Goal: Task Accomplishment & Management: Use online tool/utility

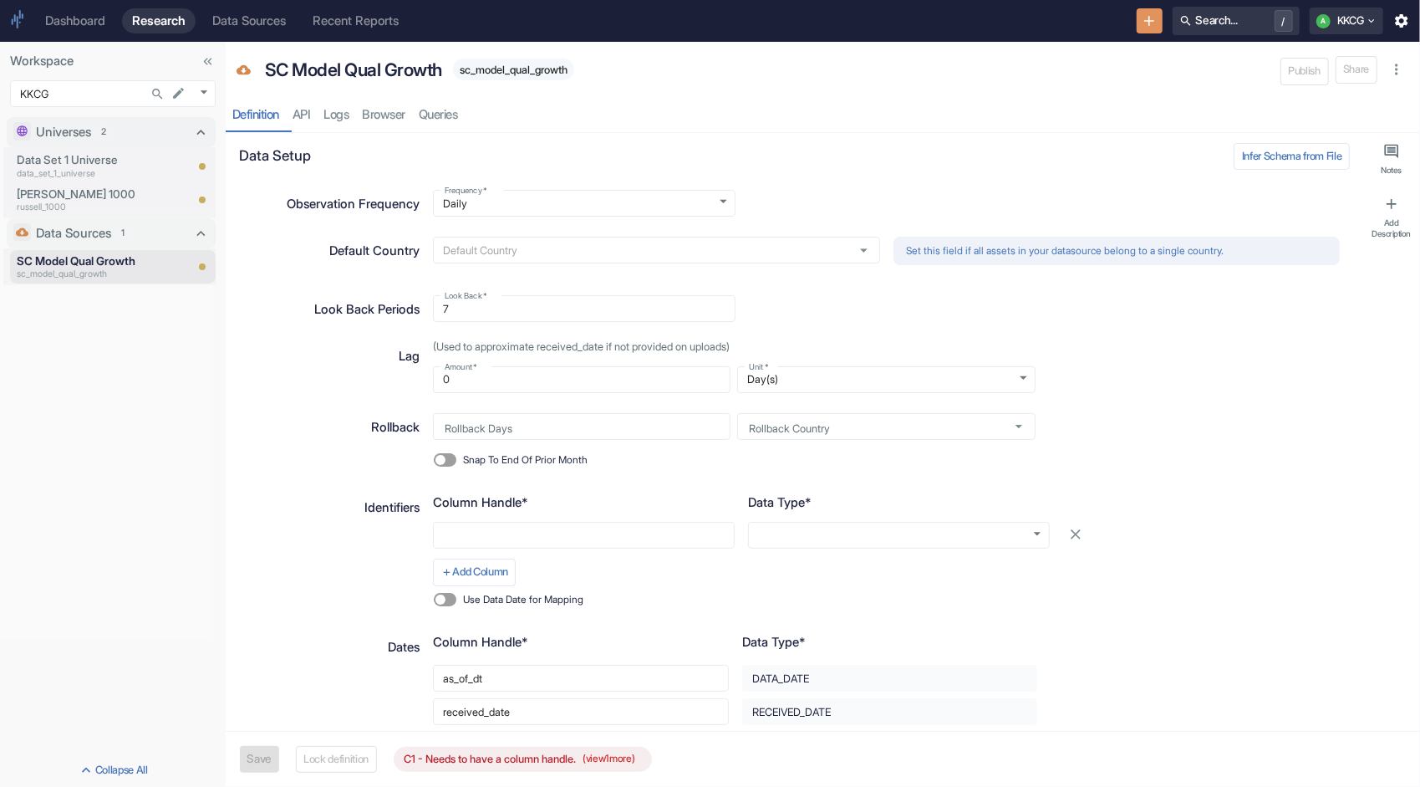
click at [237, 18] on div "Data Sources" at bounding box center [249, 20] width 74 height 15
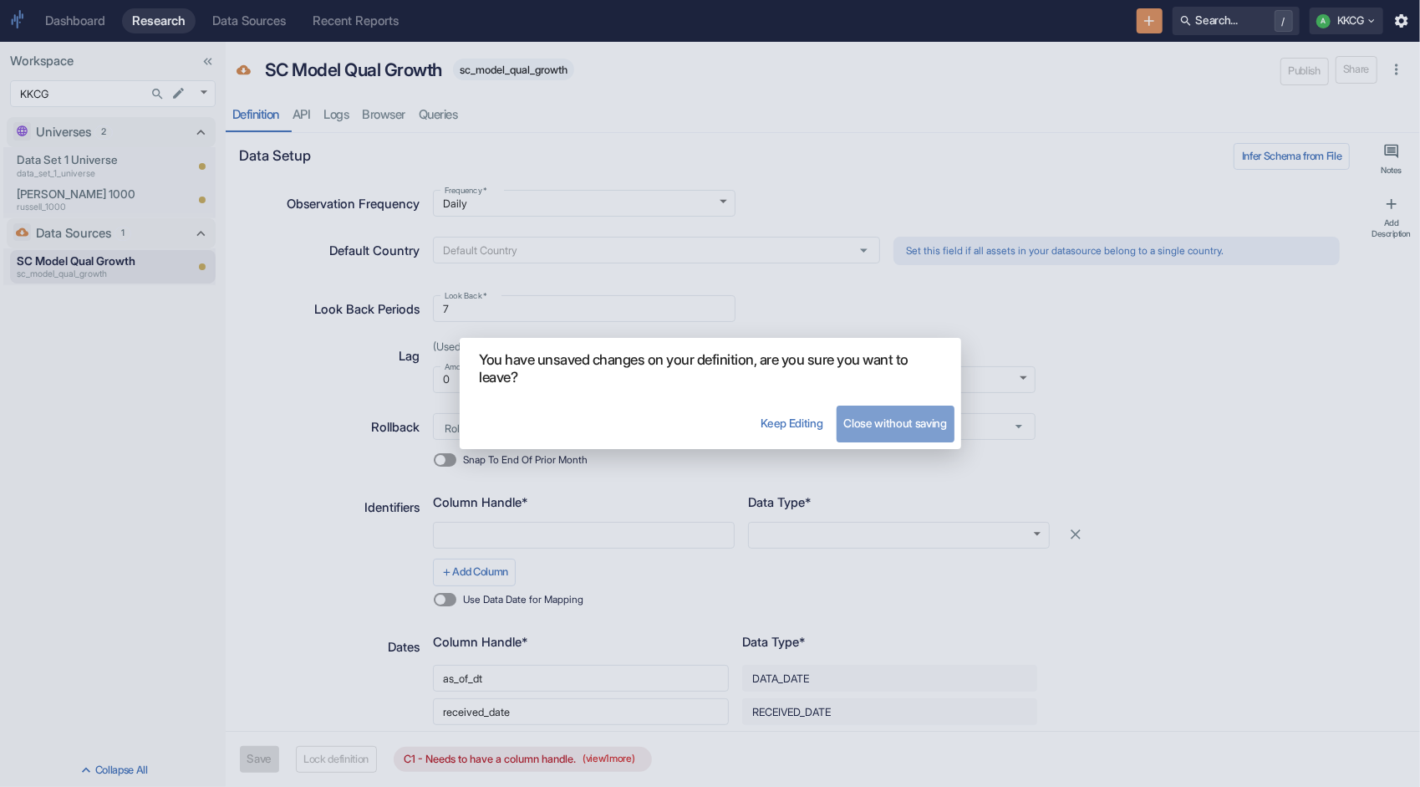
click at [880, 425] on button "Close without saving" at bounding box center [895, 423] width 117 height 37
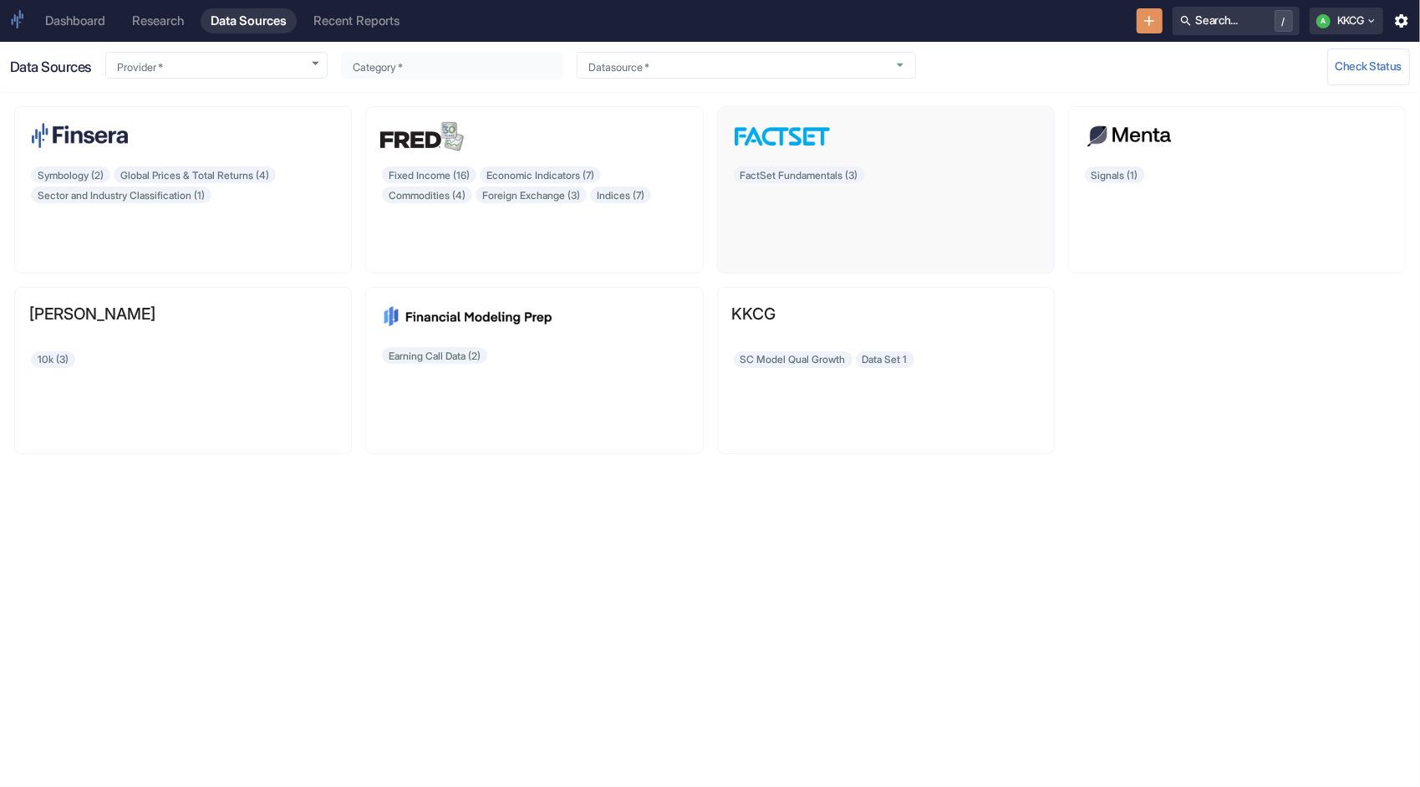
click at [782, 177] on div "FactSet Fundamentals (3)" at bounding box center [886, 212] width 308 height 94
type input "FactSet"
type input "FactSet Fundamentals"
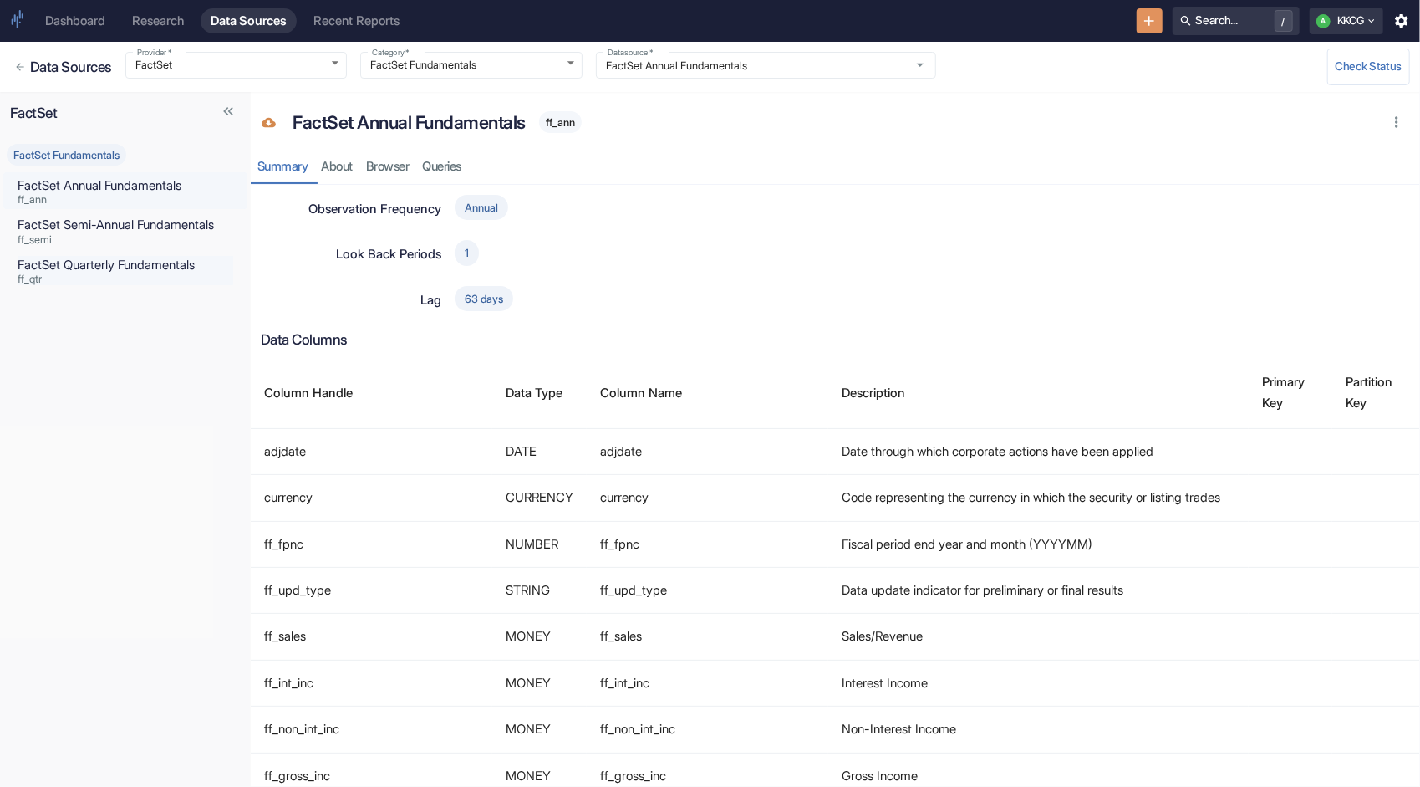
click at [149, 261] on p "FactSet Quarterly Fundamentals" at bounding box center [126, 265] width 216 height 18
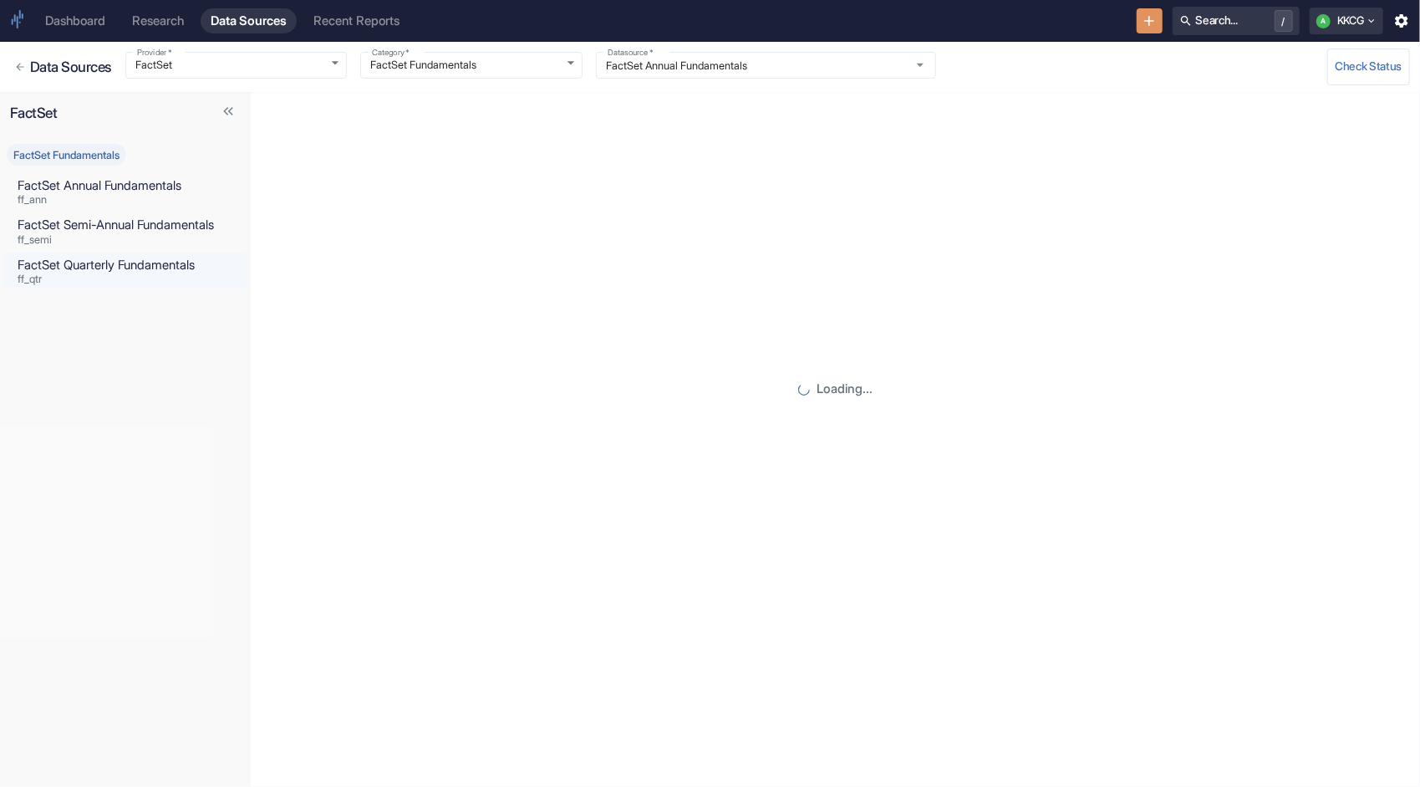
type input "FactSet Quarterly Fundamentals"
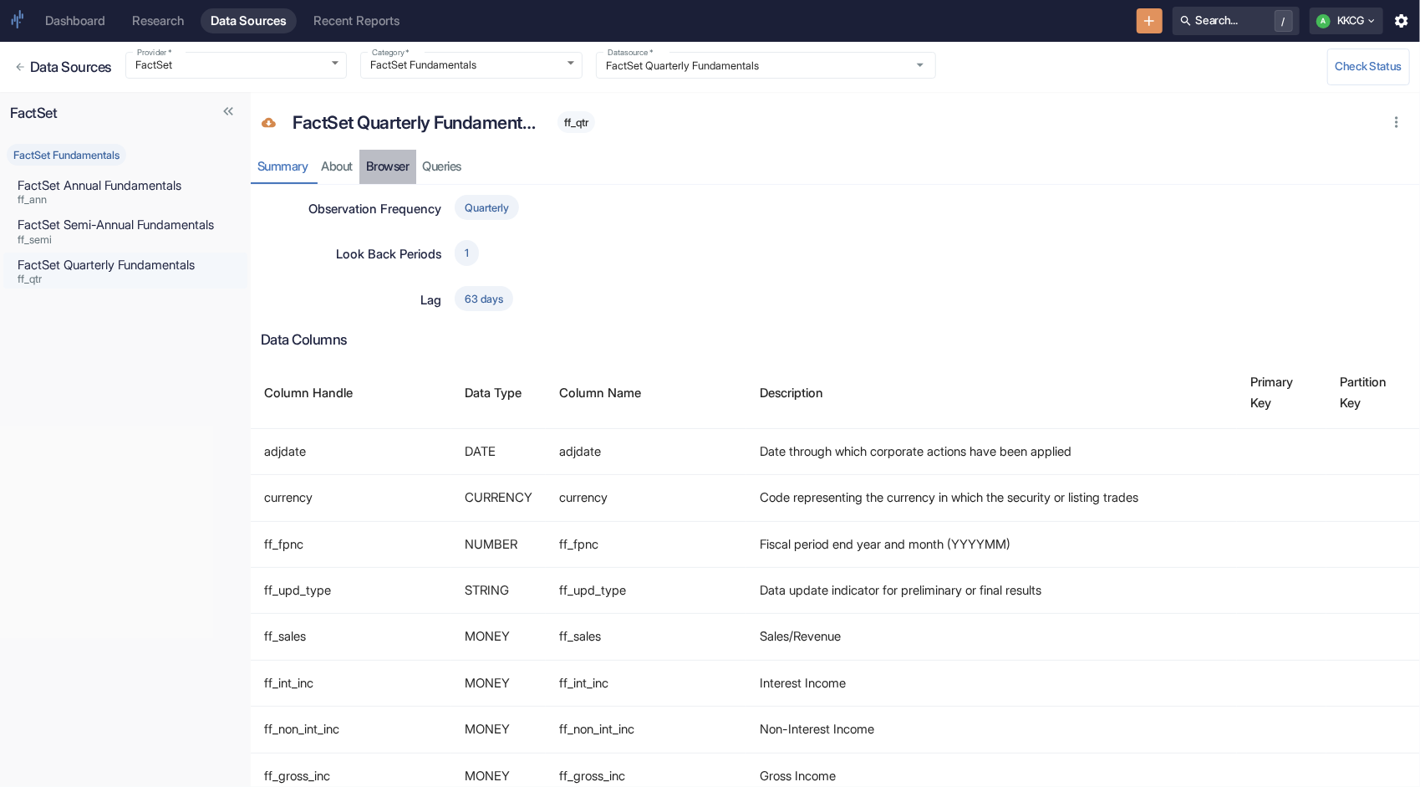
click at [390, 172] on link "Browser" at bounding box center [388, 167] width 57 height 34
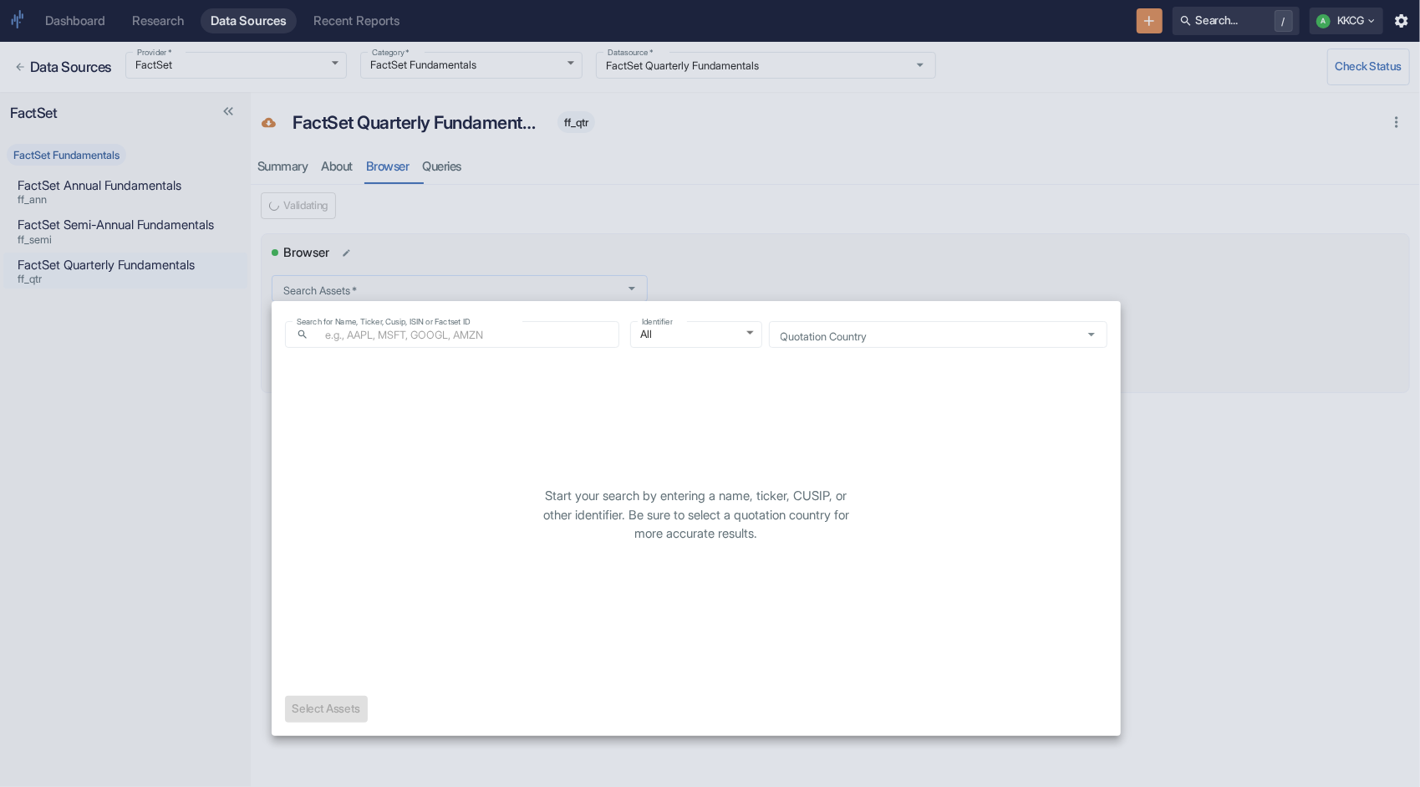
click at [346, 289] on body "Dashboard Research Data Sources Recent Reports Search... / A KKCG Data Sources …" at bounding box center [710, 393] width 1420 height 787
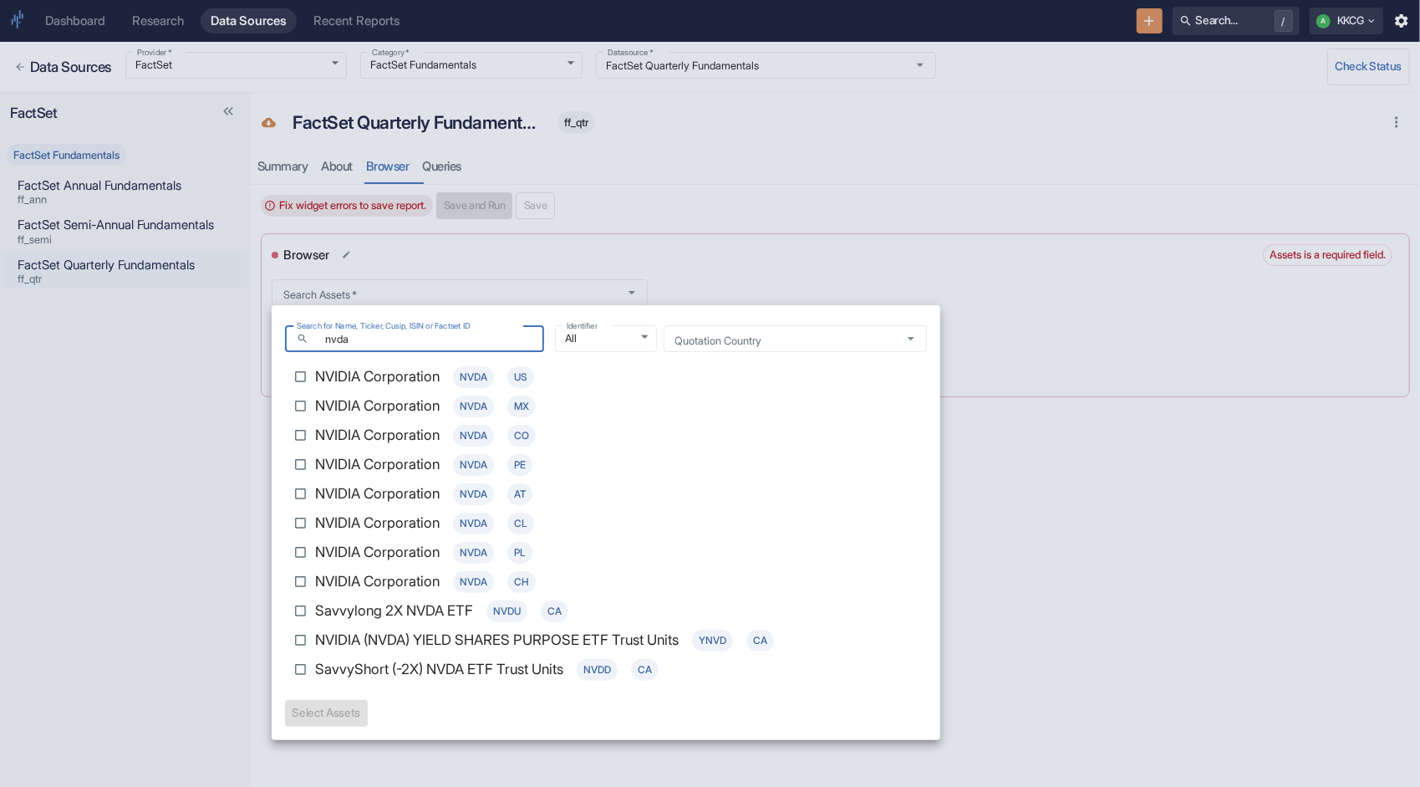
type input "nvda"
click at [329, 375] on p "NVIDIA Corporation" at bounding box center [377, 377] width 125 height 22
click at [315, 375] on input "NVIDIA Corporation NVDA US" at bounding box center [300, 376] width 29 height 29
checkbox input "true"
click at [341, 715] on button "Select 1 Asset(s)" at bounding box center [332, 713] width 94 height 27
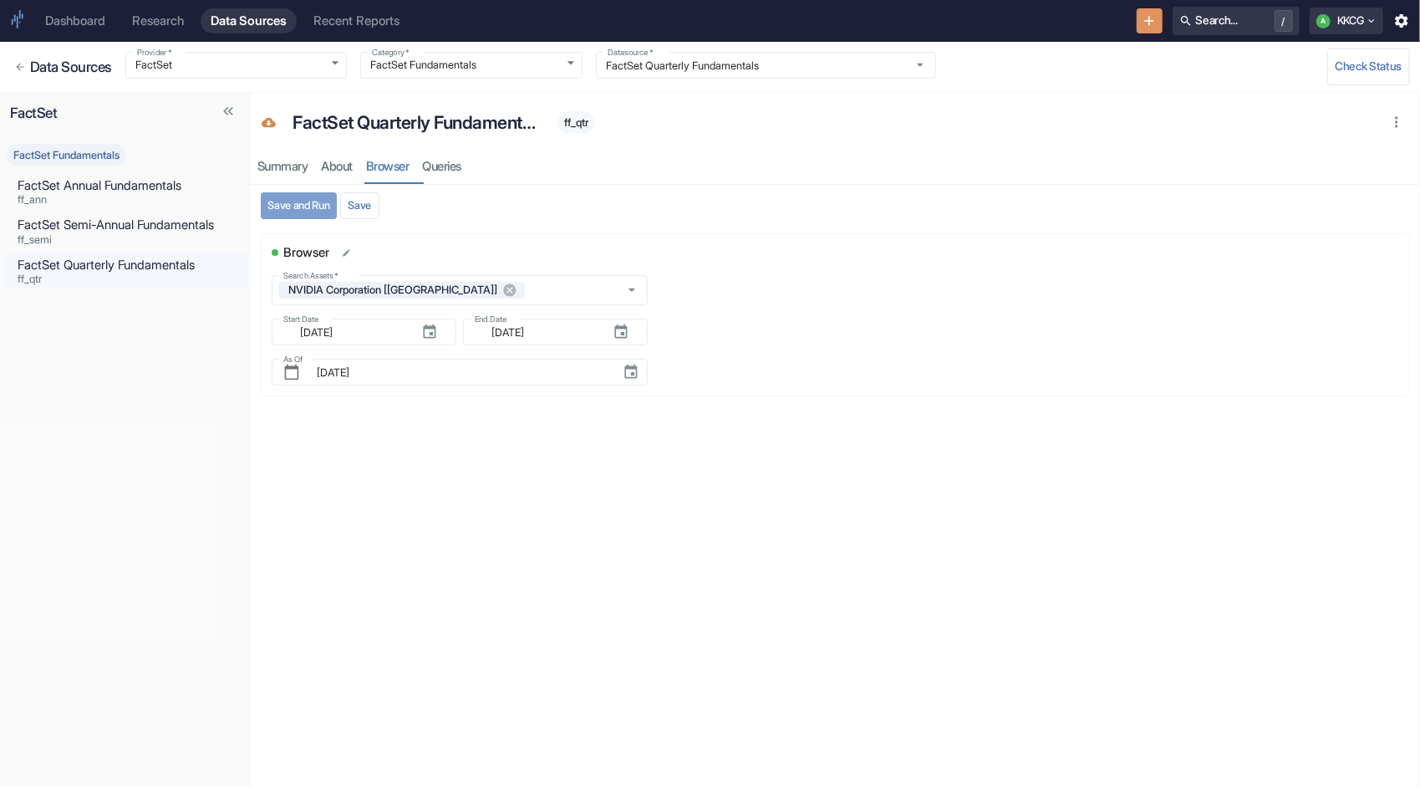
click at [311, 213] on button "Save and Run" at bounding box center [299, 205] width 76 height 27
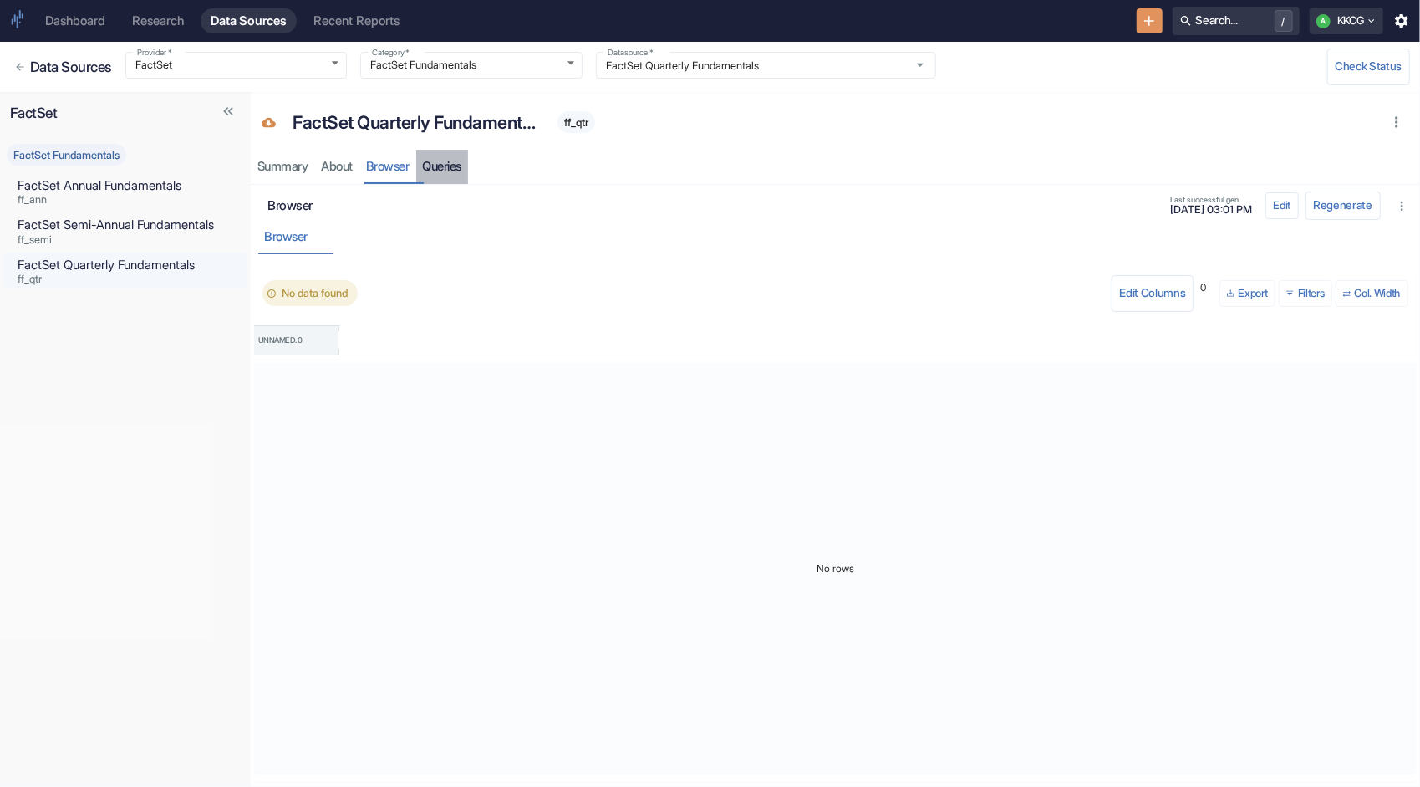
click at [446, 168] on link "Queries" at bounding box center [442, 167] width 53 height 34
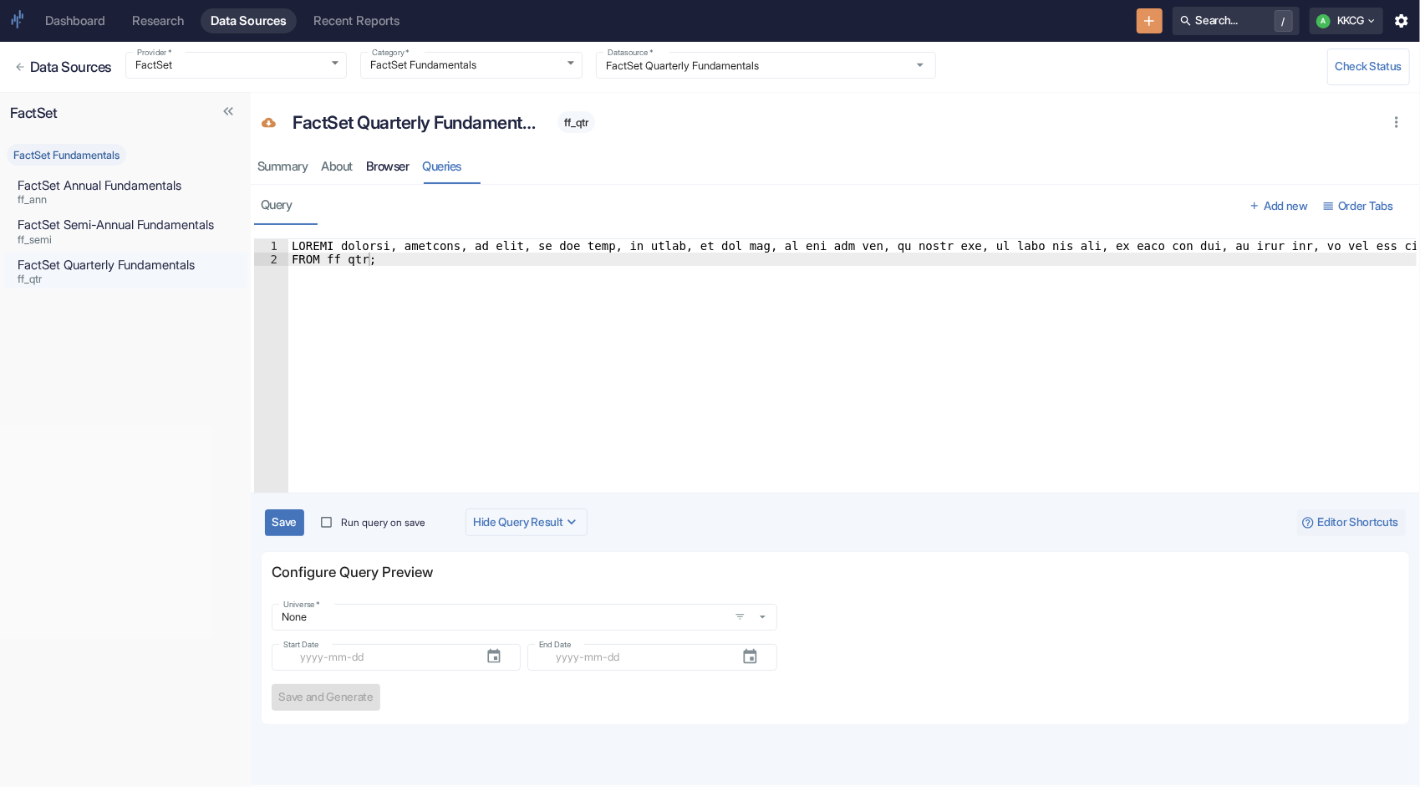
click at [376, 162] on link "Browser" at bounding box center [388, 167] width 57 height 34
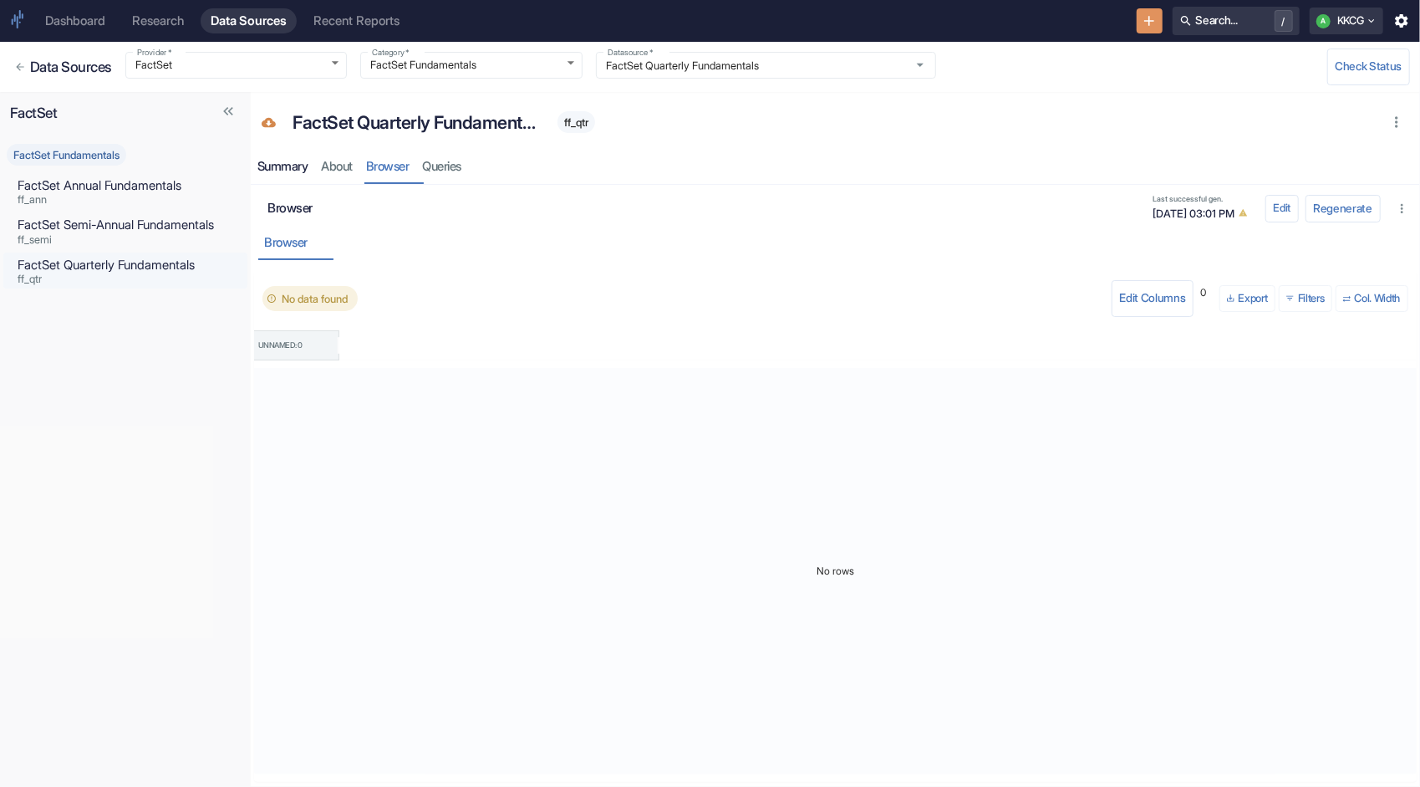
click at [298, 161] on div "Summary" at bounding box center [283, 167] width 51 height 16
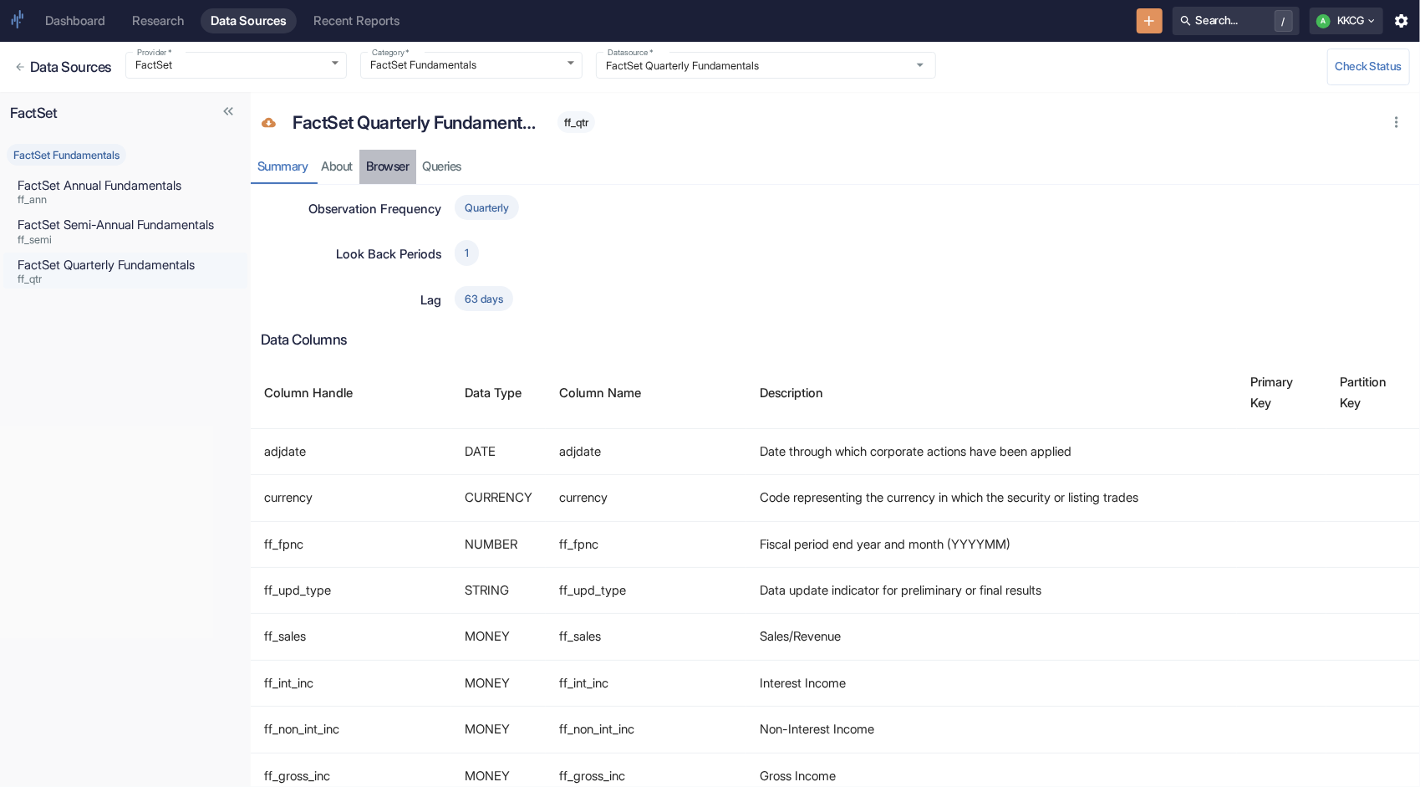
click at [372, 169] on link "Browser" at bounding box center [388, 167] width 57 height 34
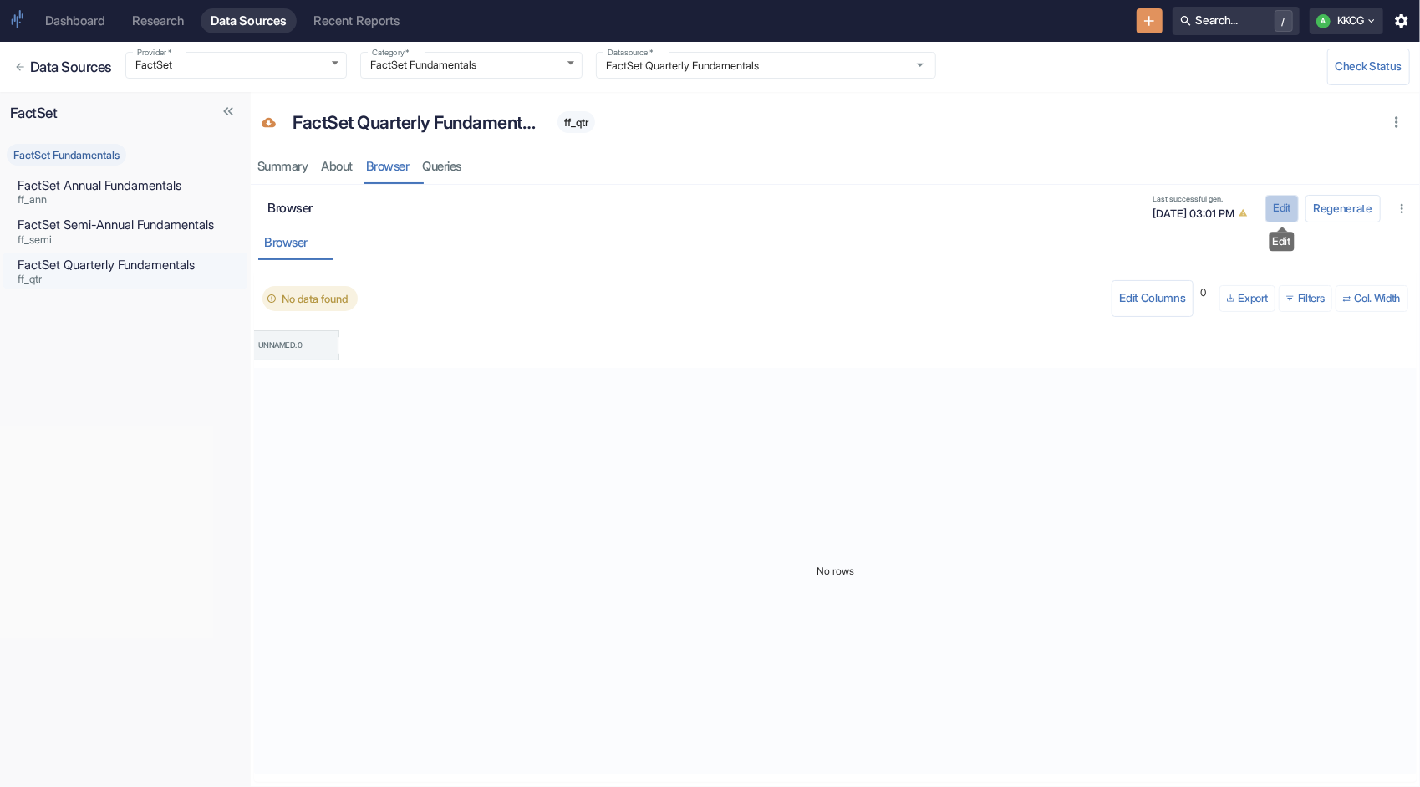
click at [1283, 212] on button "Edit" at bounding box center [1282, 208] width 33 height 27
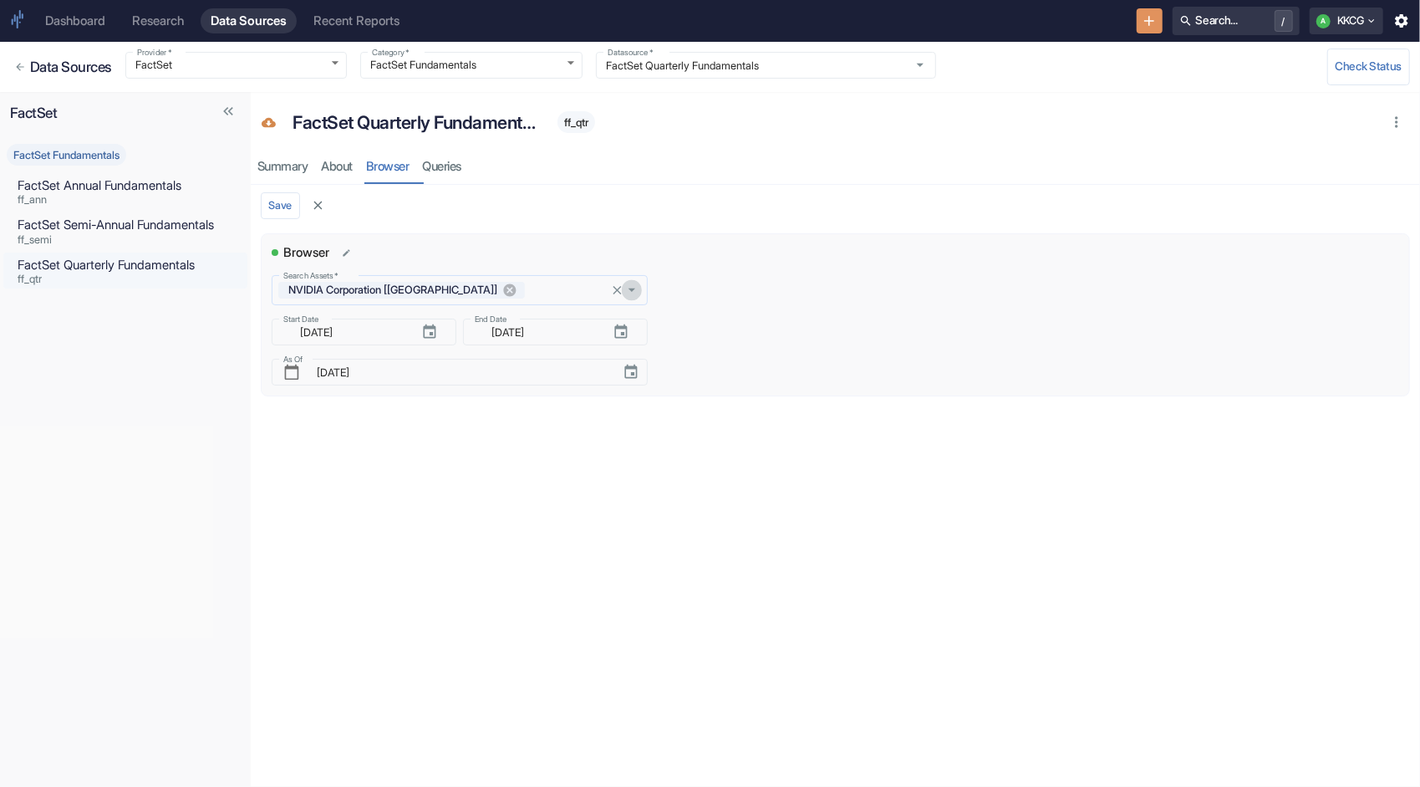
click at [637, 293] on icon "Open" at bounding box center [632, 290] width 17 height 17
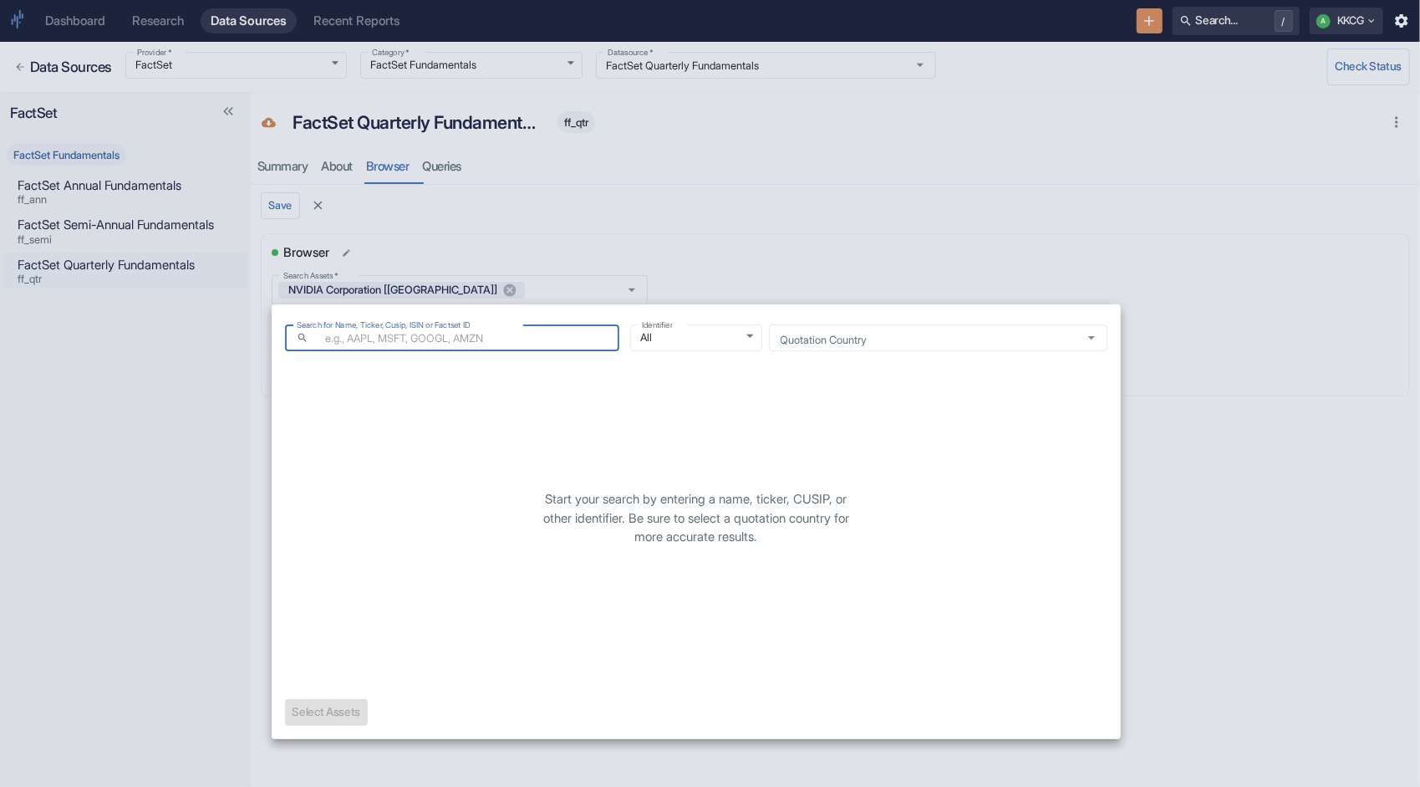
click at [1057, 295] on div at bounding box center [710, 393] width 1420 height 787
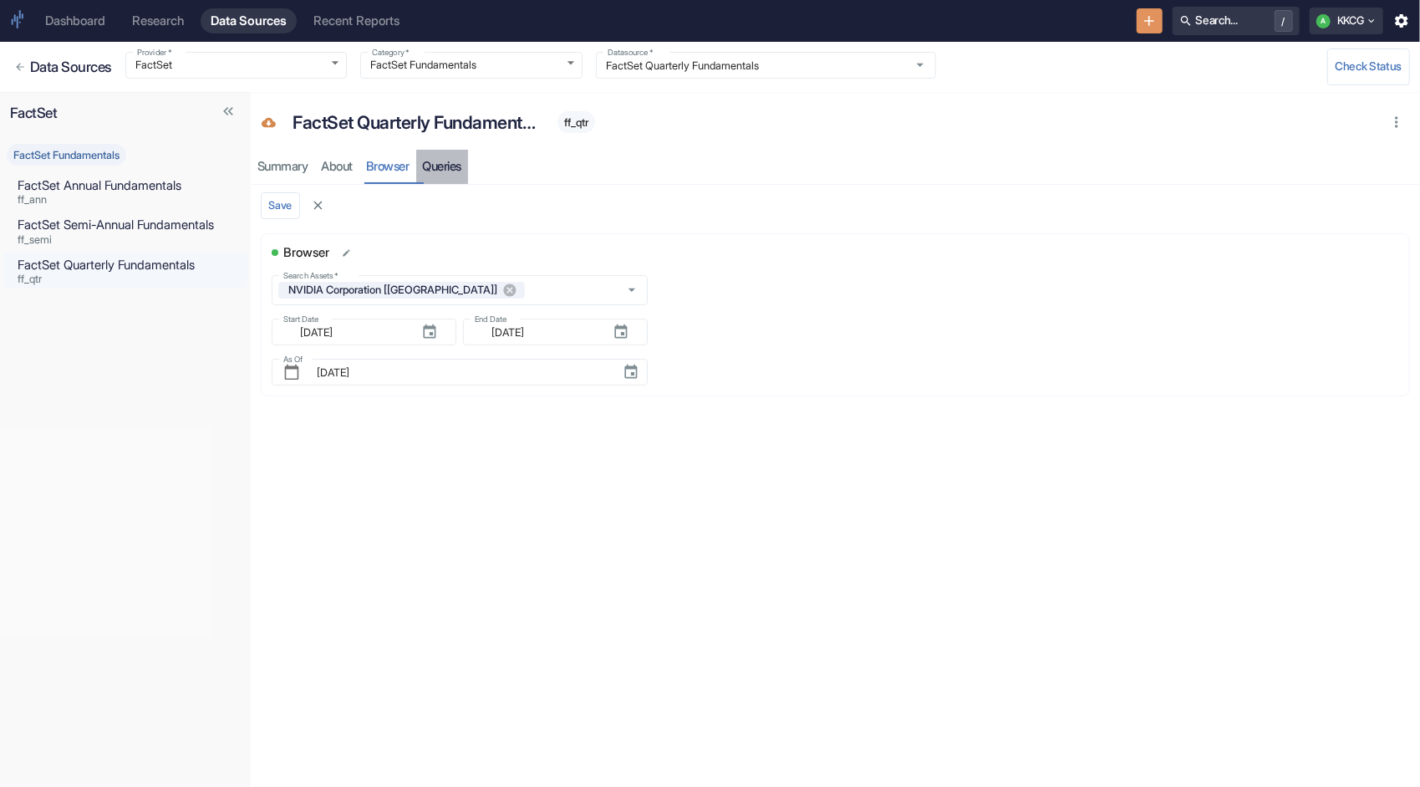
click at [456, 174] on link "Queries" at bounding box center [442, 167] width 53 height 34
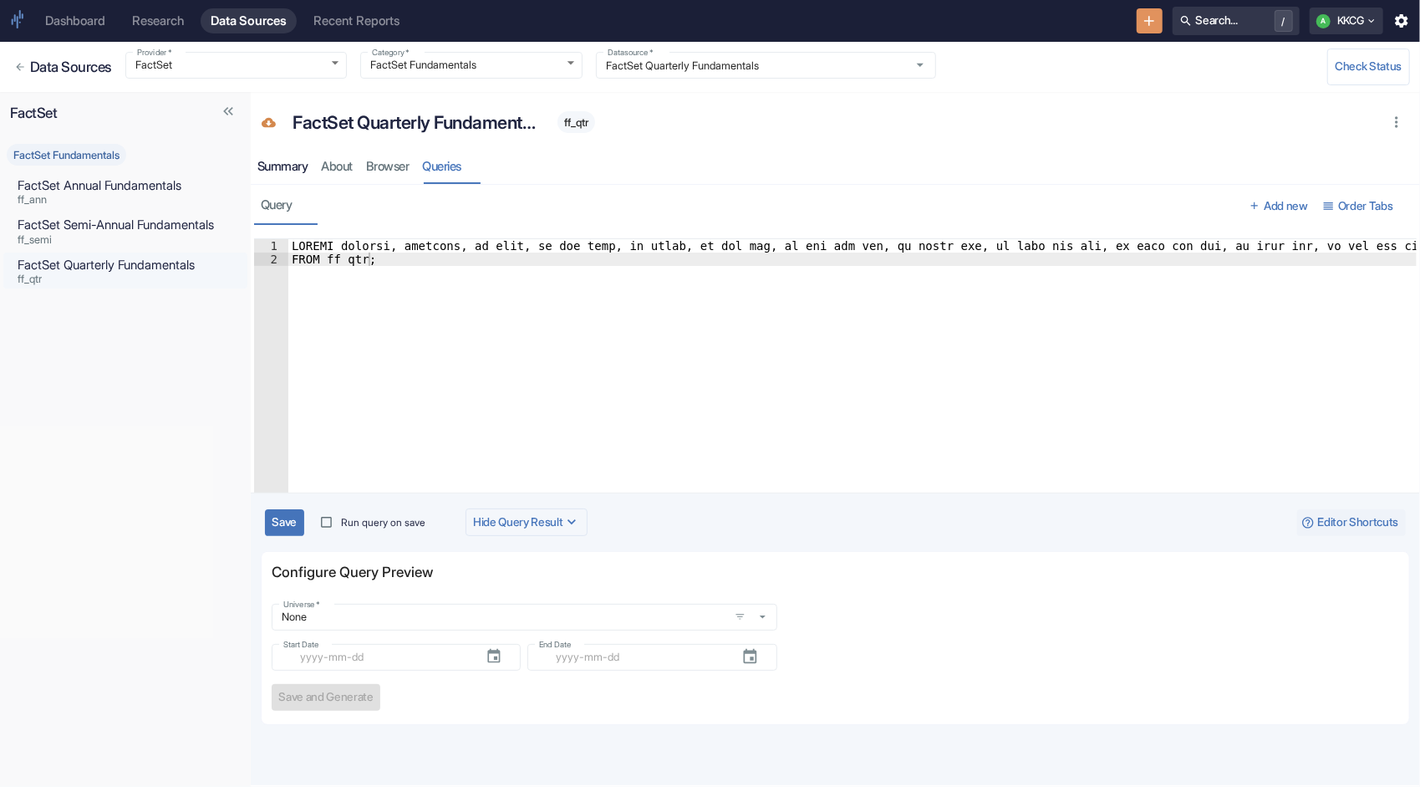
click at [285, 165] on div "Summary" at bounding box center [283, 167] width 51 height 16
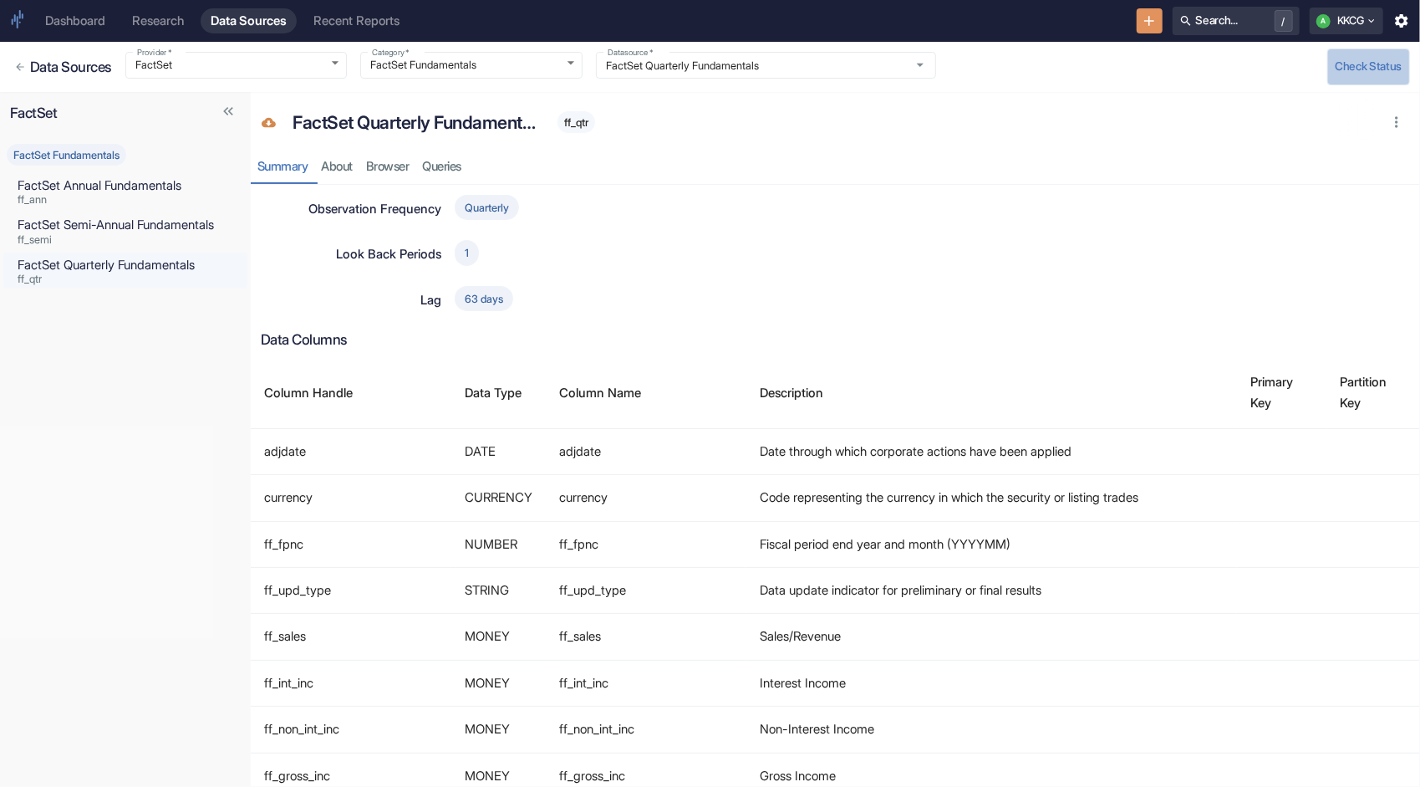
click at [1346, 64] on button "Check Status" at bounding box center [1369, 66] width 83 height 37
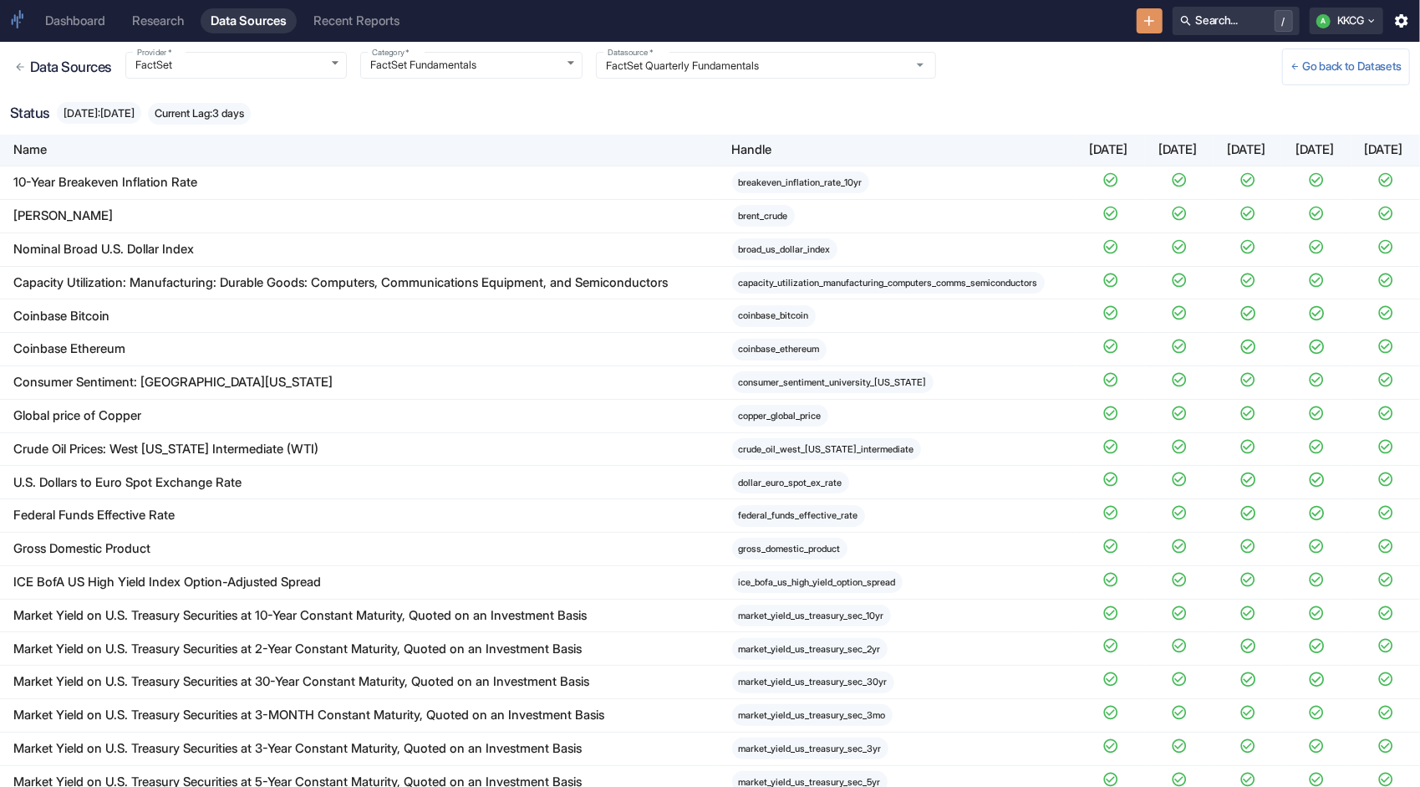
click at [878, 96] on div "Status [DATE]: [DATE] Current Lag: 3 days" at bounding box center [710, 113] width 1420 height 43
click at [32, 109] on div "Back to Datasets" at bounding box center [43, 96] width 87 height 39
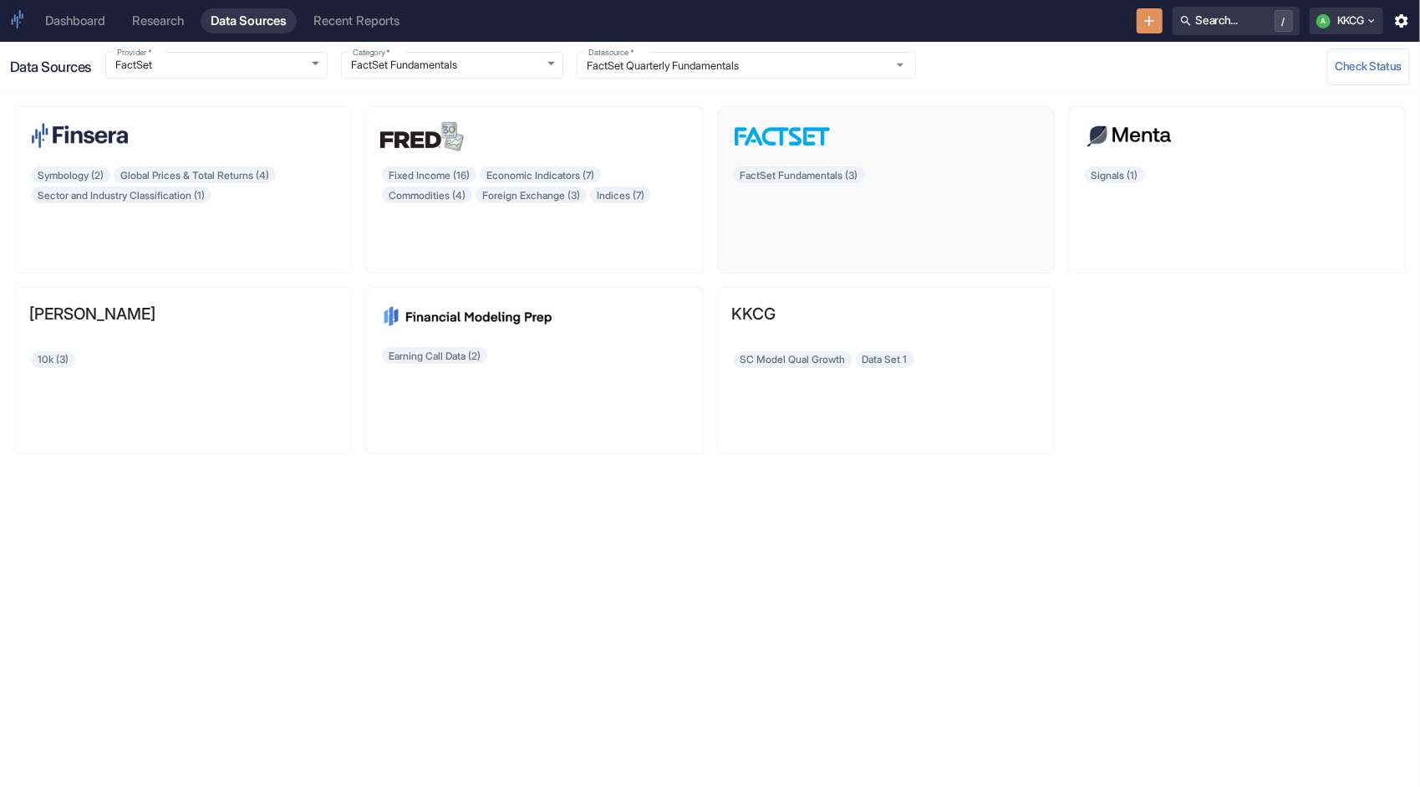
click at [815, 181] on div "FactSet Fundamentals (3)" at bounding box center [886, 212] width 308 height 94
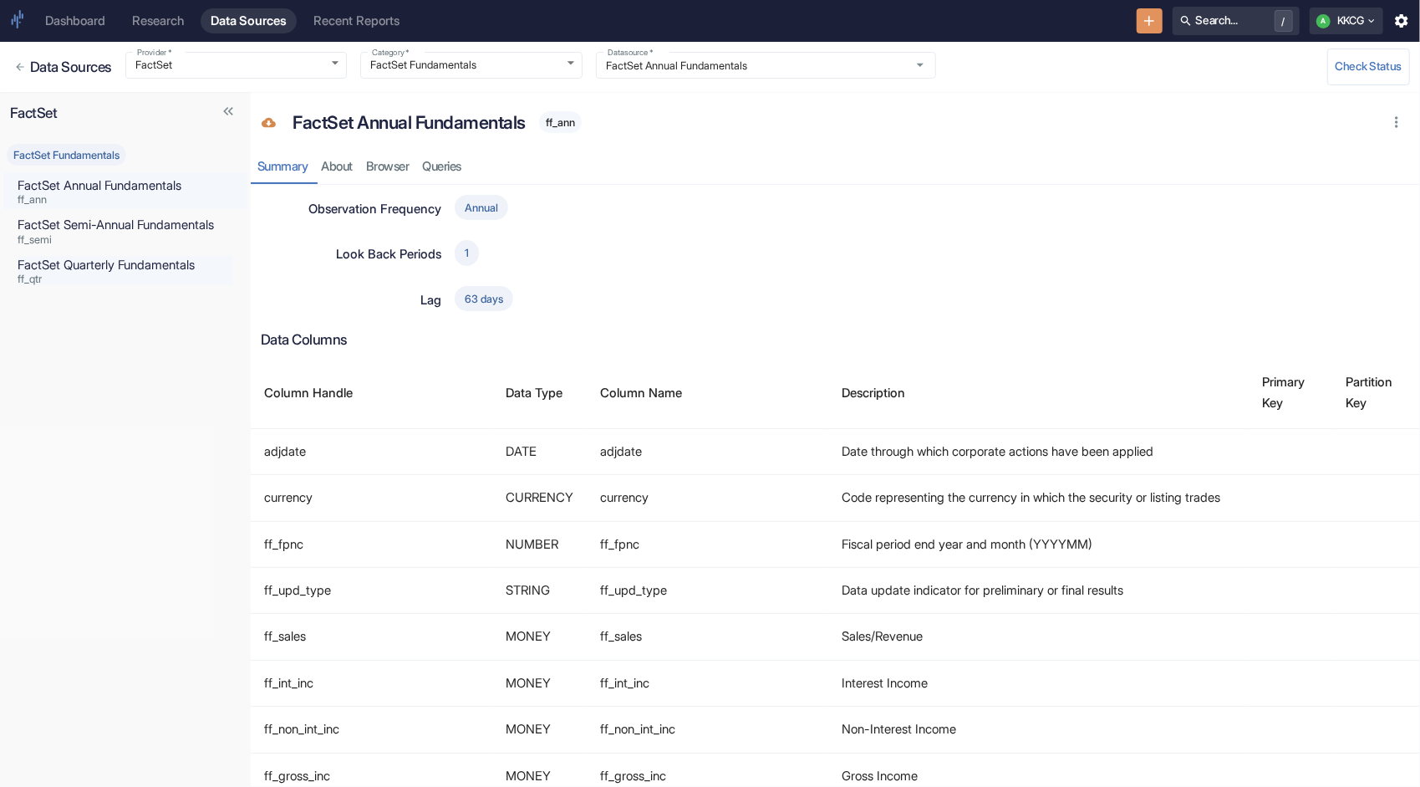
click at [111, 273] on p "FactSet Quarterly Fundamentals" at bounding box center [126, 265] width 216 height 18
type input "FactSet Quarterly Fundamentals"
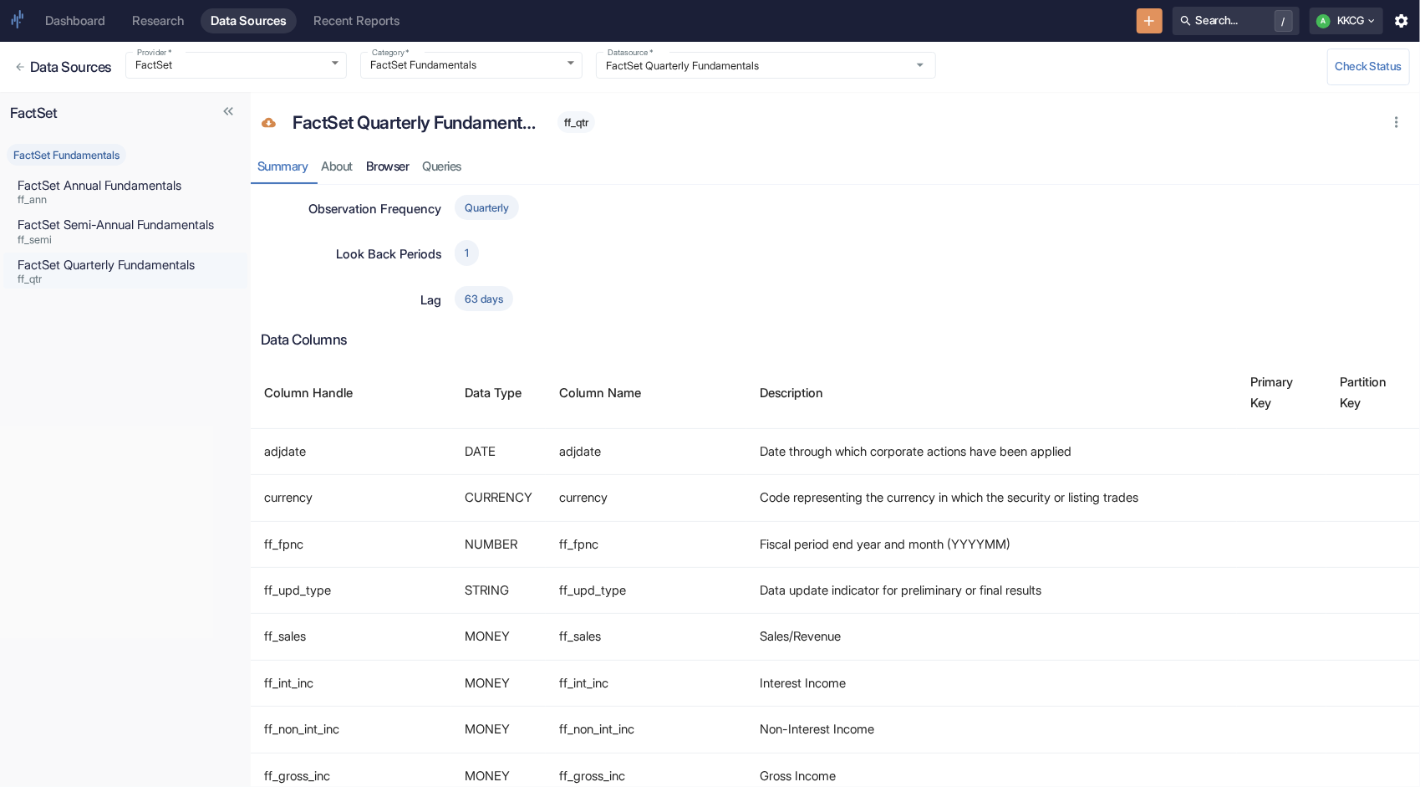
click at [396, 164] on link "Browser" at bounding box center [388, 167] width 57 height 34
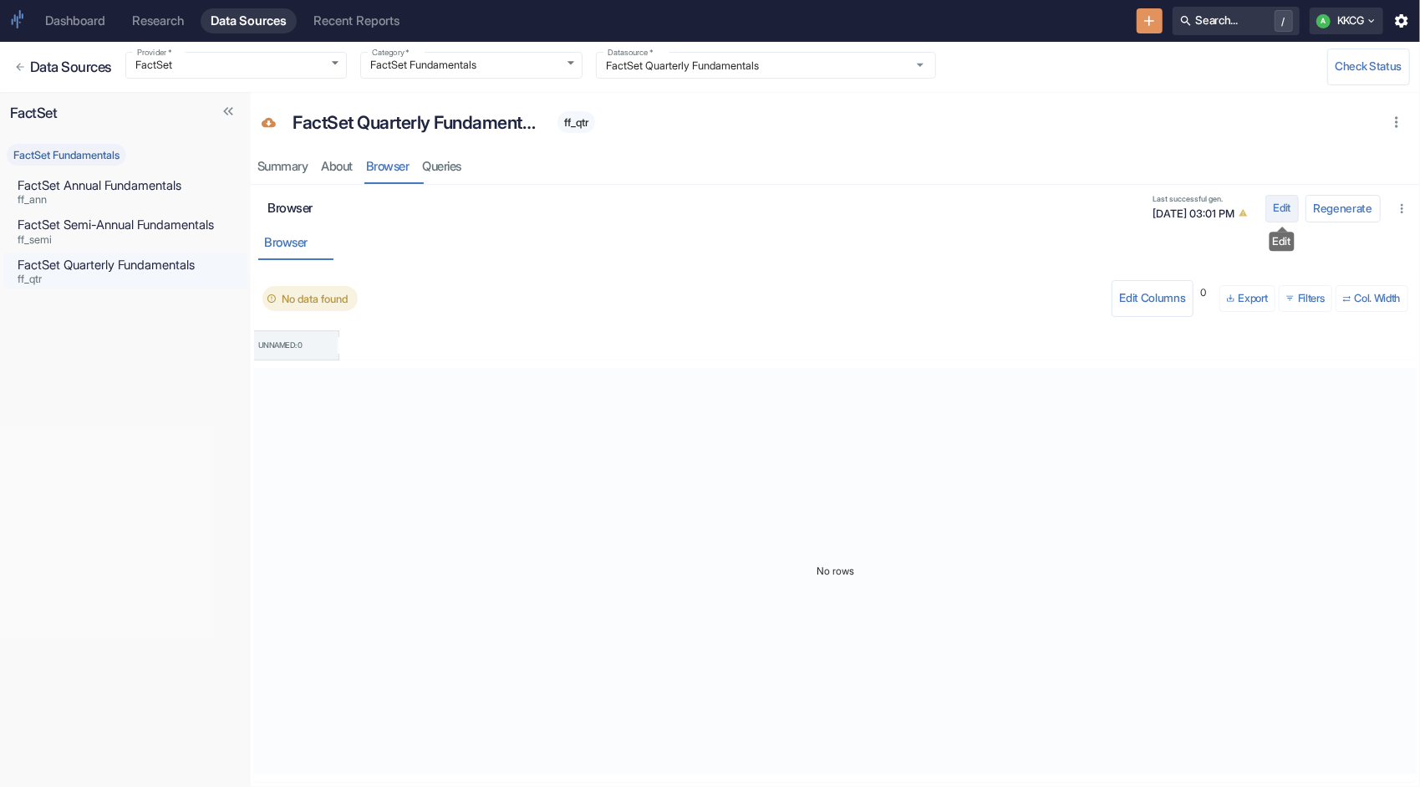
click at [1281, 214] on button "Edit" at bounding box center [1282, 208] width 33 height 27
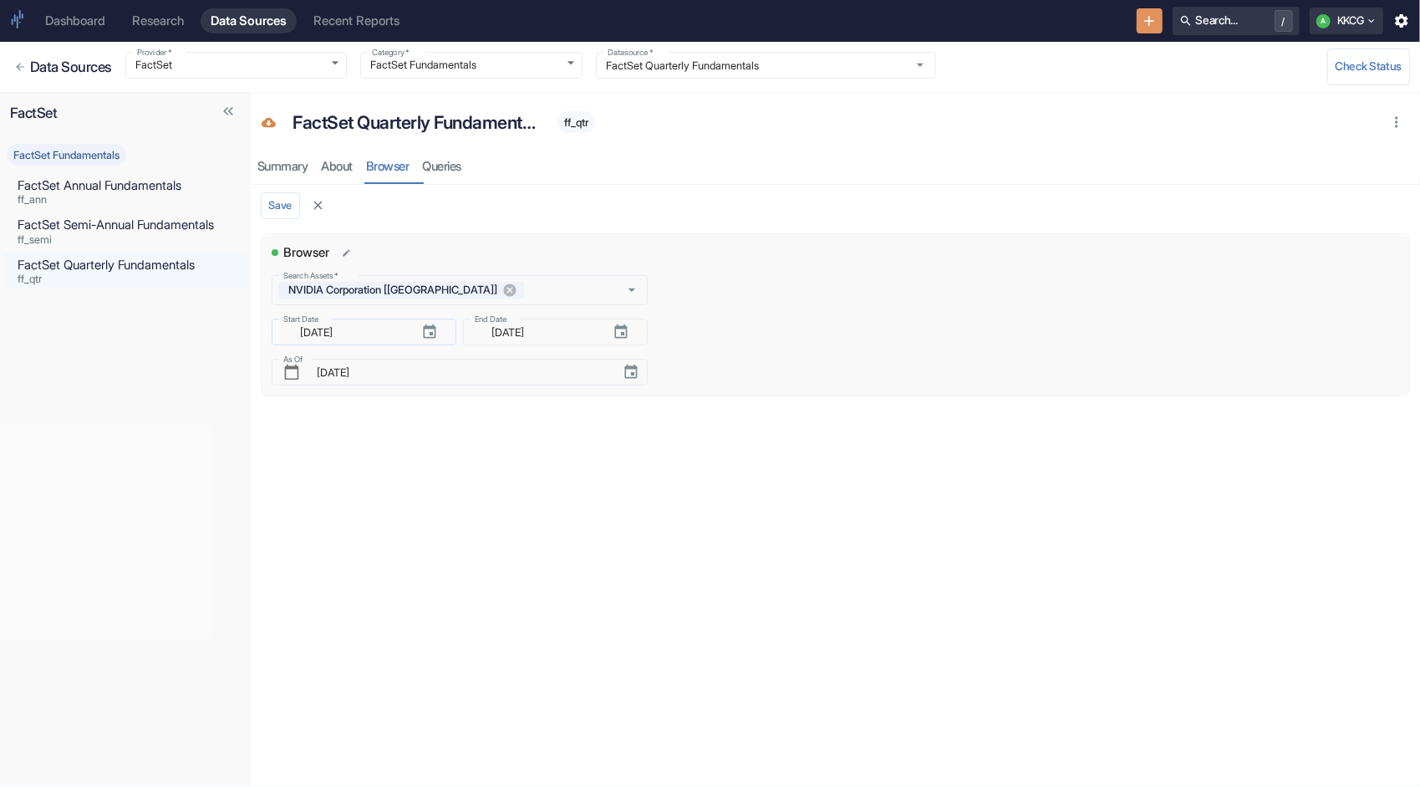
click at [421, 327] on icon "button" at bounding box center [429, 332] width 17 height 17
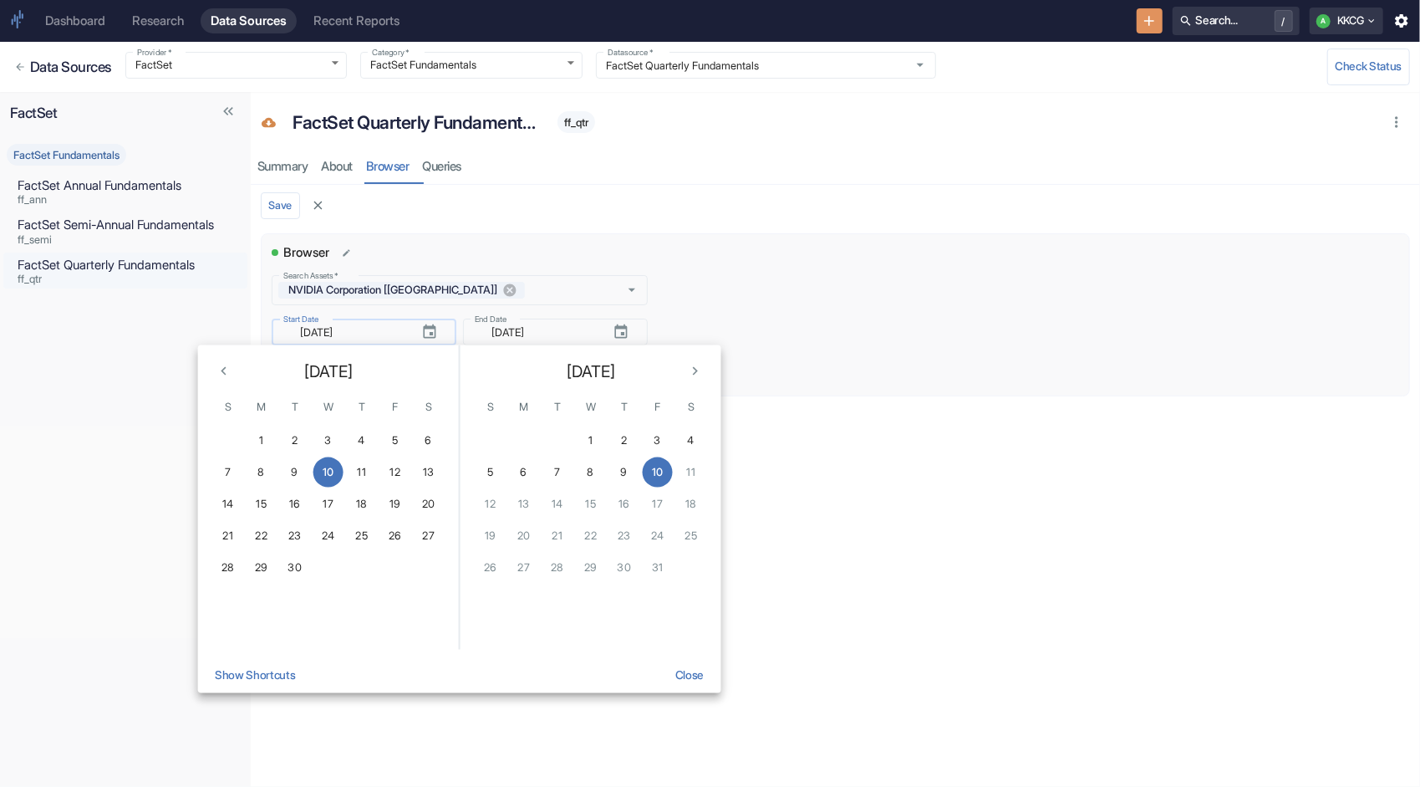
click at [421, 327] on icon "button" at bounding box center [429, 332] width 17 height 17
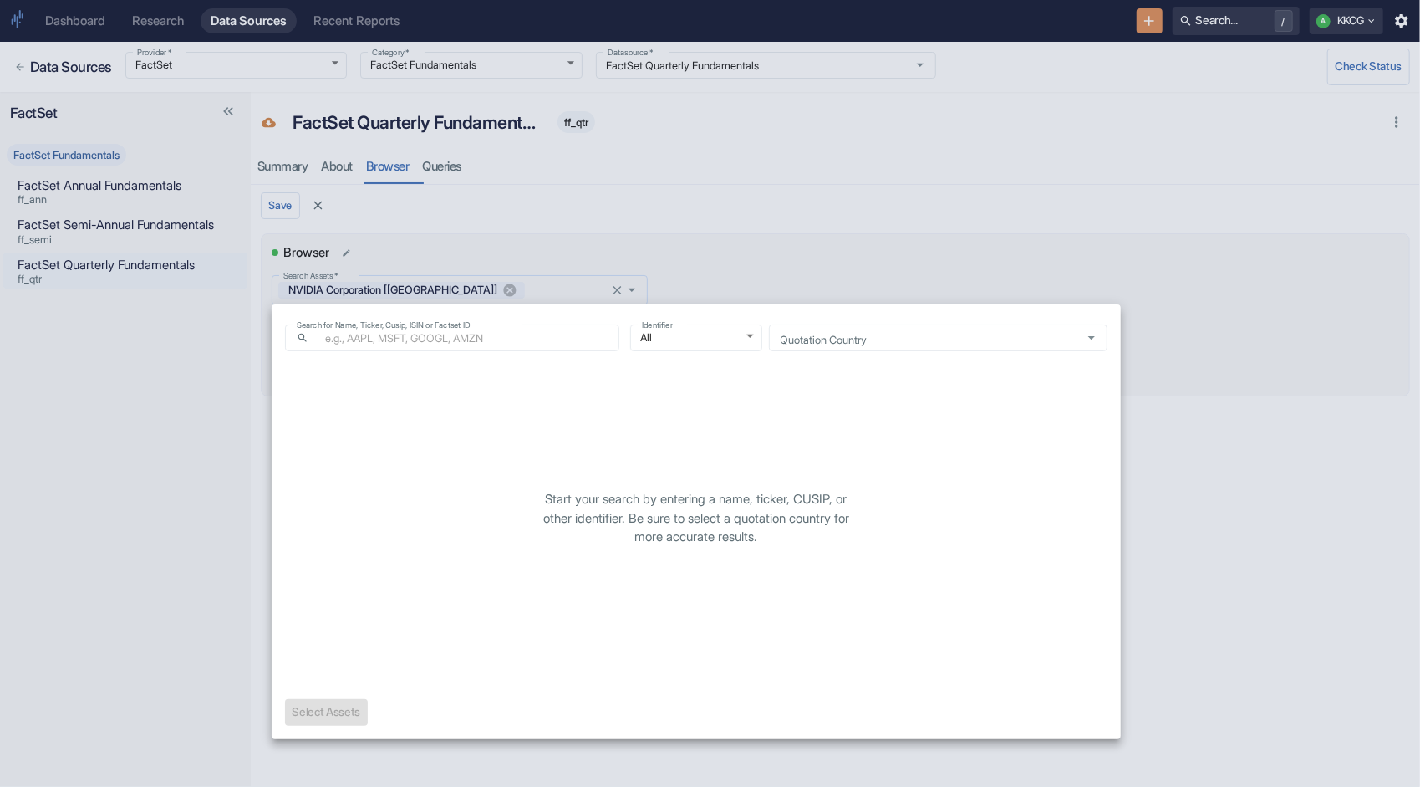
click at [480, 288] on body "Dashboard Research Data Sources Recent Reports Search... / A KKCG Data Sources …" at bounding box center [710, 393] width 1420 height 787
click at [613, 265] on div at bounding box center [710, 393] width 1420 height 787
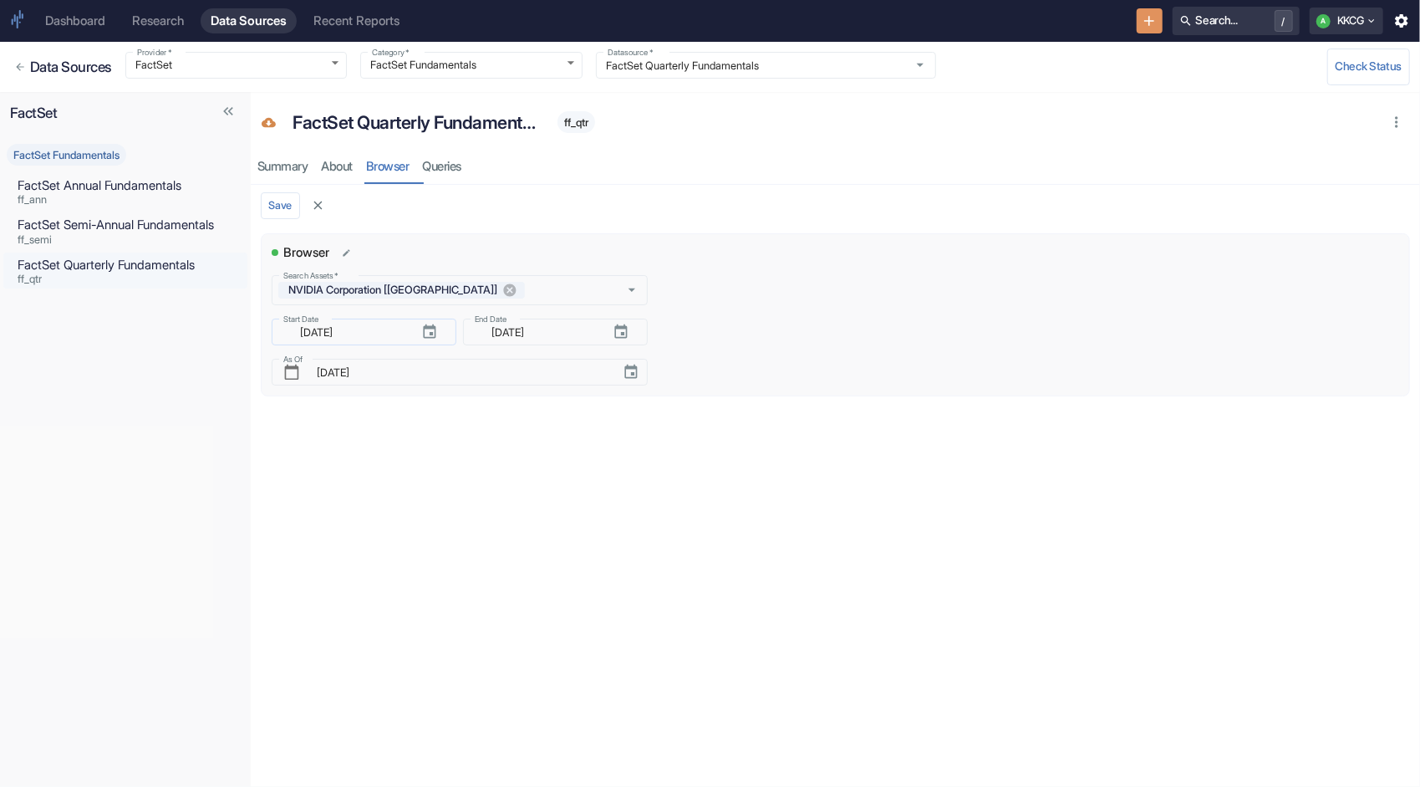
click at [428, 337] on icon "button" at bounding box center [429, 331] width 13 height 14
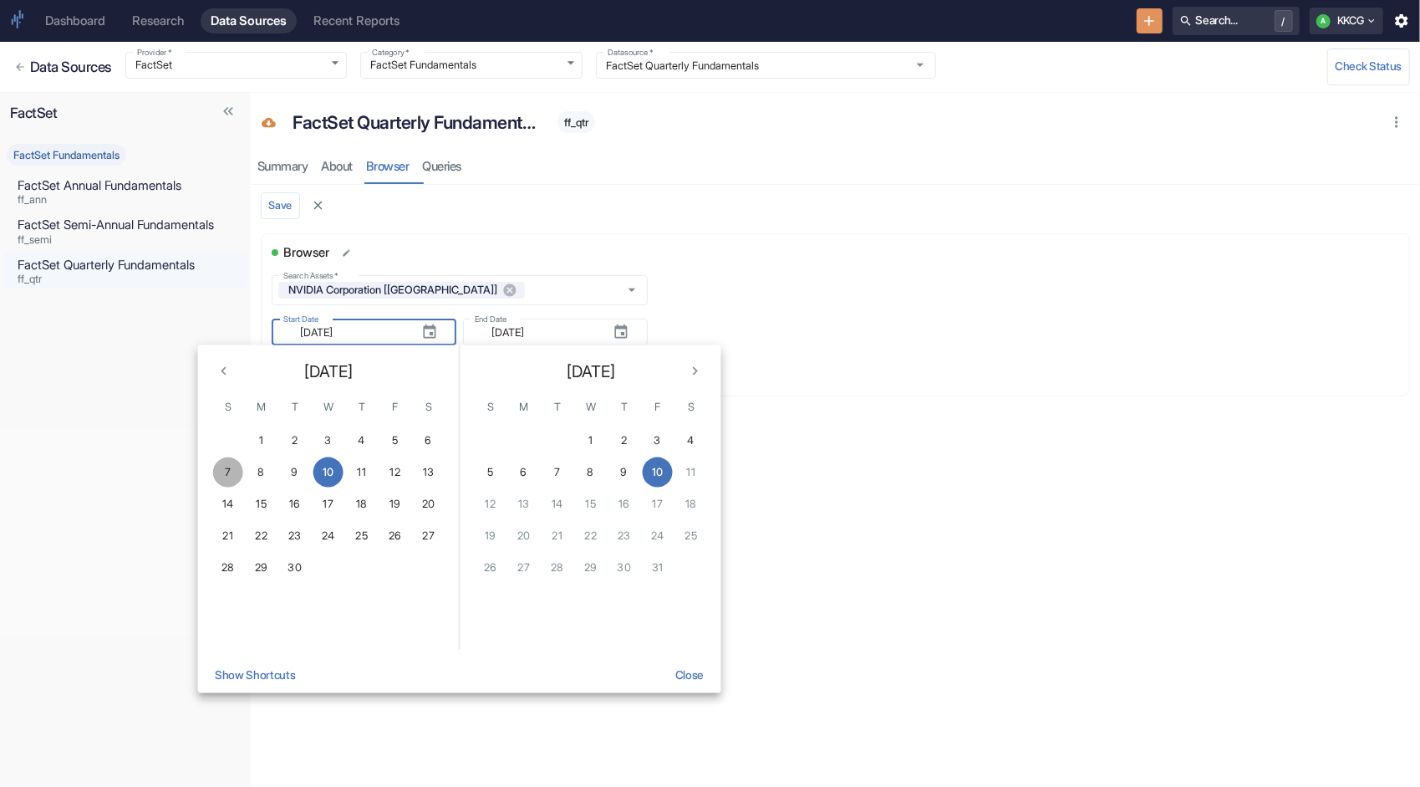
click at [231, 472] on button "7" at bounding box center [228, 472] width 30 height 30
type input "[DATE]"
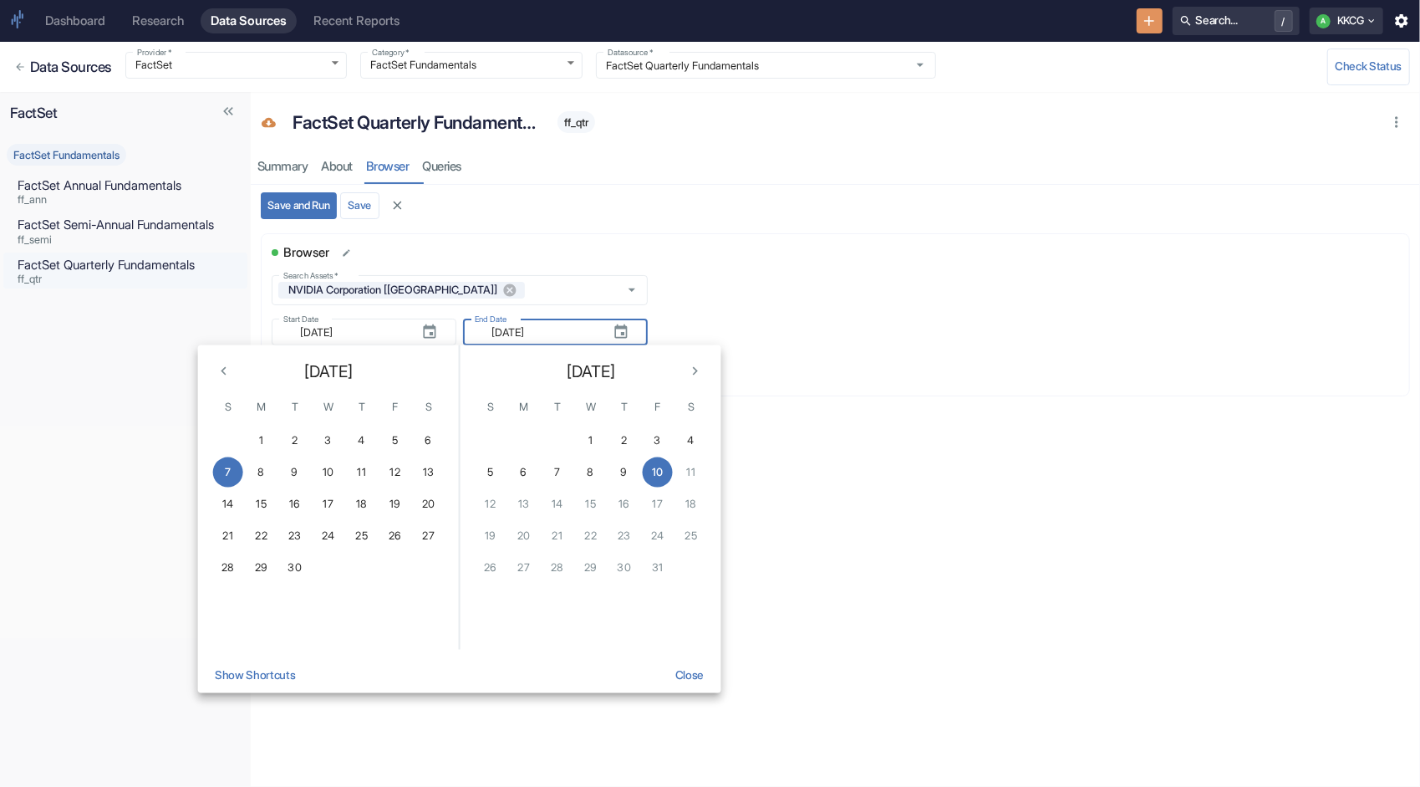
click at [688, 671] on button "Close" at bounding box center [689, 674] width 43 height 37
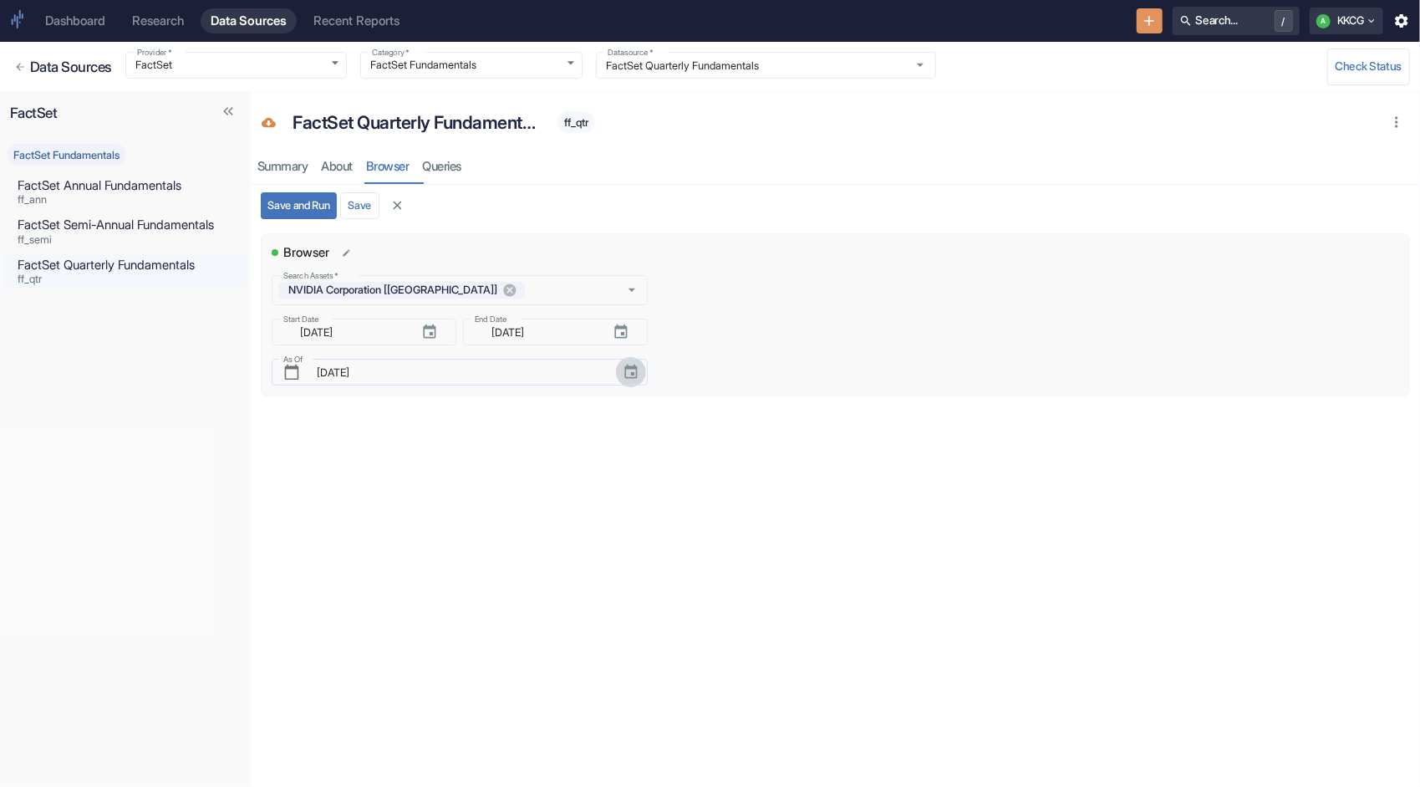
click at [624, 374] on icon "Choose date, selected date is Oct 10, 2025" at bounding box center [631, 372] width 17 height 17
click at [423, 508] on button "7" at bounding box center [425, 509] width 30 height 30
type input "[DATE]"
click at [323, 196] on button "Save and Run" at bounding box center [299, 205] width 76 height 27
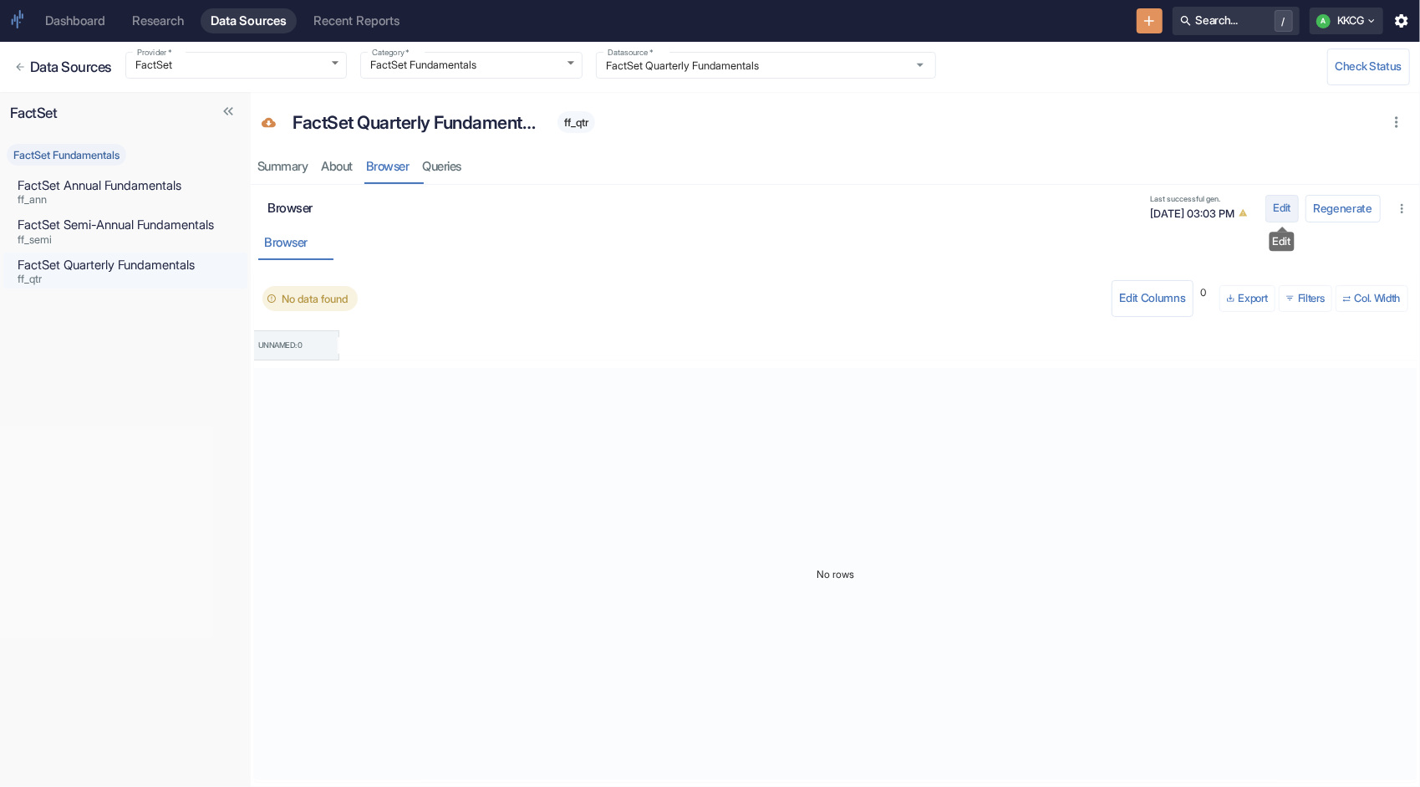
click at [1287, 208] on button "Edit" at bounding box center [1282, 208] width 33 height 27
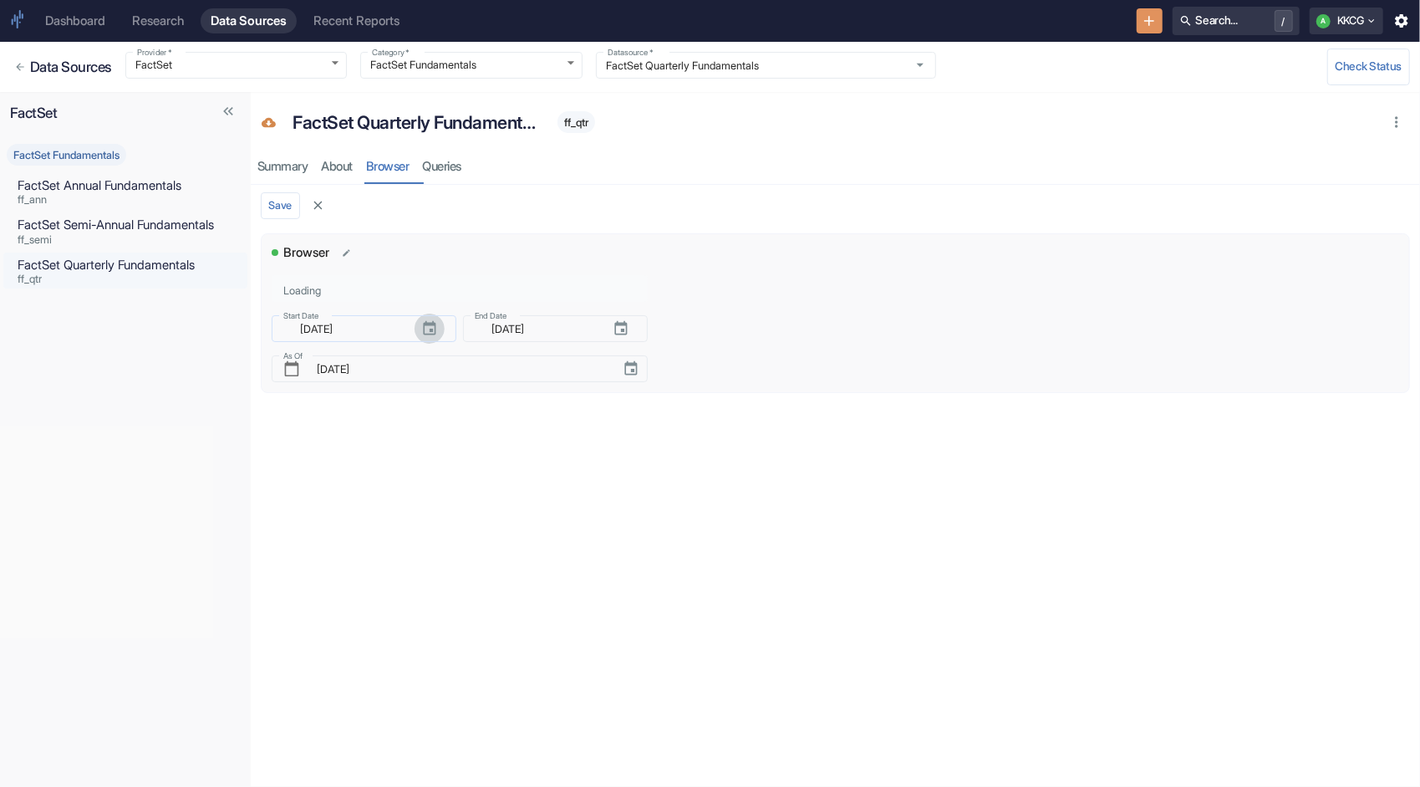
click at [426, 329] on icon "button" at bounding box center [429, 328] width 17 height 17
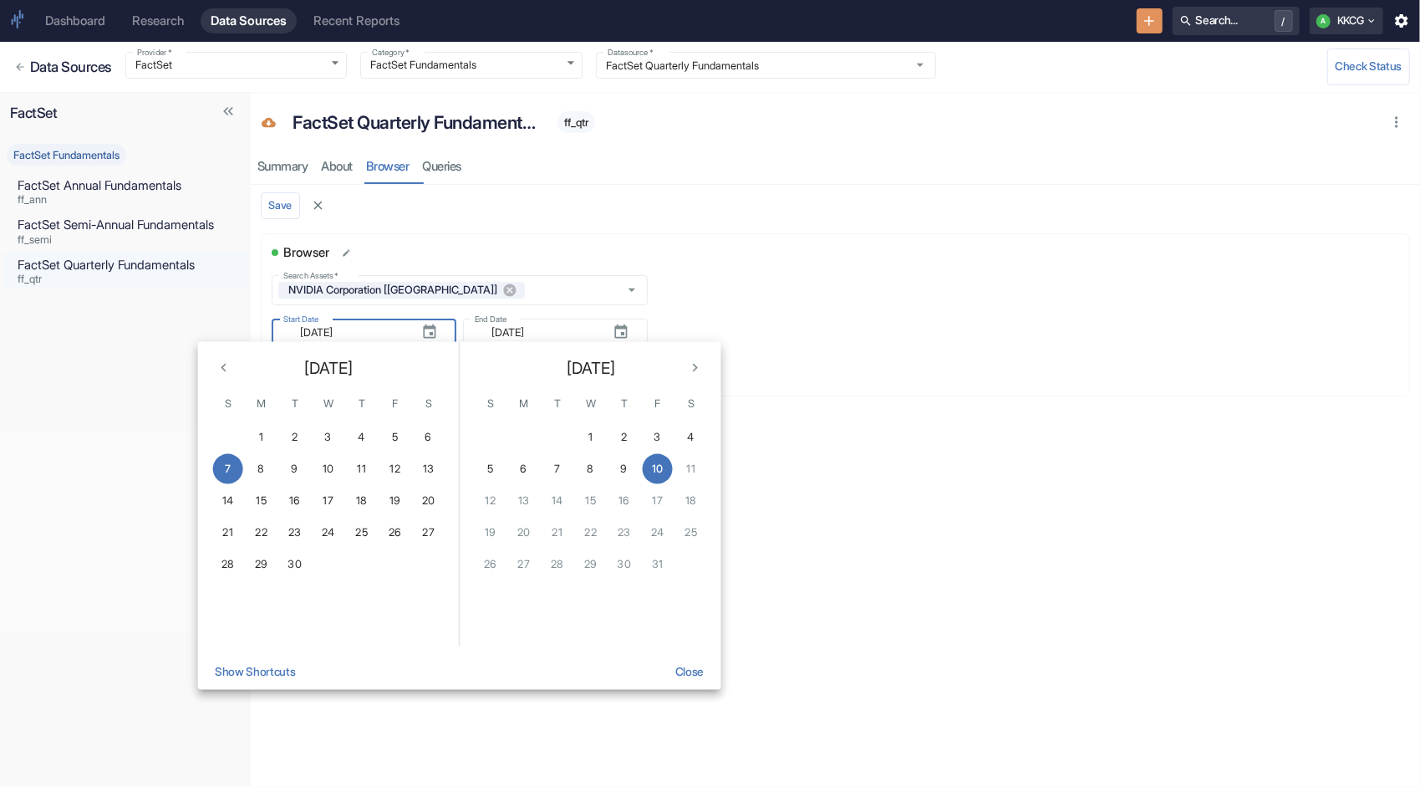
click at [225, 368] on icon "Previous month" at bounding box center [224, 368] width 17 height 17
click at [230, 461] on button "4" at bounding box center [228, 469] width 30 height 30
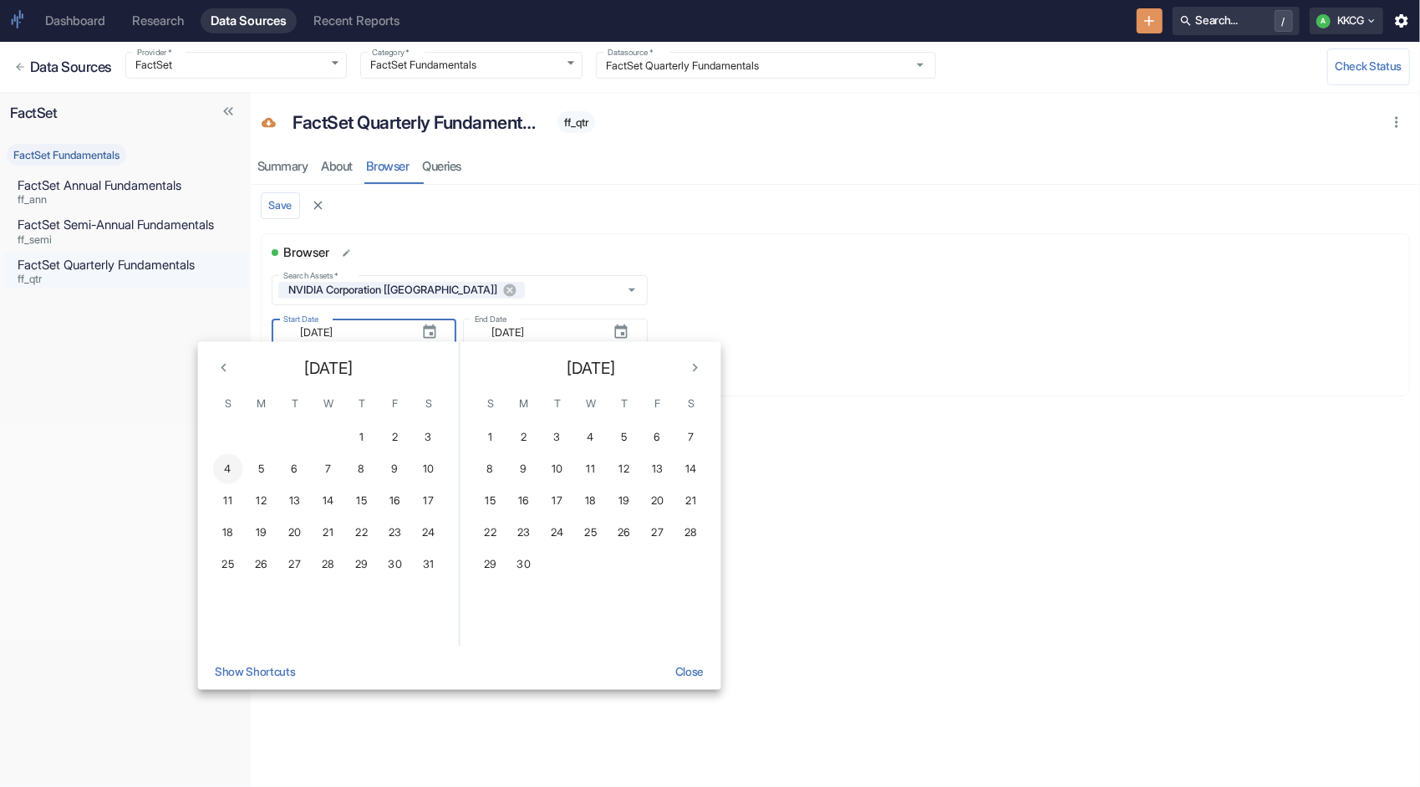
type input "[DATE]"
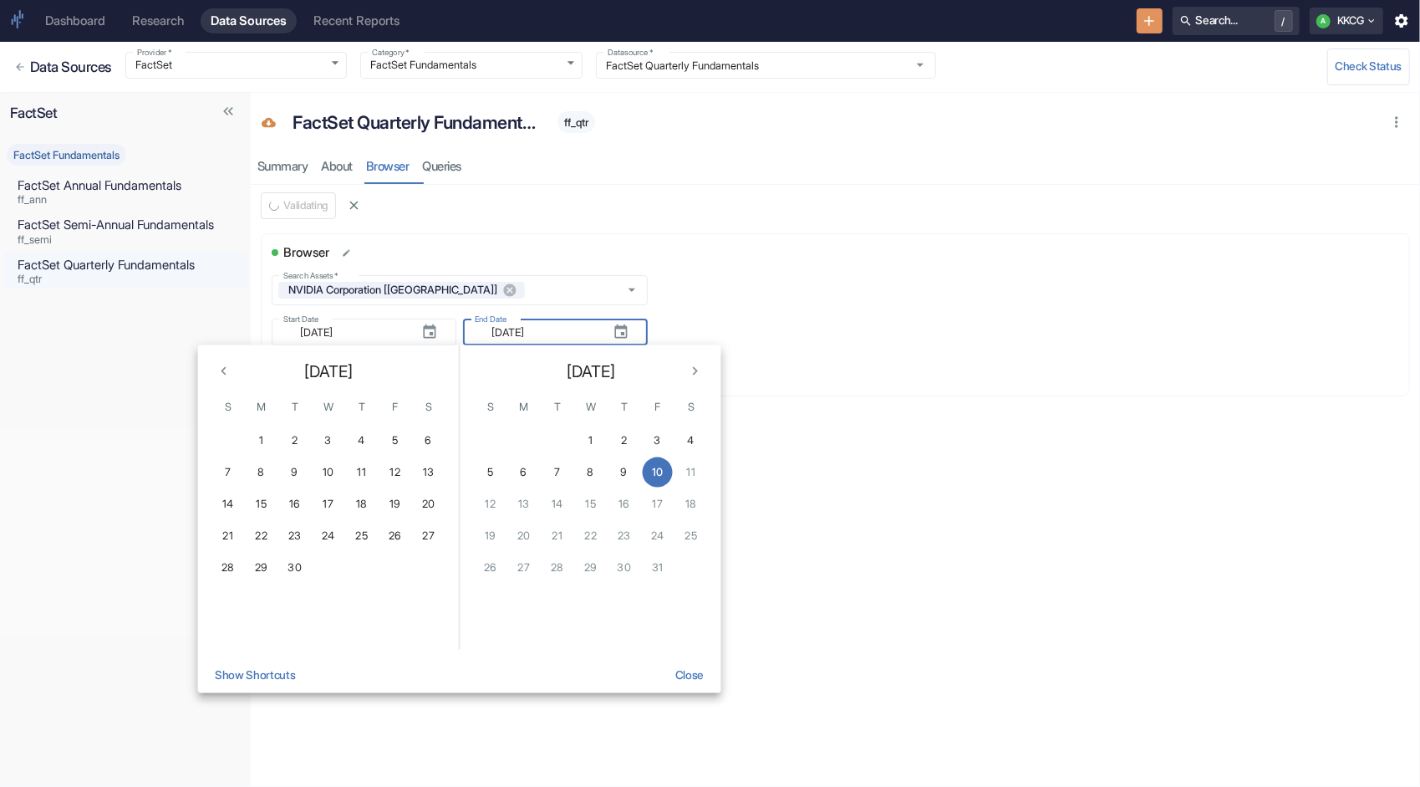
click at [700, 671] on button "Close" at bounding box center [689, 674] width 43 height 37
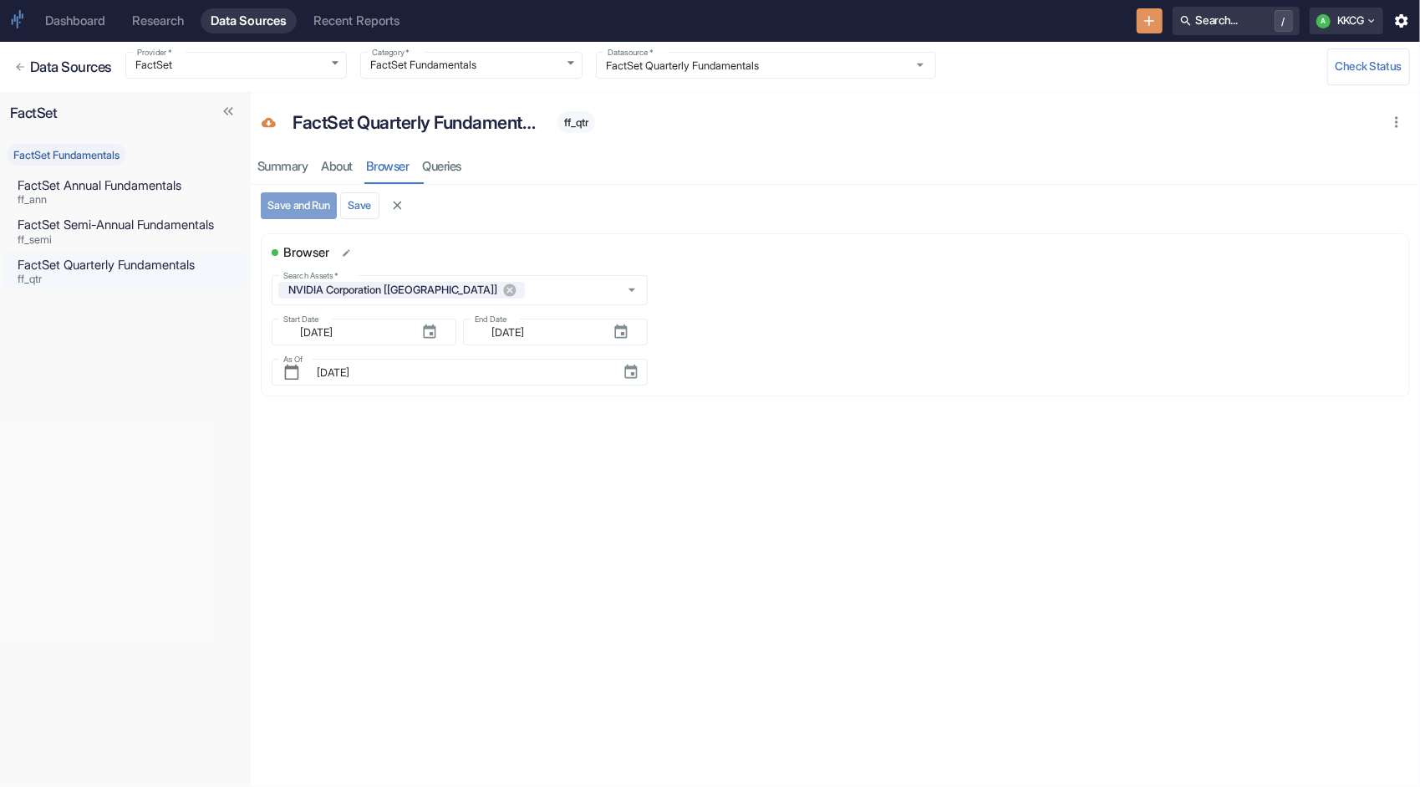
click at [288, 194] on button "Save and Run" at bounding box center [299, 205] width 76 height 27
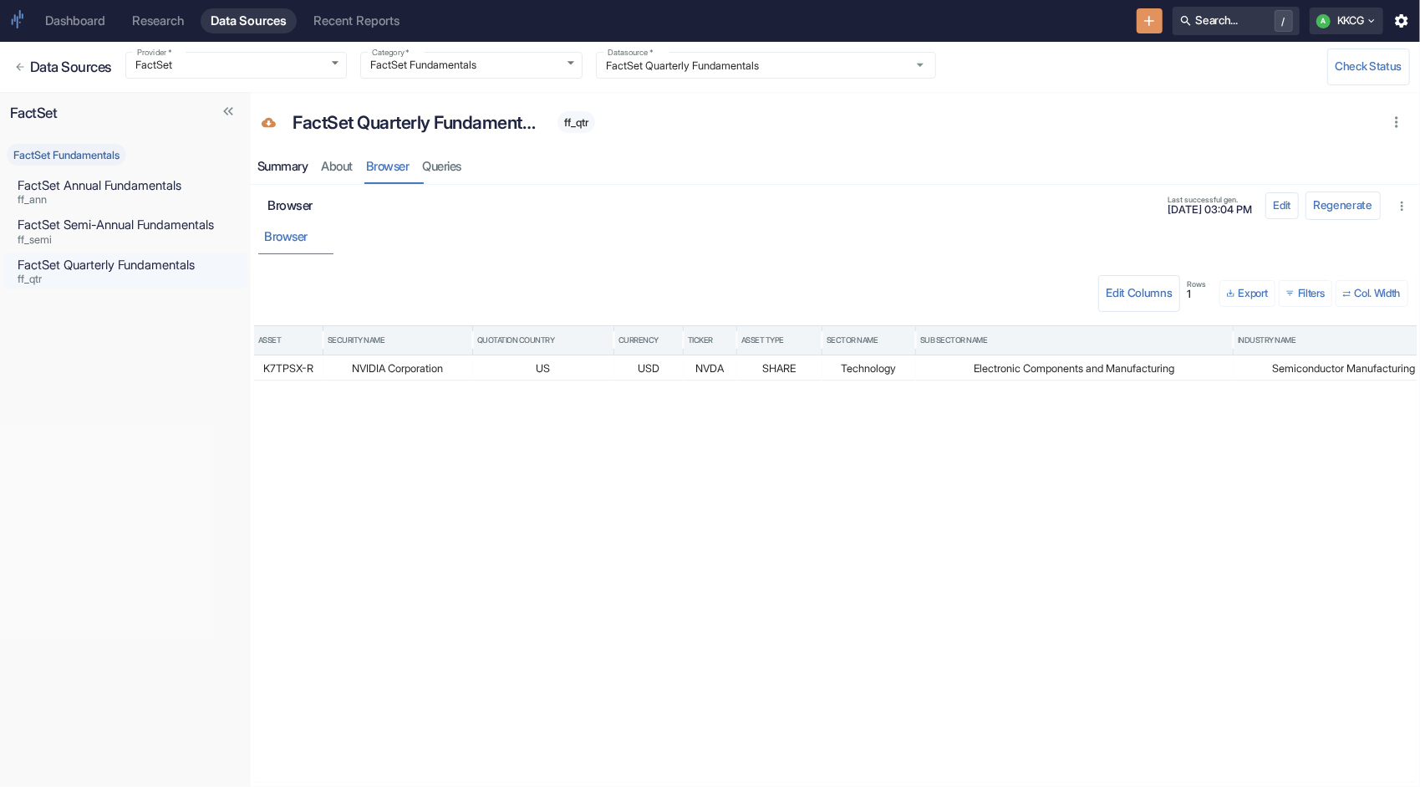
click at [278, 168] on div "Summary" at bounding box center [283, 167] width 51 height 16
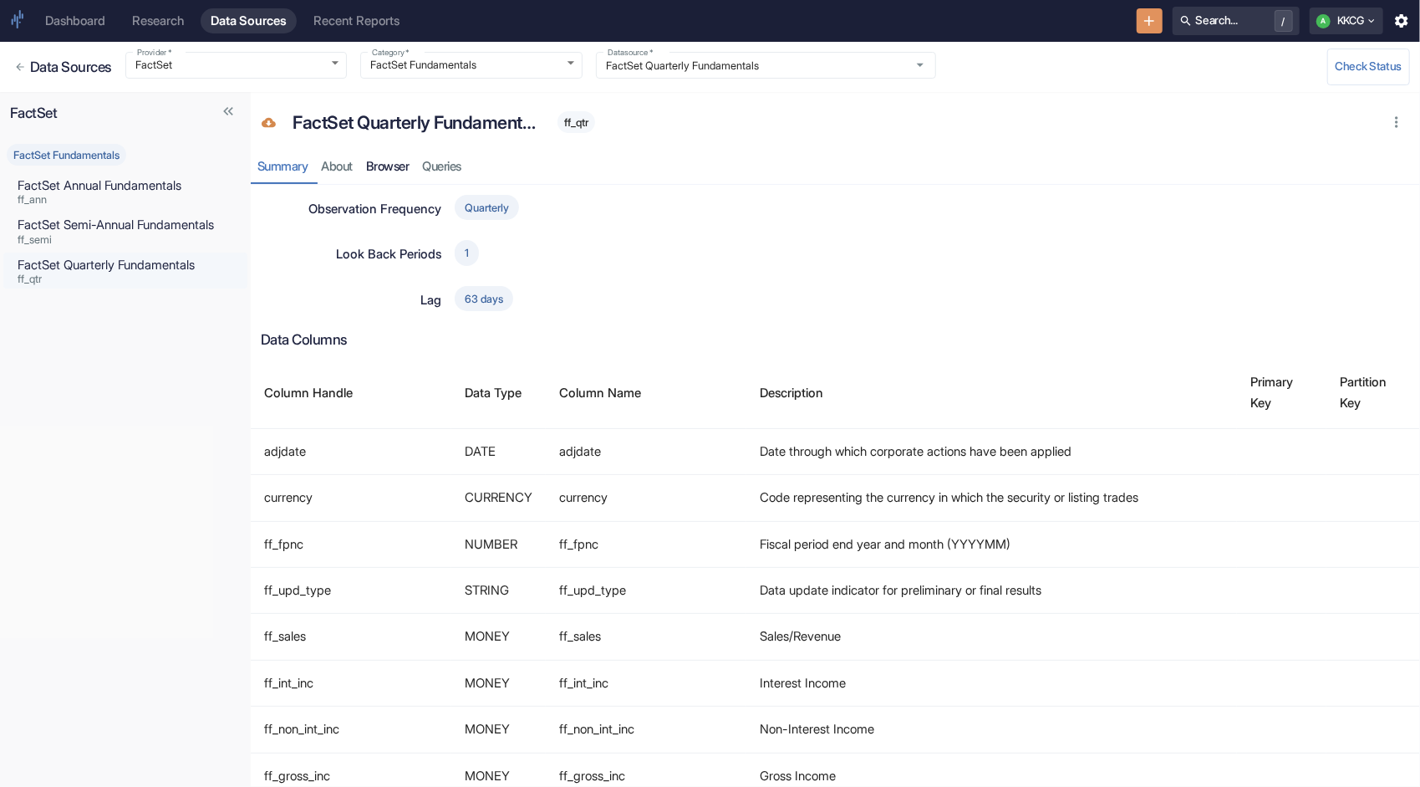
click at [380, 173] on link "Browser" at bounding box center [388, 167] width 57 height 34
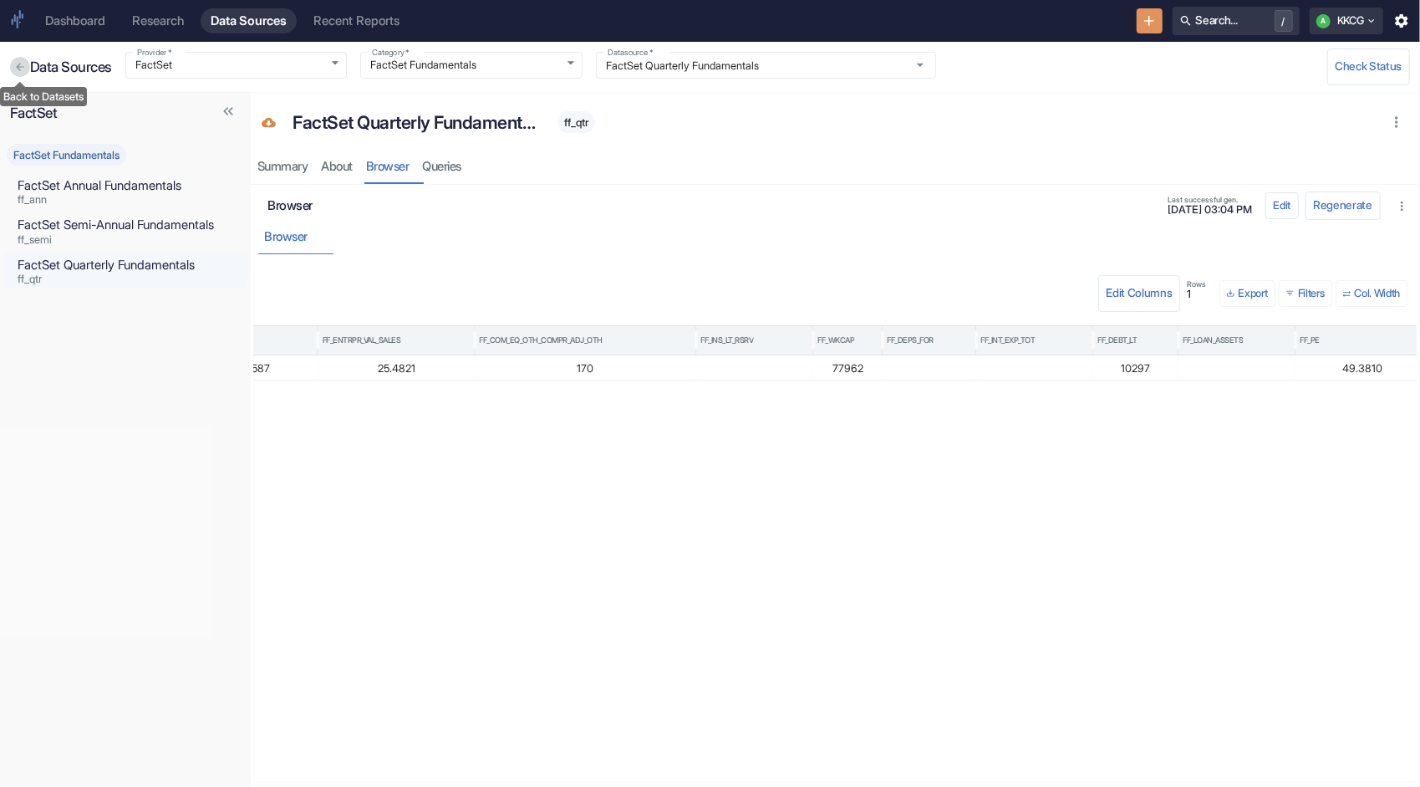
click at [14, 62] on icon "Back to Datasets" at bounding box center [20, 67] width 12 height 12
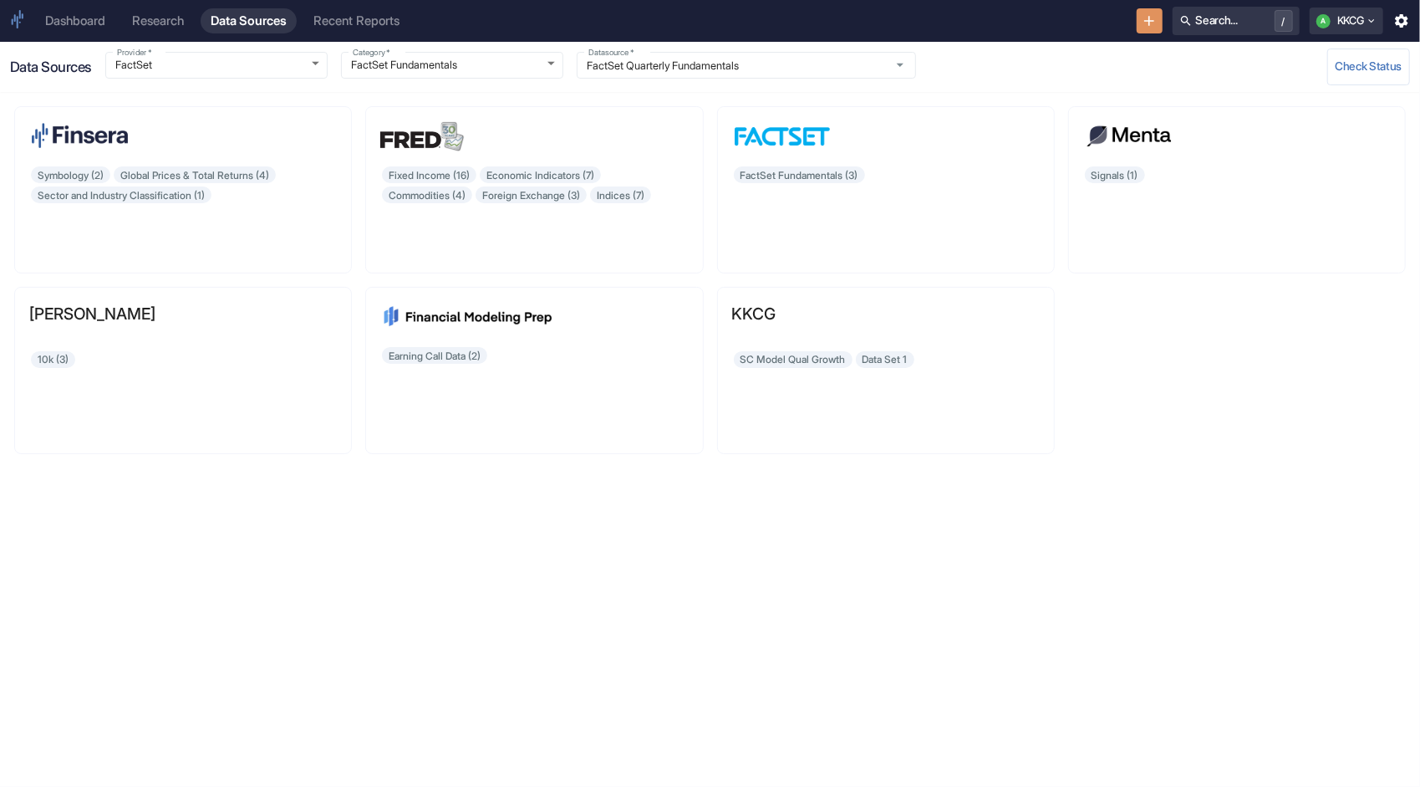
click at [172, 20] on div "Research" at bounding box center [158, 20] width 52 height 15
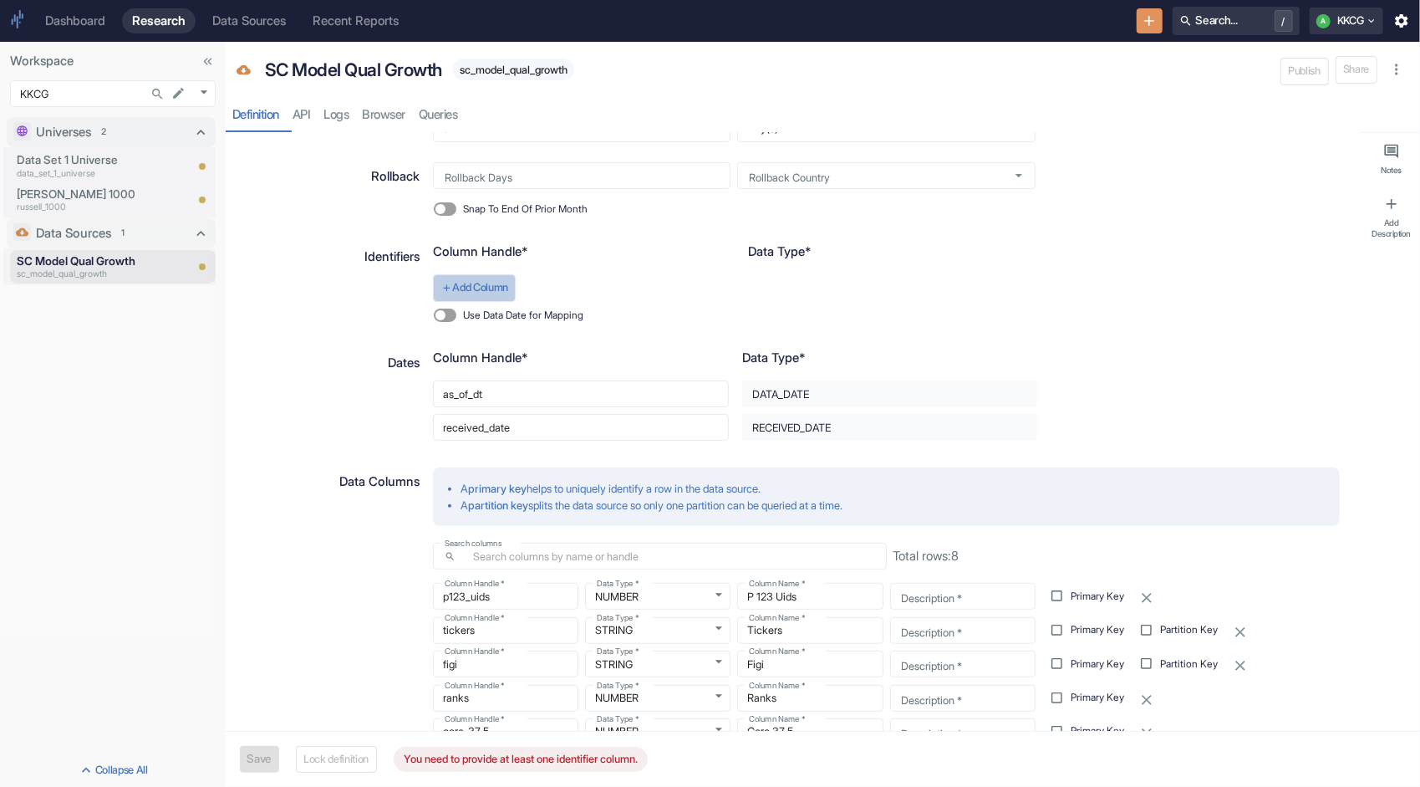
click at [485, 283] on button "Add Column" at bounding box center [474, 287] width 83 height 27
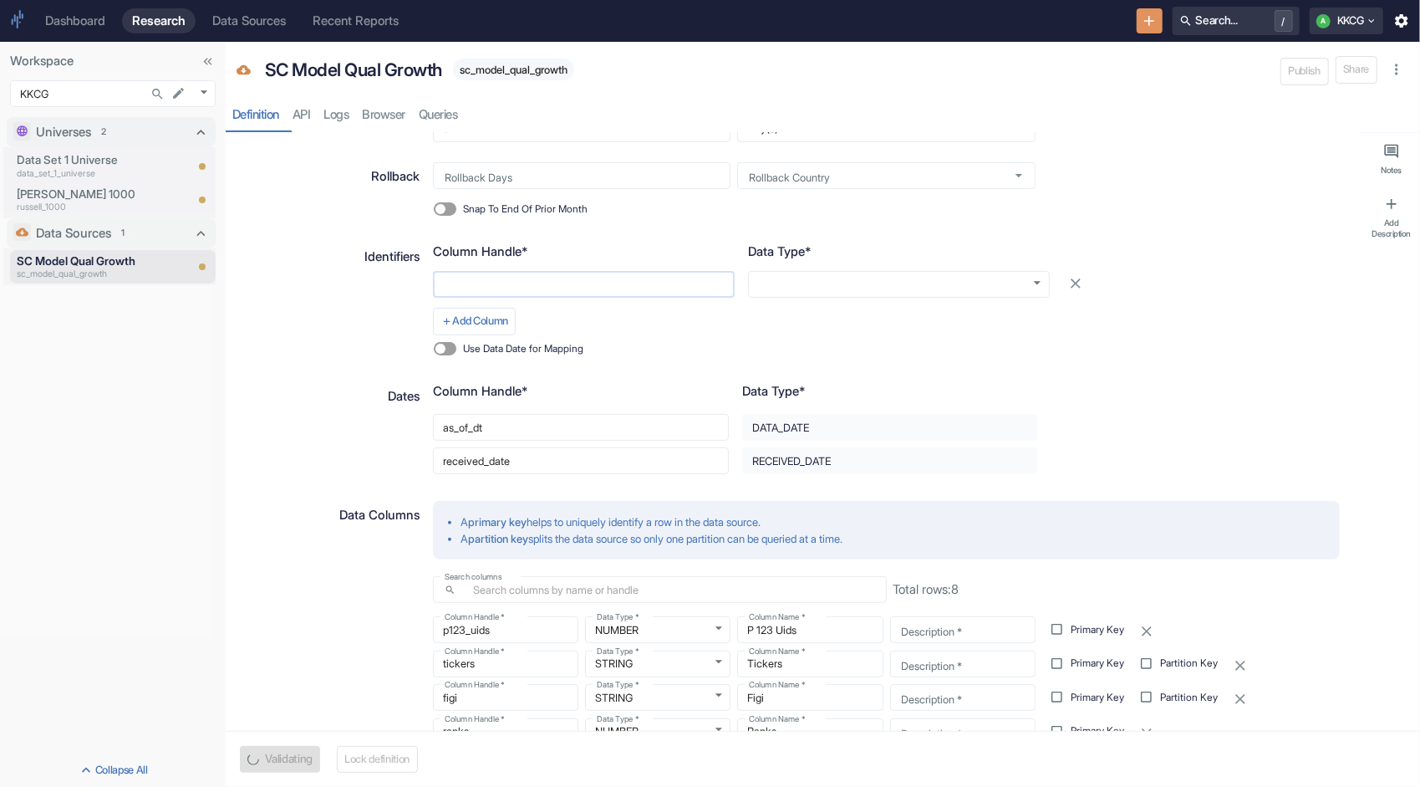
click at [486, 283] on input "text" at bounding box center [584, 284] width 302 height 27
type textarea "x"
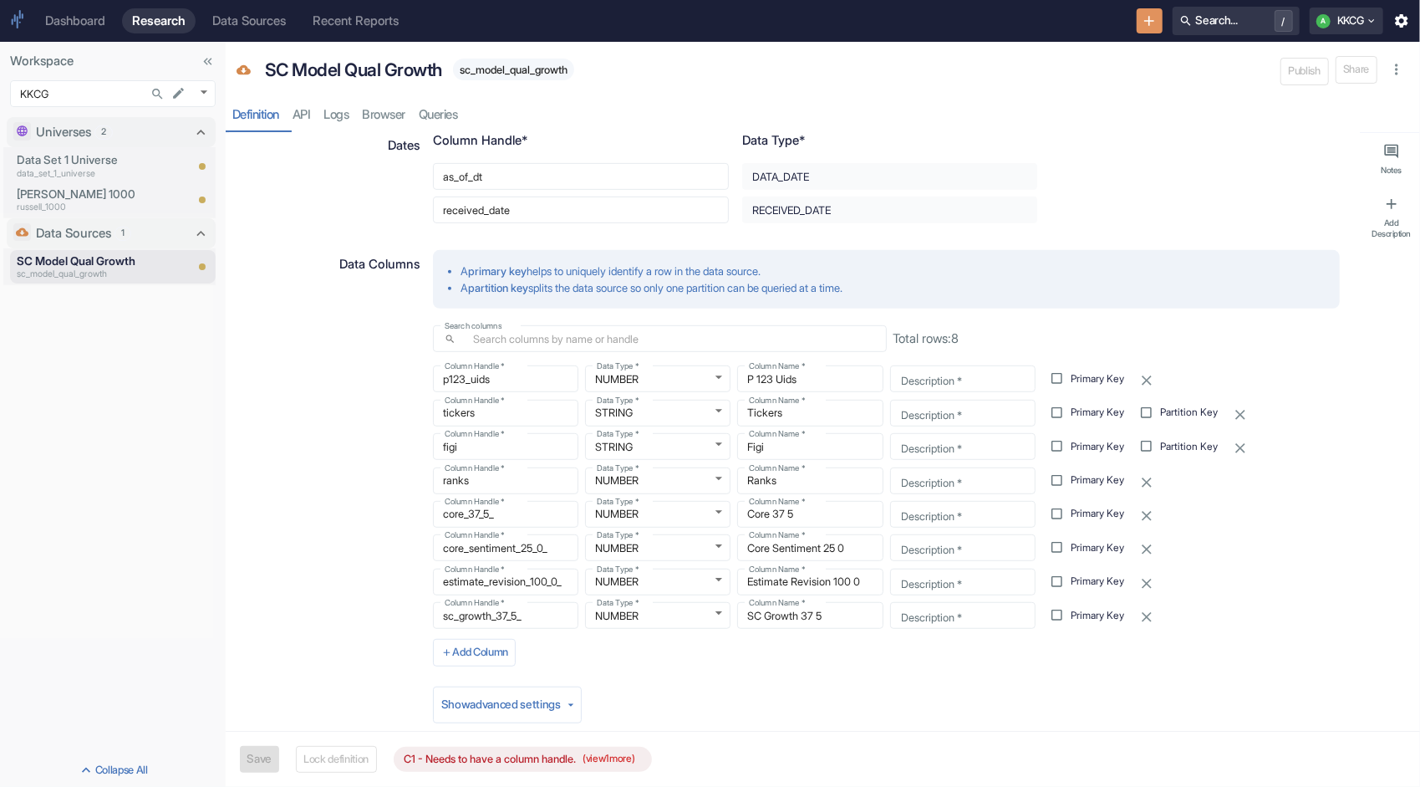
click at [1046, 446] on input "Primary Key" at bounding box center [1057, 445] width 29 height 29
checkbox input "true"
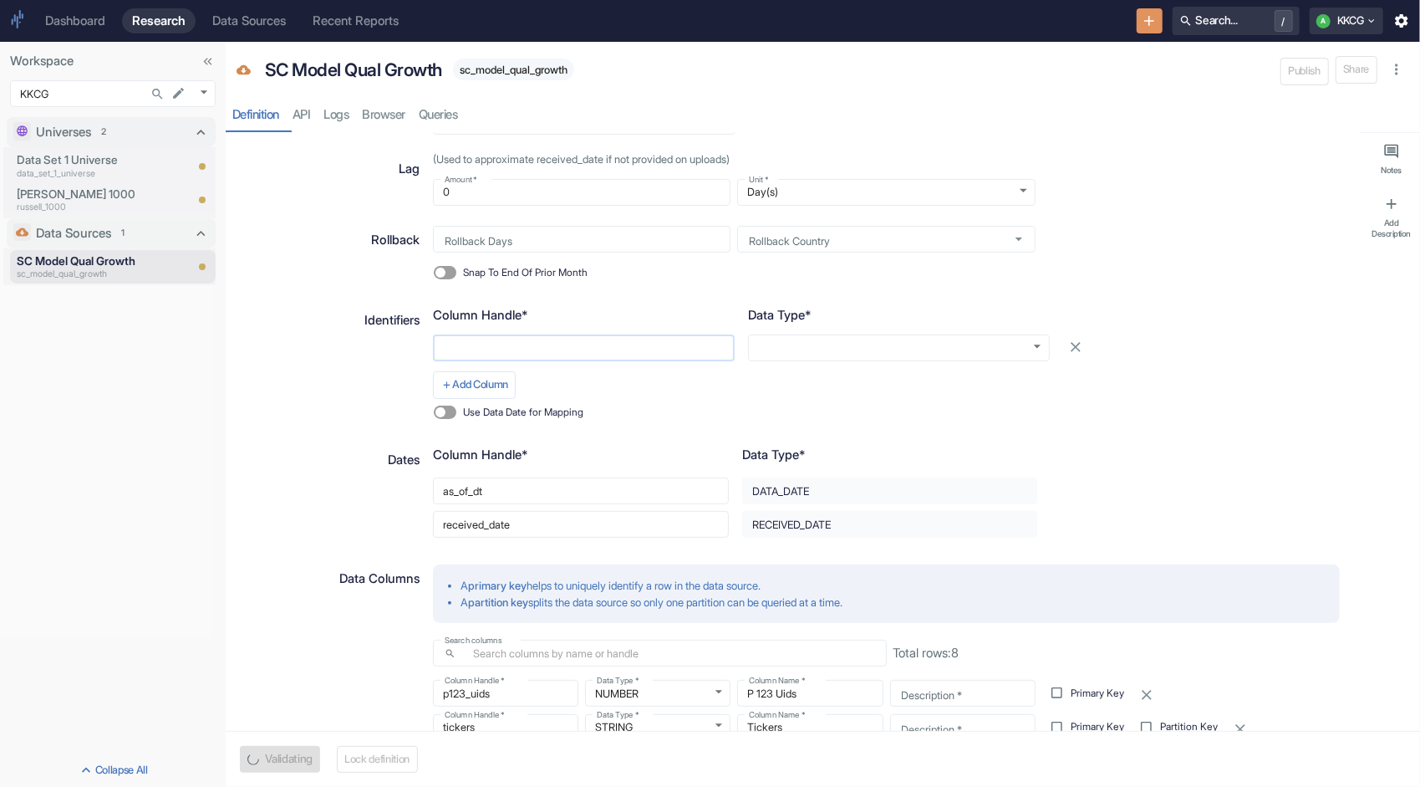
click at [543, 343] on input "text" at bounding box center [584, 347] width 302 height 27
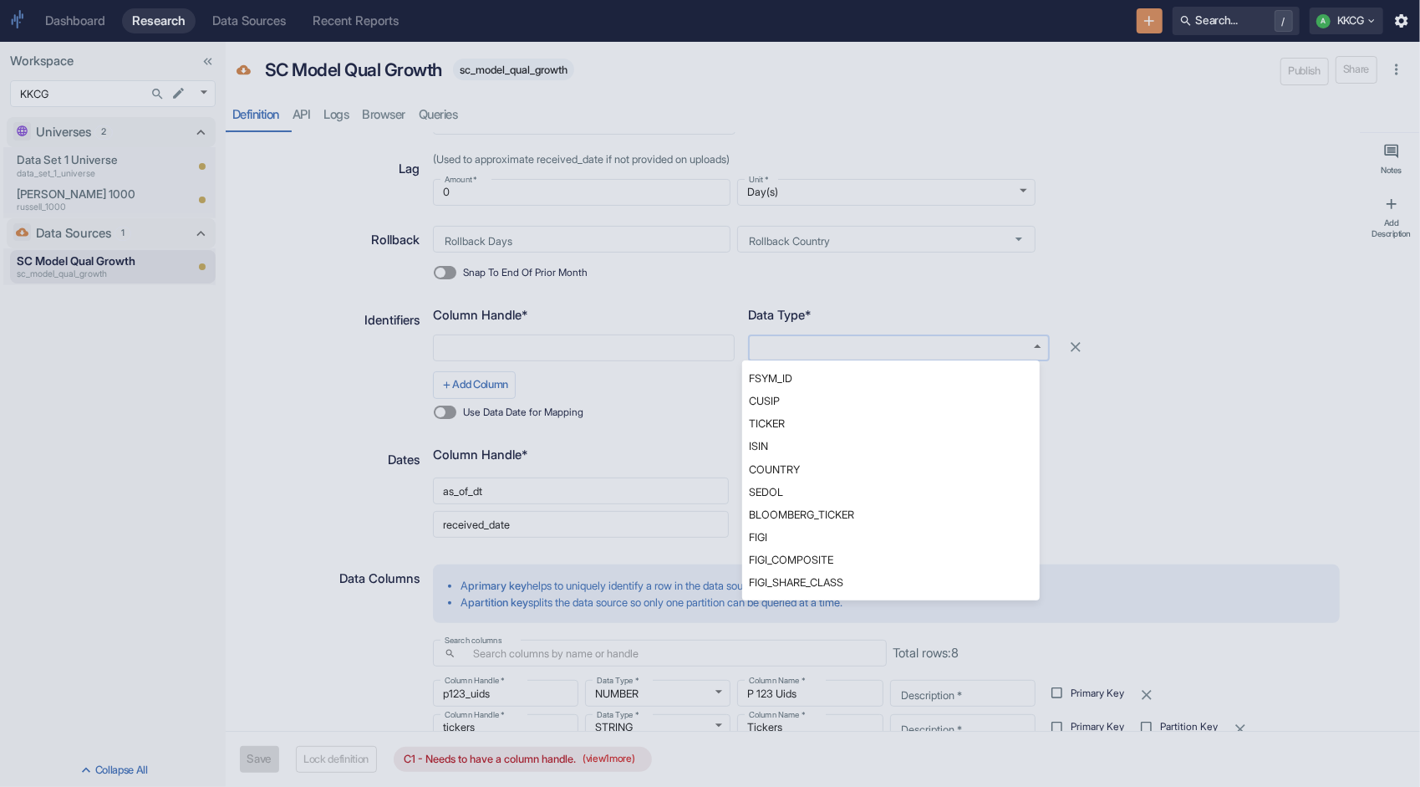
click at [994, 344] on body "Dashboard Research Data Sources Recent Reports Search... / A KKCG Workspace KKC…" at bounding box center [710, 393] width 1420 height 787
click at [963, 542] on li "FIGI" at bounding box center [891, 537] width 298 height 23
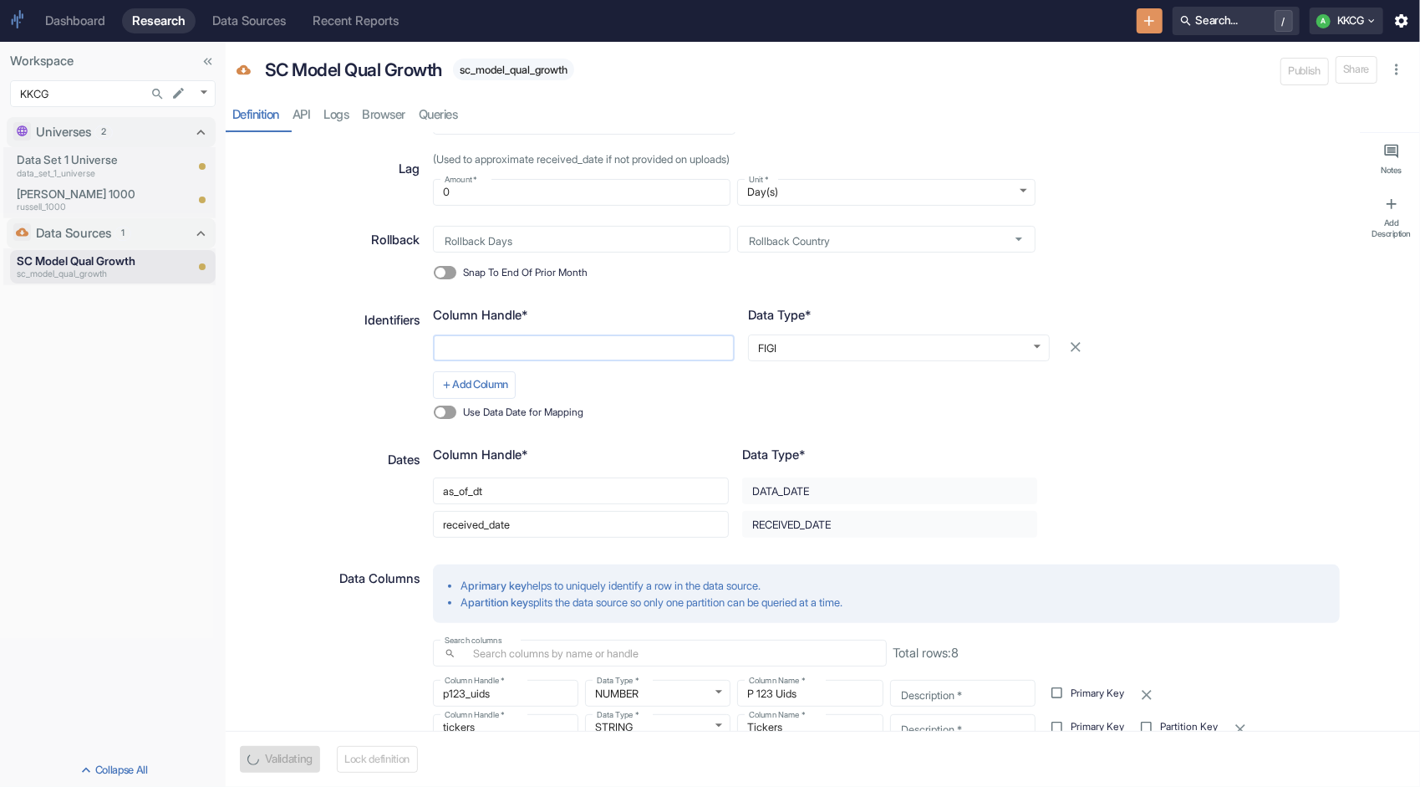
click at [637, 355] on input "text" at bounding box center [584, 347] width 302 height 27
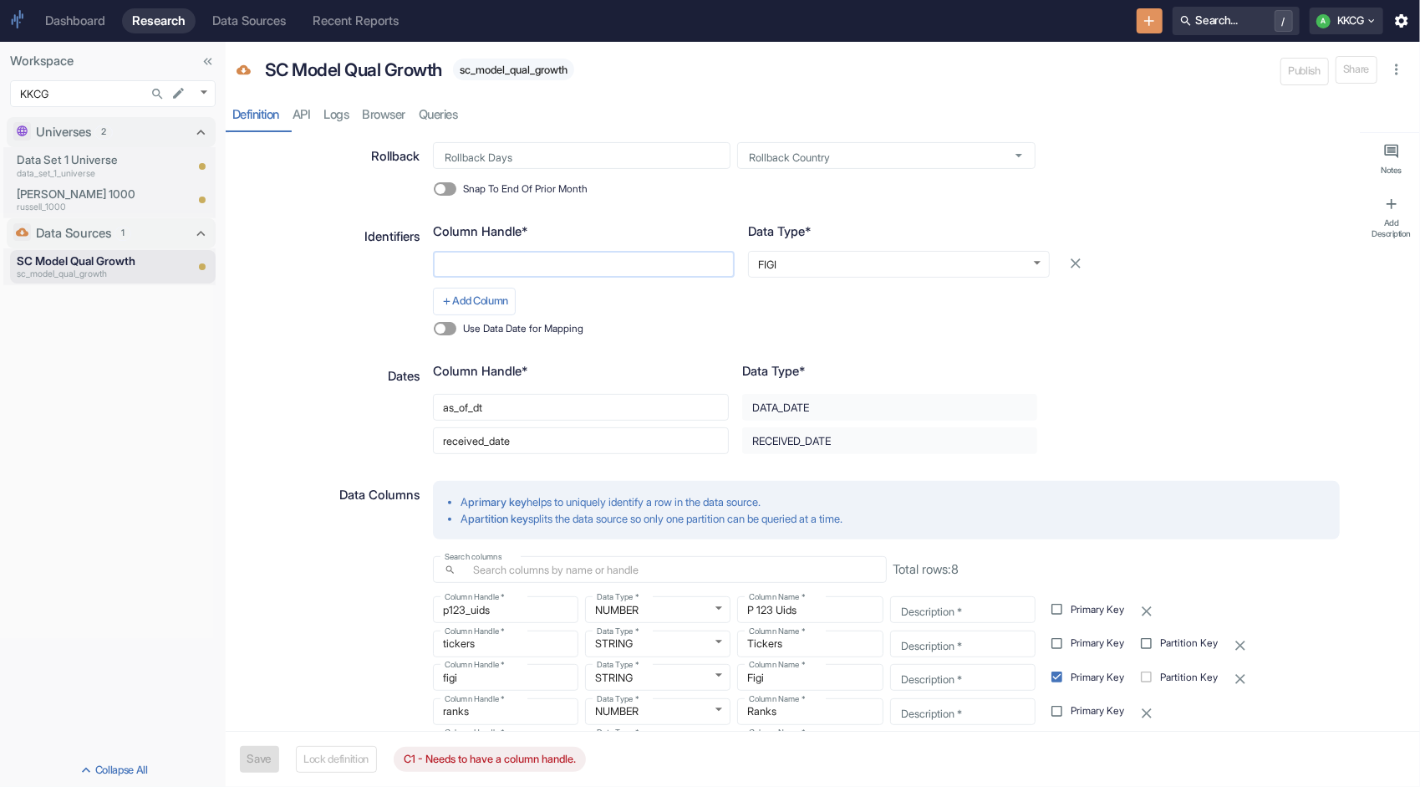
type textarea "x"
type input "f"
type textarea "x"
type input "fi"
type textarea "x"
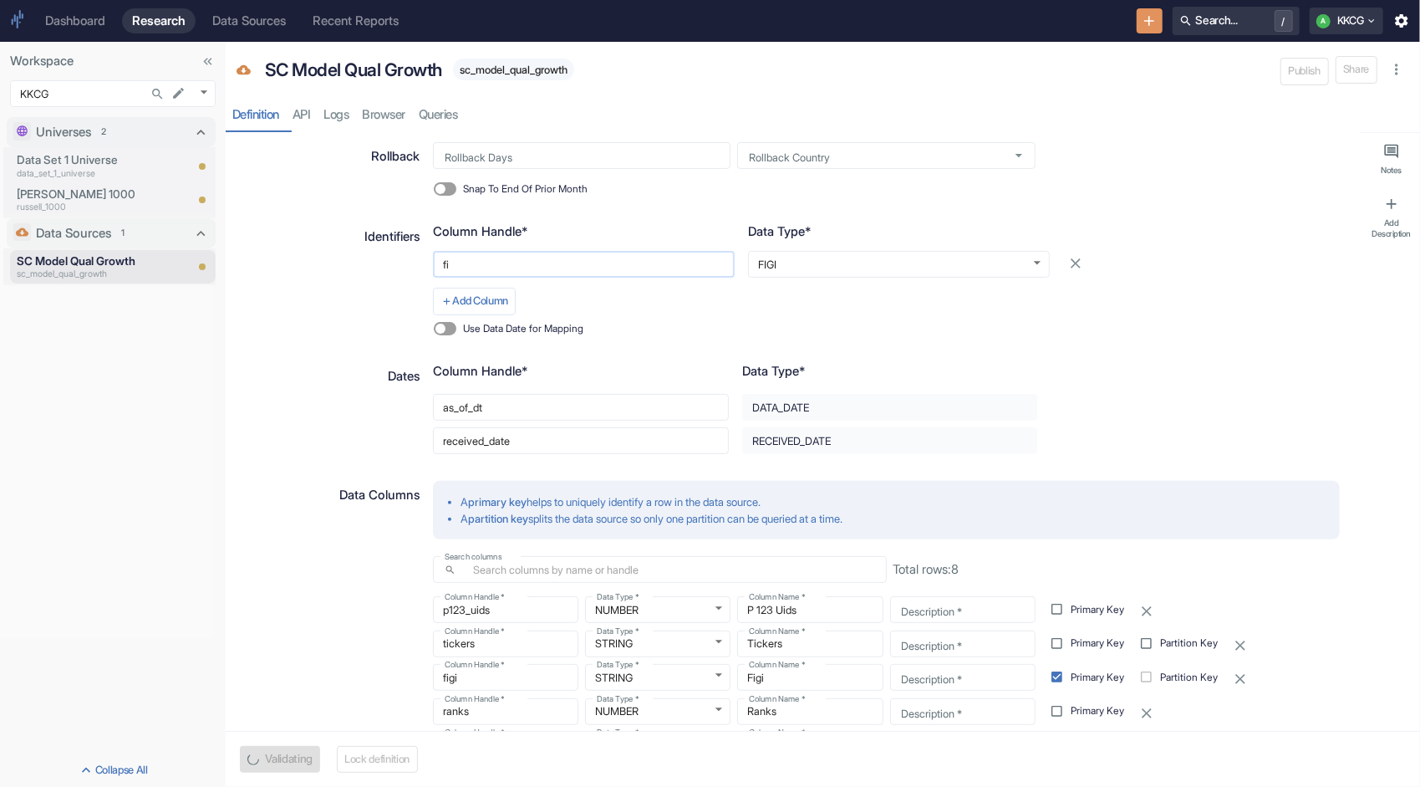
type input "fig"
type textarea "x"
type input "figi"
type textarea "x"
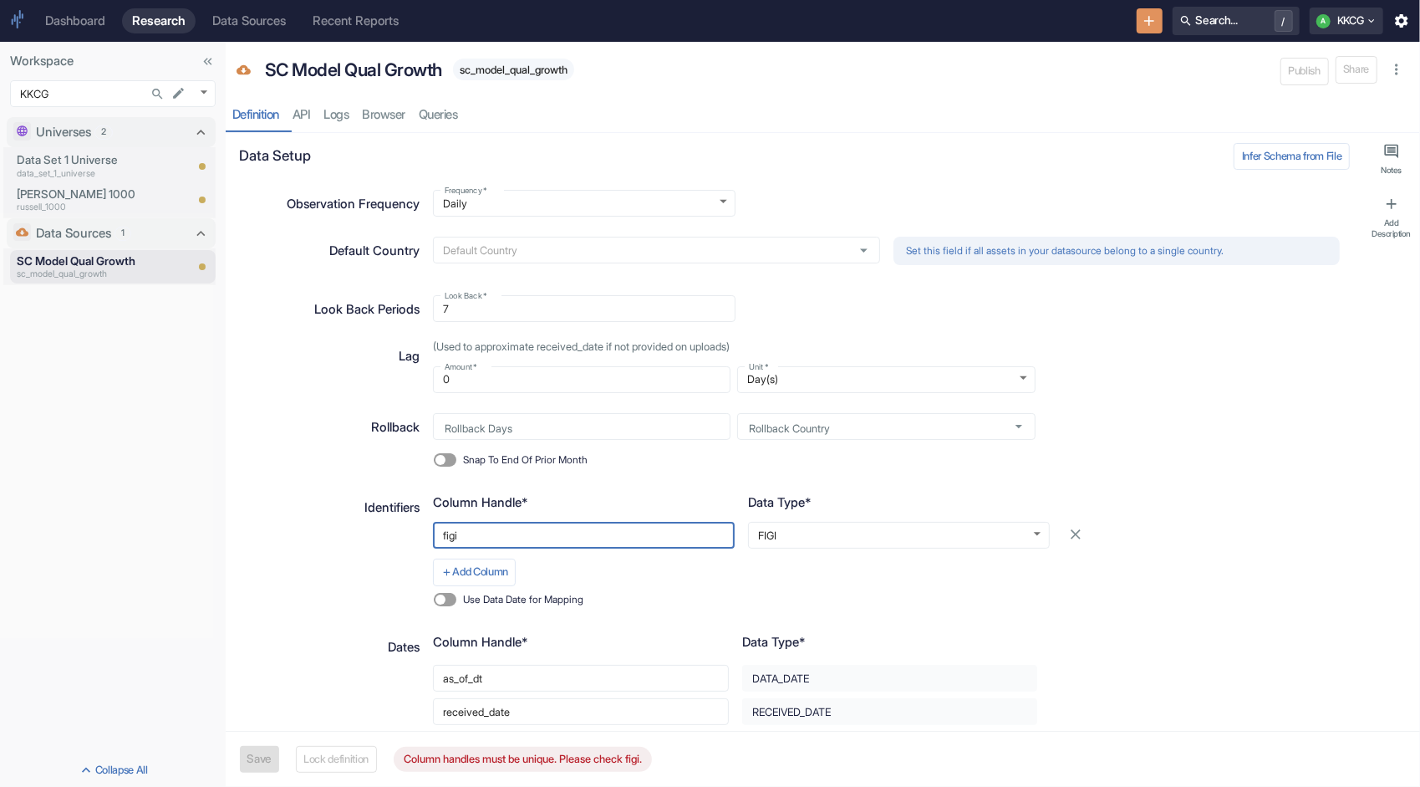
type input "figi"
click at [1106, 460] on div "Snap To End Of Prior Month" at bounding box center [883, 456] width 914 height 33
click at [197, 268] on icon "Close item" at bounding box center [198, 267] width 8 height 8
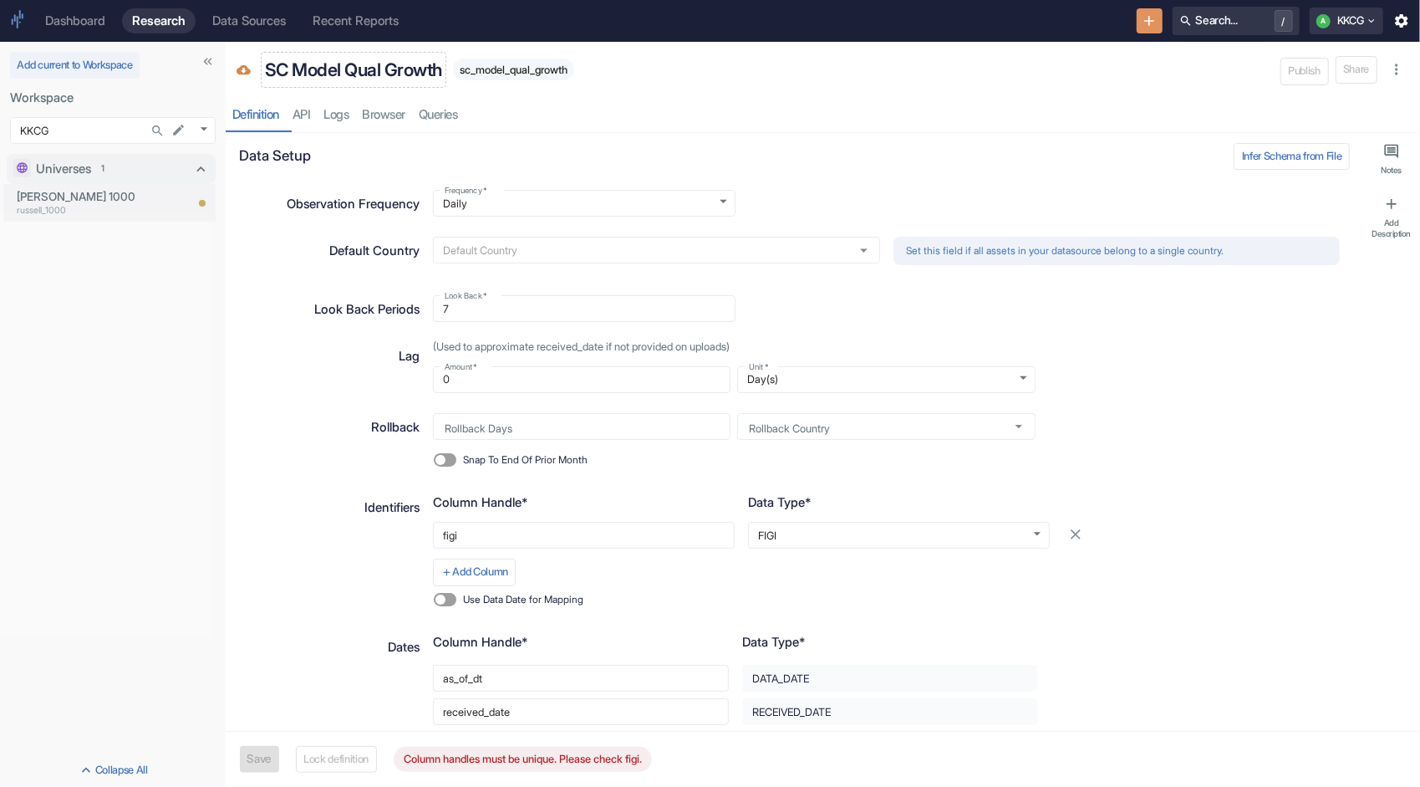
click at [281, 59] on p "SC Model Qual Growth" at bounding box center [353, 70] width 177 height 27
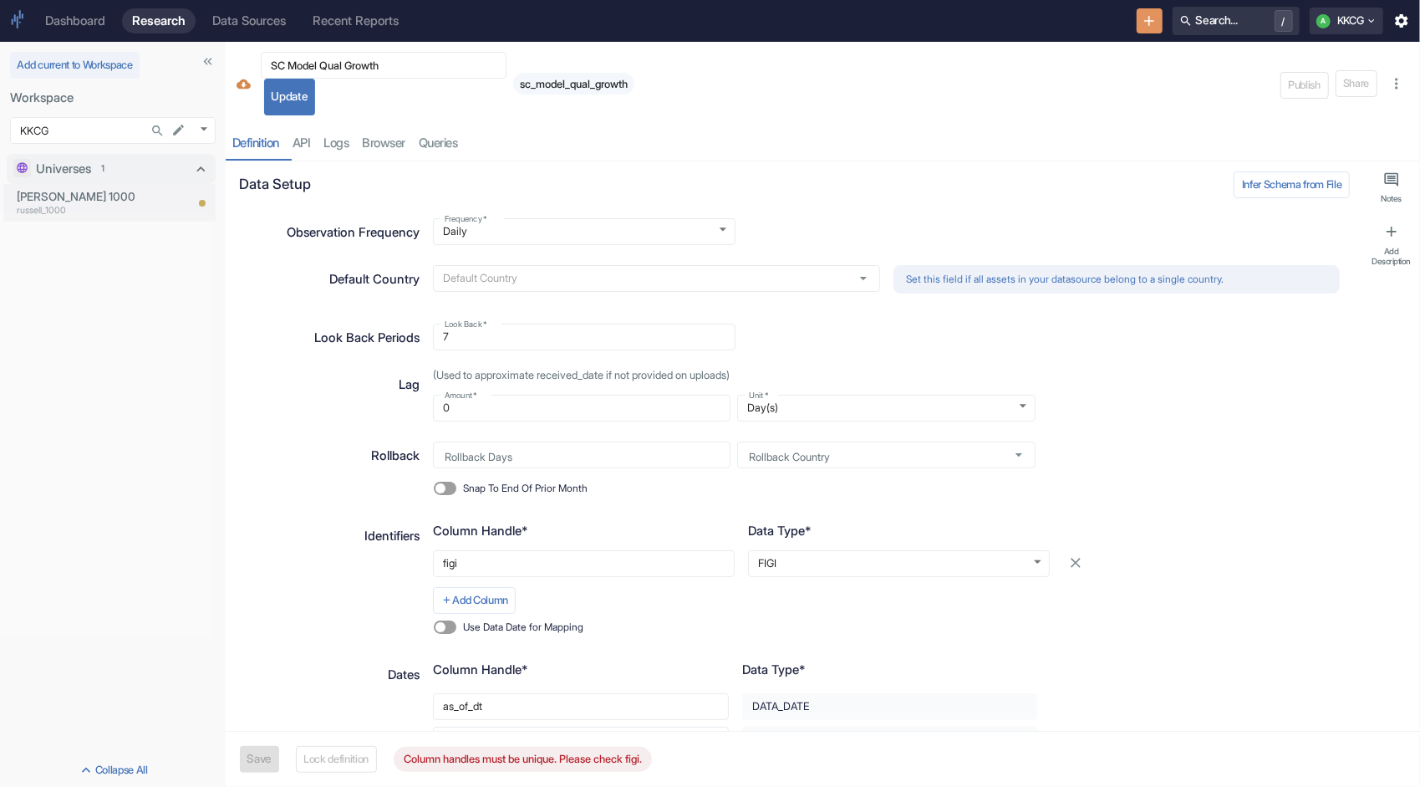
click at [425, 94] on div "SC Model Qual Growth ​ Update" at bounding box center [384, 84] width 246 height 64
click at [303, 102] on button "Update" at bounding box center [289, 97] width 51 height 37
type textarea "x"
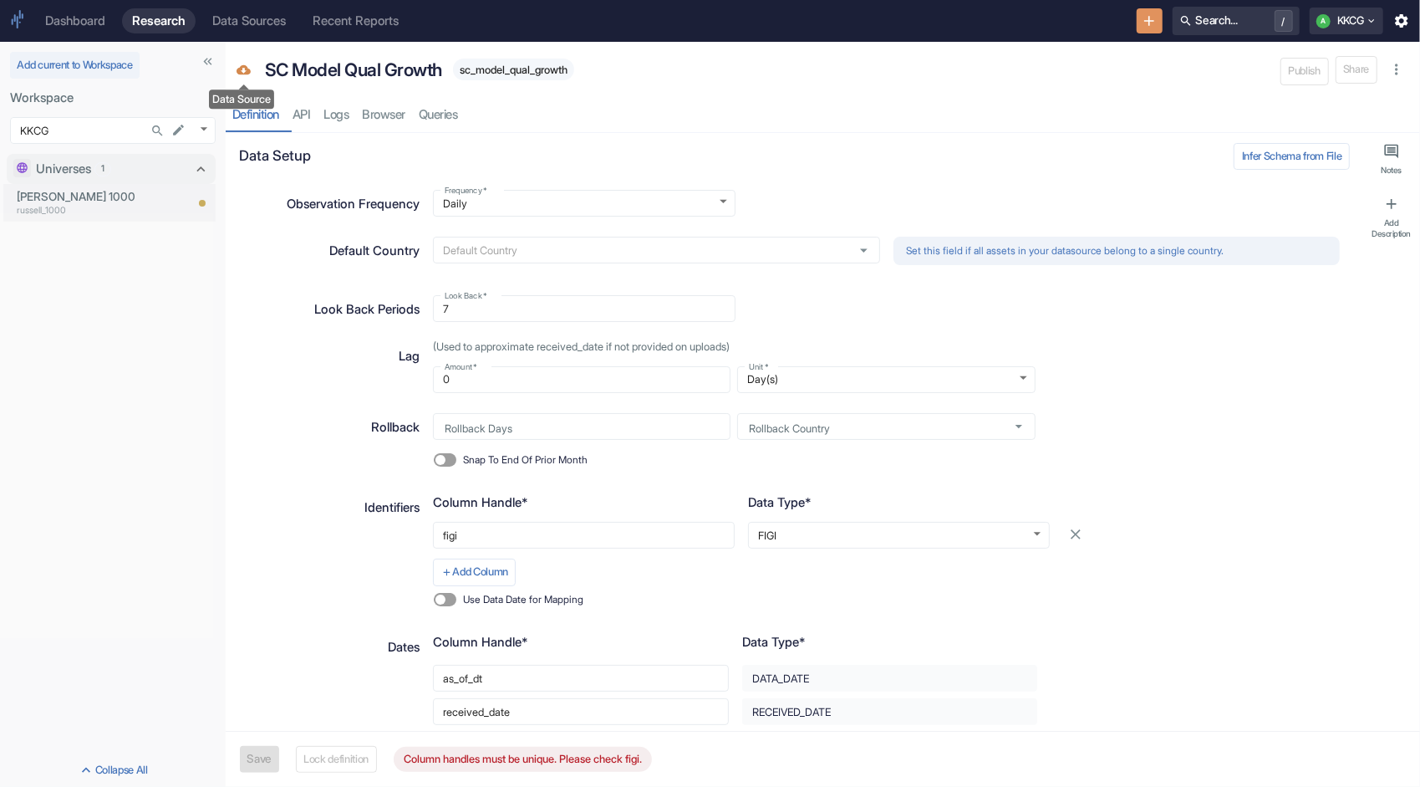
click at [245, 68] on icon "Data Source" at bounding box center [244, 69] width 14 height 9
click at [292, 64] on p "SC Model Qual Growth" at bounding box center [353, 70] width 177 height 27
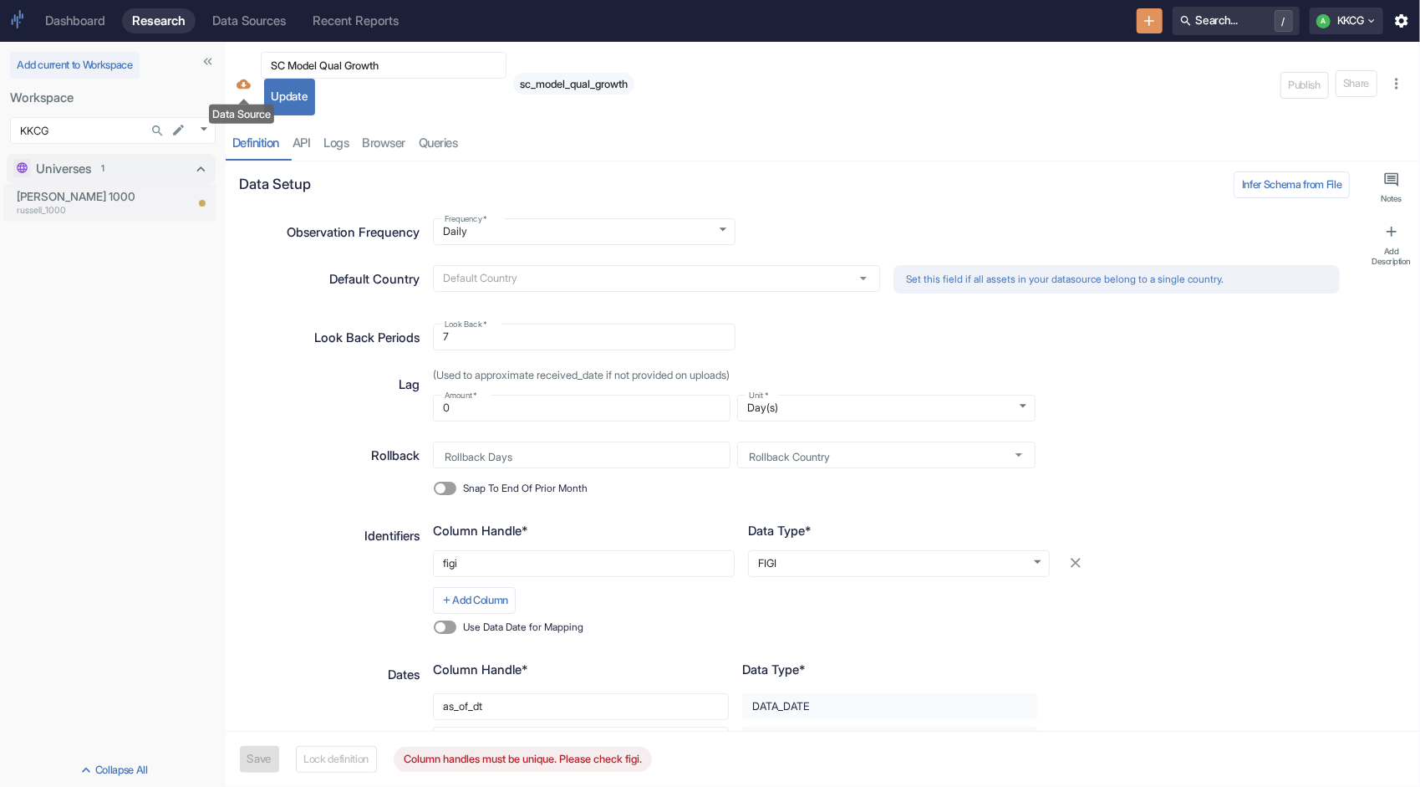
click at [245, 82] on icon "Data Source" at bounding box center [244, 83] width 14 height 9
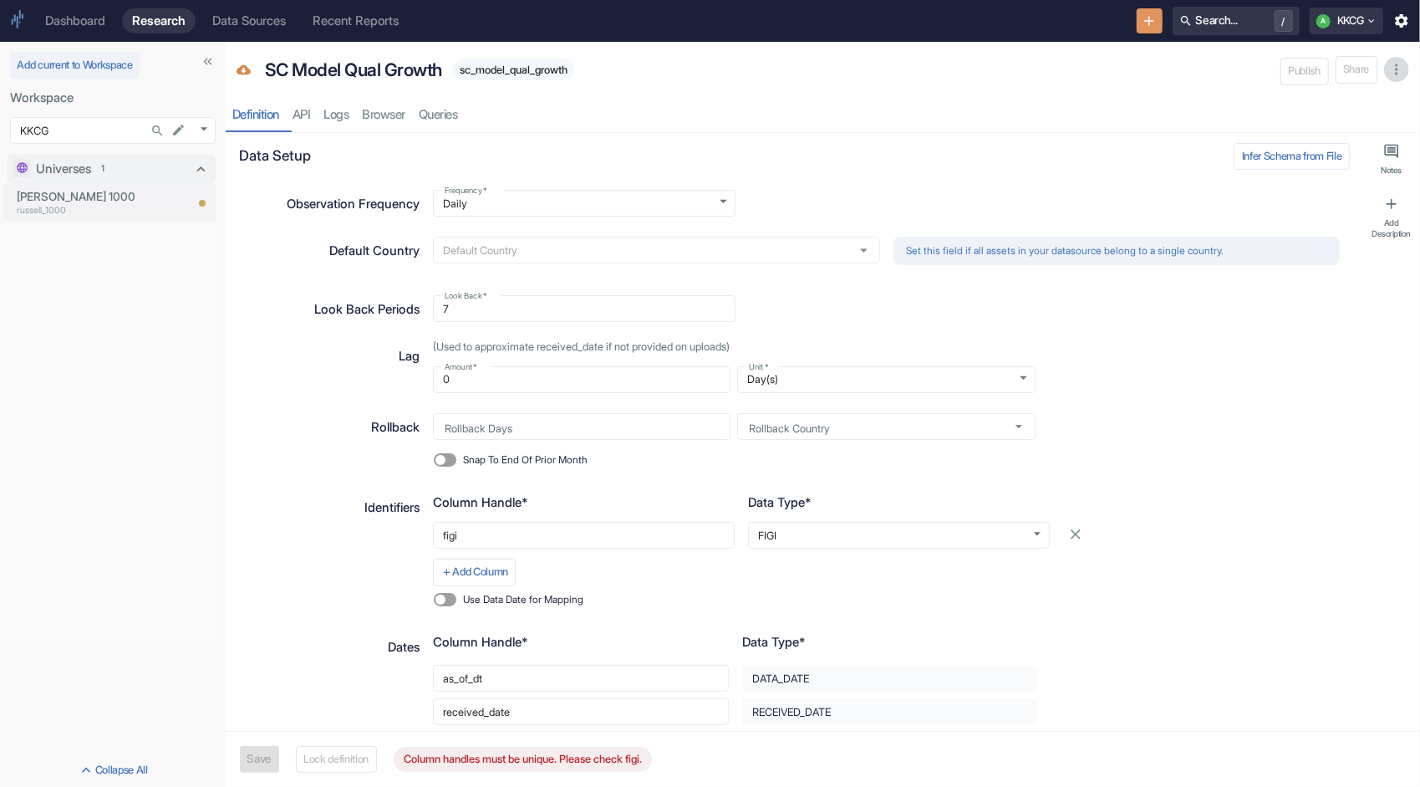
click at [1405, 66] on icon "button" at bounding box center [1397, 69] width 17 height 17
click at [1055, 143] on div "Data Setup Infer Schema from File" at bounding box center [794, 161] width 1111 height 37
click at [233, 18] on div "Data Sources" at bounding box center [249, 20] width 74 height 15
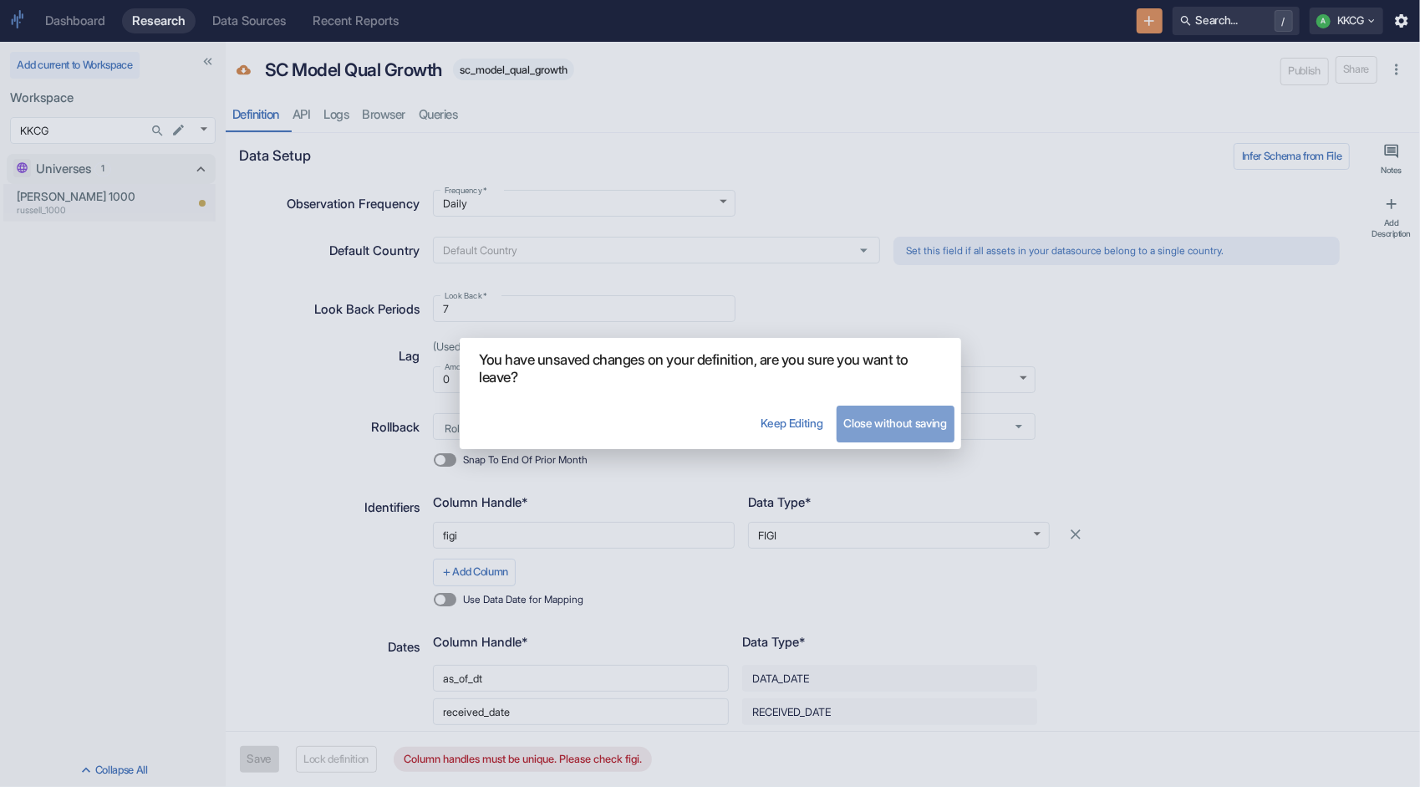
click at [867, 427] on button "Close without saving" at bounding box center [895, 423] width 117 height 37
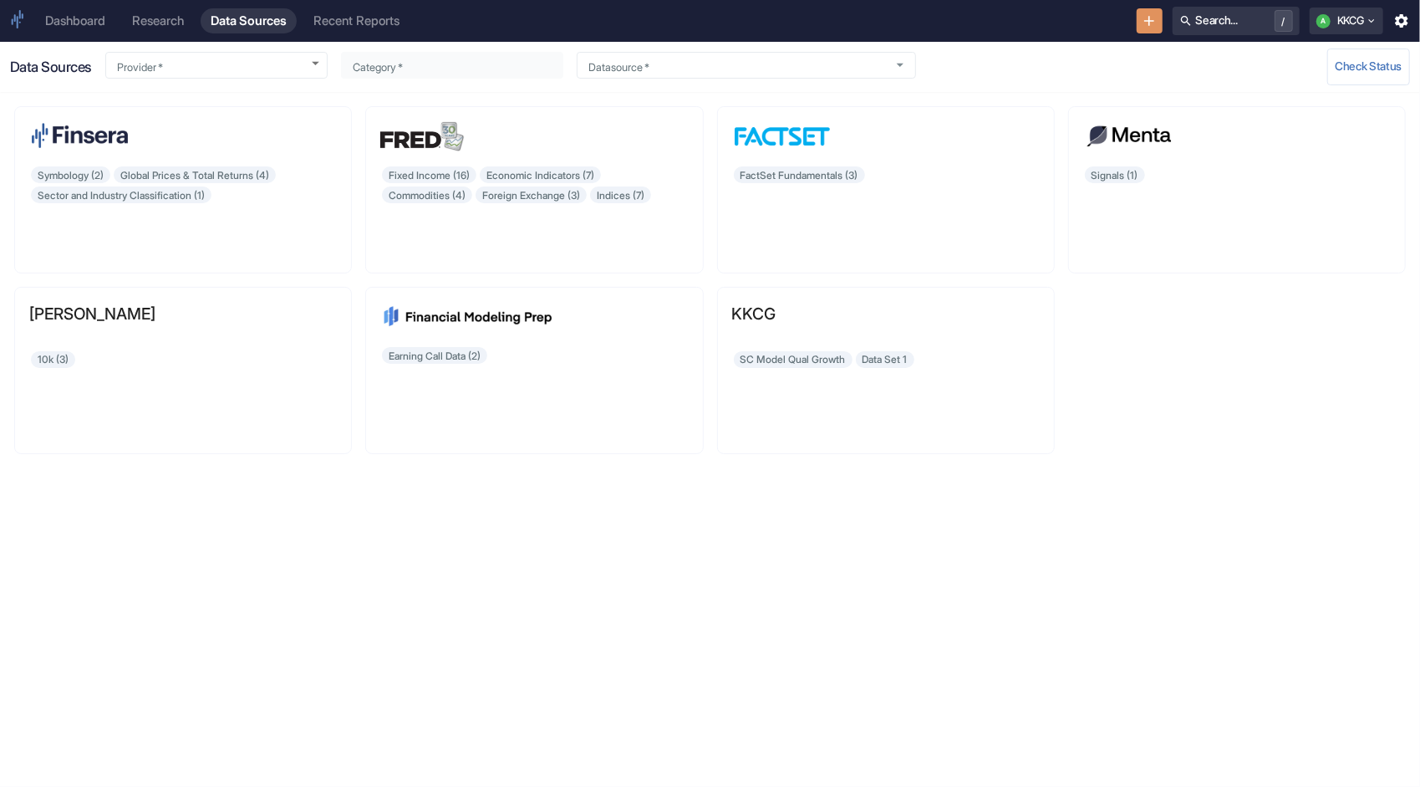
click at [1128, 17] on div "Dashboard Research Data Sources Recent Reports Search... / A KKCG" at bounding box center [710, 21] width 1420 height 42
click at [1137, 20] on button "New Resource" at bounding box center [1150, 21] width 26 height 26
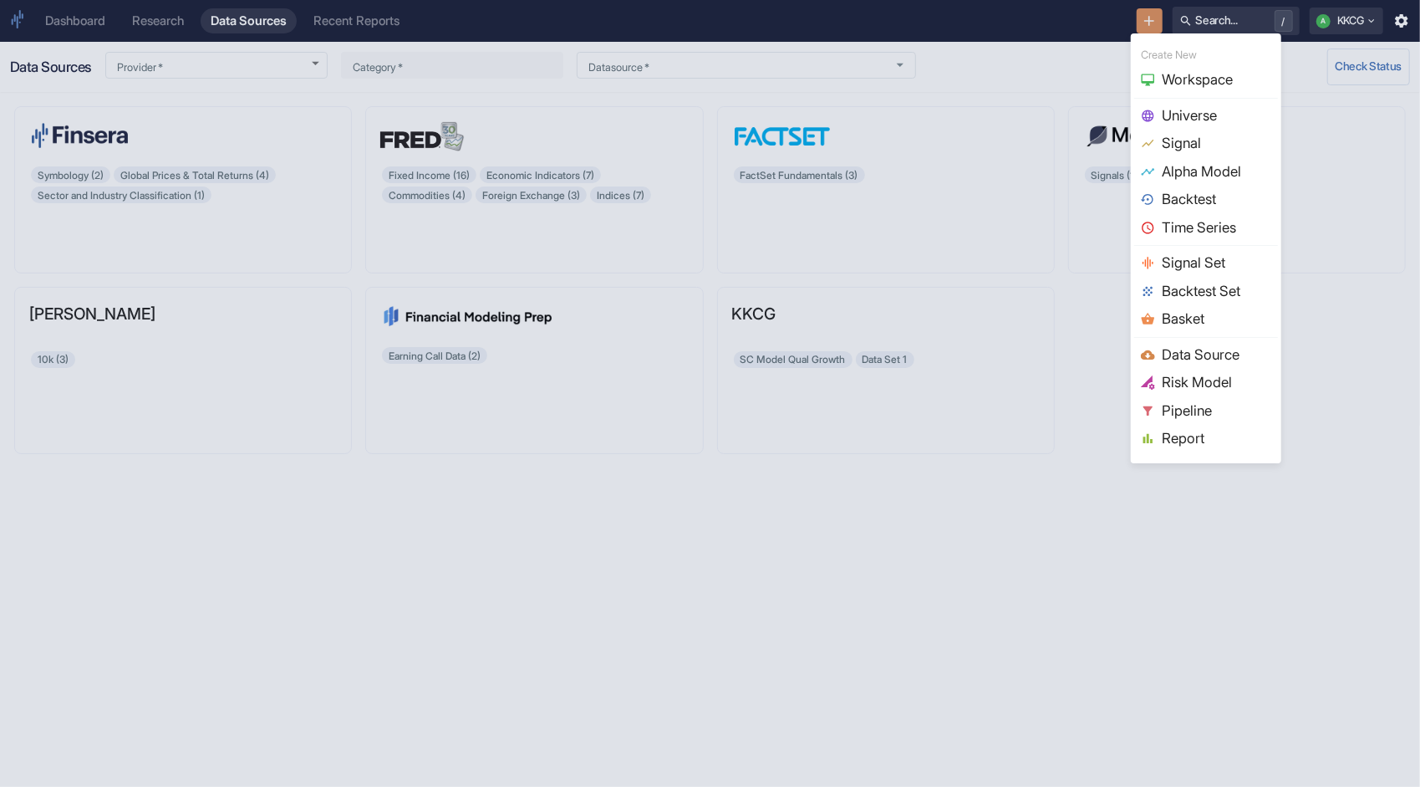
click at [1046, 154] on div at bounding box center [710, 393] width 1420 height 787
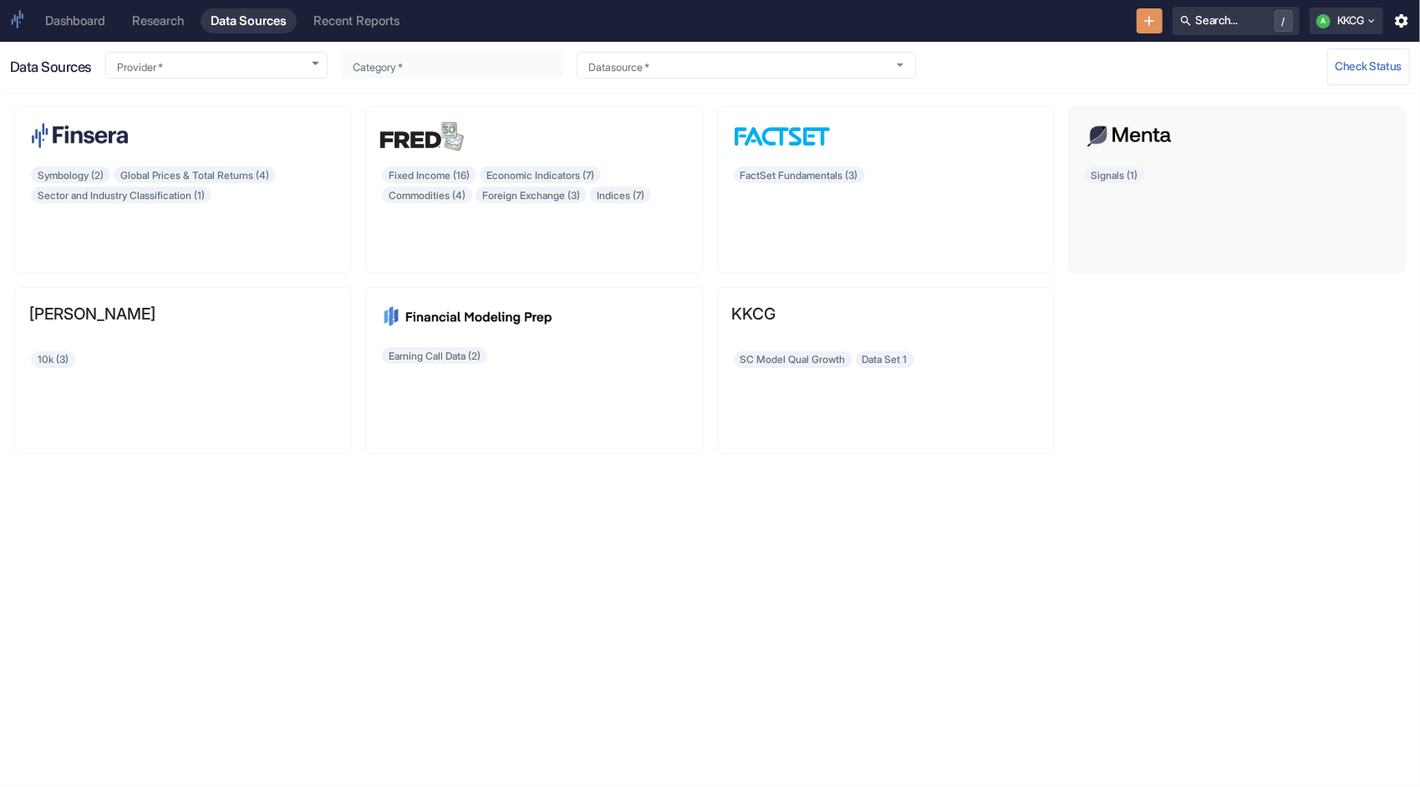
click at [1112, 169] on div "Signals (1)" at bounding box center [1238, 212] width 308 height 94
type input "Menta Capital"
type input "Signals"
type input "marketcap"
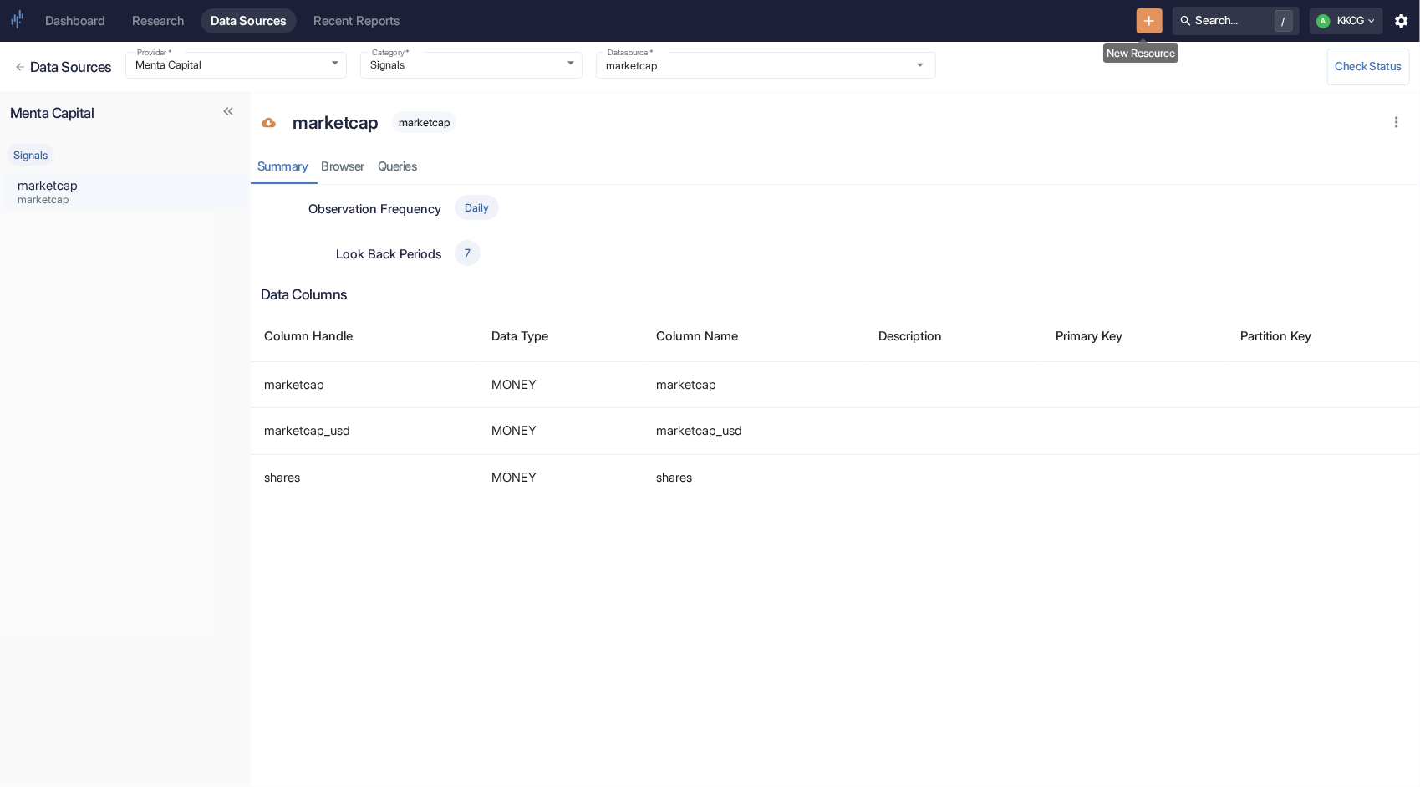
click at [1145, 15] on icon "New Resource" at bounding box center [1149, 21] width 17 height 17
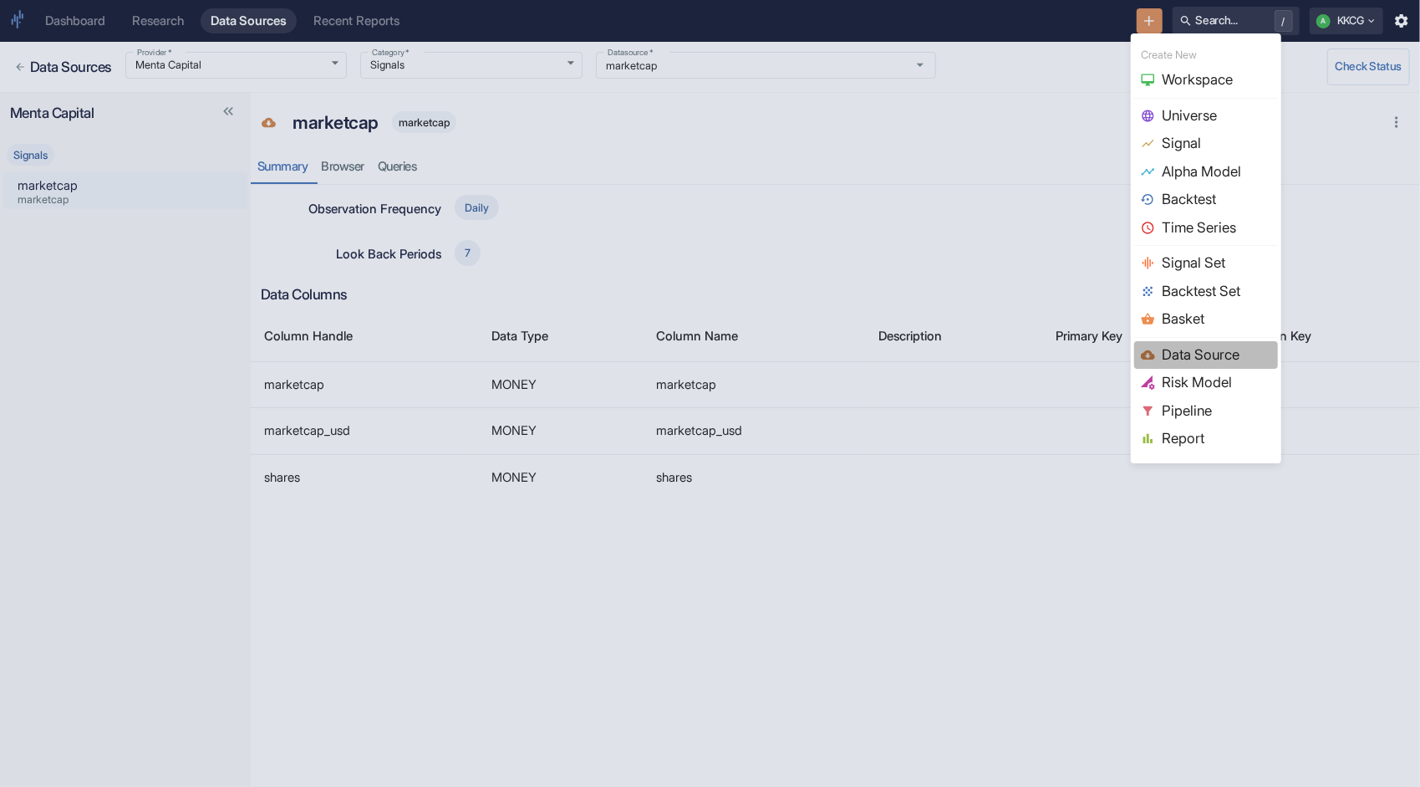
click at [1194, 345] on span "Data Source" at bounding box center [1217, 355] width 110 height 22
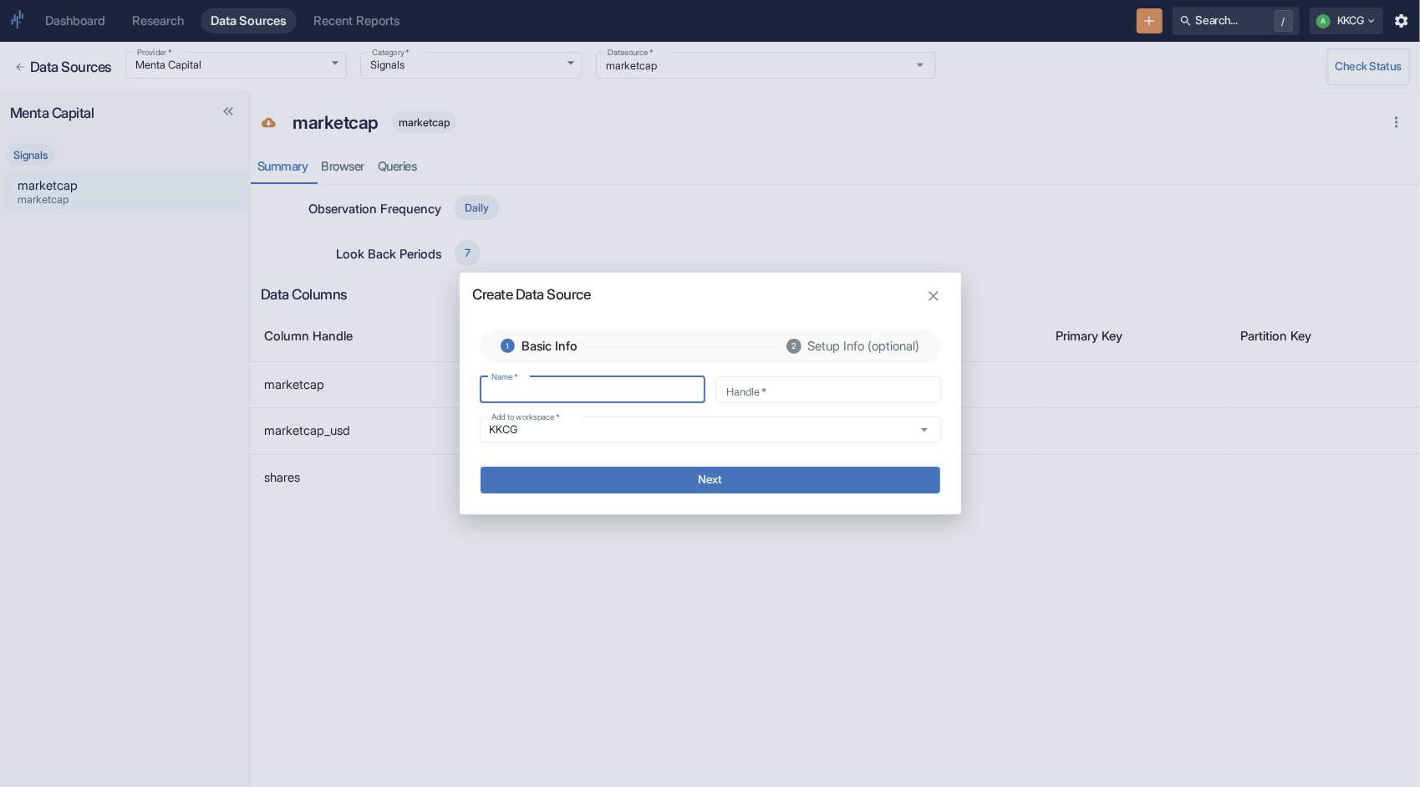
type input "S"
type input "s"
type input "SC"
type input "sc"
type input "SC"
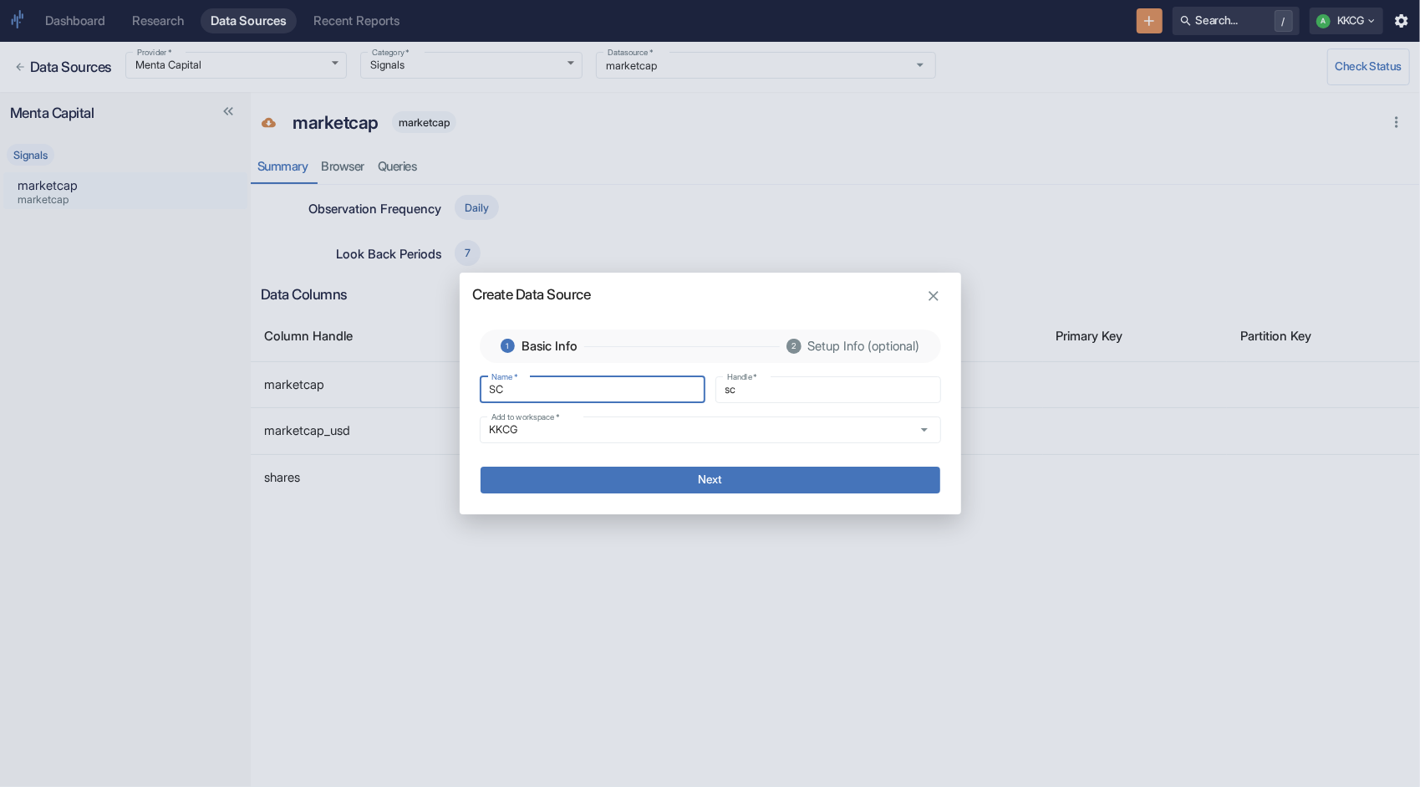
type input "sc_"
type input "SC Q"
type input "sc_q"
type input "SC Qu"
type input "sc_qu"
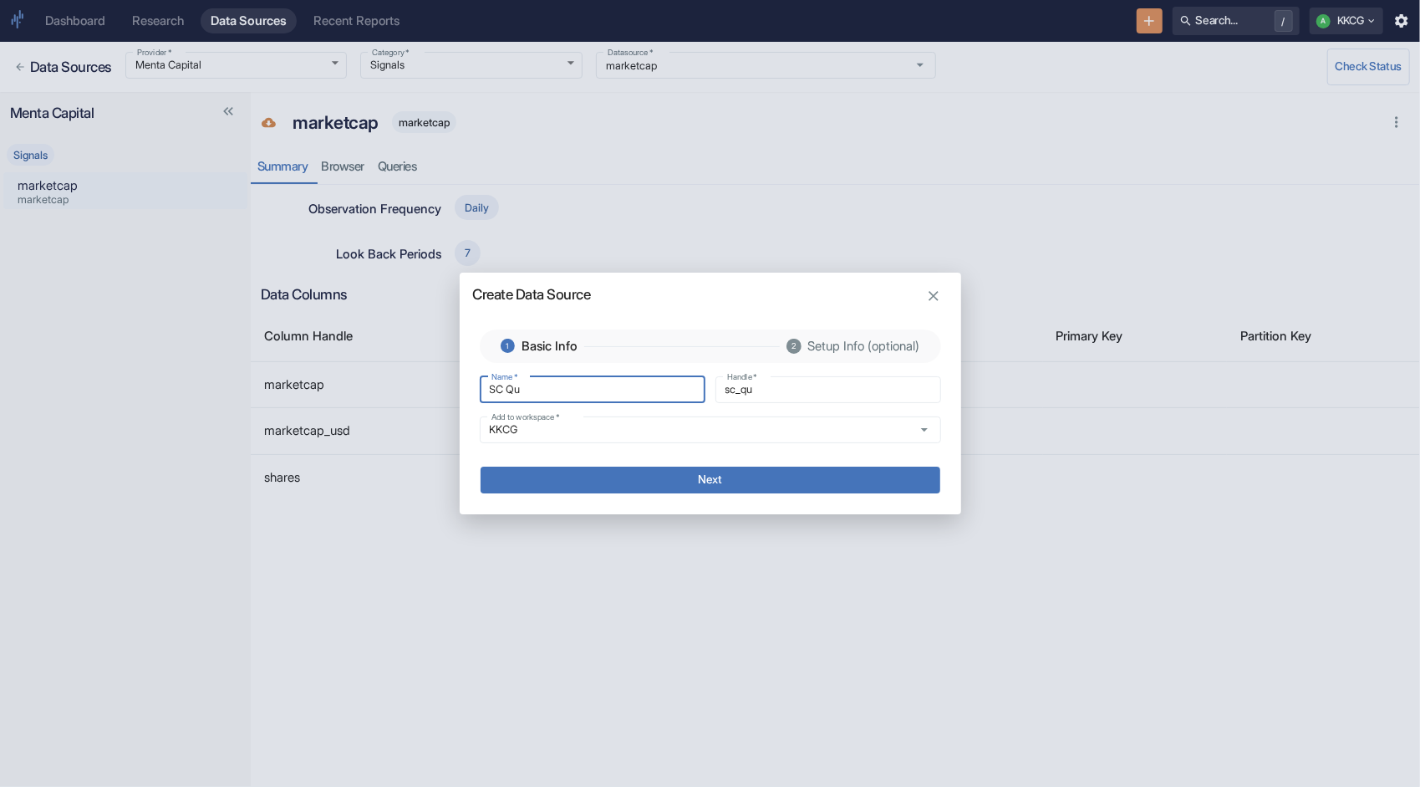
type input "SC Qua"
type input "sc_qua"
type input "SC Qual"
type input "sc_qual"
type input "SC Qual"
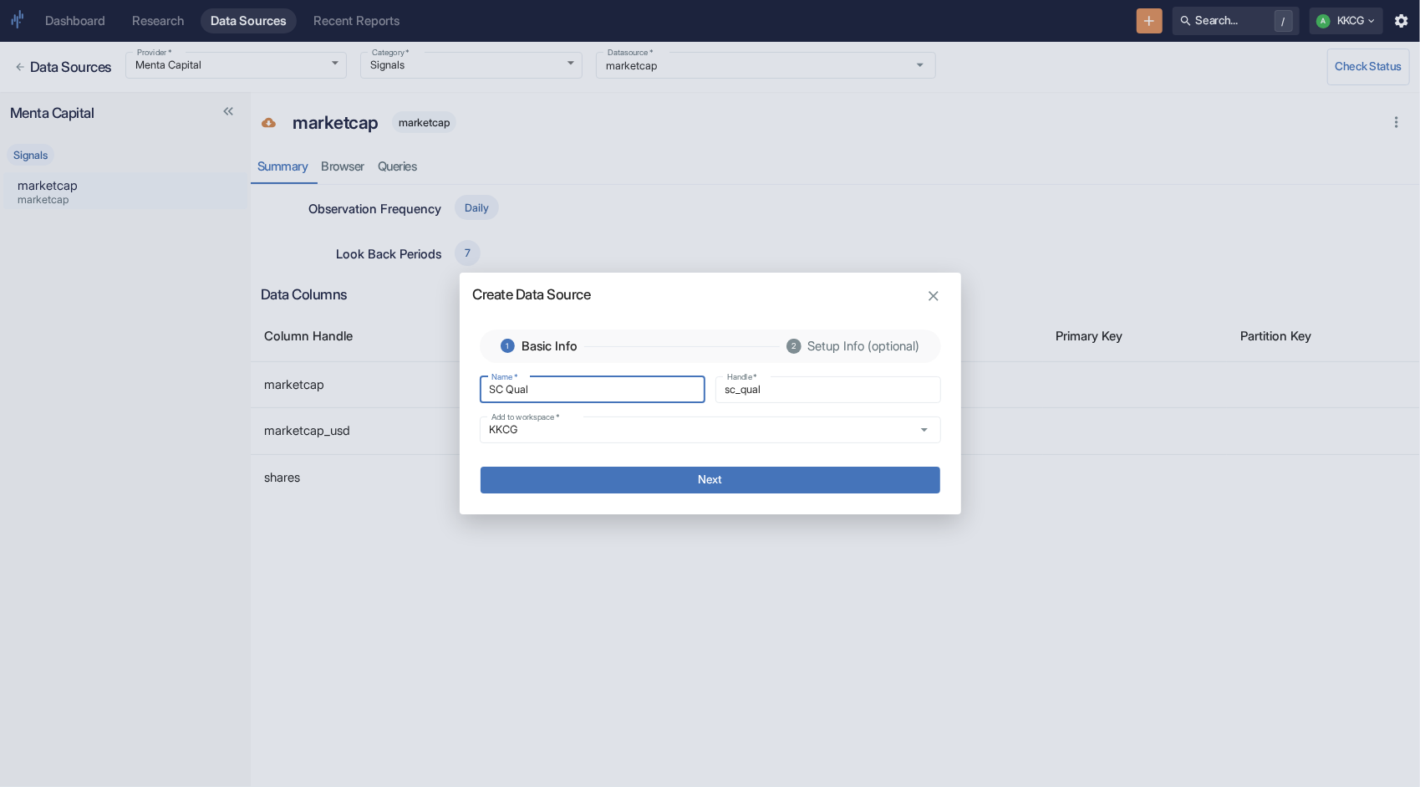
type input "sc_qual_"
type input "SC Qual G"
type input "sc_qual_g"
type input "SC Qual Gr"
type input "sc_qual_gr"
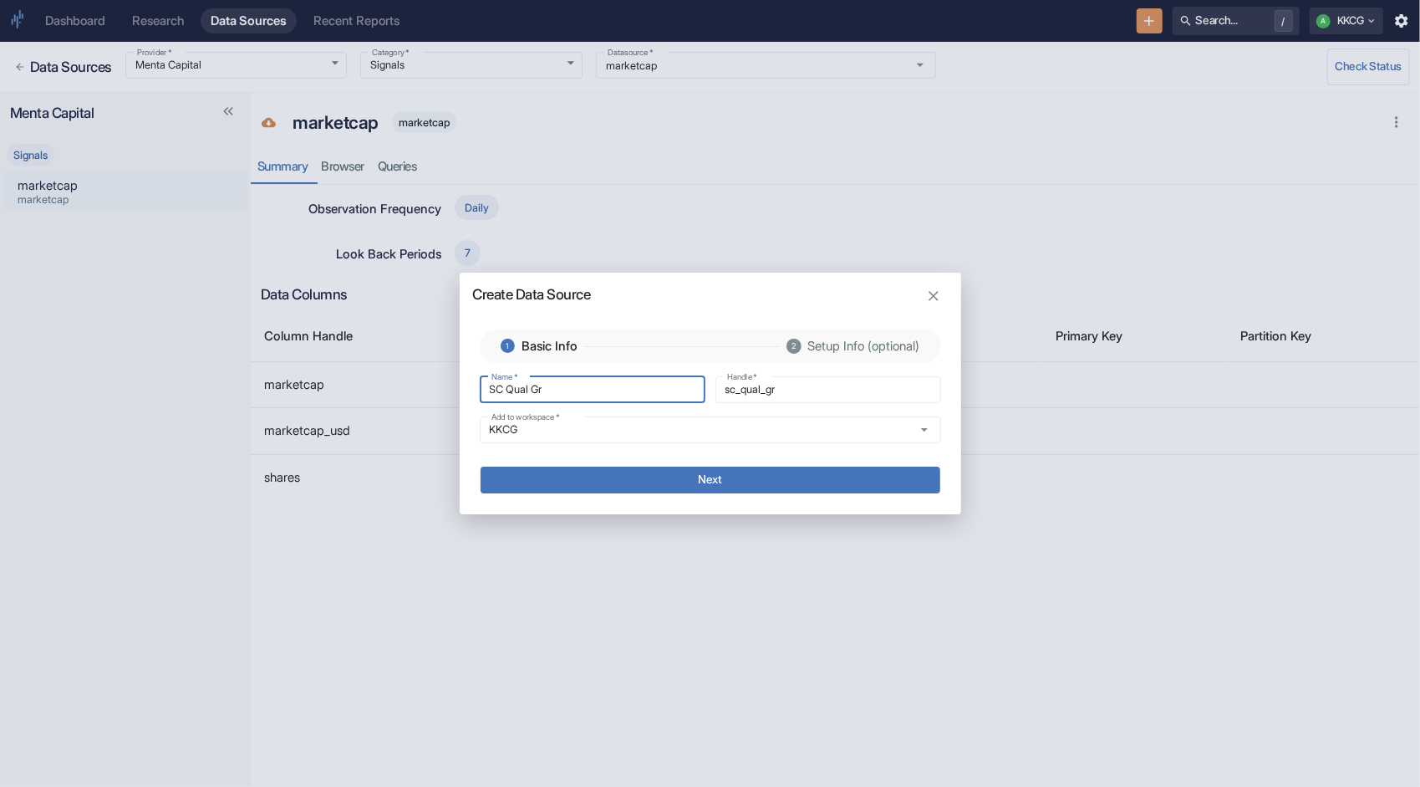
type input "SC Qual Gro"
type input "sc_qual_gro"
type input "SC Qual Grow"
type input "sc_qual_grow"
type input "SC Qual Growh"
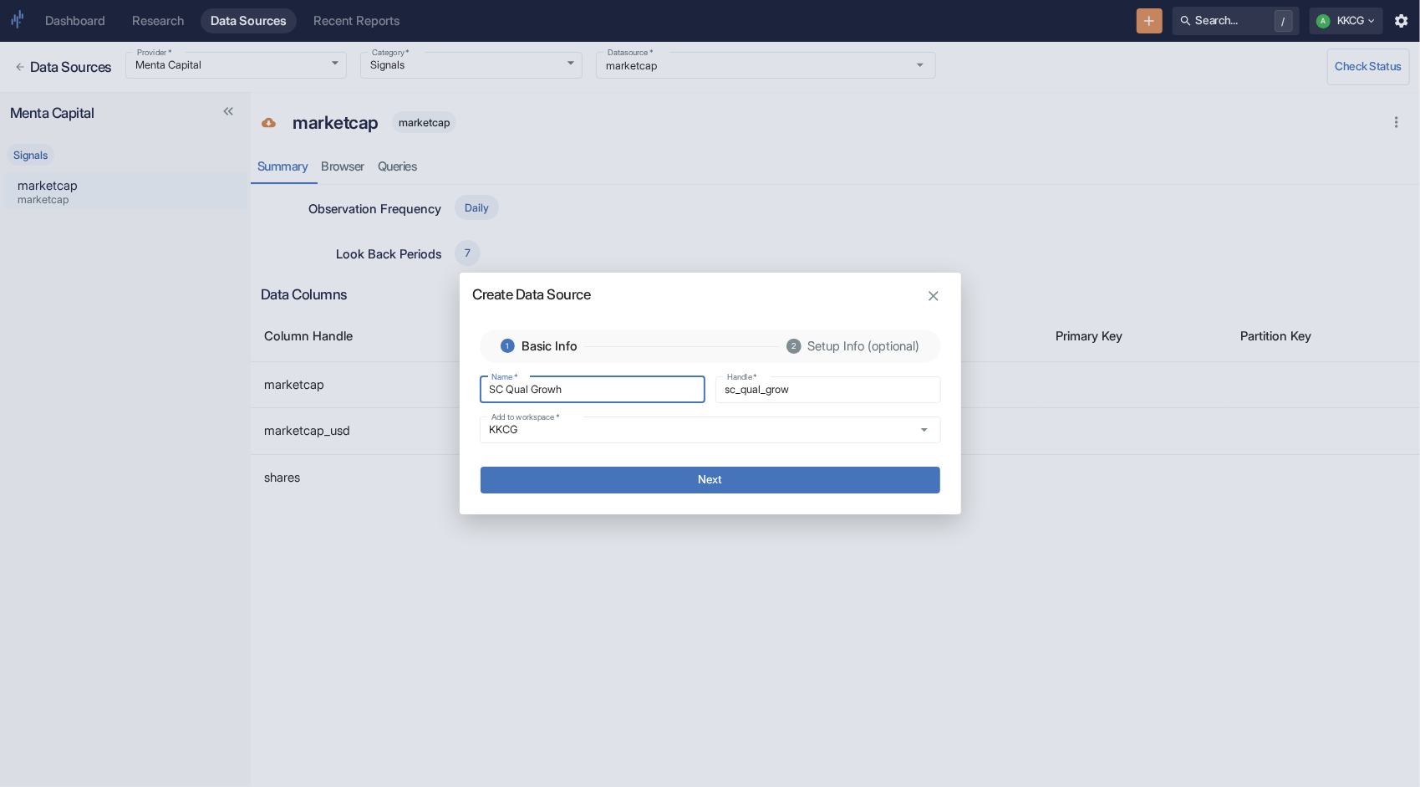
type input "sc_qual_growh"
type input "SC Qual Growht"
type input "sc_qual_growht"
type input "SC Qual Growh"
type input "sc_qual_growh"
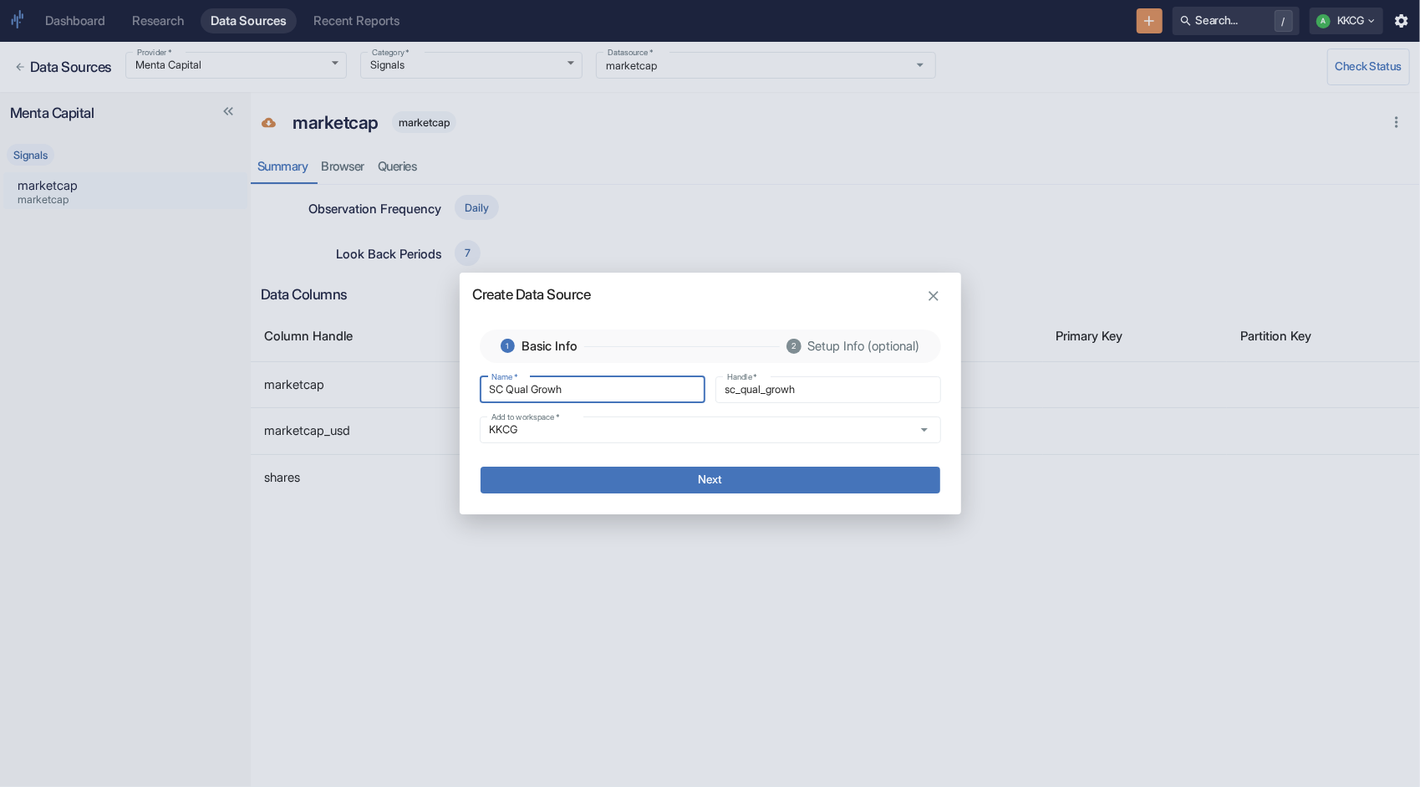
type input "SC Qual Grow"
type input "sc_qual_grow"
type input "SC Qual Growt"
type input "sc_qual_growt"
type input "SC Qual Growth"
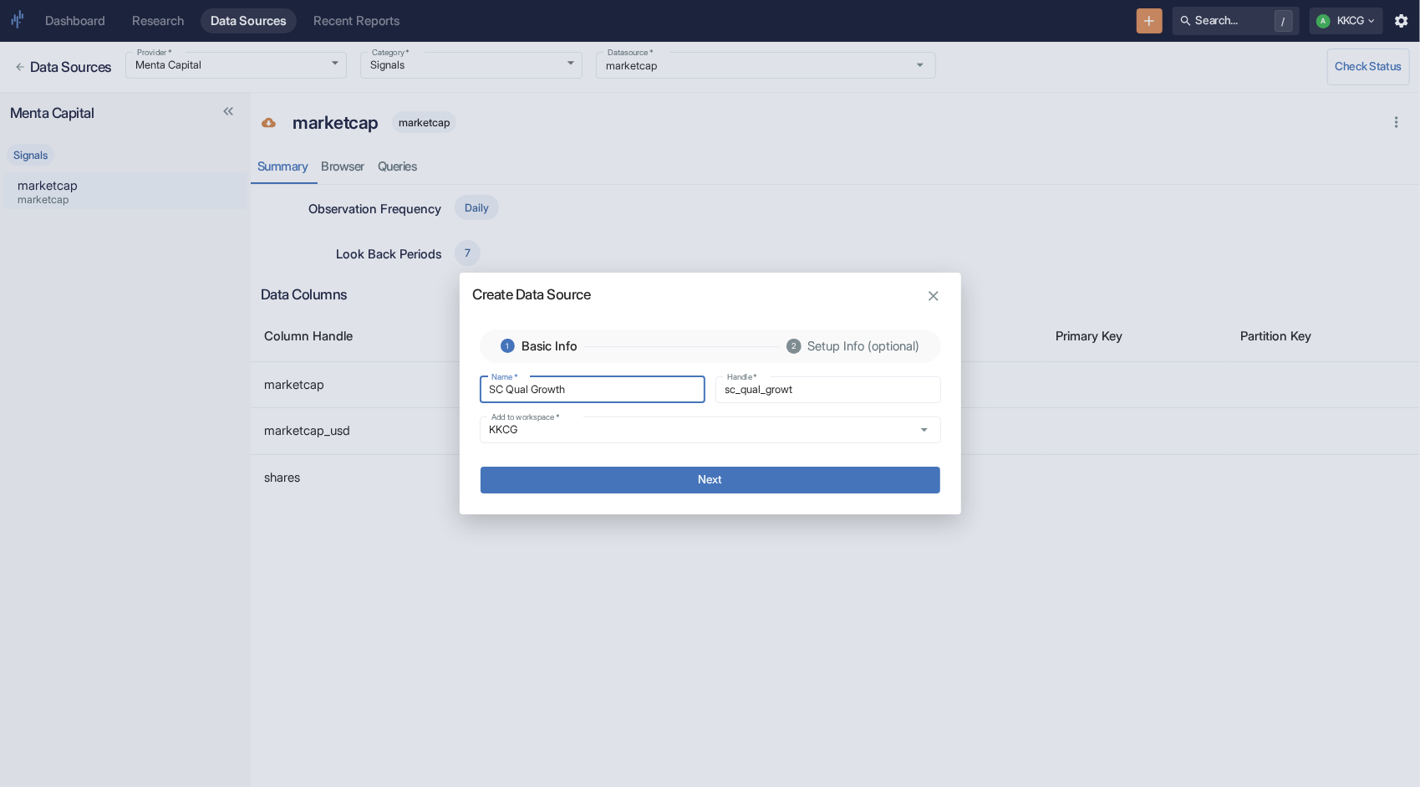
type input "sc_qual_growth"
type input "SC Qual Growth"
click at [747, 469] on button "Next" at bounding box center [711, 480] width 460 height 27
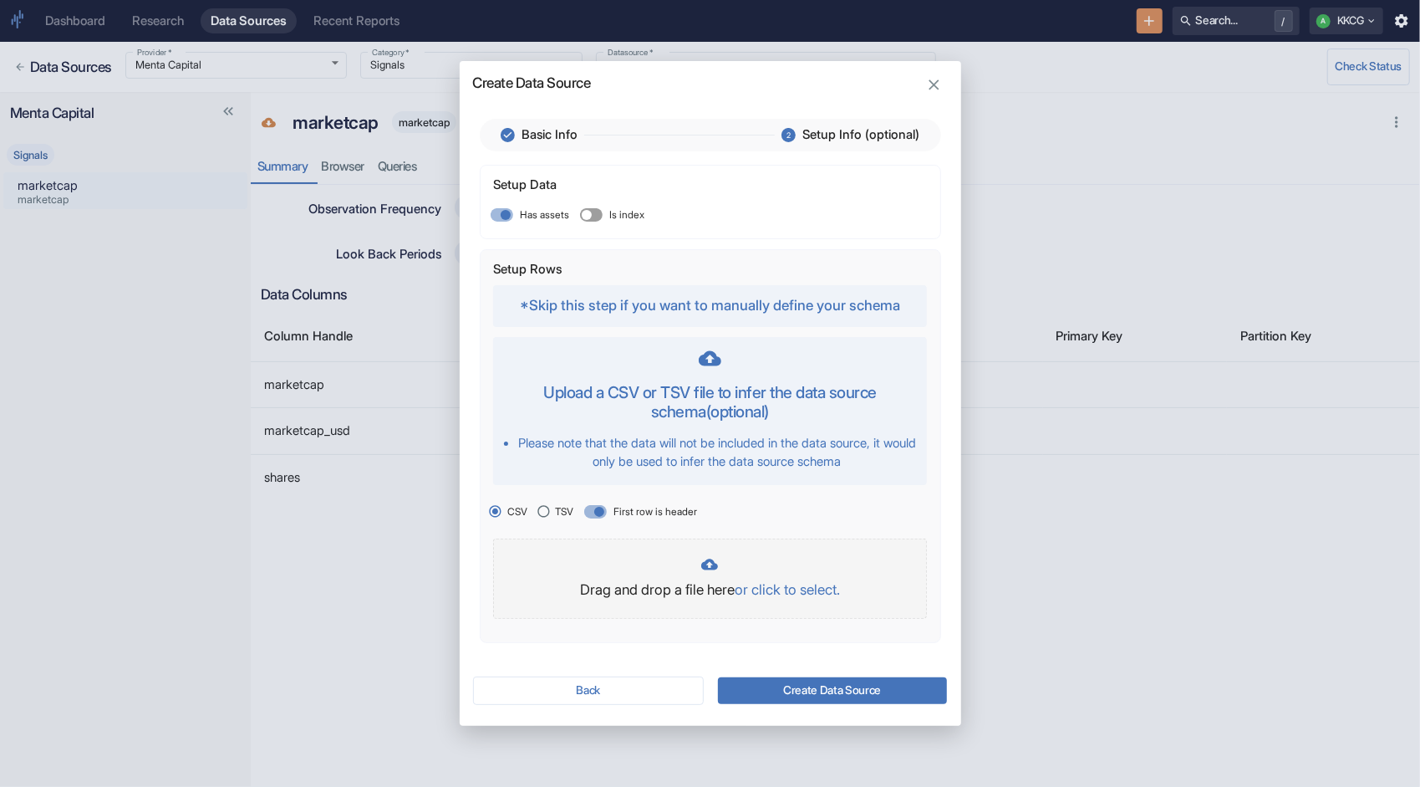
click at [801, 589] on p "or click to select." at bounding box center [787, 590] width 105 height 22
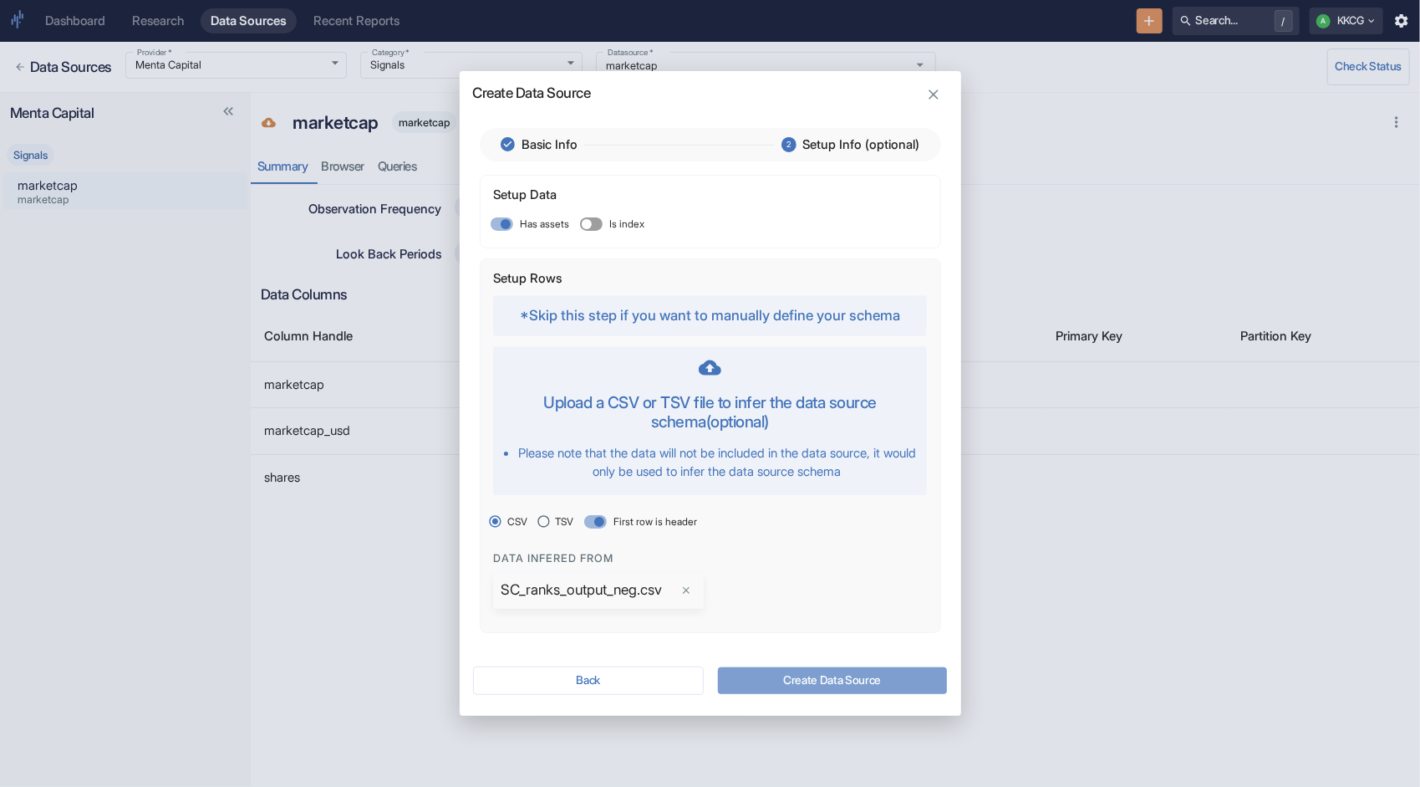
click at [816, 682] on button "Create Data Source" at bounding box center [832, 680] width 229 height 27
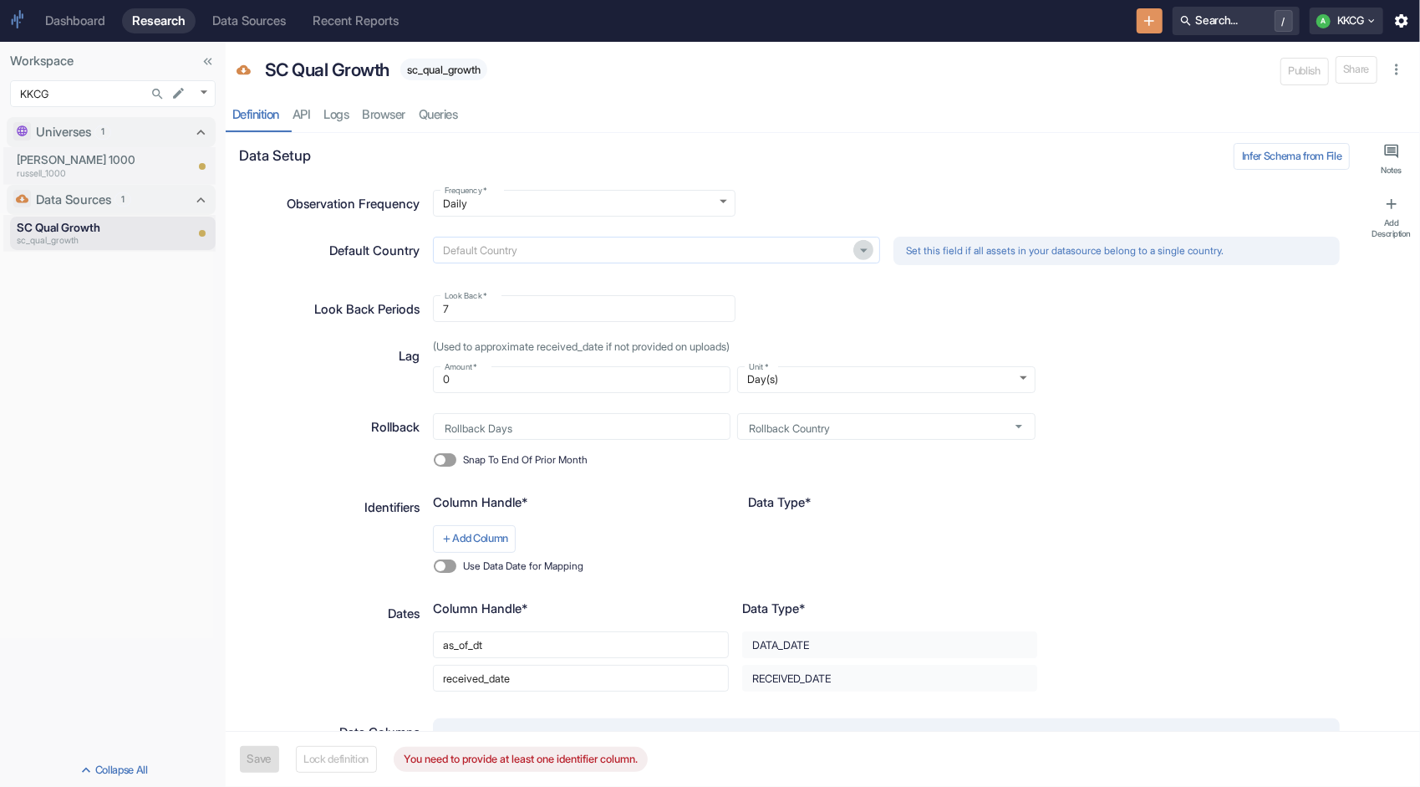
click at [859, 251] on icon "Open" at bounding box center [863, 250] width 17 height 17
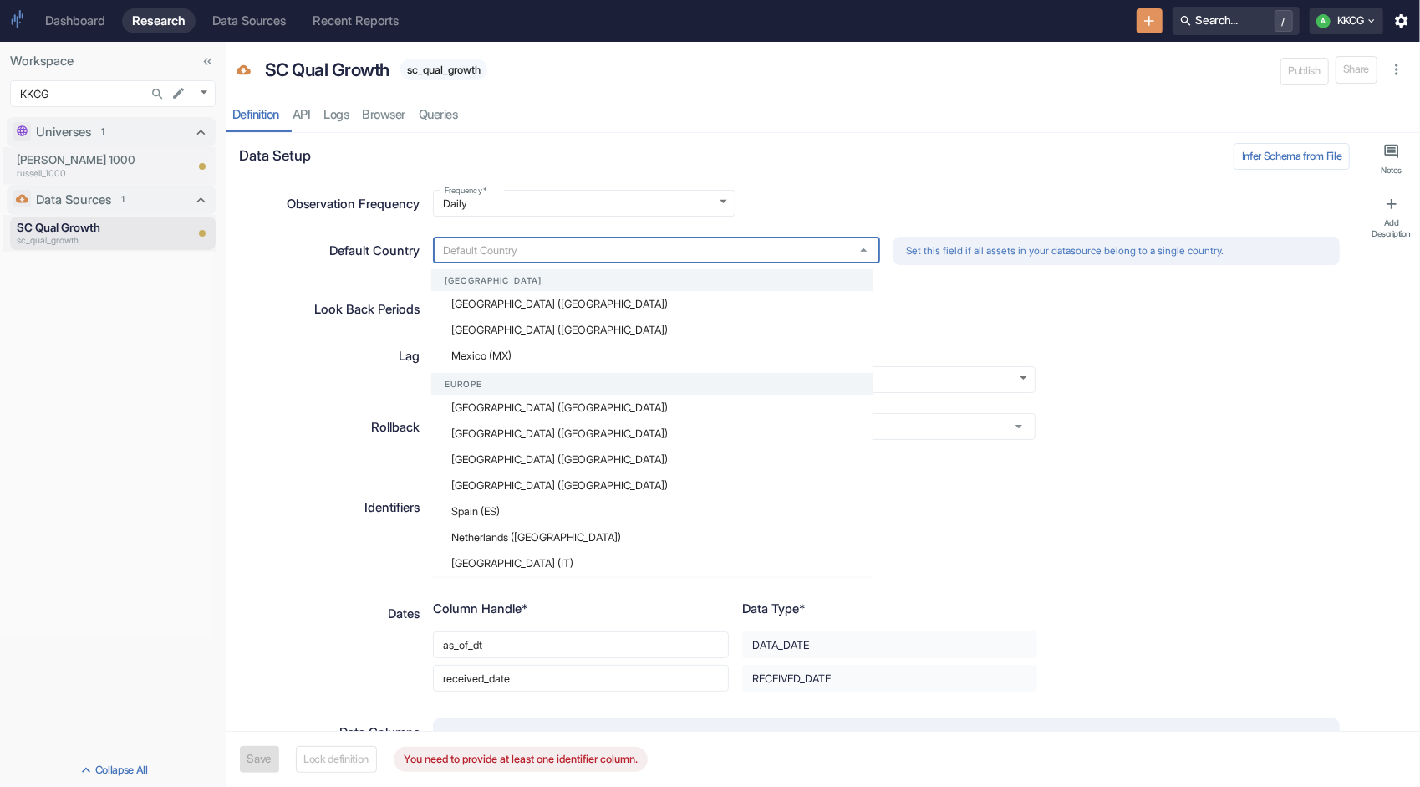
type textarea "x"
click at [741, 307] on li "[GEOGRAPHIC_DATA] ([GEOGRAPHIC_DATA])" at bounding box center [651, 304] width 441 height 26
type input "[GEOGRAPHIC_DATA] ([GEOGRAPHIC_DATA])"
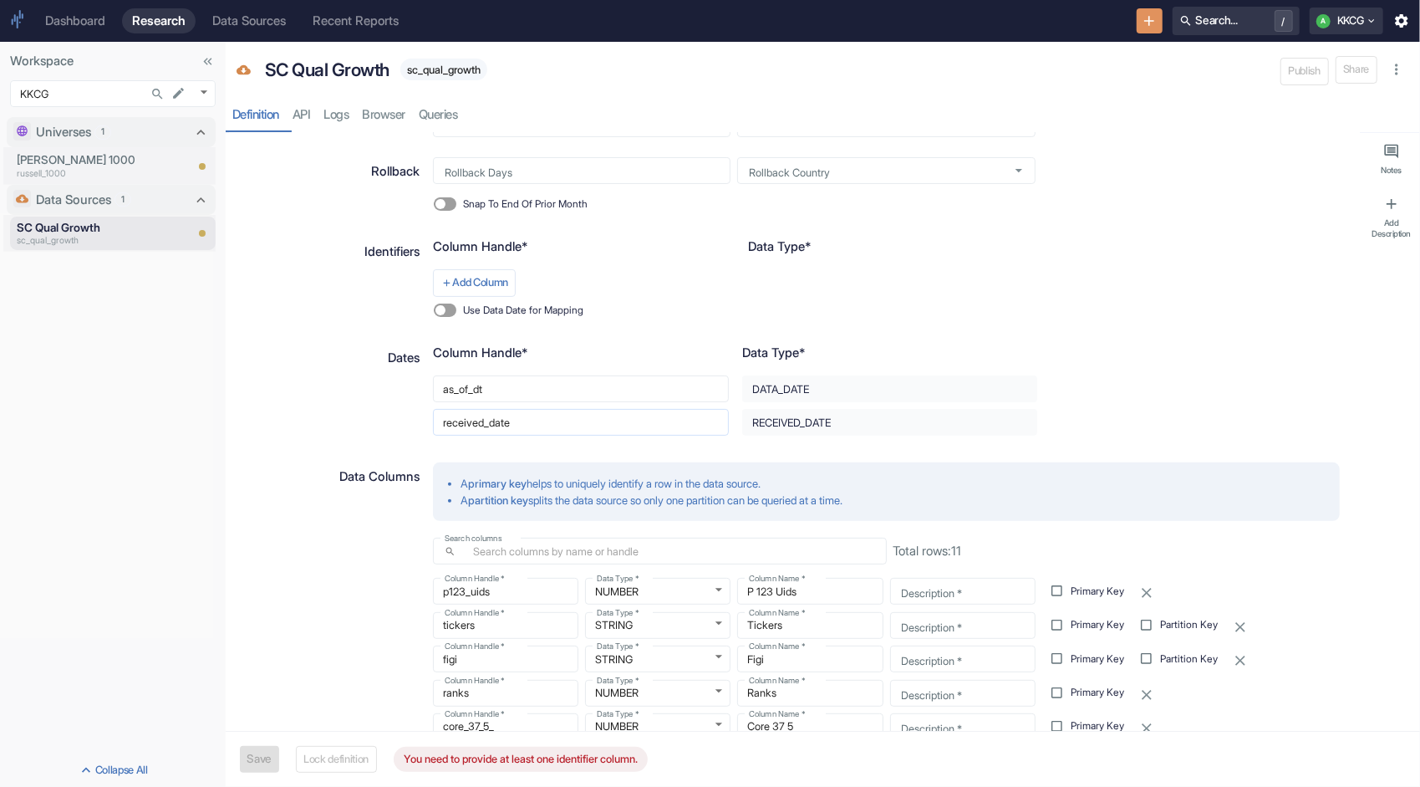
scroll to position [251, 0]
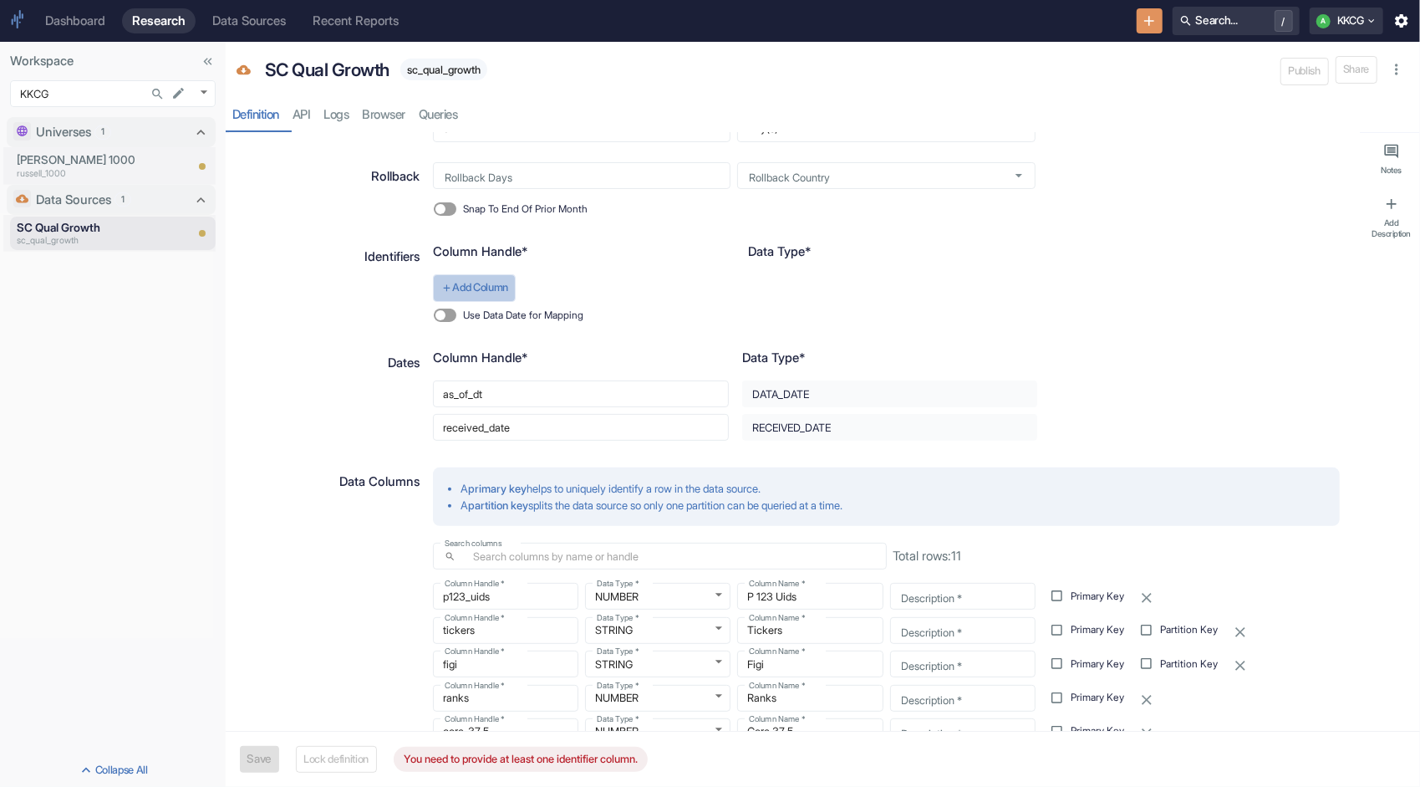
click at [493, 285] on button "Add Column" at bounding box center [474, 287] width 83 height 27
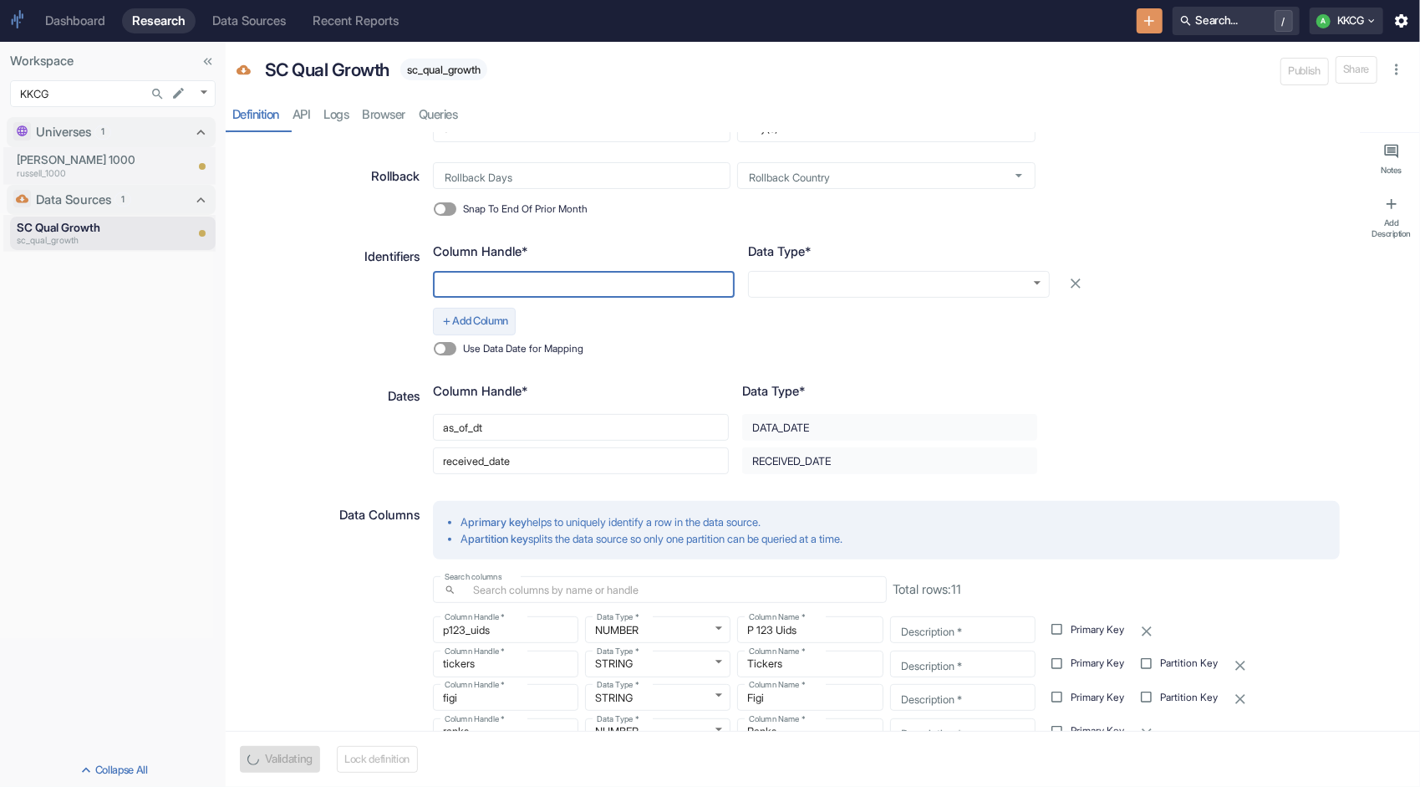
click at [493, 285] on input "text" at bounding box center [584, 284] width 302 height 27
click at [492, 286] on input "text" at bounding box center [584, 284] width 302 height 27
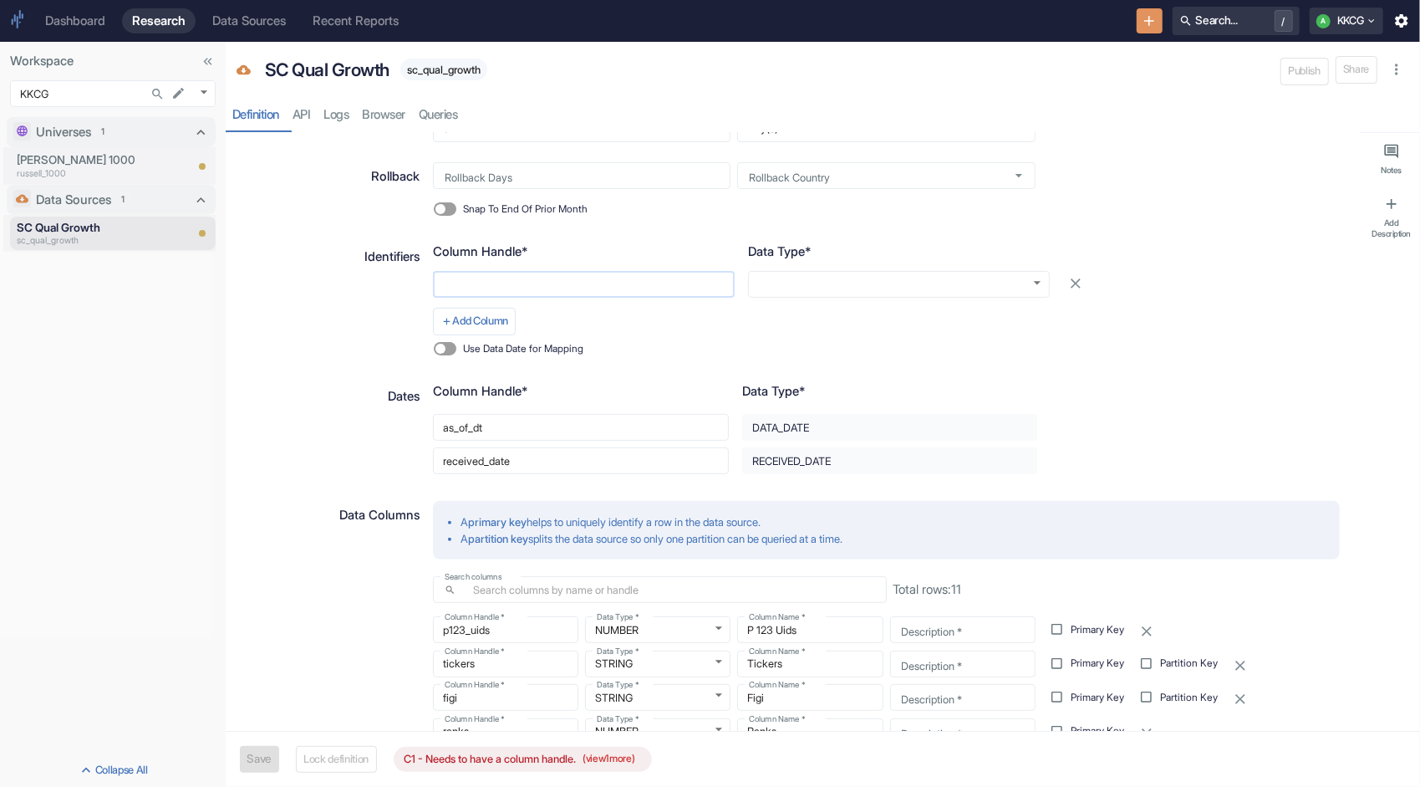
type textarea "x"
type input "f"
type textarea "x"
type input "fi"
type textarea "x"
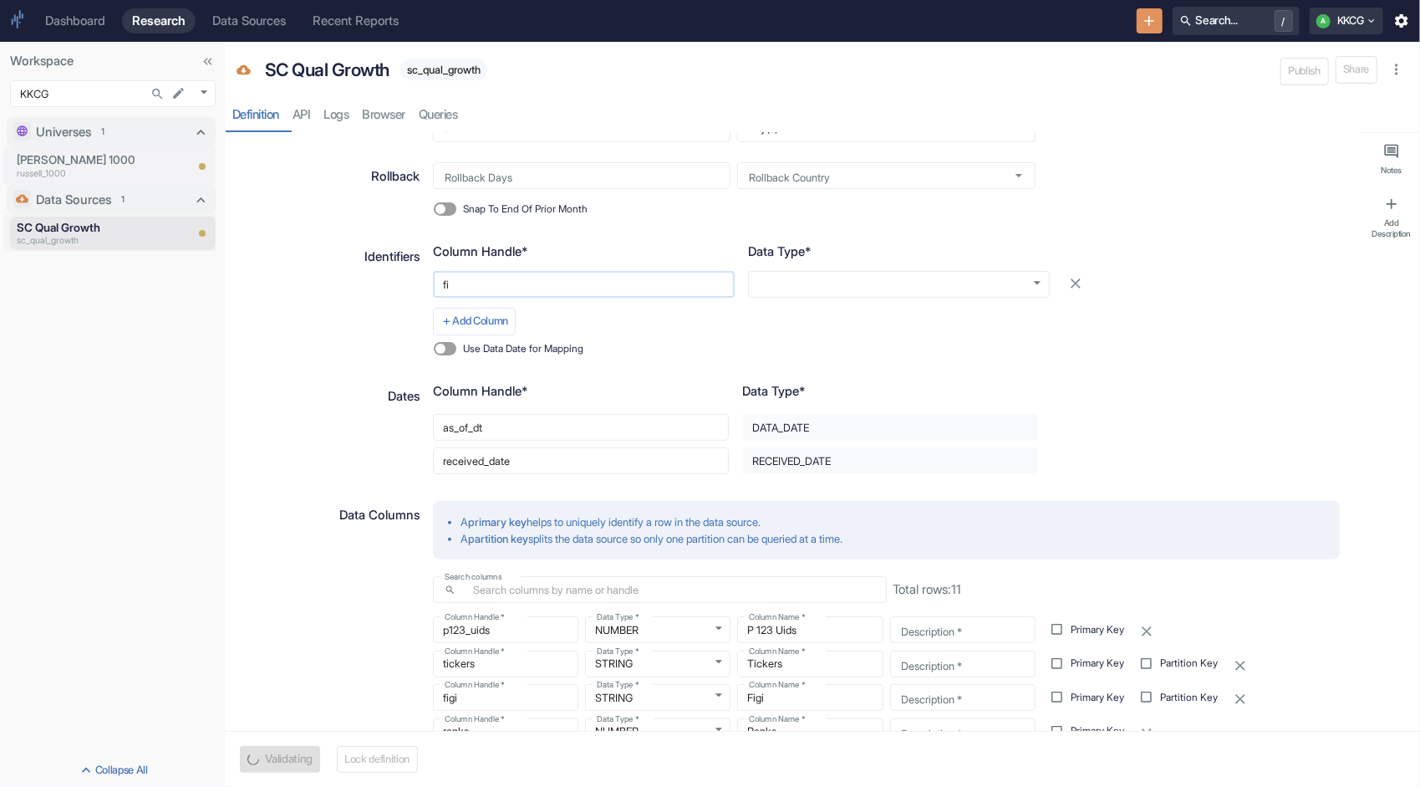
type input "fig"
type textarea "x"
type input "figi"
type textarea "x"
type input "figi"
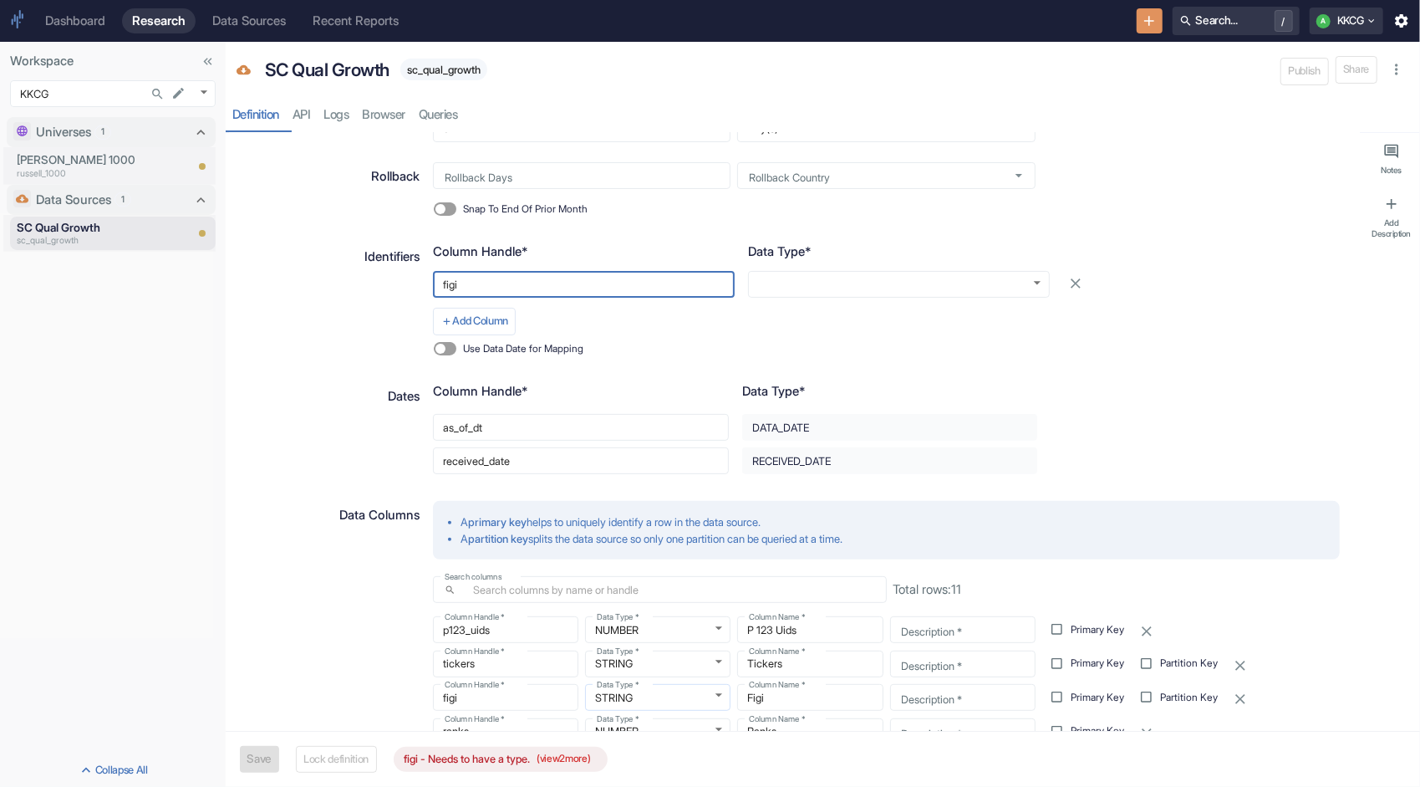
click at [645, 694] on body "Dashboard Research Data Sources Recent Reports Search... / A KKCG Workspace KKC…" at bounding box center [710, 393] width 1420 height 787
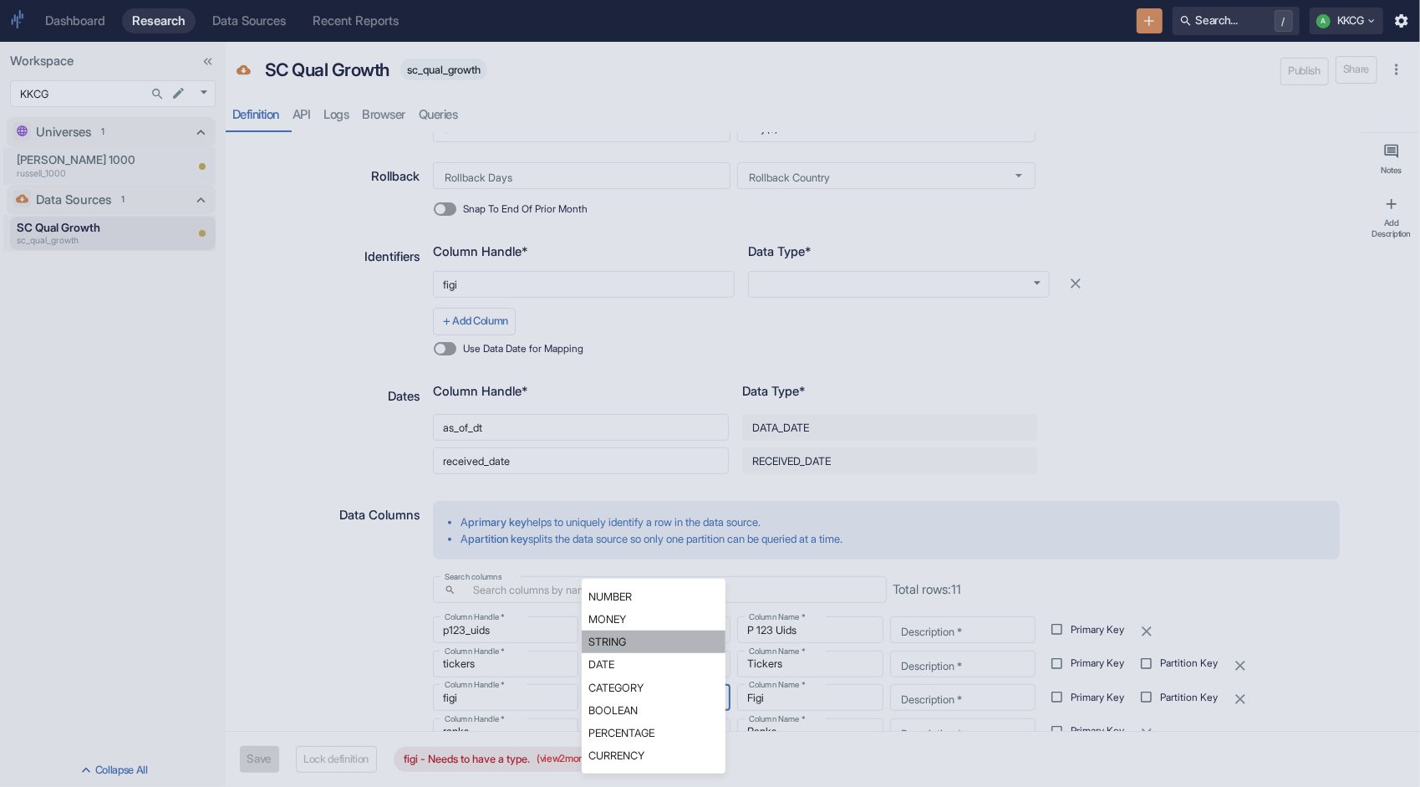
click at [644, 640] on li "STRING" at bounding box center [654, 641] width 144 height 23
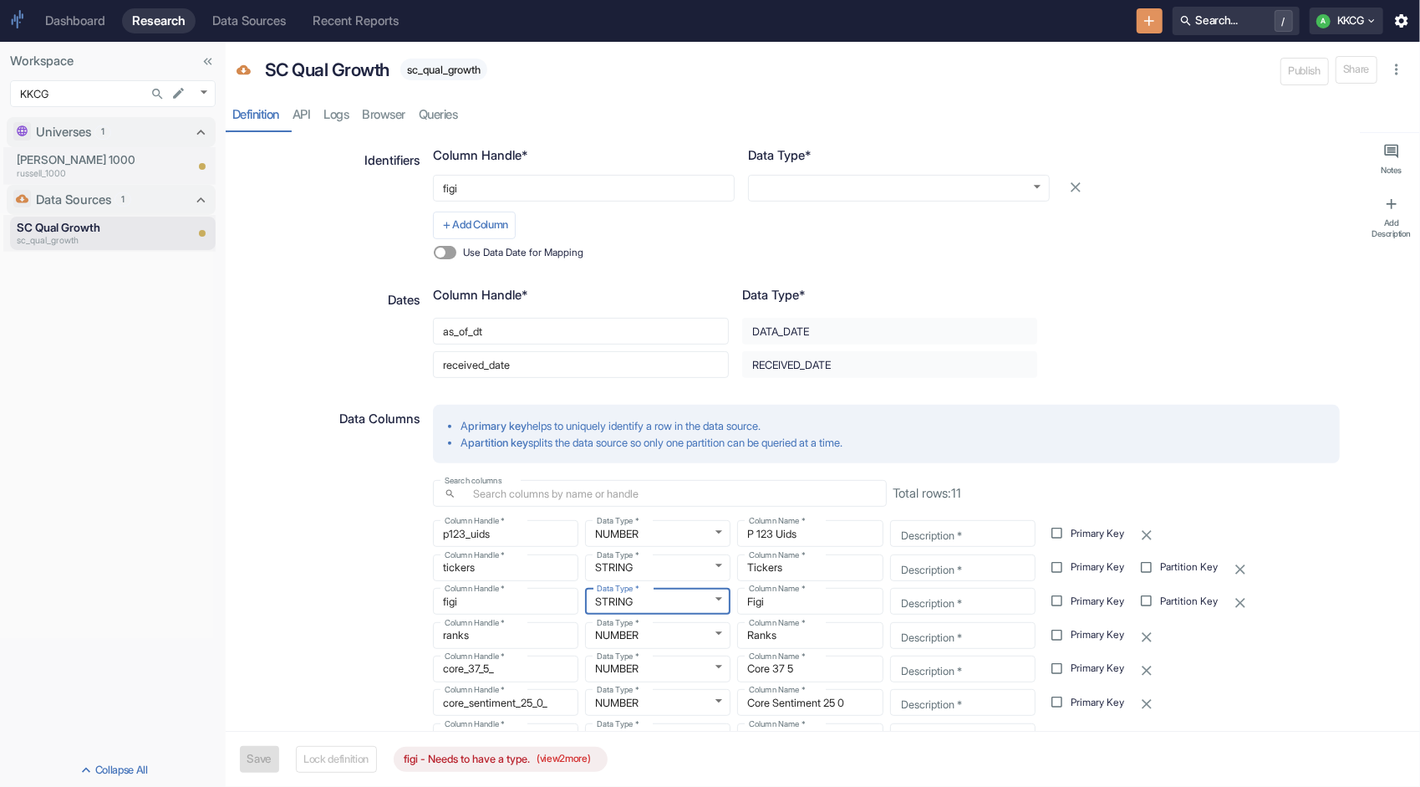
scroll to position [418, 0]
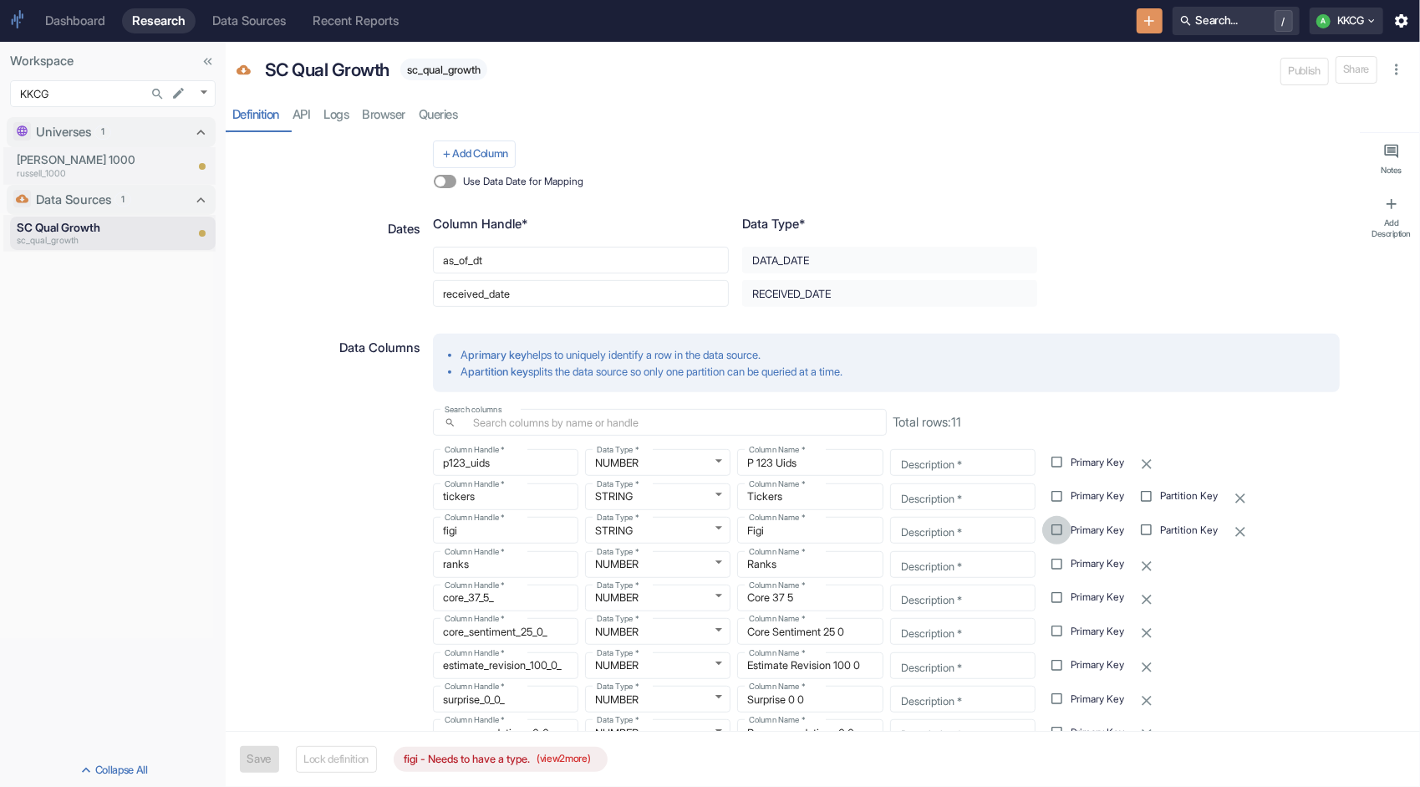
click at [1048, 528] on input "Primary Key" at bounding box center [1057, 529] width 29 height 29
checkbox input "true"
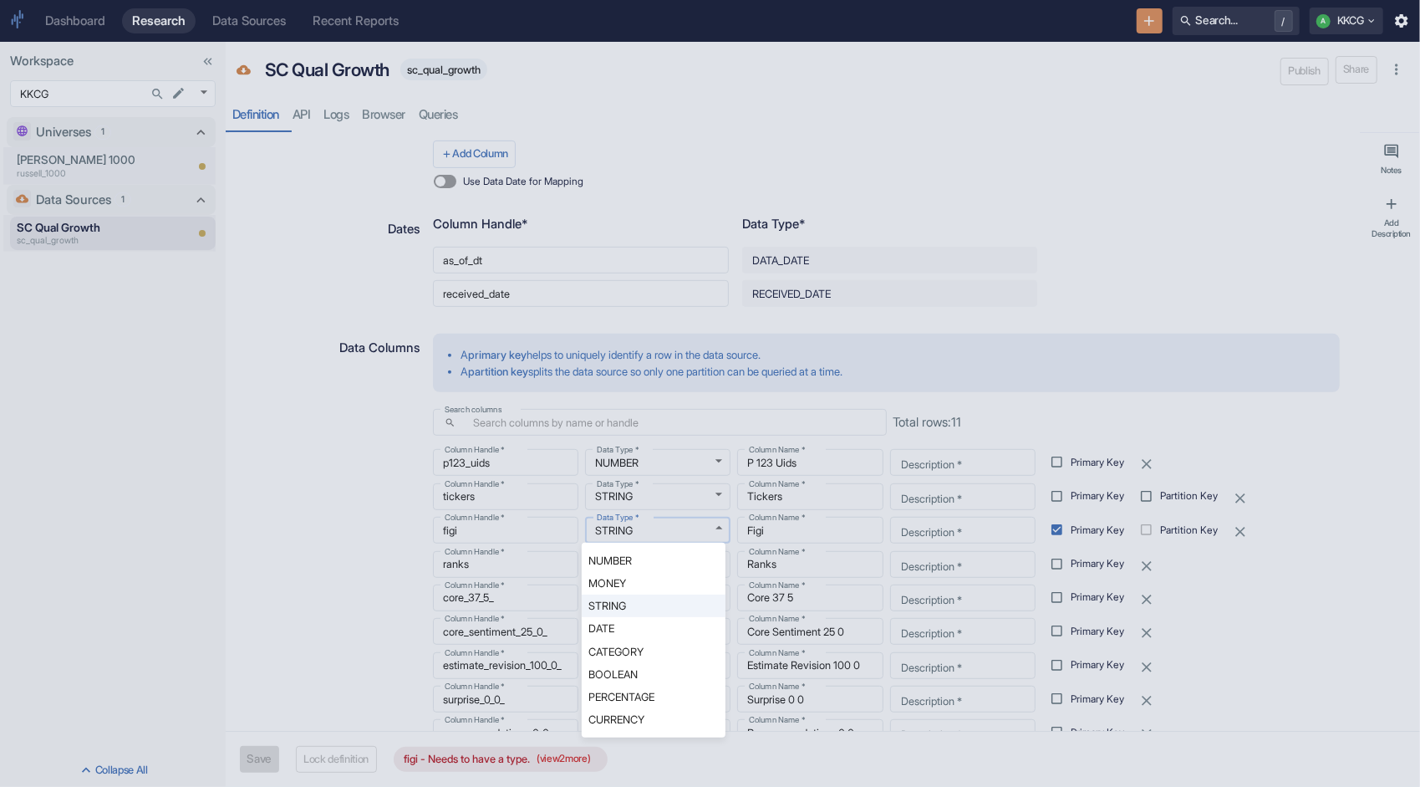
click at [644, 524] on body "Dashboard Research Data Sources Recent Reports Search... / A KKCG Workspace KKC…" at bounding box center [710, 393] width 1420 height 787
click at [650, 603] on li "STRING" at bounding box center [654, 605] width 144 height 23
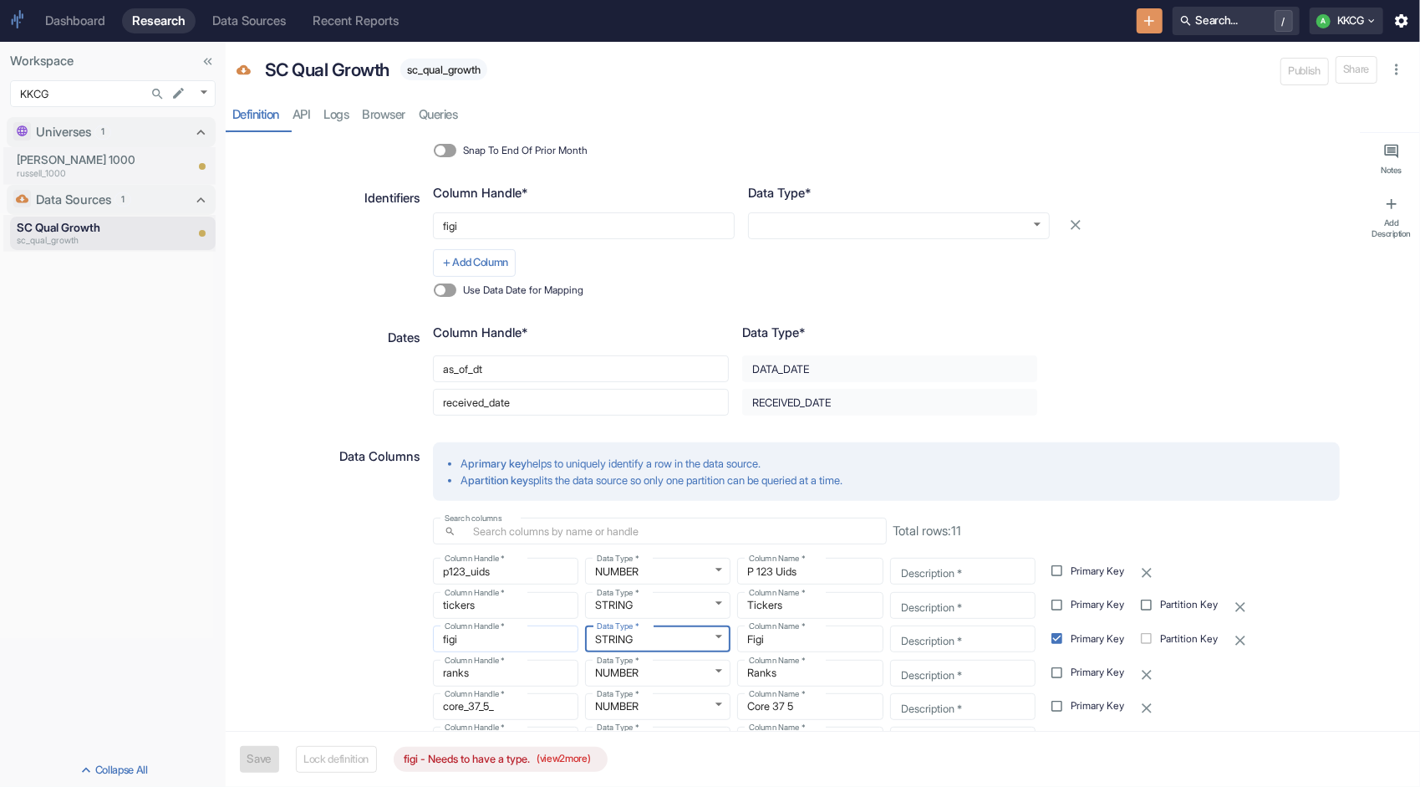
scroll to position [251, 0]
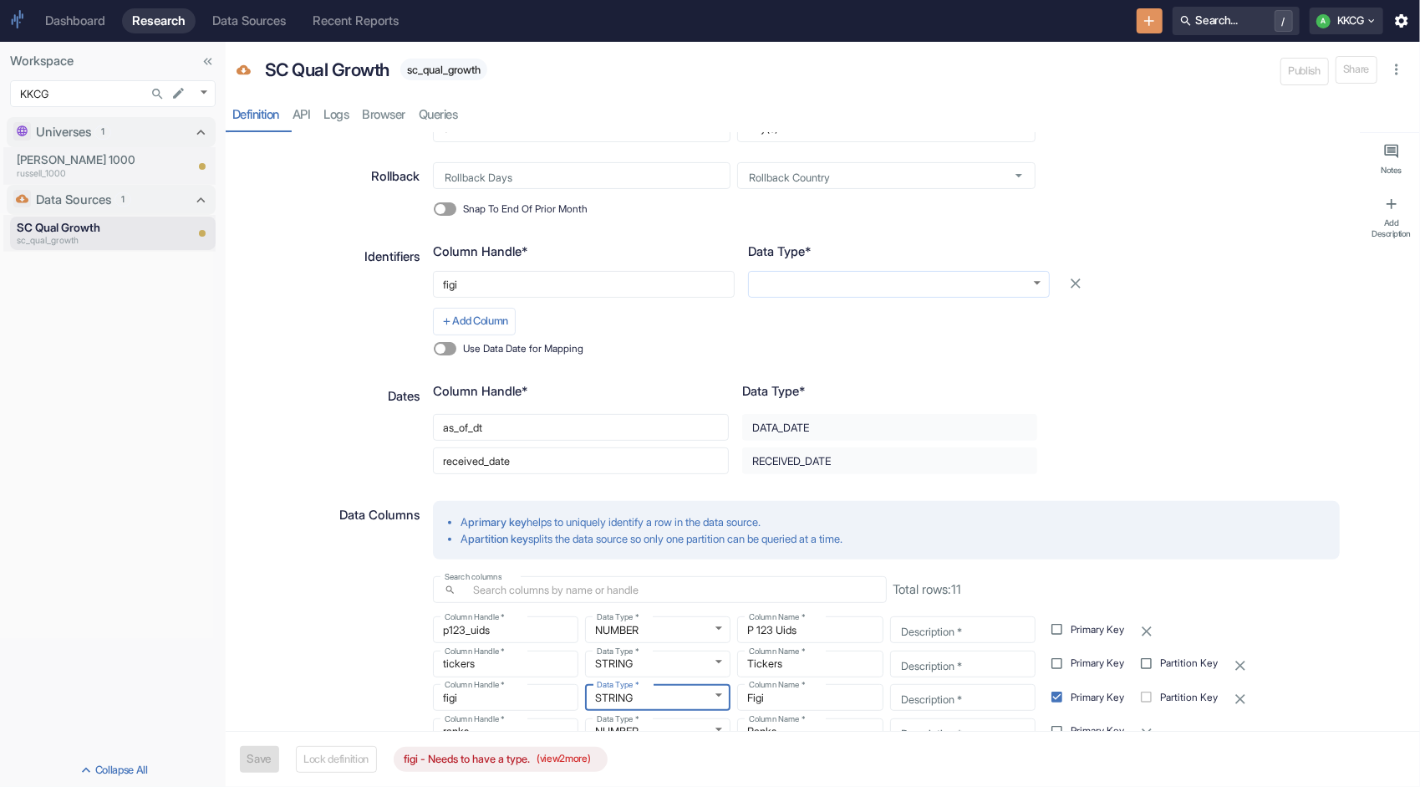
click at [800, 287] on body "Dashboard Research Data Sources Recent Reports Search... / A KKCG Workspace KKC…" at bounding box center [710, 393] width 1420 height 787
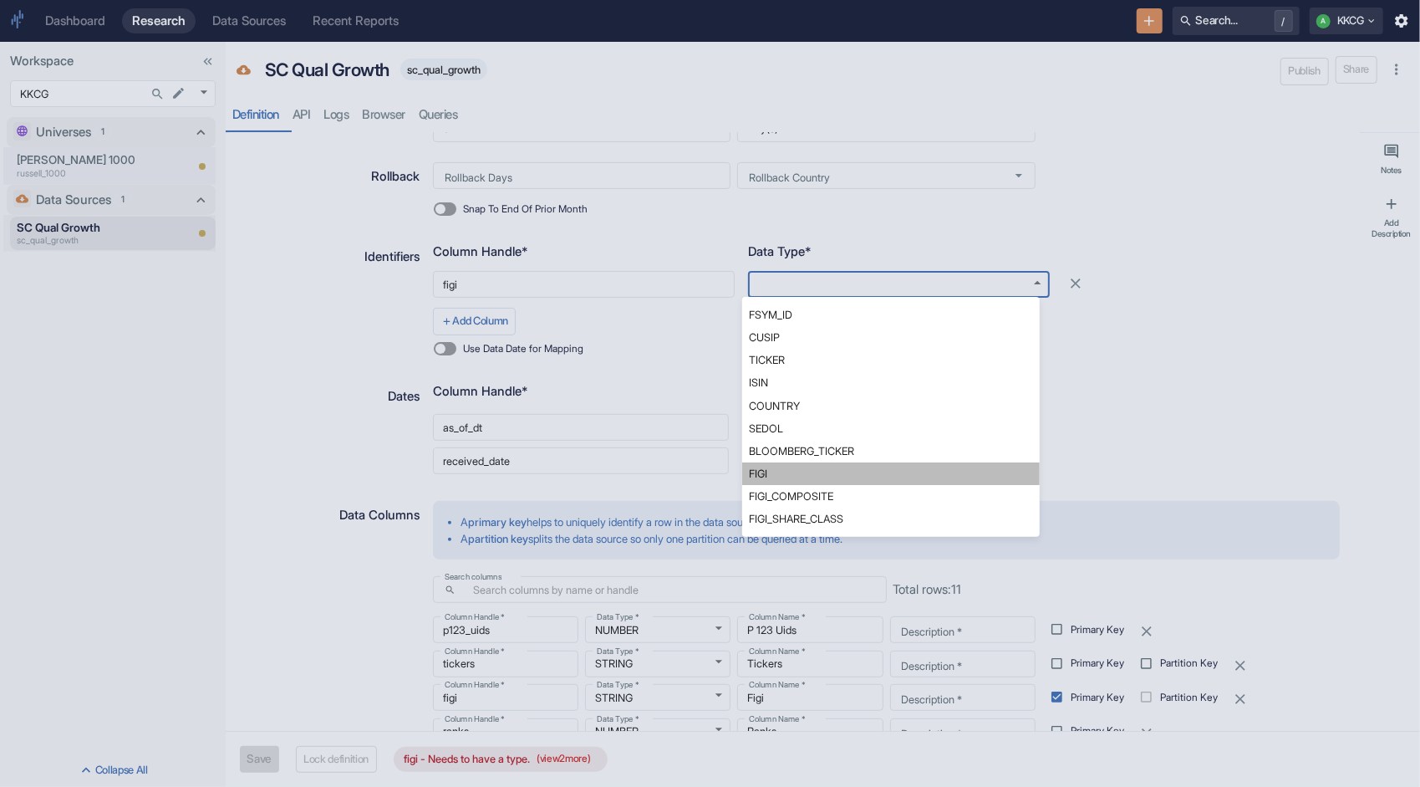
click at [818, 469] on li "FIGI" at bounding box center [891, 473] width 298 height 23
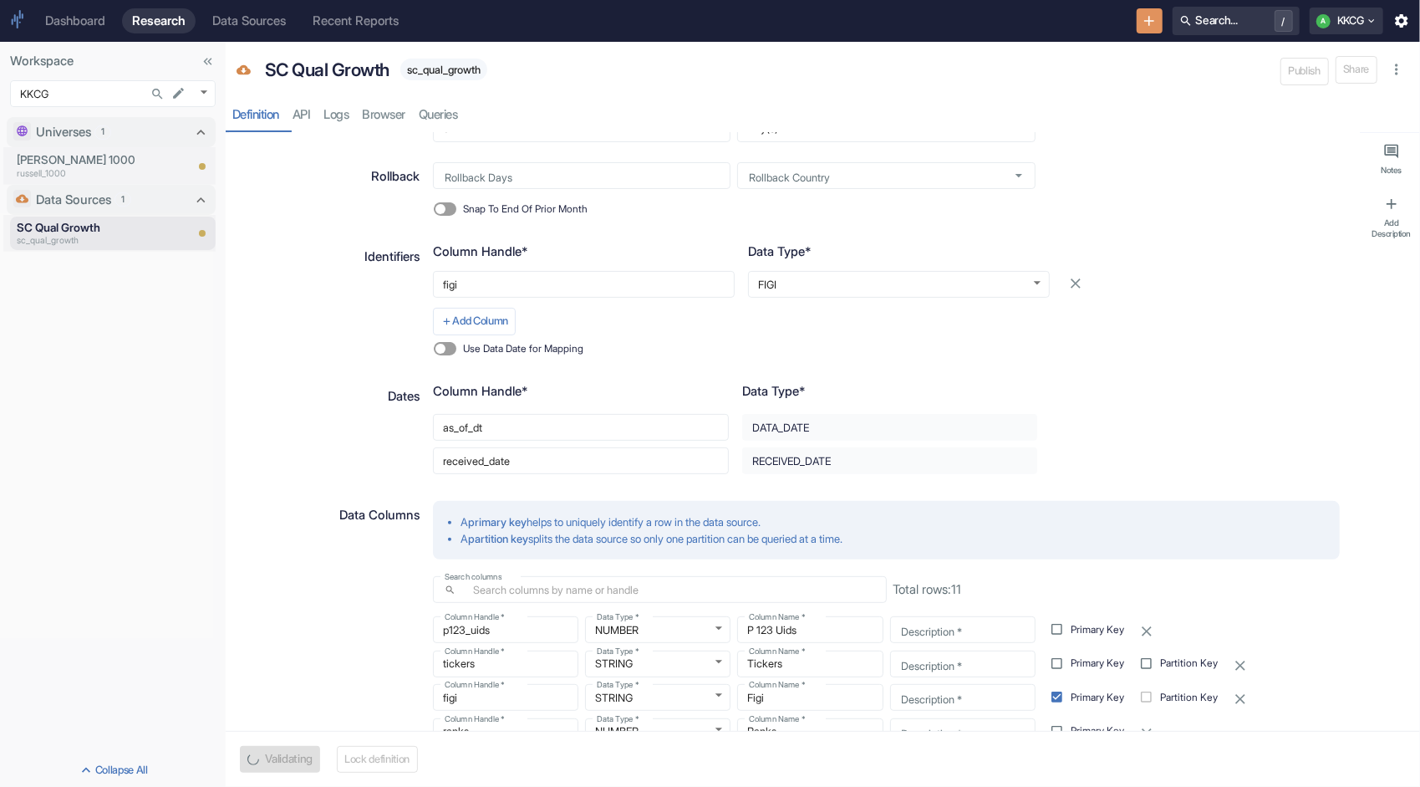
type textarea "x"
click at [293, 572] on div "Data Columns" at bounding box center [328, 738] width 184 height 492
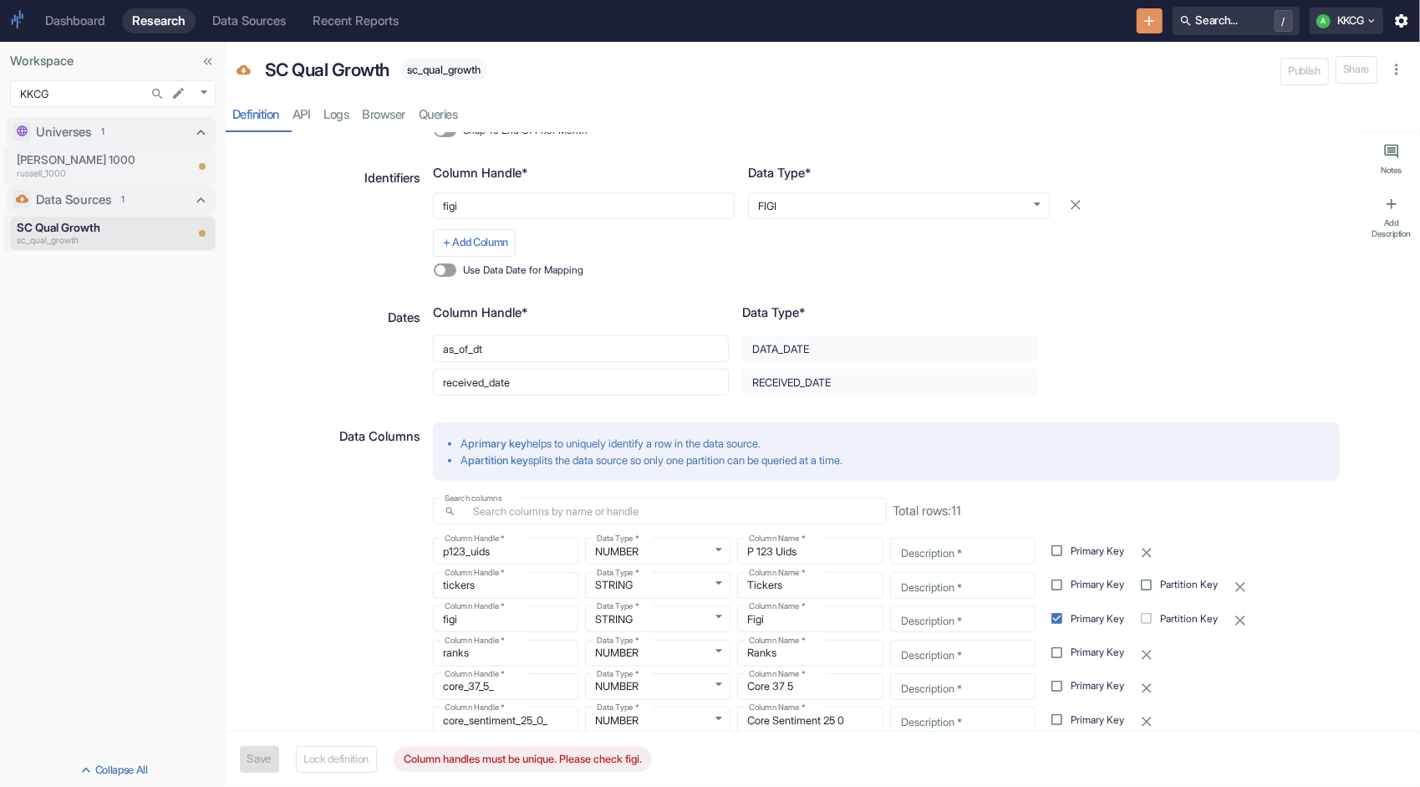
scroll to position [334, 0]
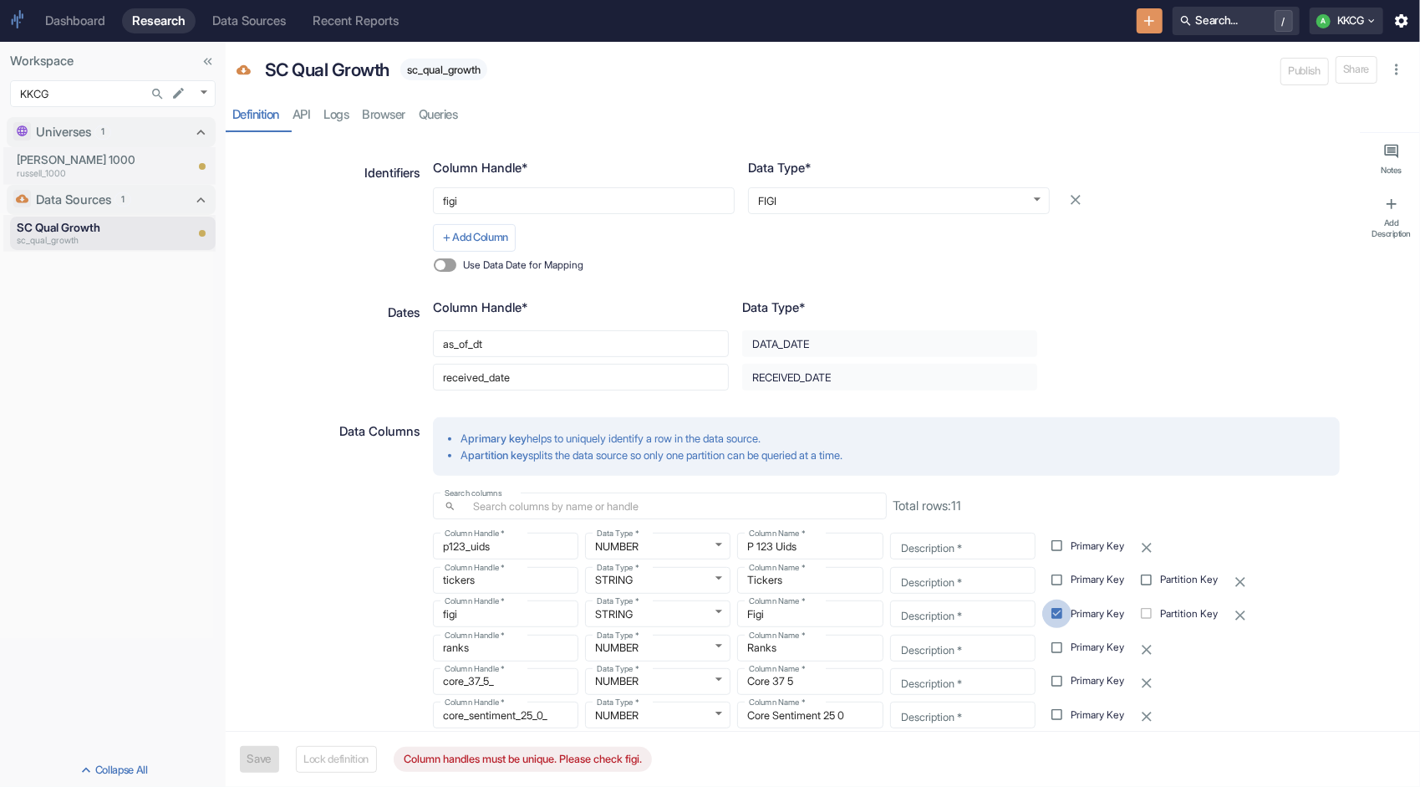
click at [1048, 614] on input "Primary Key" at bounding box center [1057, 613] width 29 height 29
checkbox input "false"
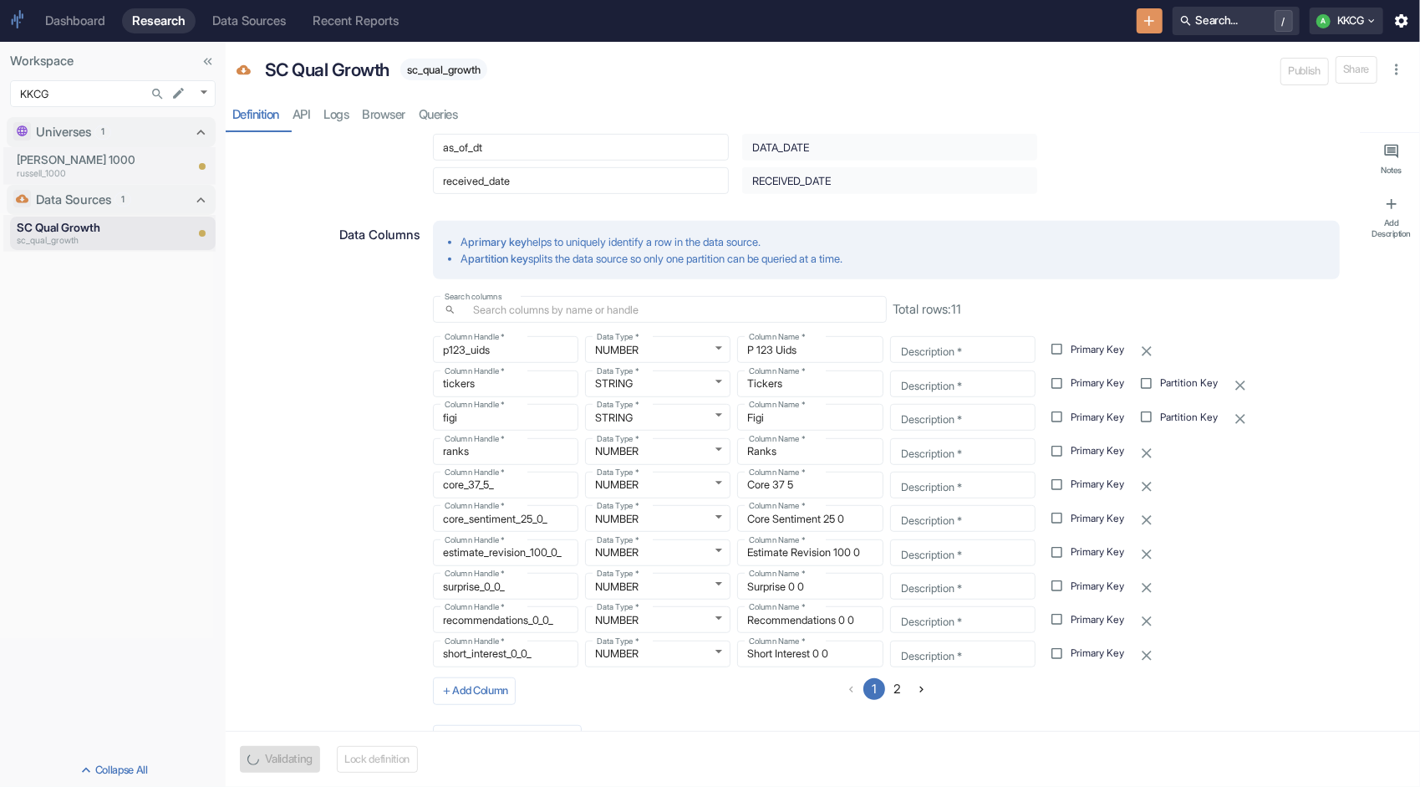
scroll to position [585, 0]
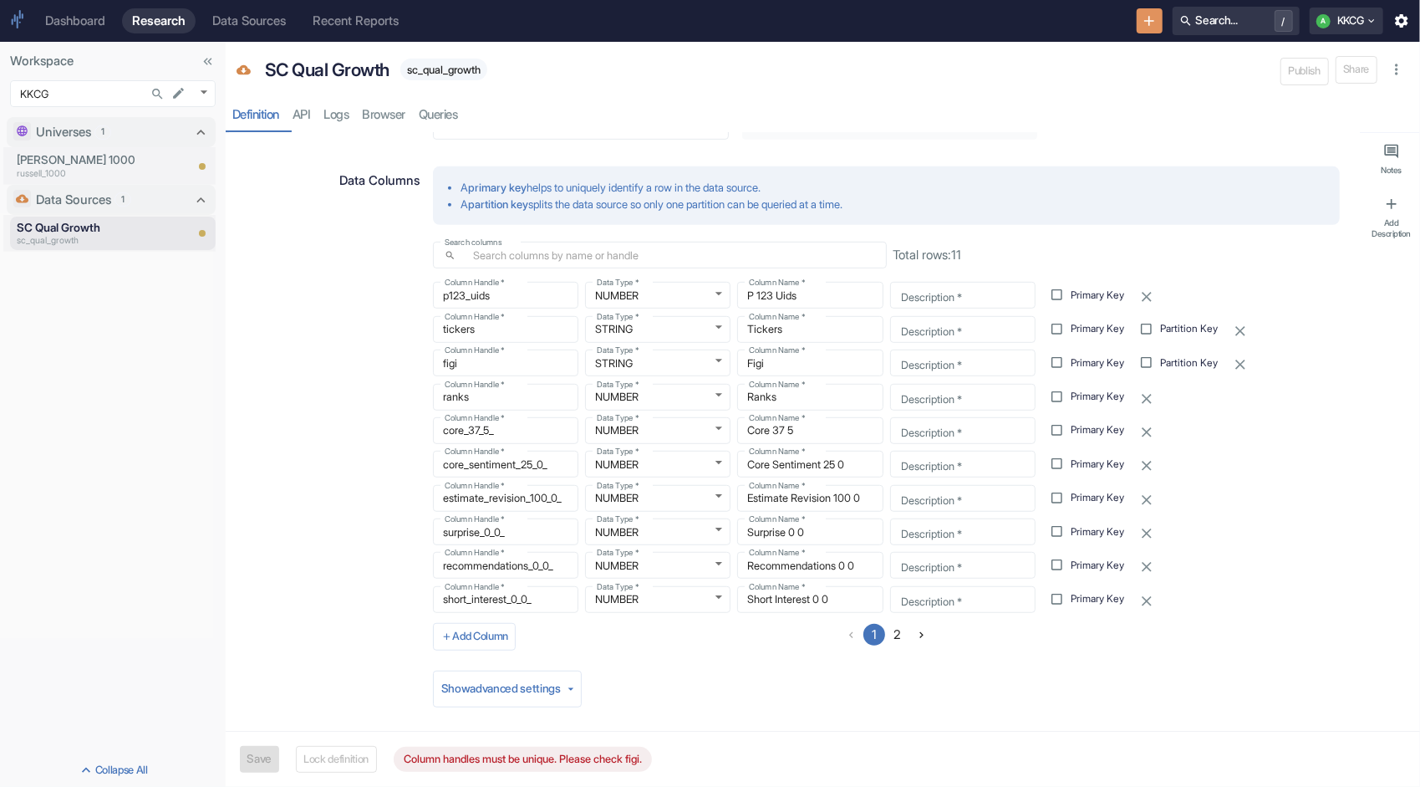
click at [893, 637] on button "2" at bounding box center [898, 635] width 22 height 22
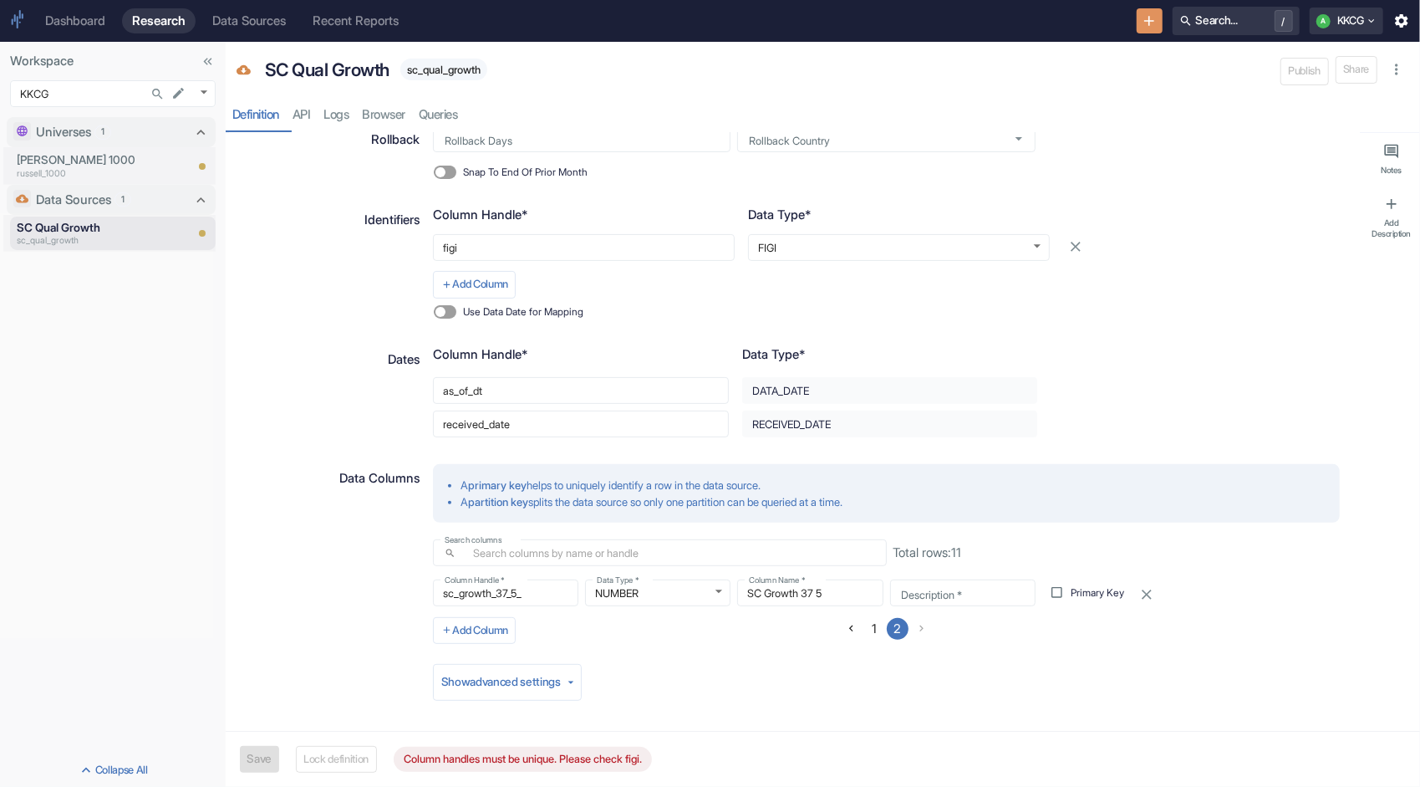
scroll to position [285, 0]
click at [870, 632] on button "1" at bounding box center [875, 631] width 22 height 22
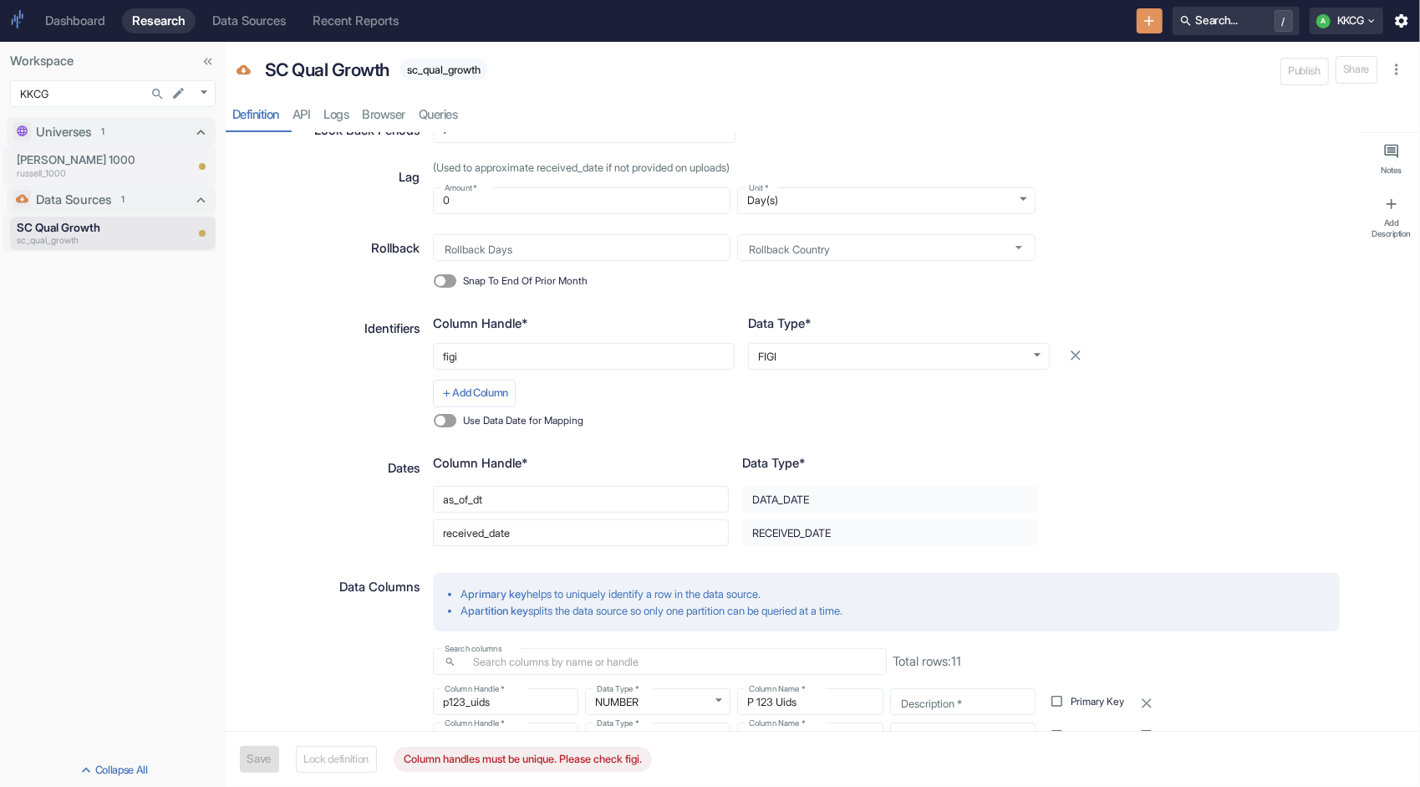
scroll to position [171, 0]
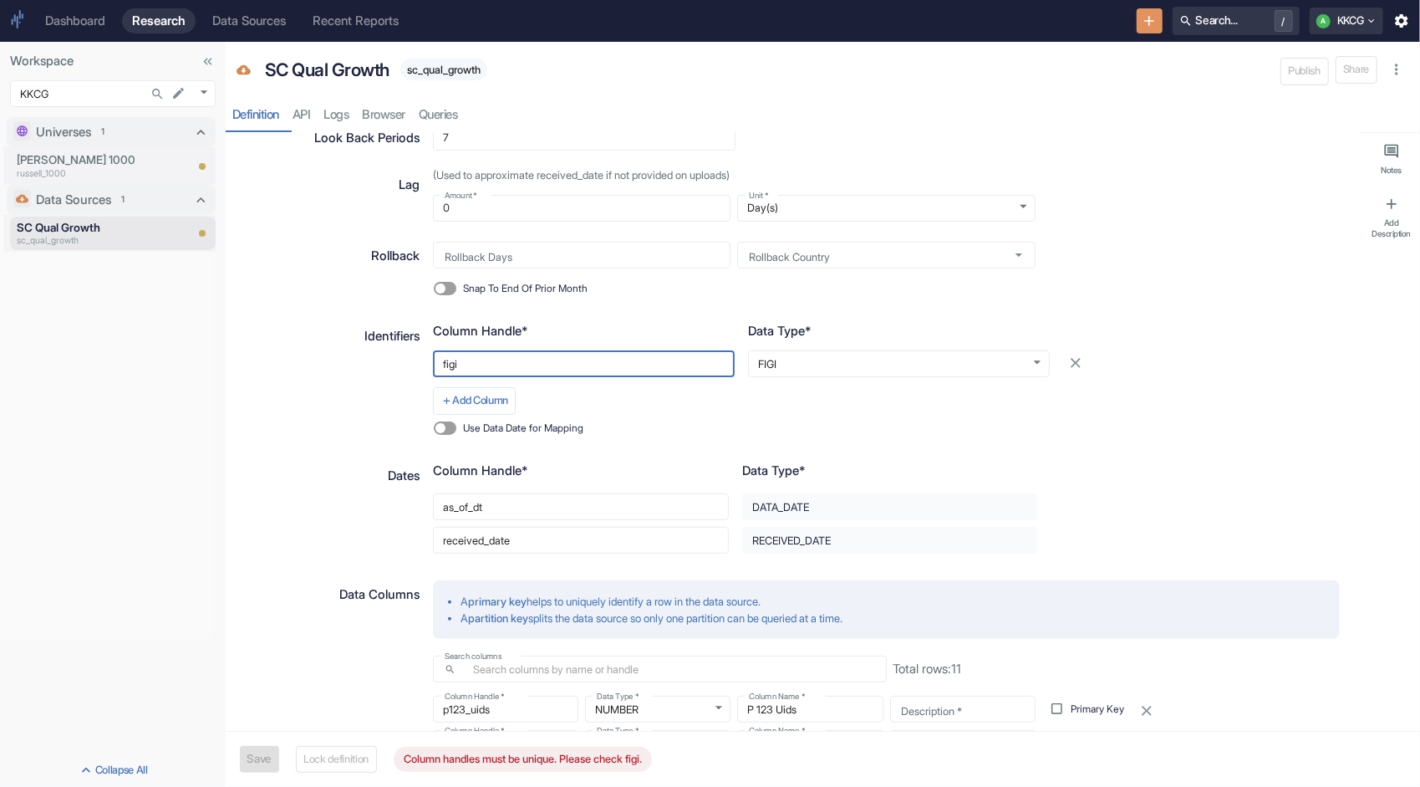
type textarea "x"
type input "fig"
type textarea "x"
type input "fi"
type textarea "x"
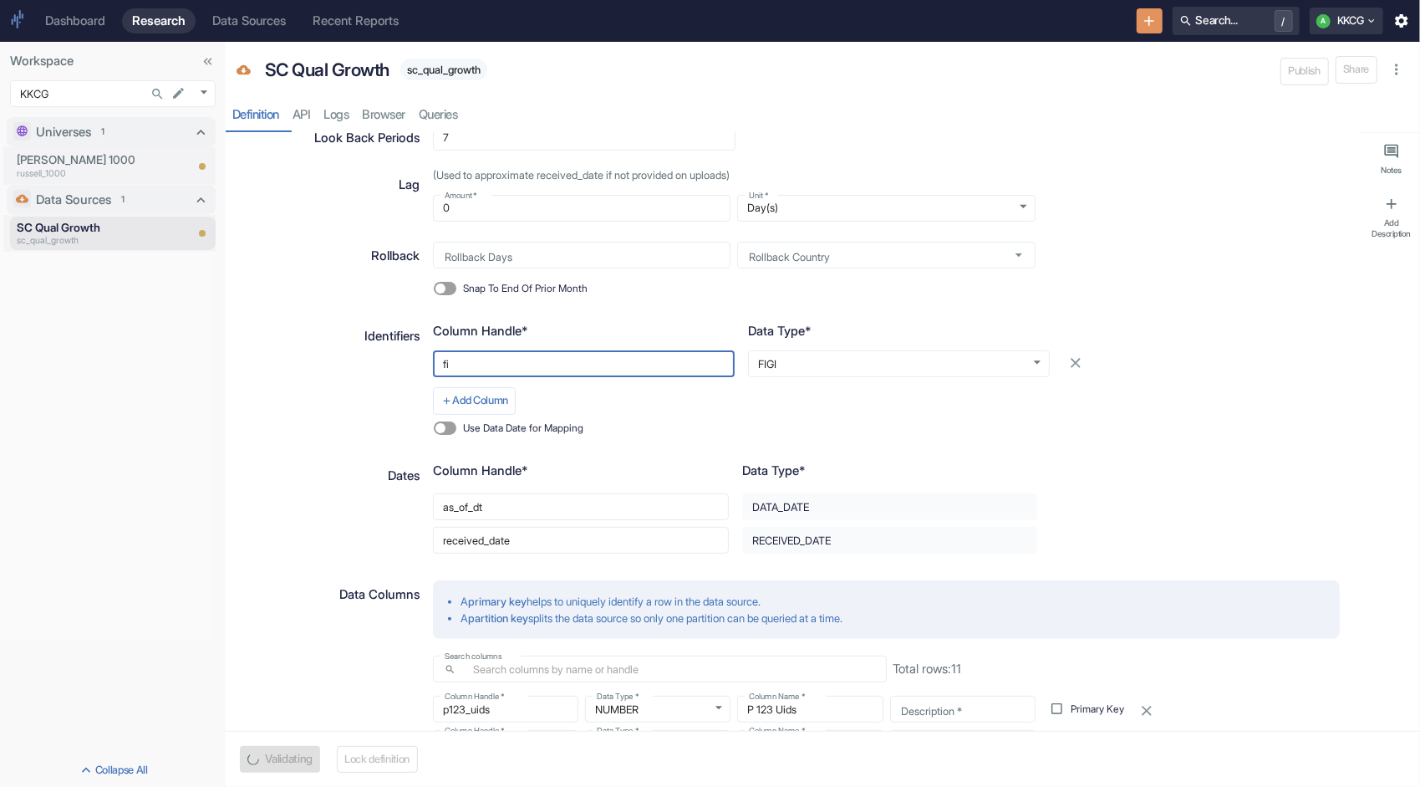
type input "f"
type textarea "x"
type input "F"
type textarea "x"
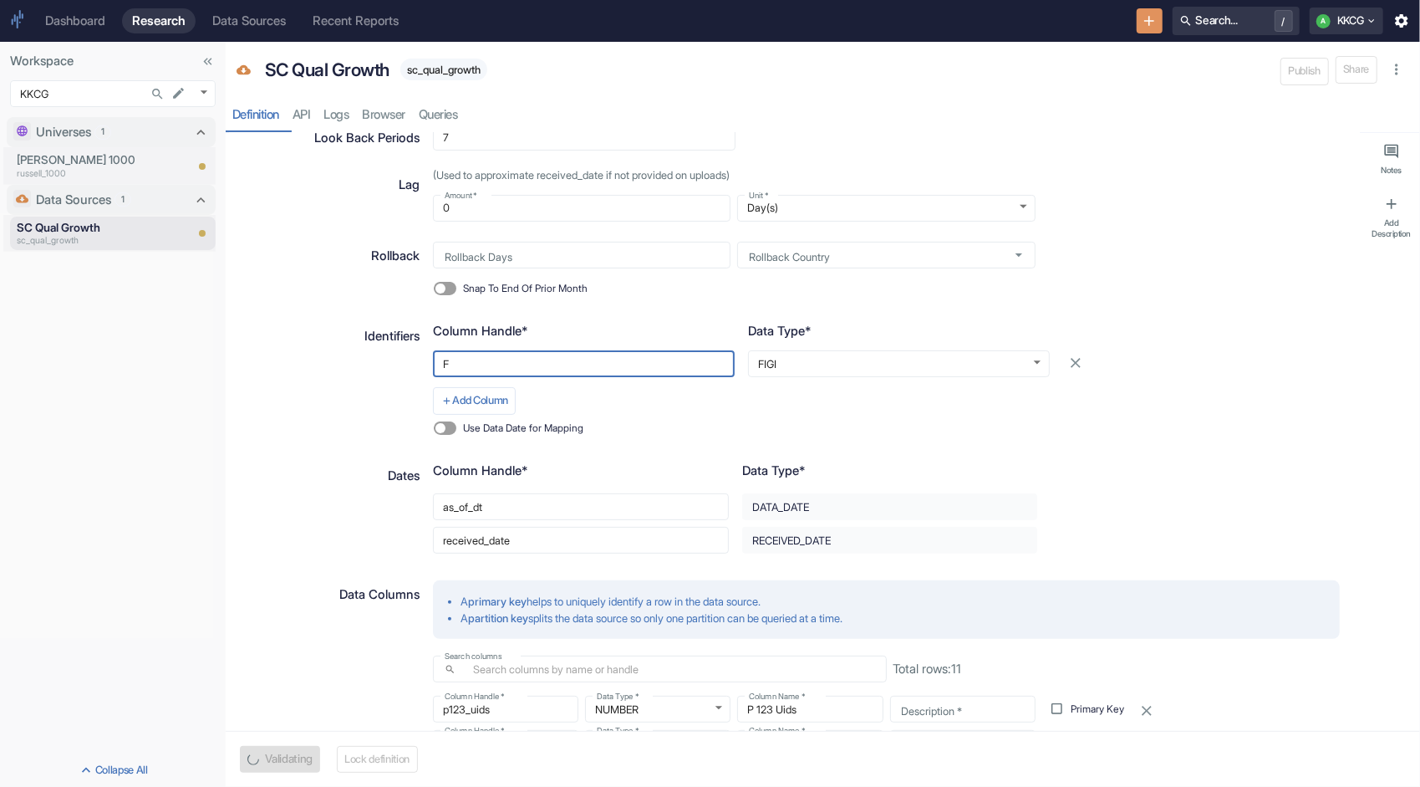
type input "Fi"
type textarea "x"
type input "Fig"
type textarea "x"
type input "Figi"
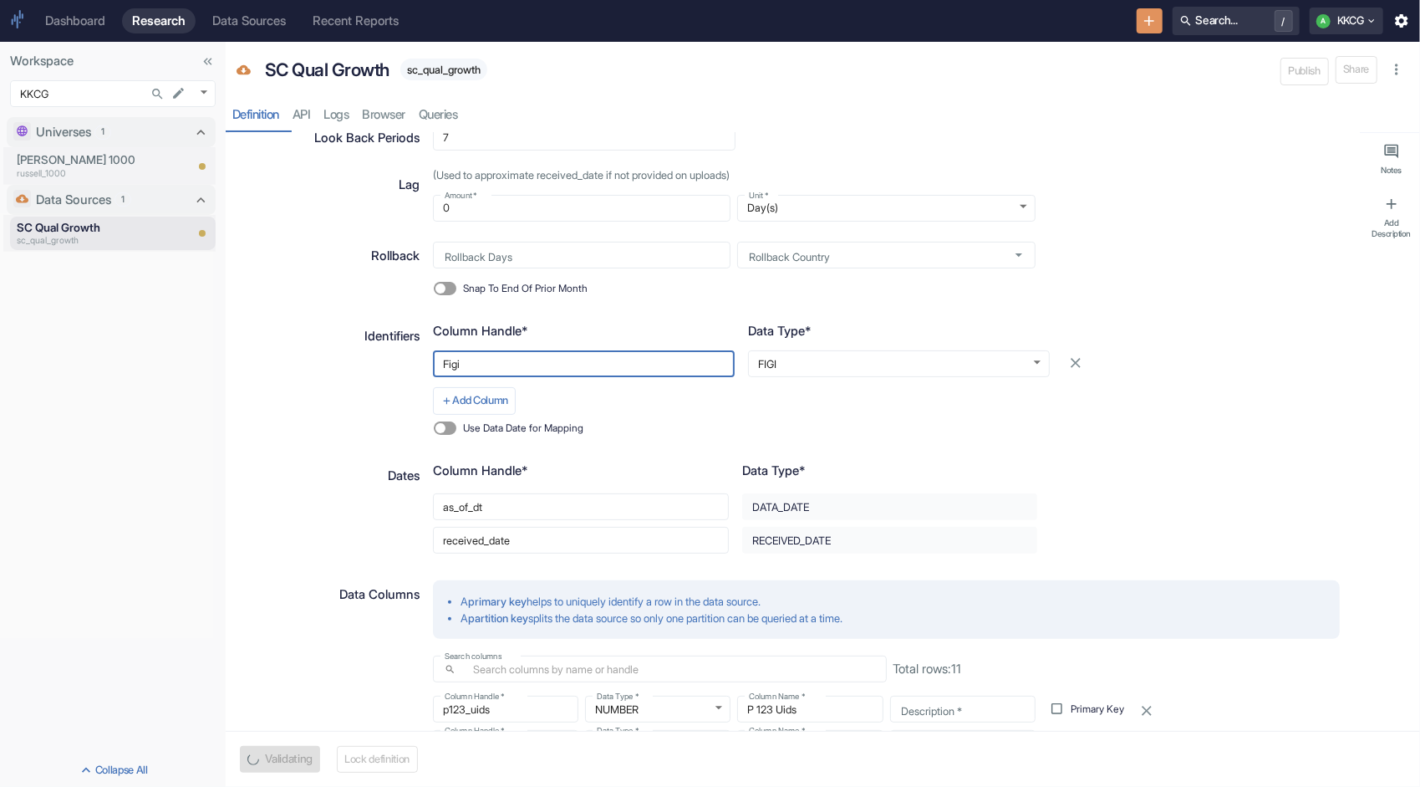
type textarea "x"
type input "Figi_"
type textarea "x"
type input "Figi_I"
type textarea "x"
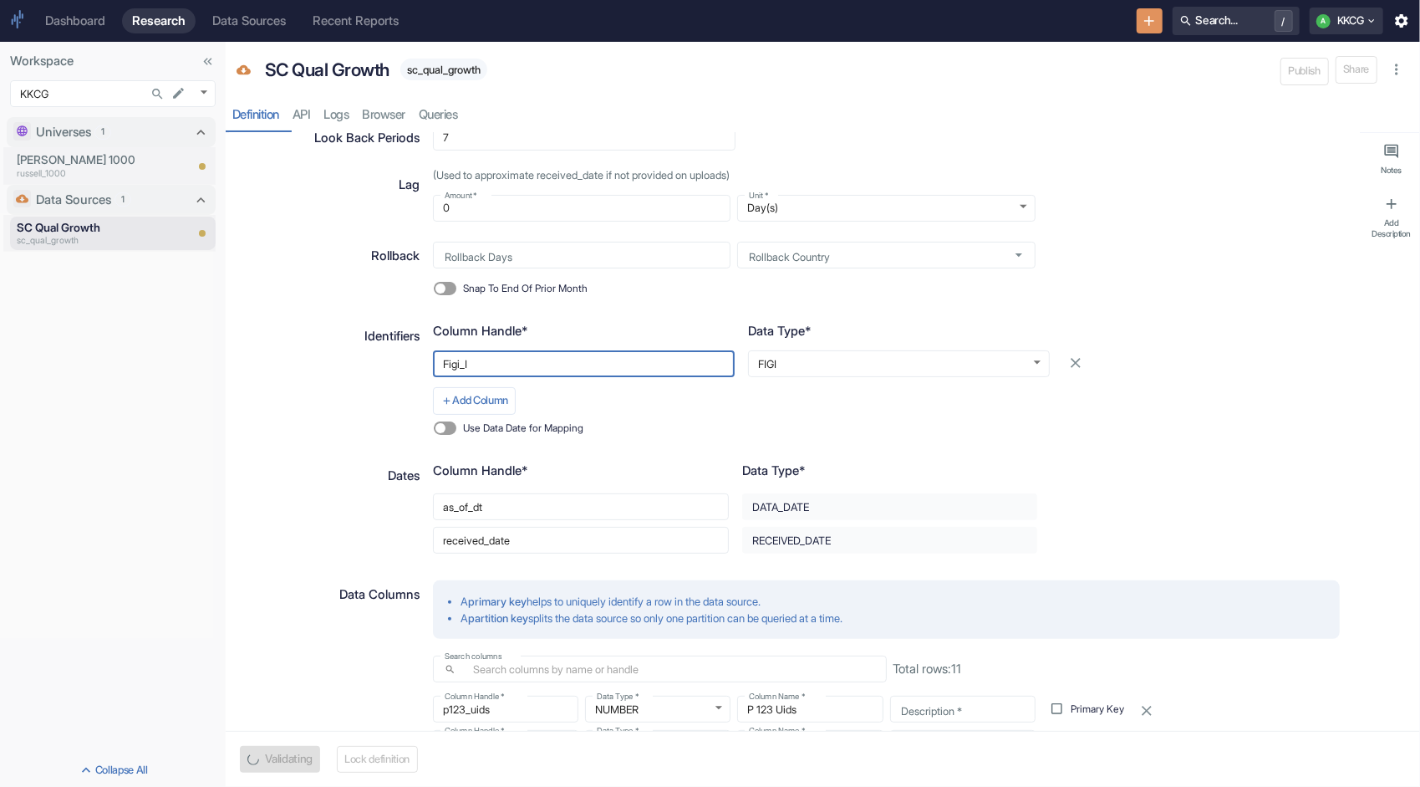
type input "Figi_ID"
type textarea "x"
type input "Figi_ID"
click at [813, 415] on div "Use Data Date for Mapping" at bounding box center [773, 428] width 681 height 27
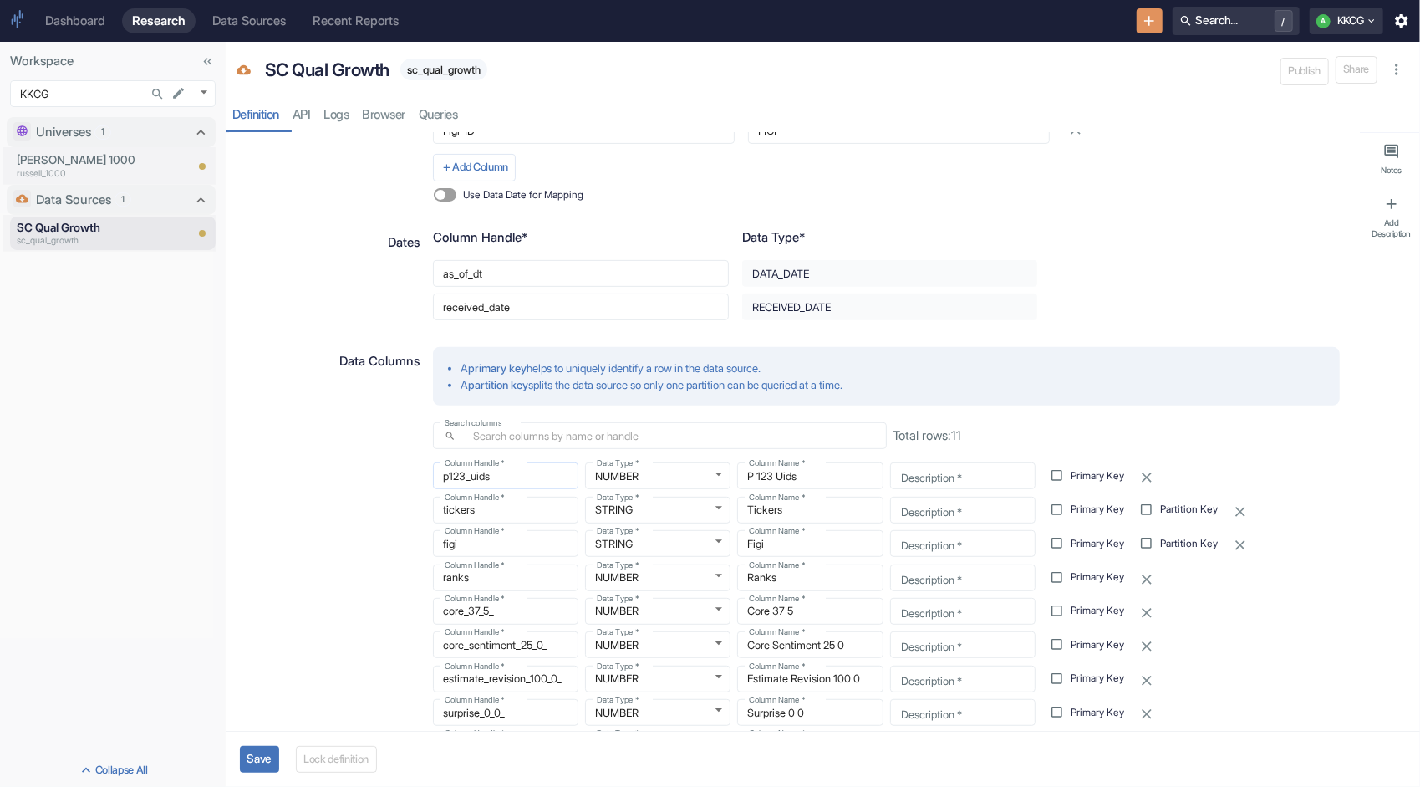
scroll to position [339, 0]
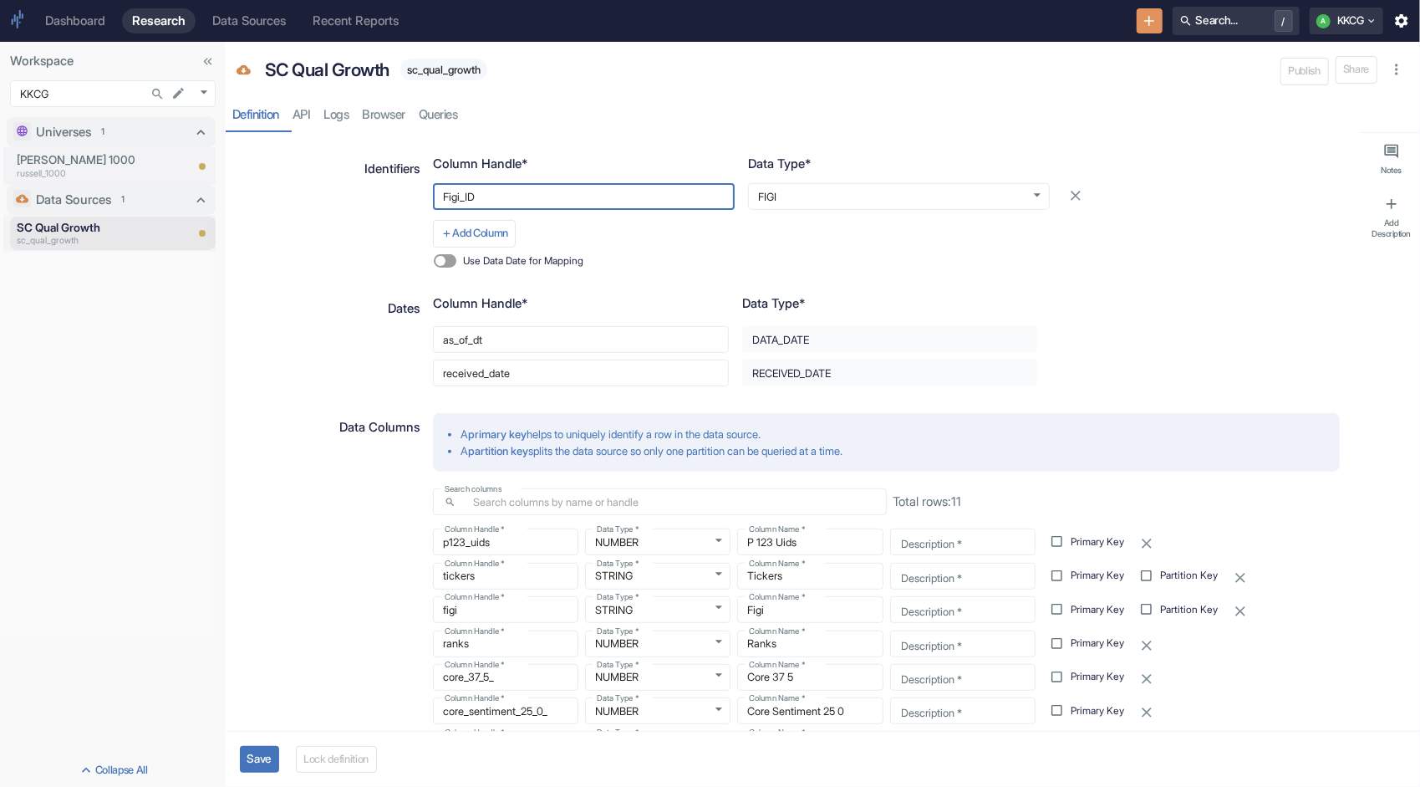
drag, startPoint x: 507, startPoint y: 194, endPoint x: 395, endPoint y: 185, distance: 111.6
click at [395, 185] on div "Identifiers Column Handle* Data Type* Figi_ID ​ FIGI FIGI ​ Add Column Use Data…" at bounding box center [788, 207] width 1104 height 133
type textarea "x"
type input "f"
type textarea "x"
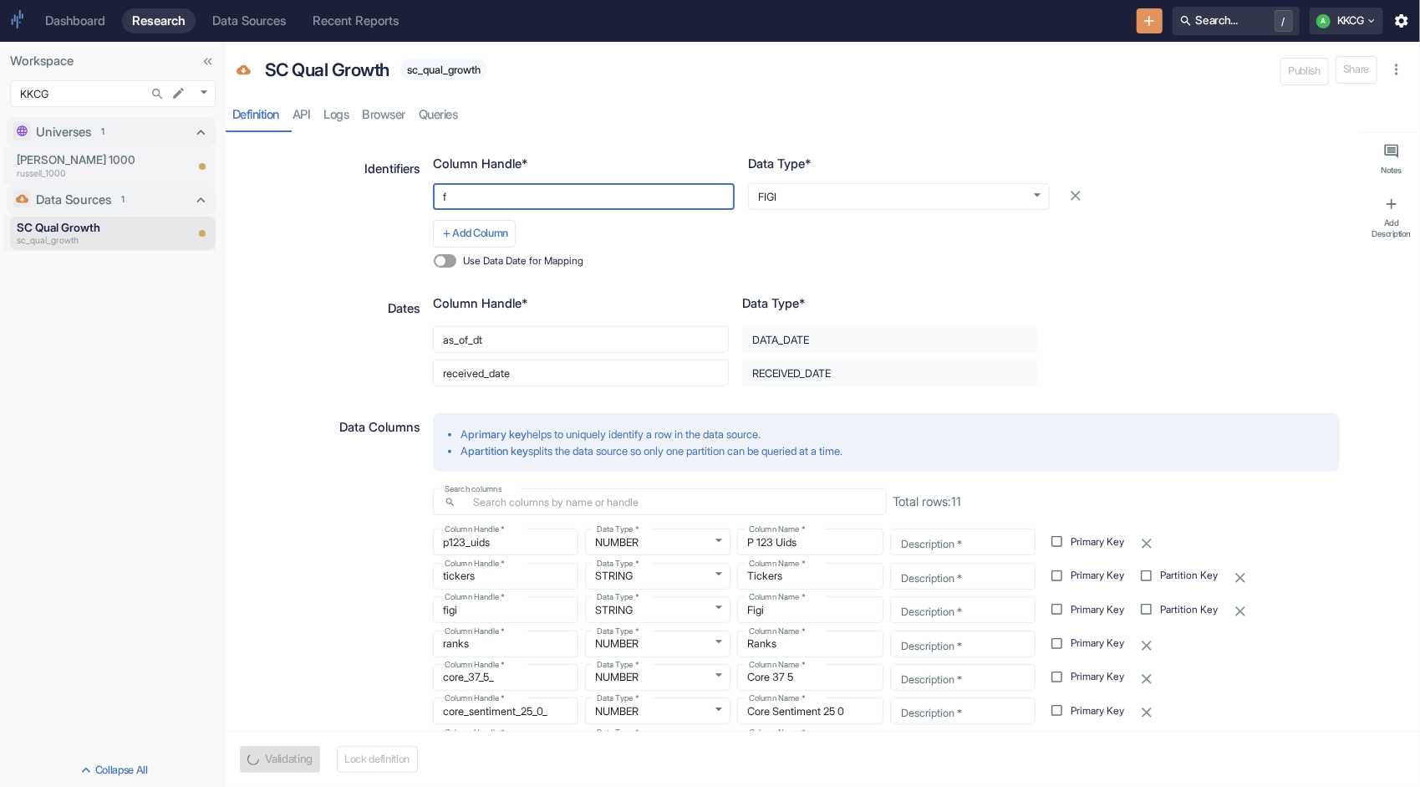
type input "fi"
type textarea "x"
type input "fig"
type textarea "x"
type input "figi"
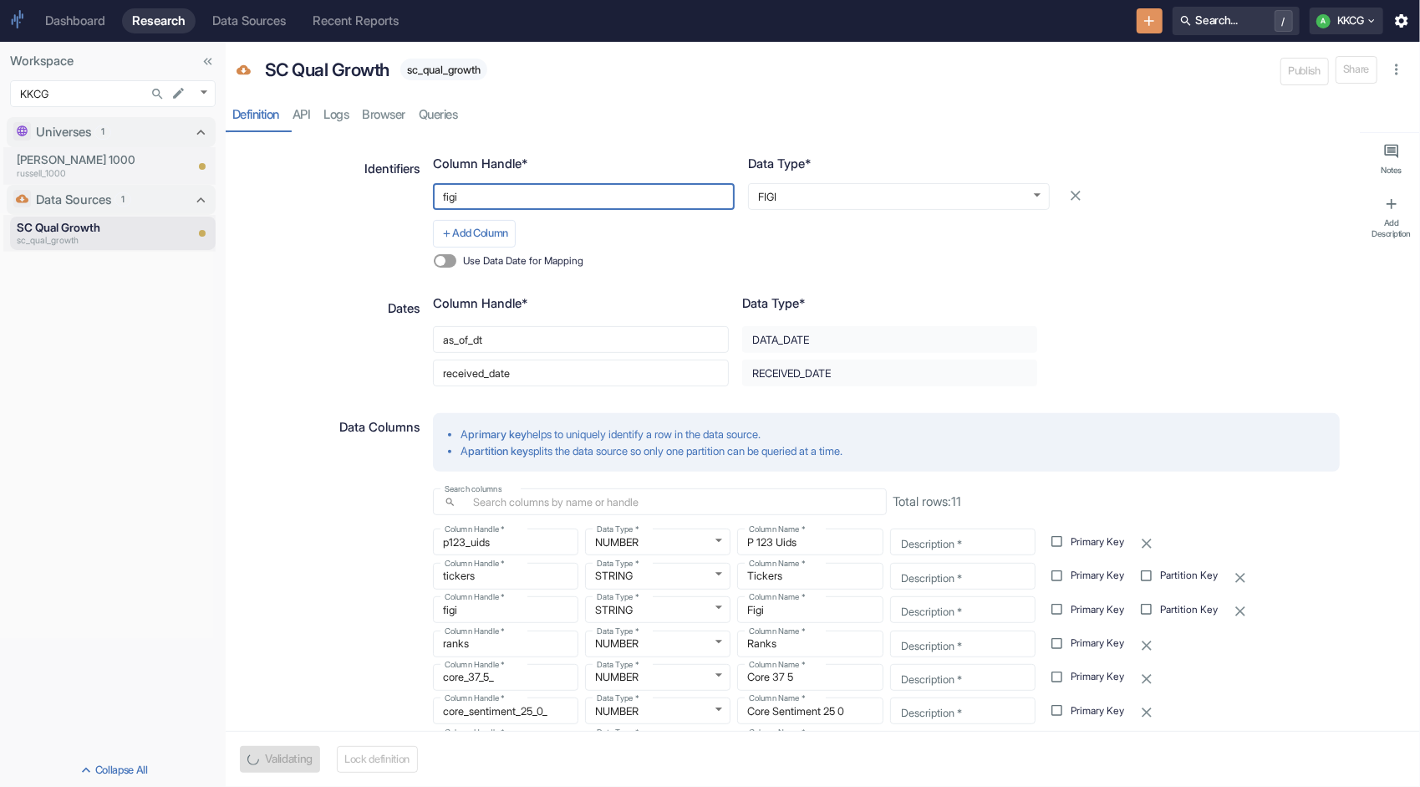
type textarea "x"
type input "figi"
click at [356, 241] on div "Identifiers" at bounding box center [328, 210] width 184 height 128
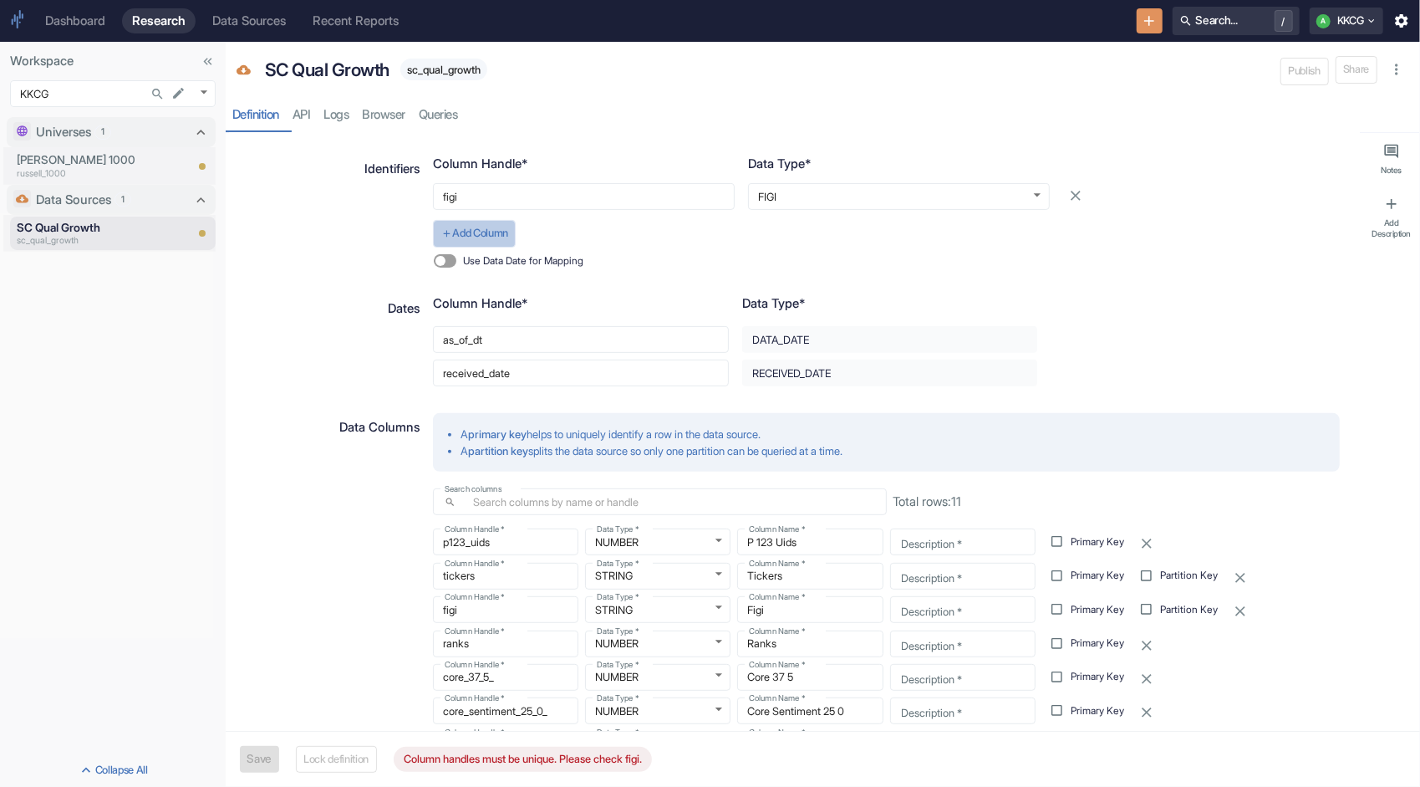
click at [498, 235] on button "Add Column" at bounding box center [474, 233] width 83 height 27
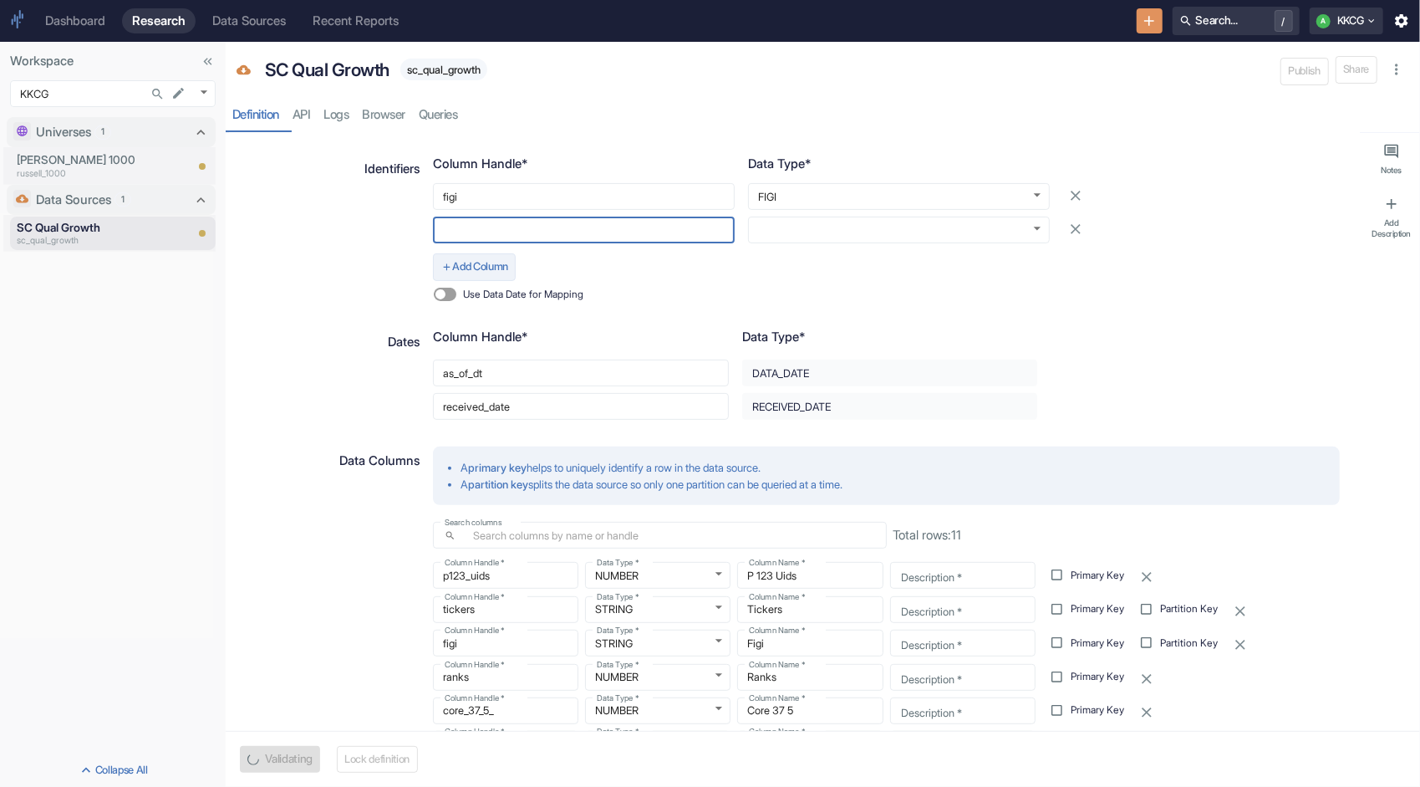
click at [498, 235] on input "text" at bounding box center [584, 230] width 302 height 27
click at [1068, 230] on icon "button" at bounding box center [1076, 229] width 17 height 17
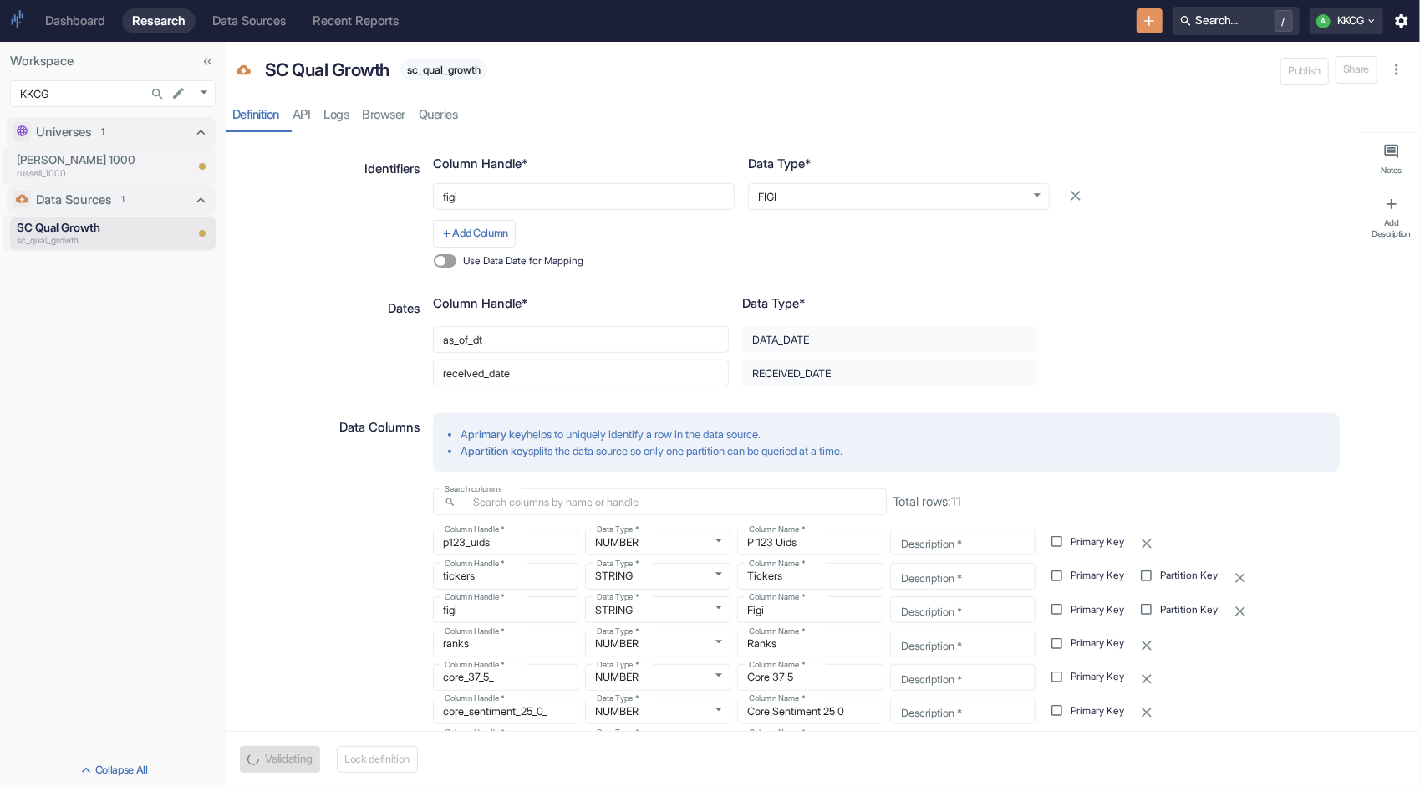
type textarea "x"
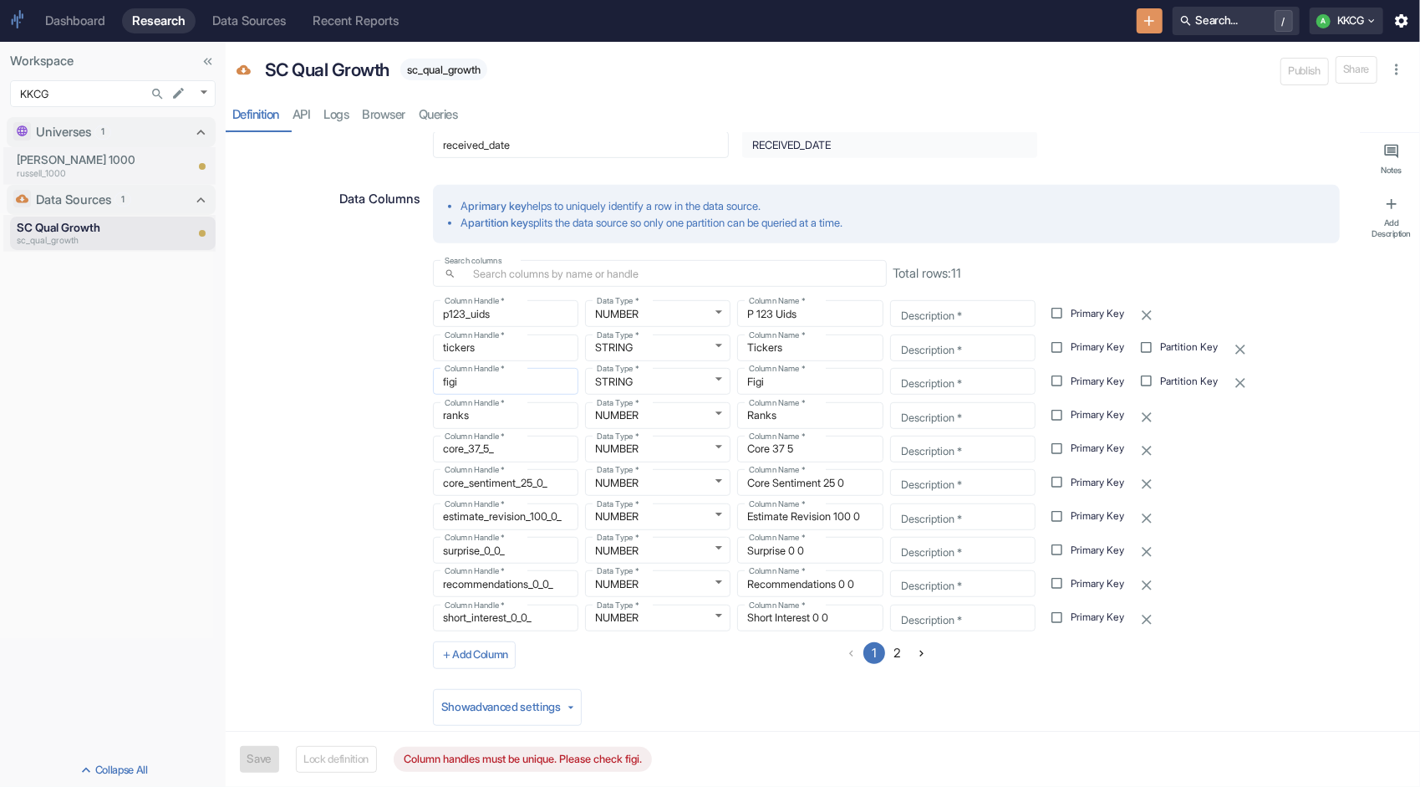
scroll to position [589, 0]
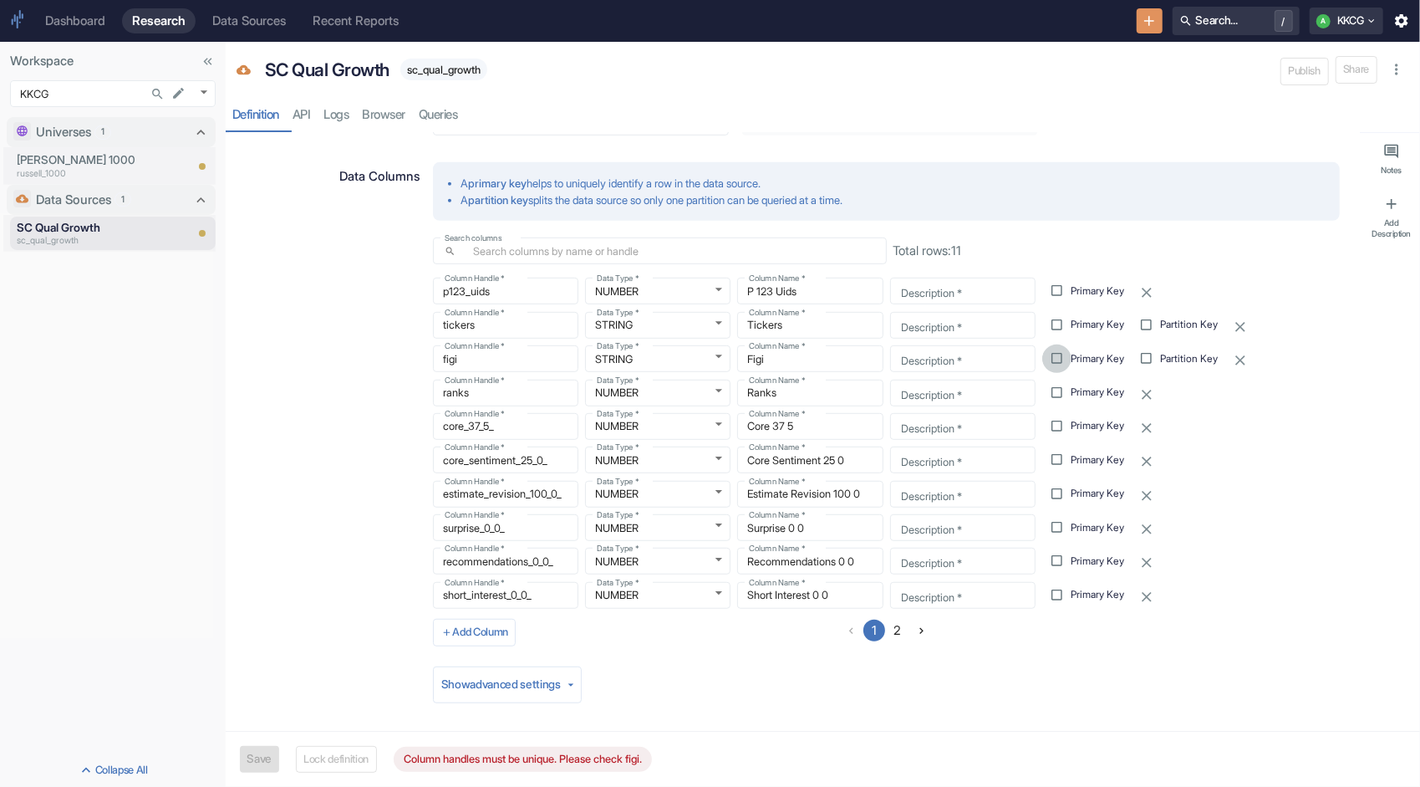
click at [1048, 358] on input "Primary Key" at bounding box center [1057, 358] width 29 height 29
checkbox input "true"
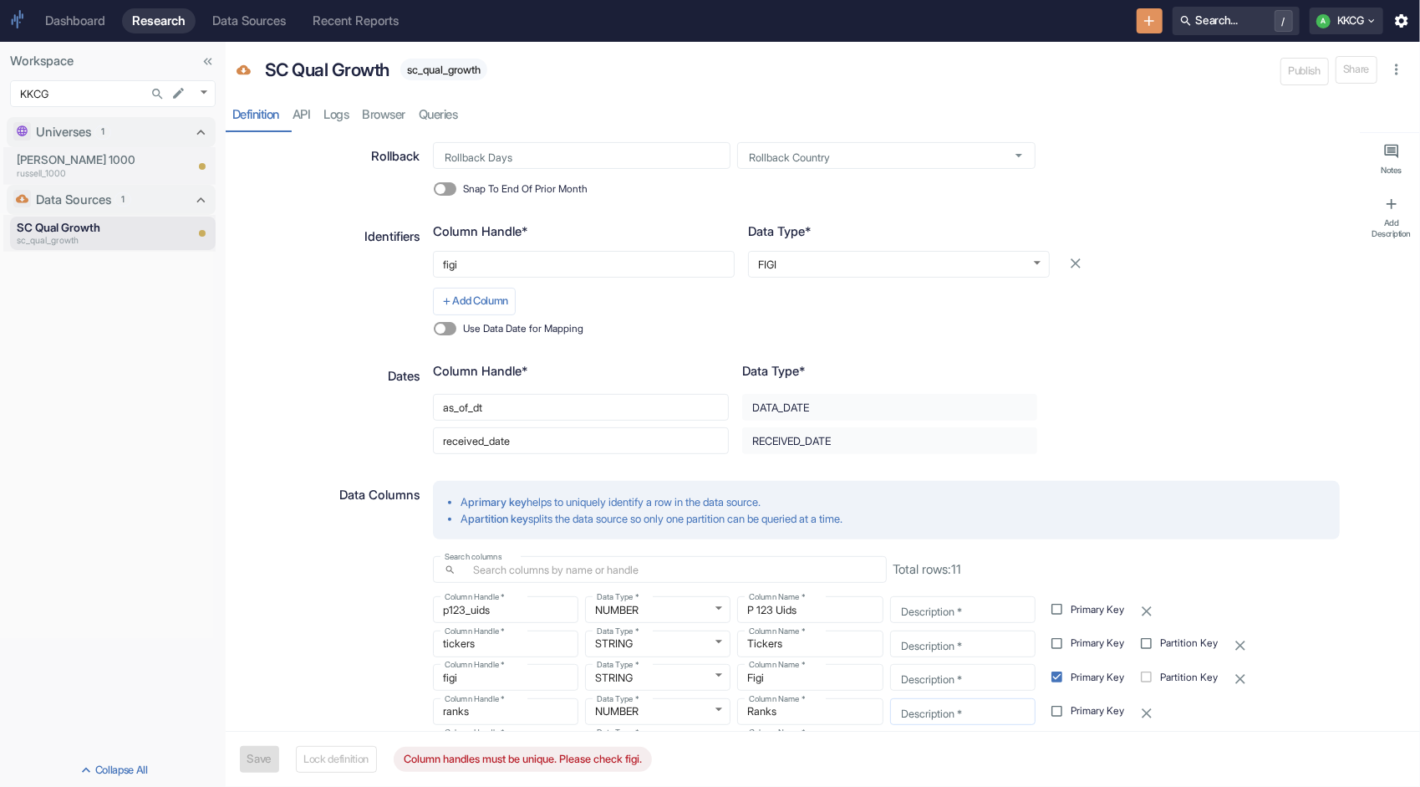
scroll to position [255, 0]
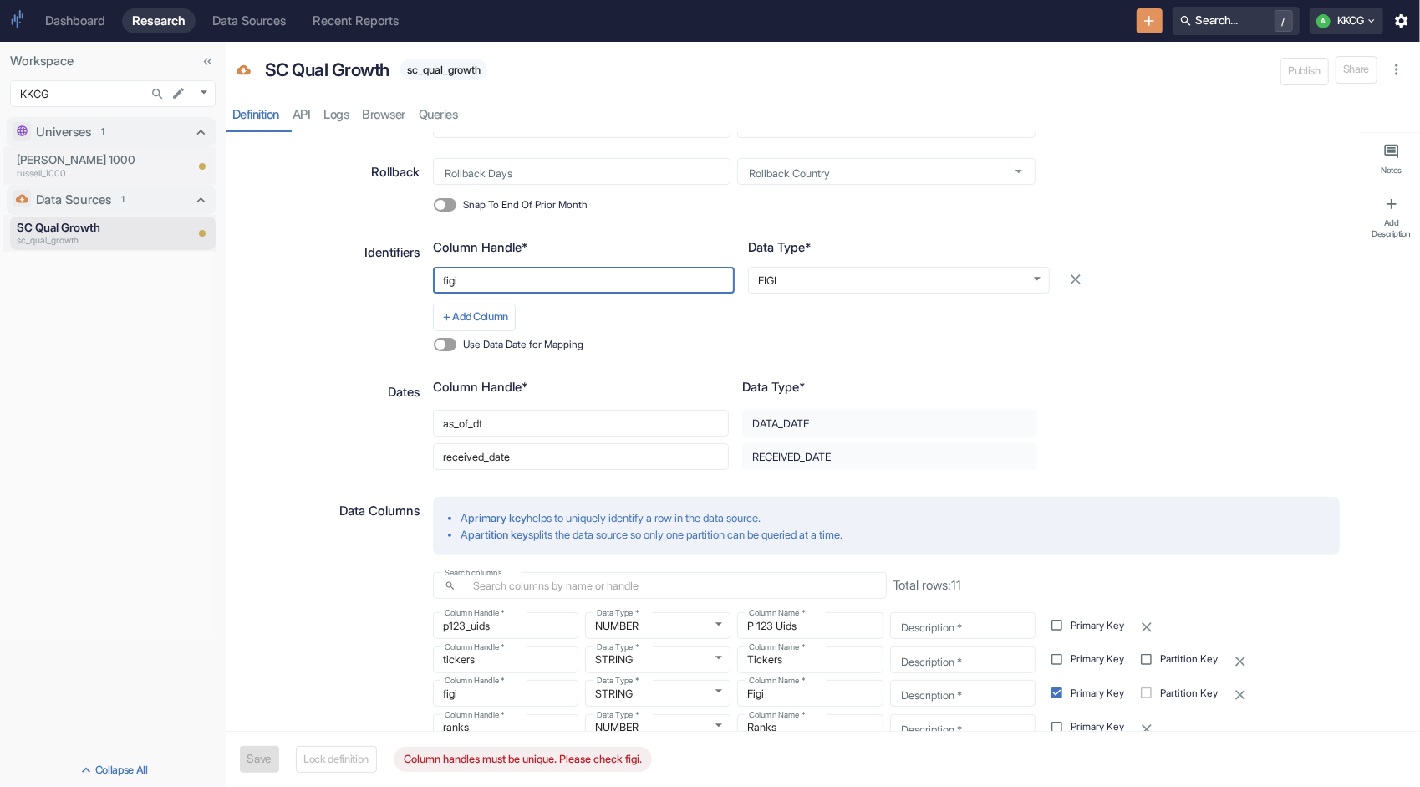
drag, startPoint x: 580, startPoint y: 275, endPoint x: 422, endPoint y: 266, distance: 158.3
click at [422, 266] on div "Column Handle* Data Type* figi ​ FIGI FIGI ​ Add Column Use Data Date for Mappi…" at bounding box center [880, 291] width 921 height 133
type textarea "x"
type input "t"
type textarea "x"
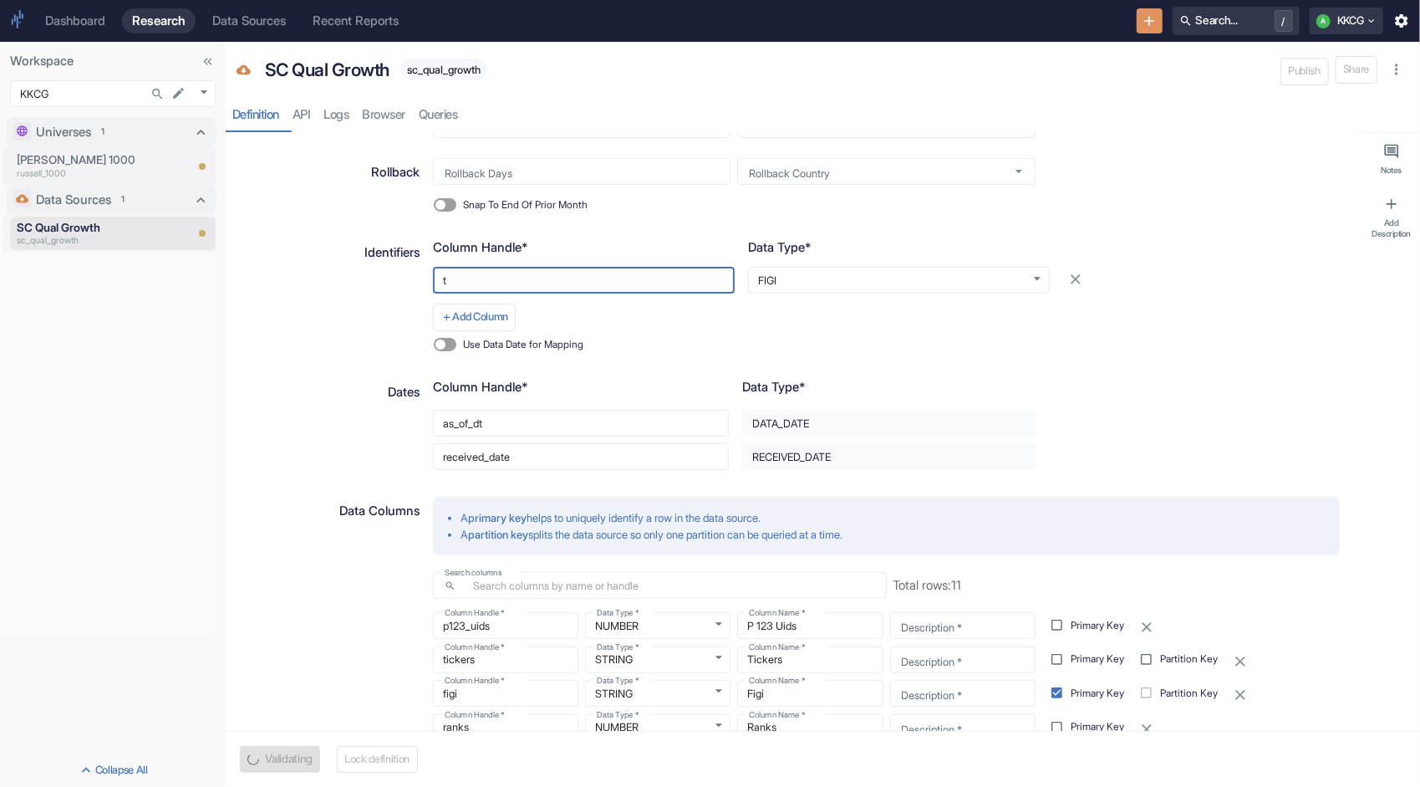
type input "ti"
type textarea "x"
type input "tic"
type textarea "x"
type input "tick"
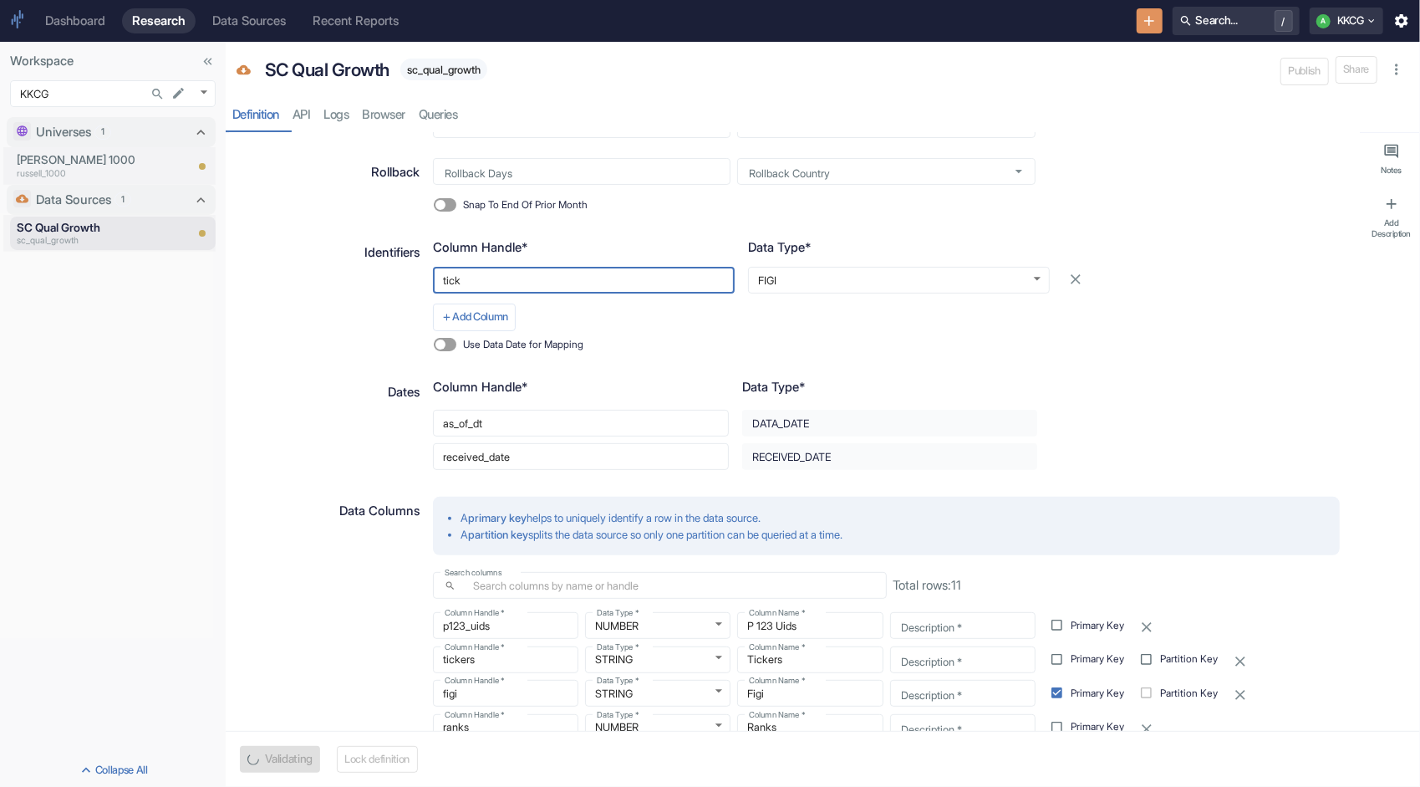
type textarea "x"
type input "ticke"
type textarea "x"
type input "ticker"
type textarea "x"
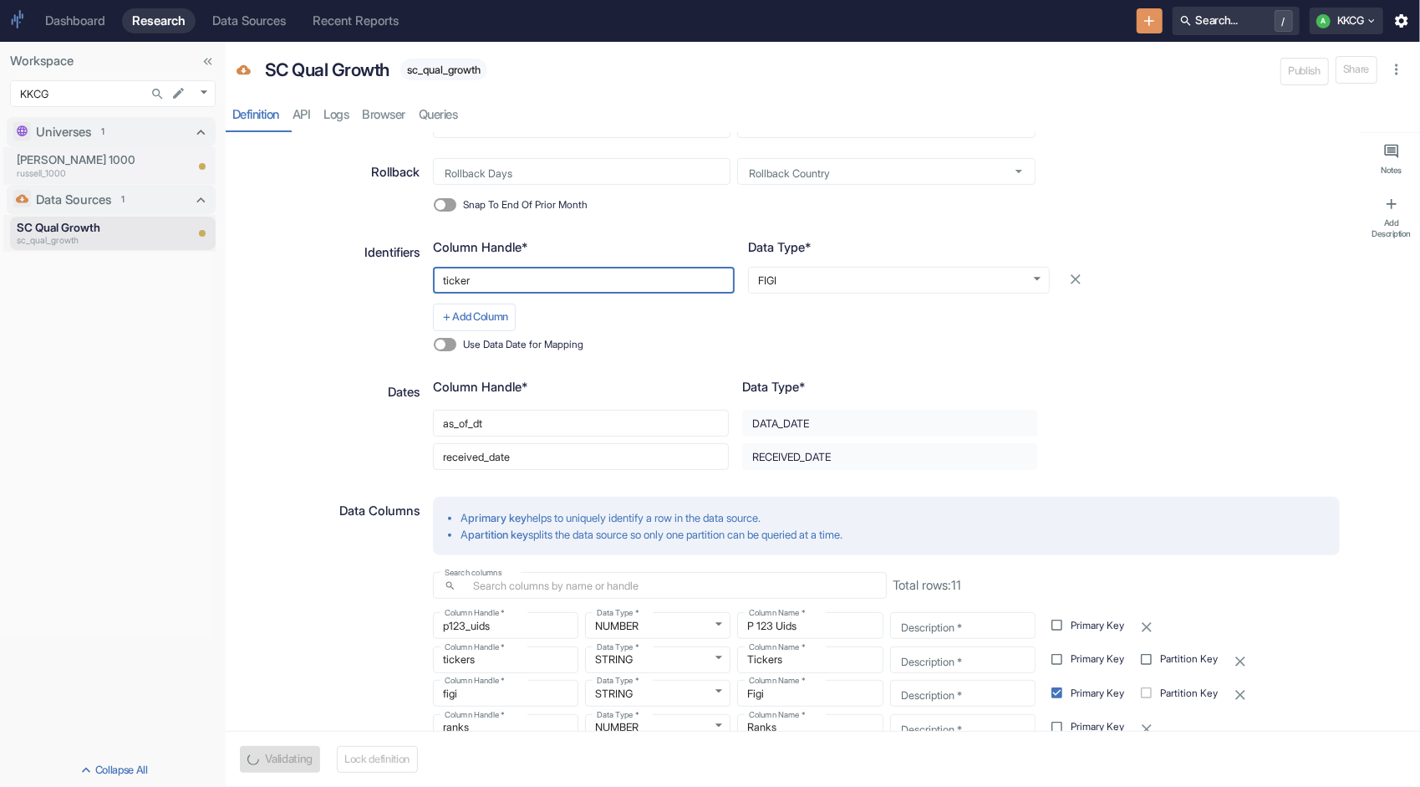
type input "tickers"
type textarea "x"
type input "tickers"
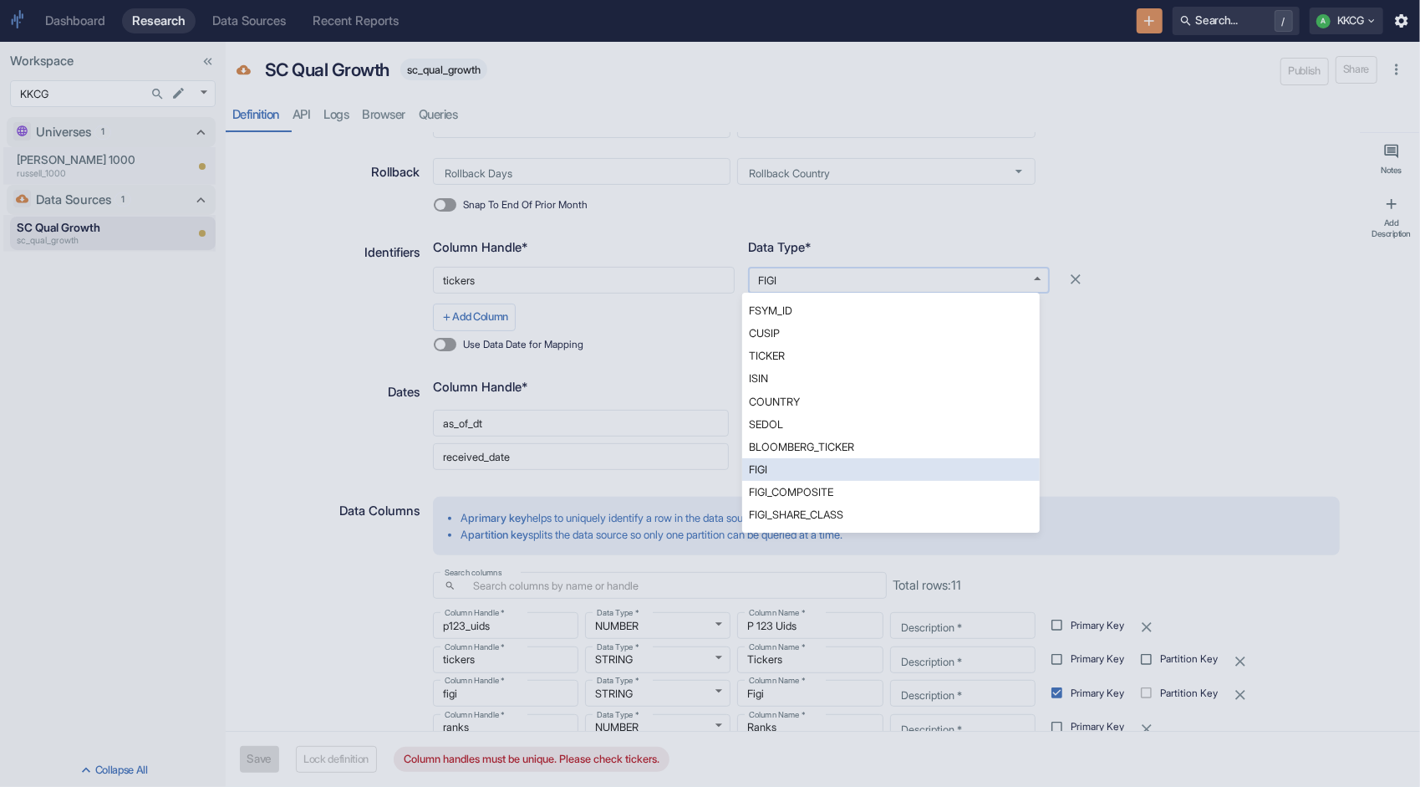
click at [838, 278] on body "Dashboard Research Data Sources Recent Reports Search... / A KKCG Workspace KKC…" at bounding box center [710, 393] width 1420 height 787
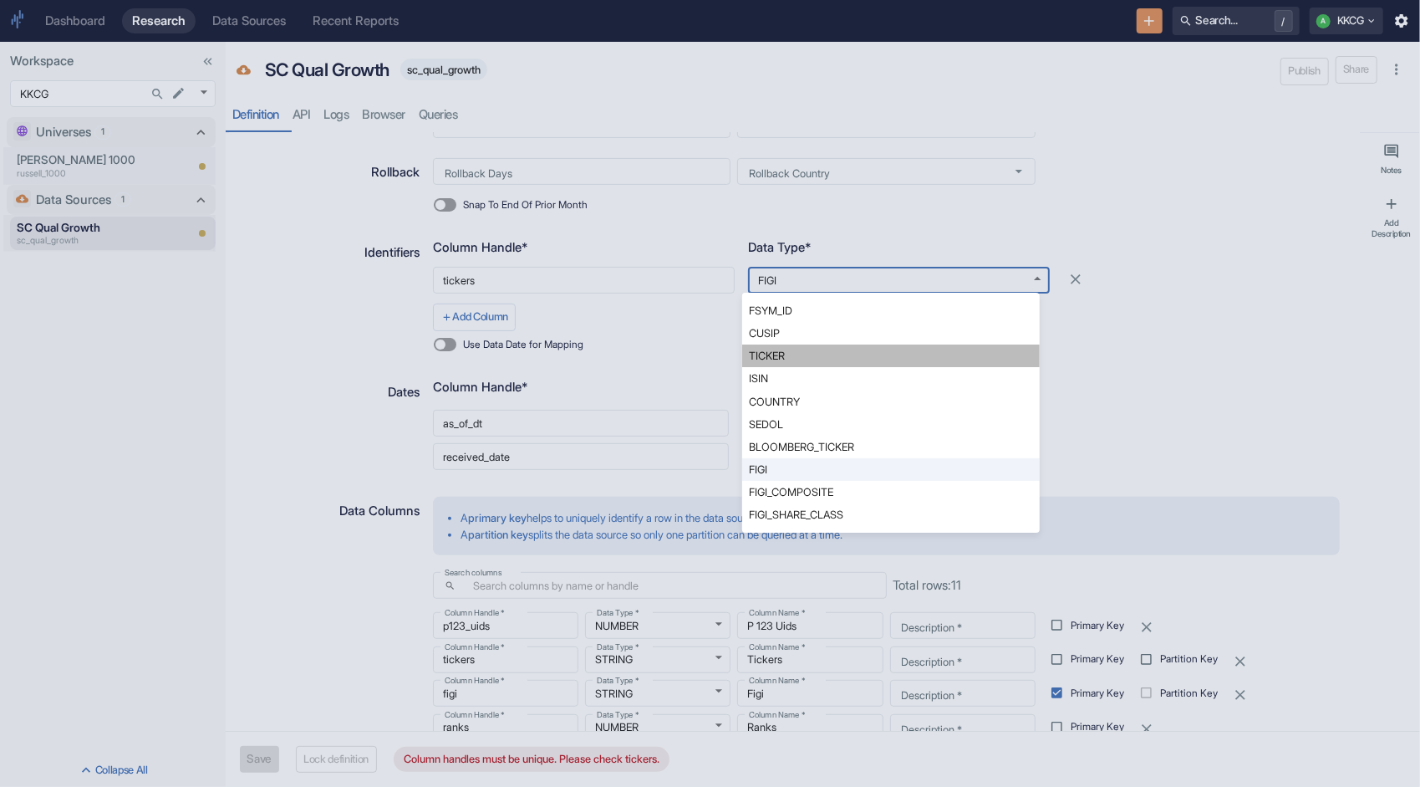
click at [822, 358] on li "TICKER" at bounding box center [891, 355] width 298 height 23
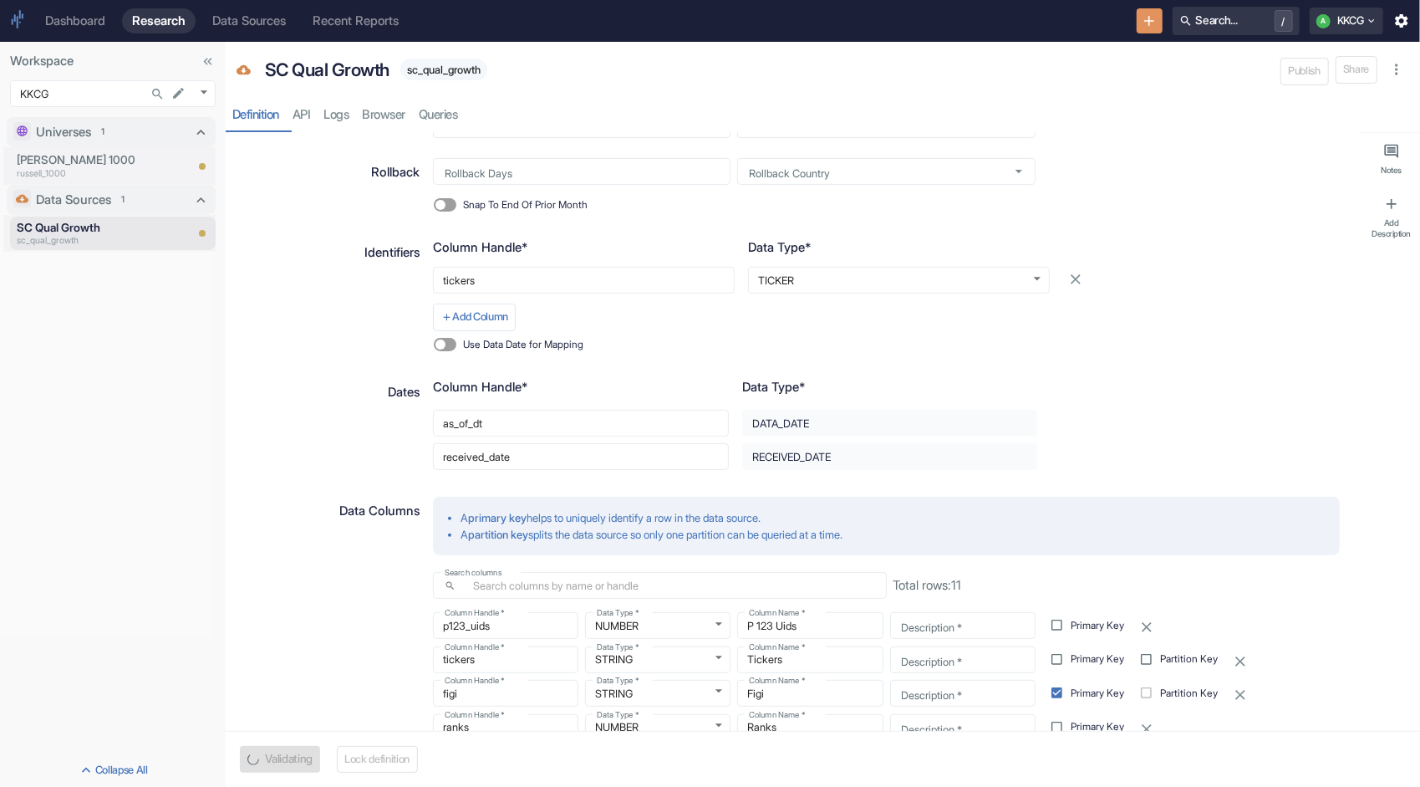
type textarea "x"
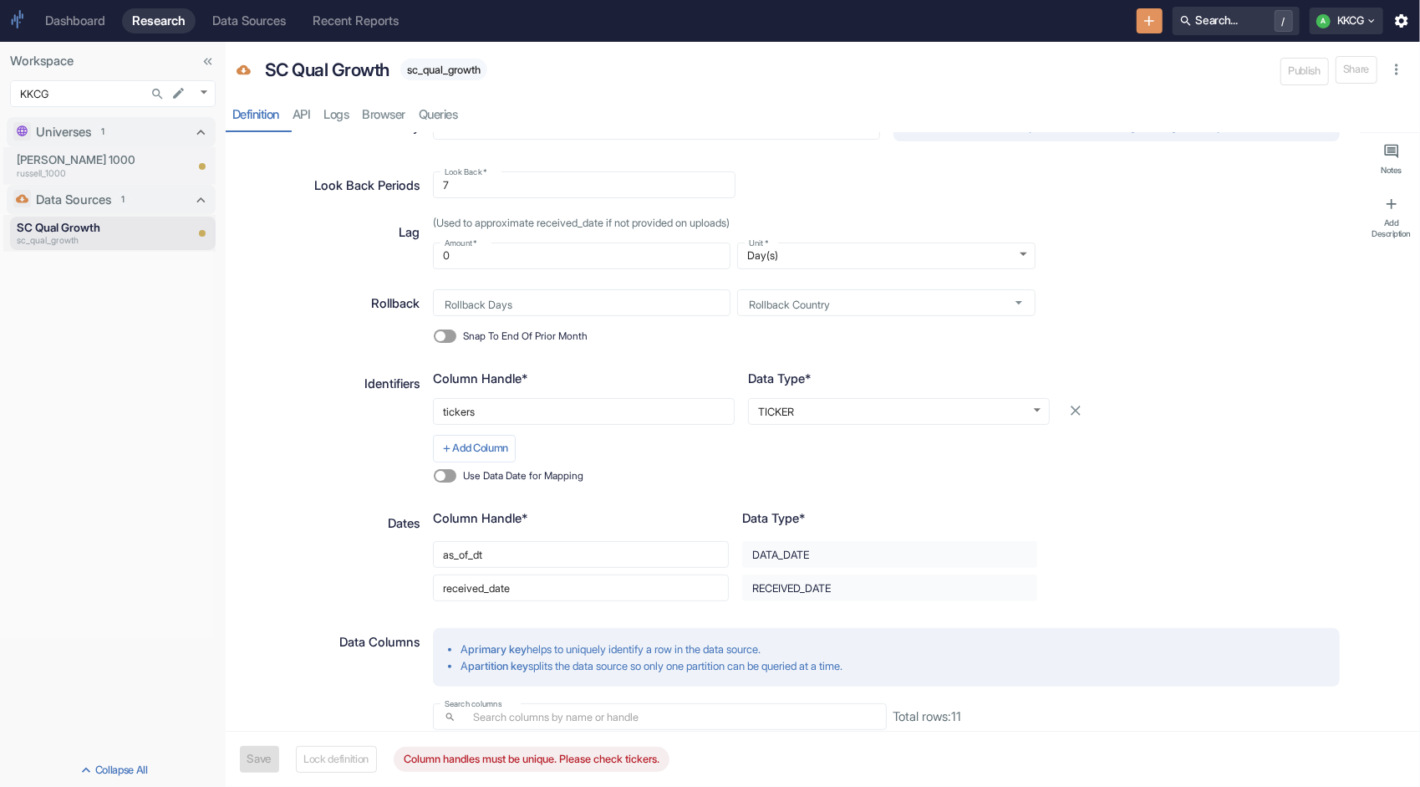
scroll to position [88, 0]
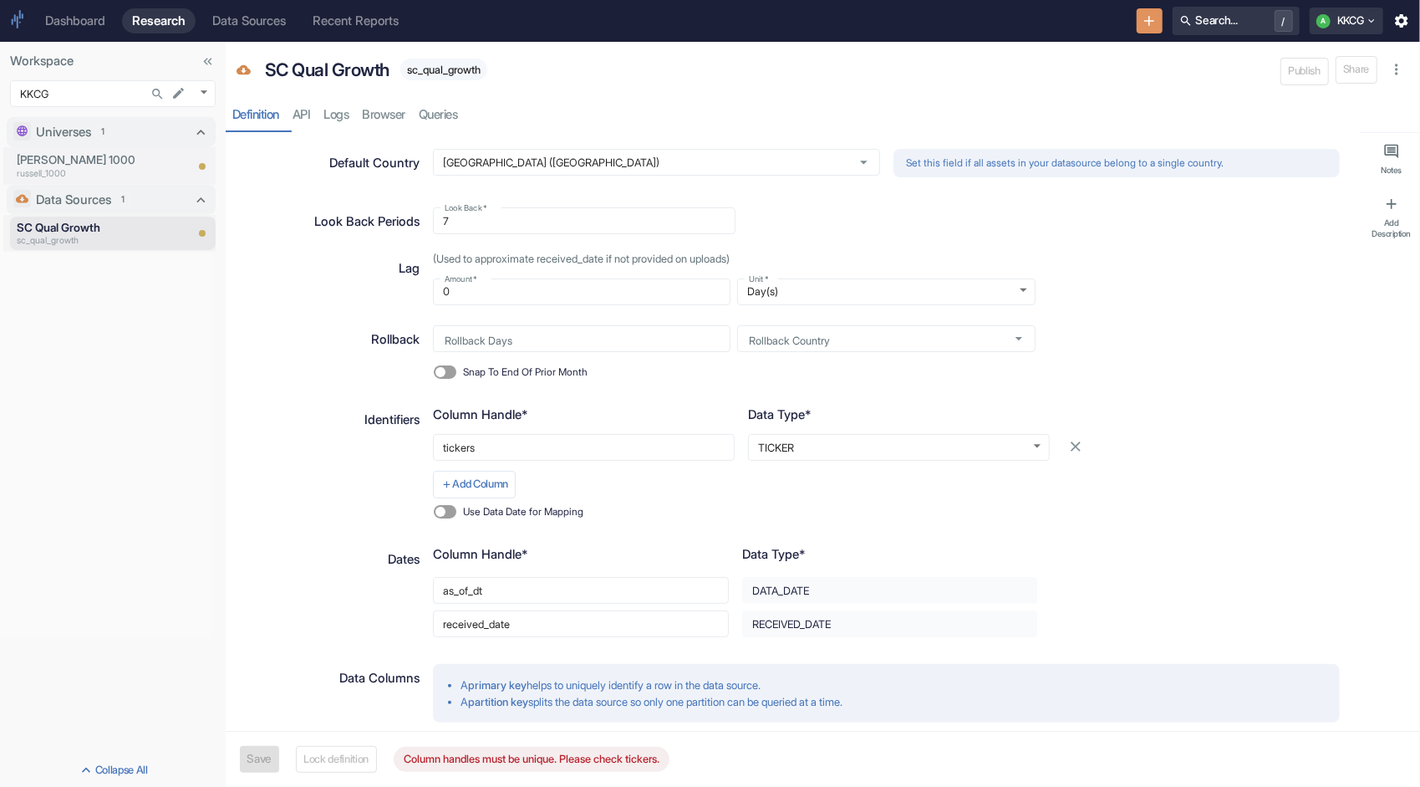
click at [85, 22] on div "Dashboard" at bounding box center [75, 20] width 60 height 15
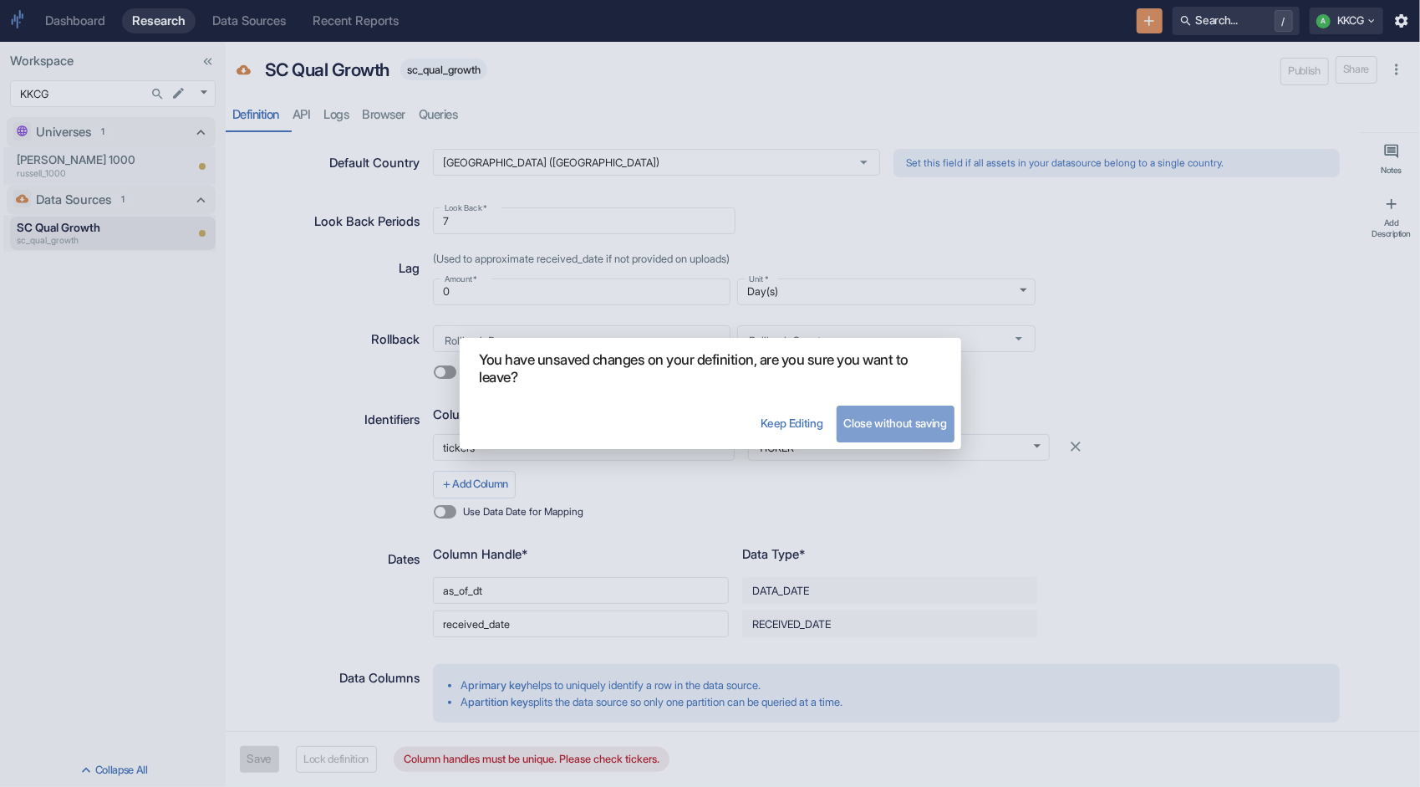
click at [864, 423] on button "Close without saving" at bounding box center [895, 423] width 117 height 37
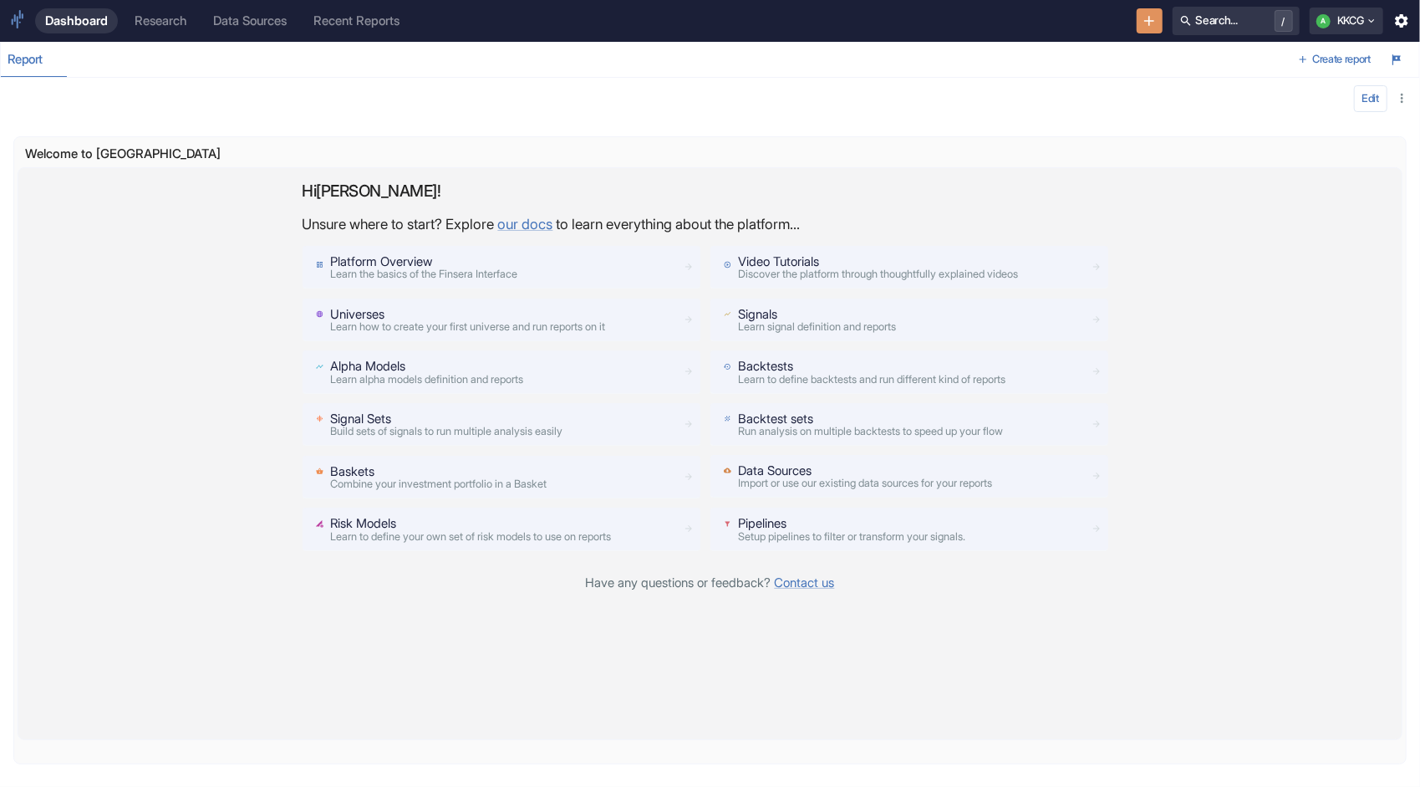
click at [783, 473] on div "Data Sources Import or use our existing data sources for your reports" at bounding box center [865, 476] width 254 height 28
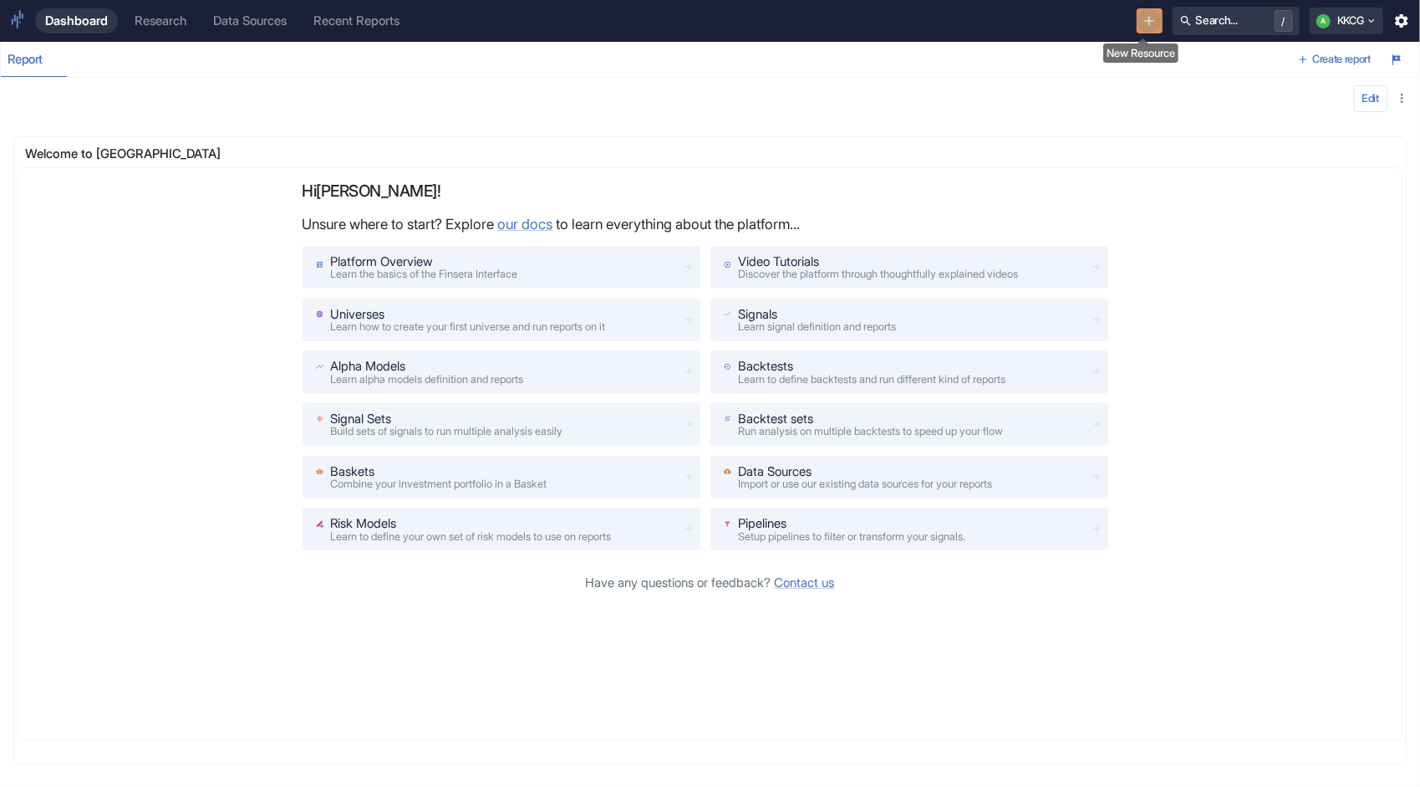
click at [1142, 23] on icon "New Resource" at bounding box center [1149, 21] width 17 height 17
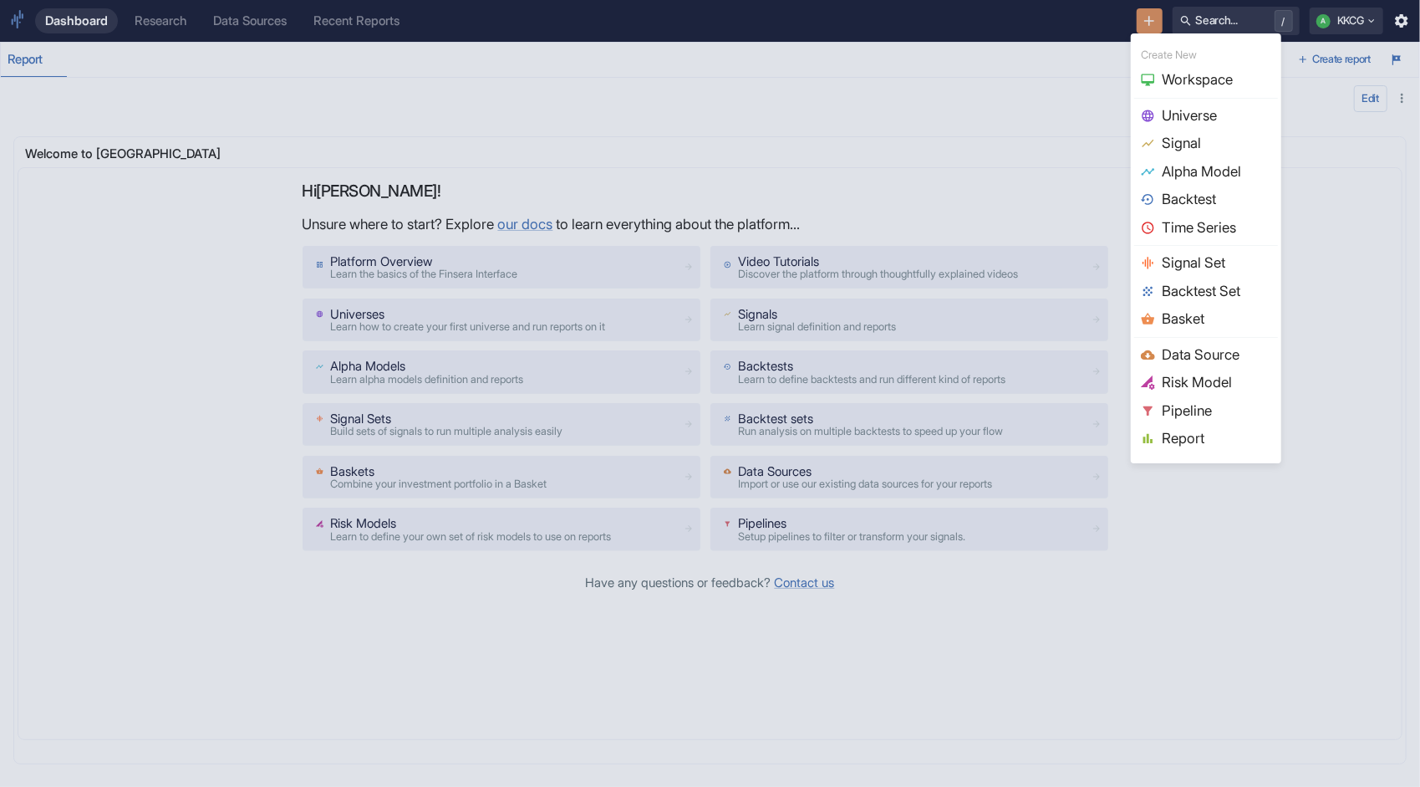
click at [1201, 341] on li "Data Source" at bounding box center [1207, 355] width 144 height 28
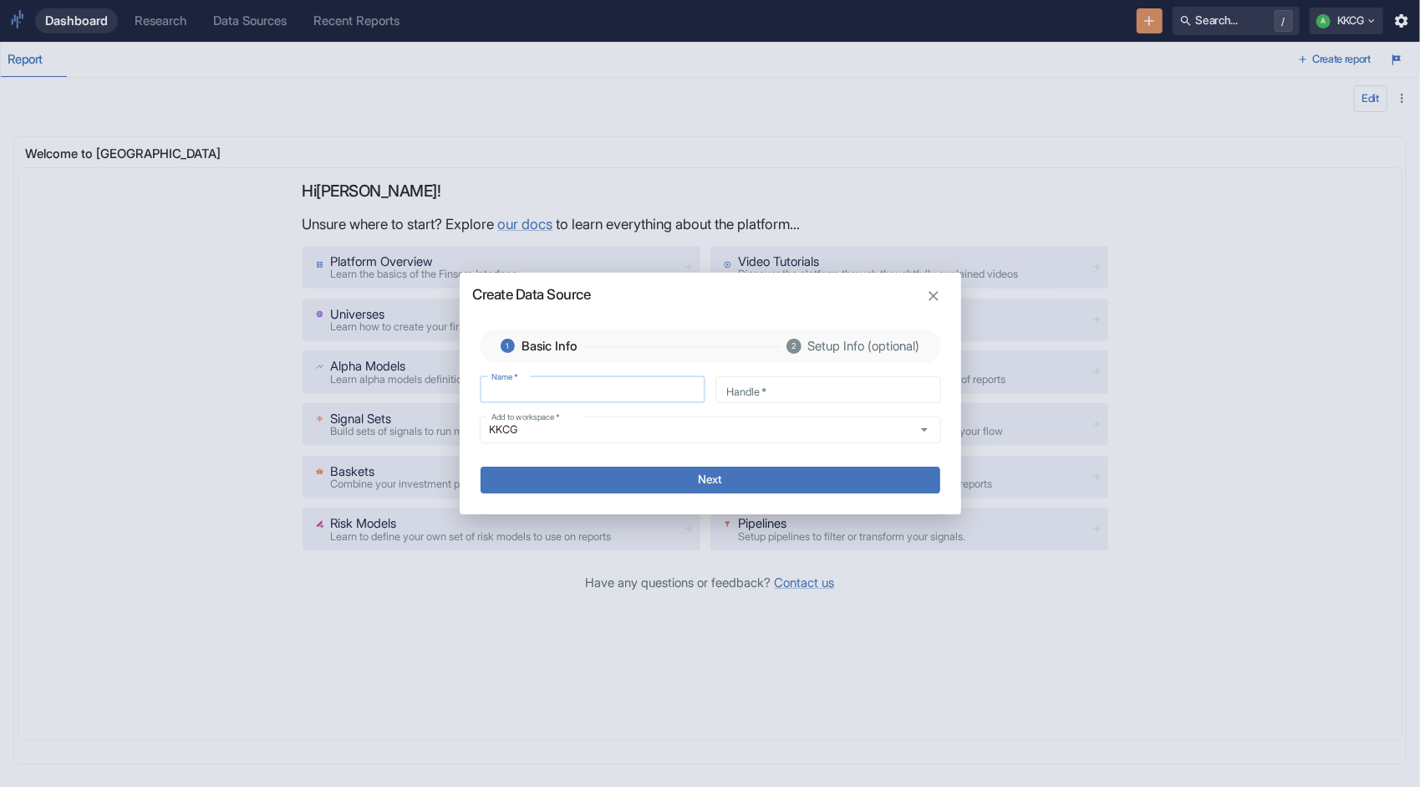
type input "S"
type input "s"
type input "SC"
type input "sc"
type input "SC"
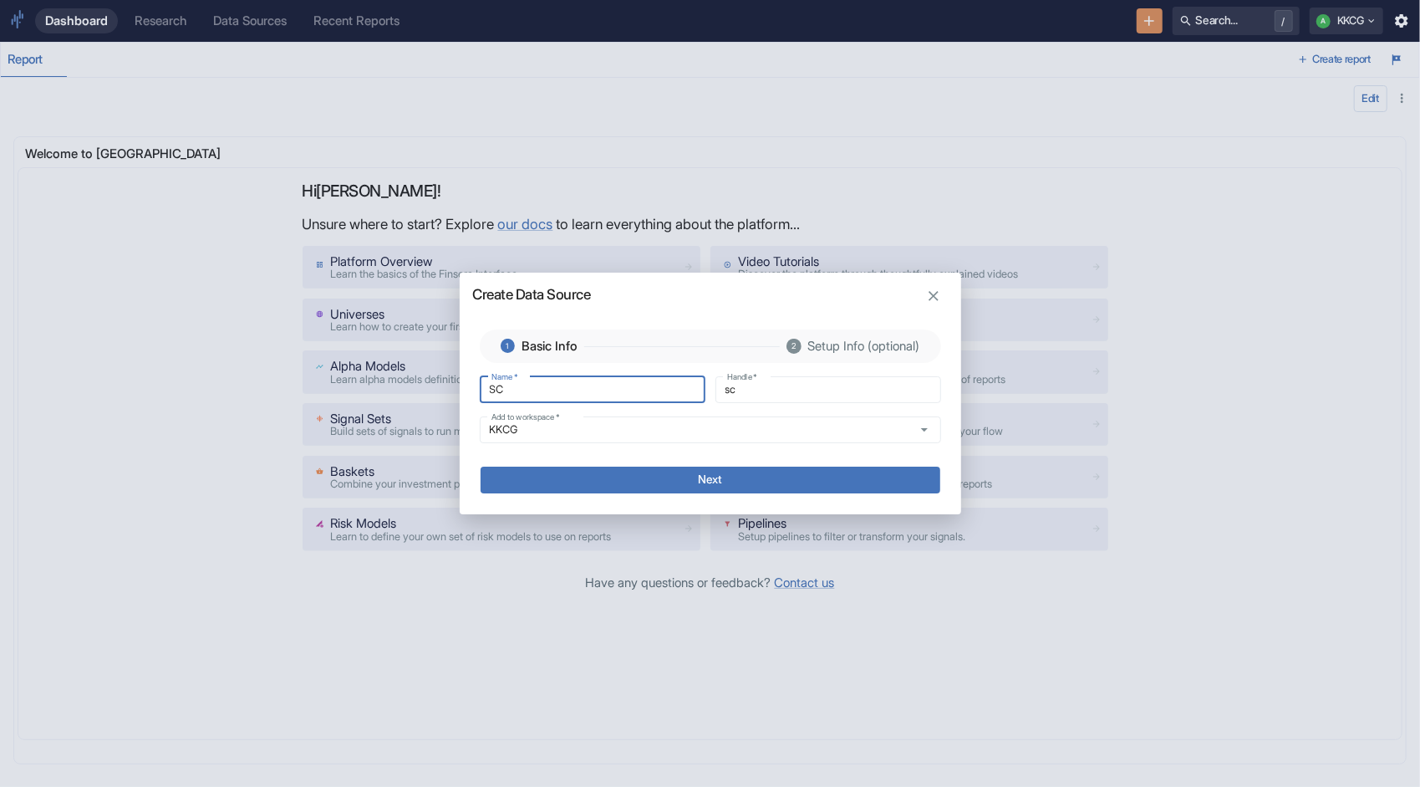
type input "sc_"
type input "SC M"
type input "sc_m"
type input "SC Mo"
type input "sc_mo"
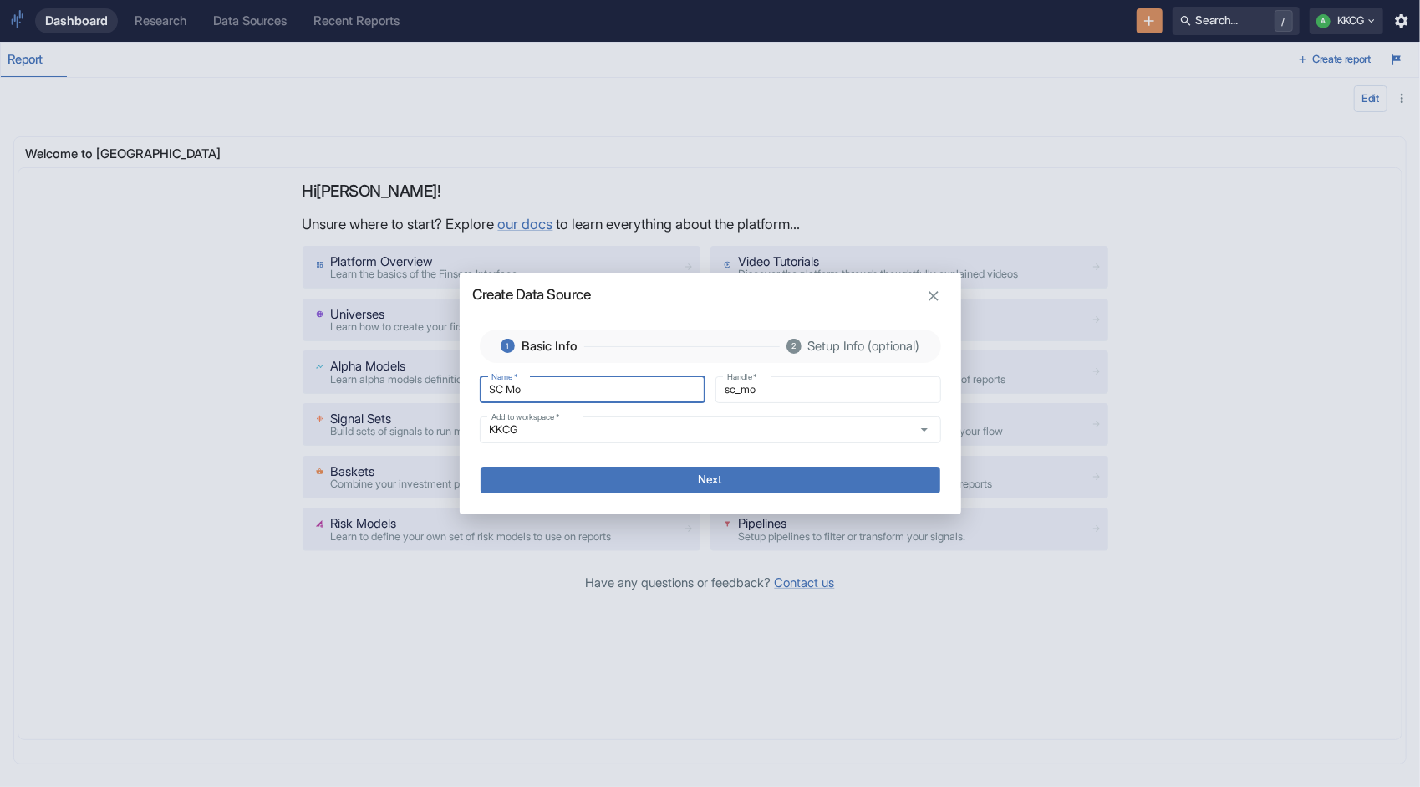
type input "SC Mod"
type input "sc_mod"
type input "SC Mode"
type input "sc_mode"
type input "SC Mode"
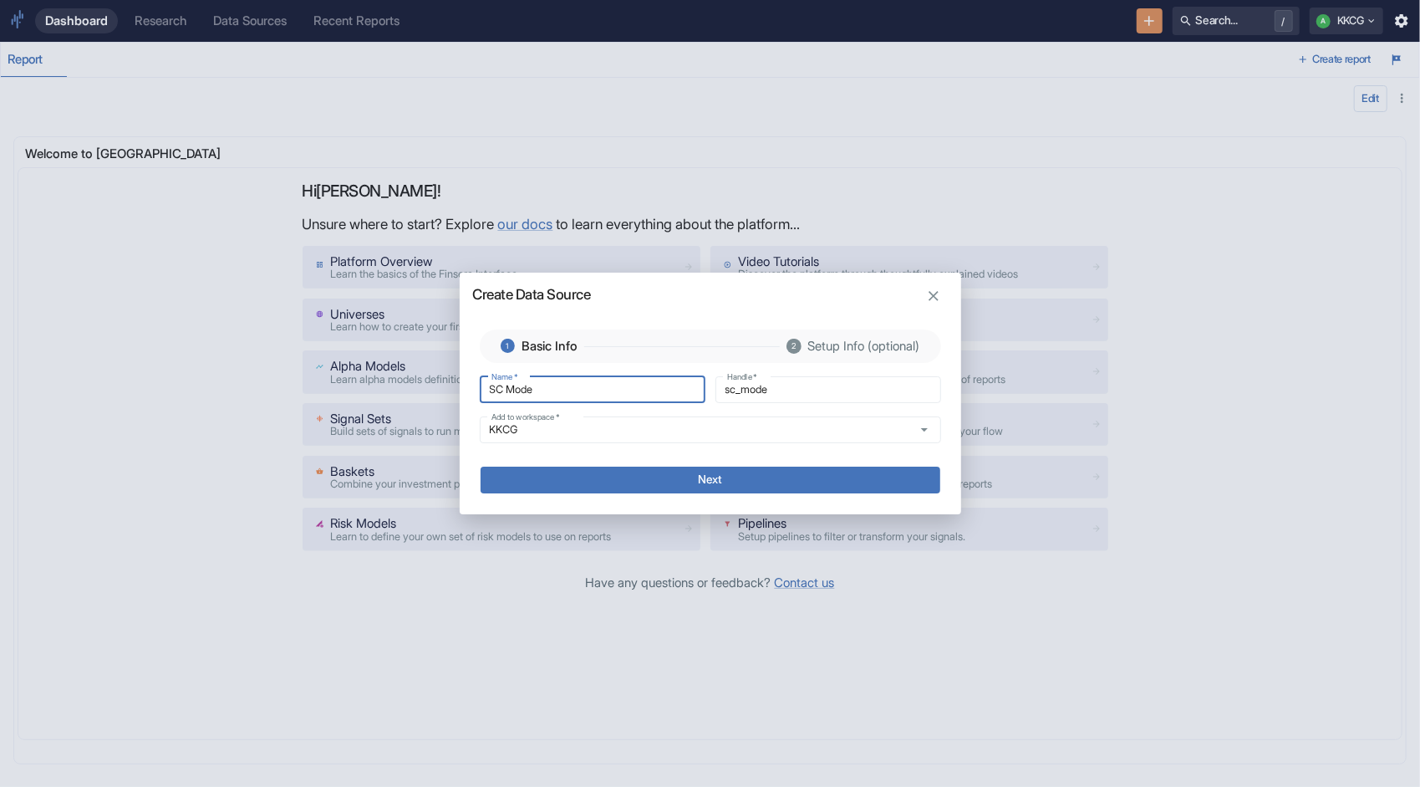
type input "sc_mode_"
type input "SC Mode"
type input "sc_mode"
type input "SC Model"
type input "sc_model"
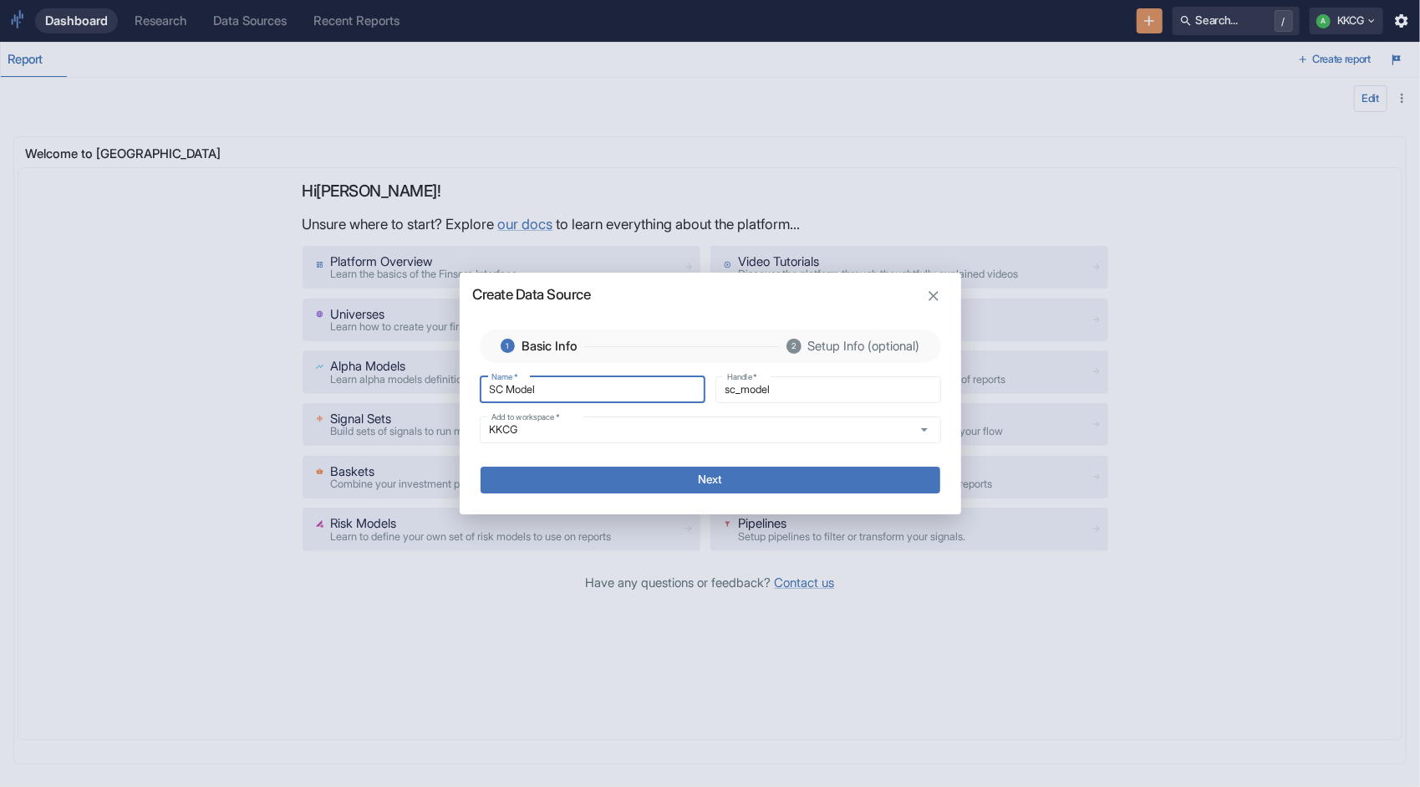
type input "SC Model"
type input "sc_model_"
type input "SC Model Q"
type input "sc_model_q"
type input "SC Model Qu"
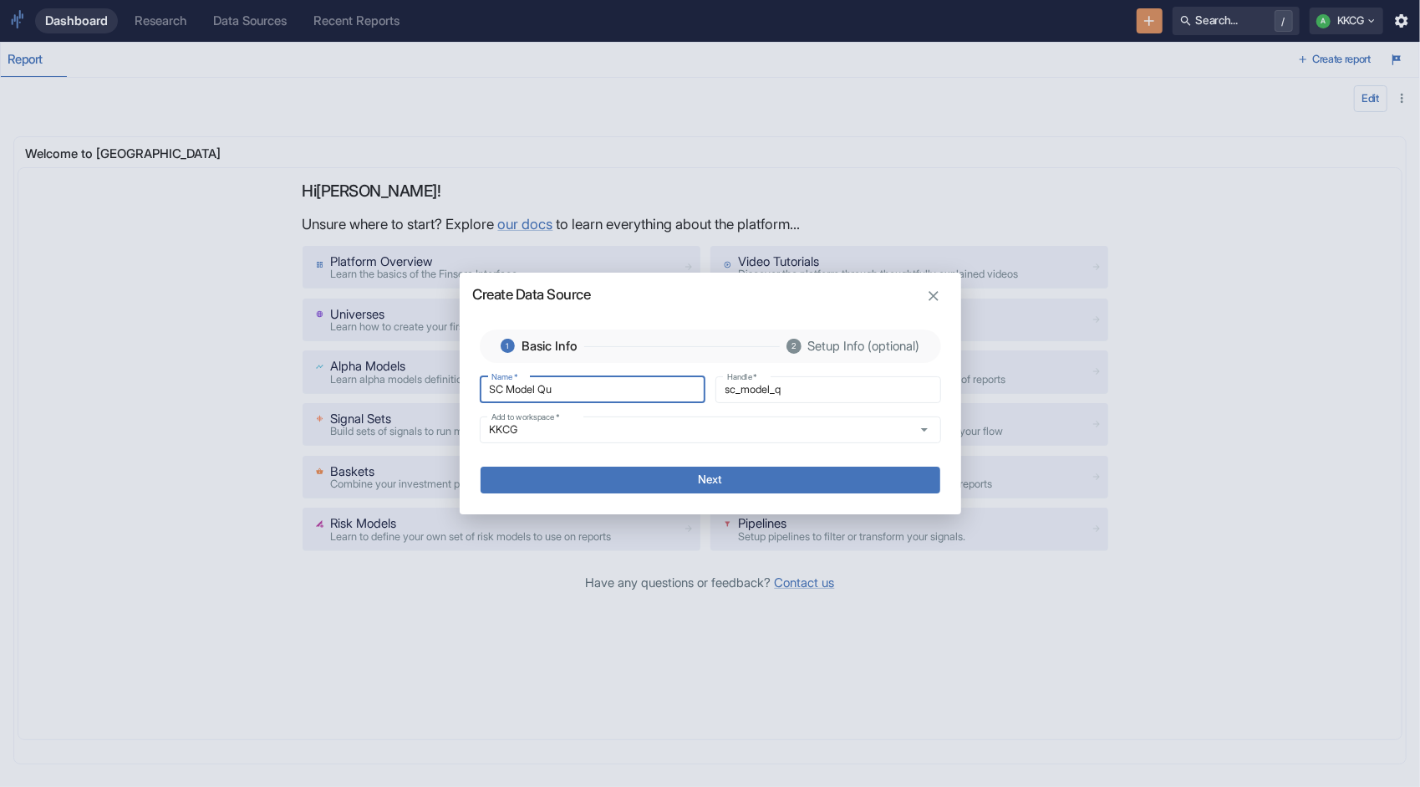
type input "sc_model_qu"
type input "SC Model Qua"
type input "sc_model_qua"
type input "SC Model Qual"
type input "sc_model_qual"
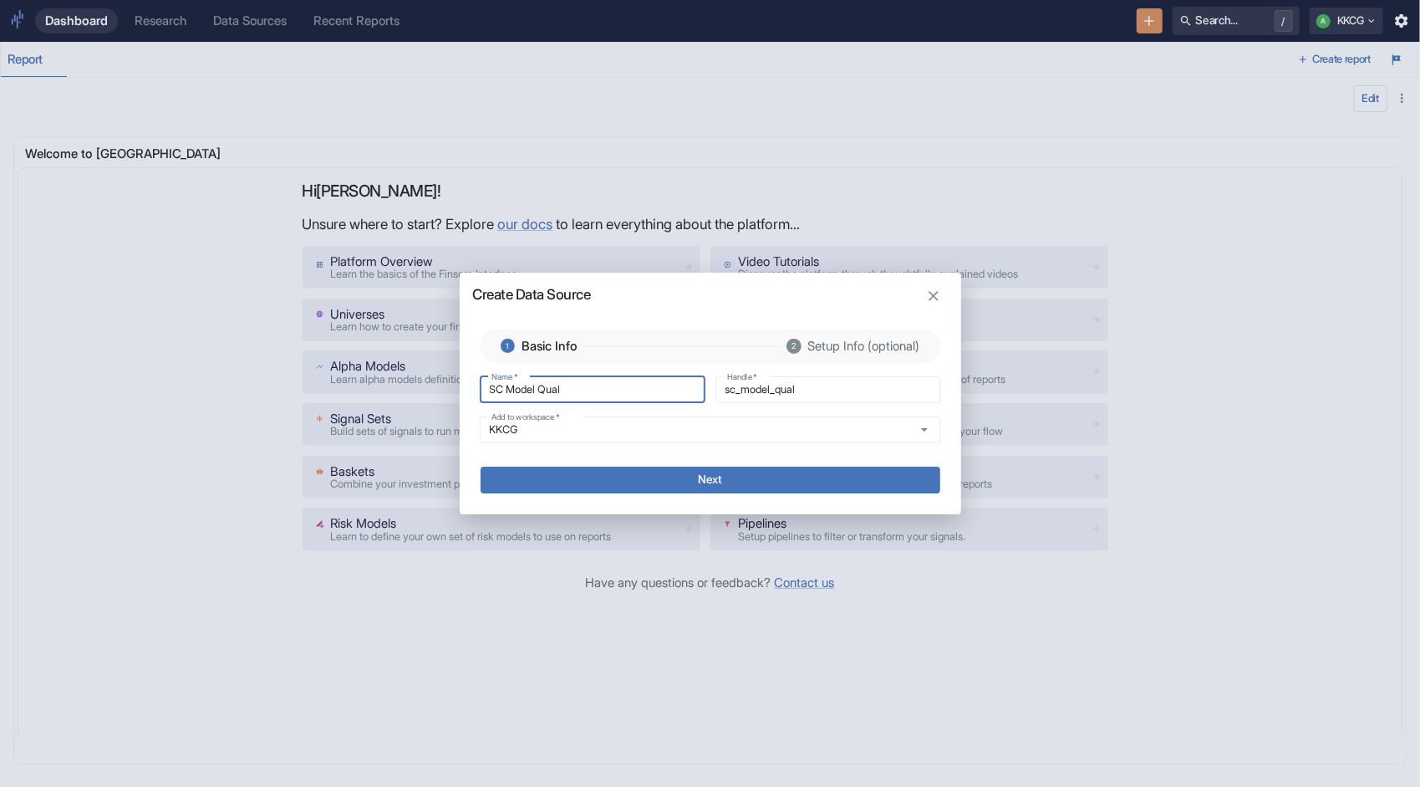
type input "SC Model Qualt"
type input "sc_model_qualt"
type input "SC Model Qualt"
type input "sc_model_qualt_"
type input "SC Model Qualt"
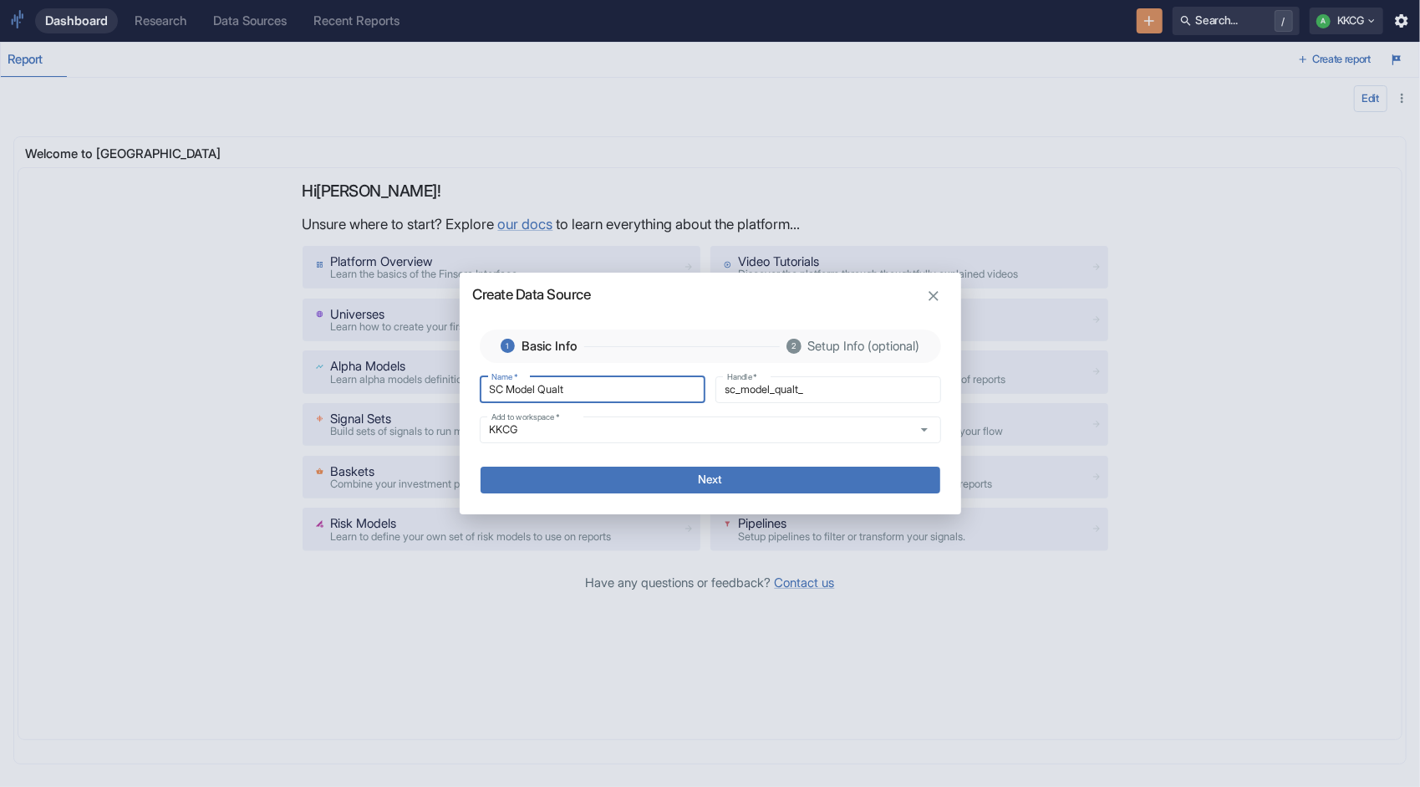
type input "sc_model_qualt"
type input "SC Model Qual"
type input "sc_model_qual"
type input "SC Model Qual"
type input "sc_model_qual_"
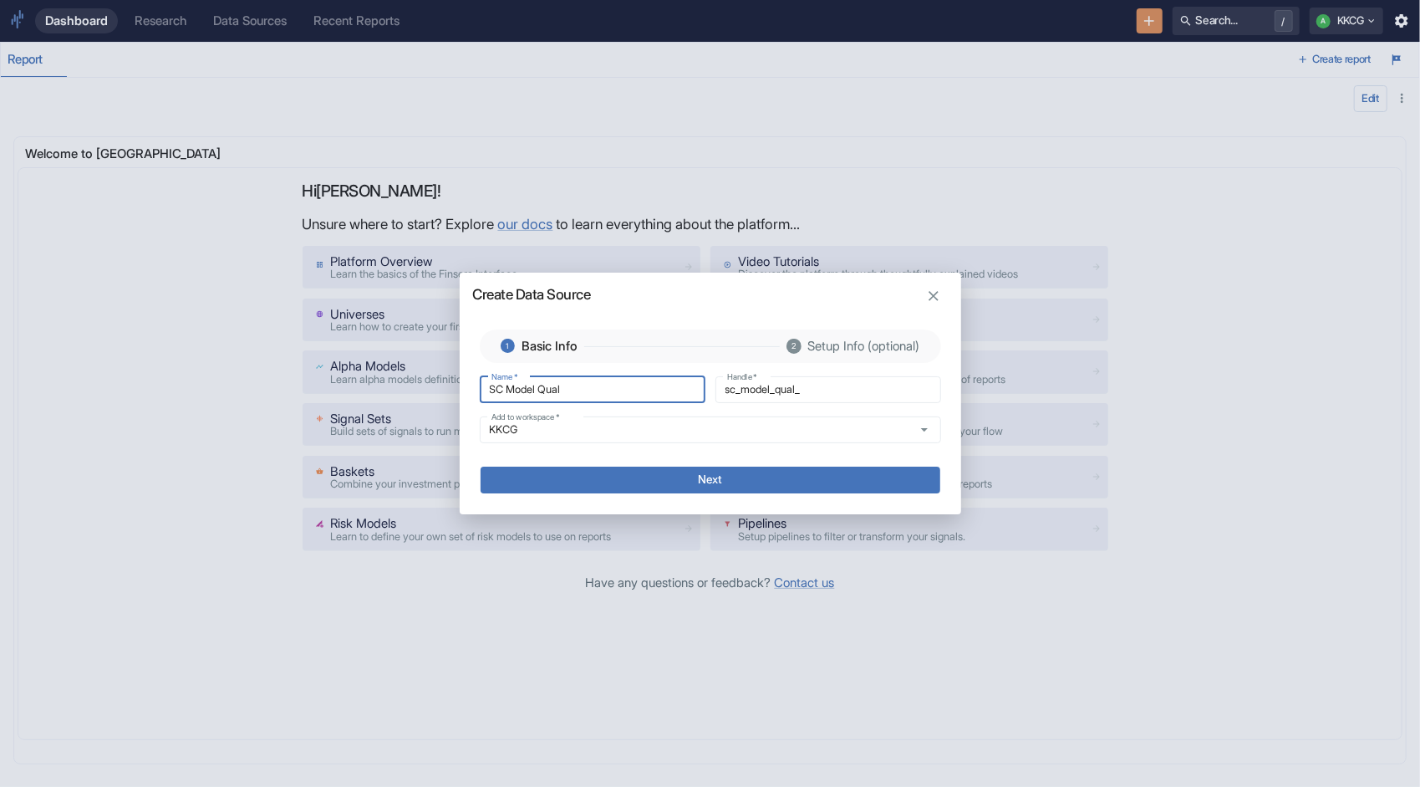
type input "SC Model Qual G"
type input "sc_model_qual_g"
type input "SC Model Qual Gr"
type input "sc_model_qual_gr"
type input "SC Model Qual Gro"
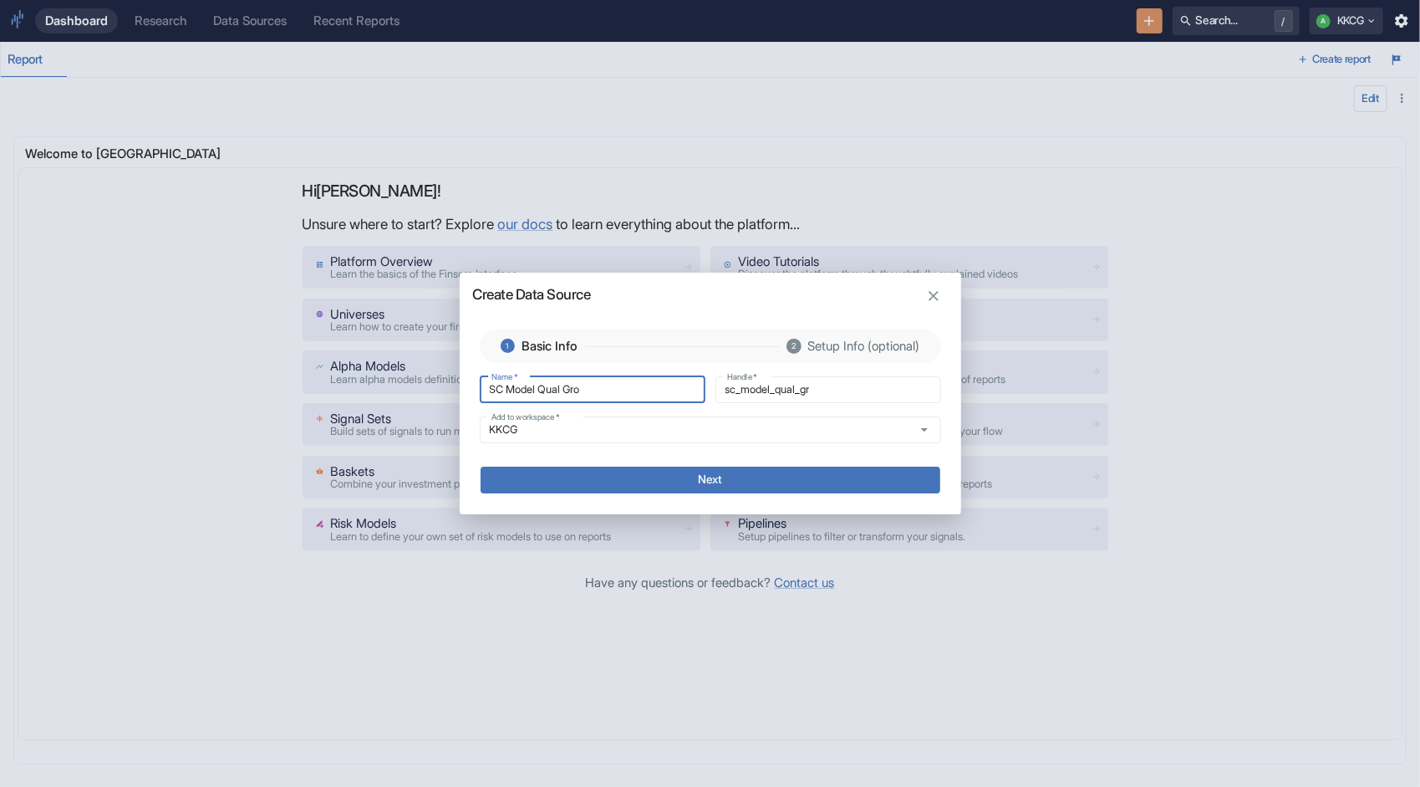
type input "sc_model_qual_gro"
type input "SC Model Qual Grow"
type input "sc_model_qual_grow"
type input "SC Model Qual Growt"
type input "sc_model_qual_growt"
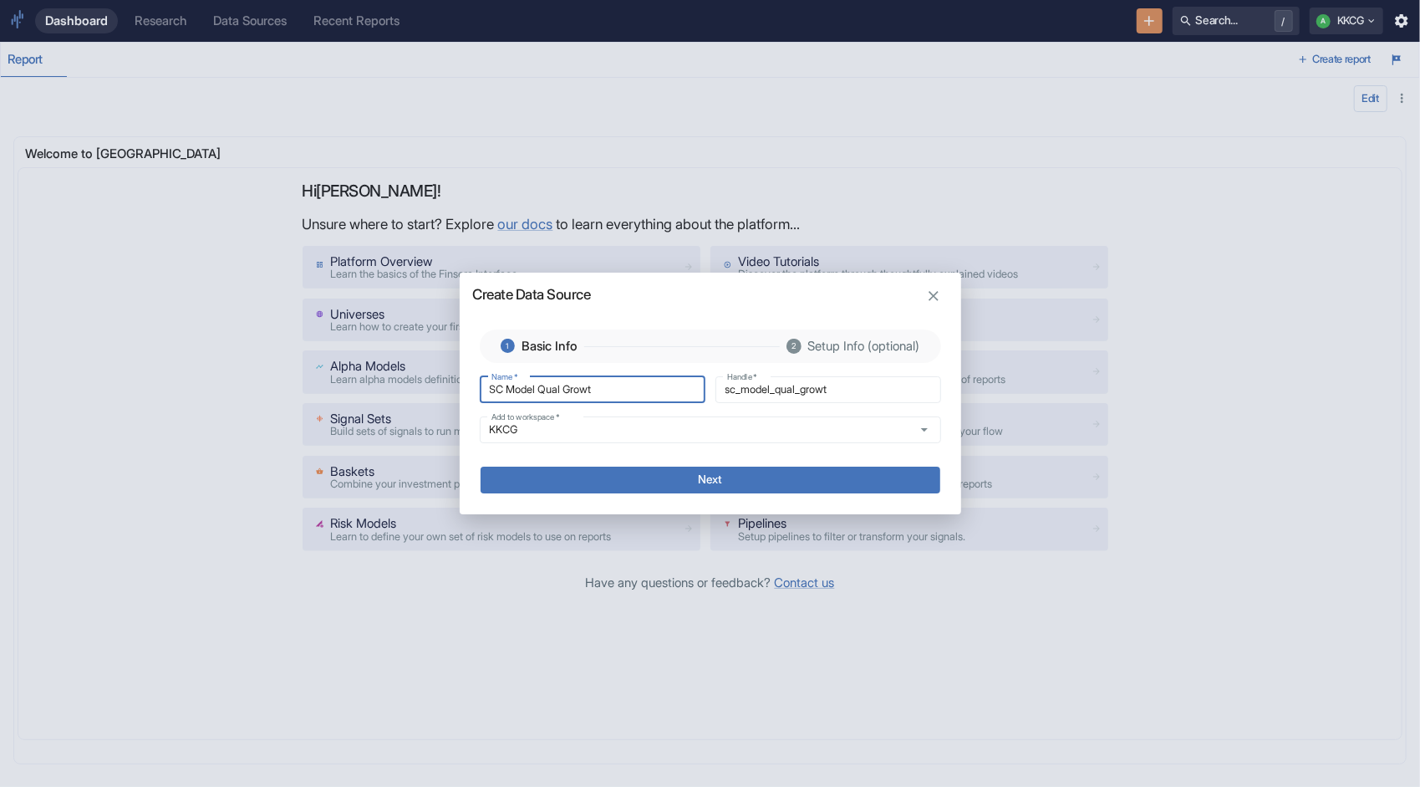
type input "SC Model Qual Growth"
type input "sc_model_qual_growth"
type input "SC Model Qual Growth"
click at [579, 484] on button "Next" at bounding box center [711, 480] width 460 height 27
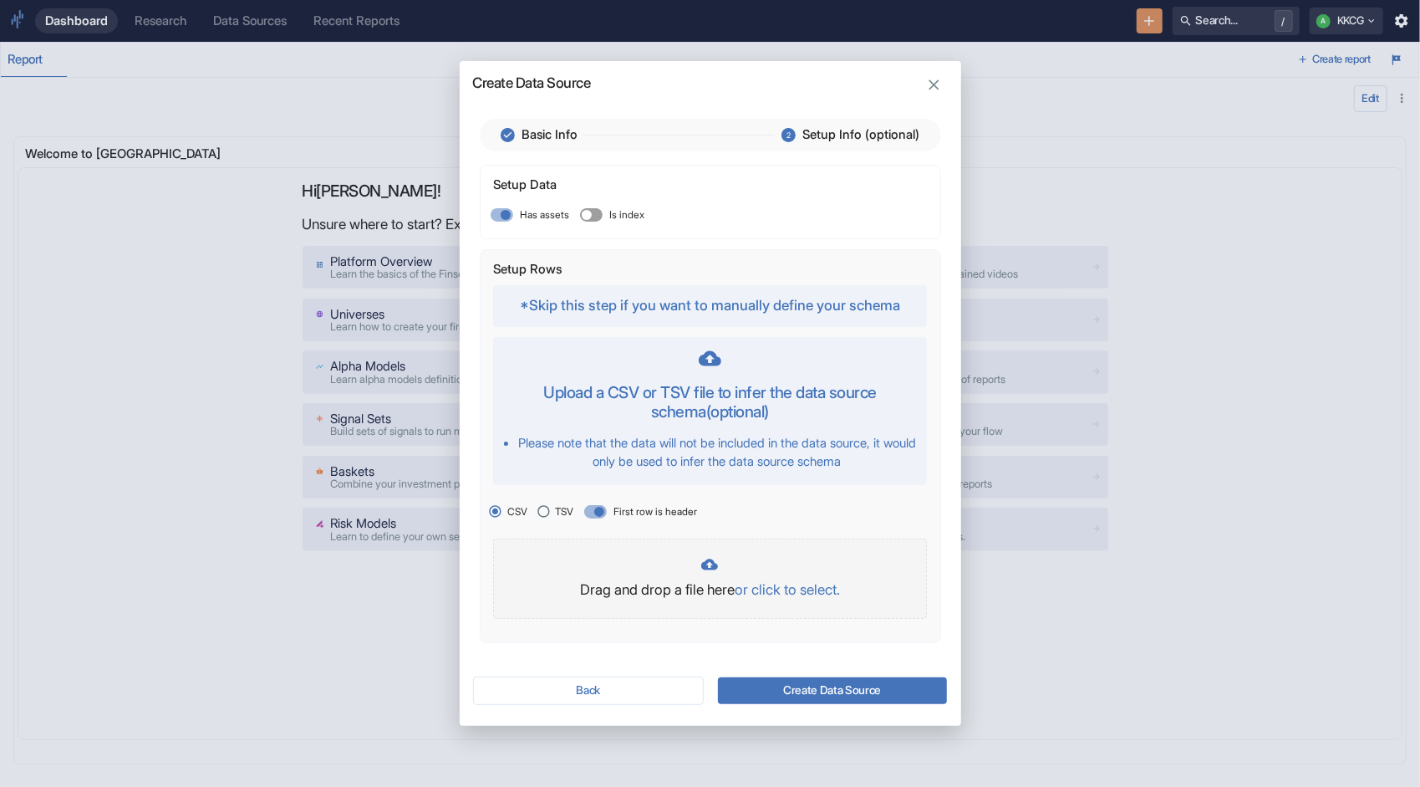
click at [801, 590] on p "or click to select." at bounding box center [787, 590] width 105 height 22
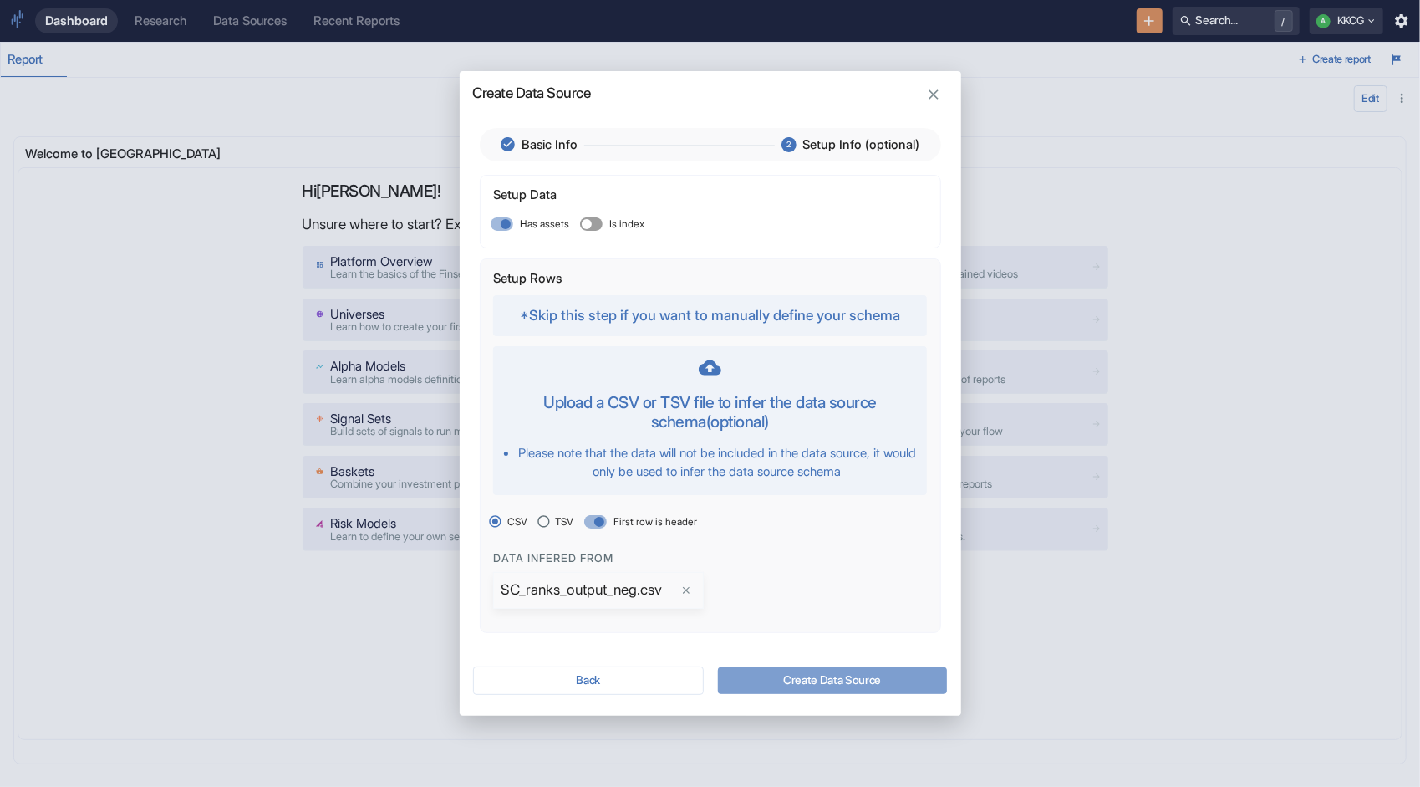
click at [820, 669] on button "Create Data Source" at bounding box center [832, 680] width 229 height 27
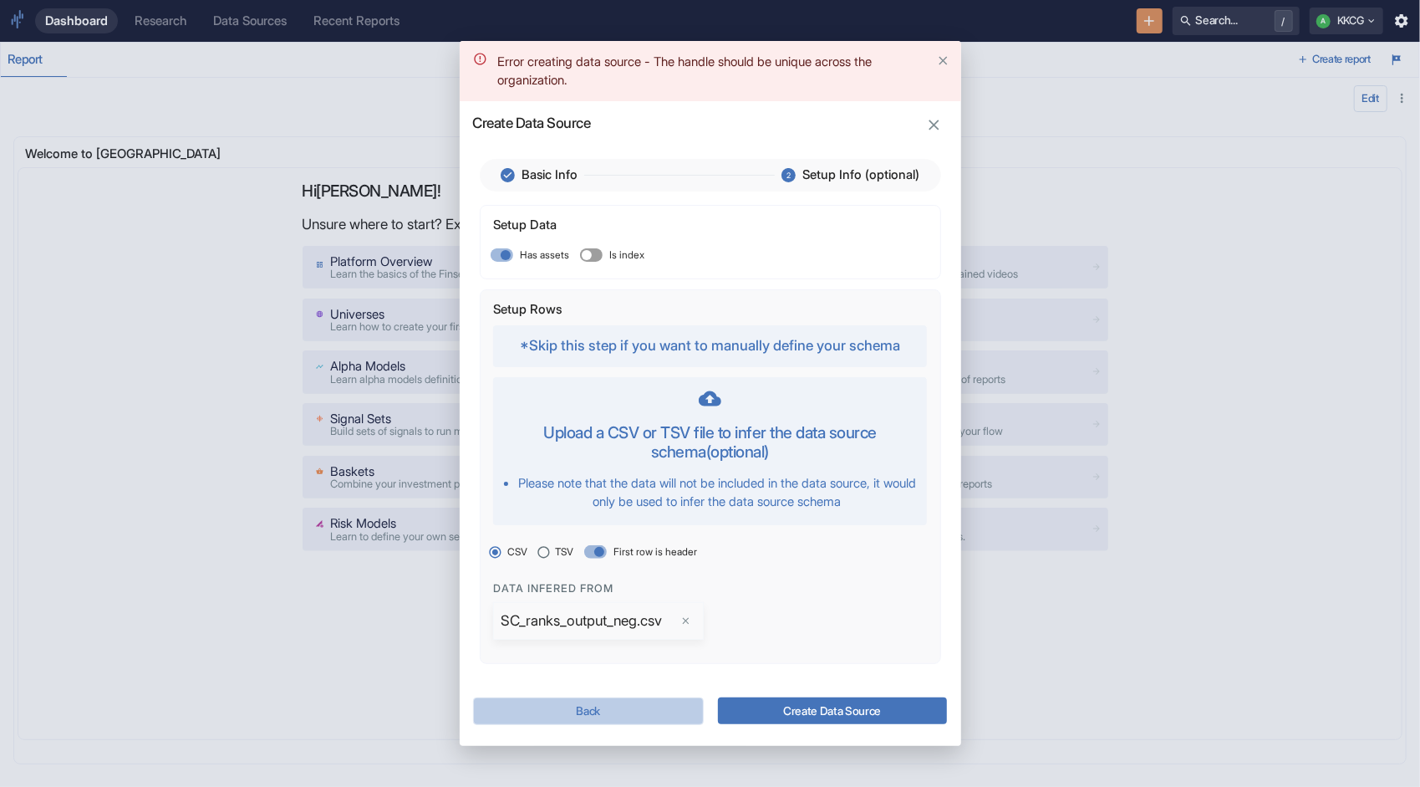
click at [629, 706] on button "Back" at bounding box center [588, 711] width 231 height 28
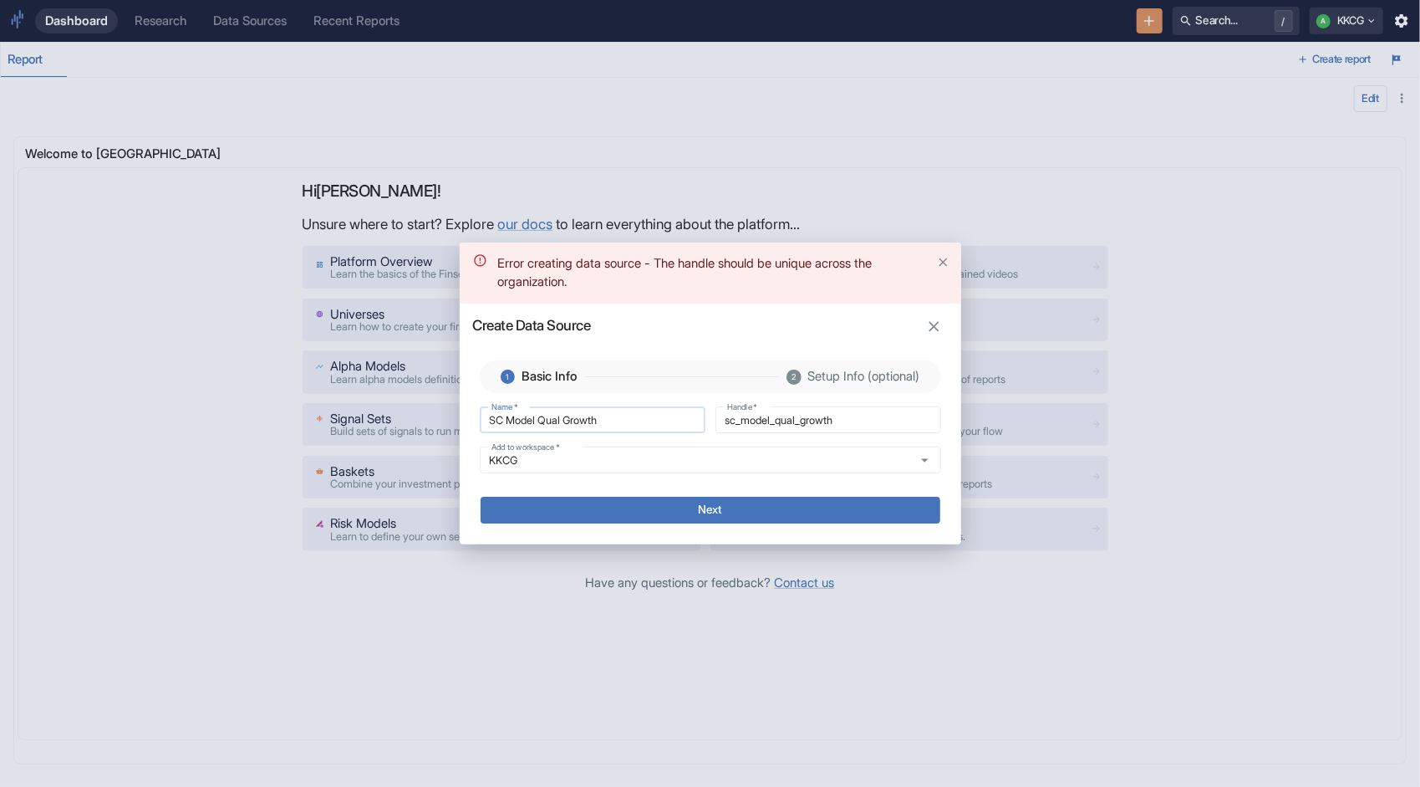
type input "SC Model Qual Growth"
type input "sc_model_qual_growth_"
type input "SC Model Qual Growth n"
type input "sc_model_qual_growth_n"
type input "SC Model Qual Growth ne"
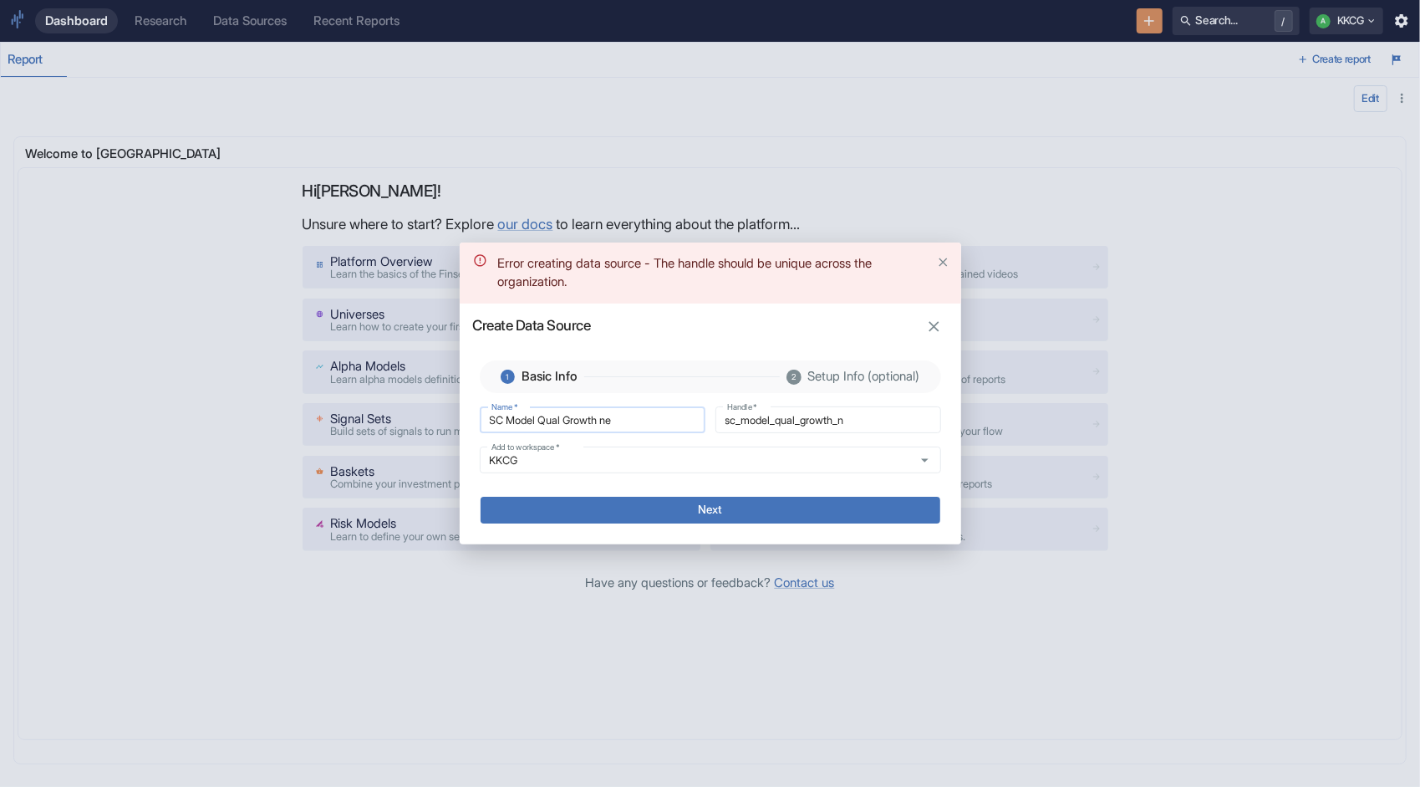
type input "sc_model_qual_growth_ne"
type input "SC Model Qual Growth neg"
type input "sc_model_qual_growth_neg"
type input "SC Model Qual Growth neg"
click at [763, 508] on button "Next" at bounding box center [711, 510] width 460 height 27
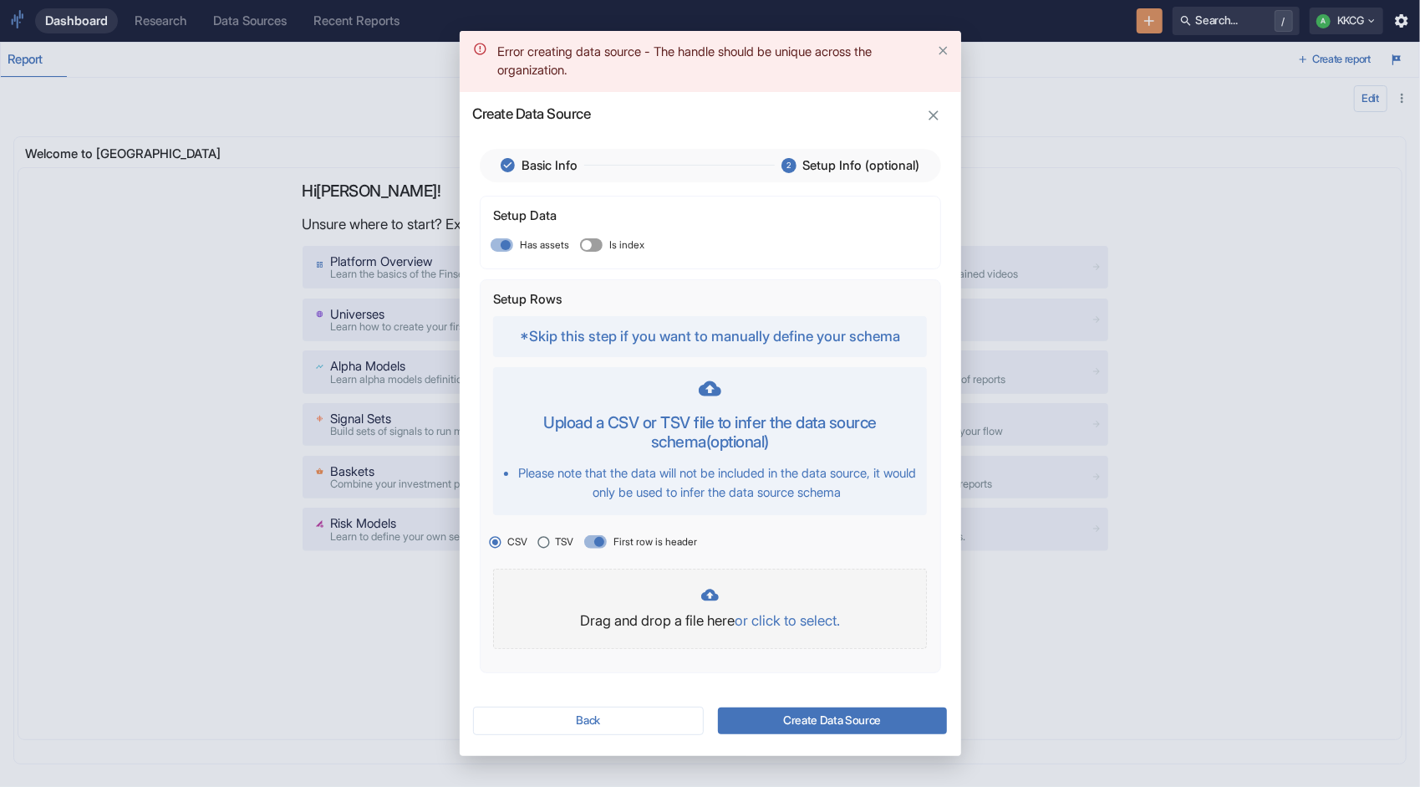
click at [824, 625] on p "or click to select." at bounding box center [787, 621] width 105 height 22
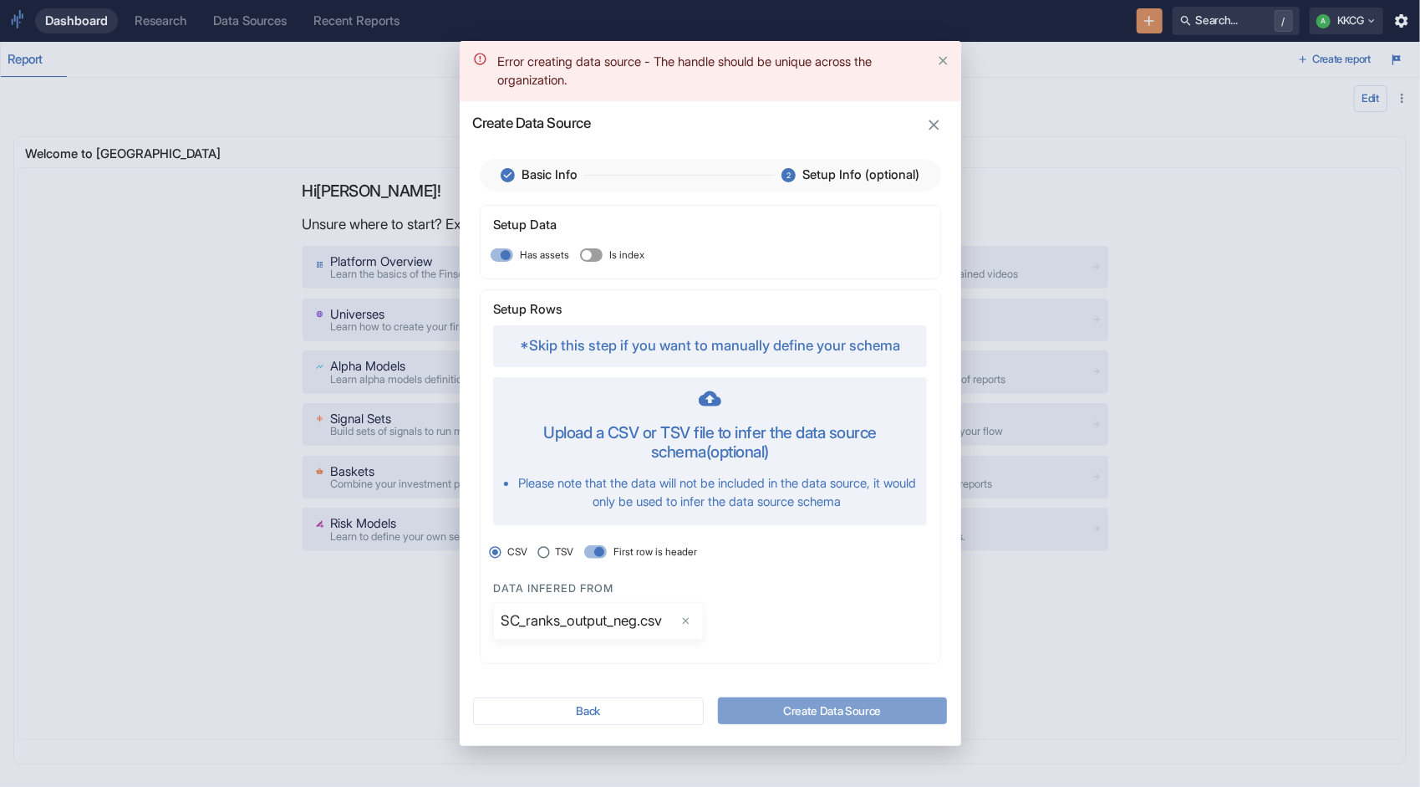
click at [849, 712] on button "Create Data Source" at bounding box center [832, 710] width 229 height 27
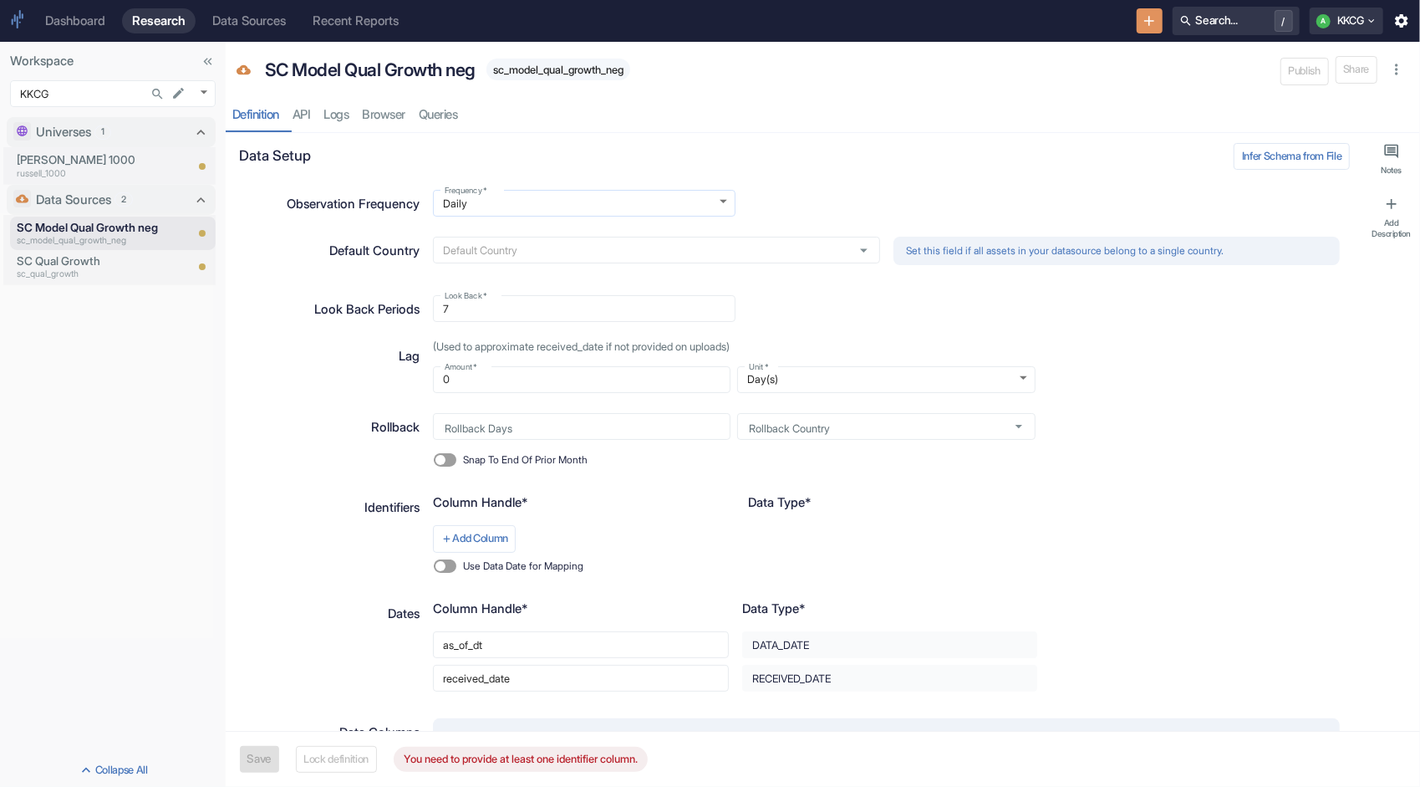
type textarea "x"
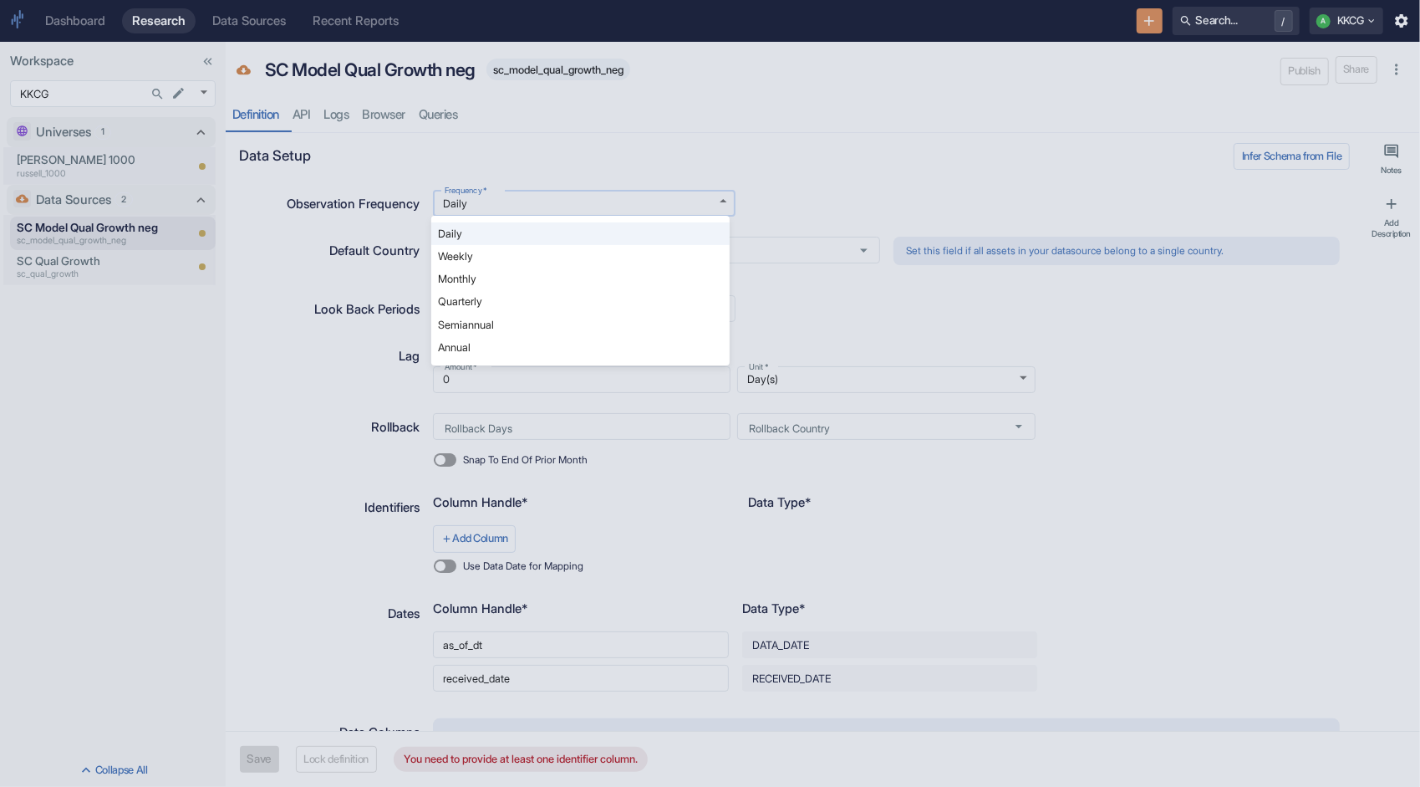
click at [529, 201] on body "Dashboard Research Data Sources Recent Reports Search... / A KKCG Workspace KKC…" at bounding box center [710, 393] width 1420 height 787
click at [472, 278] on li "Monthly" at bounding box center [580, 279] width 298 height 23
type input "MONTHLY"
type input "2"
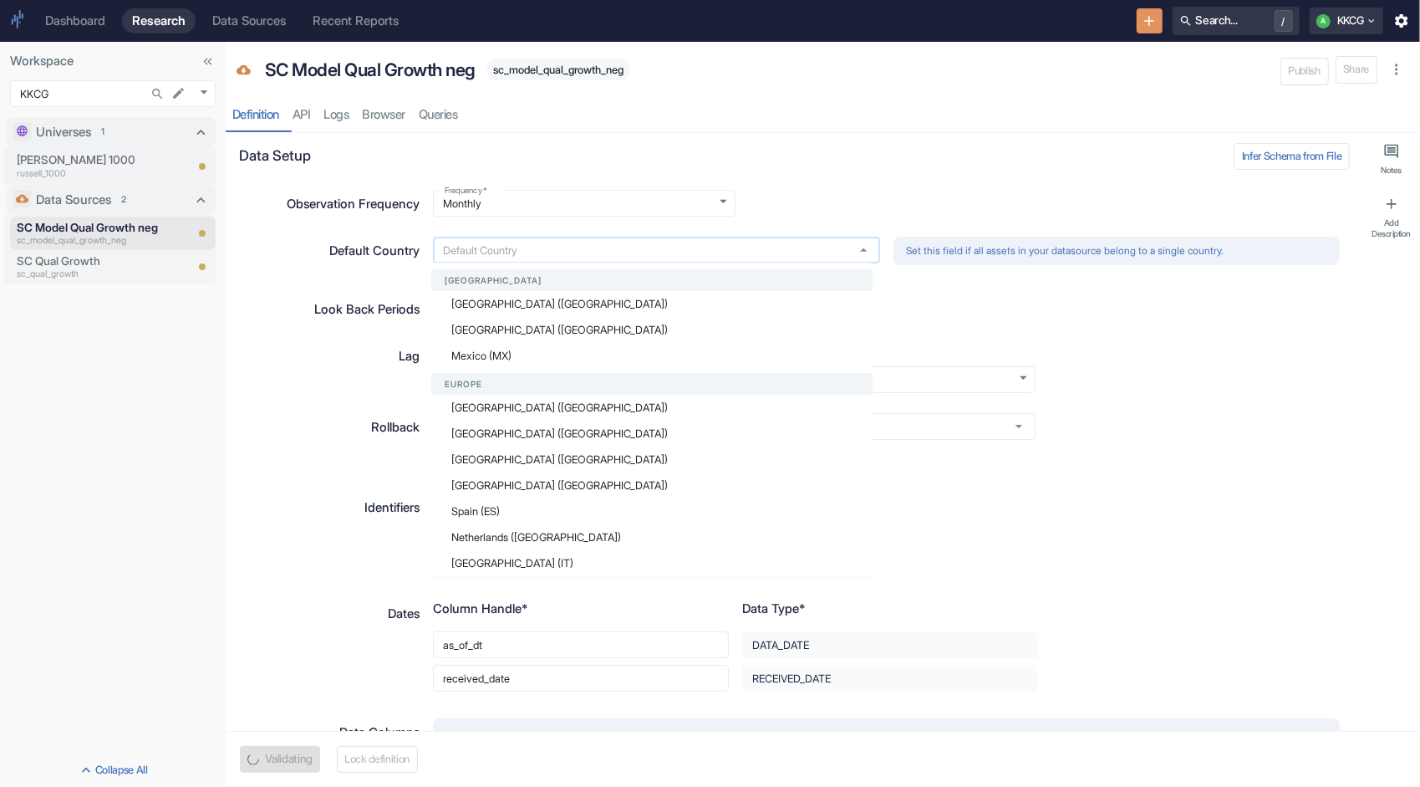
click at [482, 252] on input "text" at bounding box center [640, 250] width 405 height 14
type textarea "x"
click at [513, 307] on li "[GEOGRAPHIC_DATA] ([GEOGRAPHIC_DATA])" at bounding box center [651, 304] width 441 height 26
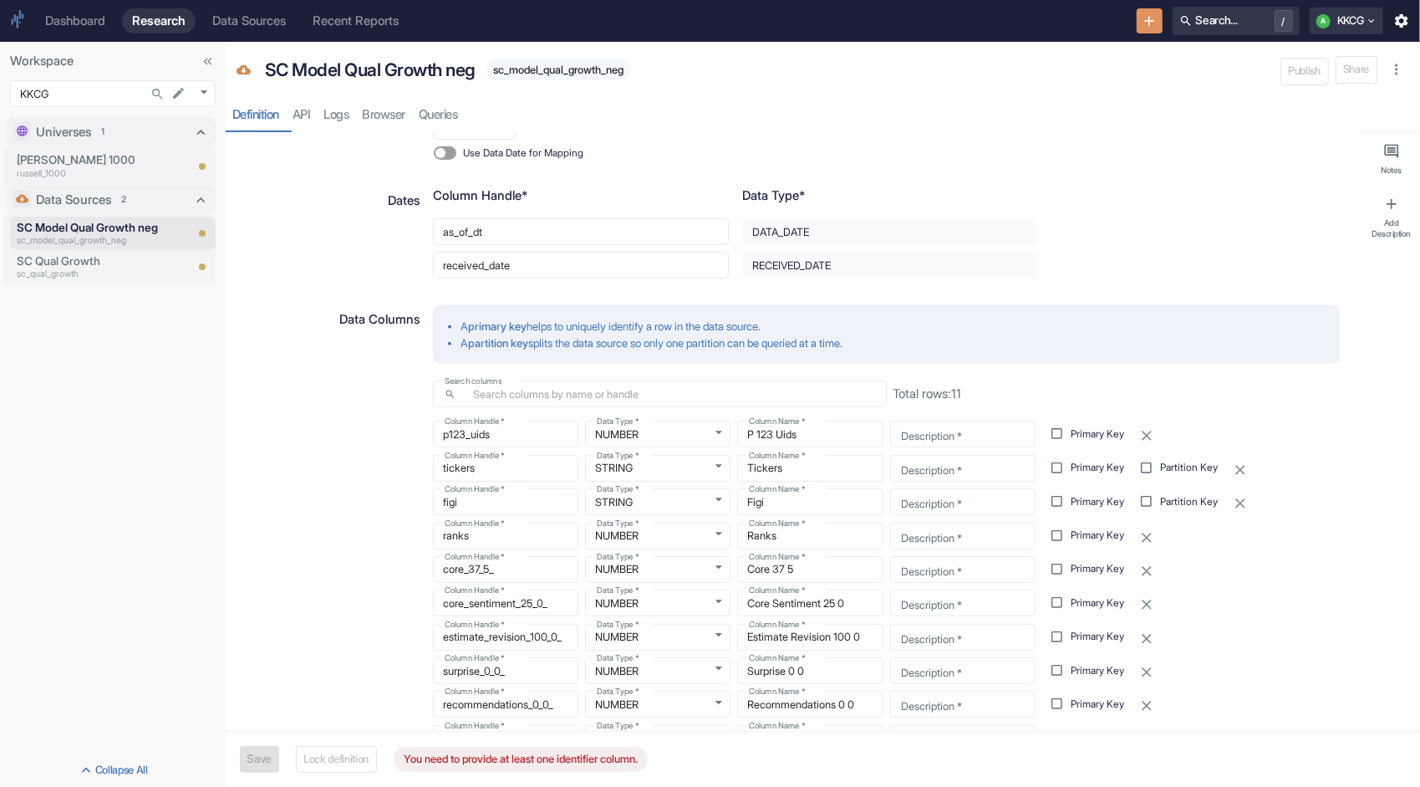
scroll to position [418, 0]
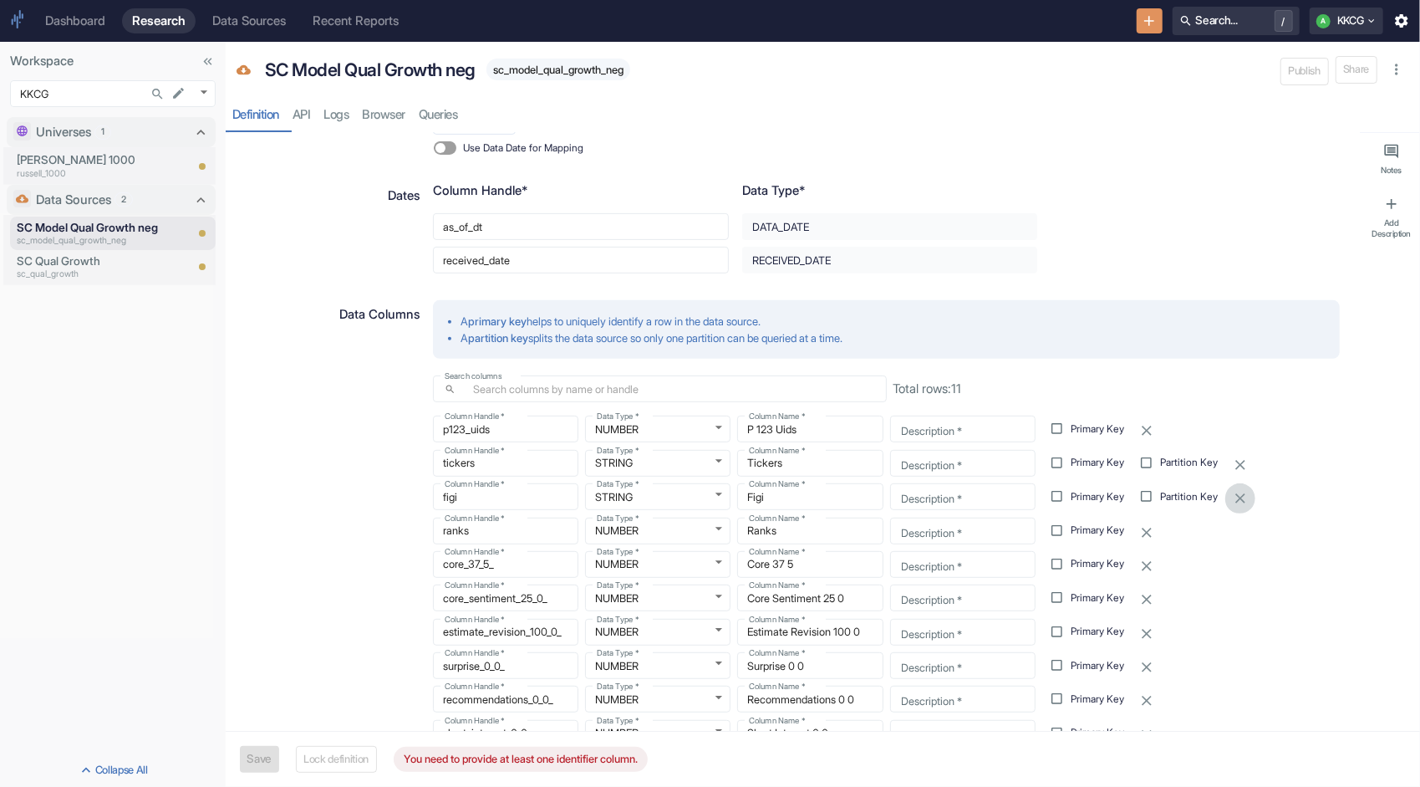
click at [1241, 495] on icon "button" at bounding box center [1240, 498] width 17 height 17
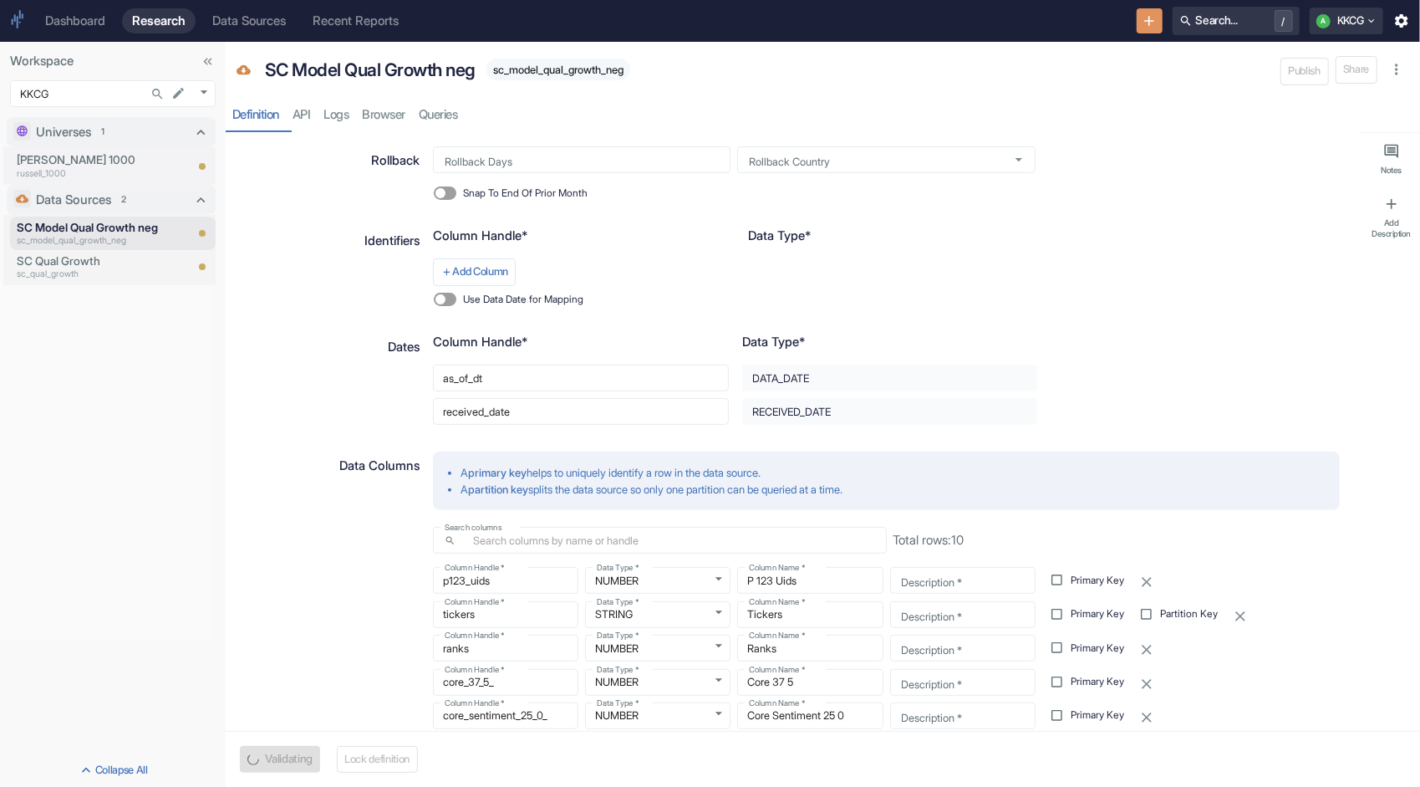
scroll to position [251, 0]
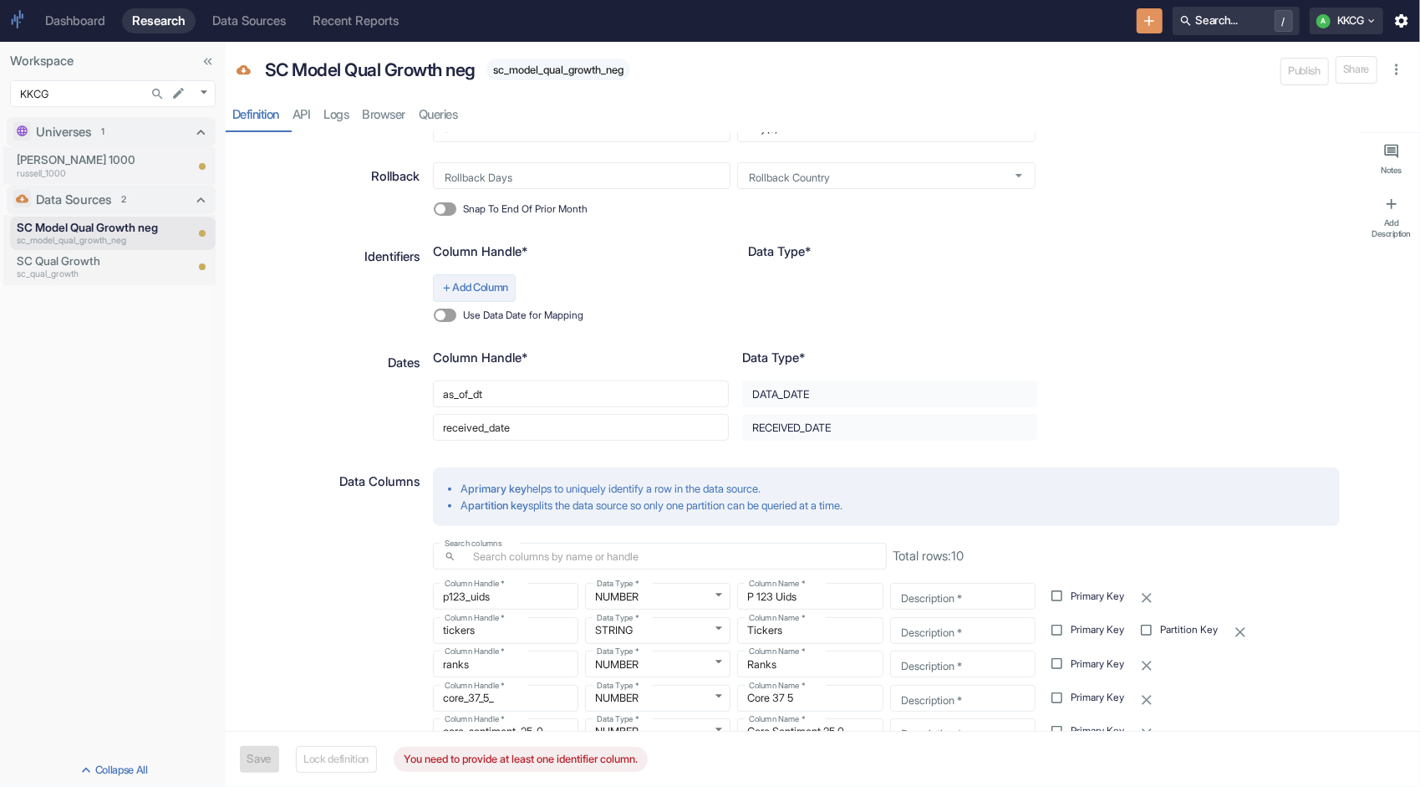
click at [471, 286] on button "Add Column" at bounding box center [474, 287] width 83 height 27
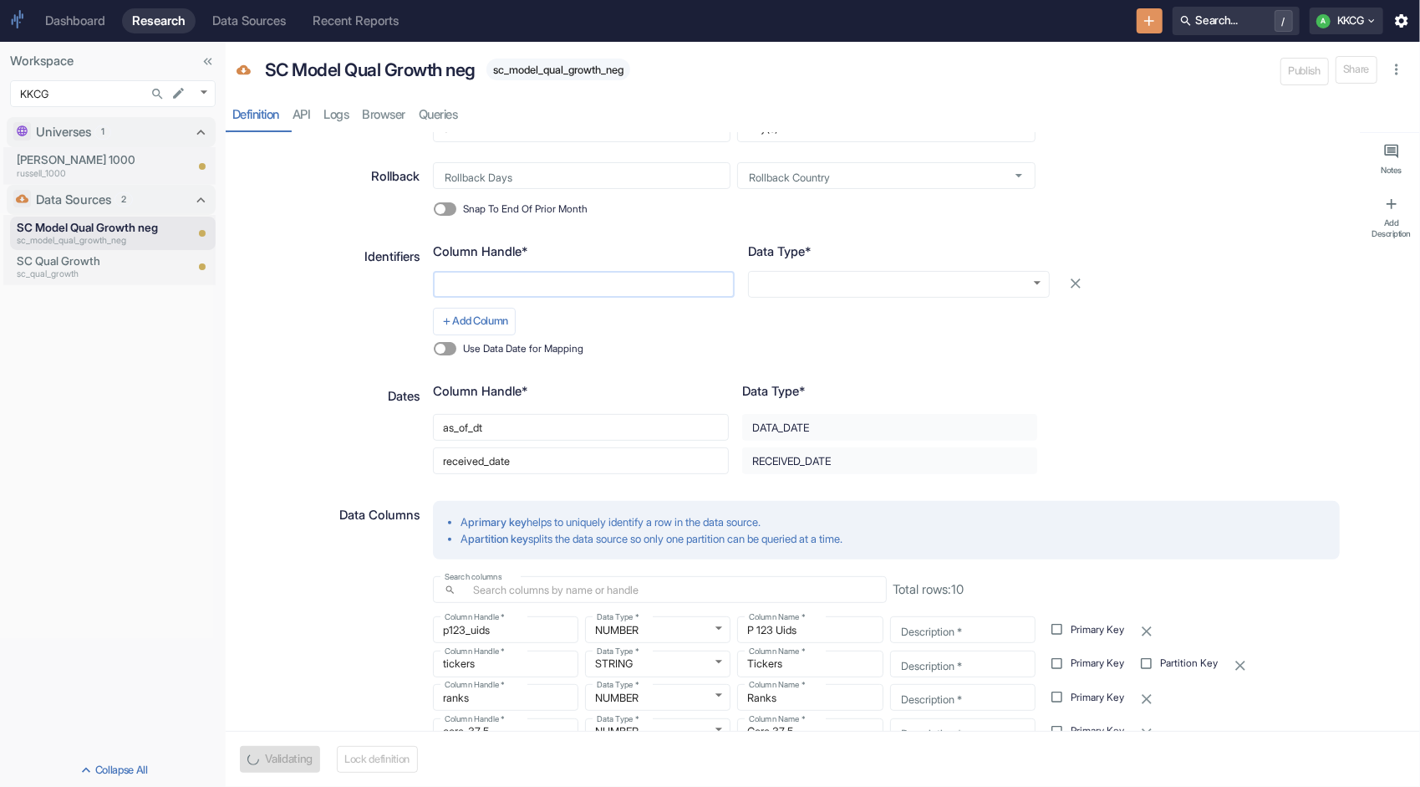
click at [487, 288] on input "text" at bounding box center [584, 284] width 302 height 27
click at [821, 278] on body "Dashboard Research Data Sources Recent Reports Search... / A KKCG Workspace KKC…" at bounding box center [710, 393] width 1420 height 787
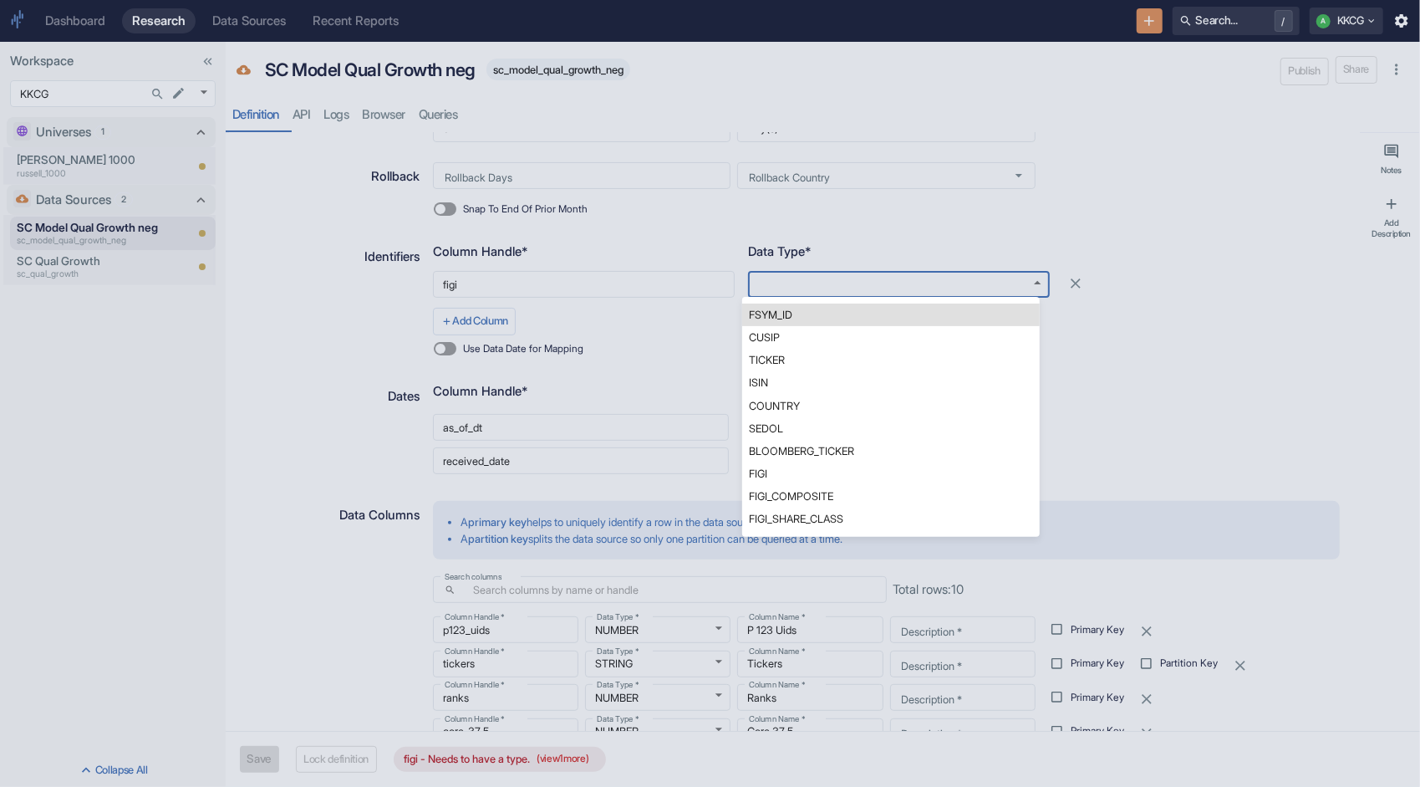
click at [821, 473] on li "FIGI" at bounding box center [891, 473] width 298 height 23
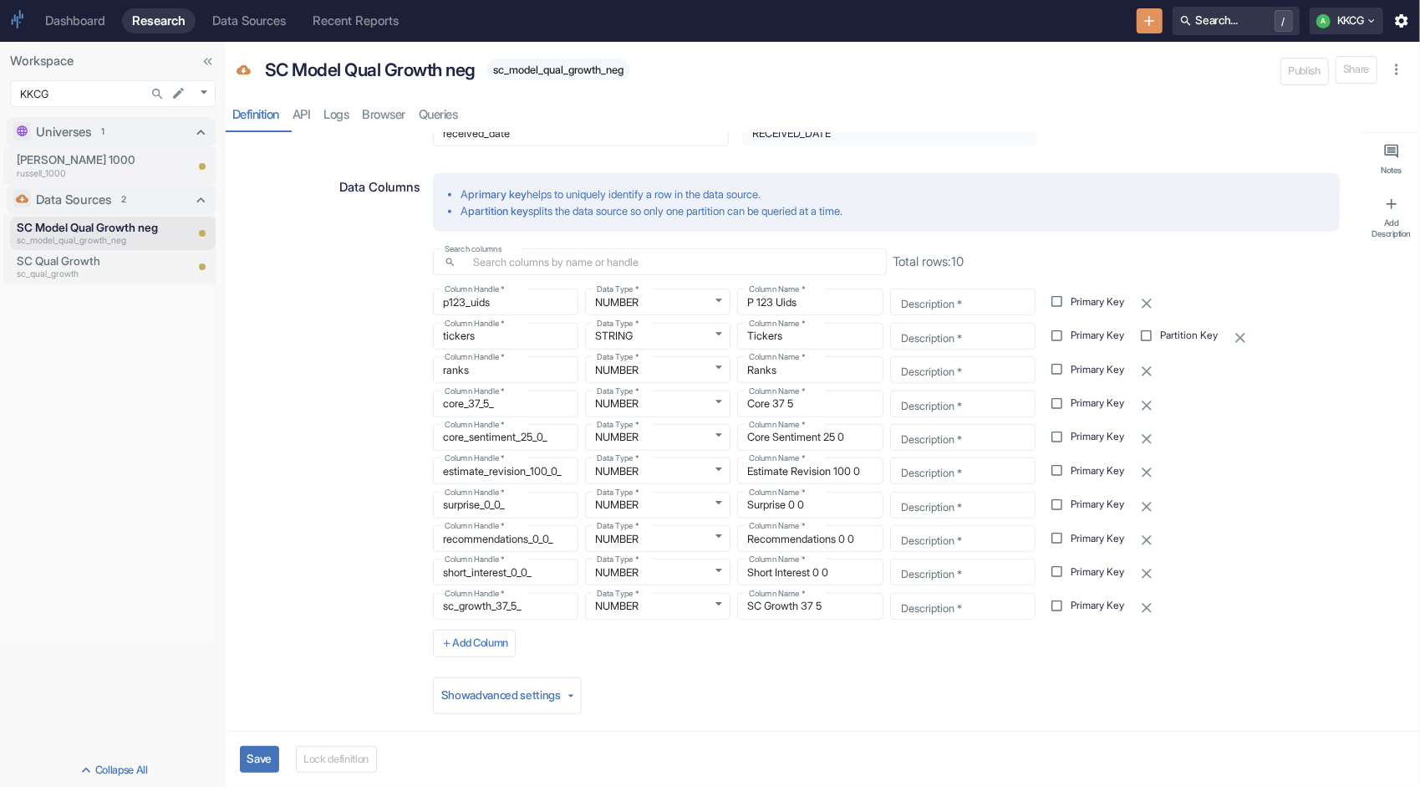
scroll to position [585, 0]
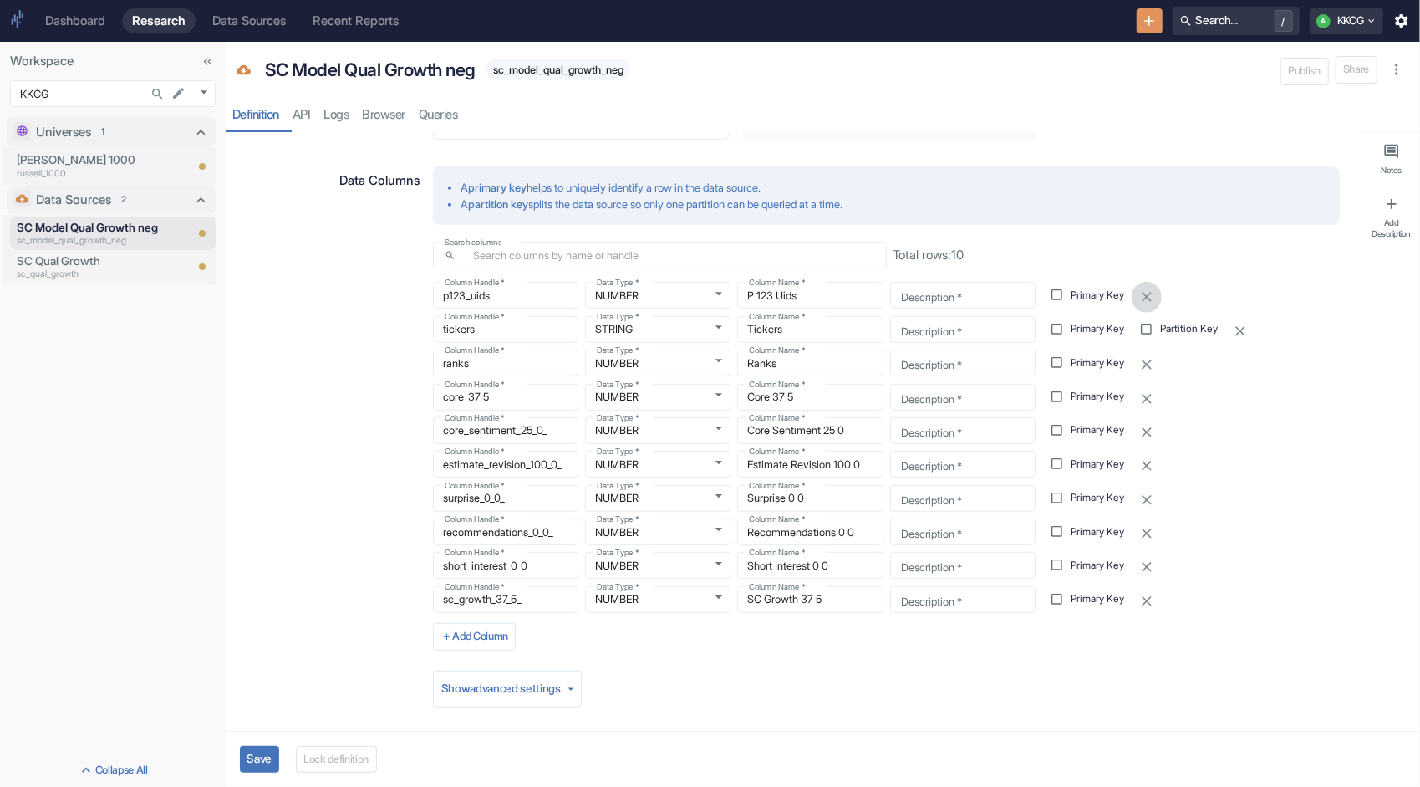
click at [1146, 292] on icon "button" at bounding box center [1147, 296] width 17 height 17
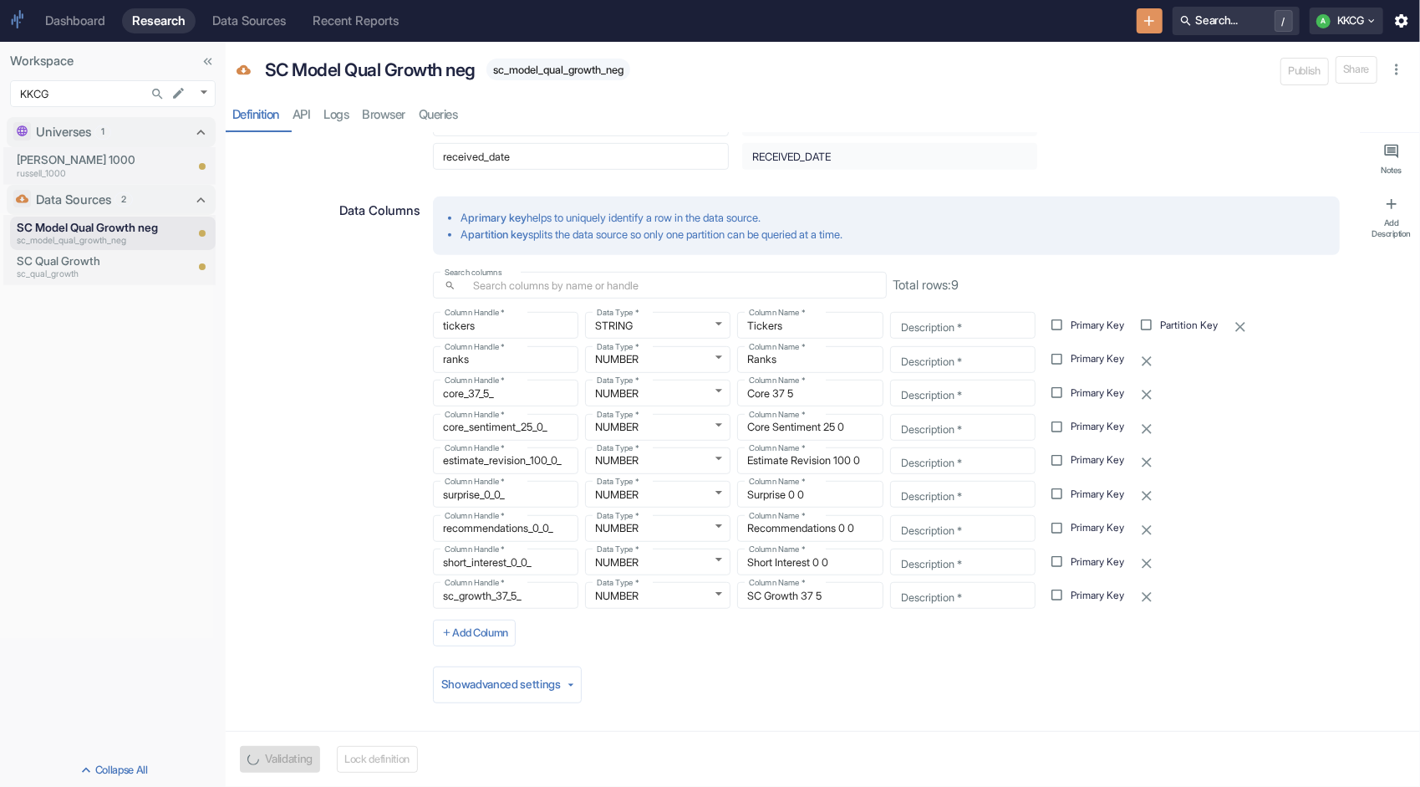
click at [1232, 321] on icon "button" at bounding box center [1240, 327] width 17 height 17
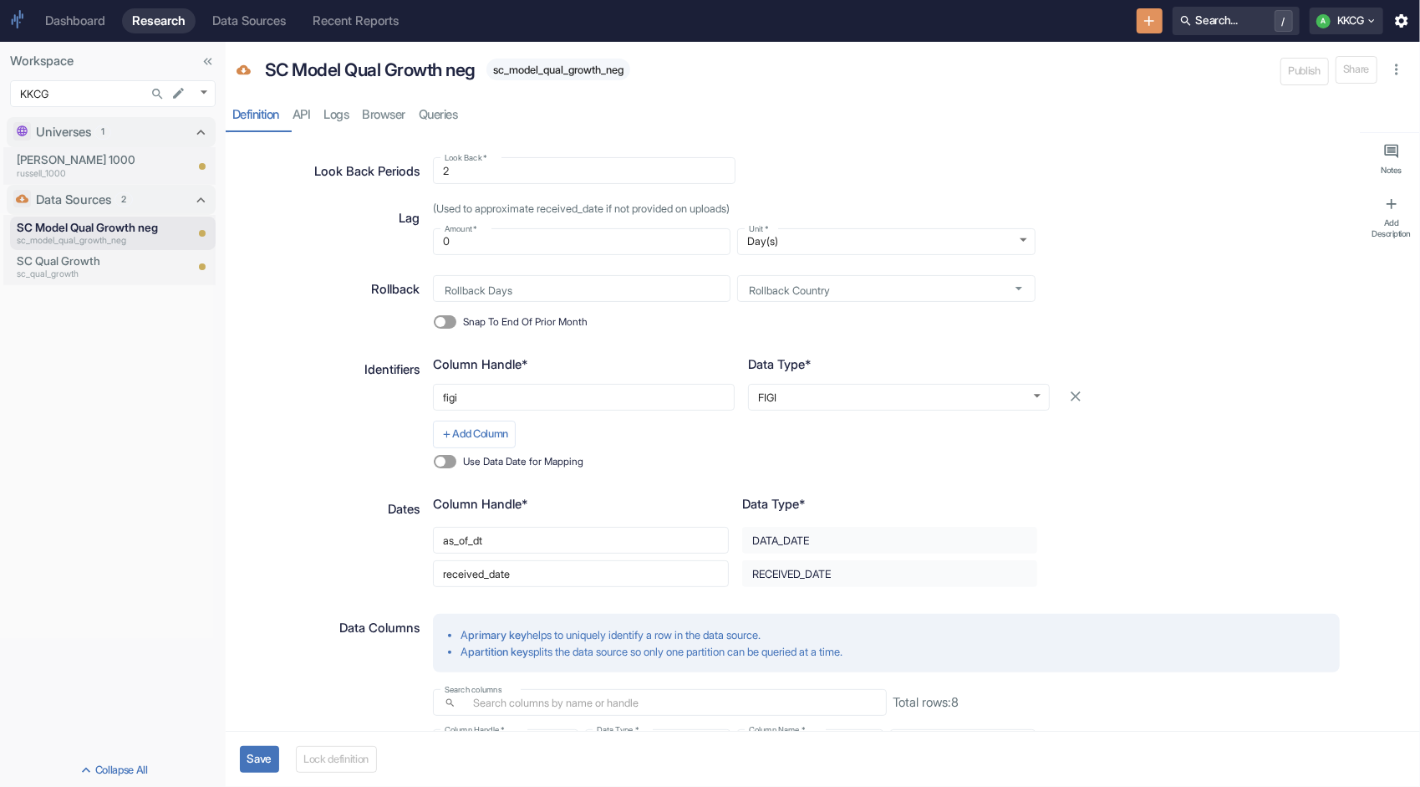
scroll to position [104, 0]
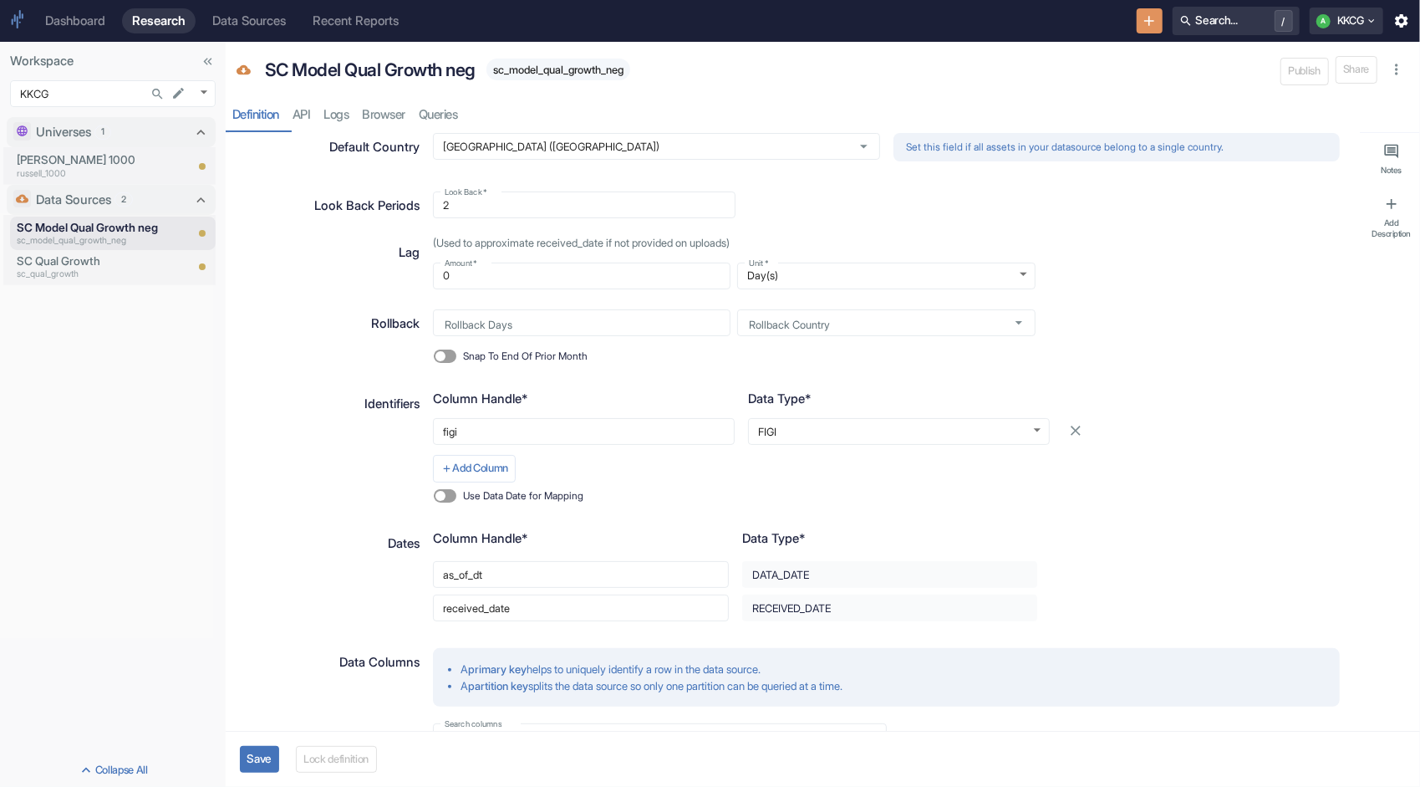
click at [252, 754] on button "Save" at bounding box center [259, 759] width 39 height 27
click at [388, 116] on div "Definition API Logs Browser Queries" at bounding box center [823, 115] width 1195 height 34
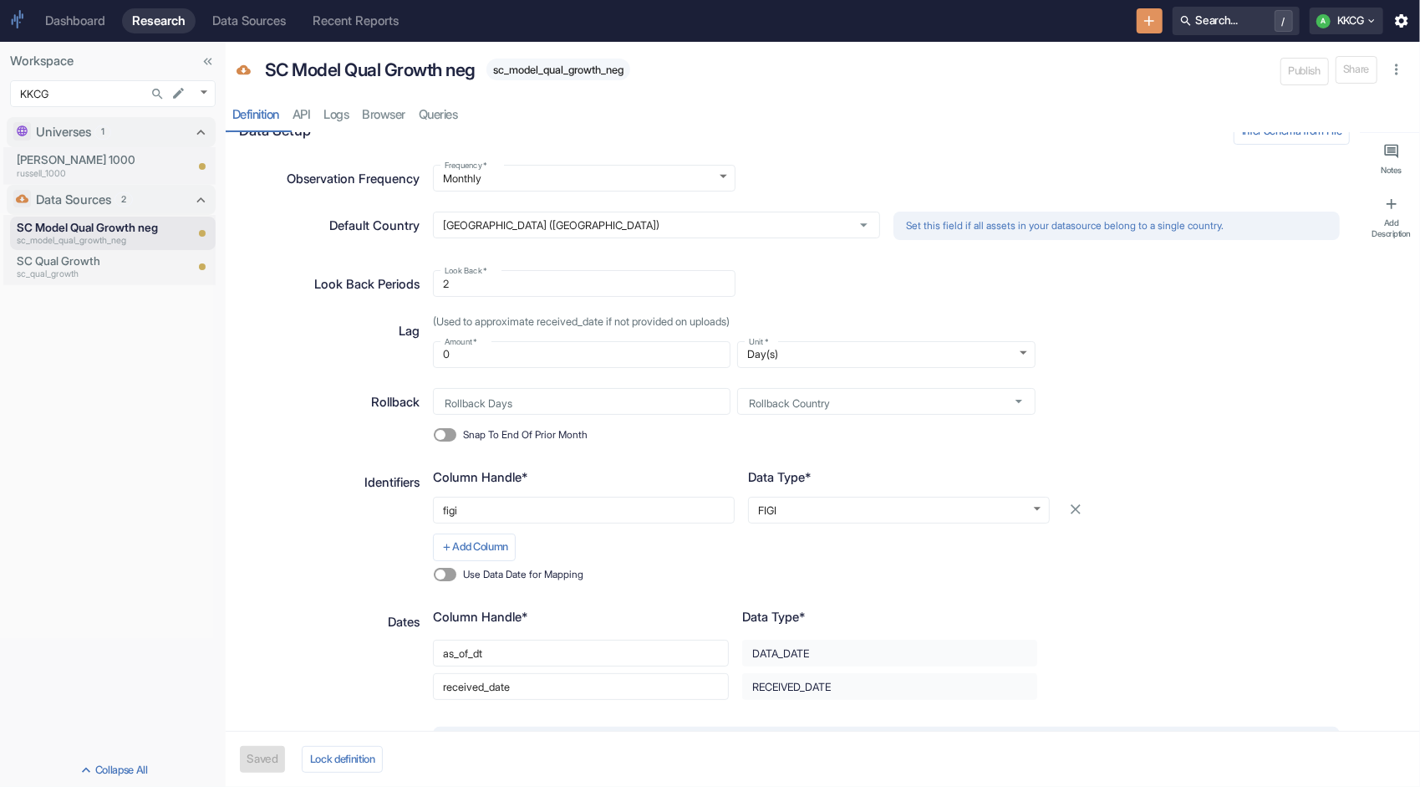
scroll to position [0, 0]
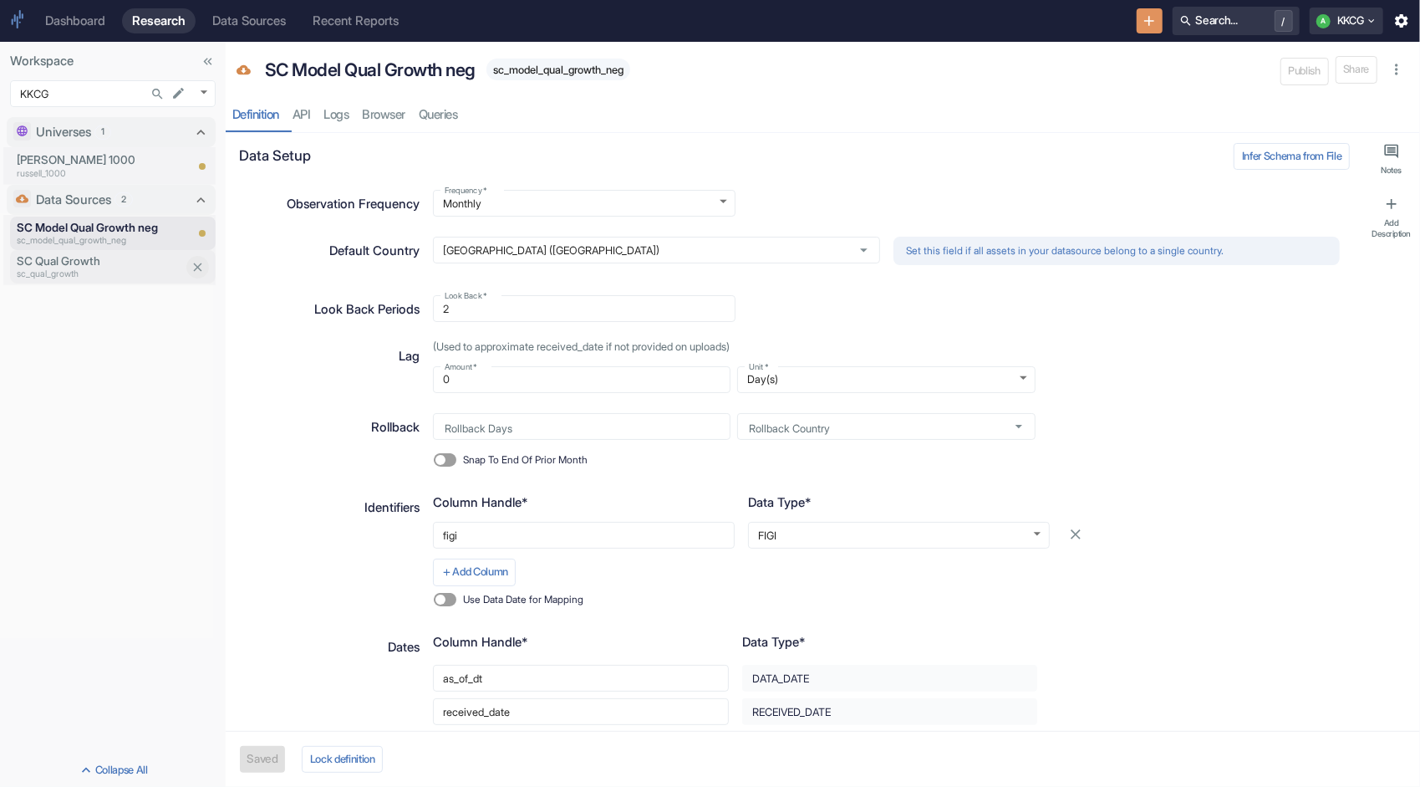
click at [199, 274] on button "button" at bounding box center [197, 267] width 23 height 23
click at [197, 270] on icon "Close item" at bounding box center [198, 267] width 14 height 14
click at [385, 115] on div "Definition API Logs Browser Queries" at bounding box center [823, 115] width 1195 height 34
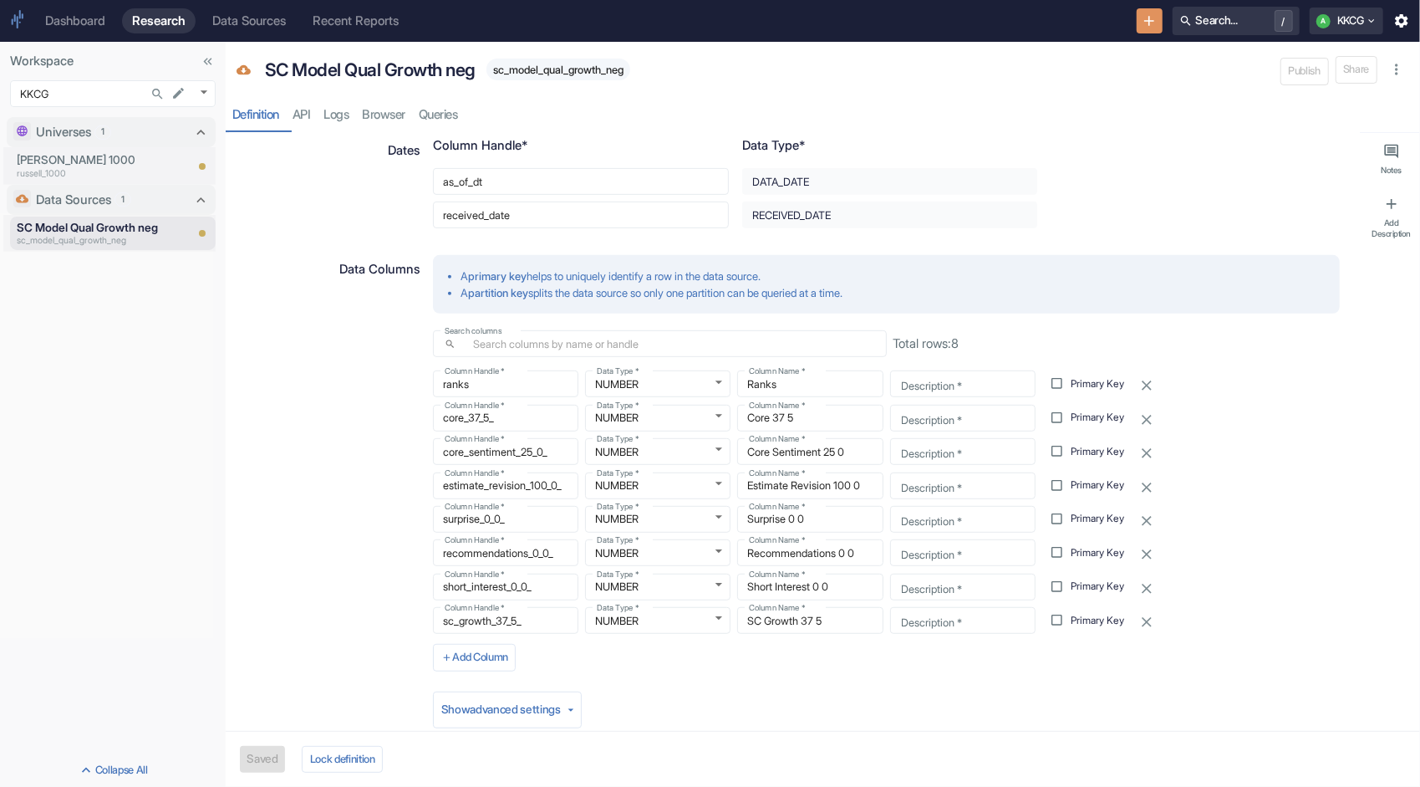
scroll to position [502, 0]
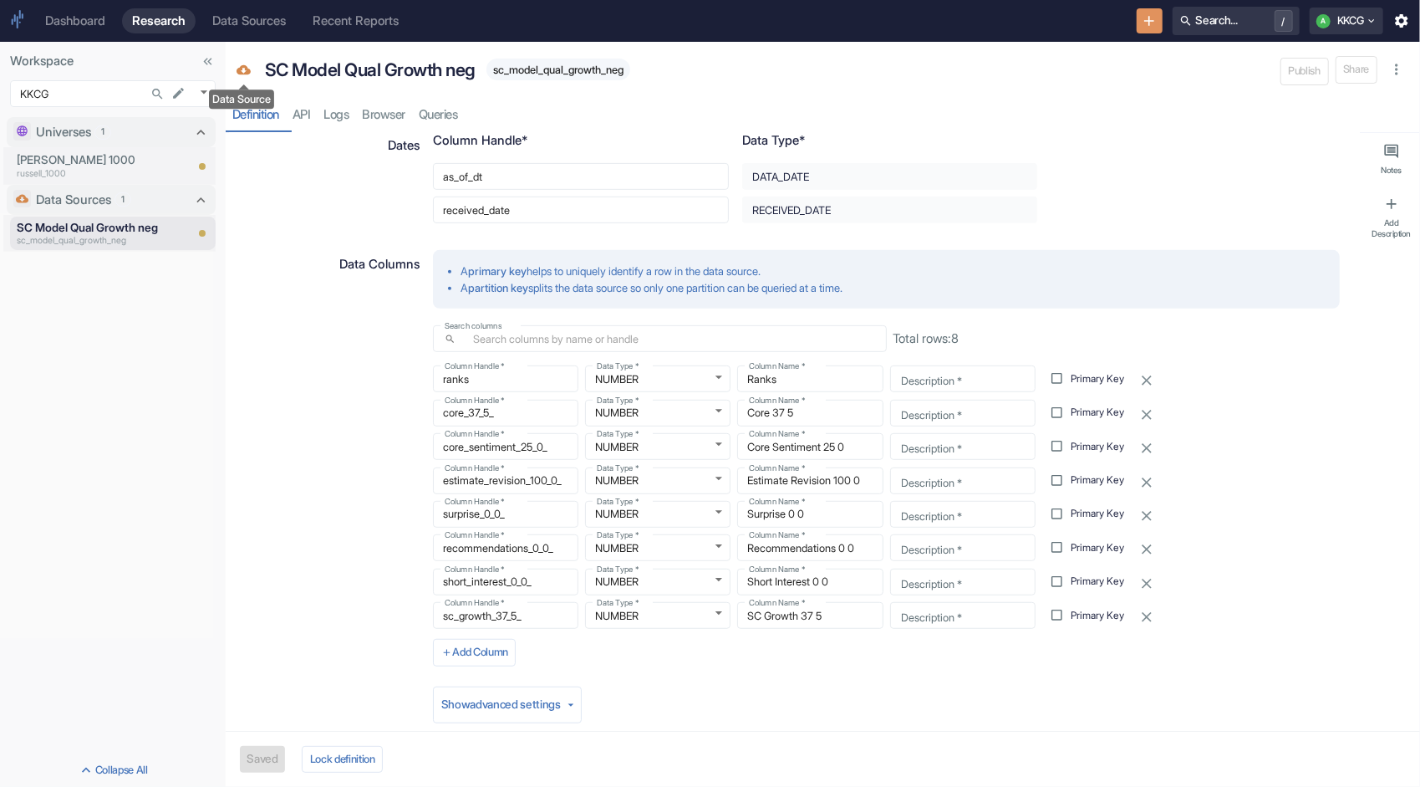
click at [240, 70] on icon "Data Source" at bounding box center [244, 69] width 14 height 9
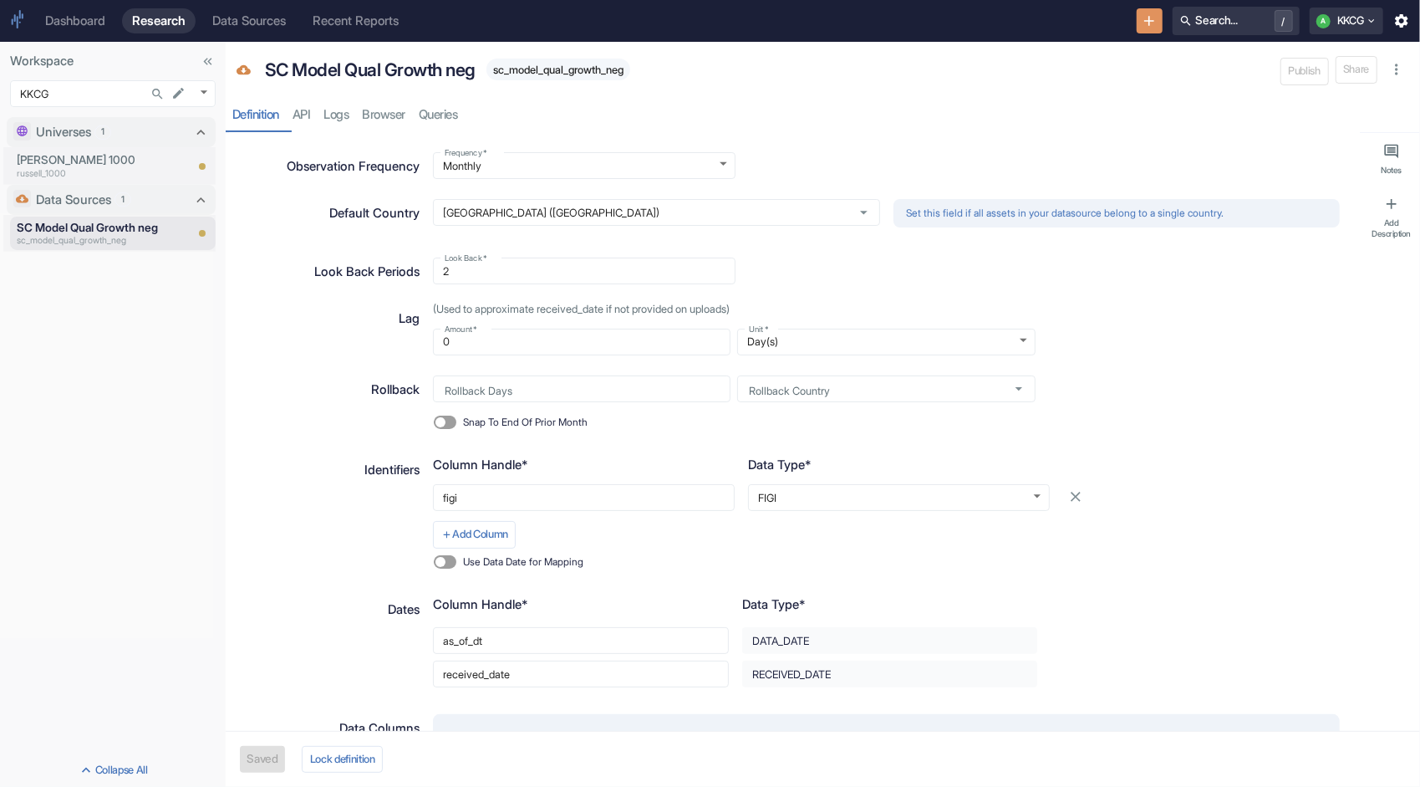
scroll to position [0, 0]
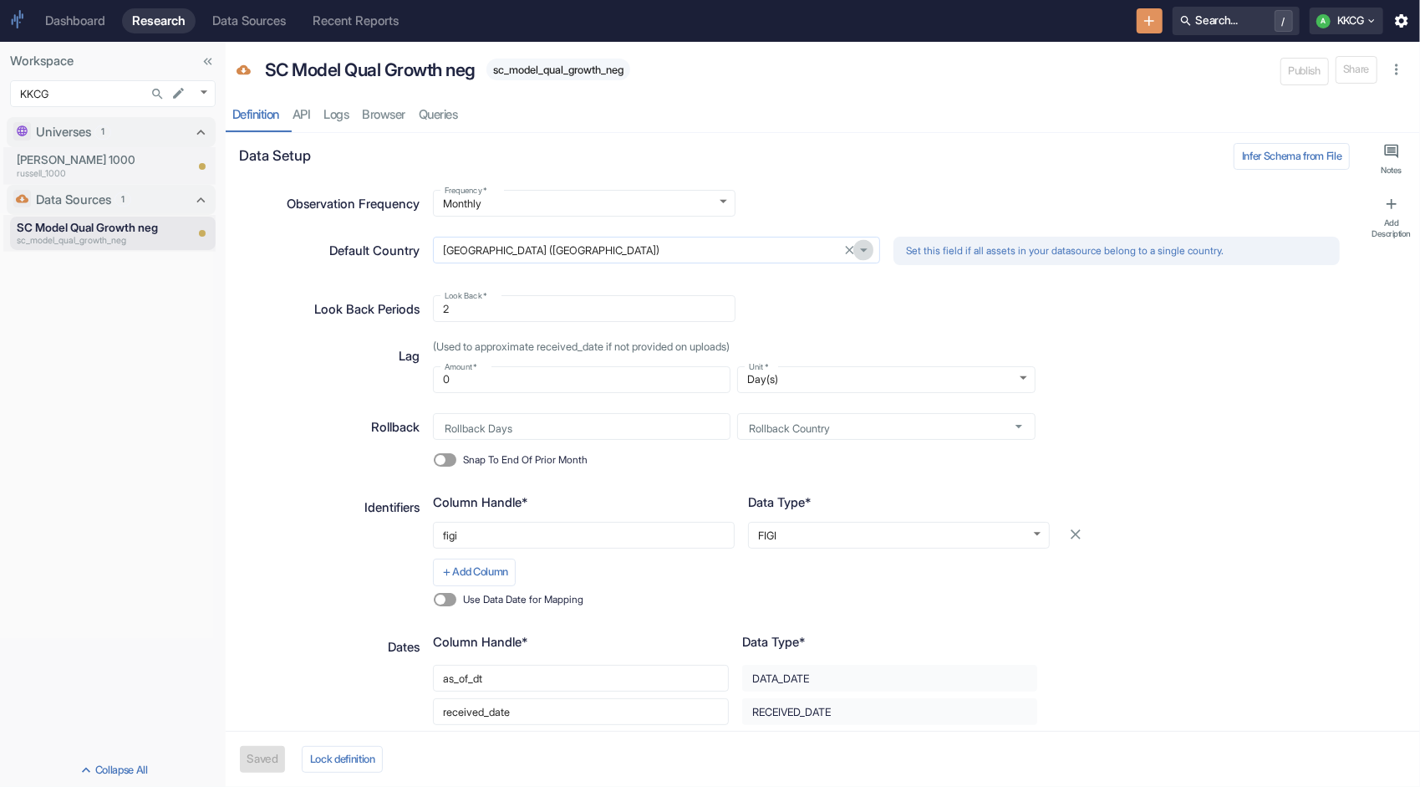
click at [861, 252] on icon "Open" at bounding box center [863, 250] width 17 height 17
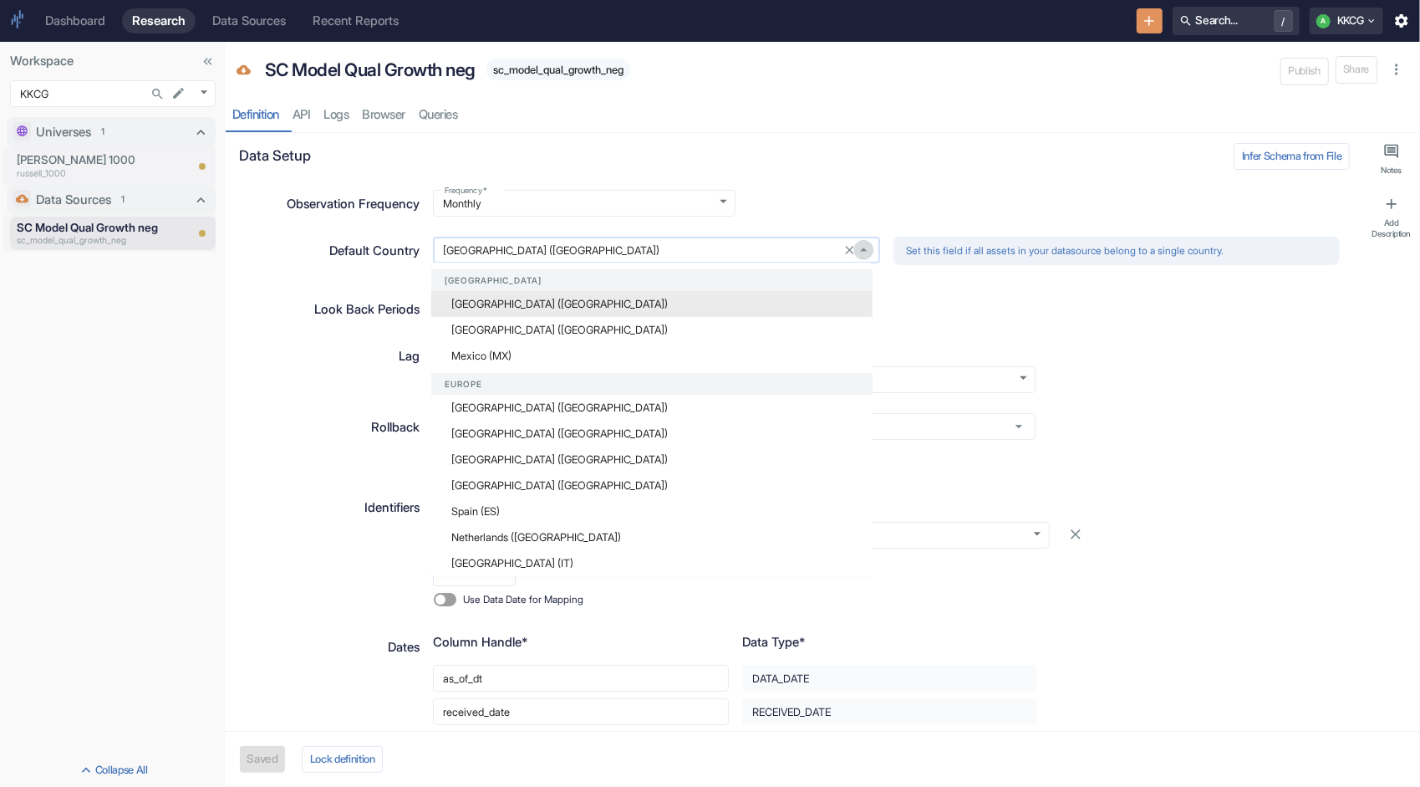
click at [861, 252] on icon "Close" at bounding box center [863, 250] width 17 height 17
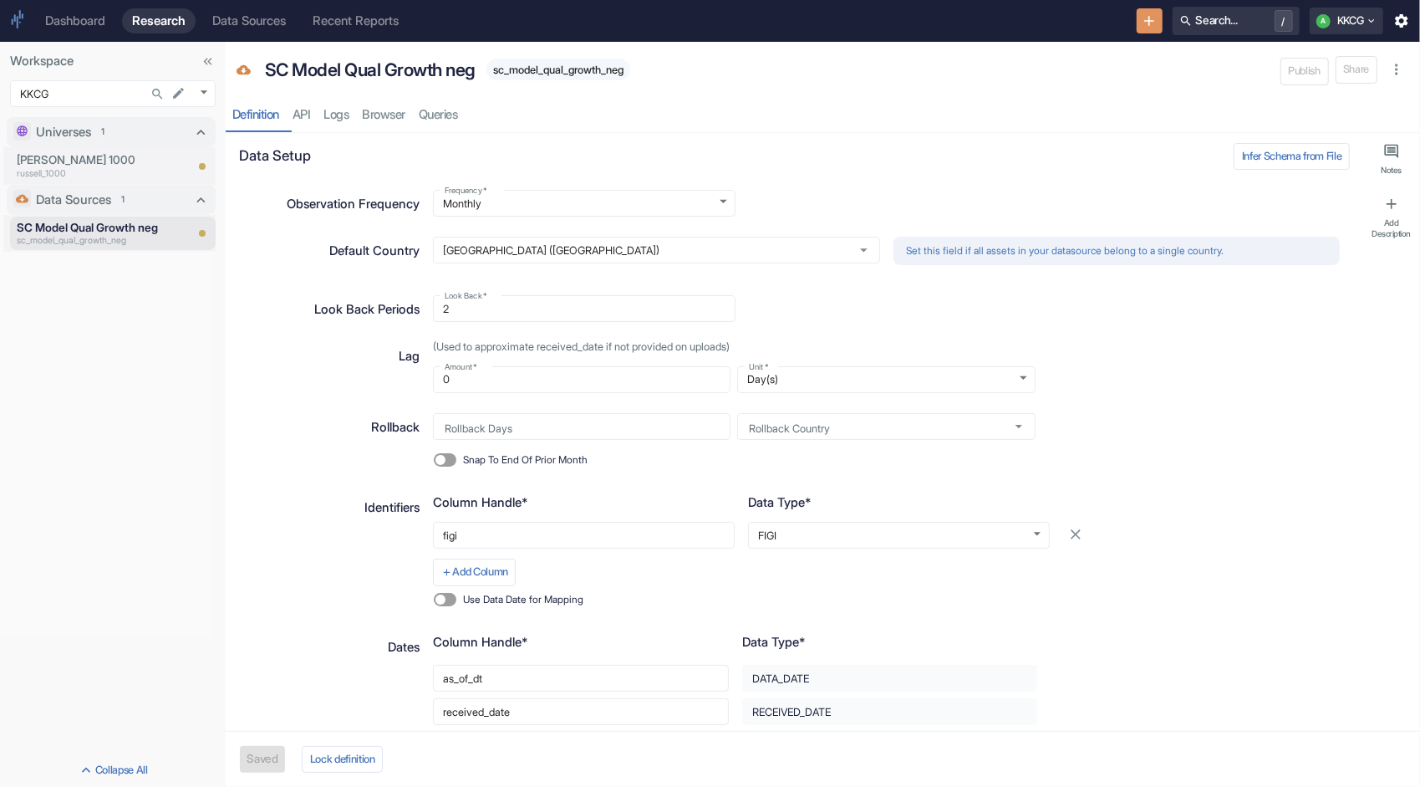
click at [305, 112] on div "Definition API Logs Browser Queries" at bounding box center [823, 115] width 1195 height 34
click at [357, 115] on div "Definition API Logs Browser Queries" at bounding box center [823, 115] width 1195 height 34
click at [388, 111] on div "Definition API Logs Browser Queries" at bounding box center [823, 115] width 1195 height 34
click at [432, 117] on div "Definition API Logs Browser Queries" at bounding box center [823, 115] width 1195 height 34
click at [1146, 21] on icon "New Resource" at bounding box center [1150, 21] width 10 height 10
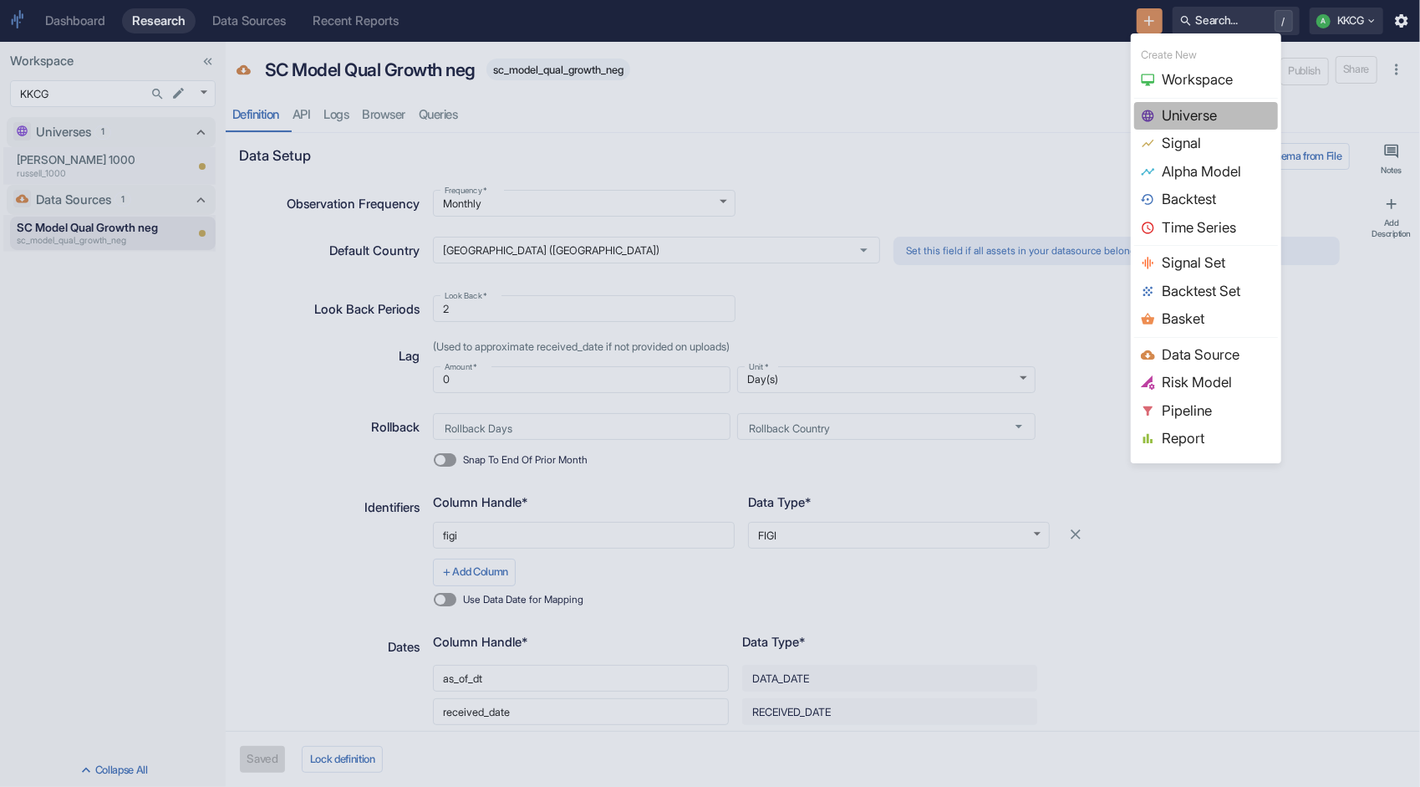
click at [1177, 109] on span "Universe" at bounding box center [1217, 116] width 110 height 22
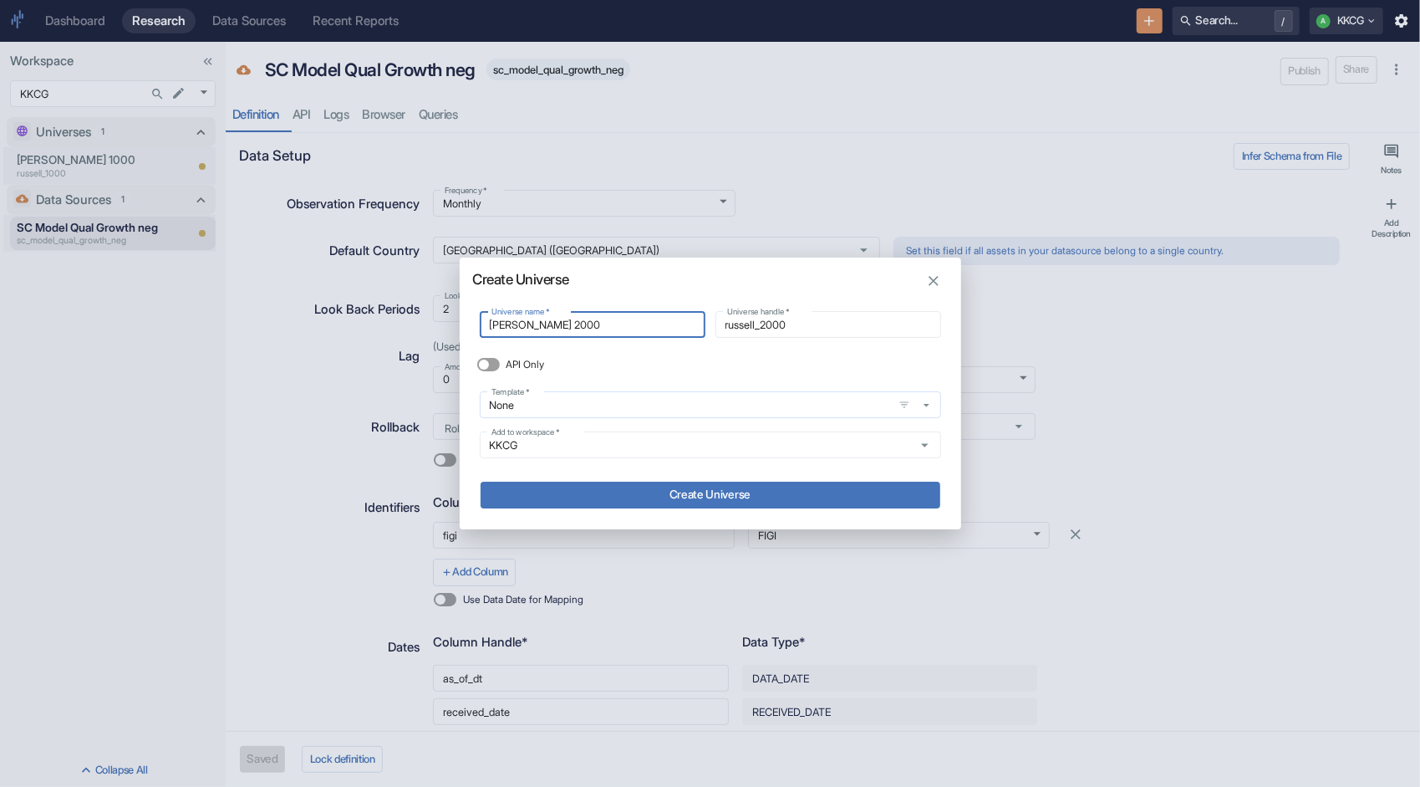
click at [936, 400] on button "button" at bounding box center [926, 405] width 23 height 23
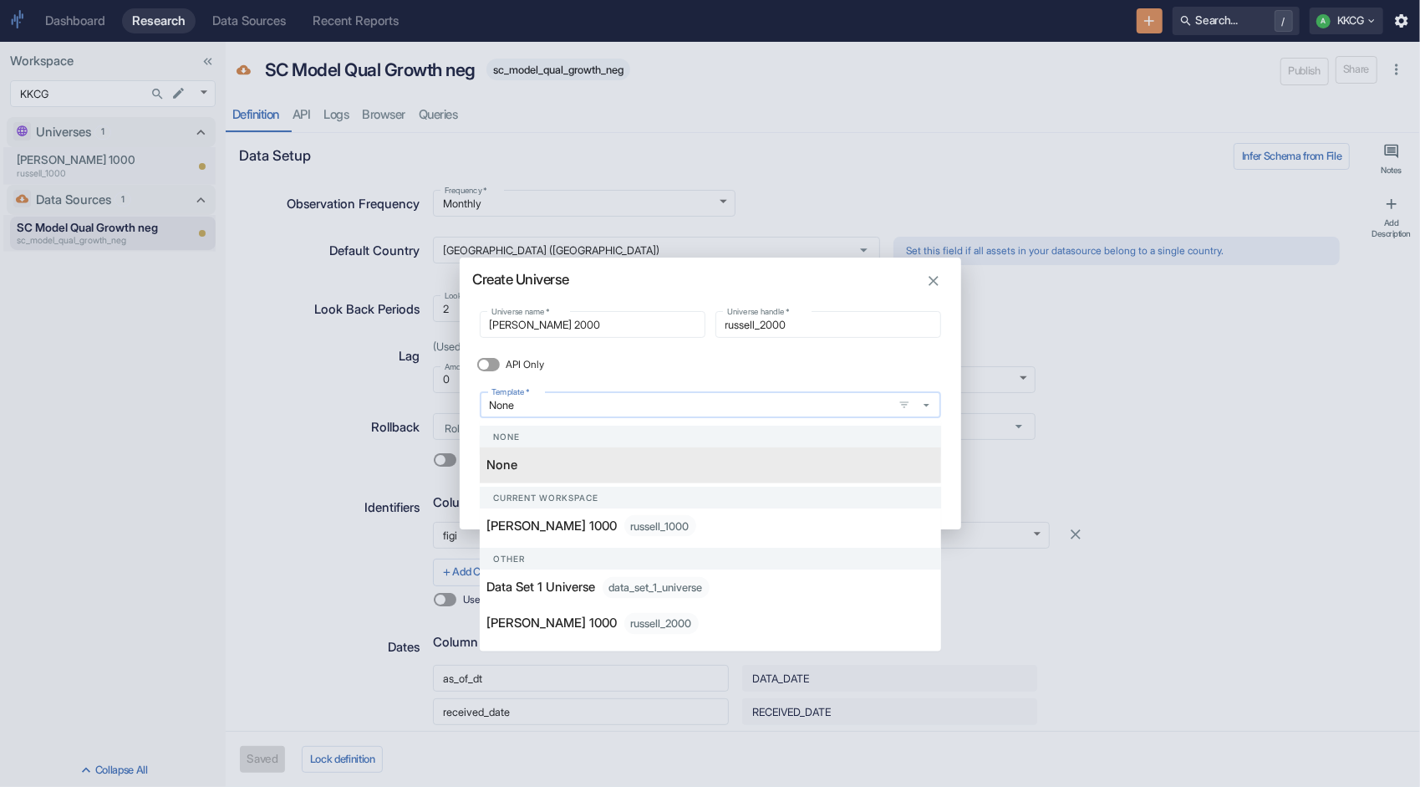
click at [936, 400] on button "button" at bounding box center [926, 405] width 23 height 23
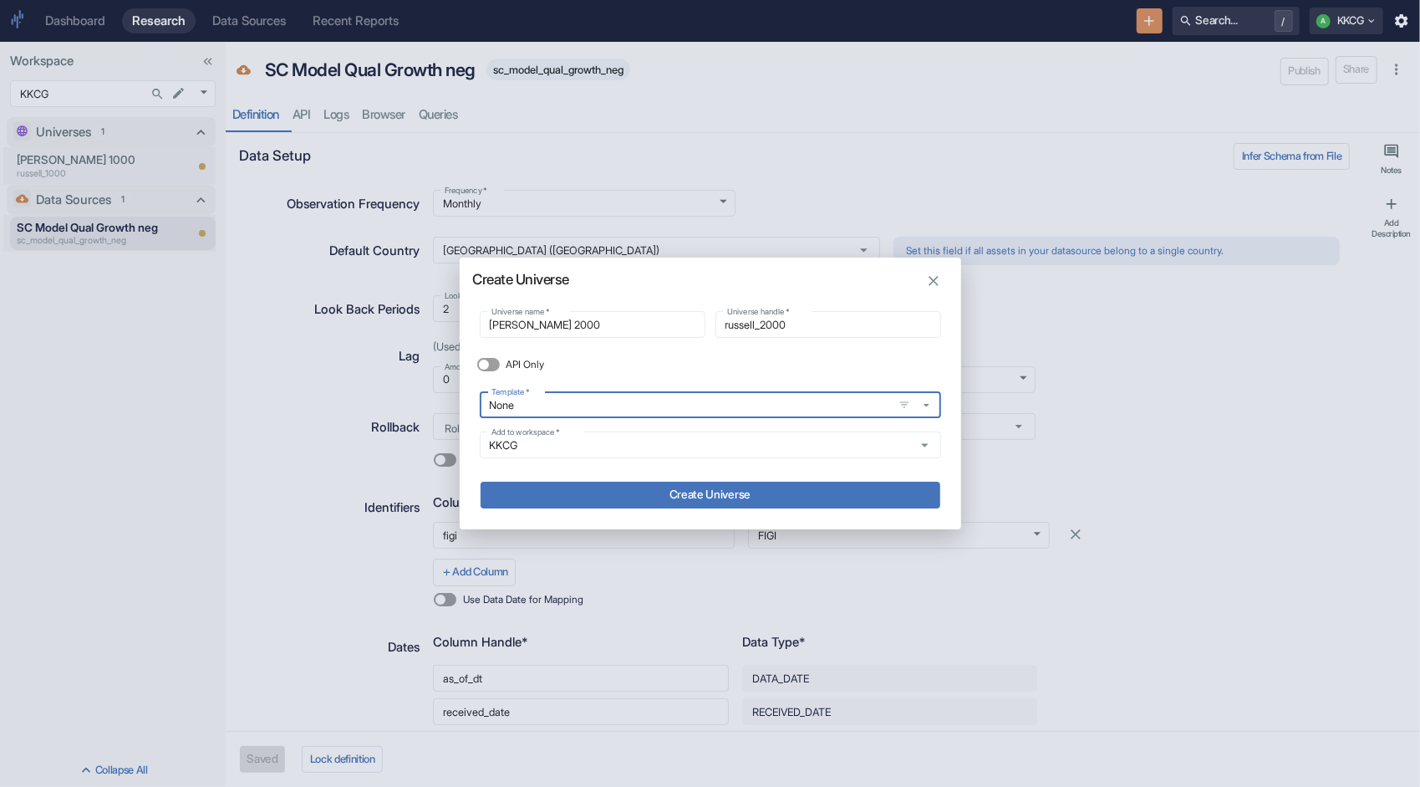
click at [725, 490] on button "Create Universe" at bounding box center [711, 495] width 460 height 27
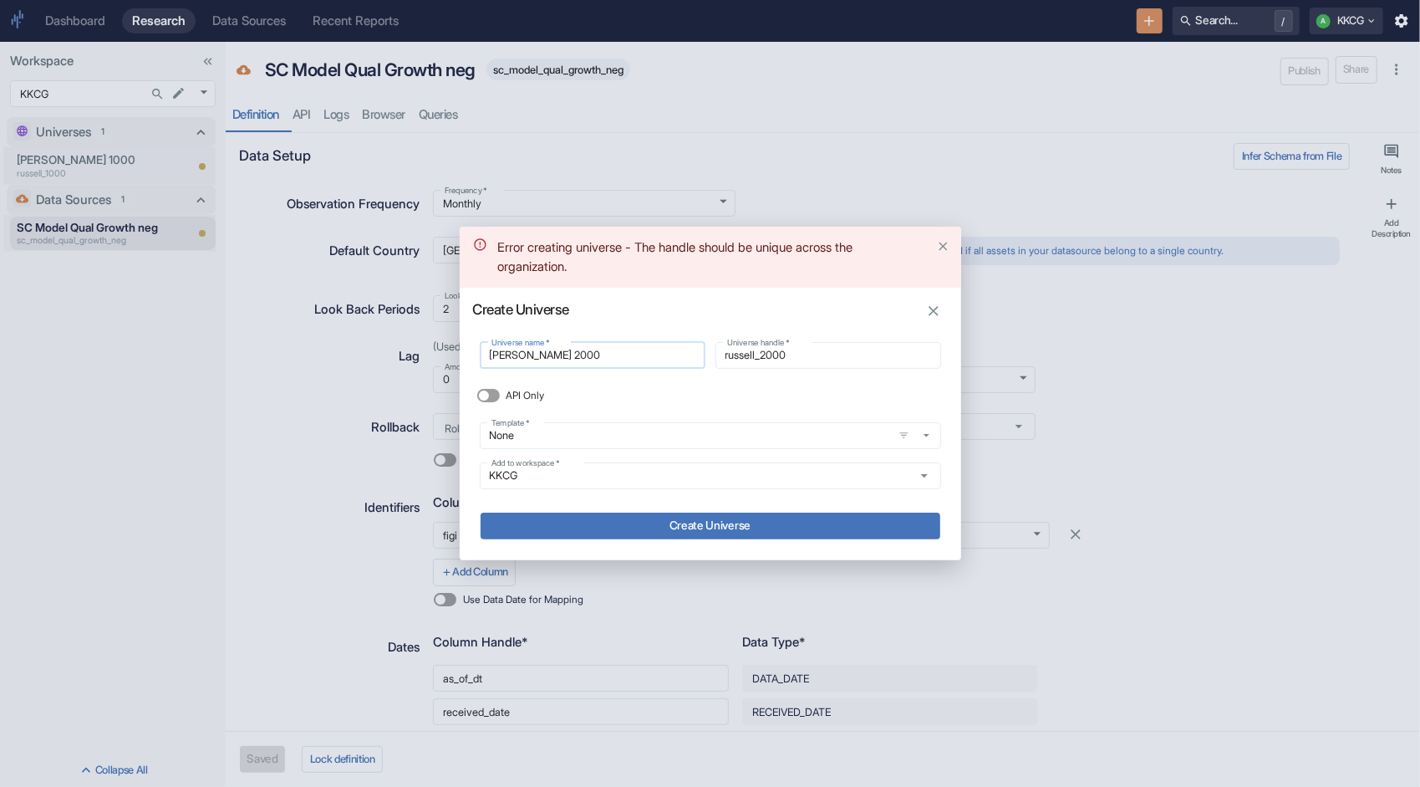
click at [570, 352] on input "[PERSON_NAME] 2000" at bounding box center [593, 354] width 226 height 19
click at [648, 517] on button "Create Universe" at bounding box center [711, 526] width 460 height 27
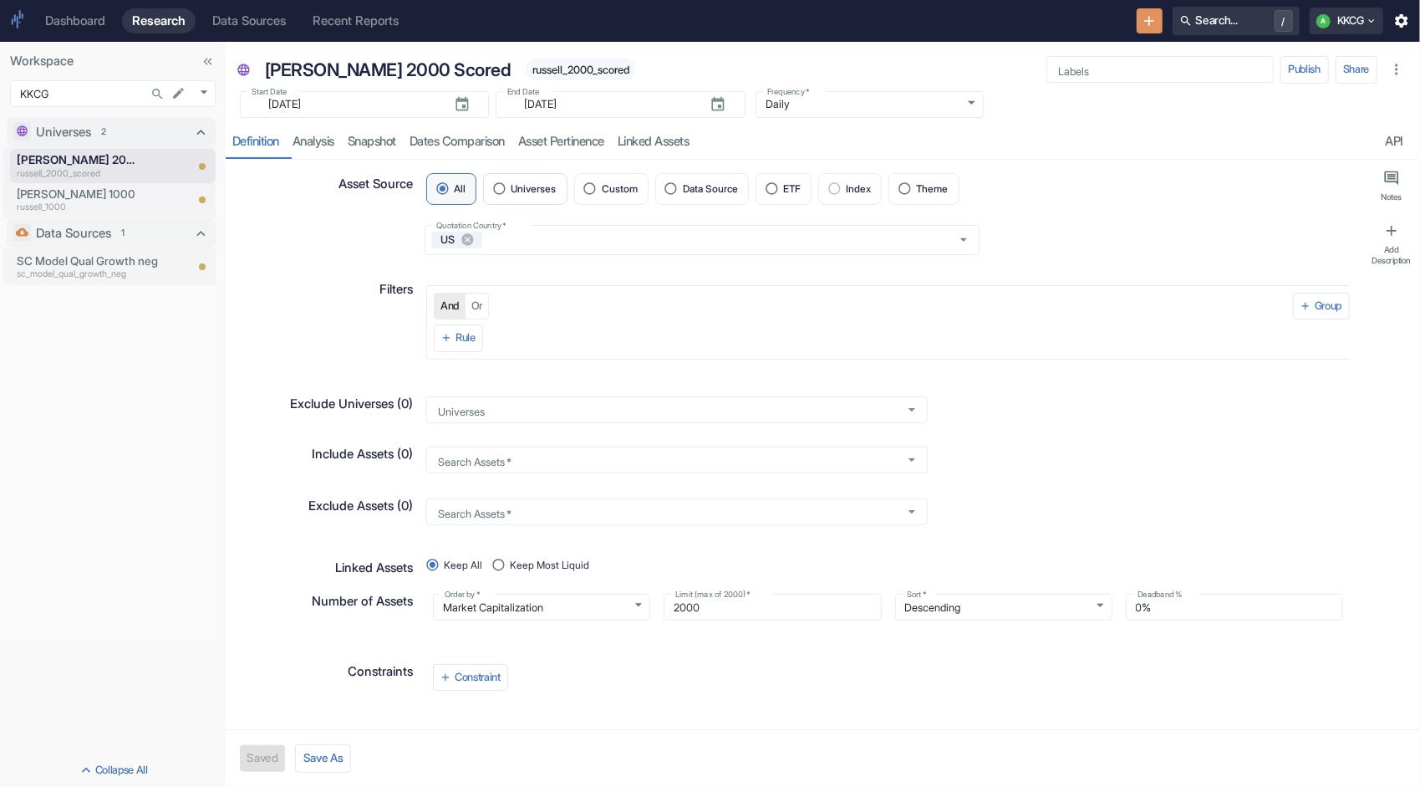
click at [523, 186] on span "Universes" at bounding box center [534, 189] width 45 height 10
click at [511, 186] on input "Universes" at bounding box center [498, 188] width 23 height 23
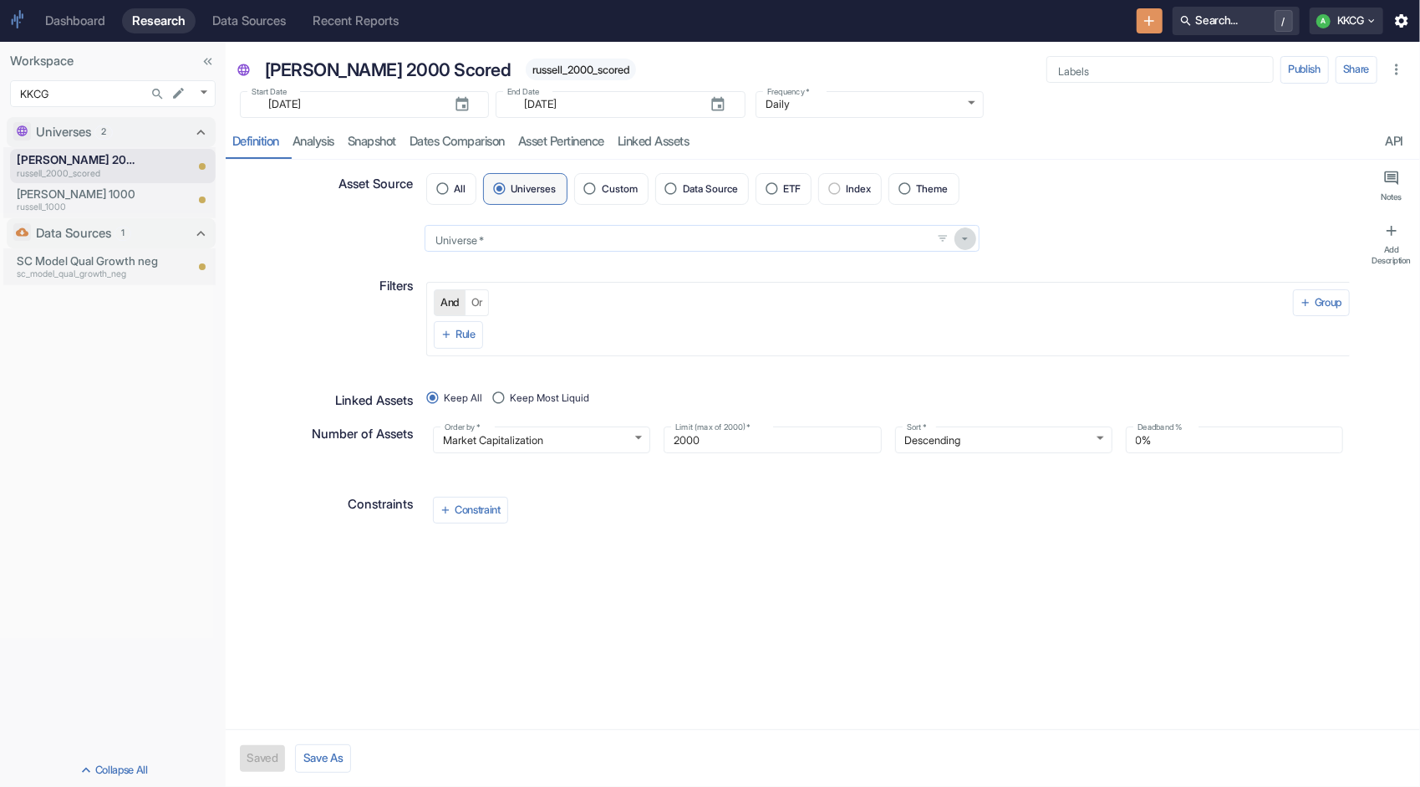
click at [961, 236] on icon "button" at bounding box center [965, 239] width 14 height 14
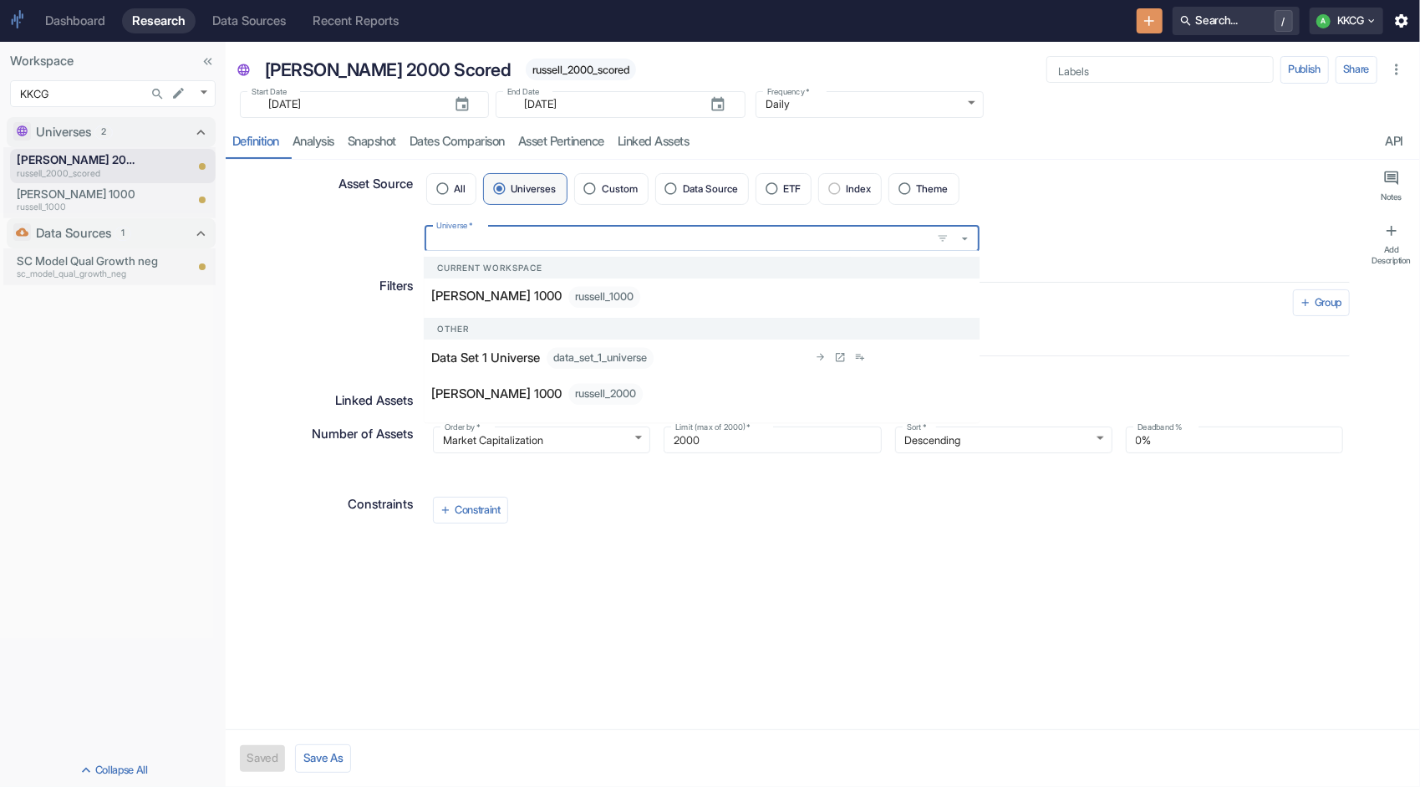
click at [581, 354] on div "data_set_1_universe" at bounding box center [600, 358] width 107 height 22
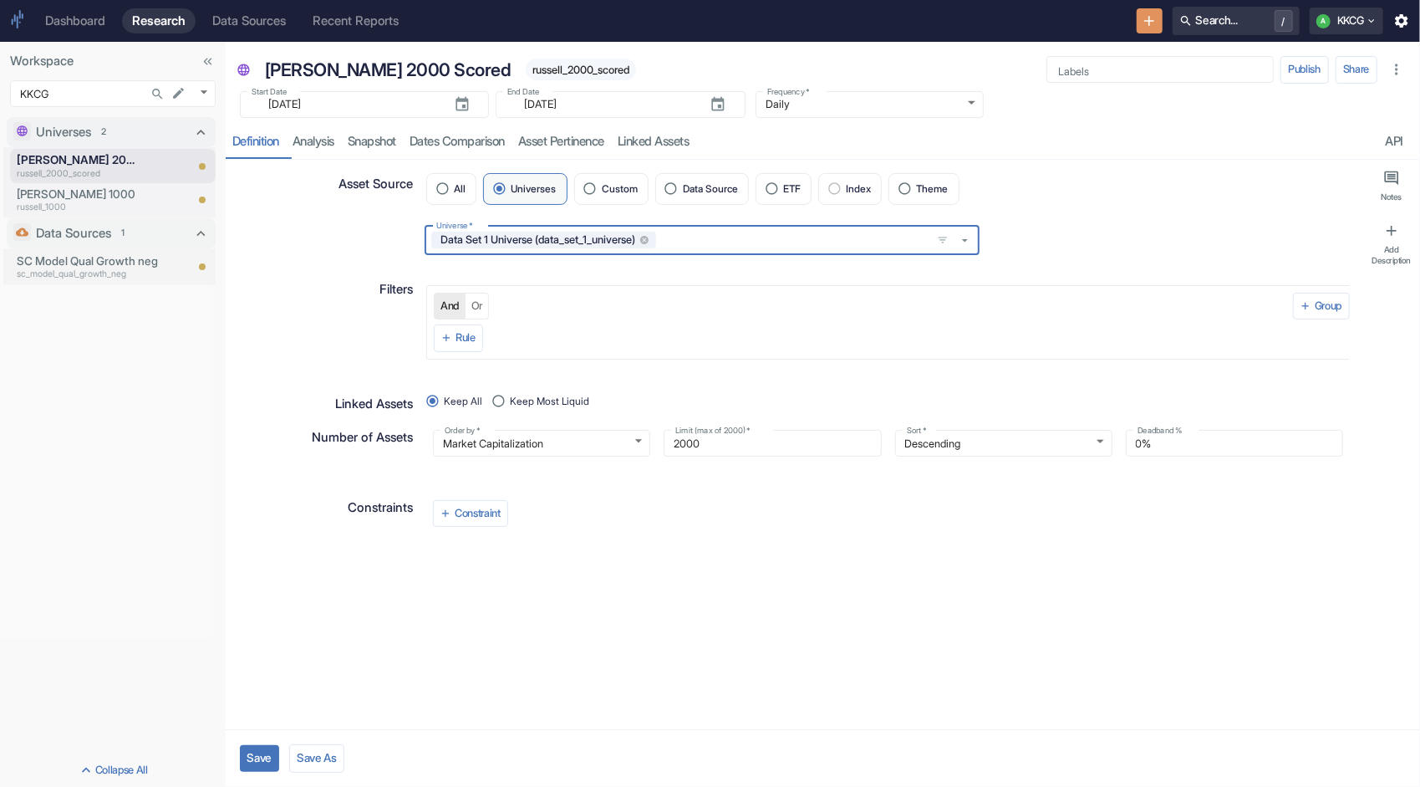
click at [258, 762] on button "Save" at bounding box center [259, 758] width 39 height 27
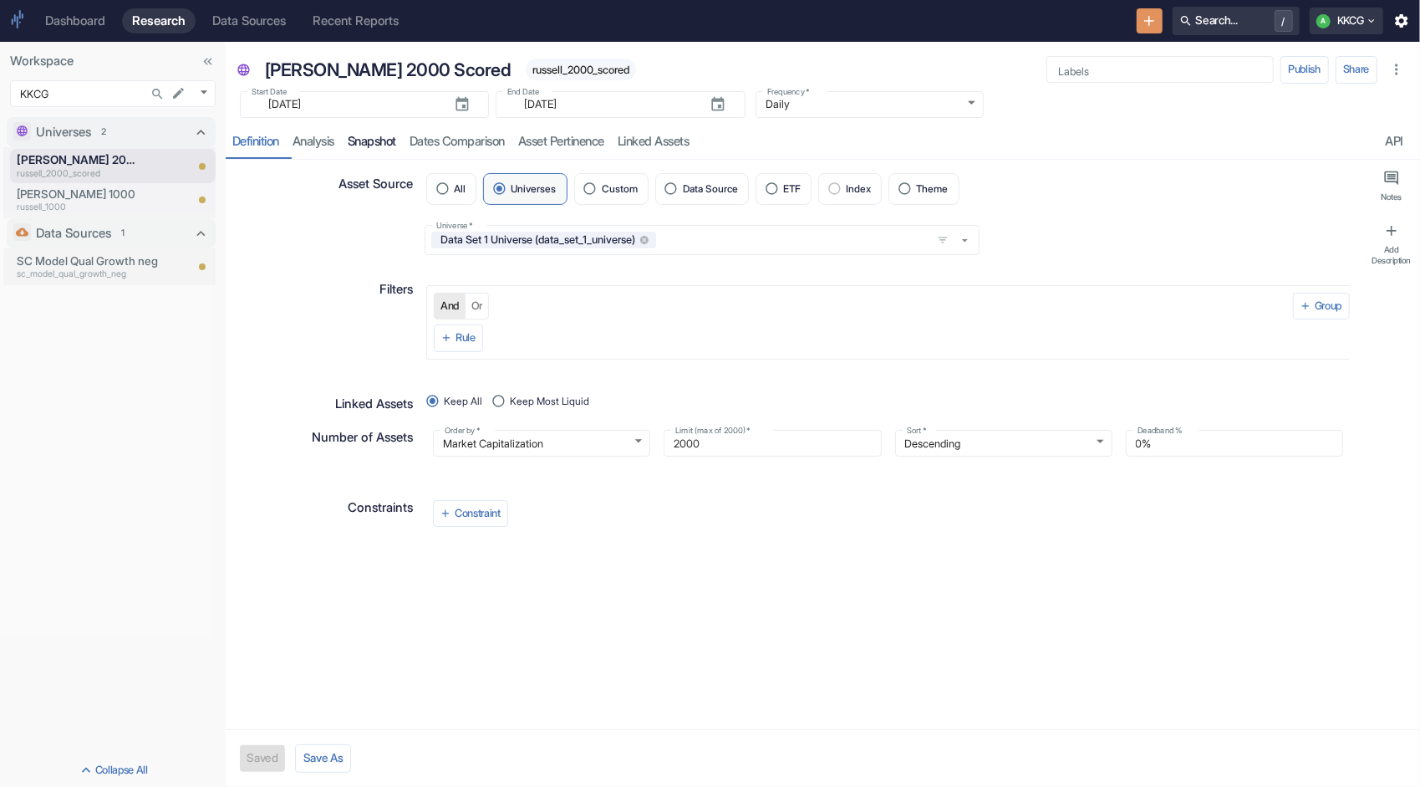
click at [389, 139] on link "Snapshot" at bounding box center [372, 142] width 62 height 34
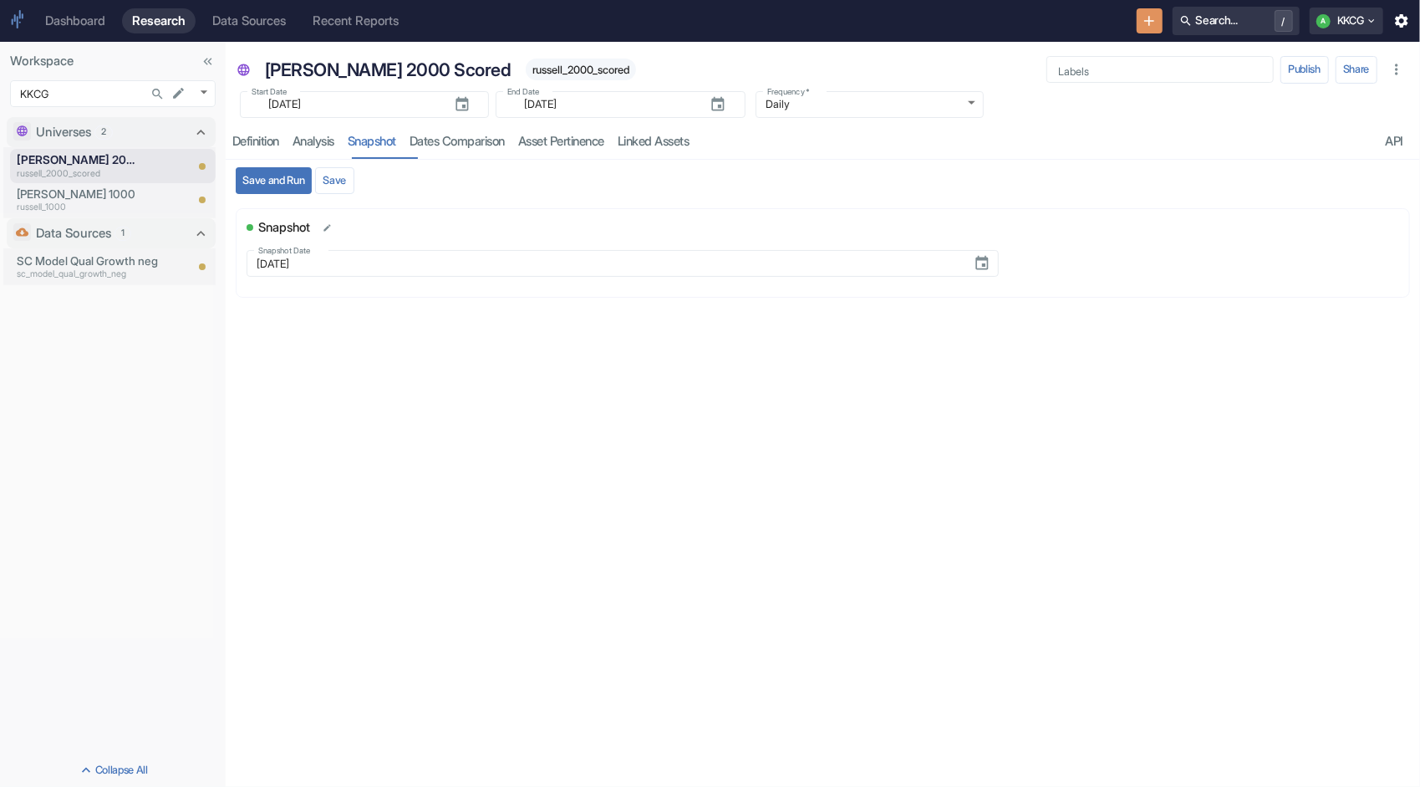
click at [285, 185] on button "Save and Run" at bounding box center [274, 180] width 76 height 27
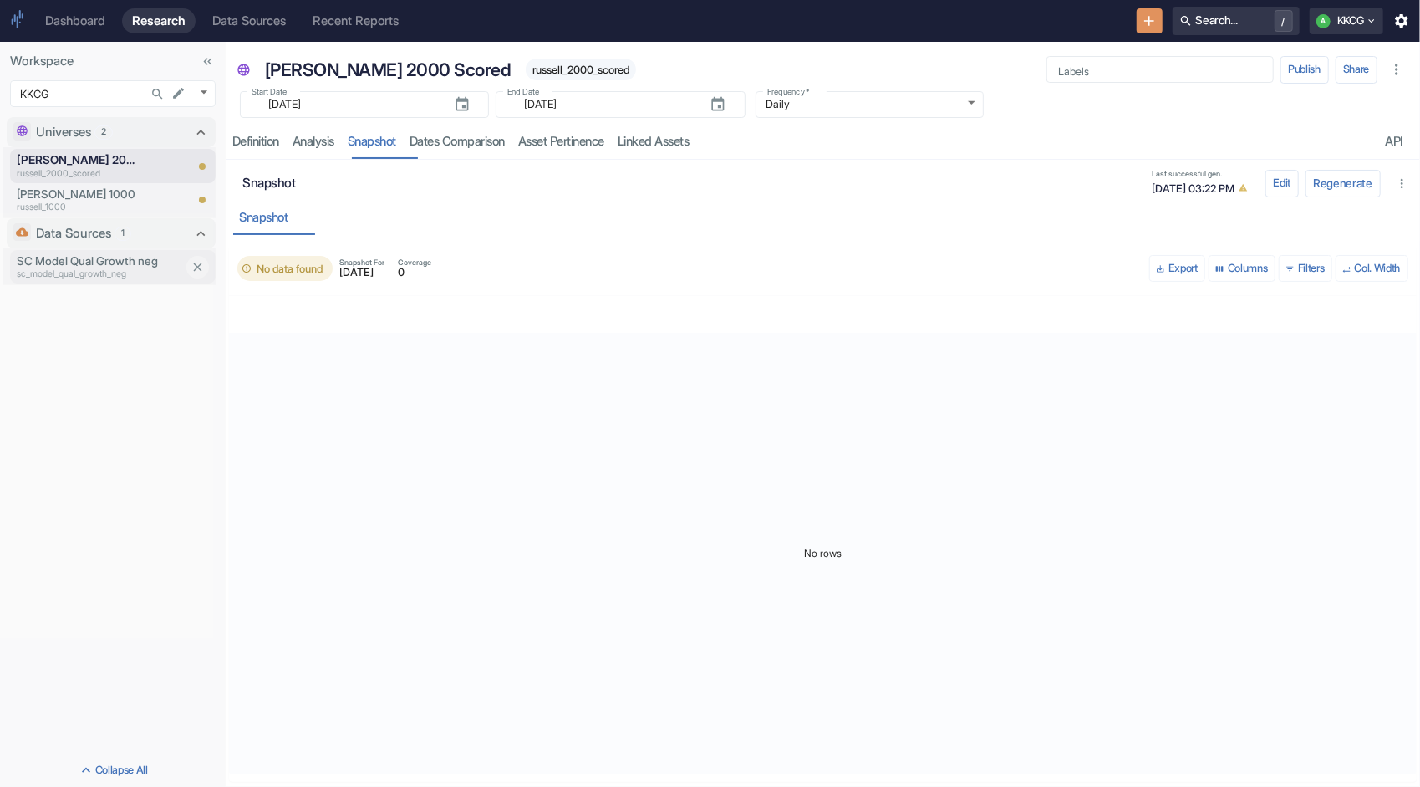
click at [114, 268] on p "sc_model_qual_growth_neg" at bounding box center [100, 274] width 167 height 13
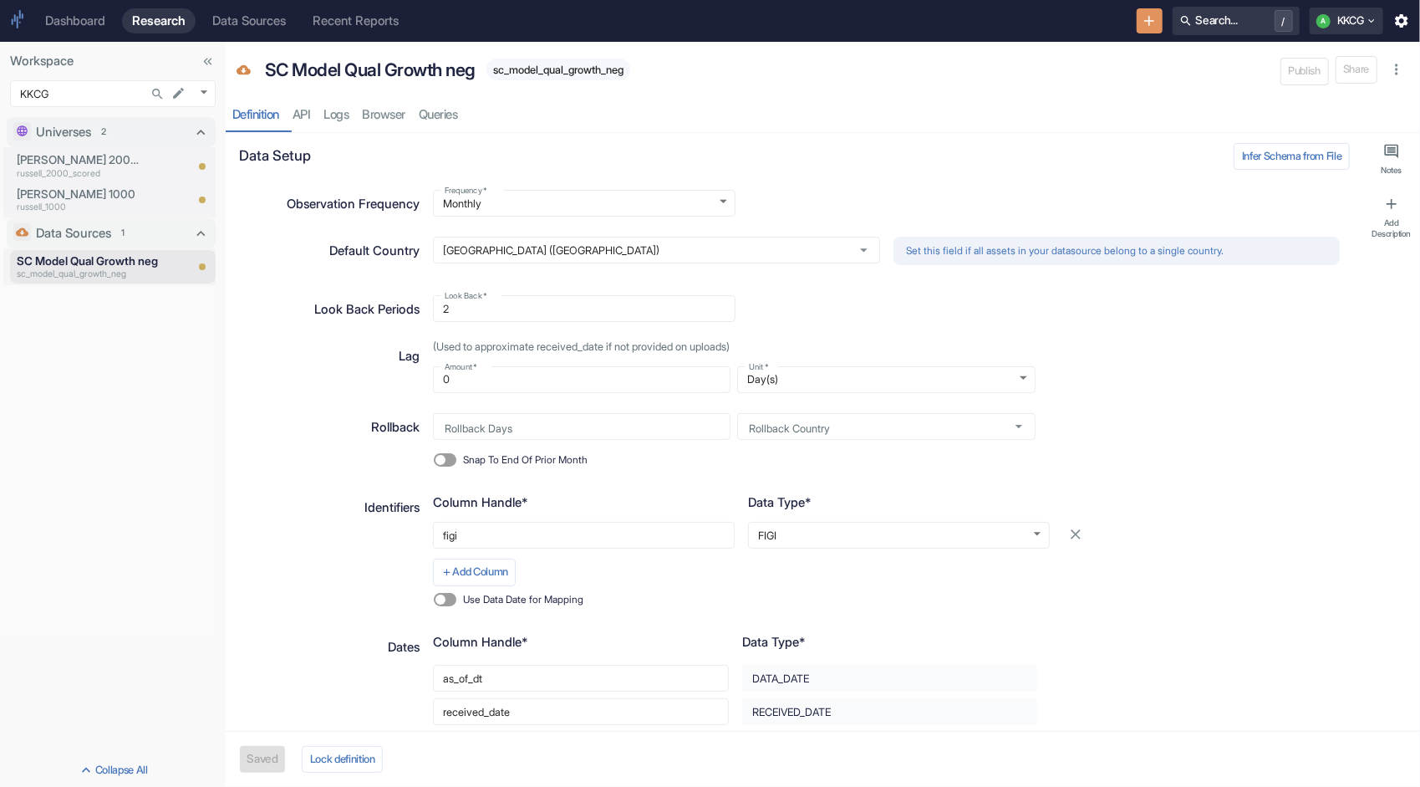
click at [313, 116] on div "Definition API Logs Browser Queries" at bounding box center [823, 115] width 1195 height 34
click at [329, 112] on div "Definition API Logs Browser Queries" at bounding box center [823, 115] width 1195 height 34
click at [282, 18] on div "Data Sources" at bounding box center [249, 20] width 74 height 15
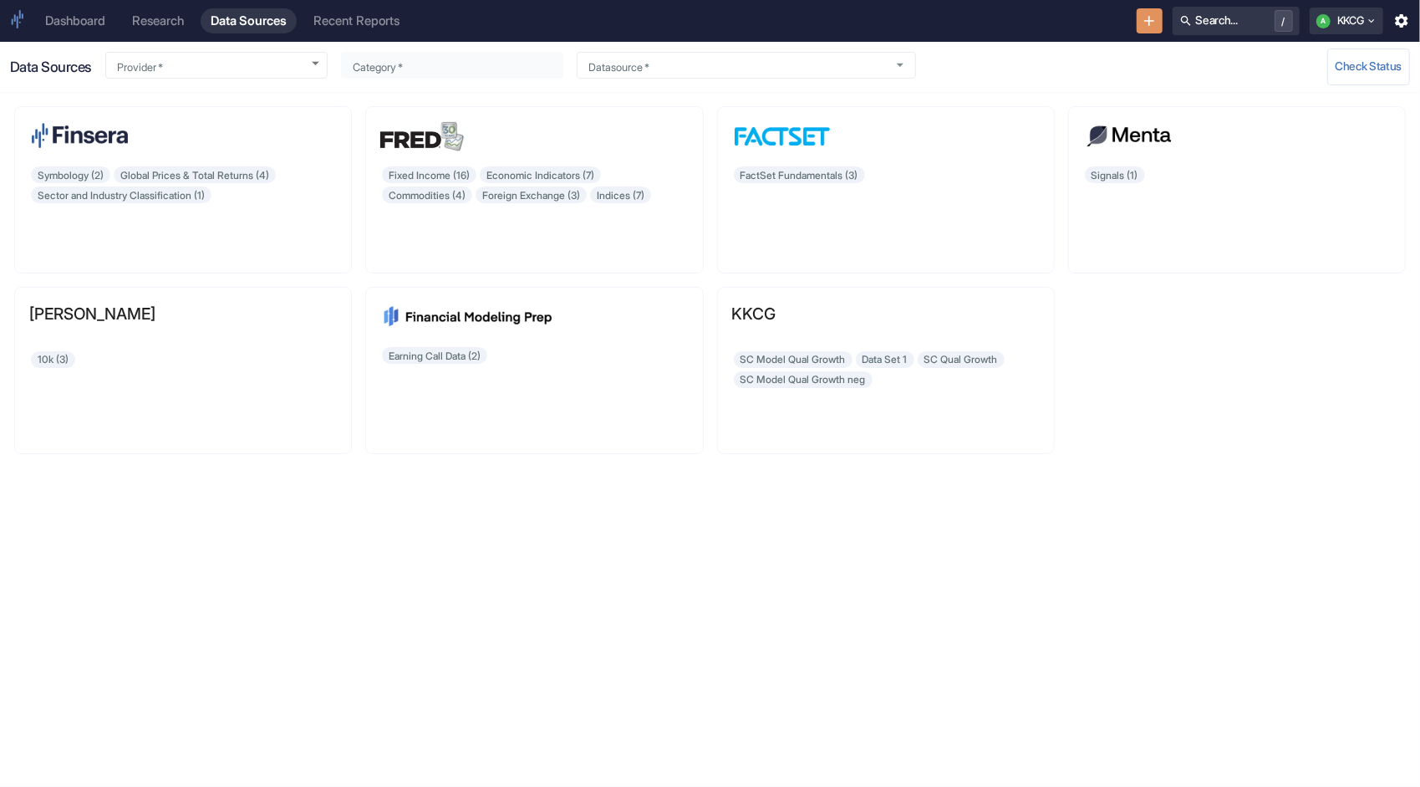
click at [340, 19] on div "Recent Reports" at bounding box center [357, 20] width 86 height 15
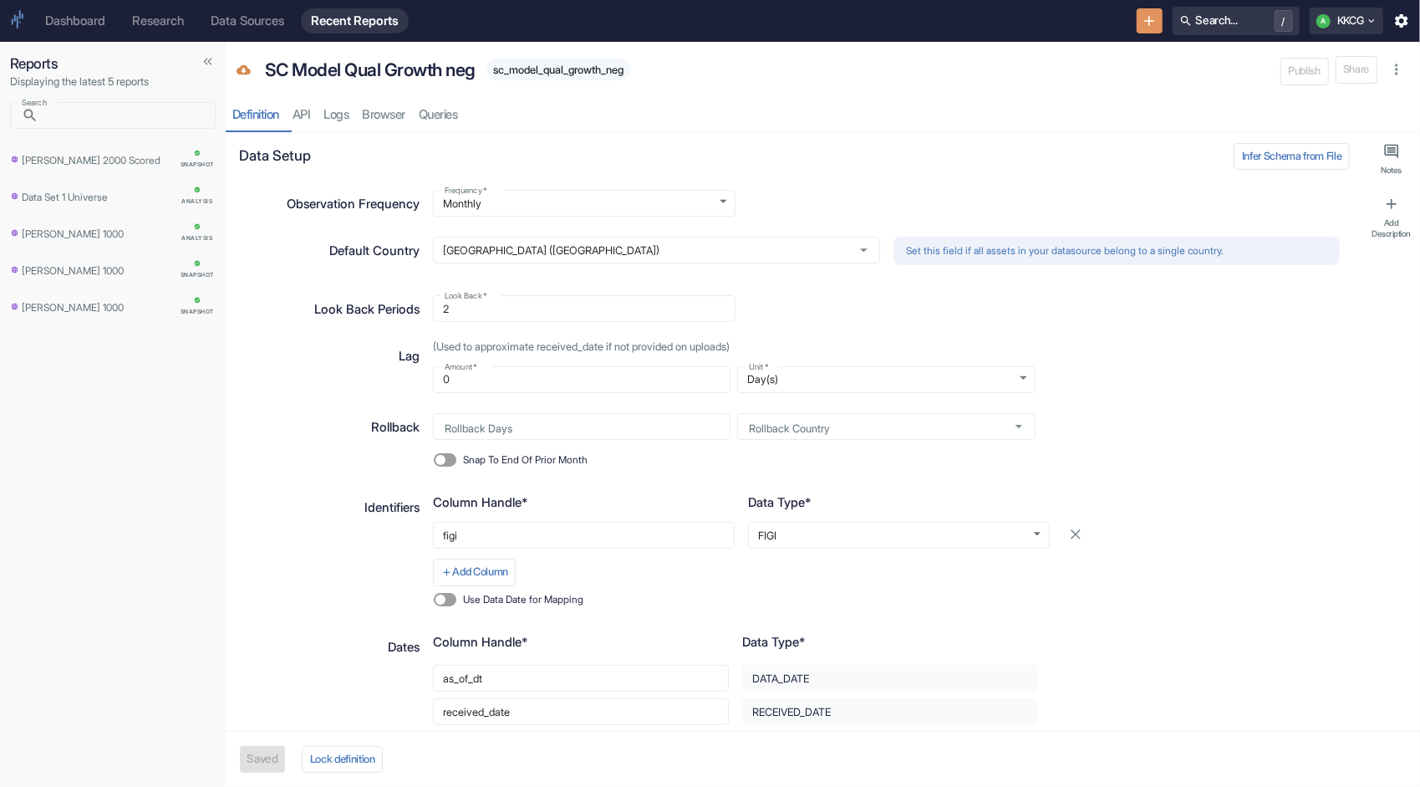
click at [278, 24] on div "Data Sources" at bounding box center [248, 20] width 74 height 15
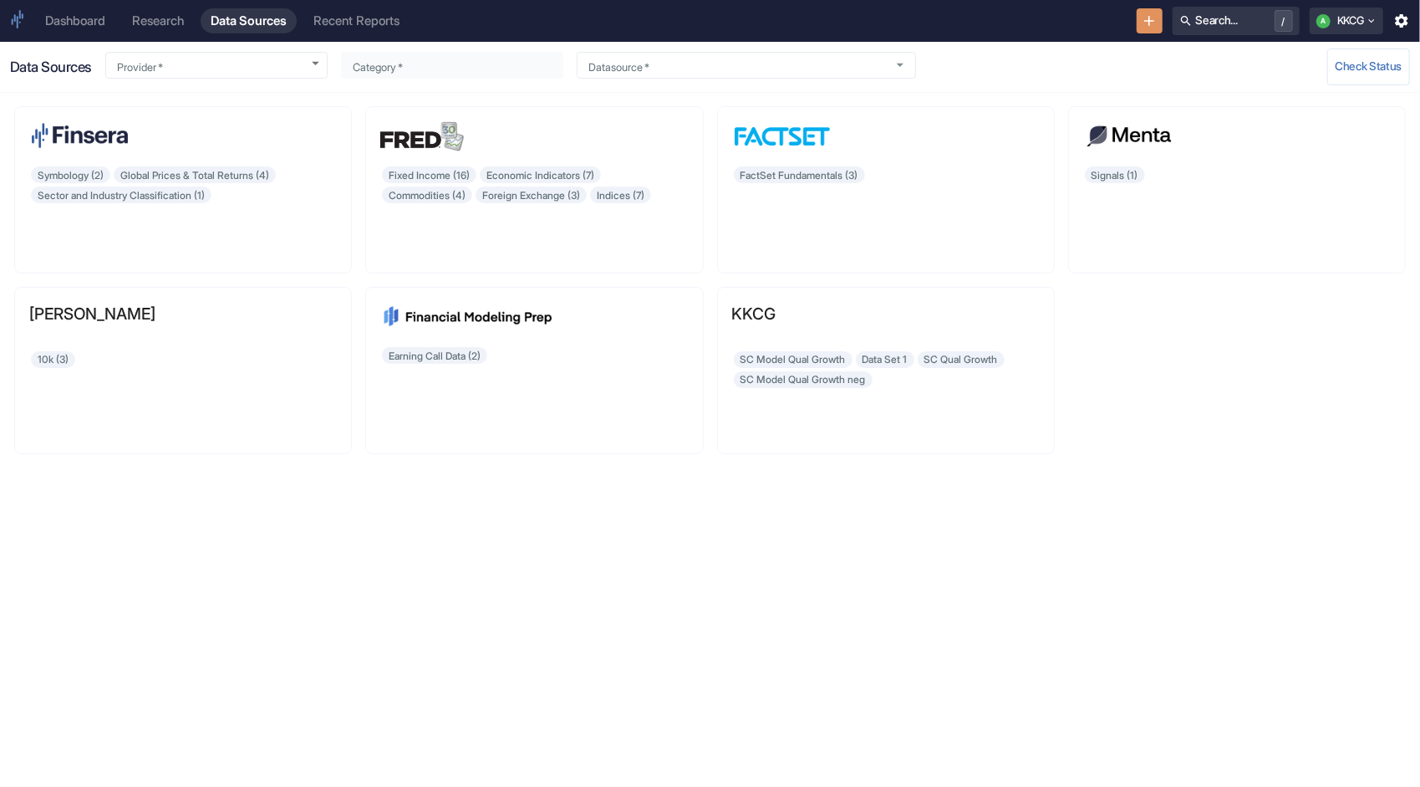
click at [174, 23] on div "Research" at bounding box center [158, 20] width 52 height 15
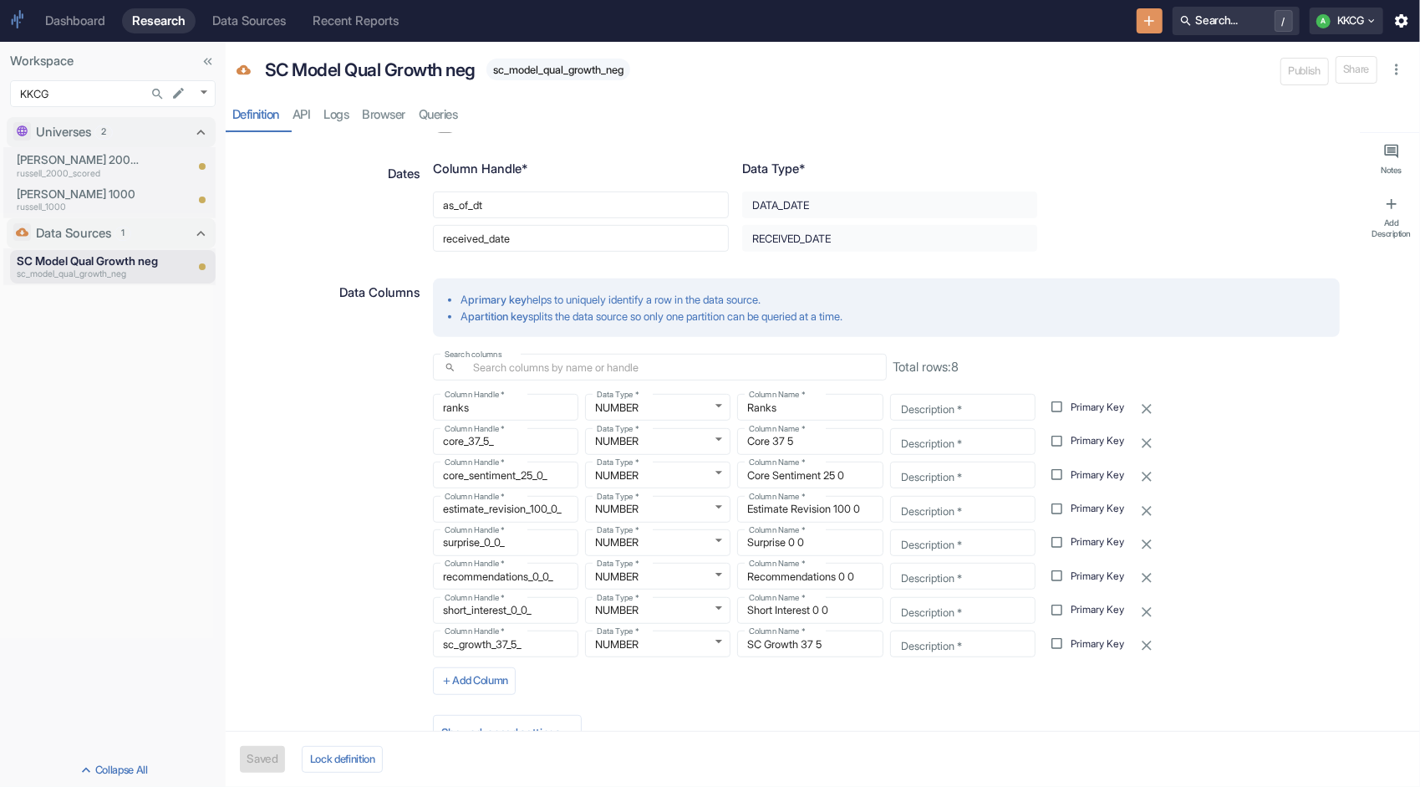
scroll to position [522, 0]
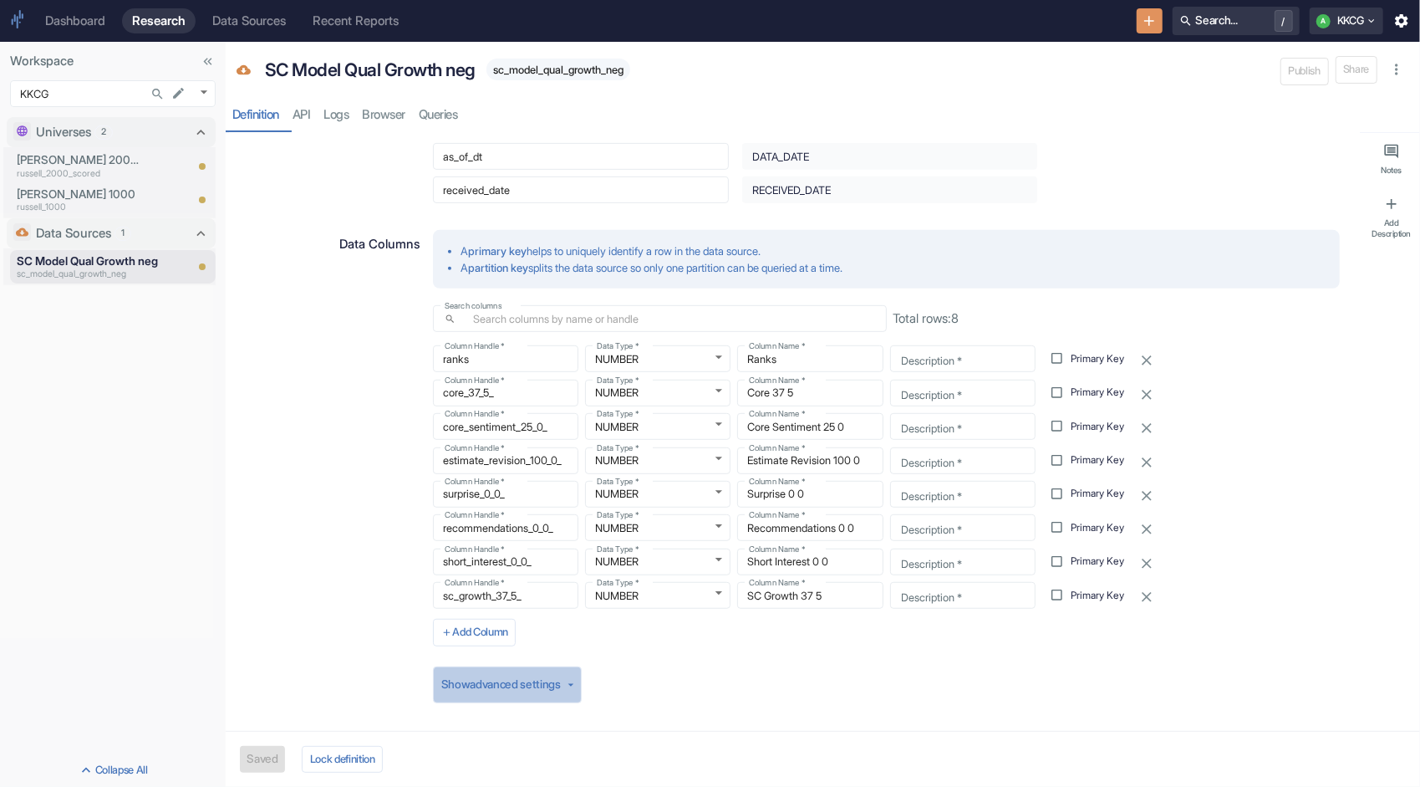
click at [543, 669] on button "Show advanced settings" at bounding box center [507, 684] width 149 height 37
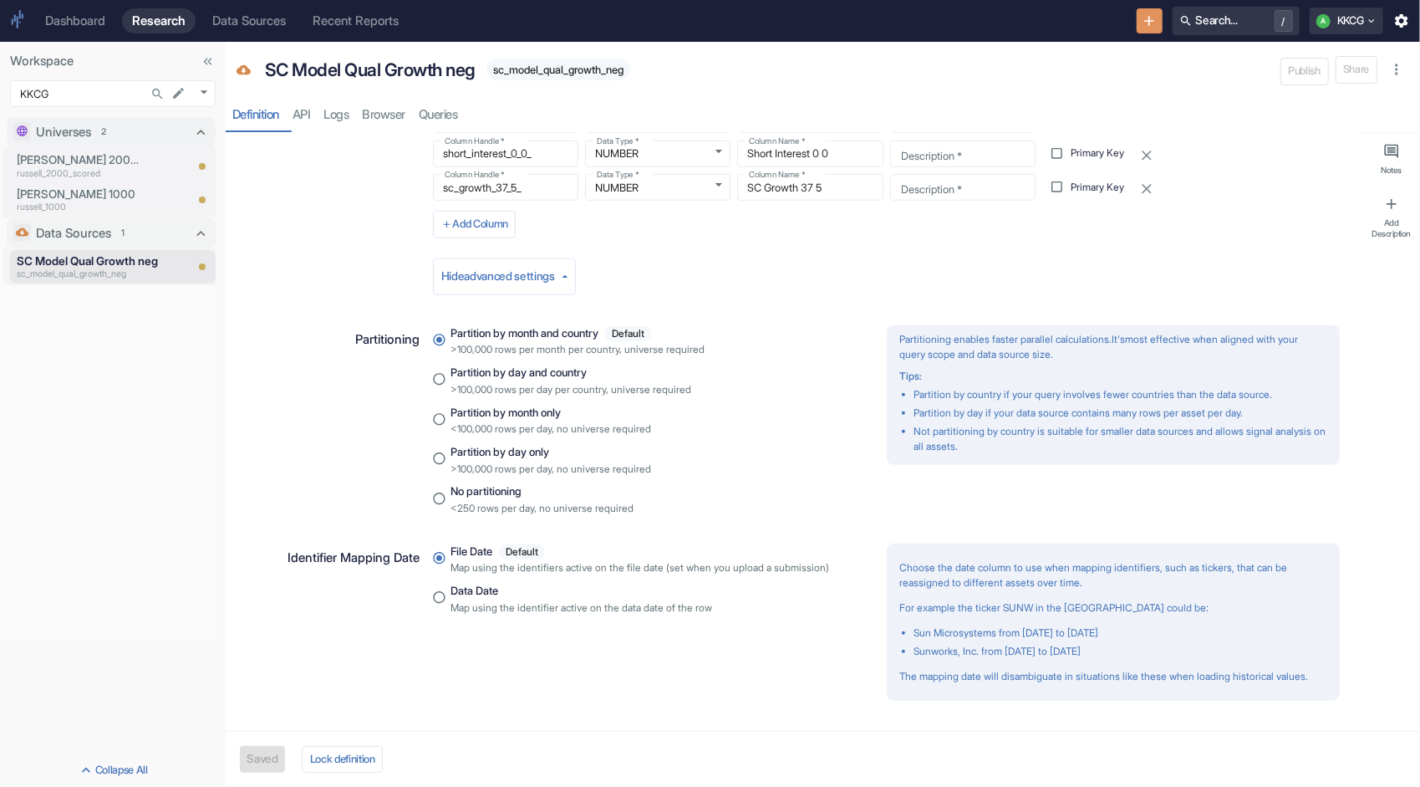
scroll to position [942, 0]
click at [558, 258] on button "Hide advanced settings" at bounding box center [504, 276] width 143 height 37
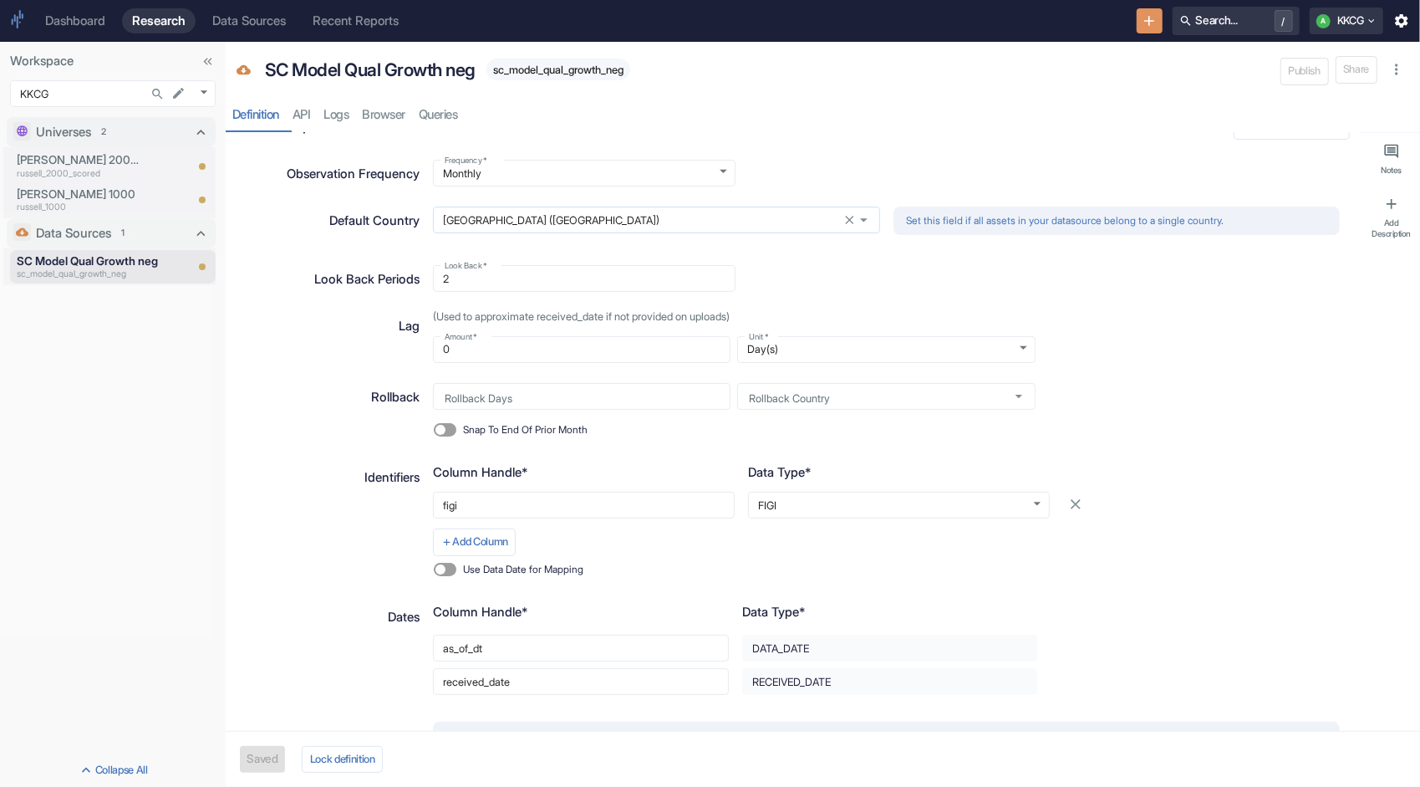
scroll to position [0, 0]
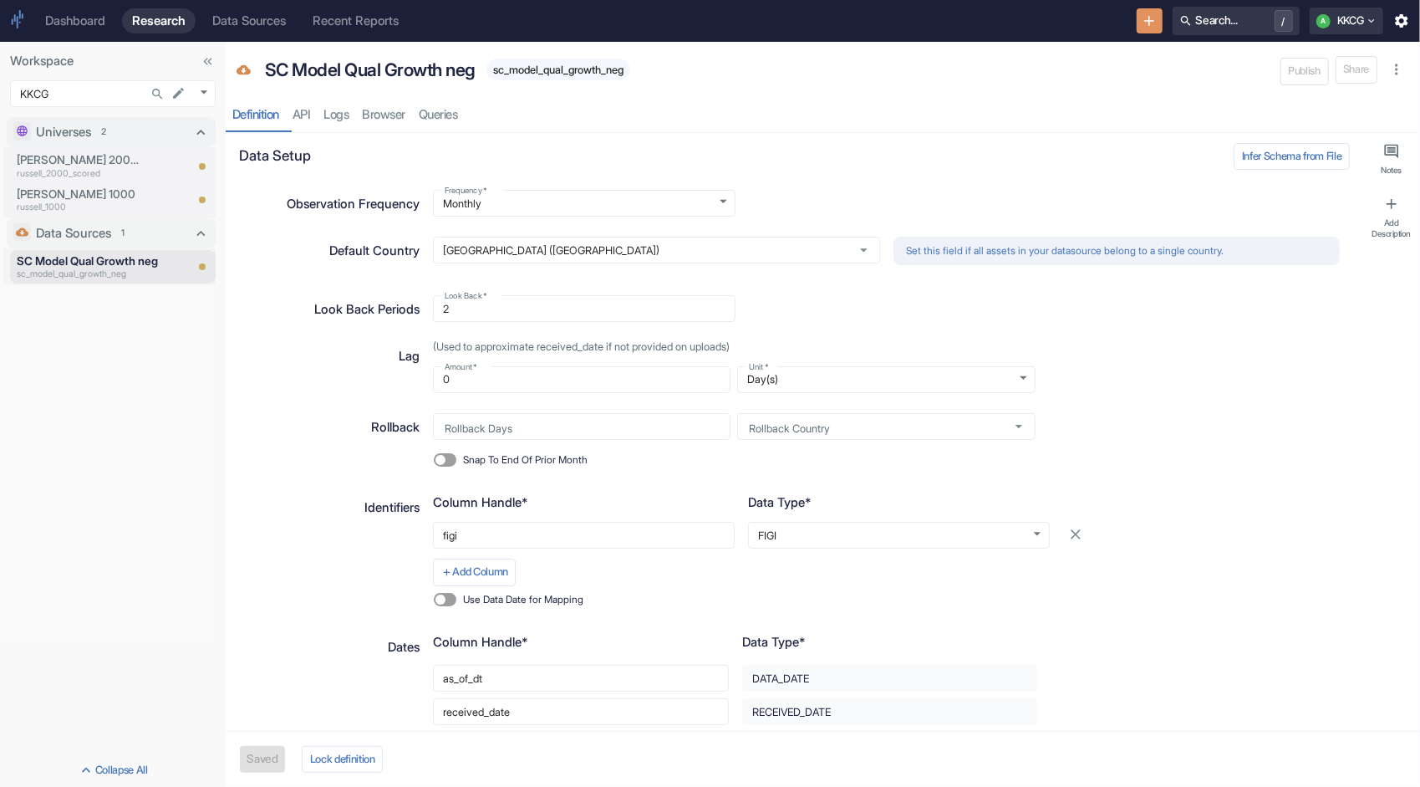
click at [309, 114] on div "Definition API Logs Browser Queries" at bounding box center [823, 115] width 1195 height 34
click at [338, 117] on div "Definition API Logs Browser Queries" at bounding box center [823, 115] width 1195 height 34
click at [375, 117] on div "Definition API Logs Browser Queries" at bounding box center [823, 115] width 1195 height 34
click at [382, 115] on div "Definition API Logs Browser Queries" at bounding box center [823, 115] width 1195 height 34
click at [462, 114] on div "Definition API Logs Browser Queries" at bounding box center [823, 115] width 1195 height 34
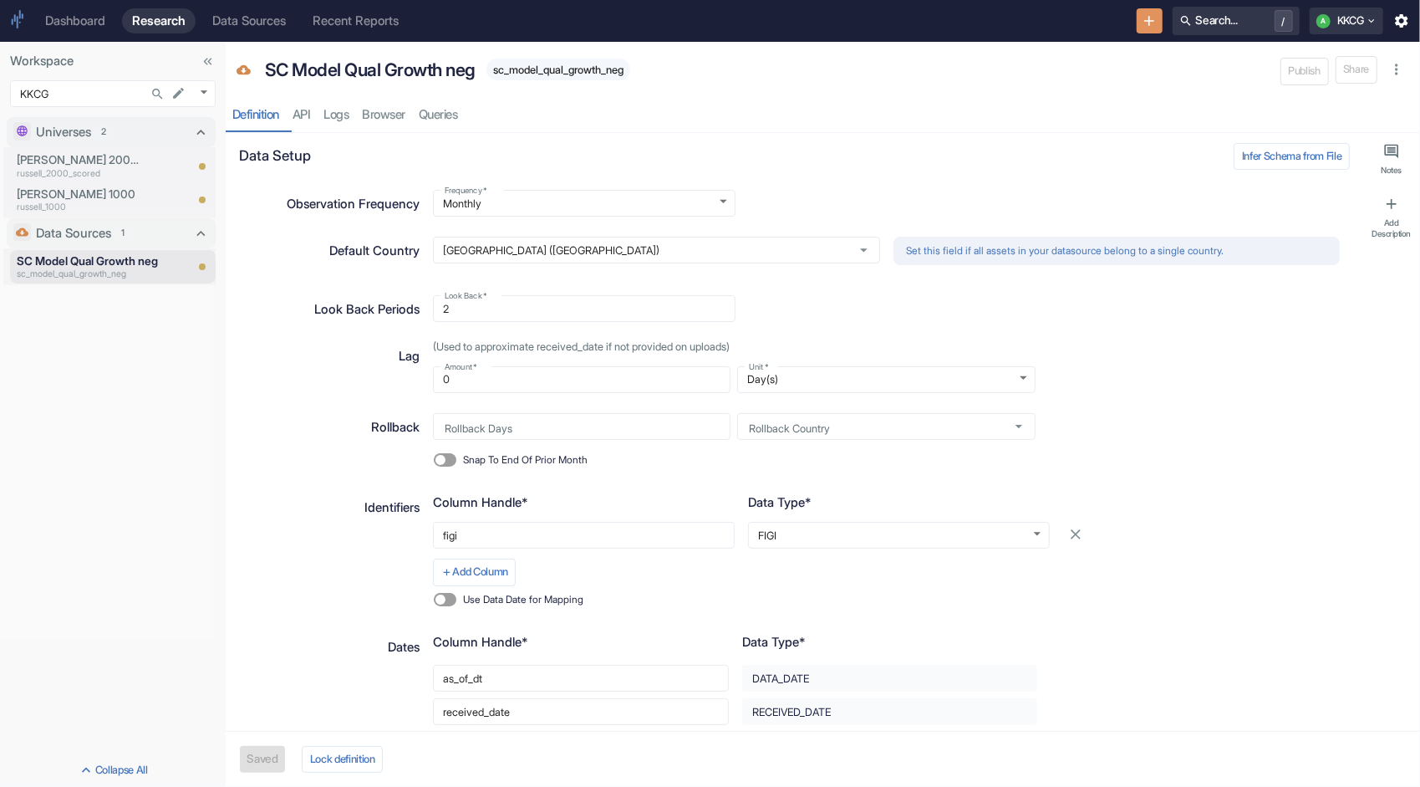
click at [391, 119] on div "Definition API Logs Browser Queries" at bounding box center [823, 115] width 1195 height 34
click at [354, 127] on div "Definition API Logs Browser Queries" at bounding box center [823, 115] width 1195 height 34
click at [1254, 579] on div "Column Handle* Data Type* figi ​ FIGI FIGI ​ Add Column Use Data Date for Mappi…" at bounding box center [886, 553] width 907 height 120
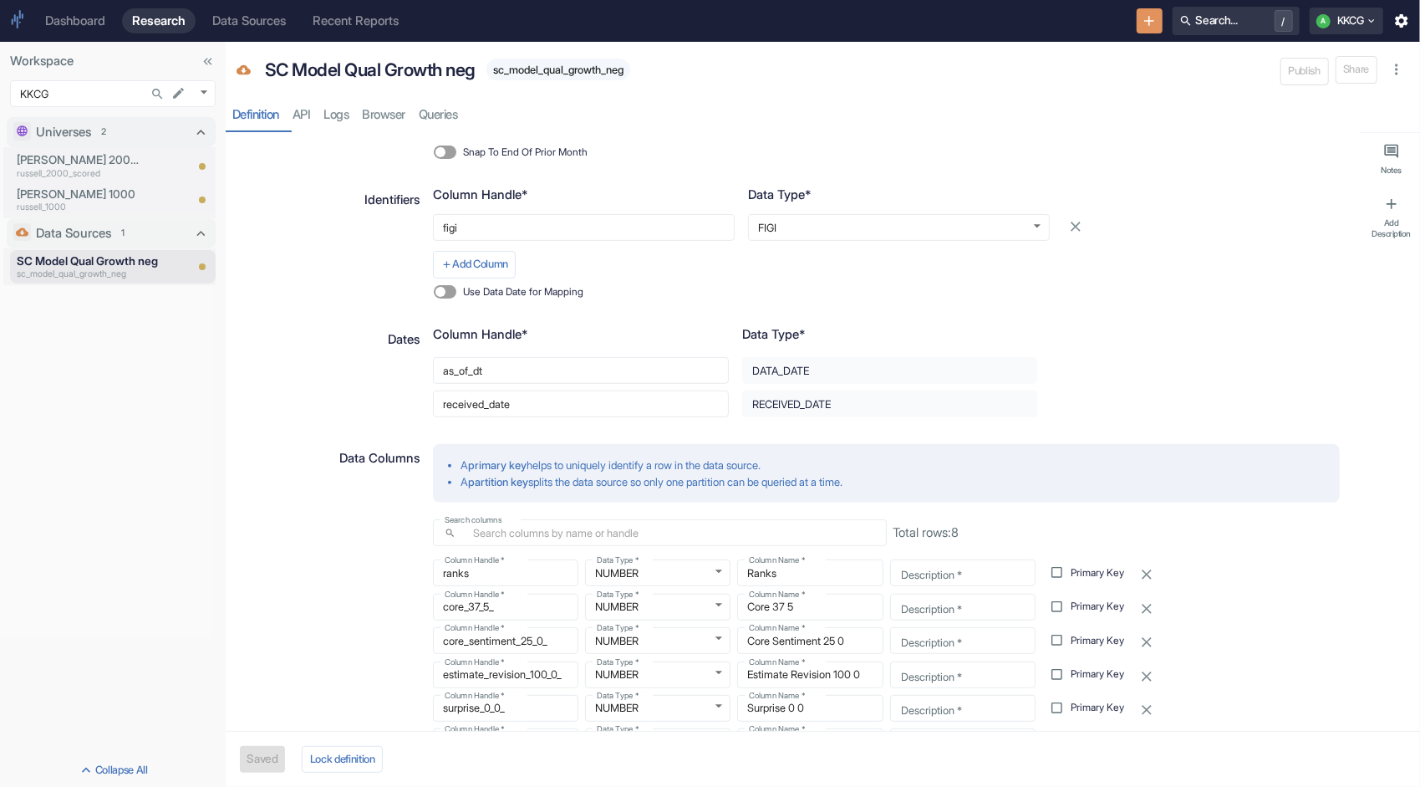
scroll to position [522, 0]
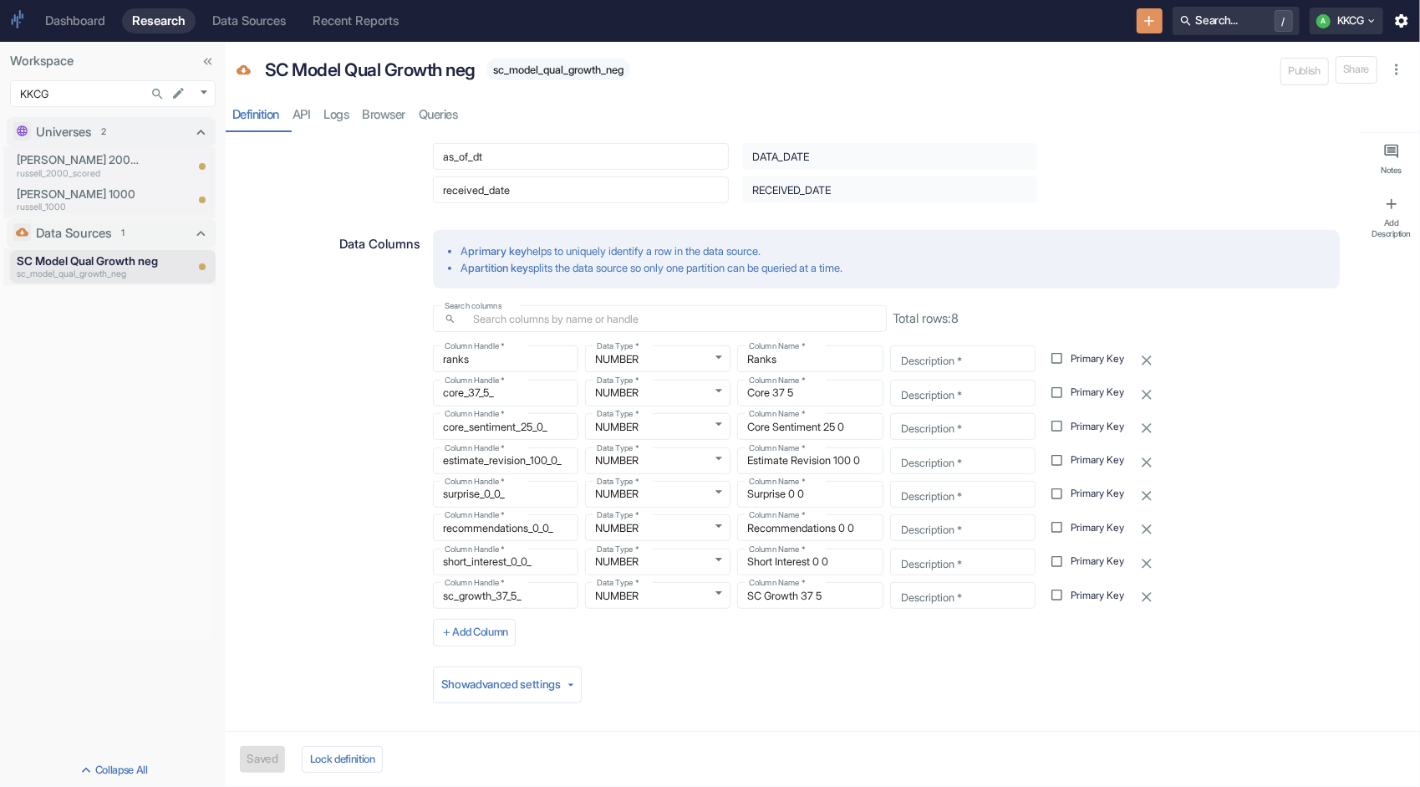
click at [271, 757] on div "Saved Lock definition" at bounding box center [823, 759] width 1195 height 56
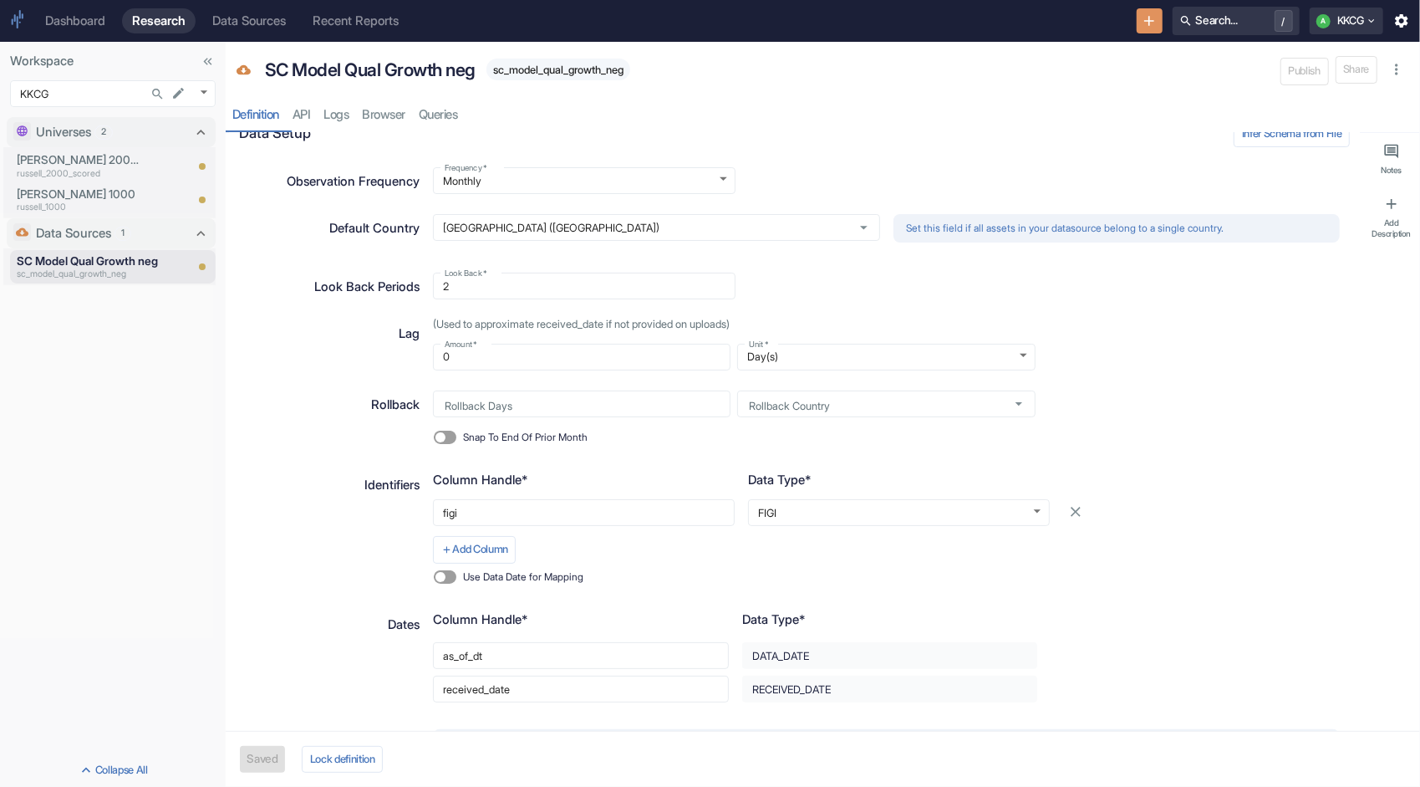
scroll to position [0, 0]
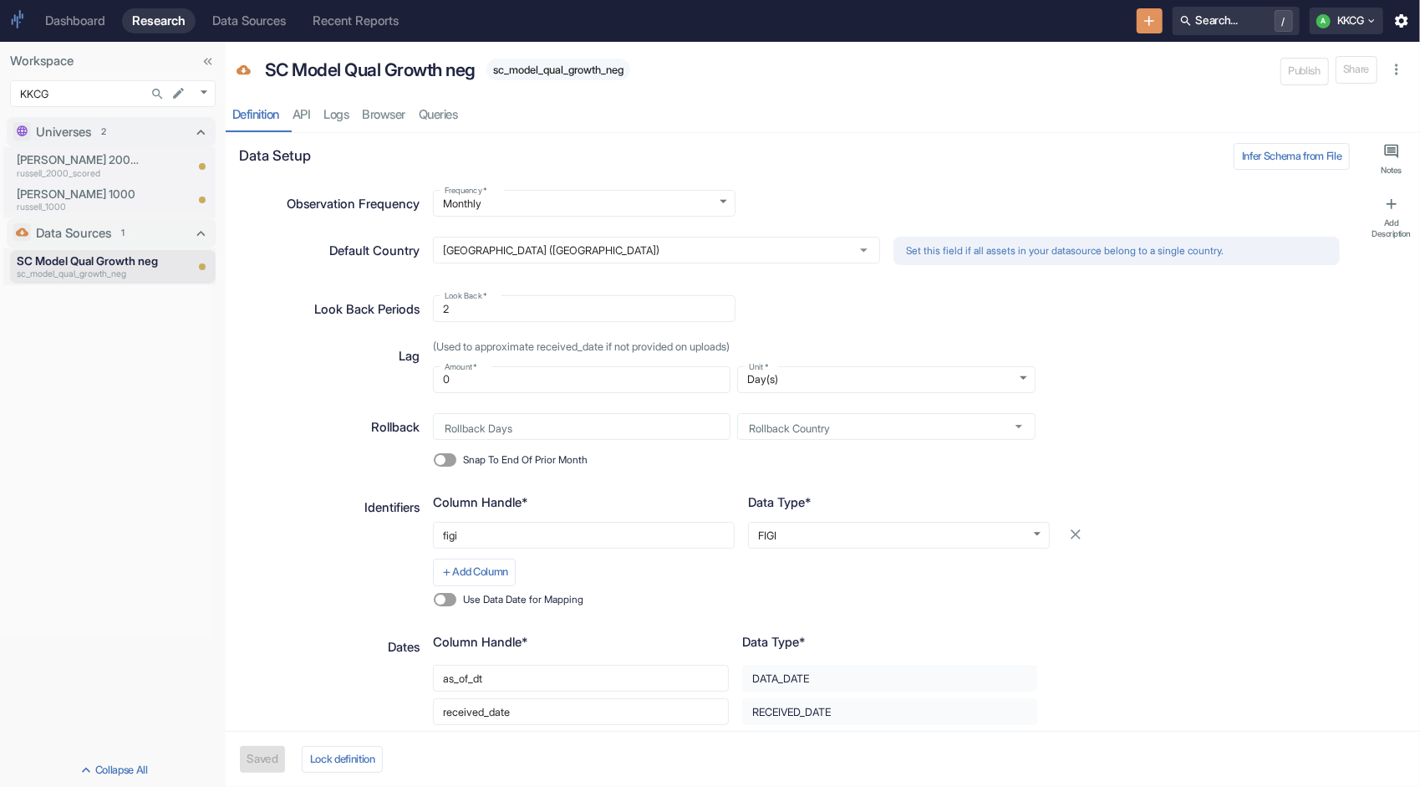
click at [446, 115] on div "Definition API Logs Browser Queries" at bounding box center [823, 115] width 1195 height 34
drag, startPoint x: 381, startPoint y: 120, endPoint x: 334, endPoint y: 121, distance: 46.8
click at [377, 122] on div "Definition API Logs Browser Queries" at bounding box center [823, 115] width 1195 height 34
click at [316, 122] on div "Definition API Logs Browser Queries" at bounding box center [823, 115] width 1195 height 34
click at [247, 67] on icon "Data Source" at bounding box center [244, 69] width 14 height 9
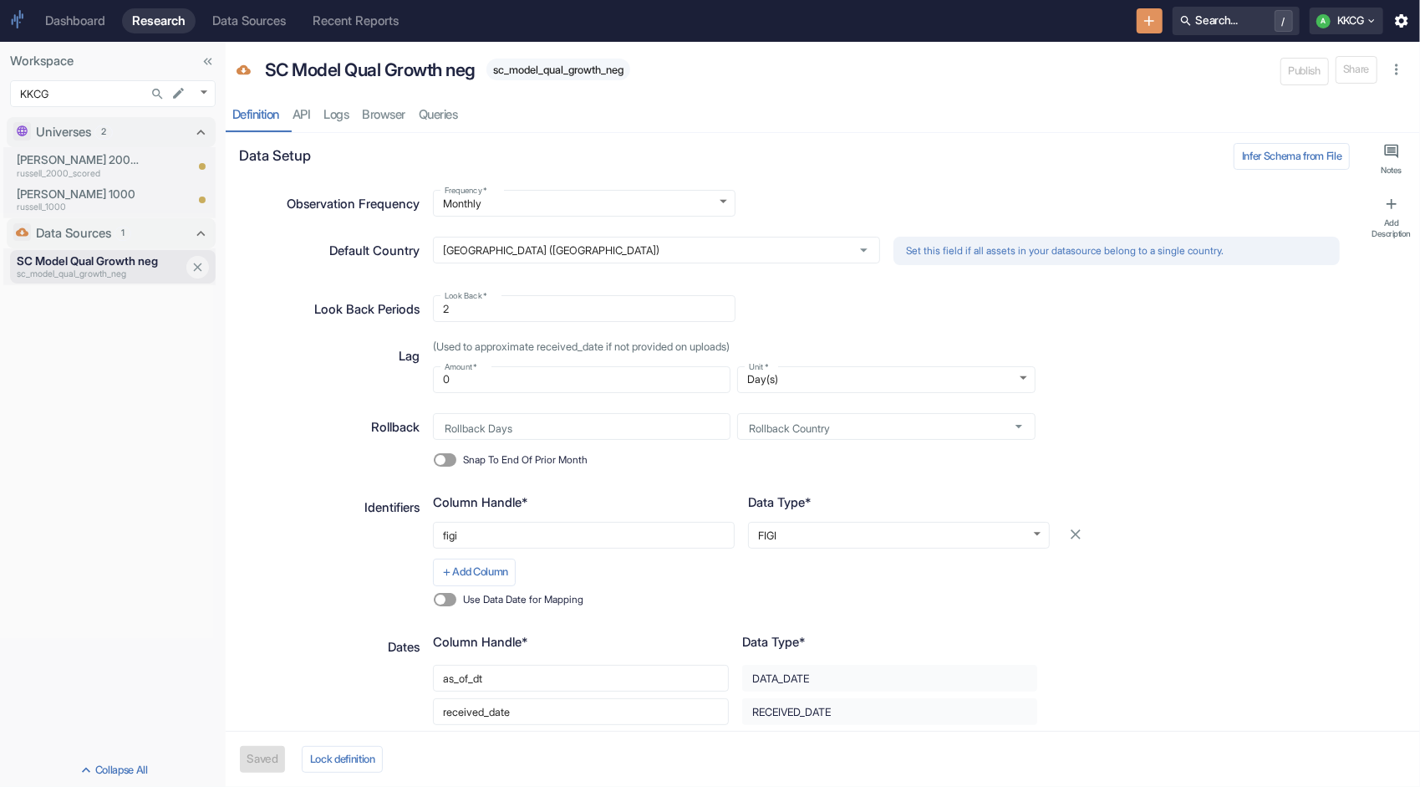
click at [97, 271] on p "sc_model_qual_growth_neg" at bounding box center [100, 274] width 167 height 13
click at [89, 192] on p "[PERSON_NAME] 1000" at bounding box center [78, 194] width 122 height 17
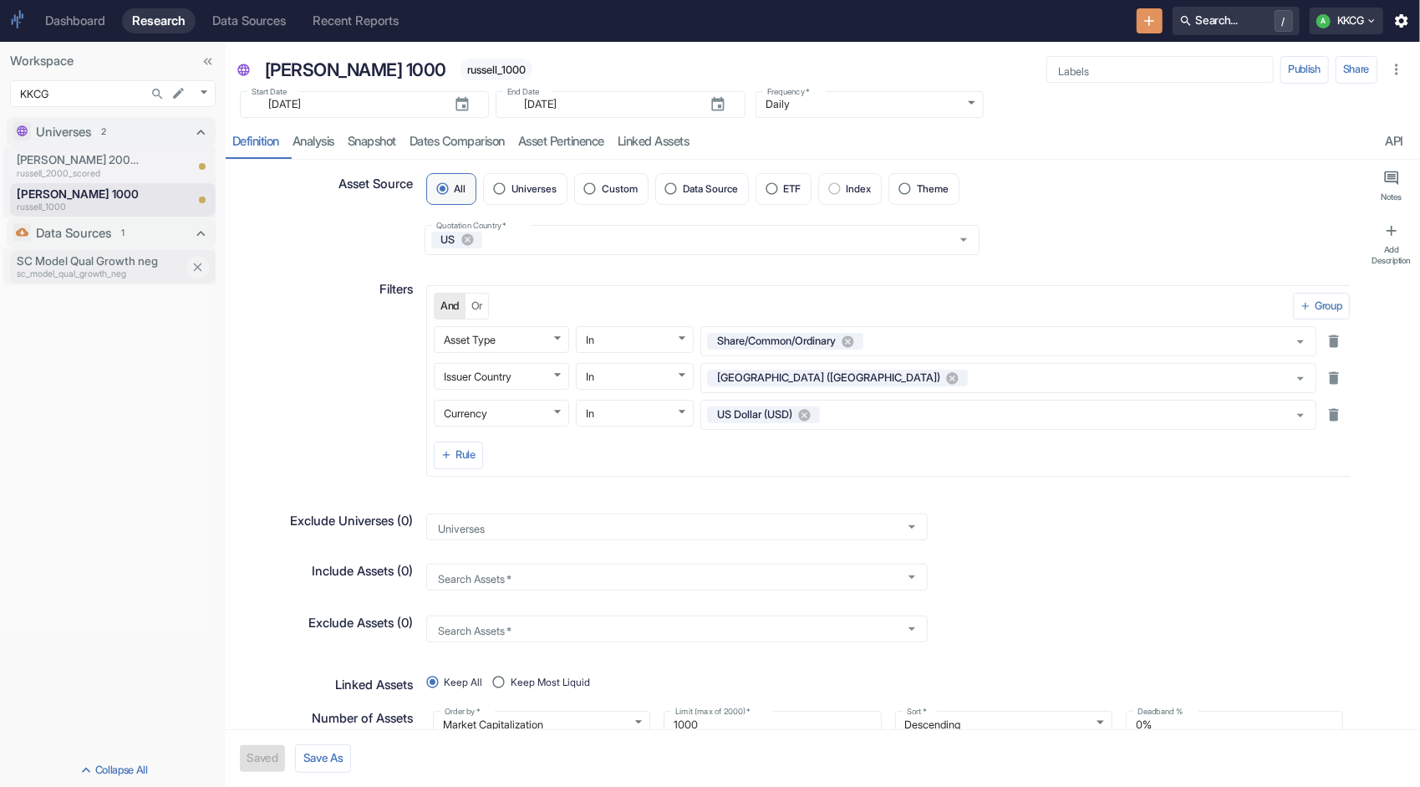
click at [124, 274] on p "sc_model_qual_growth_neg" at bounding box center [100, 274] width 167 height 13
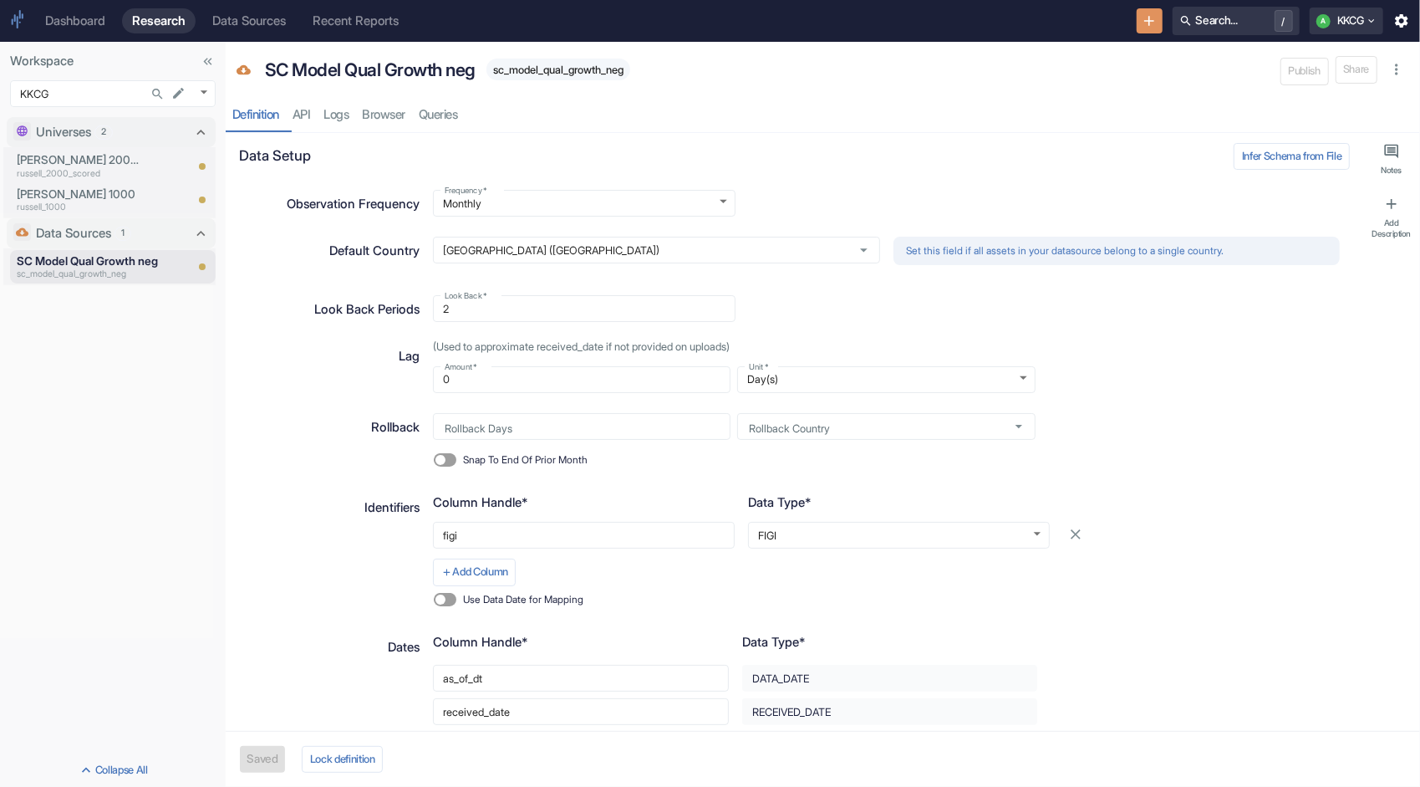
click at [279, 25] on div "Data Sources" at bounding box center [249, 20] width 74 height 15
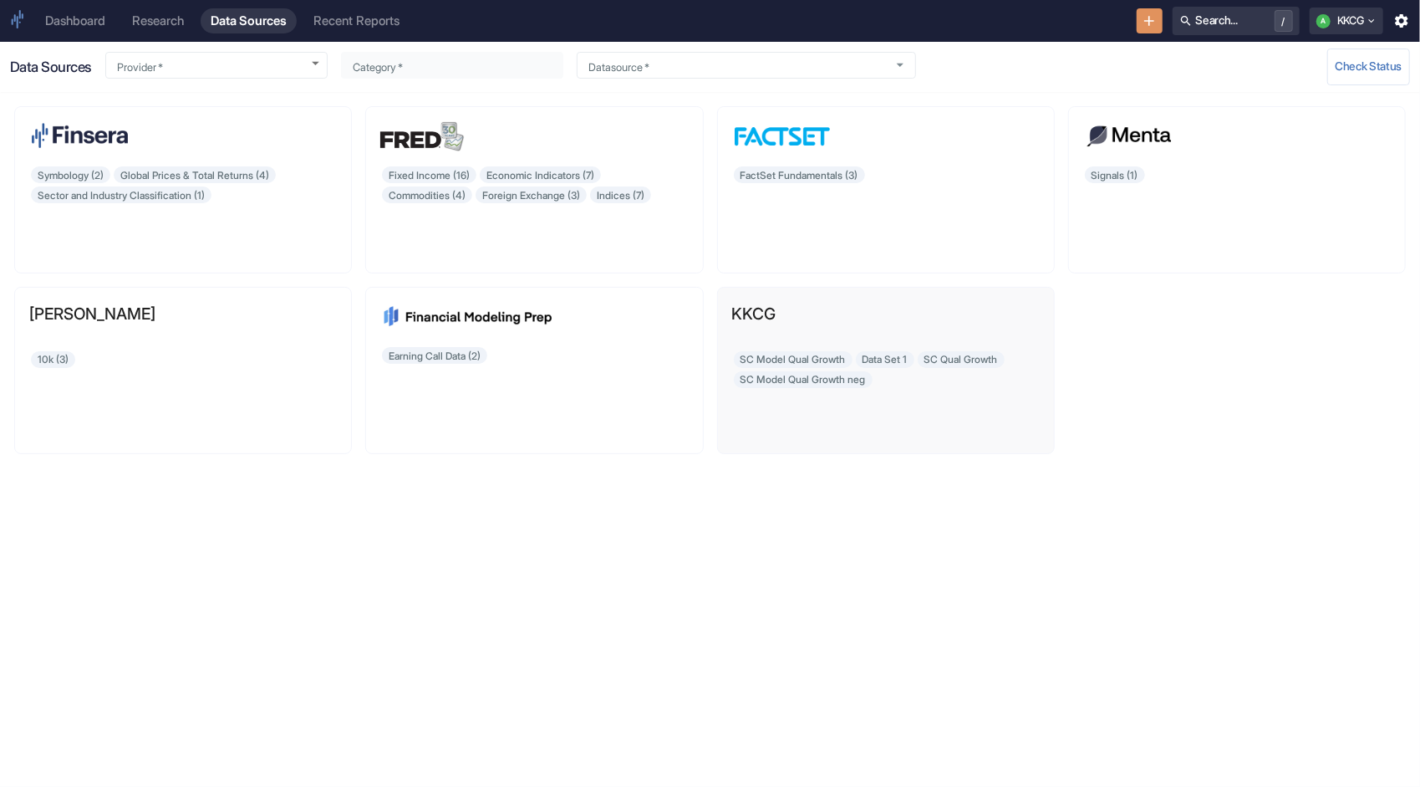
click at [830, 384] on div "SC Model Qual Growth Data Set 1 SC Qual Growth SC Model Qual Growth neg" at bounding box center [886, 393] width 308 height 89
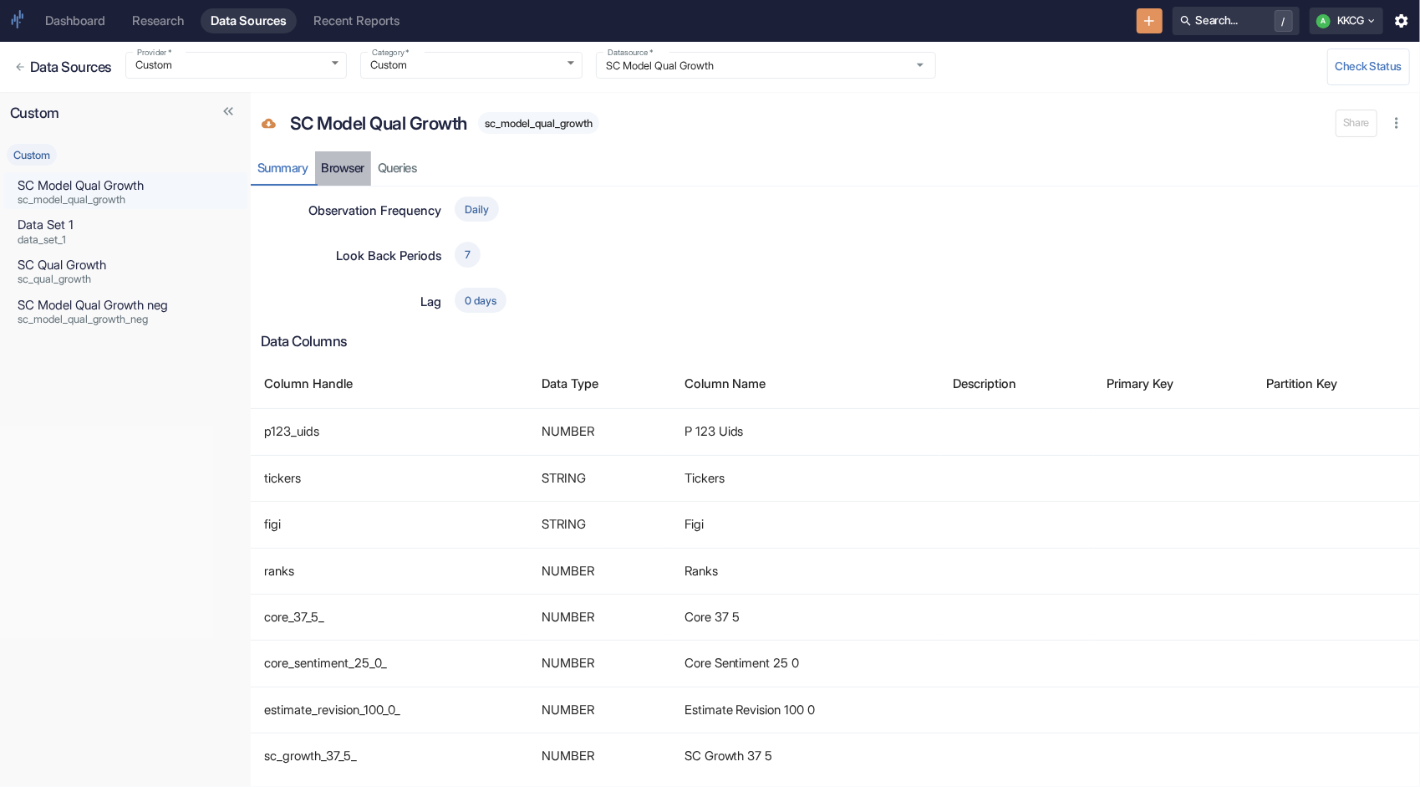
click at [345, 171] on link "Browser" at bounding box center [343, 168] width 57 height 34
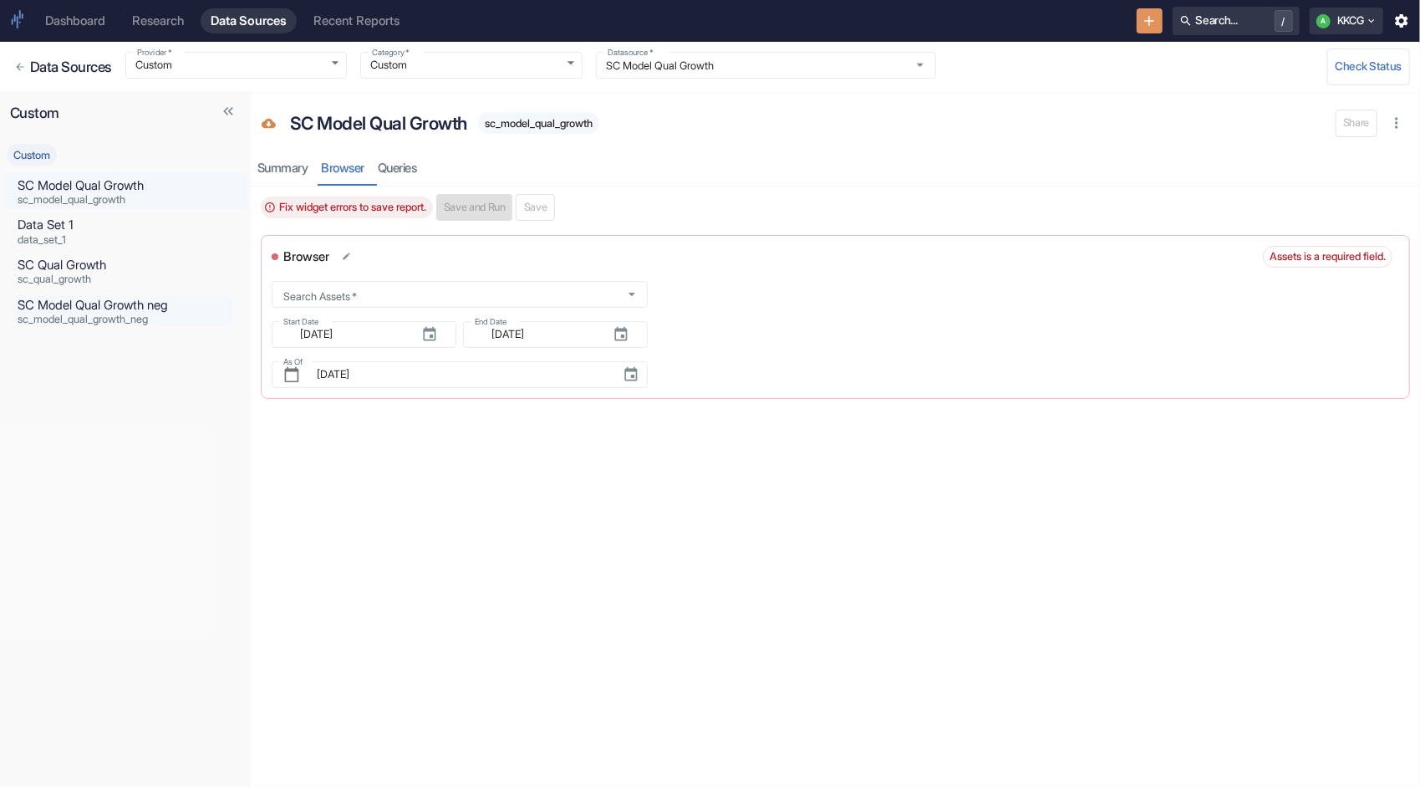
click at [75, 318] on span "sc_model_qual_growth_neg" at bounding box center [126, 319] width 216 height 11
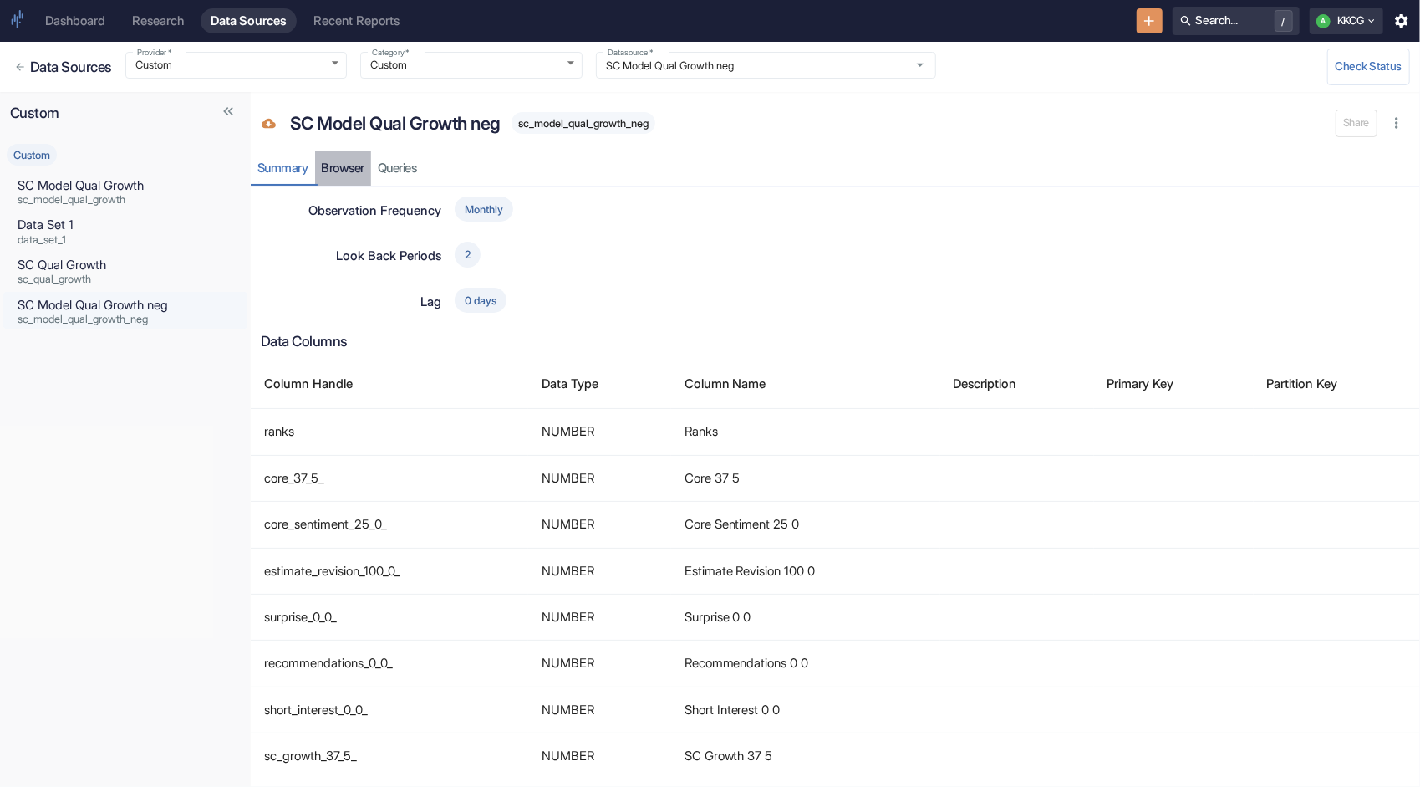
click at [344, 168] on link "Browser" at bounding box center [343, 168] width 57 height 34
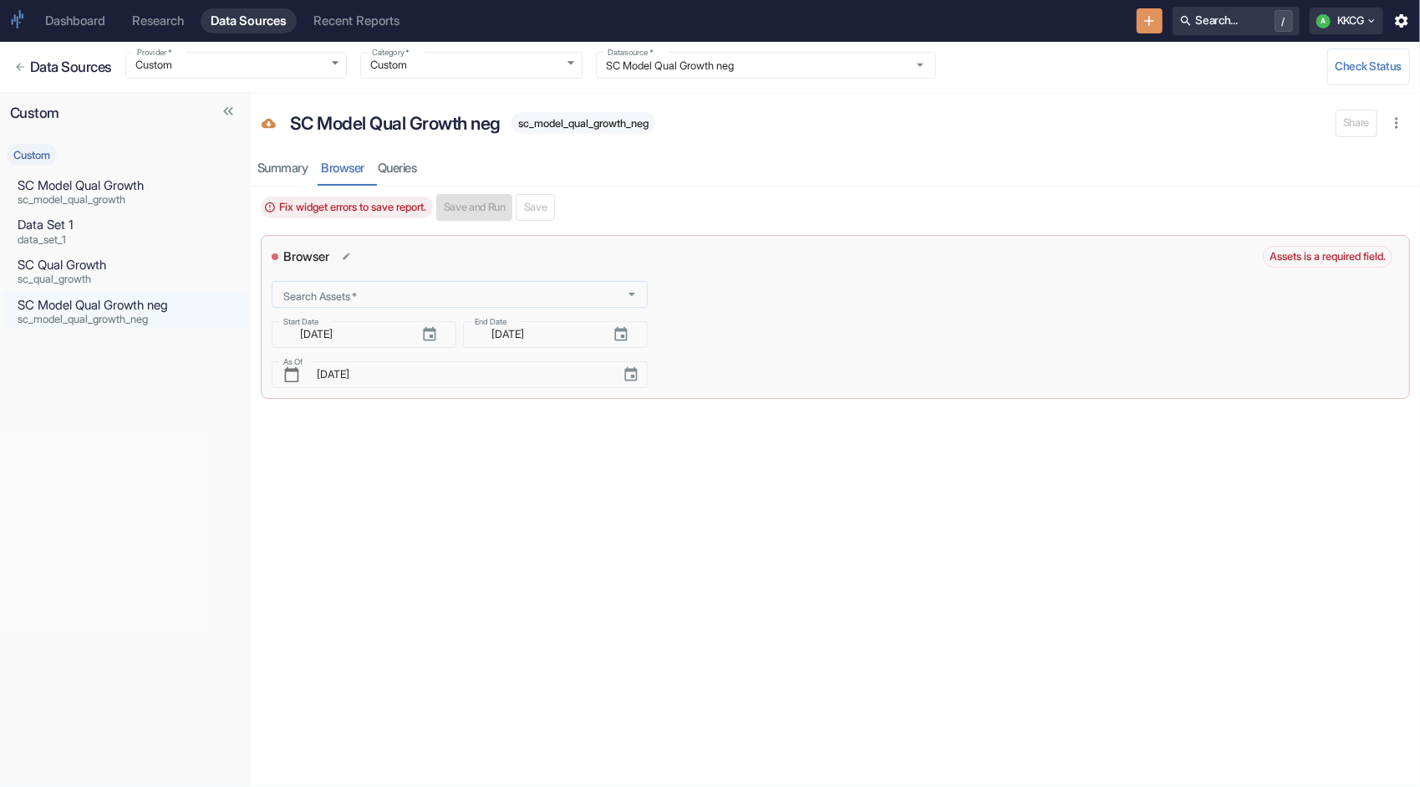
click at [548, 301] on div "Search Assets   *" at bounding box center [460, 294] width 376 height 27
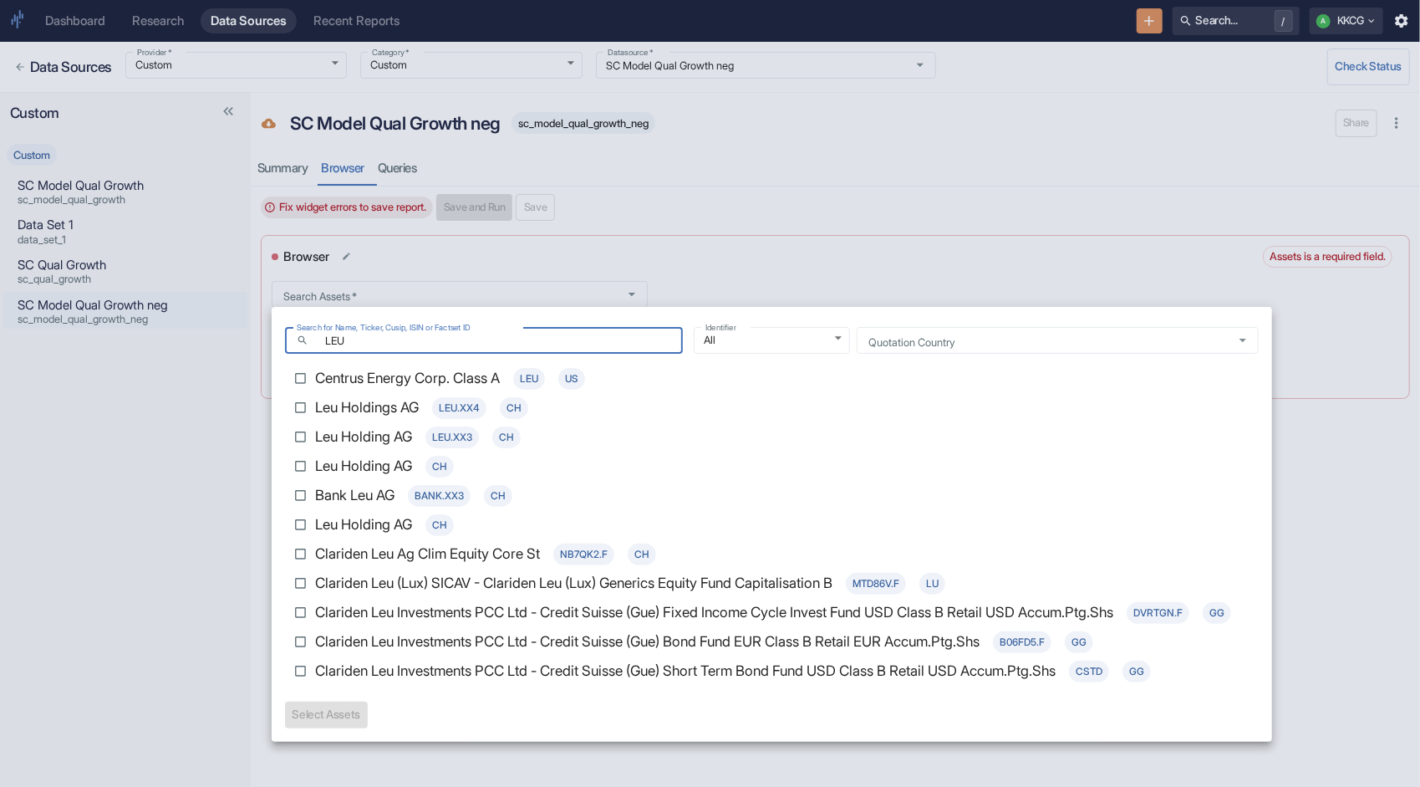
click at [488, 380] on p "Centrus Energy Corp. Class A" at bounding box center [407, 379] width 185 height 22
click at [315, 380] on input "Centrus Energy Corp. Class A LEU [GEOGRAPHIC_DATA]" at bounding box center [300, 378] width 29 height 29
click at [342, 719] on button "Select 1 Asset(s)" at bounding box center [332, 714] width 94 height 27
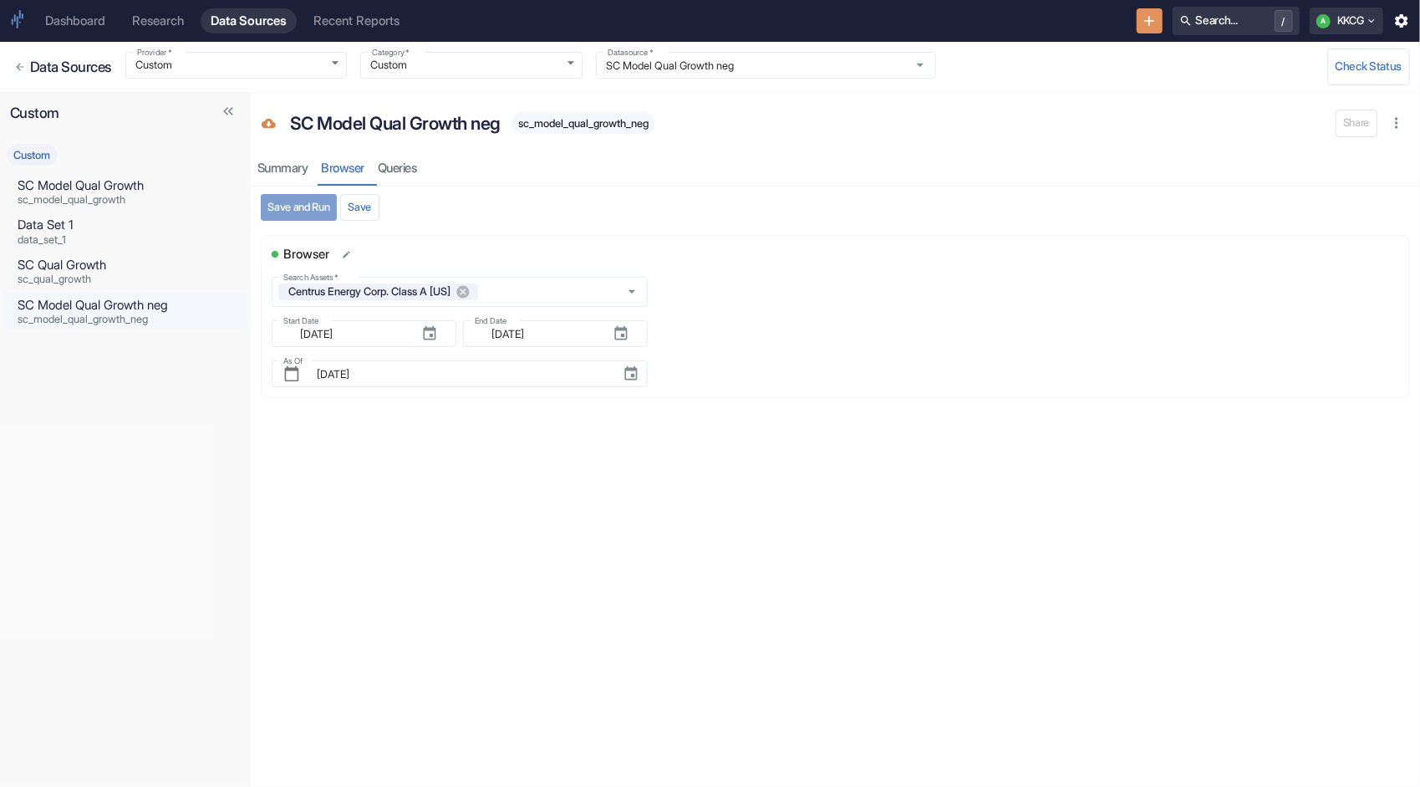
click at [288, 207] on button "Save and Run" at bounding box center [299, 207] width 76 height 27
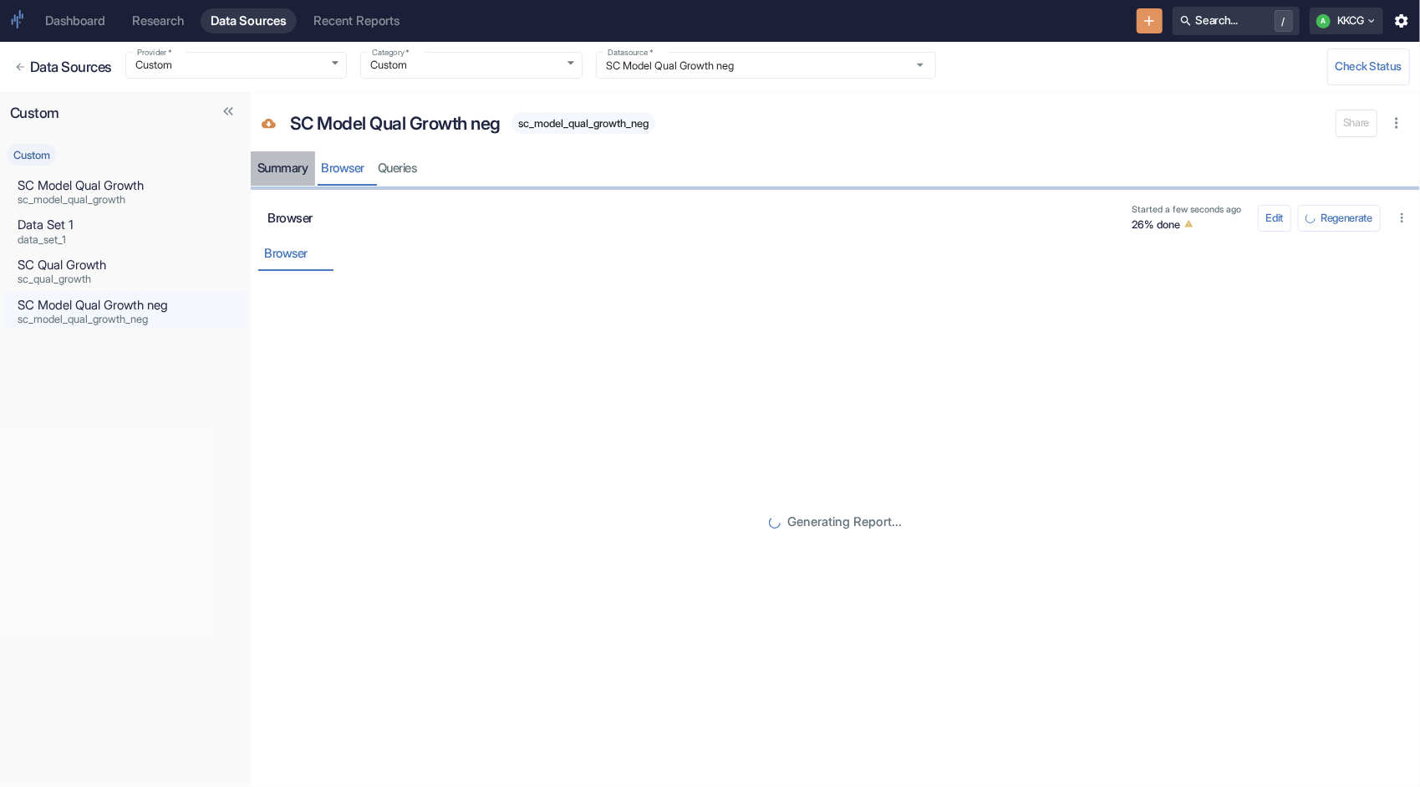
click at [286, 170] on div "Summary" at bounding box center [283, 169] width 51 height 16
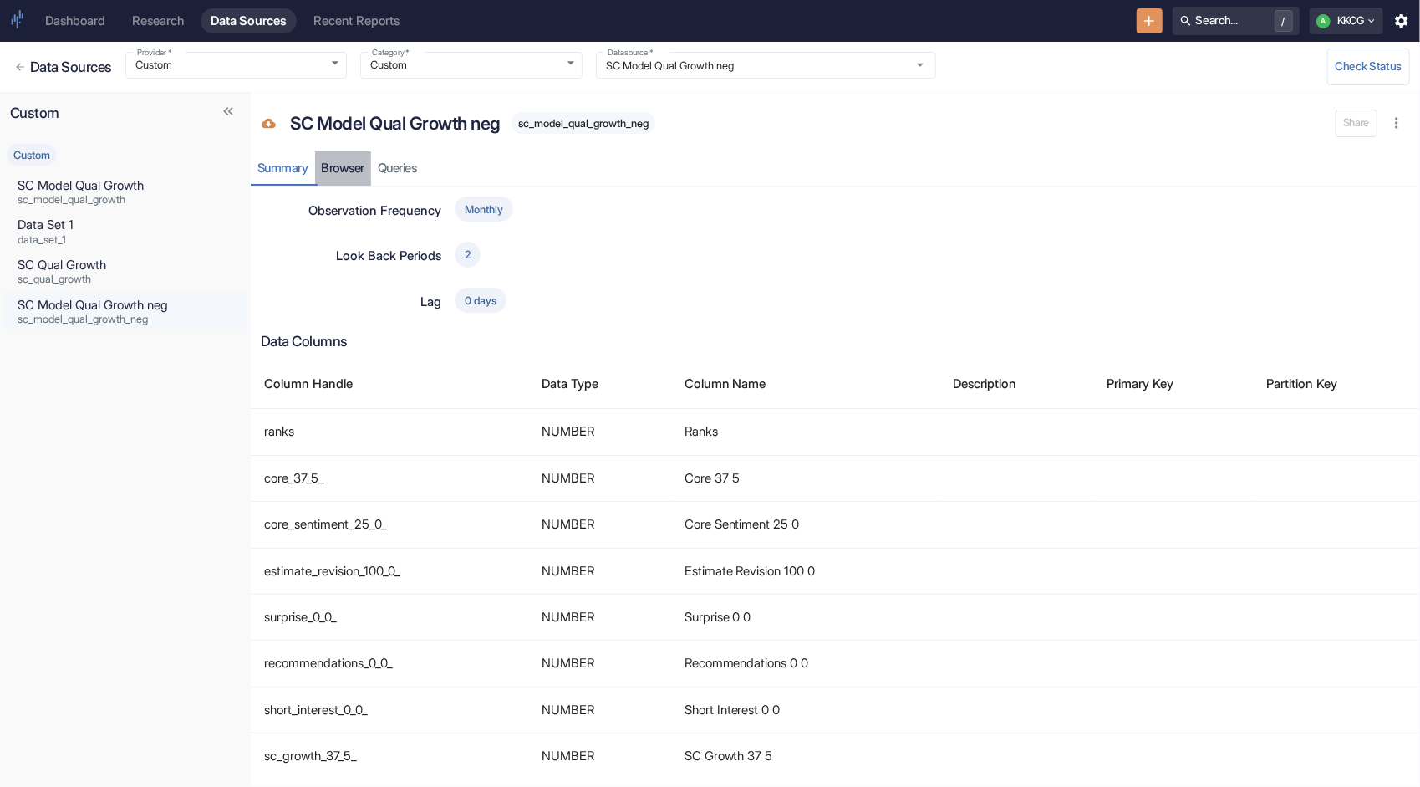
click at [344, 166] on link "Browser" at bounding box center [343, 168] width 57 height 34
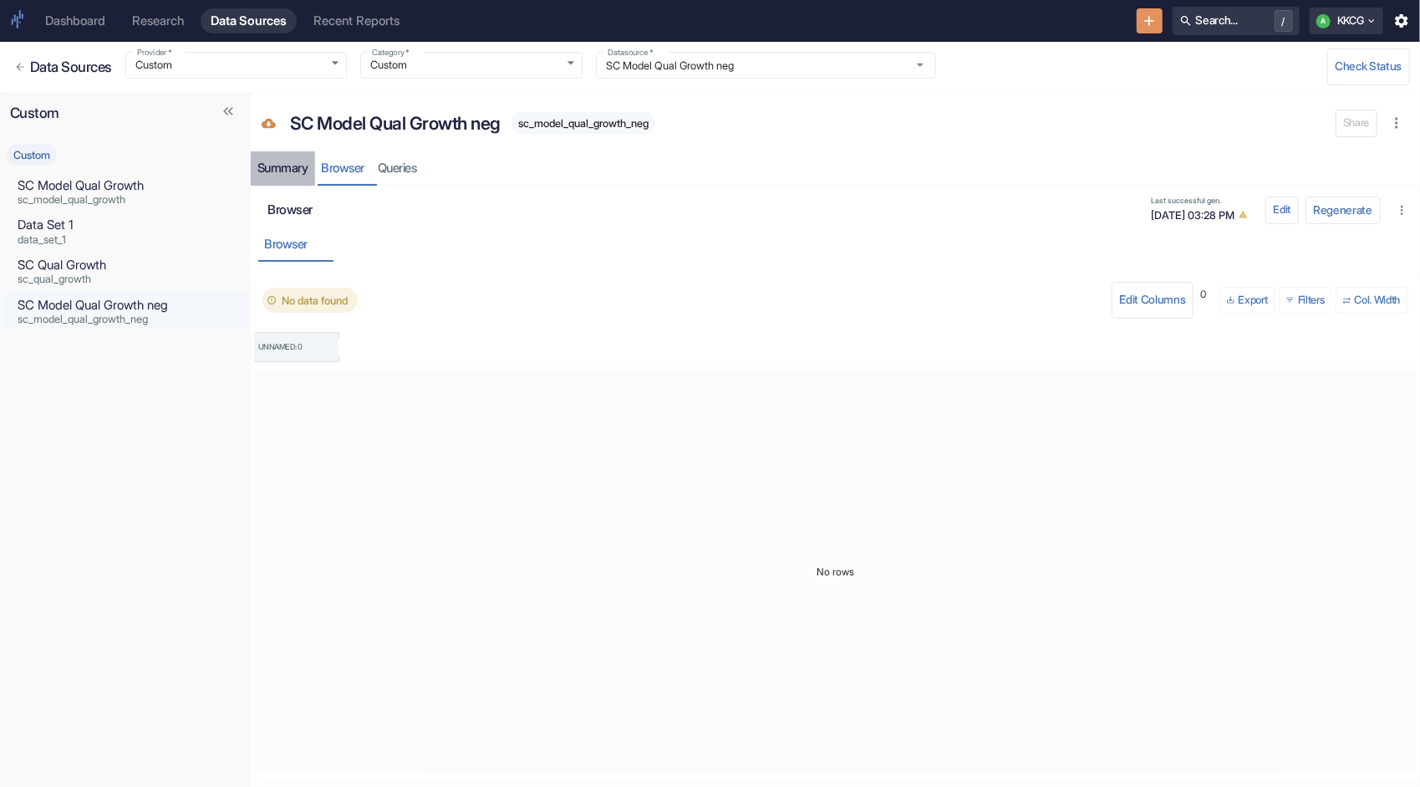
click at [273, 171] on div "Summary" at bounding box center [283, 169] width 51 height 16
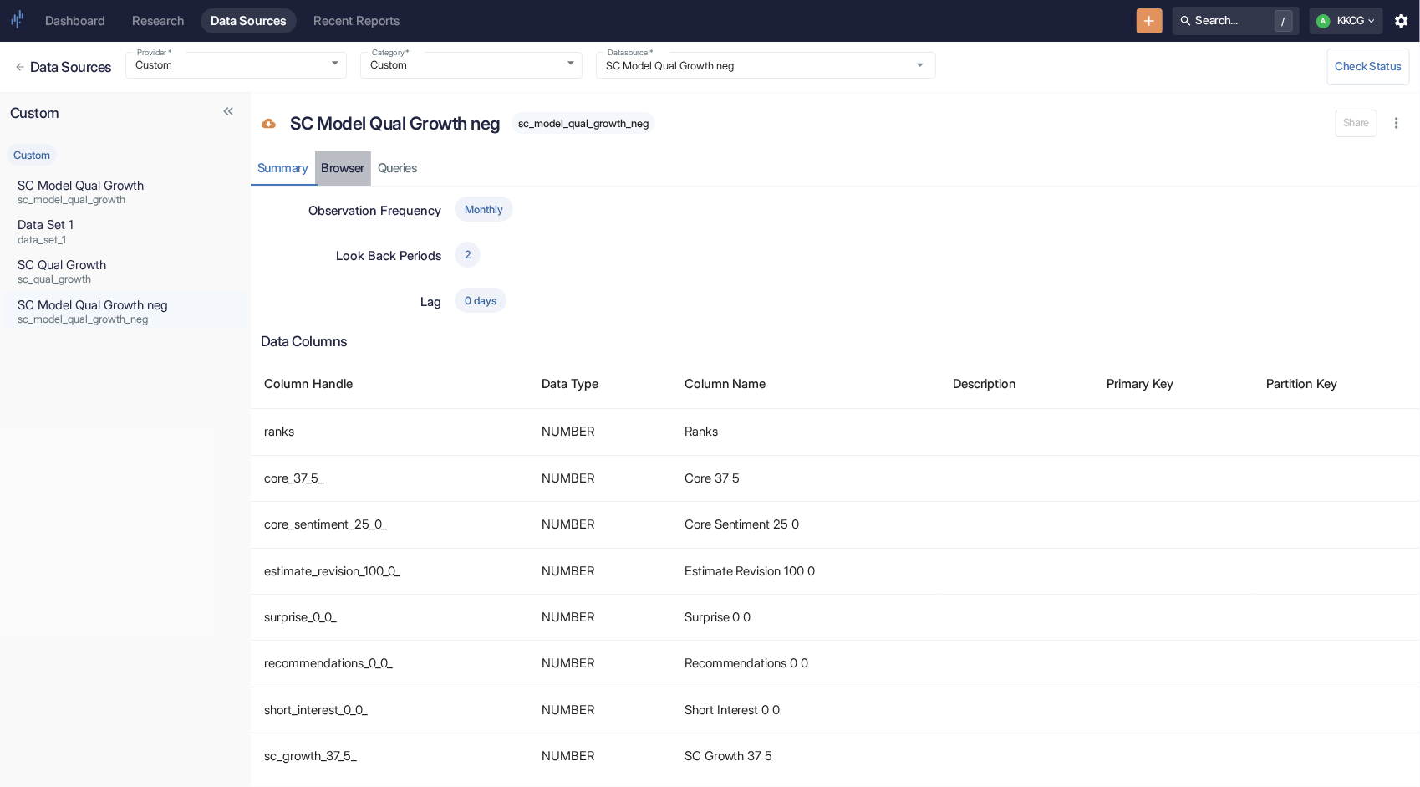
click at [336, 169] on link "Browser" at bounding box center [343, 168] width 57 height 34
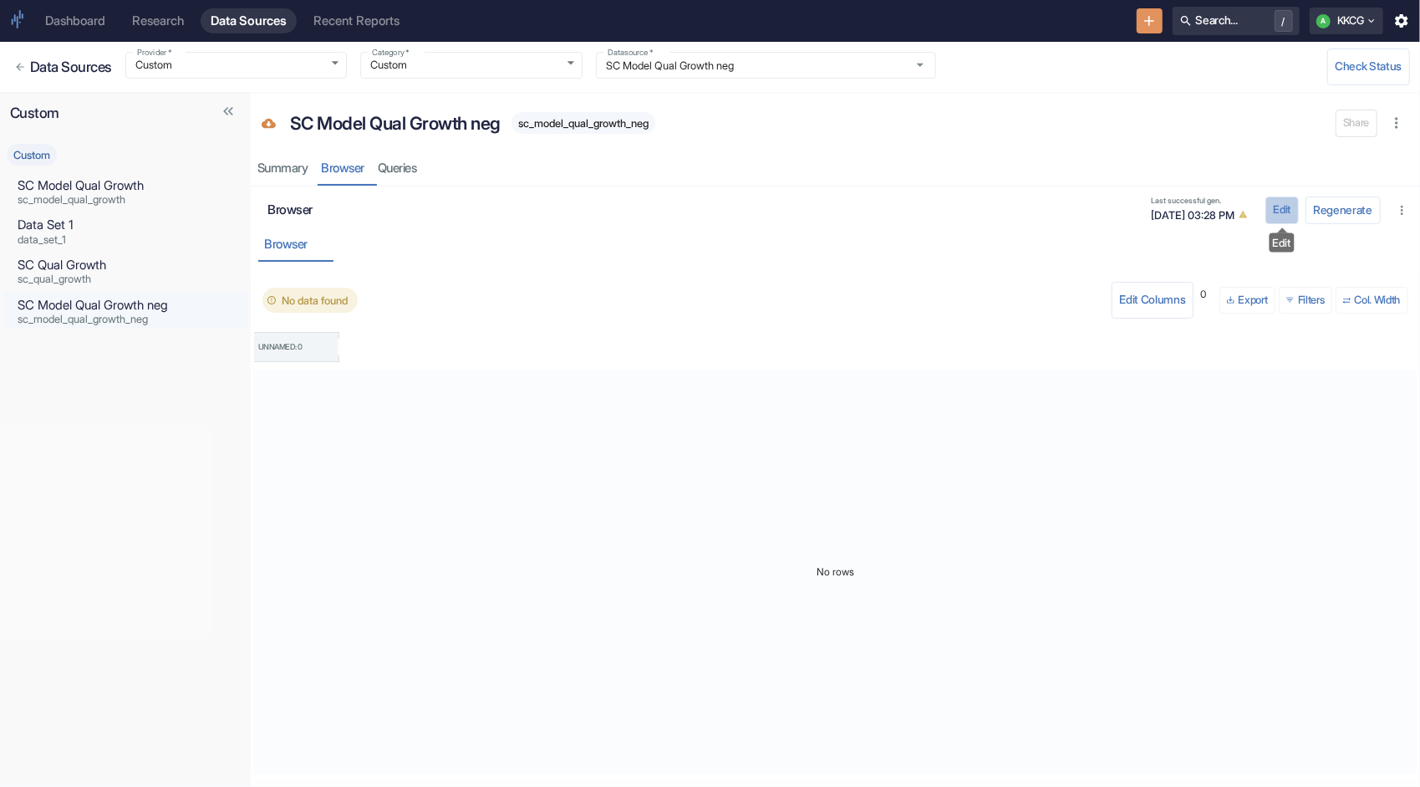
click at [1283, 211] on button "Edit" at bounding box center [1282, 209] width 33 height 27
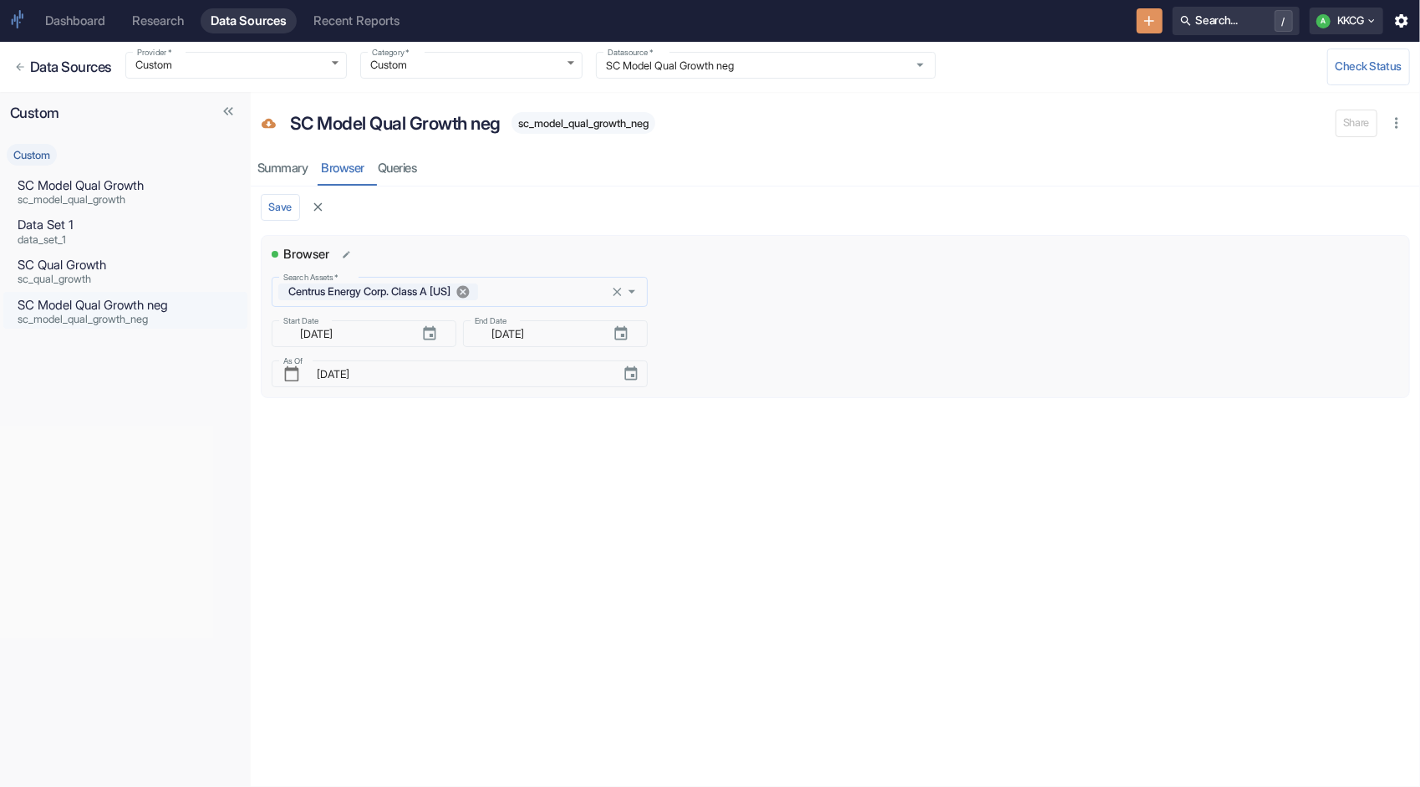
click at [469, 293] on icon at bounding box center [462, 292] width 13 height 13
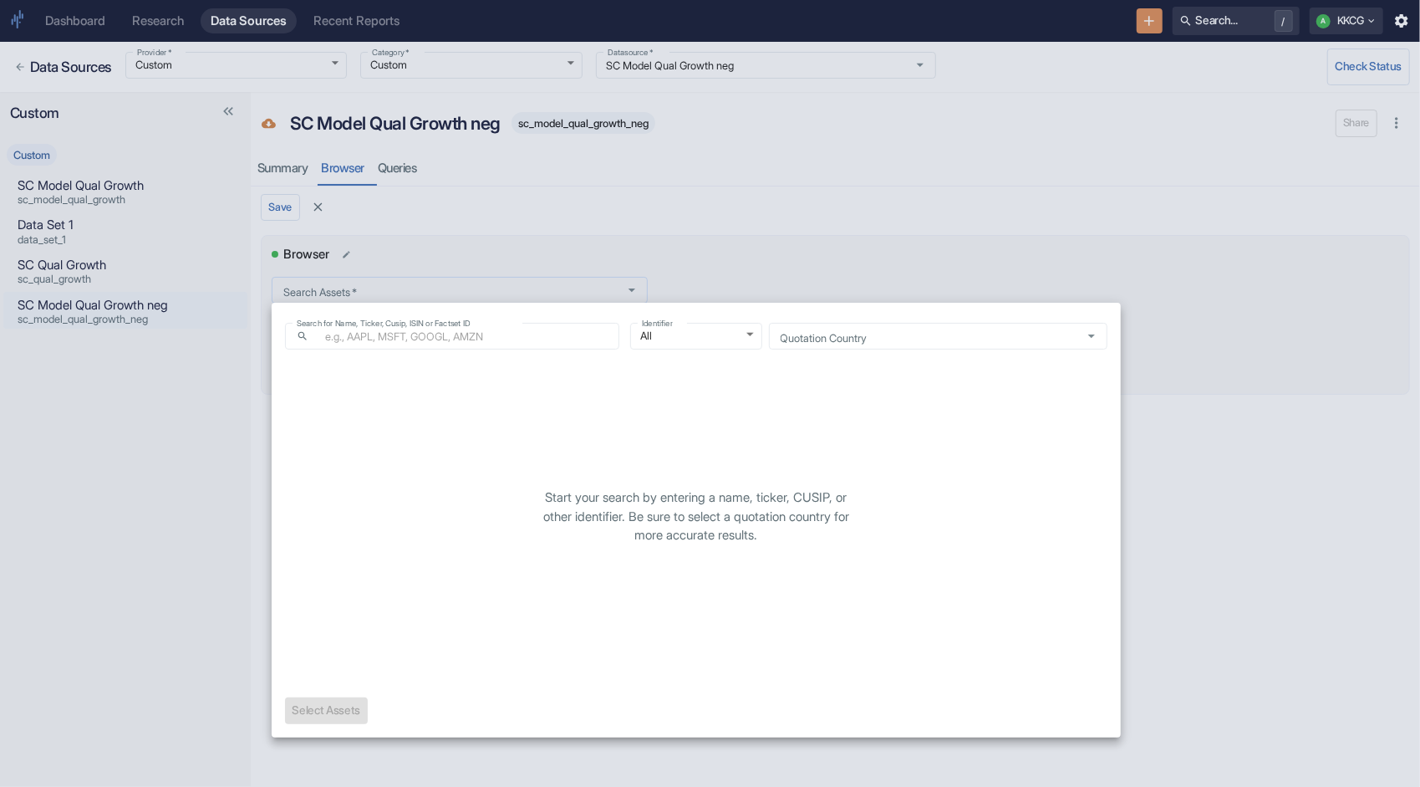
click at [476, 291] on body "Dashboard Research Data Sources Recent Reports Search... / A KKCG Data Sources …" at bounding box center [710, 393] width 1420 height 787
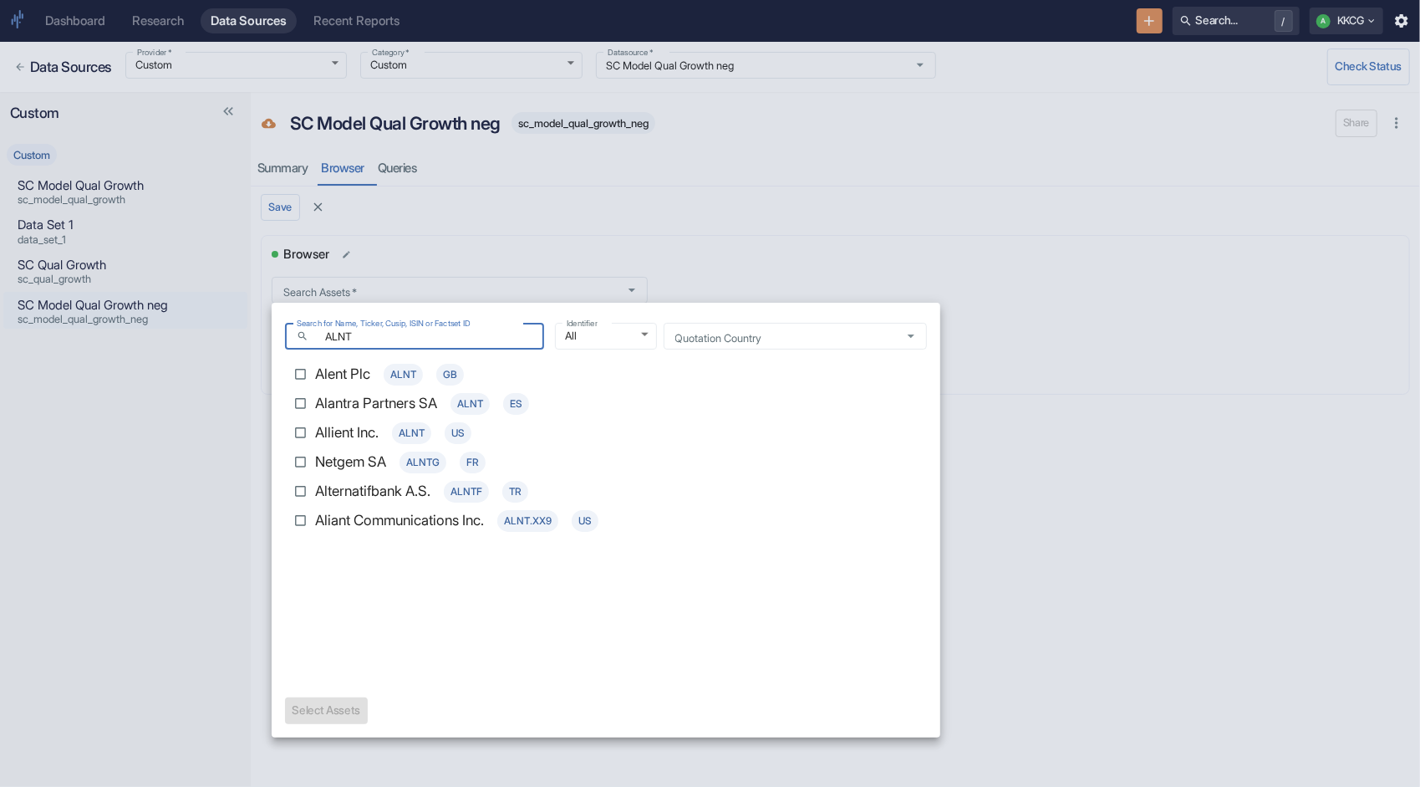
click at [302, 430] on input "Allient Inc. ALNT US" at bounding box center [300, 432] width 29 height 29
click at [353, 702] on button "Select 1 Asset(s)" at bounding box center [332, 710] width 94 height 27
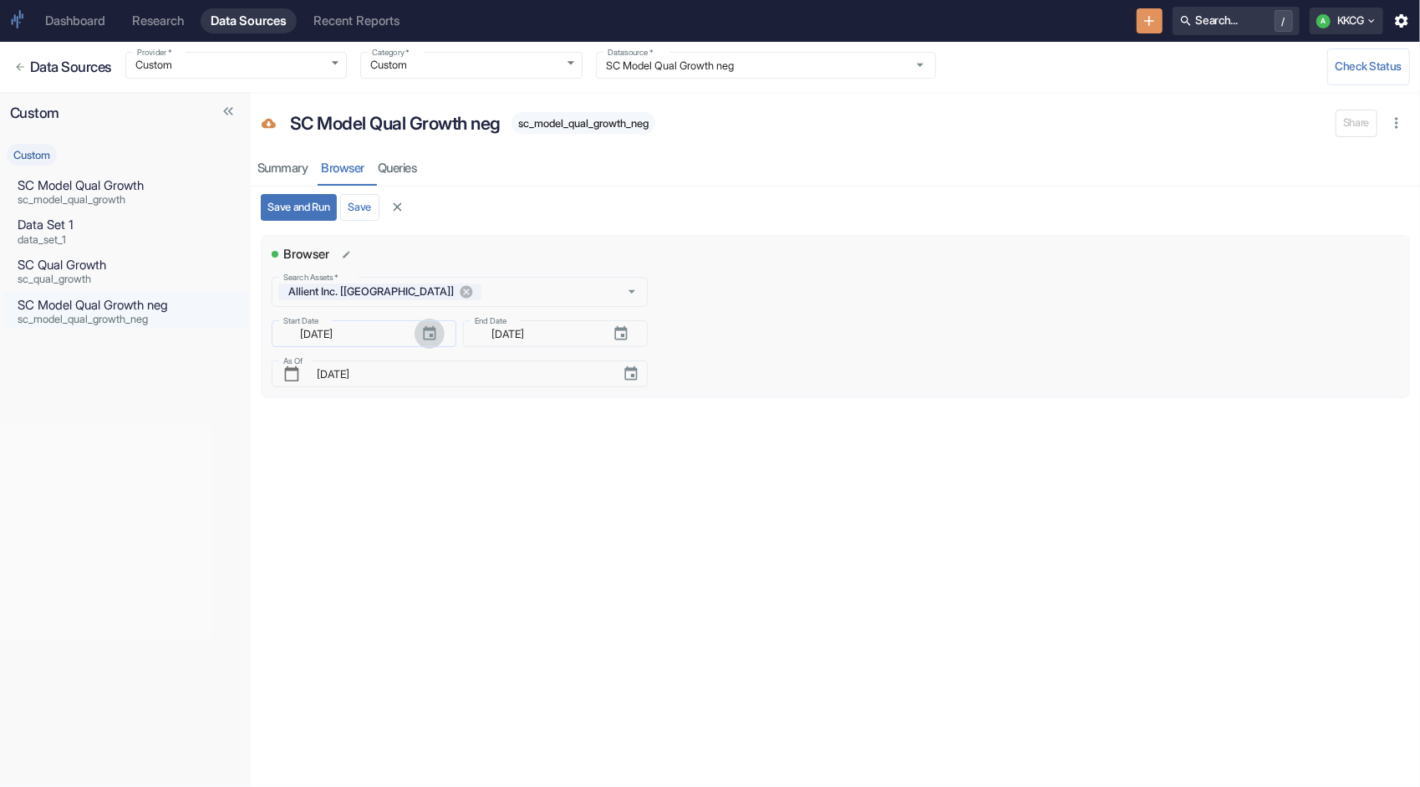
click at [424, 331] on icon "button" at bounding box center [429, 333] width 13 height 14
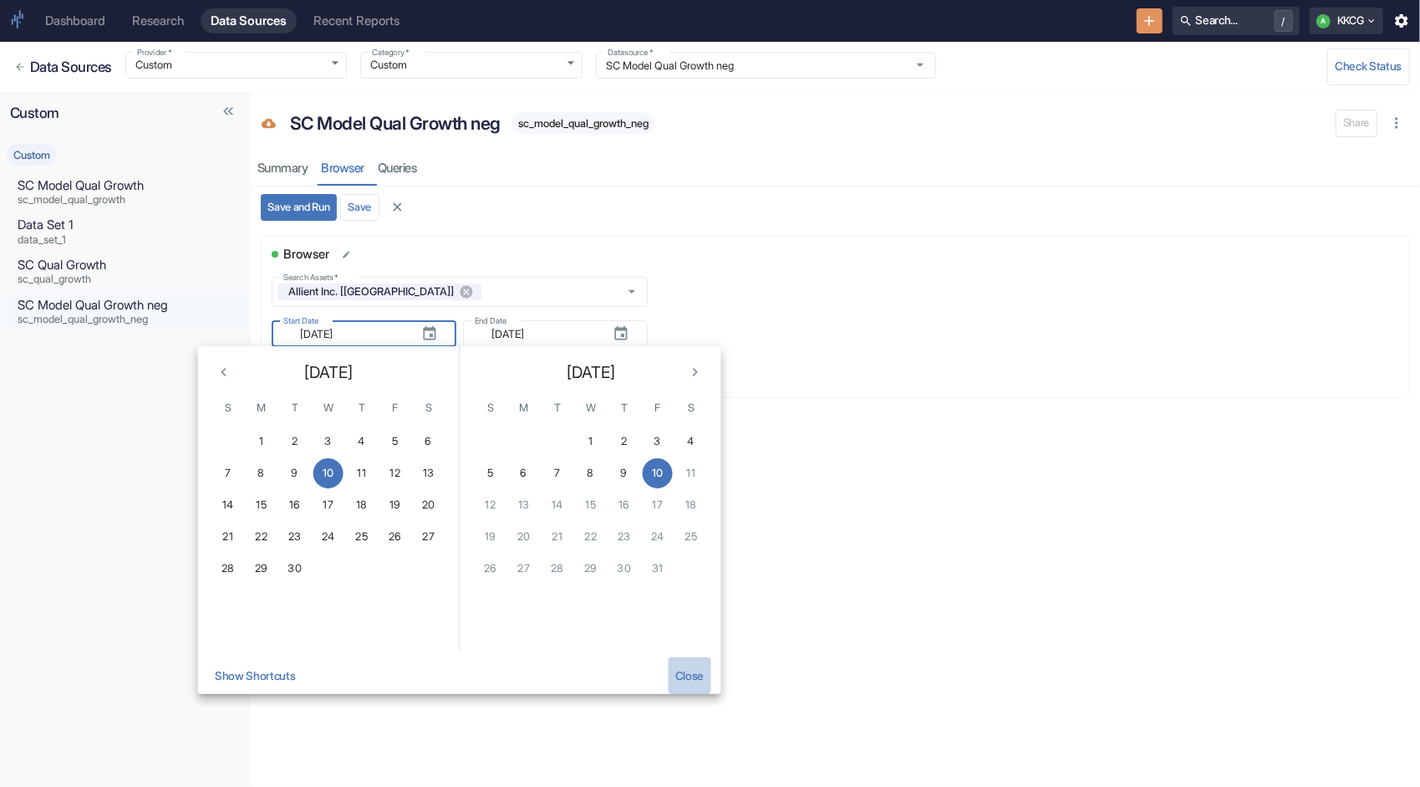
click at [697, 682] on button "Close" at bounding box center [689, 675] width 43 height 37
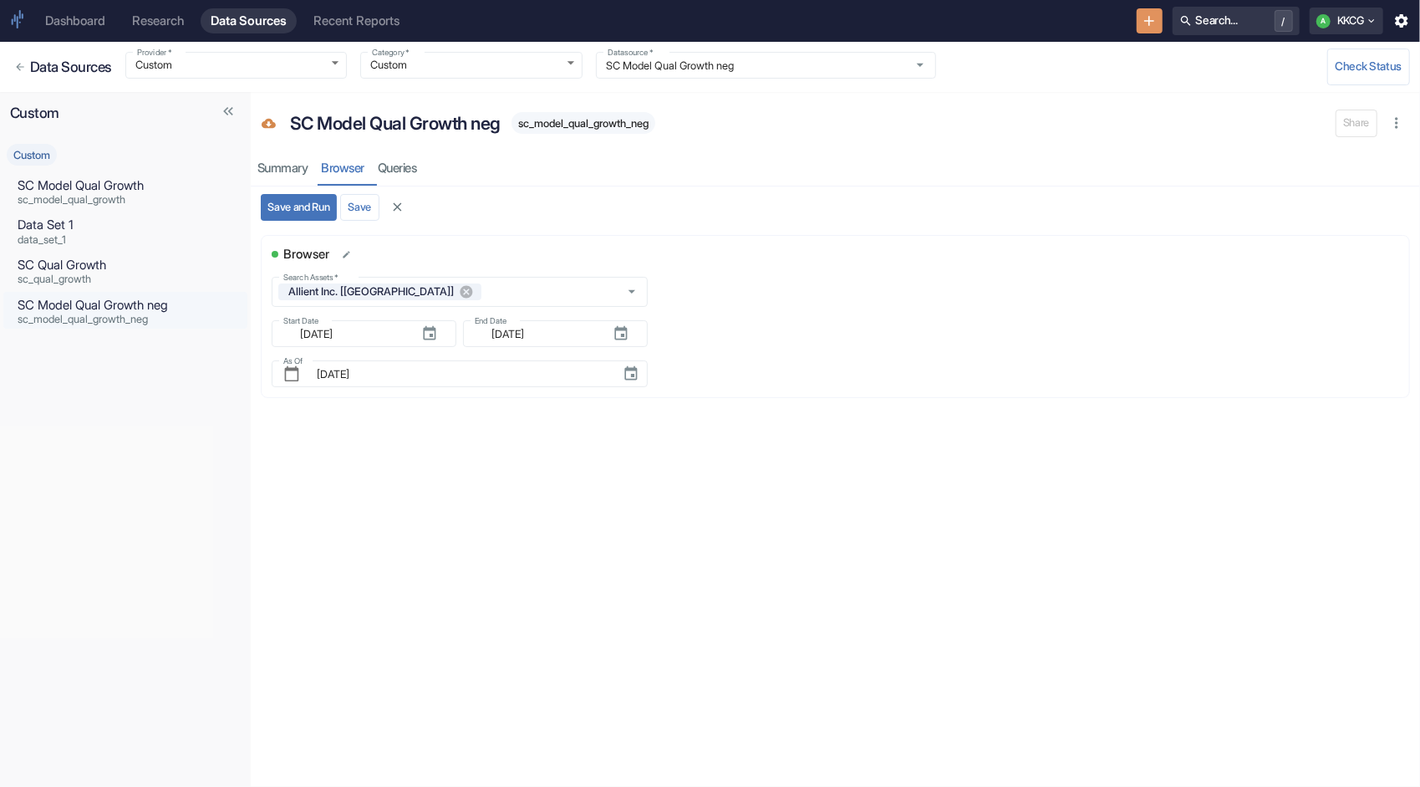
click at [327, 201] on button "Save and Run" at bounding box center [299, 207] width 76 height 27
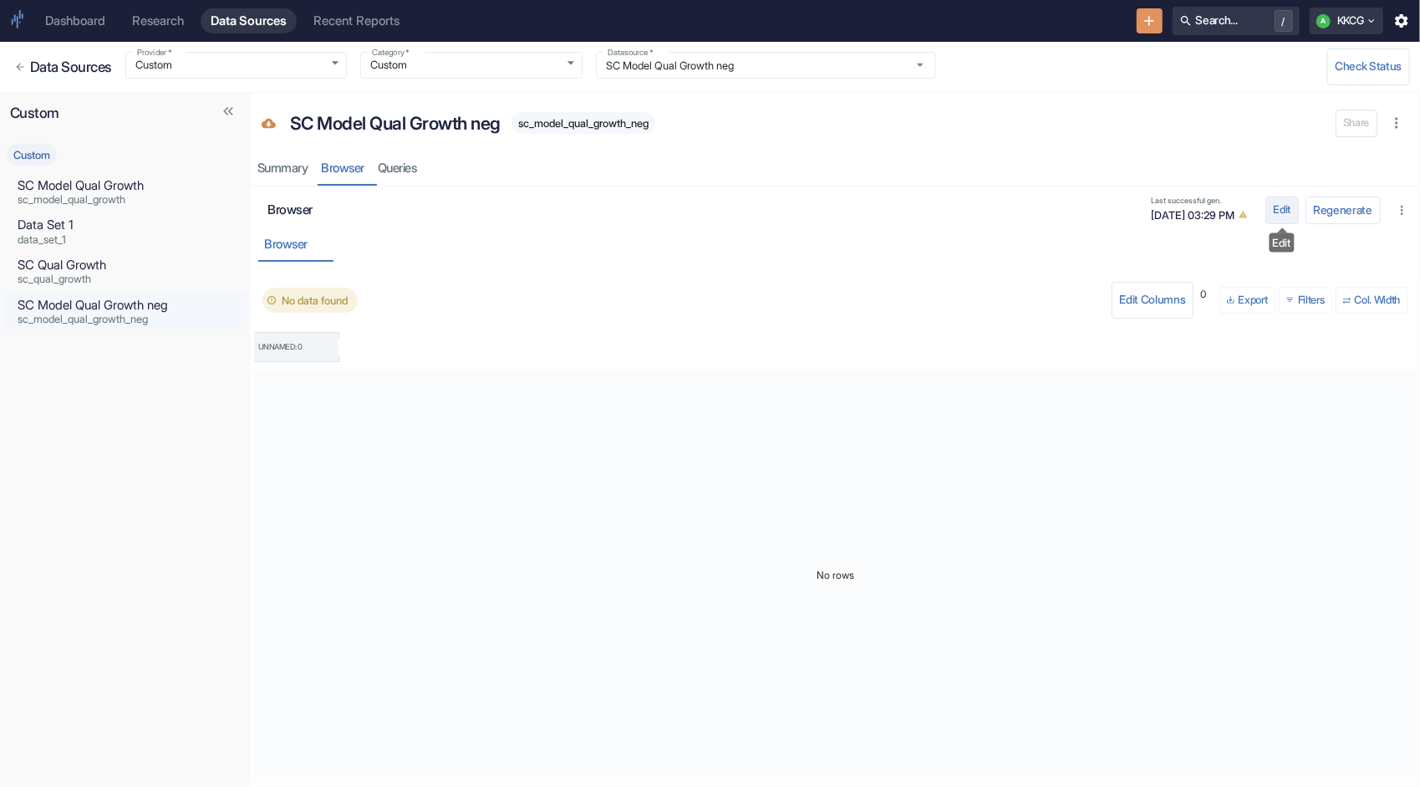
click at [1286, 207] on button "Edit" at bounding box center [1282, 209] width 33 height 27
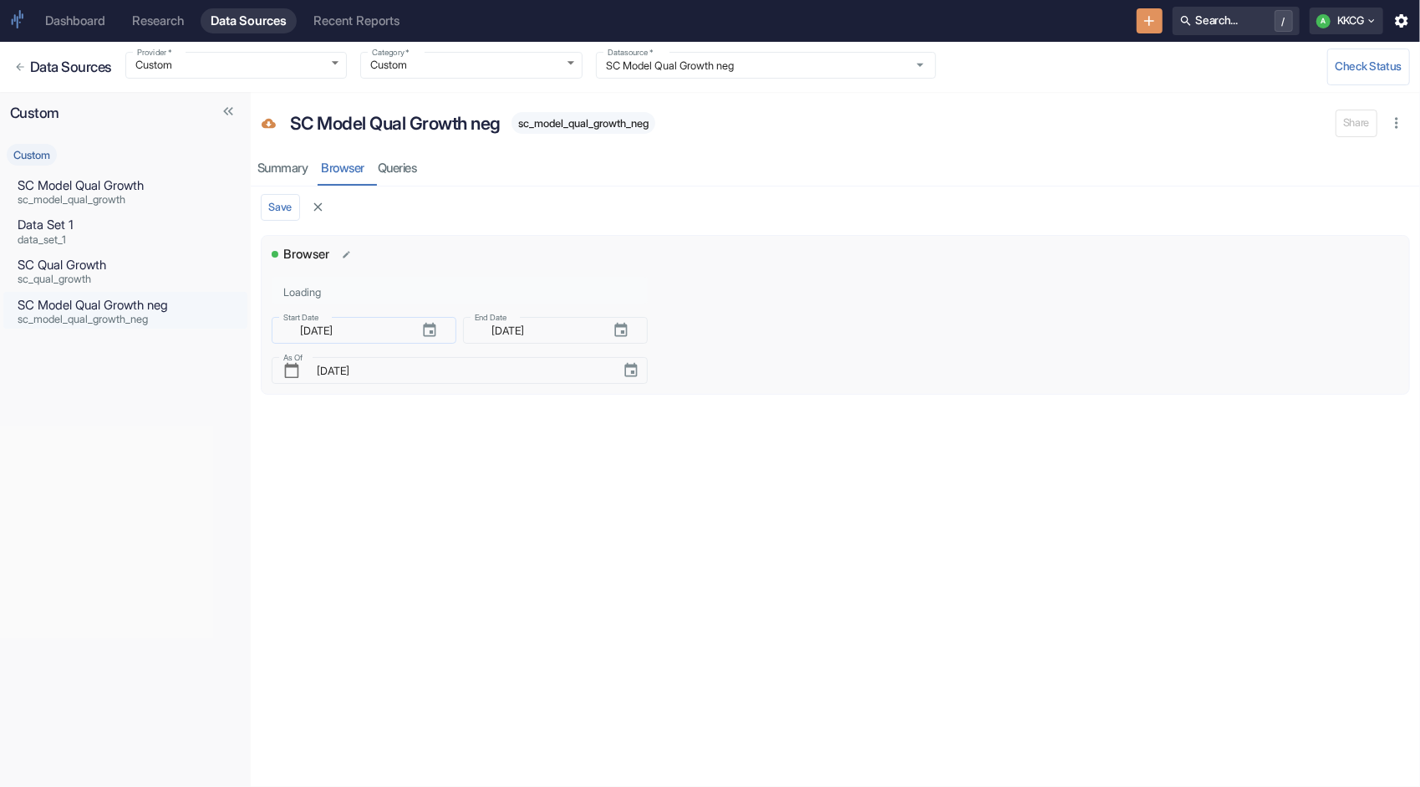
click at [436, 333] on icon "button" at bounding box center [429, 330] width 17 height 17
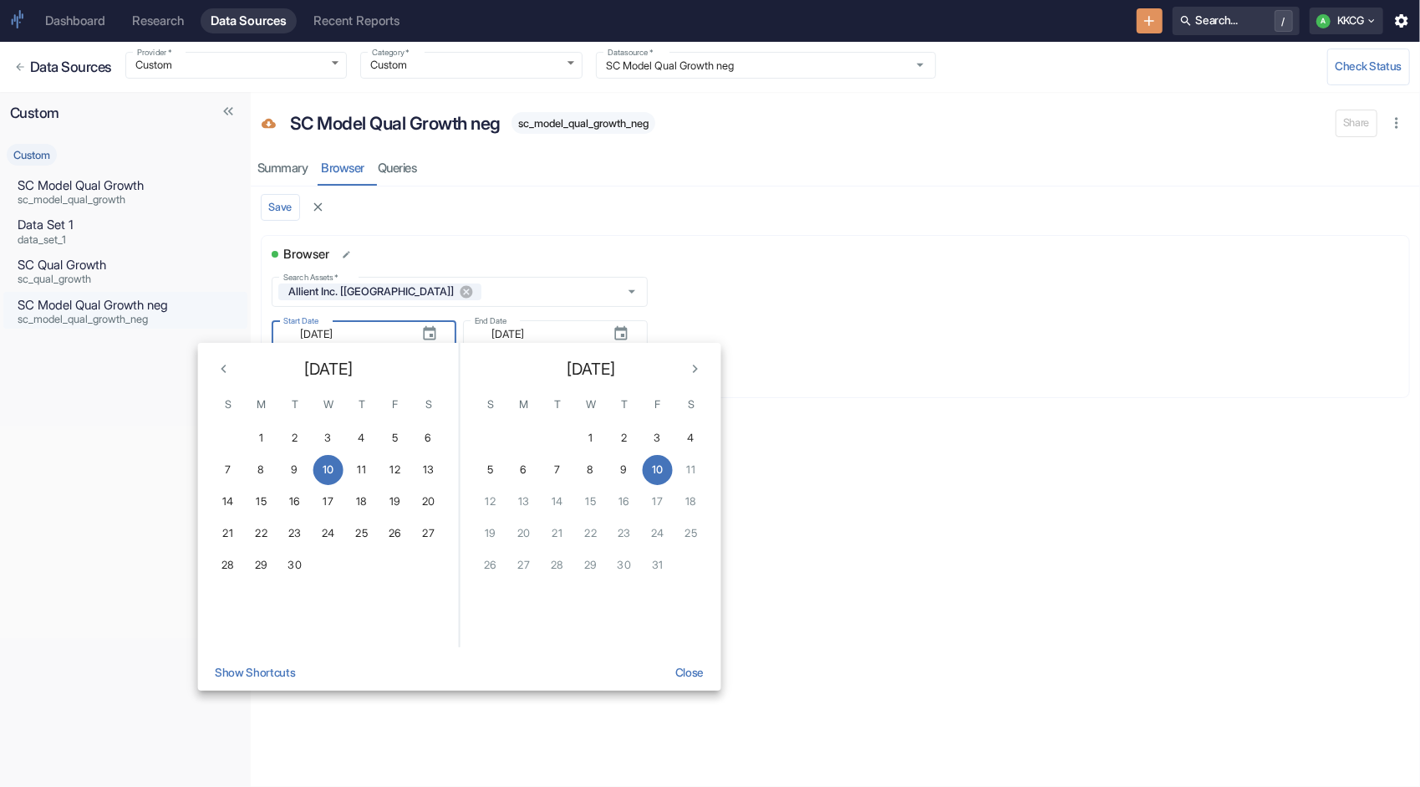
click at [226, 365] on icon "Previous month" at bounding box center [224, 368] width 17 height 17
click at [395, 440] on button "1" at bounding box center [395, 438] width 30 height 30
click at [688, 677] on button "Close" at bounding box center [689, 675] width 43 height 37
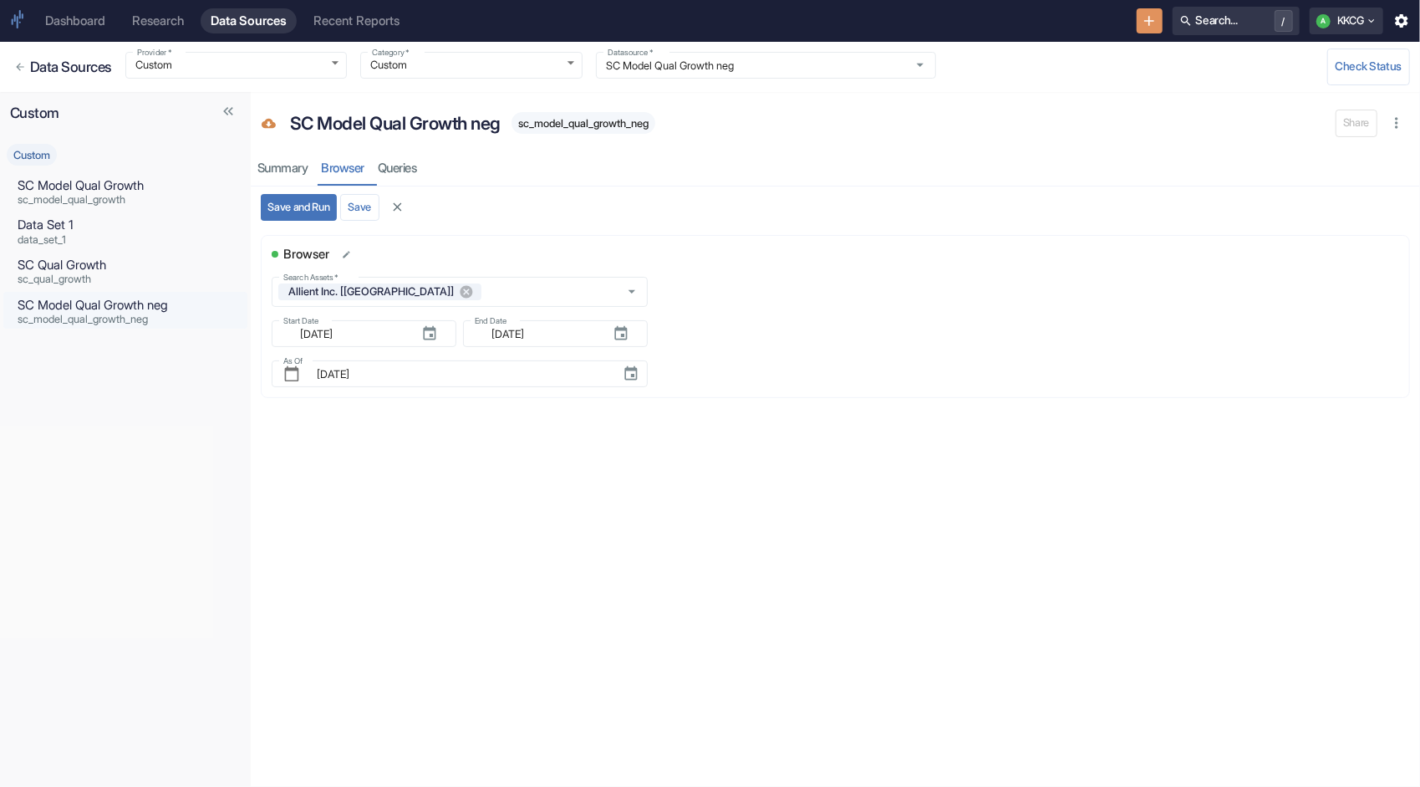
click at [298, 205] on button "Save and Run" at bounding box center [299, 207] width 76 height 27
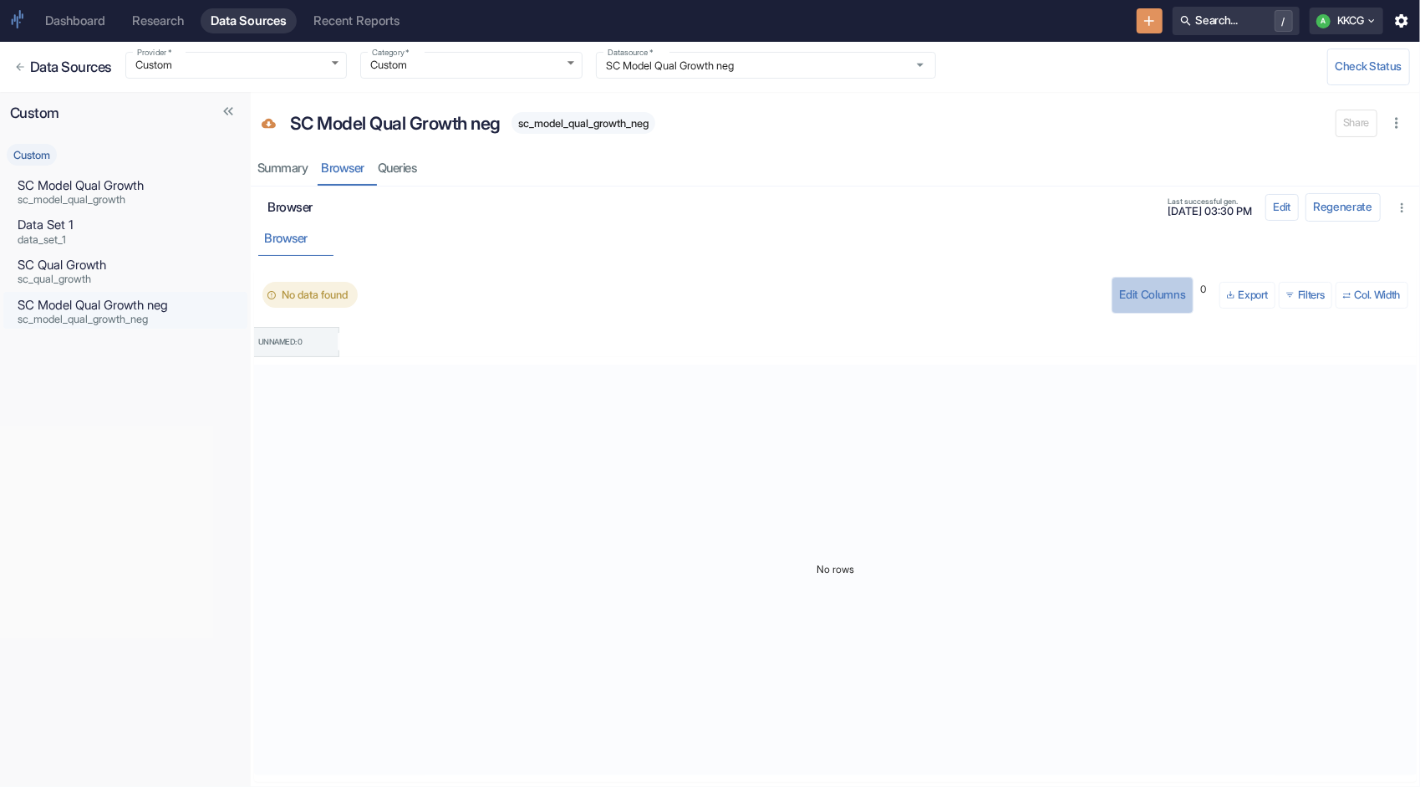
click at [1125, 293] on button "Edit Columns" at bounding box center [1153, 295] width 82 height 37
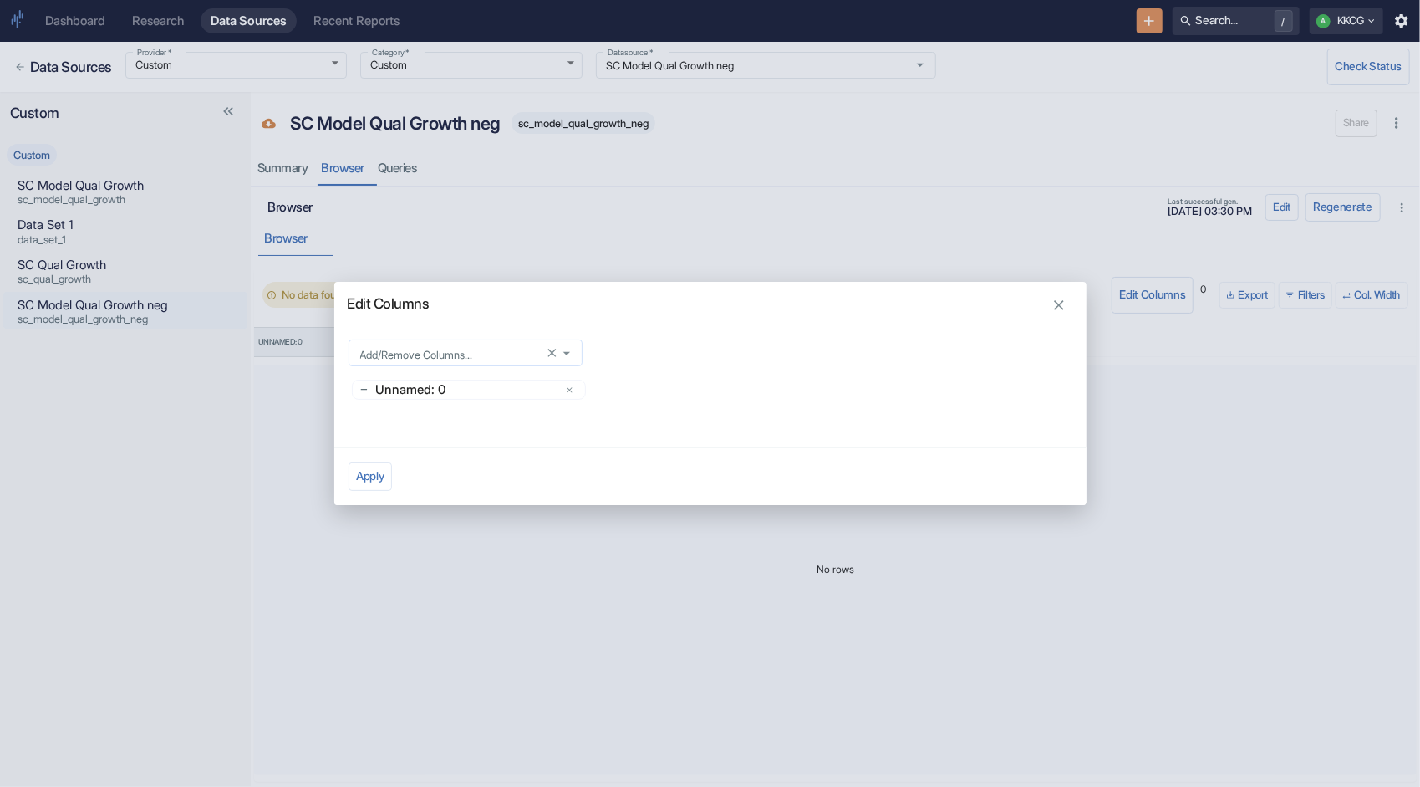
click at [565, 357] on icon "Open" at bounding box center [566, 352] width 17 height 17
click at [565, 357] on icon "Close" at bounding box center [566, 352] width 17 height 17
click at [457, 344] on div "Add/Remove Columns..." at bounding box center [466, 352] width 235 height 27
click at [453, 346] on input "Add/Remove Columns..." at bounding box center [450, 353] width 193 height 14
click at [1066, 304] on icon "button" at bounding box center [1059, 305] width 17 height 17
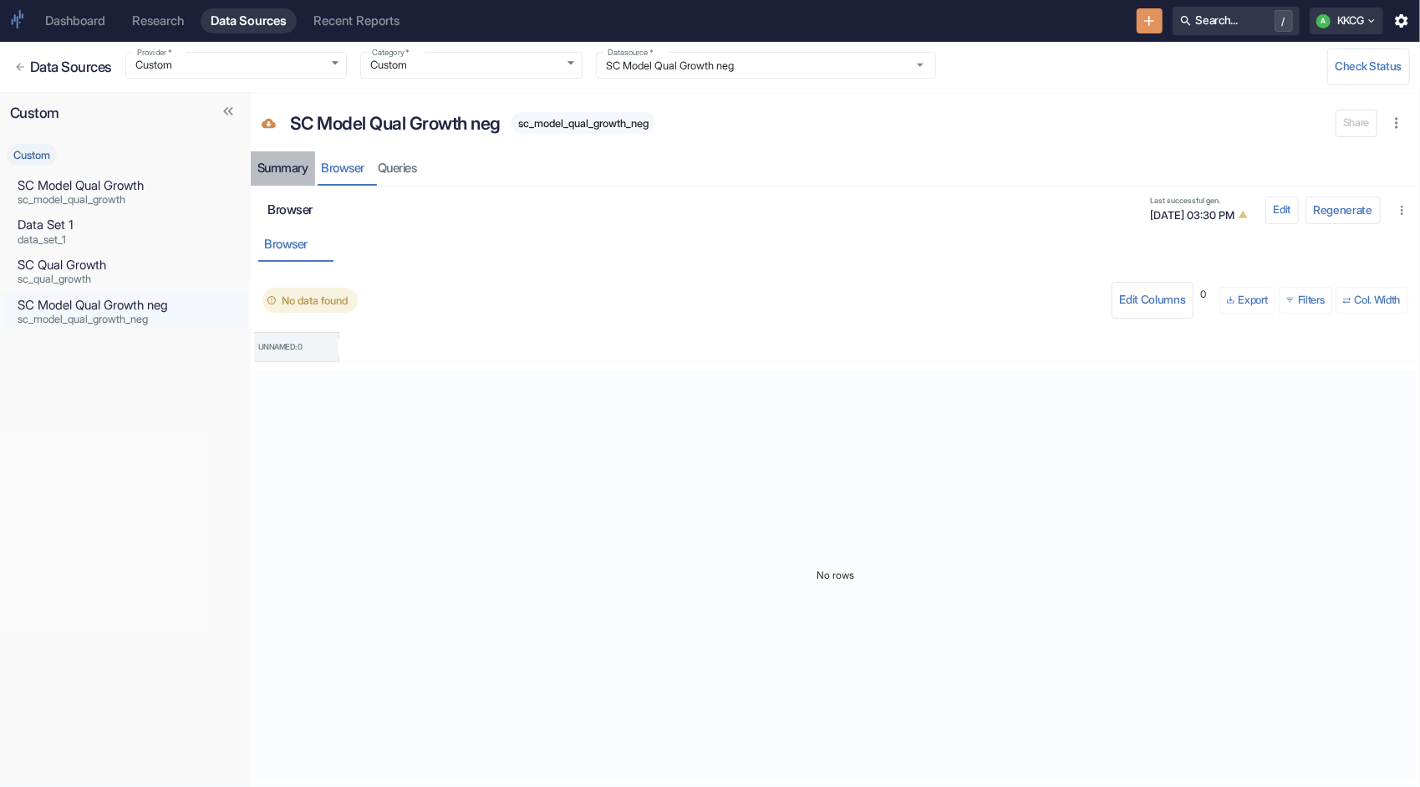
click at [293, 163] on div "Summary" at bounding box center [283, 169] width 51 height 16
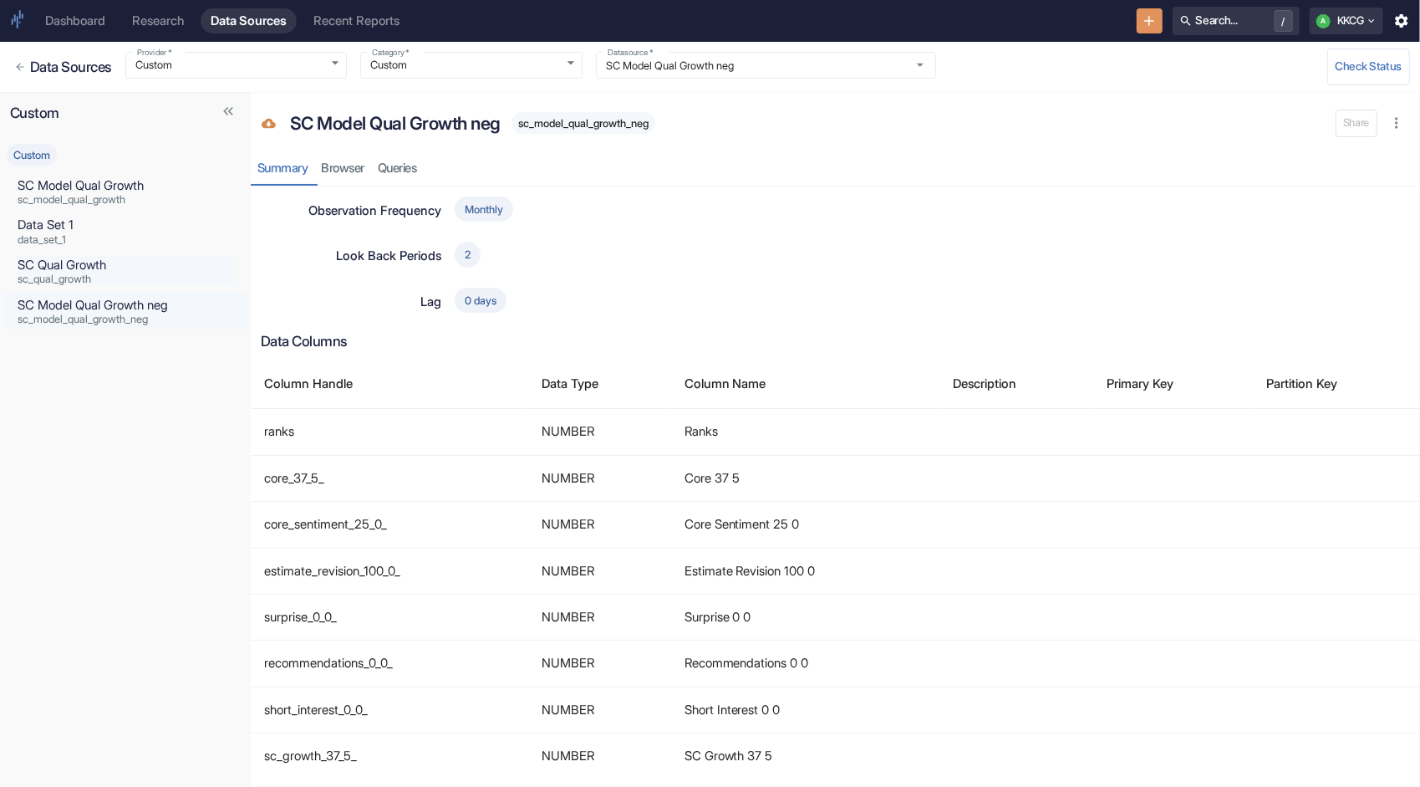
click at [80, 274] on span "sc_qual_growth" at bounding box center [126, 279] width 216 height 11
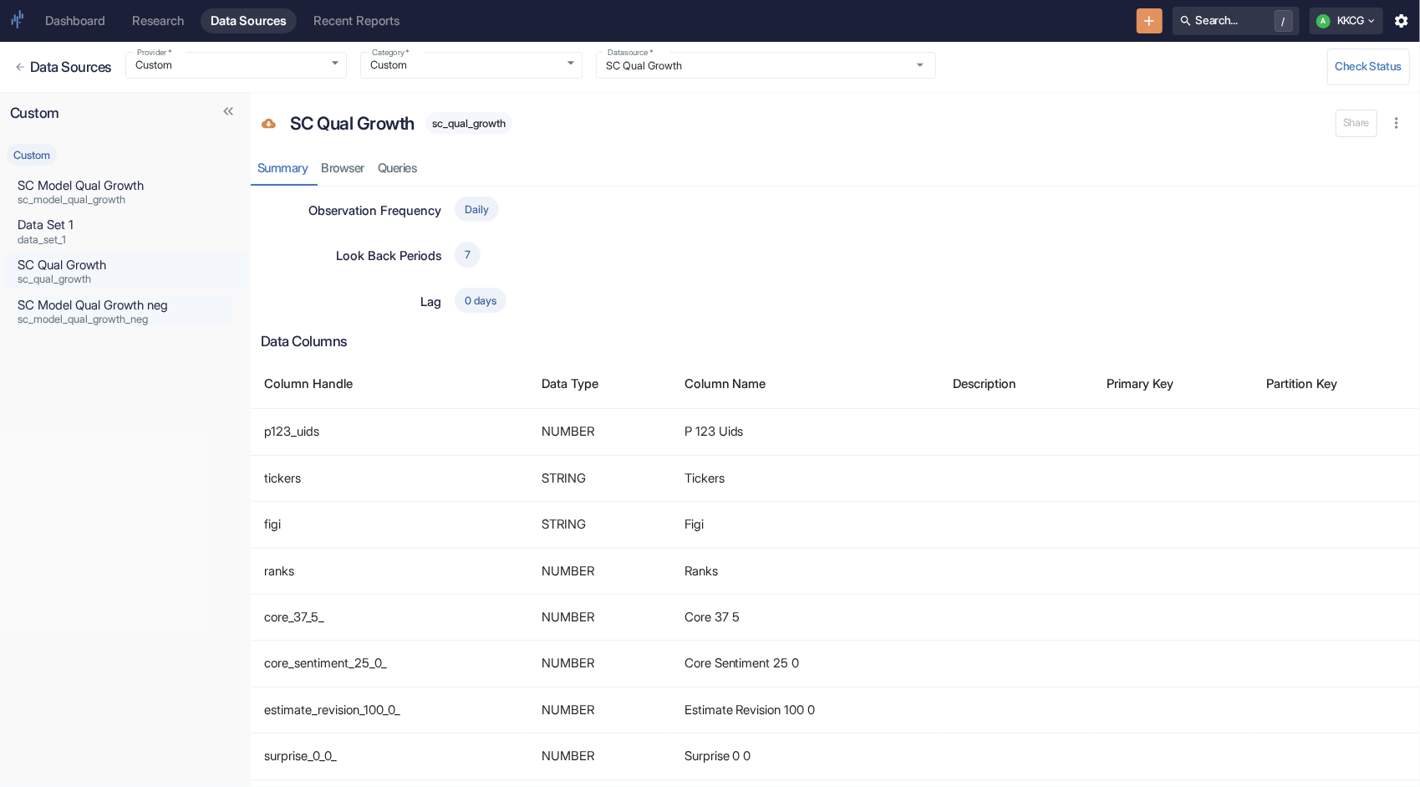
click at [83, 304] on p "SC Model Qual Growth neg" at bounding box center [126, 305] width 216 height 18
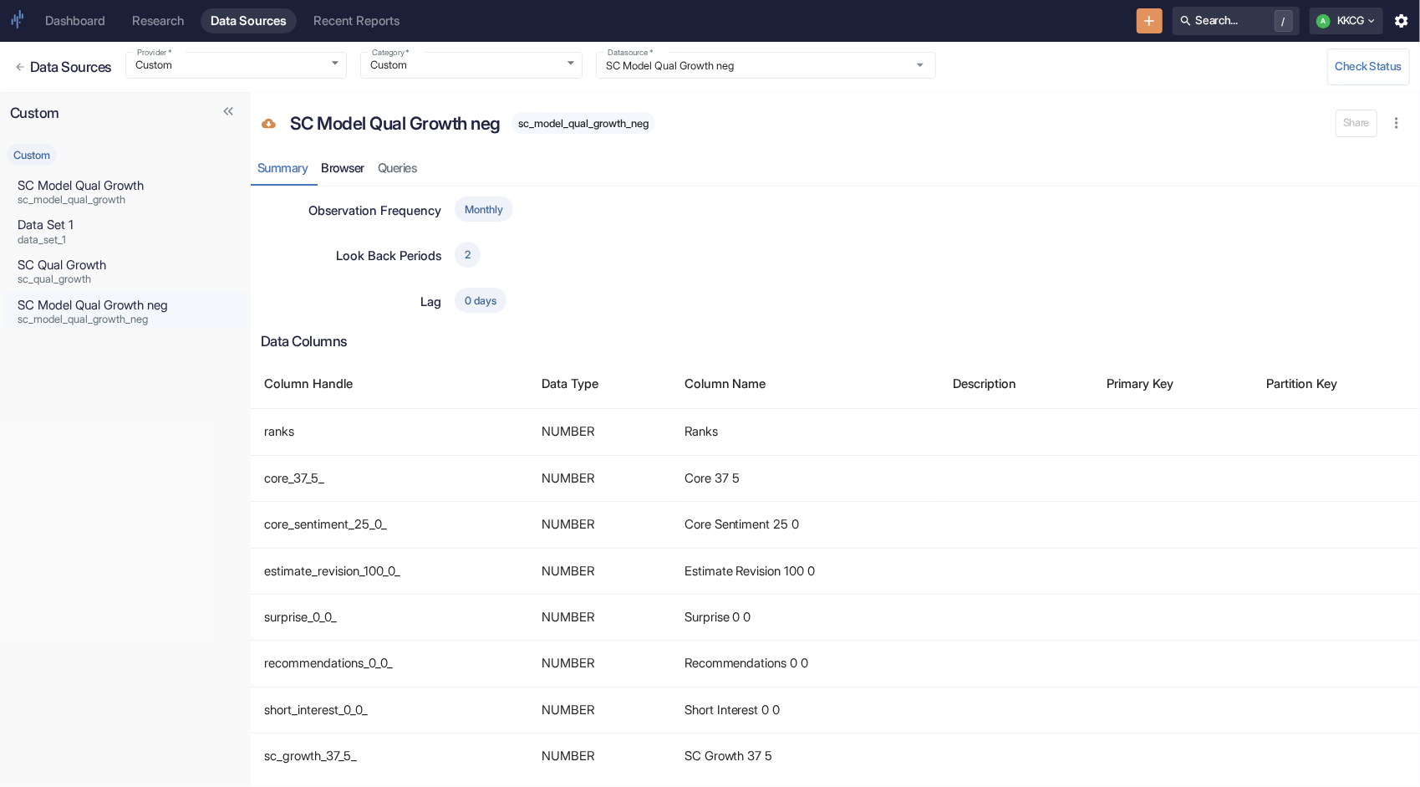
click at [341, 159] on link "Browser" at bounding box center [343, 168] width 57 height 34
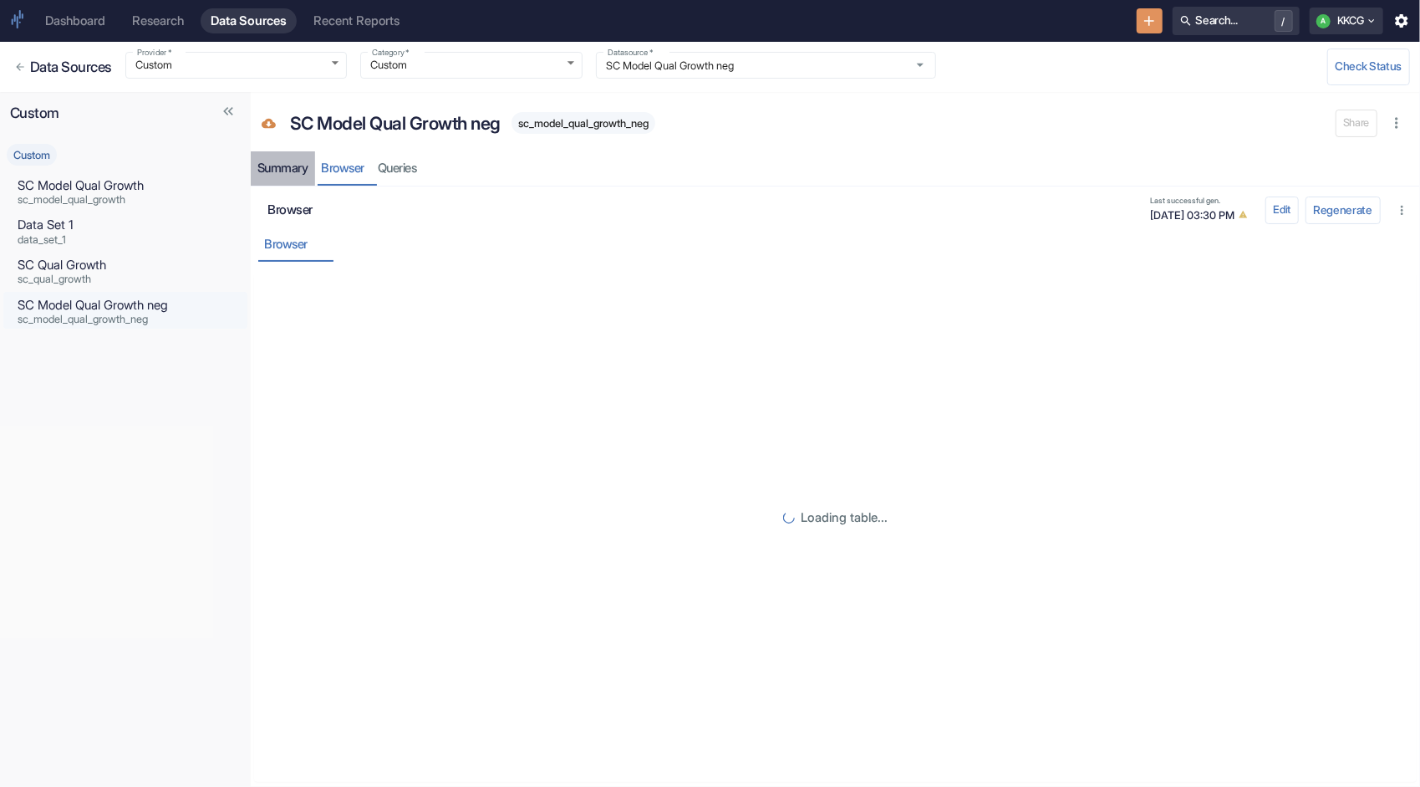
click at [278, 169] on div "Summary" at bounding box center [283, 169] width 51 height 16
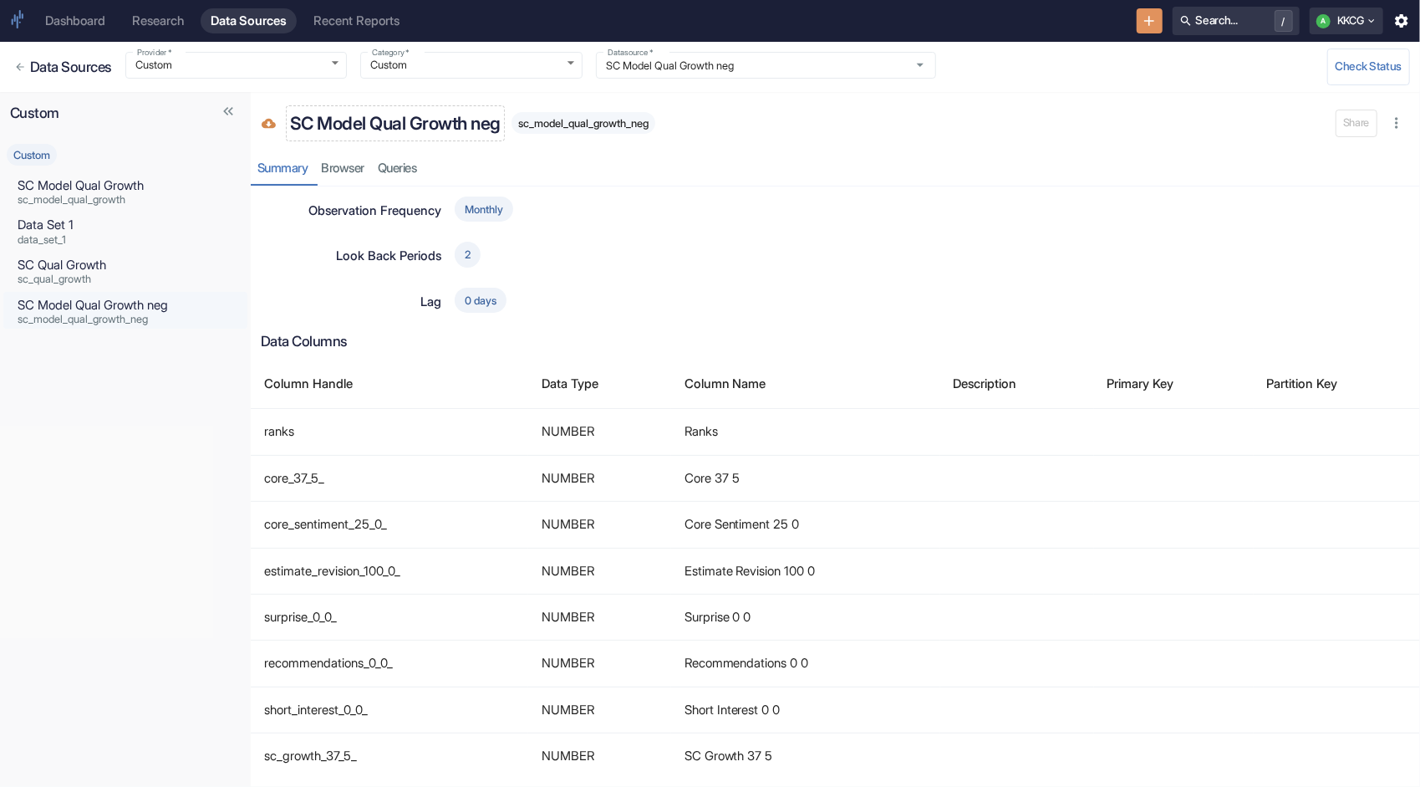
click at [339, 117] on p "SC Model Qual Growth neg" at bounding box center [395, 123] width 211 height 27
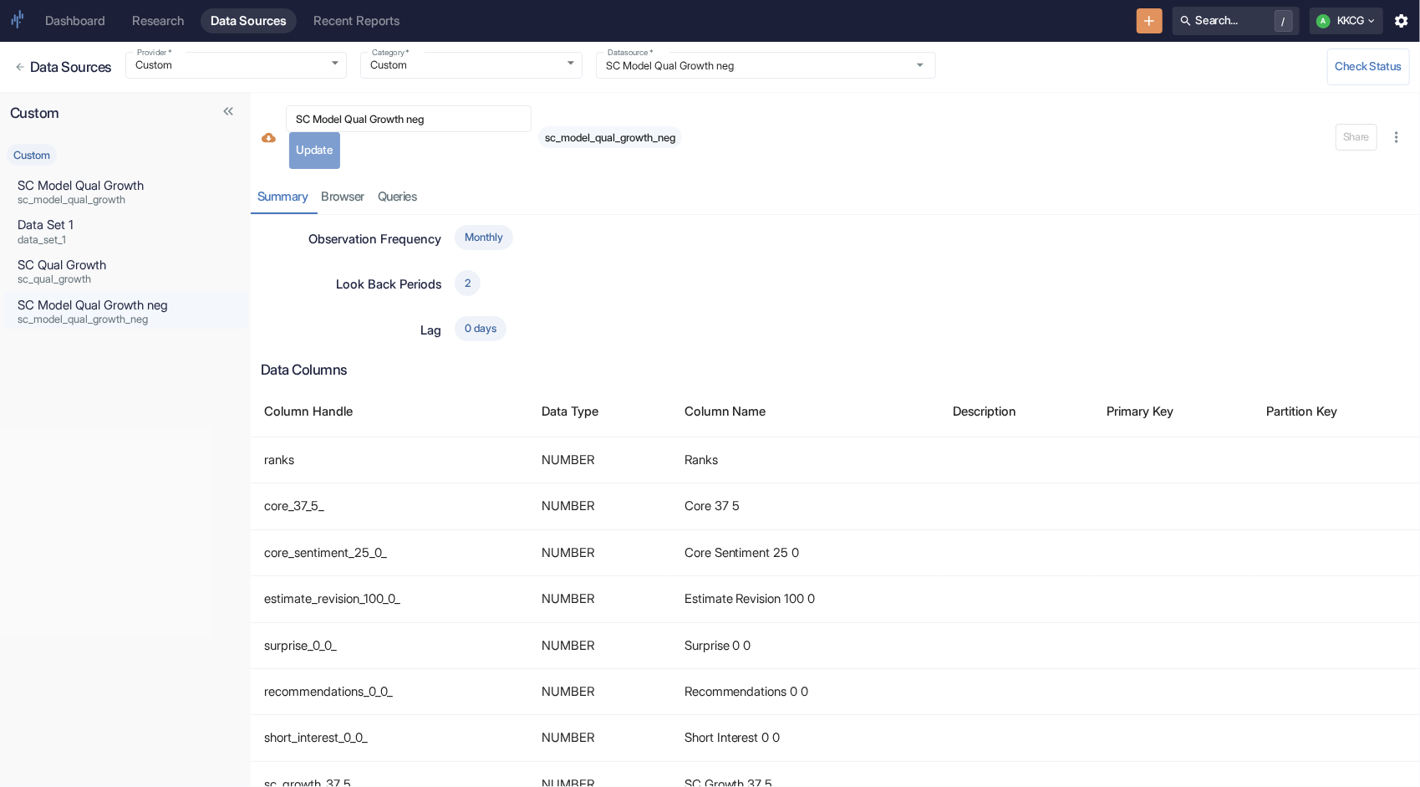
click at [330, 147] on button "Update" at bounding box center [314, 150] width 51 height 37
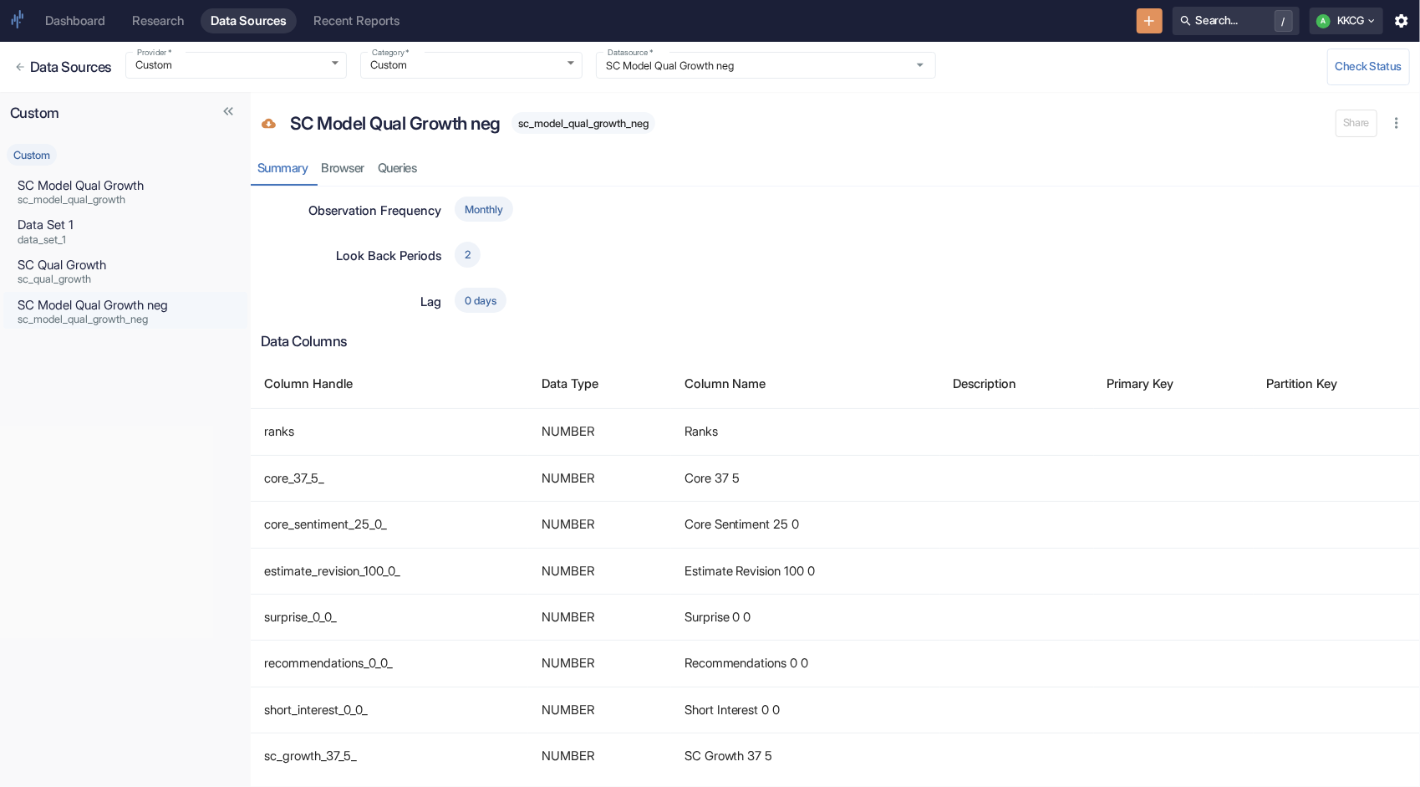
click at [84, 18] on div "Dashboard" at bounding box center [75, 20] width 60 height 15
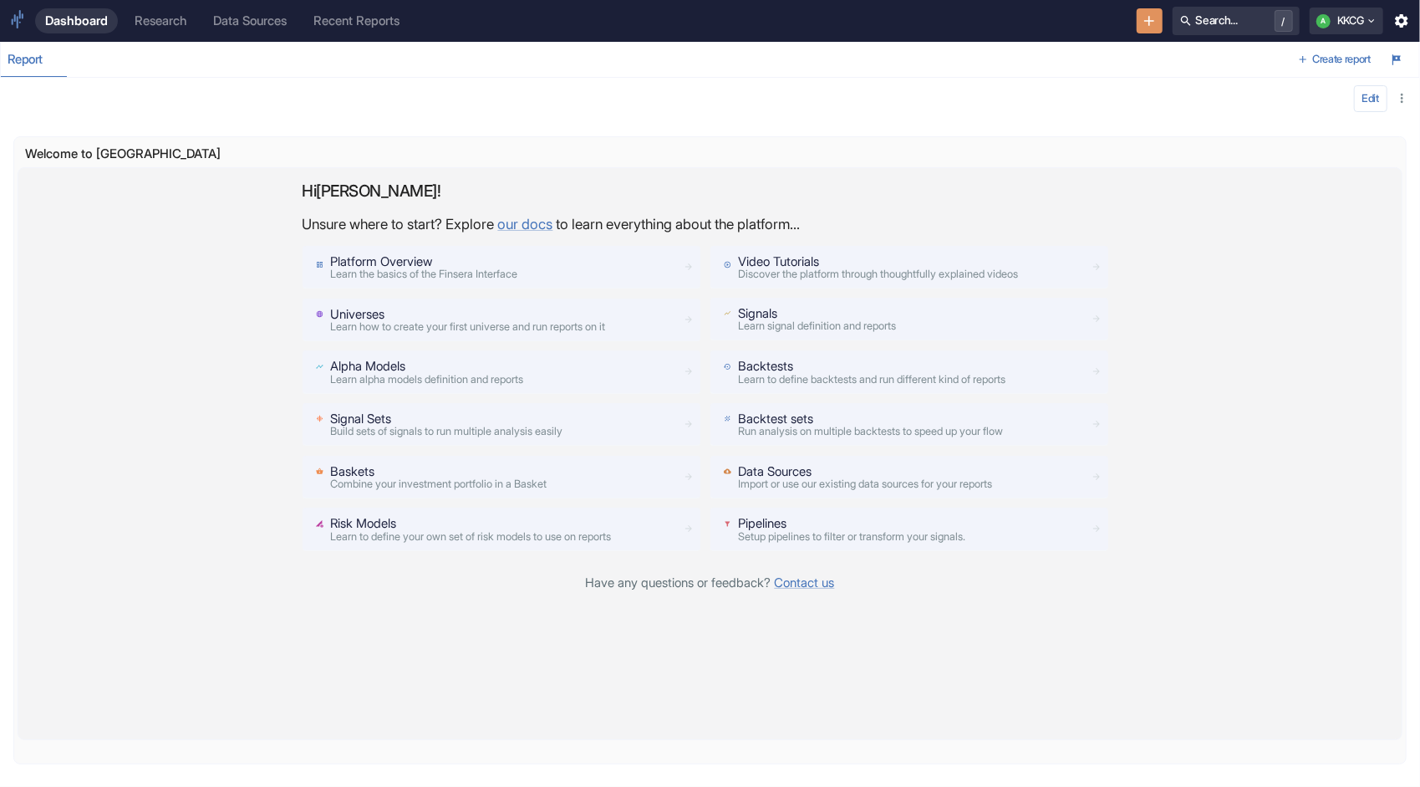
click at [786, 314] on p "Signals" at bounding box center [817, 313] width 158 height 18
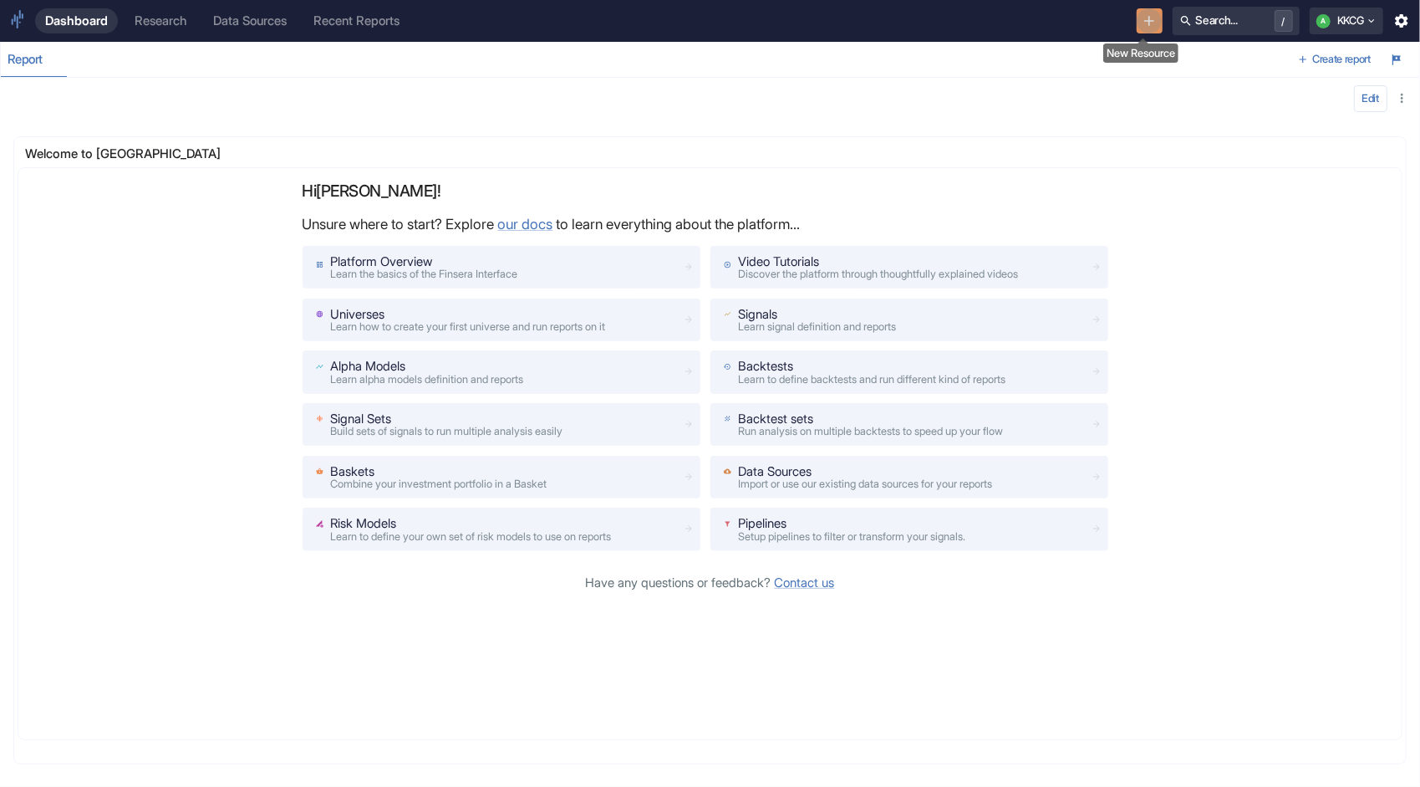
click at [1145, 14] on icon "New Resource" at bounding box center [1149, 21] width 17 height 17
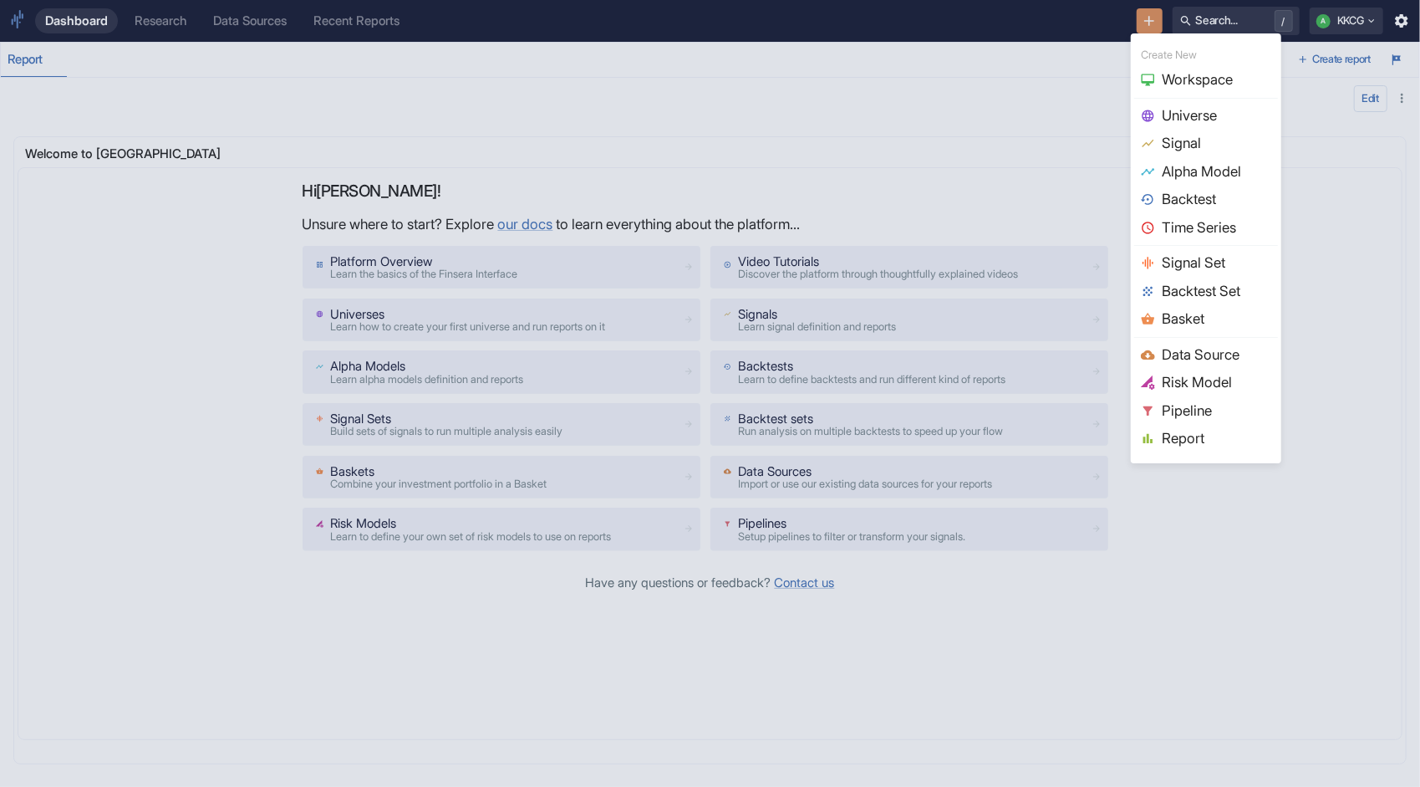
click at [1196, 147] on span "Signal" at bounding box center [1217, 144] width 110 height 22
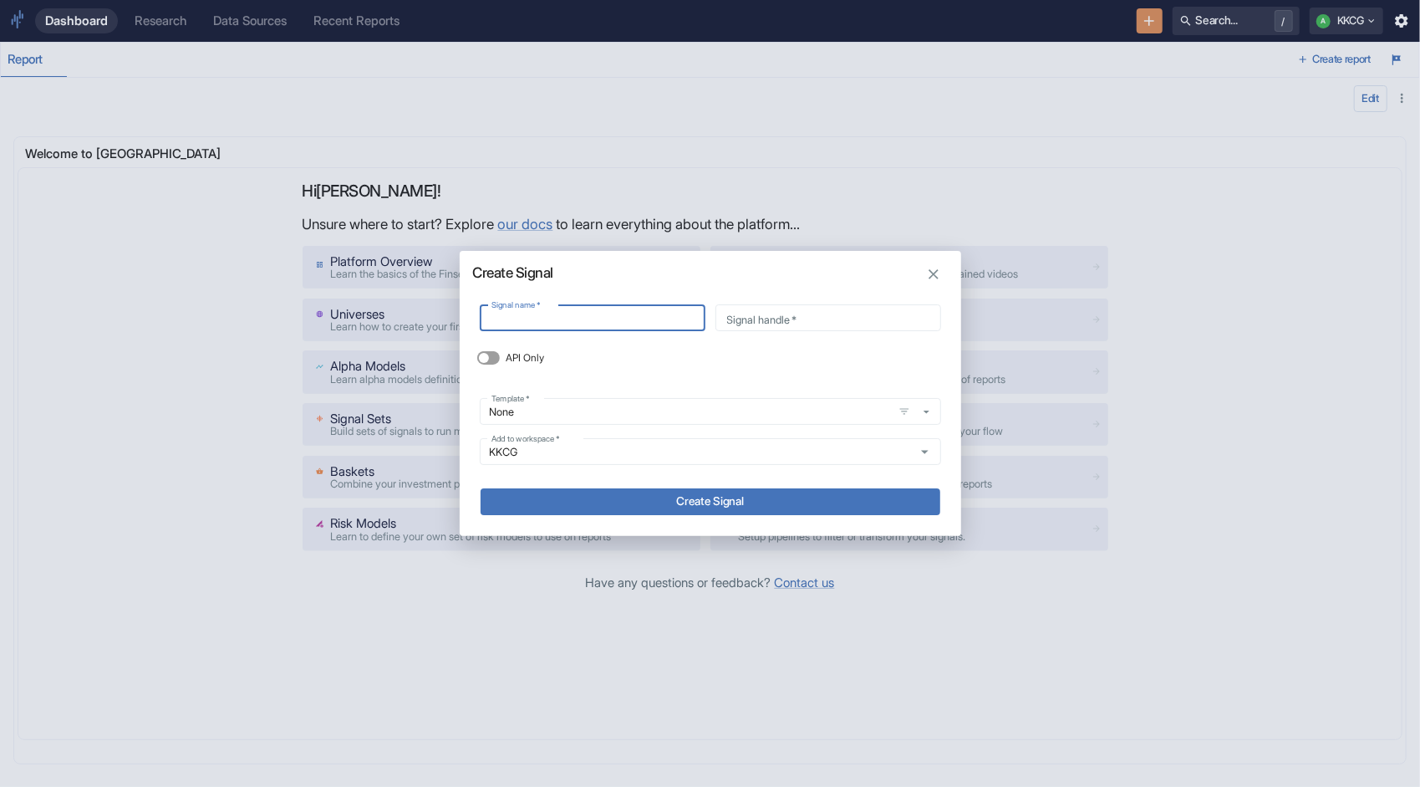
click at [935, 271] on icon "button" at bounding box center [934, 274] width 17 height 17
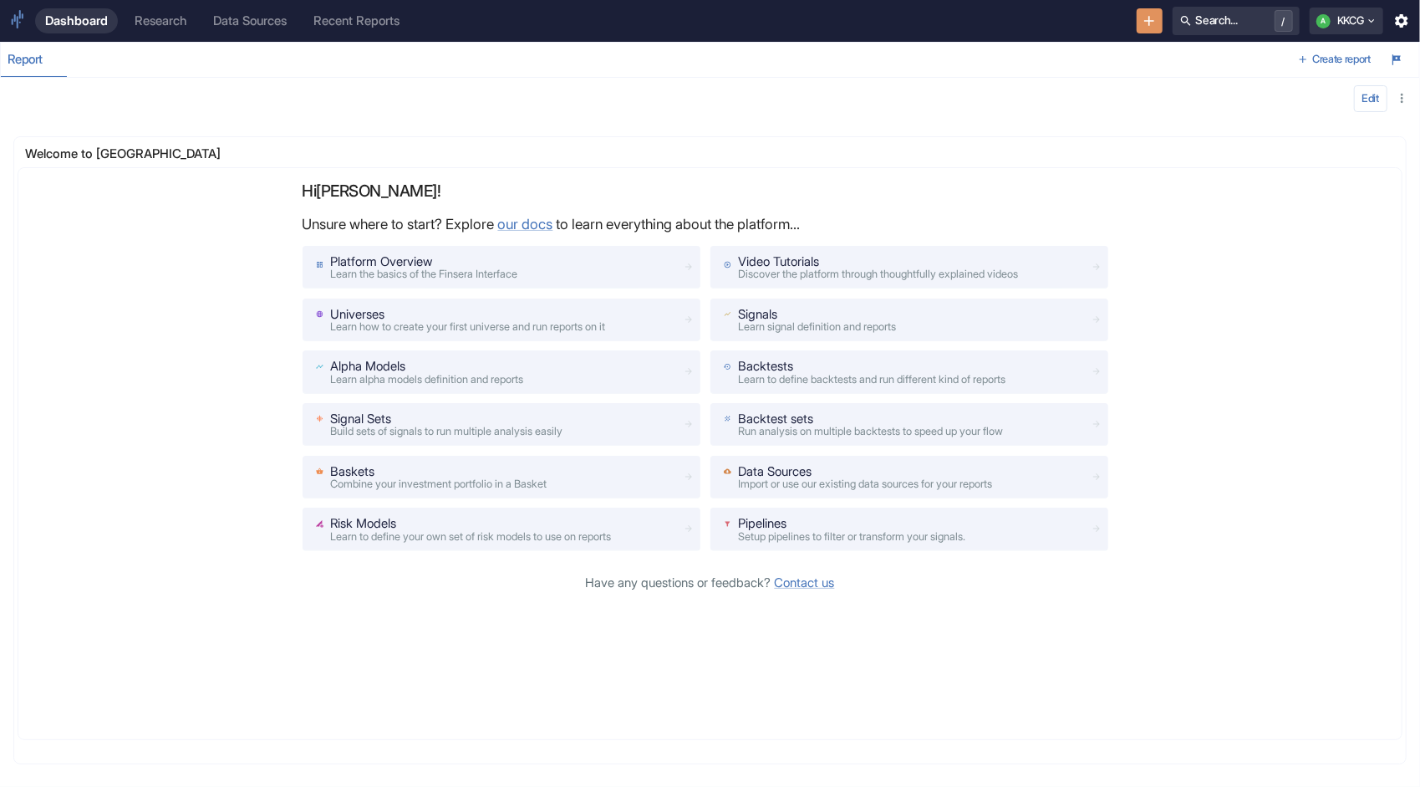
click at [140, 22] on div "Research" at bounding box center [161, 20] width 52 height 15
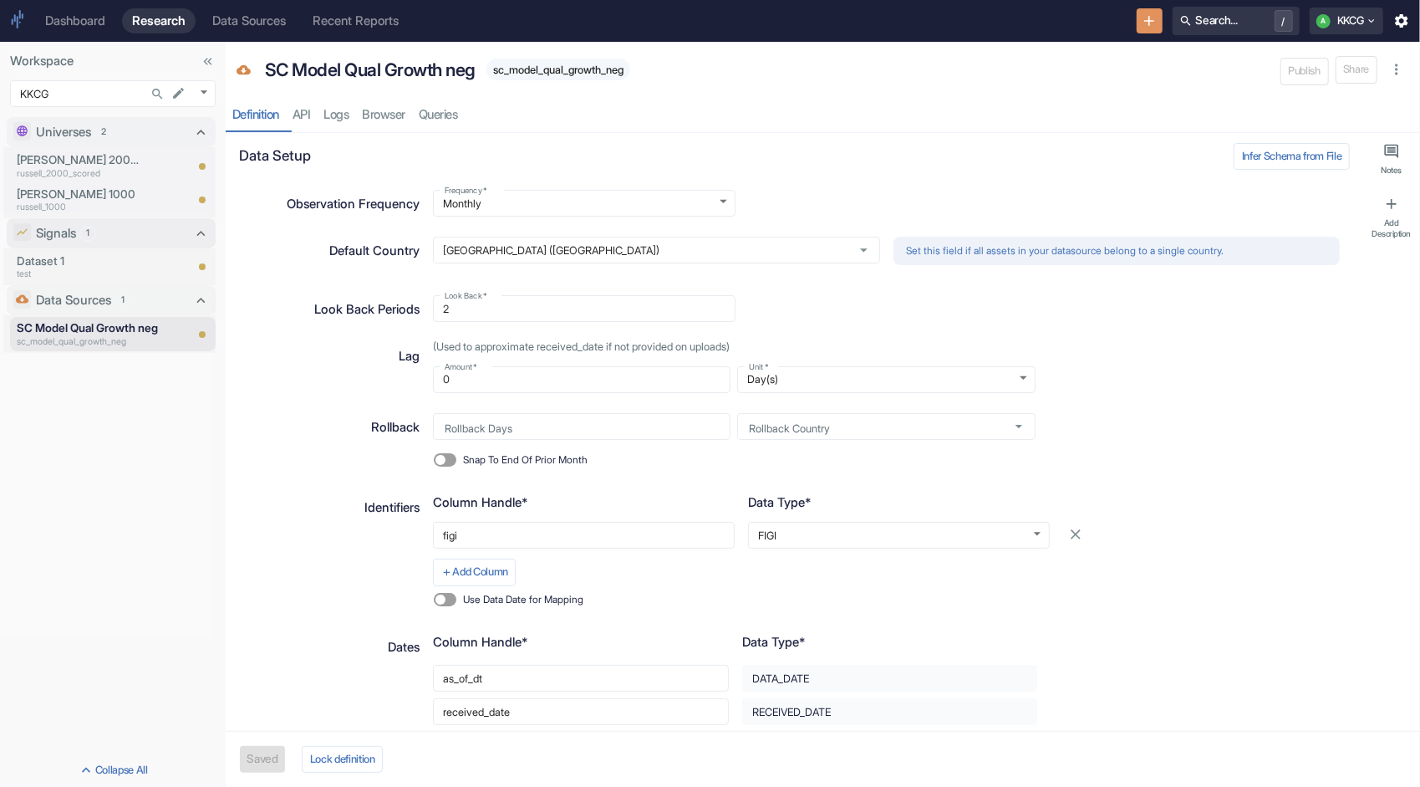
click at [57, 238] on p "Signals" at bounding box center [56, 233] width 40 height 18
click at [57, 238] on p "Signals" at bounding box center [56, 235] width 40 height 18
click at [52, 259] on p "Dataset 1" at bounding box center [100, 260] width 167 height 17
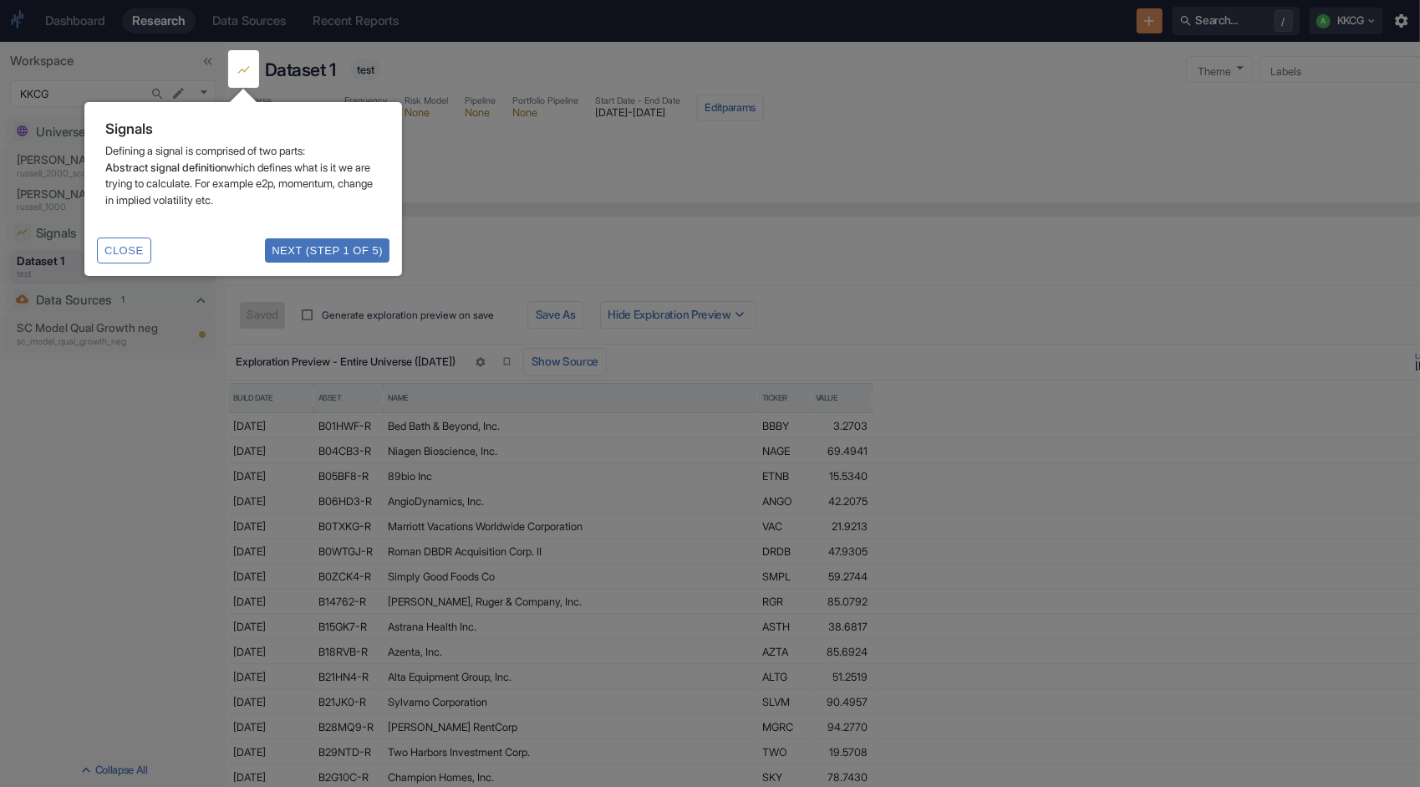
click at [322, 252] on button "Next (Step 1 of 5)" at bounding box center [327, 250] width 125 height 24
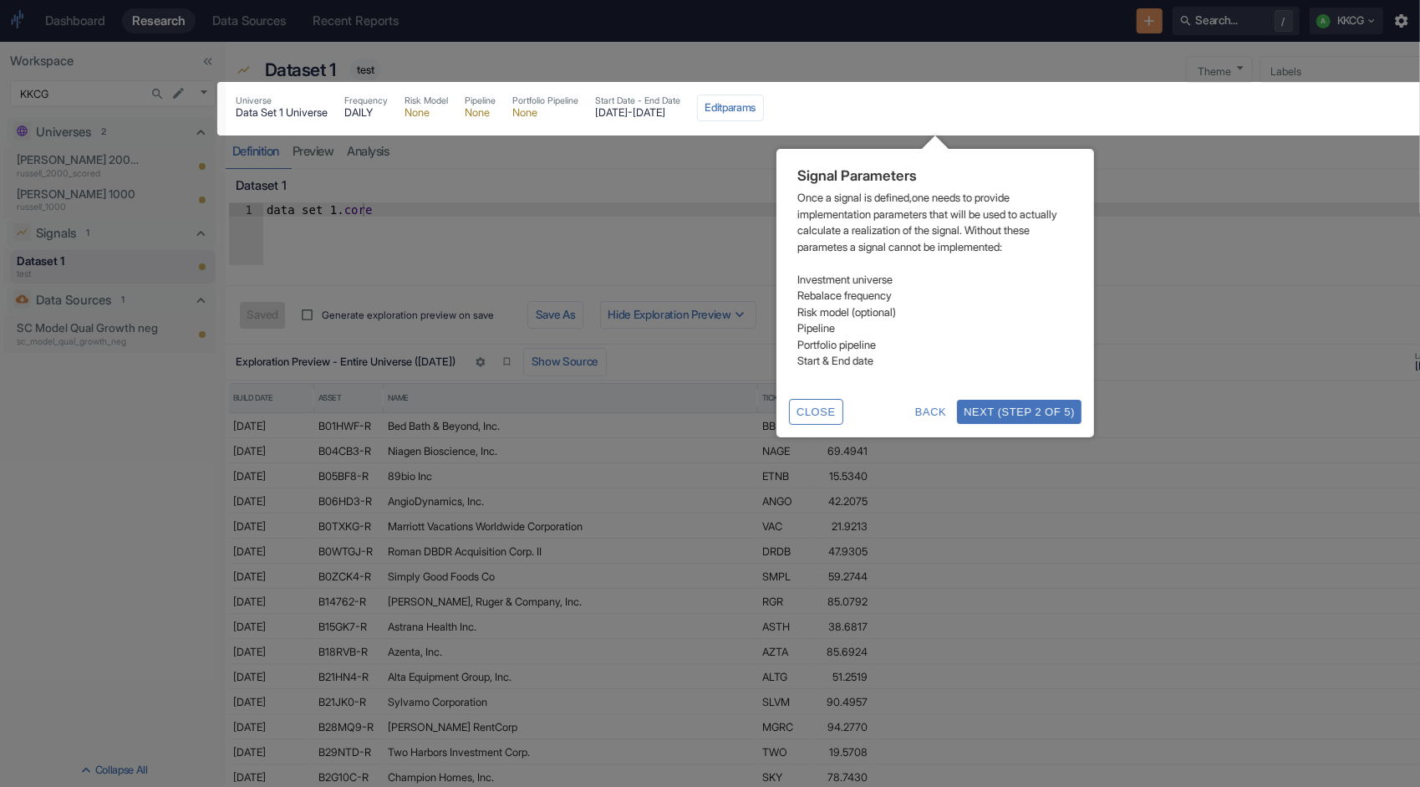
click at [1010, 406] on button "Next (Step 2 of 5)" at bounding box center [1019, 412] width 125 height 24
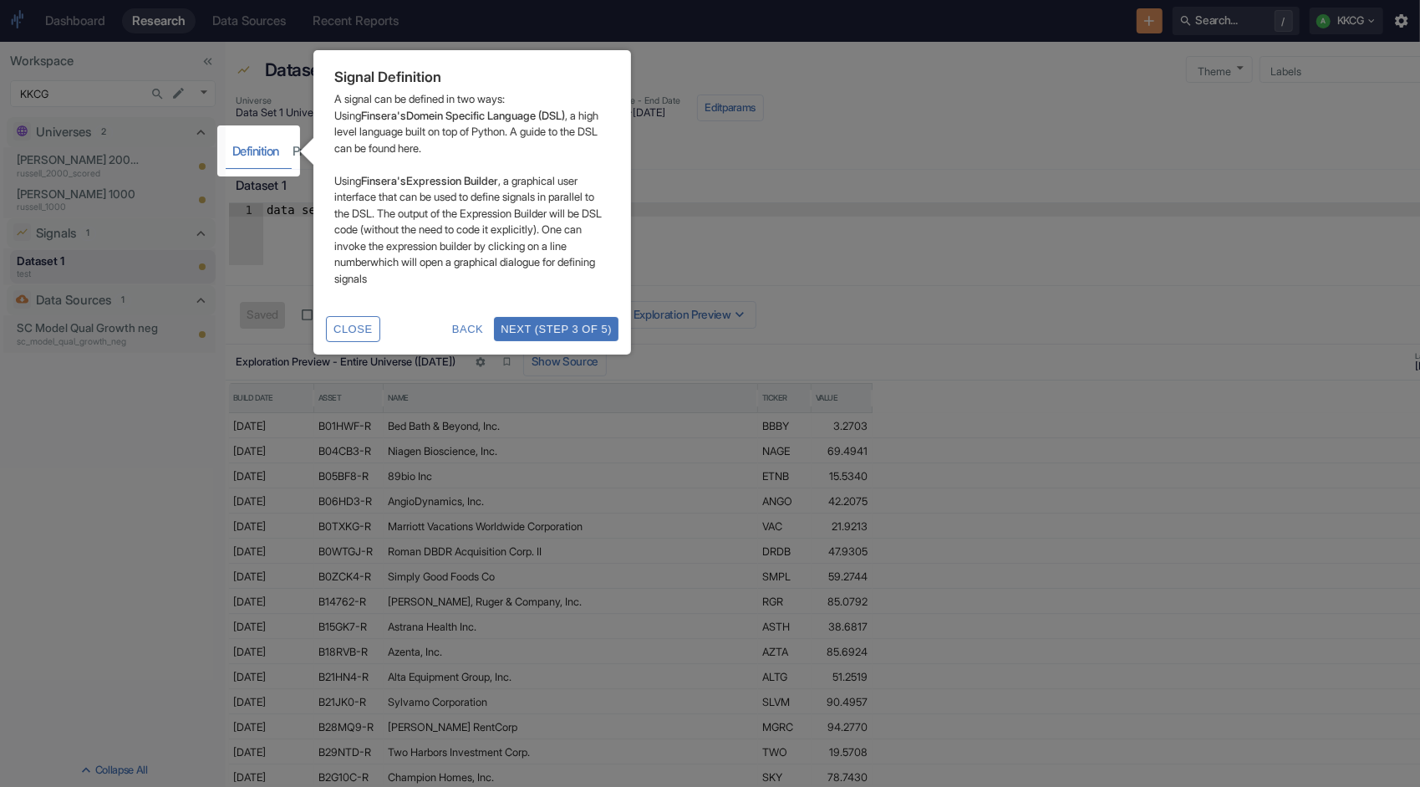
click at [527, 328] on button "Next (Step 3 of 5)" at bounding box center [556, 329] width 125 height 24
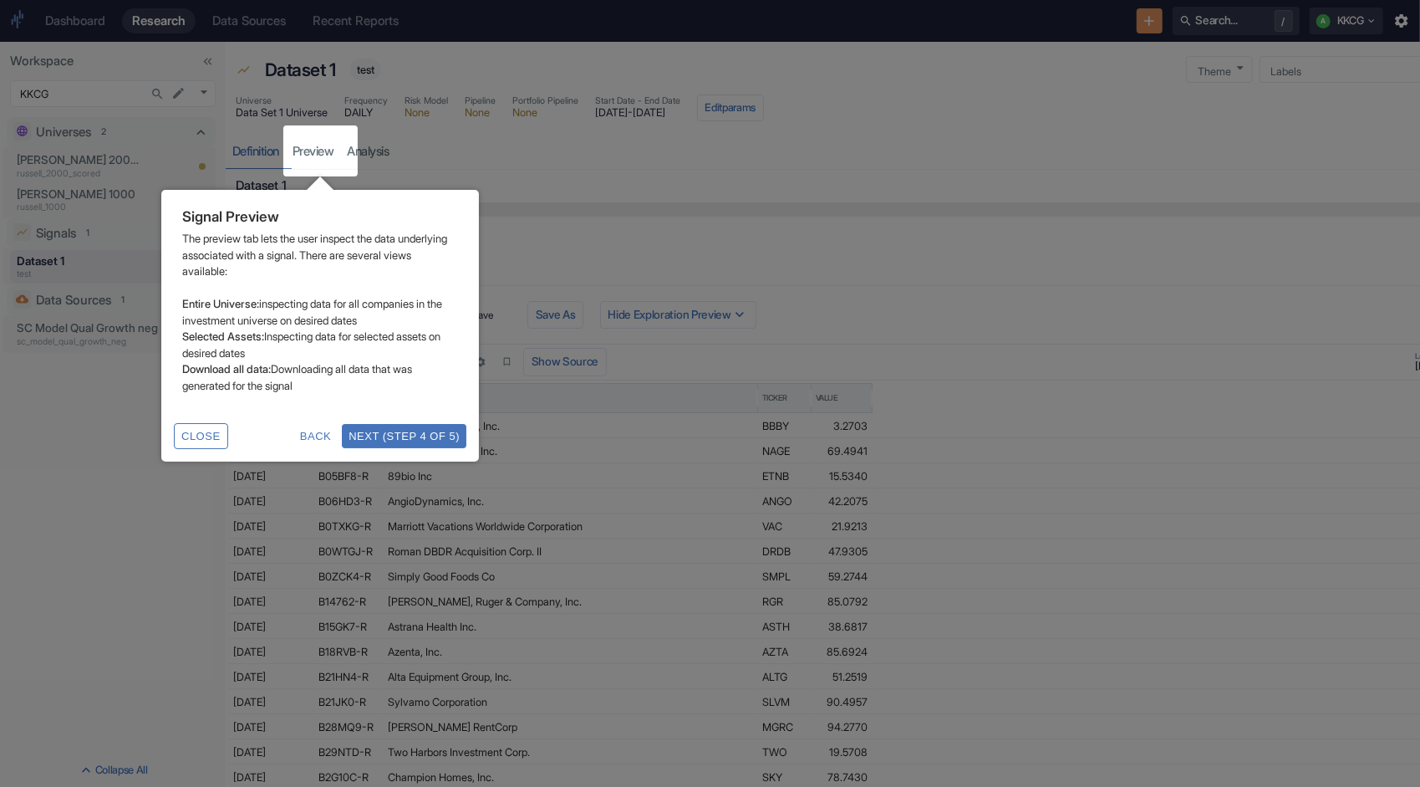
click at [420, 439] on button "Next (Step 4 of 5)" at bounding box center [404, 436] width 125 height 24
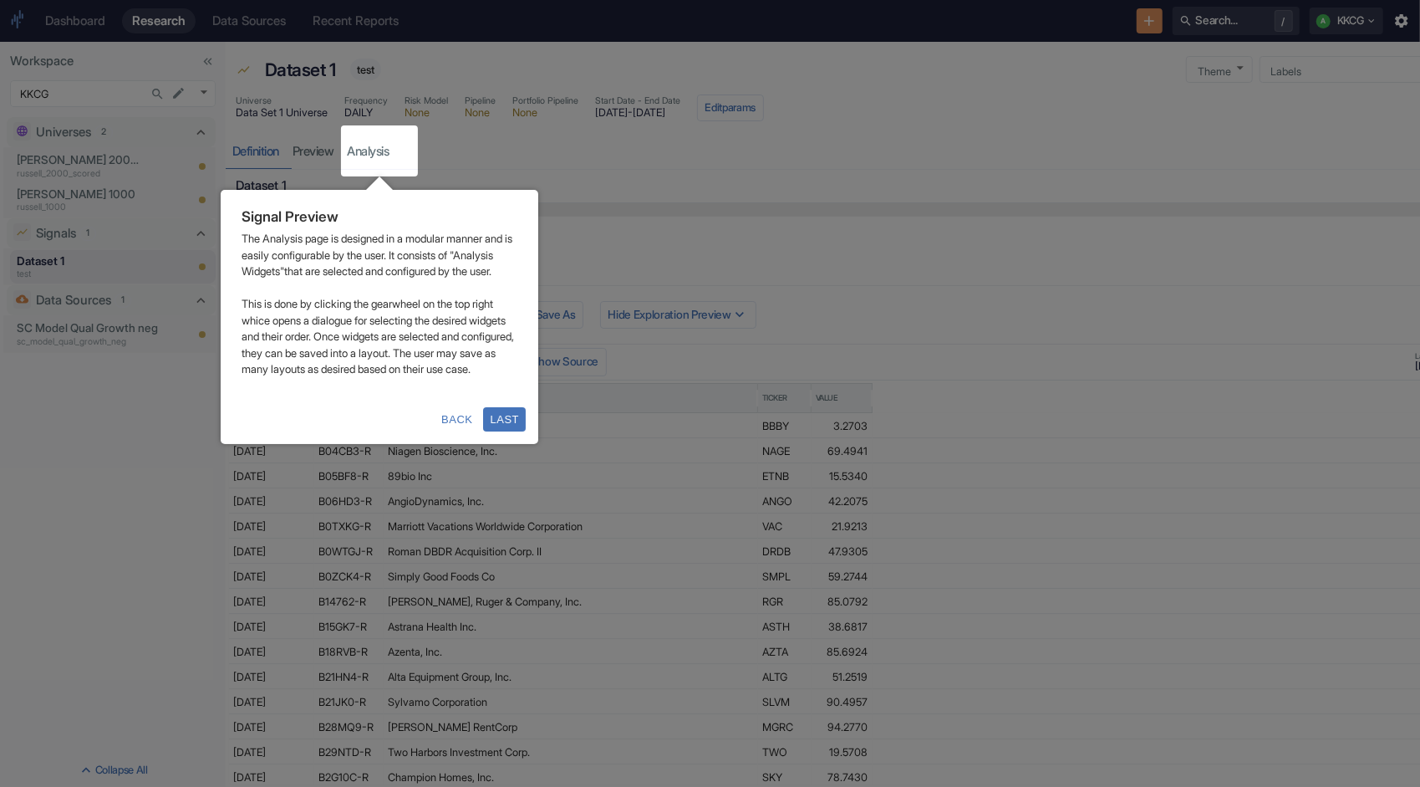
click at [450, 431] on button "Back" at bounding box center [457, 419] width 44 height 24
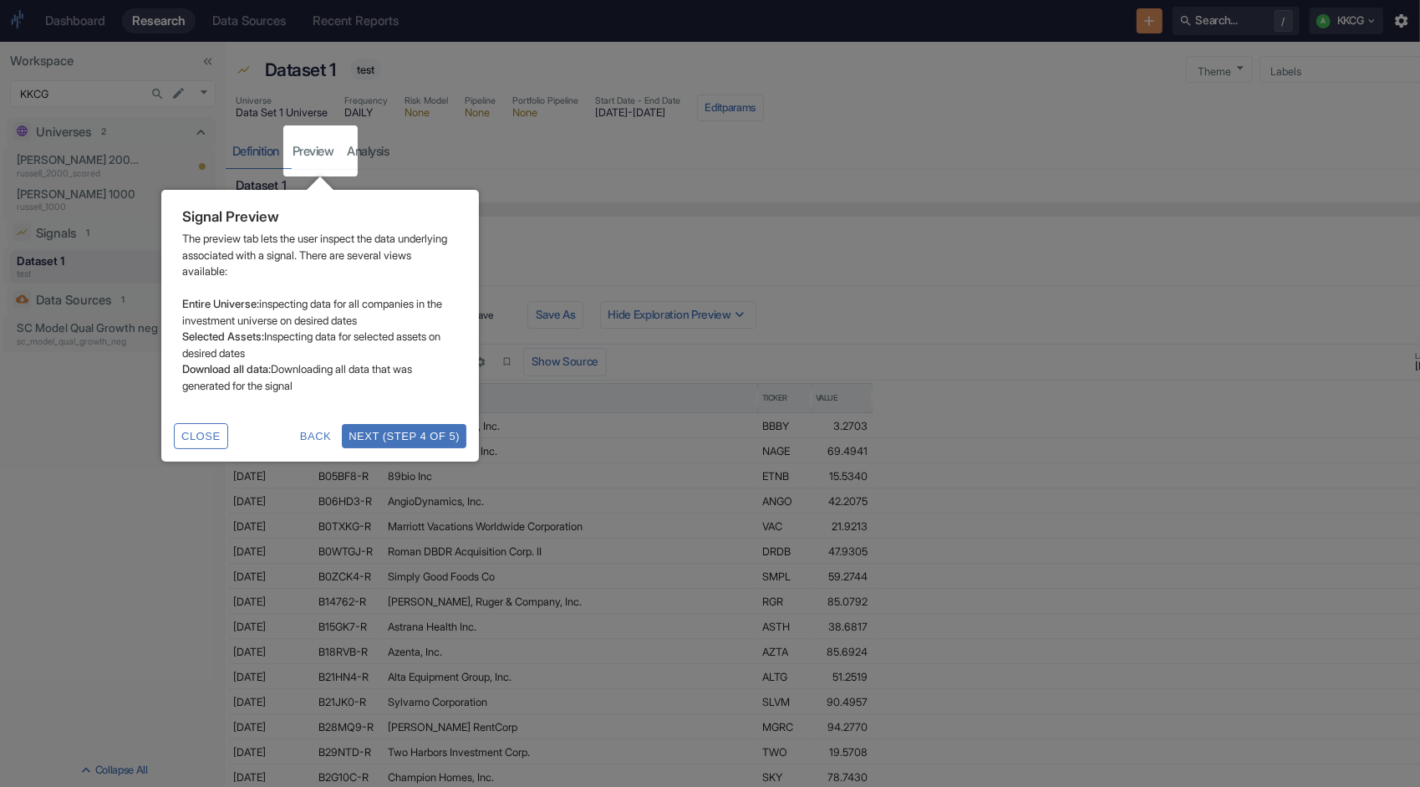
click at [430, 443] on button "Next (Step 4 of 5)" at bounding box center [404, 436] width 125 height 24
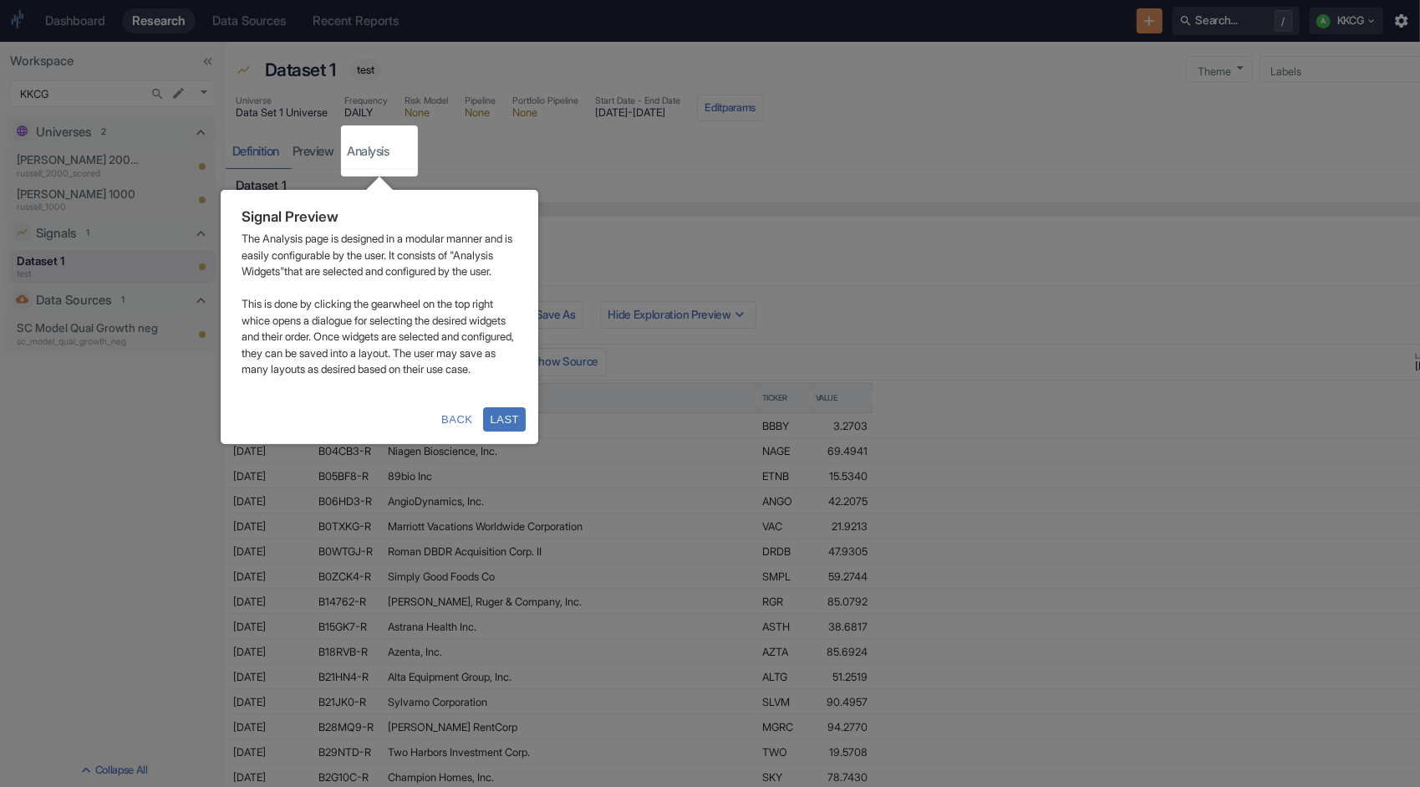
click at [505, 431] on button "Last" at bounding box center [504, 419] width 43 height 24
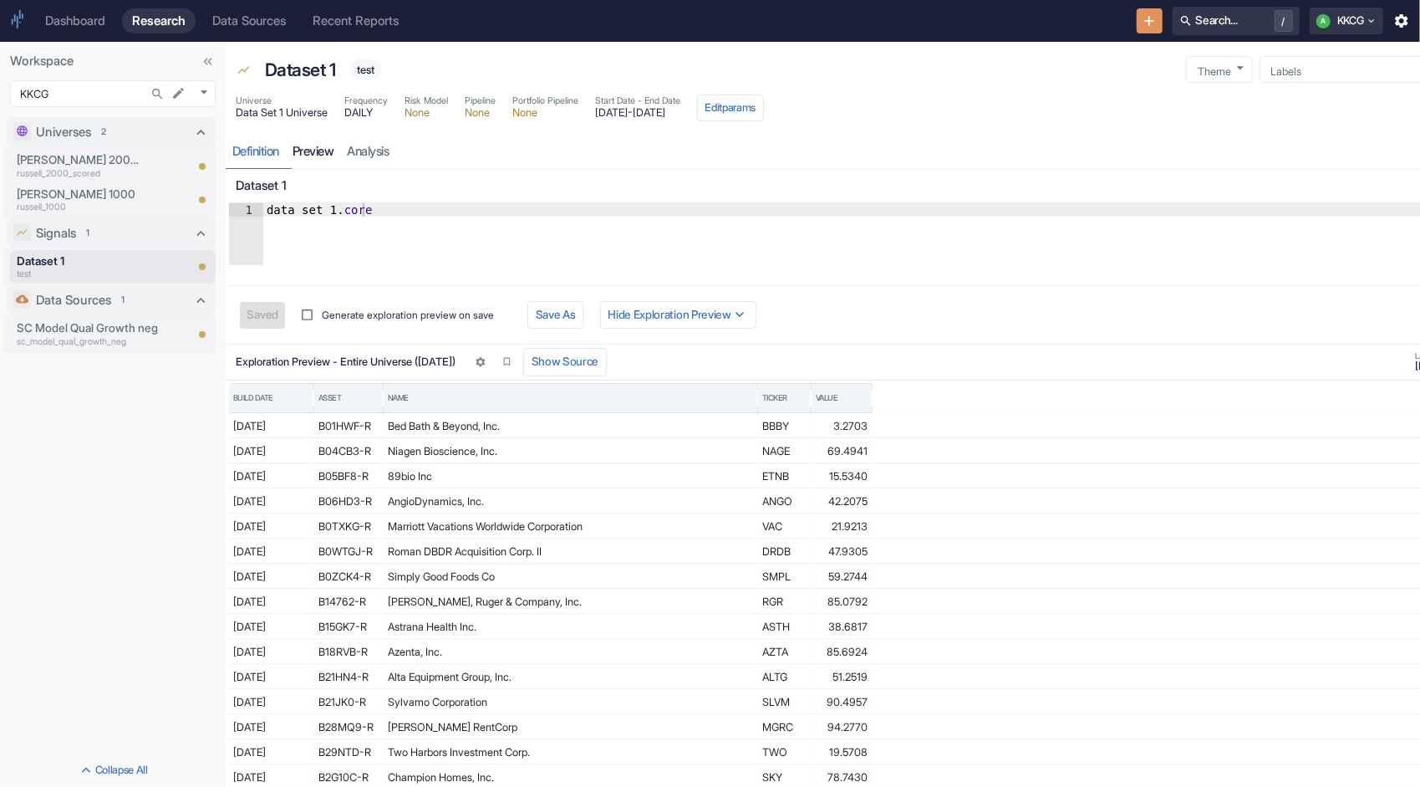
click at [326, 146] on link "preview" at bounding box center [313, 152] width 55 height 34
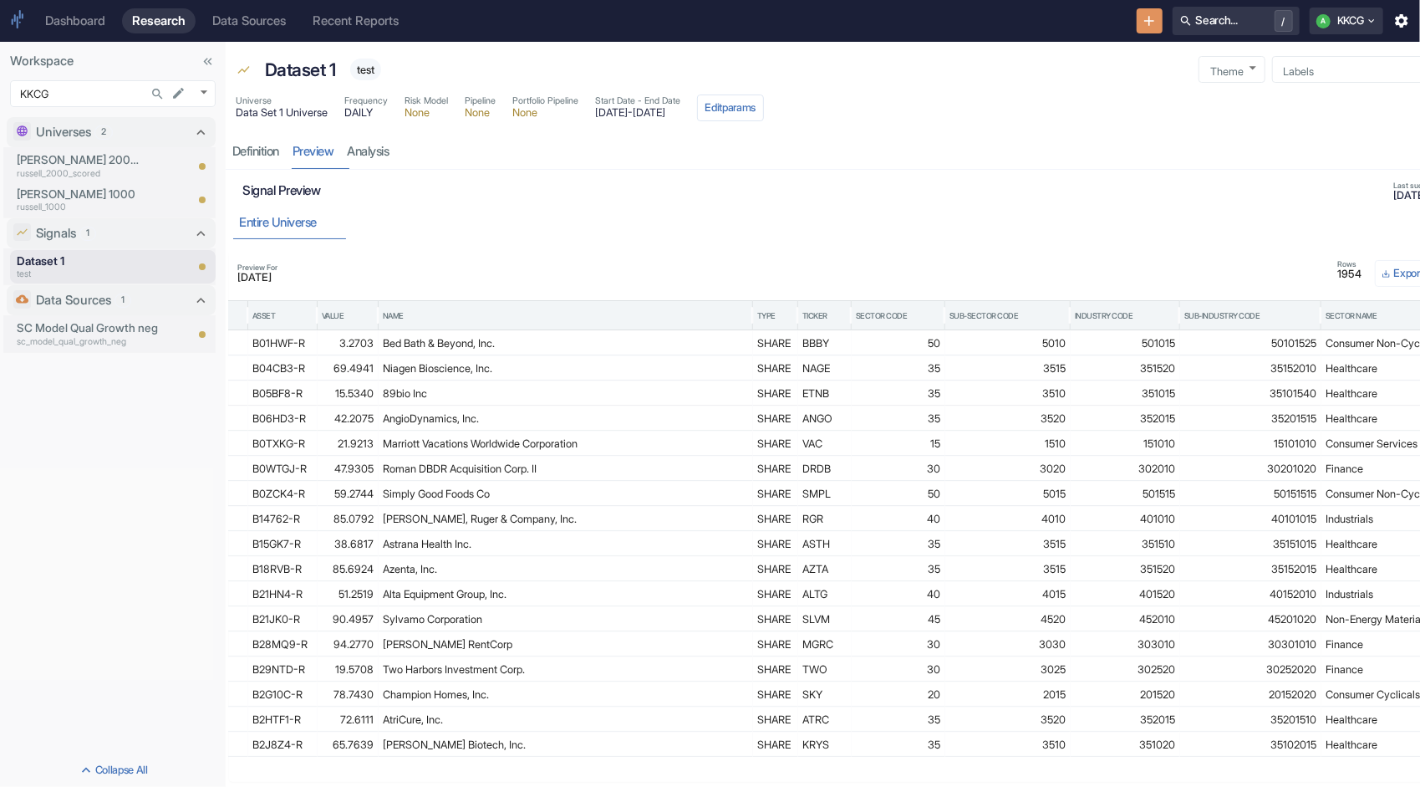
scroll to position [0, 200]
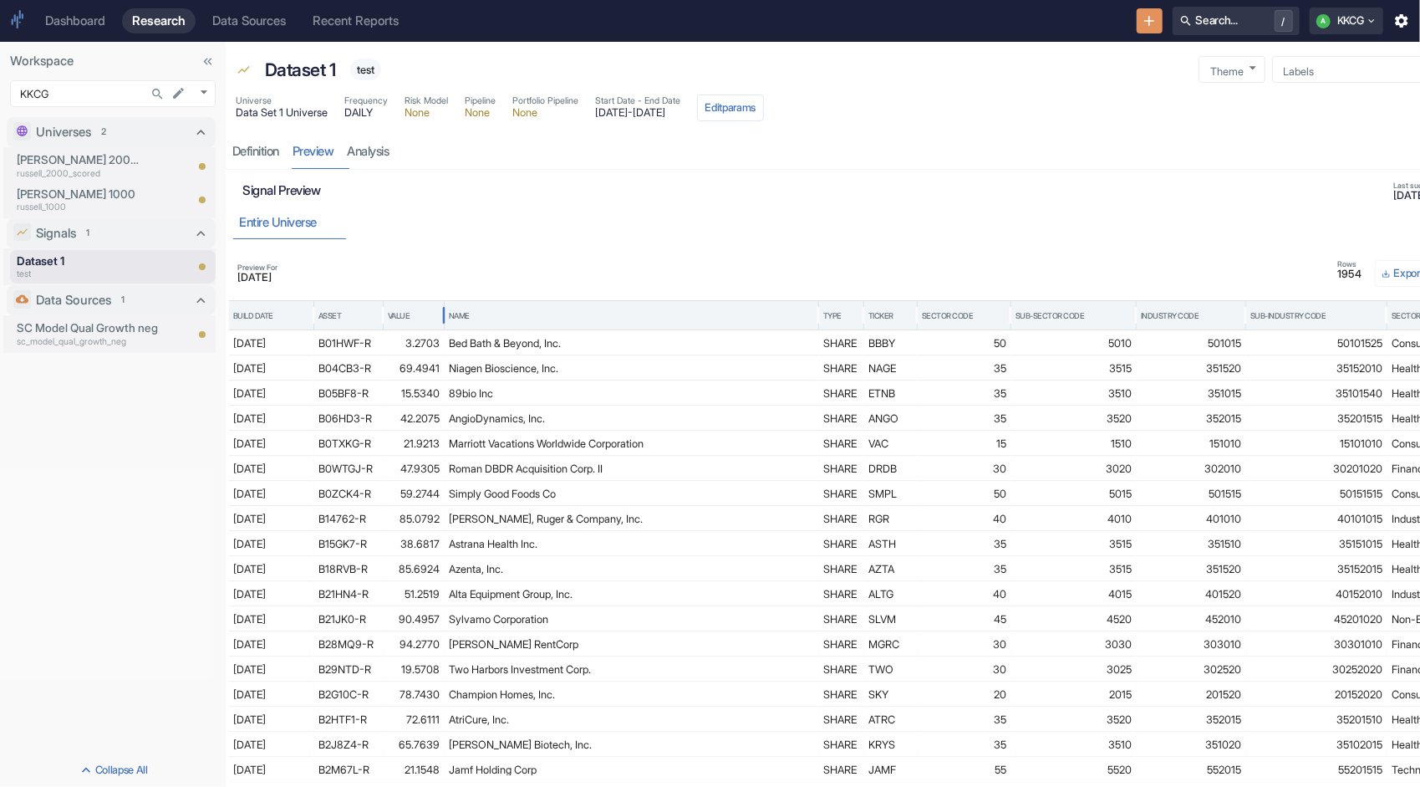
click at [405, 310] on div "Value" at bounding box center [399, 316] width 23 height 12
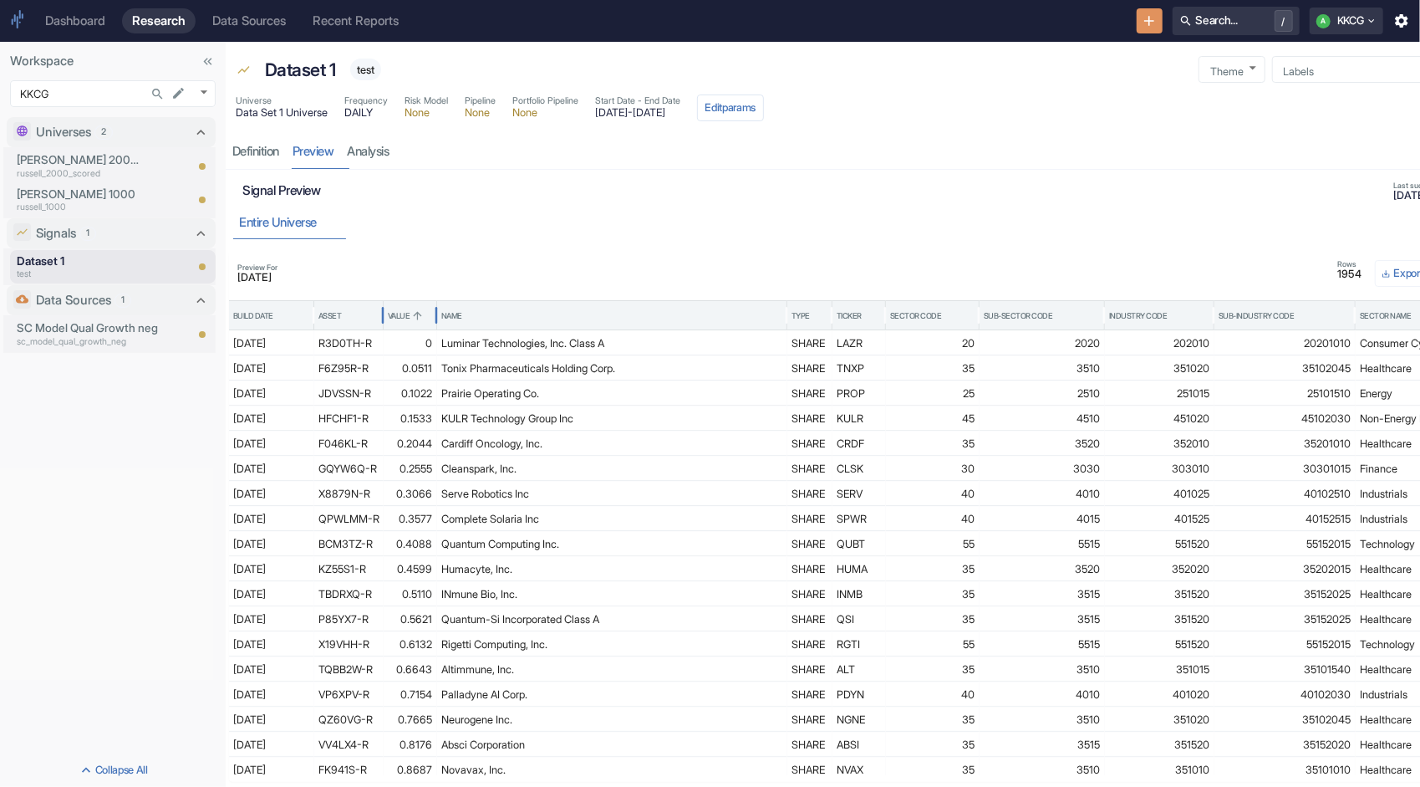
click at [406, 310] on div "Value" at bounding box center [399, 316] width 23 height 12
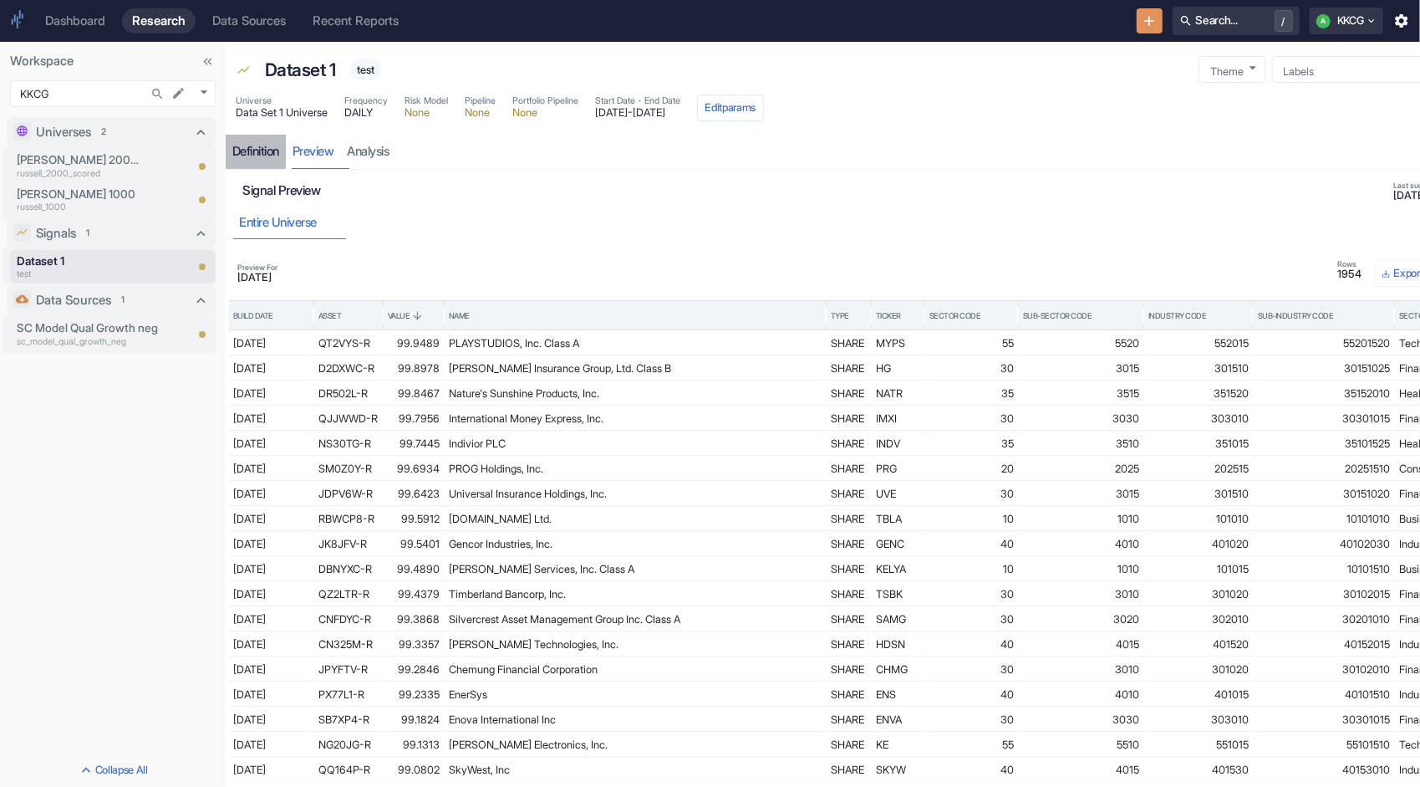
click at [243, 156] on div "Definition" at bounding box center [255, 152] width 47 height 16
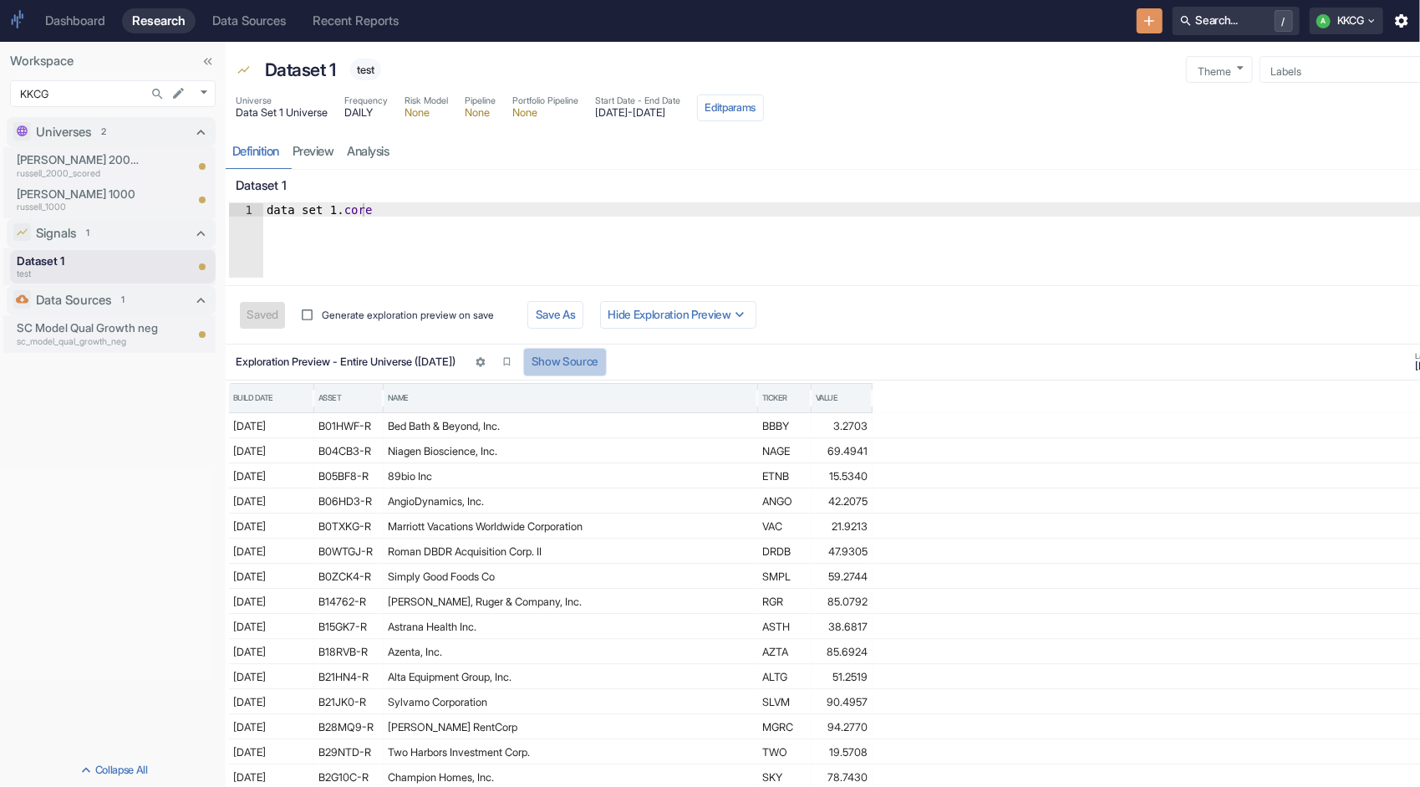
click at [606, 350] on button "Show Source" at bounding box center [564, 362] width 83 height 28
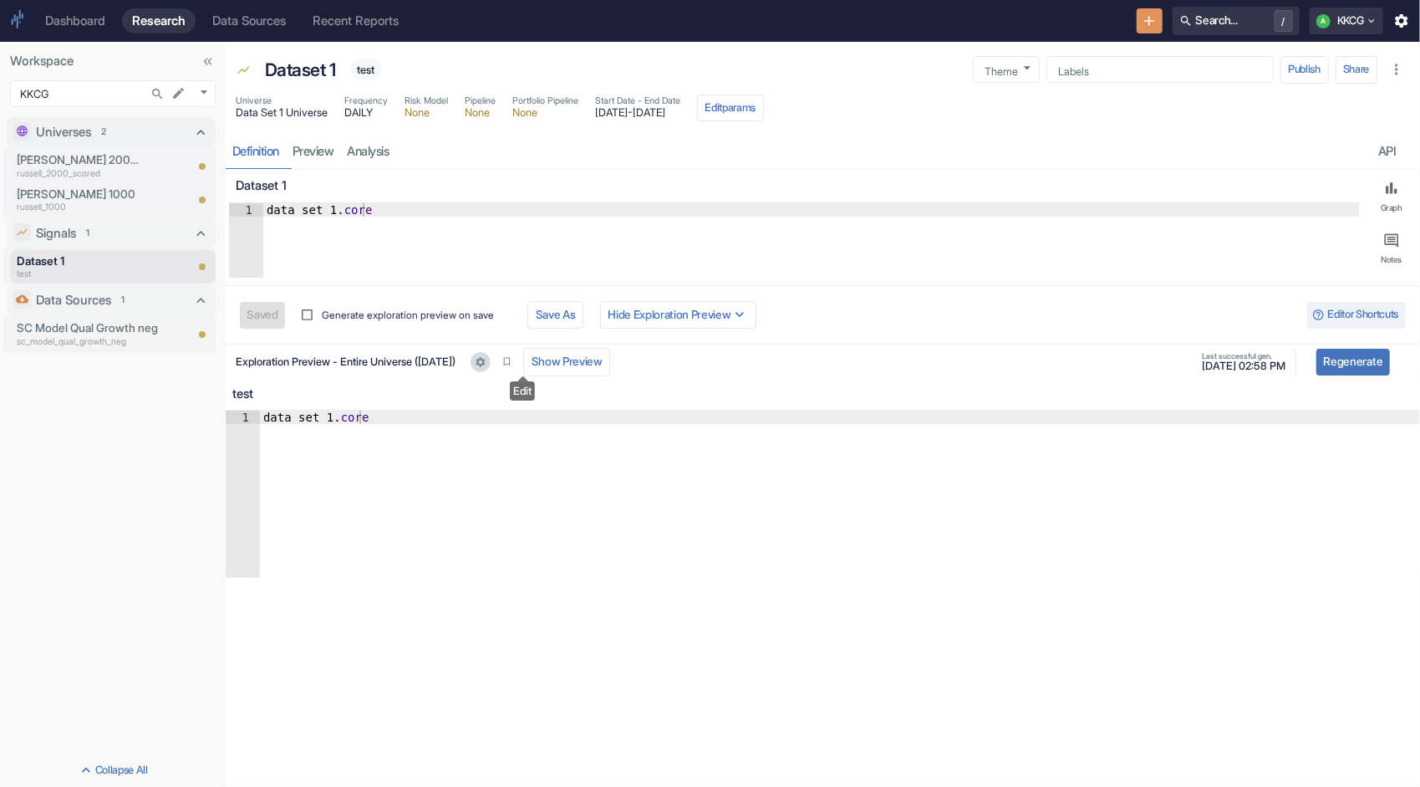
click at [487, 365] on icon "Edit" at bounding box center [481, 362] width 12 height 12
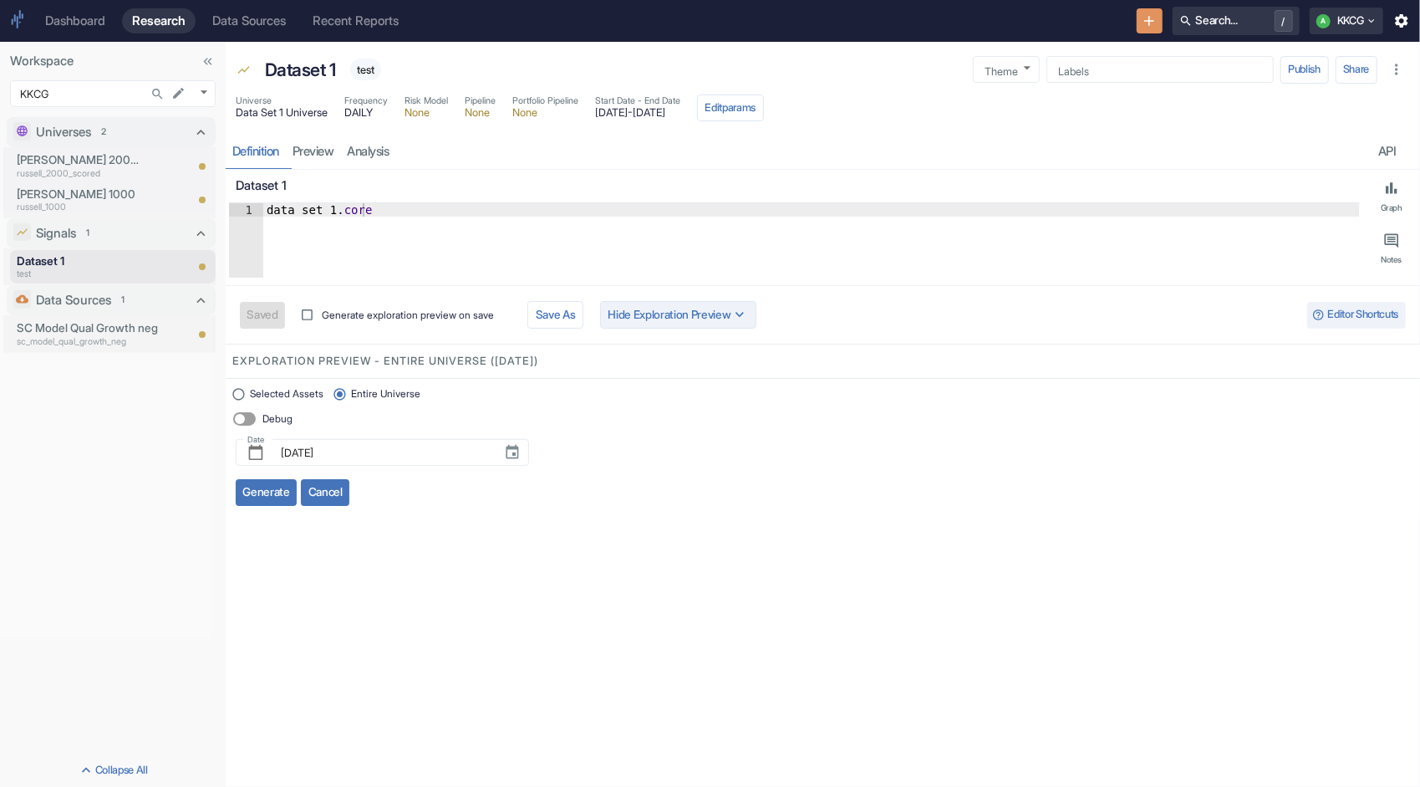
click at [674, 318] on button "Hide Exploration Preview" at bounding box center [678, 315] width 156 height 28
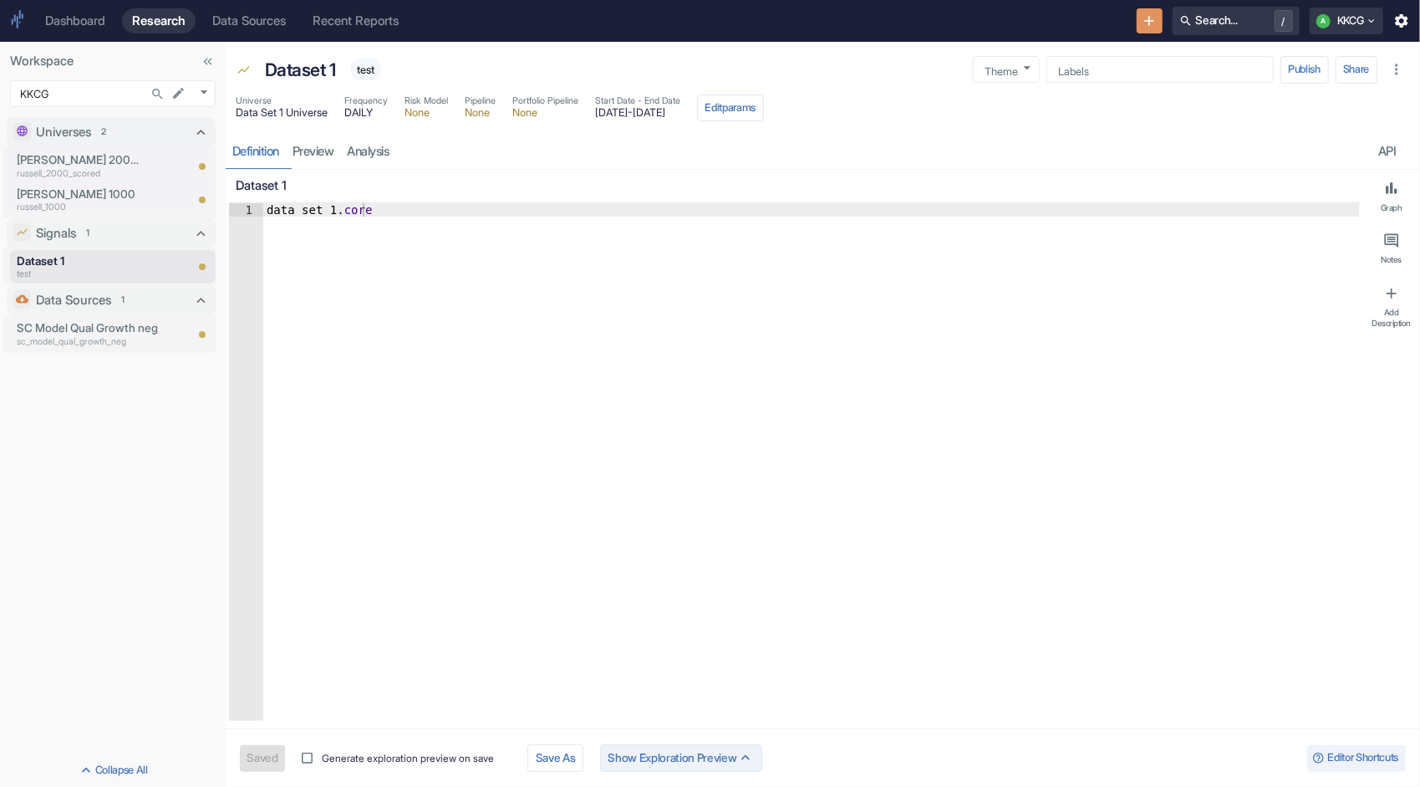
click at [752, 751] on icon "button" at bounding box center [745, 757] width 17 height 17
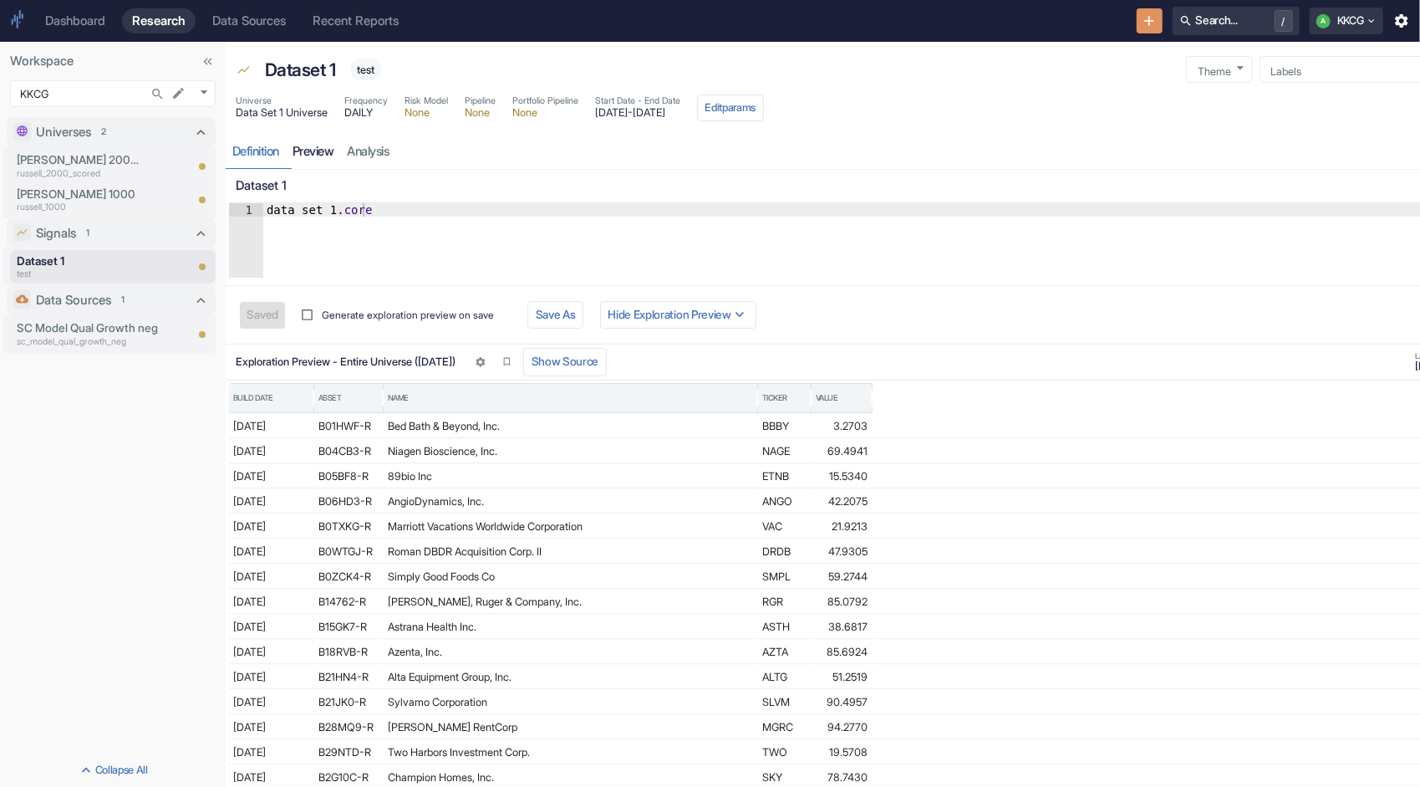
click at [322, 145] on link "preview" at bounding box center [313, 152] width 55 height 34
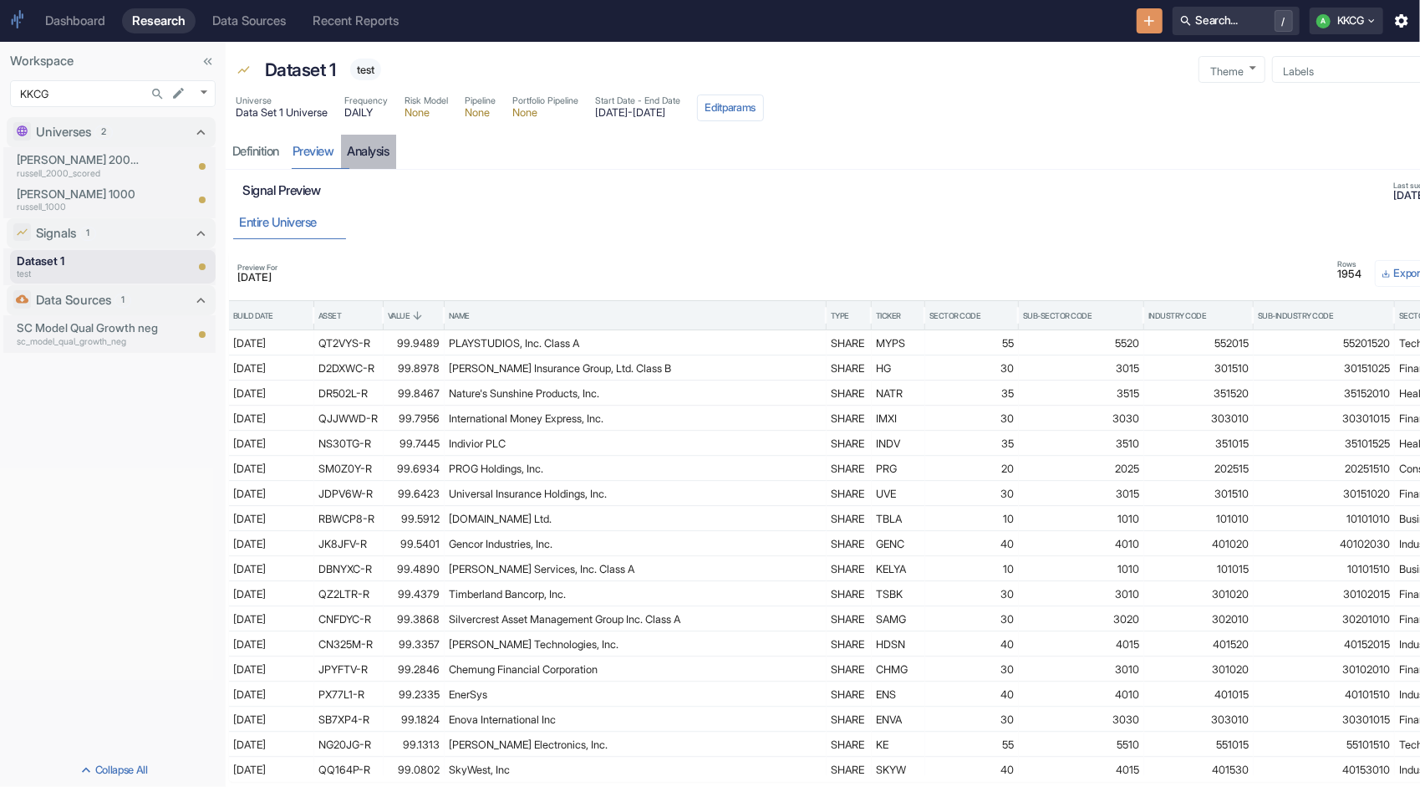
click at [383, 147] on link "analysis" at bounding box center [368, 152] width 55 height 34
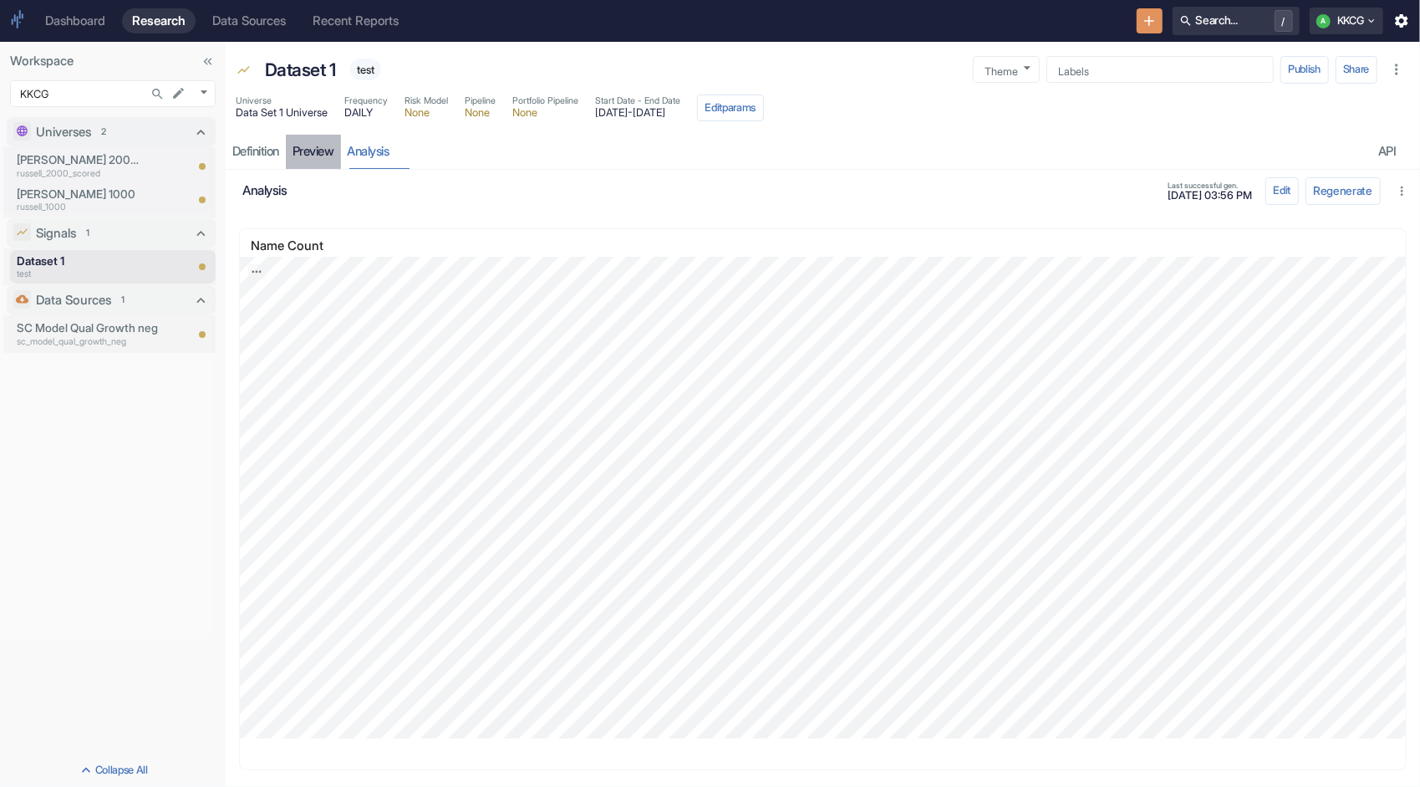
click at [328, 154] on link "preview" at bounding box center [313, 152] width 55 height 34
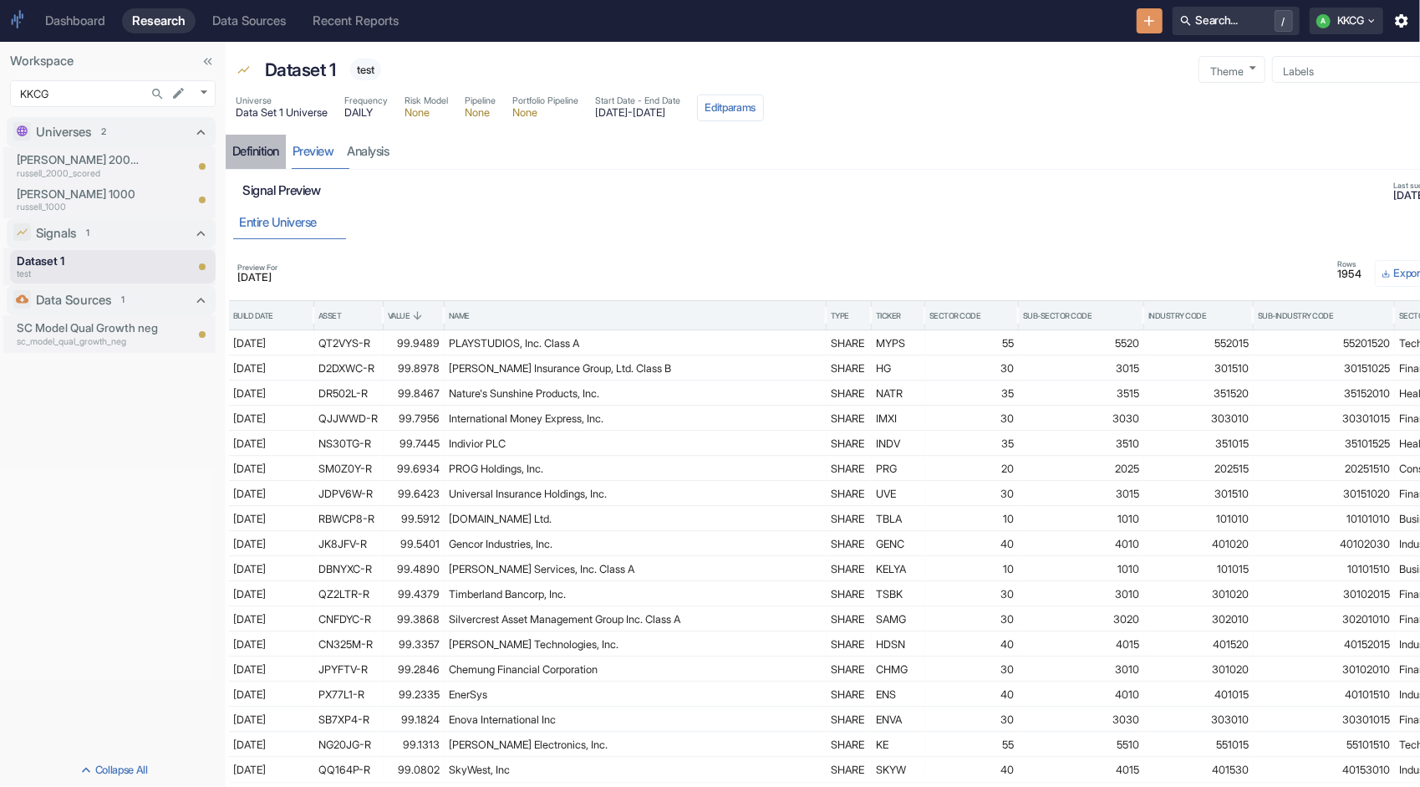
click at [261, 145] on div "Definition" at bounding box center [255, 152] width 47 height 16
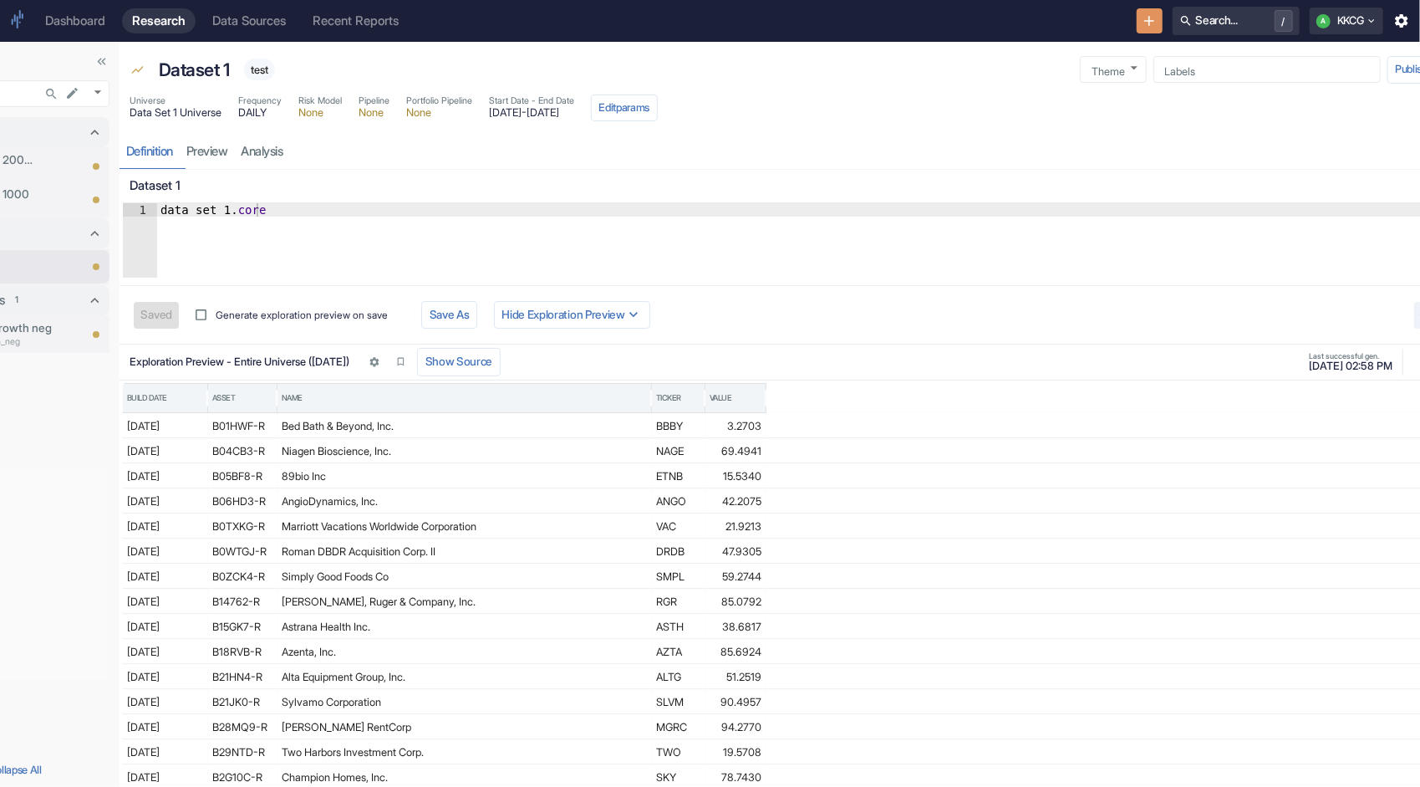
scroll to position [0, 226]
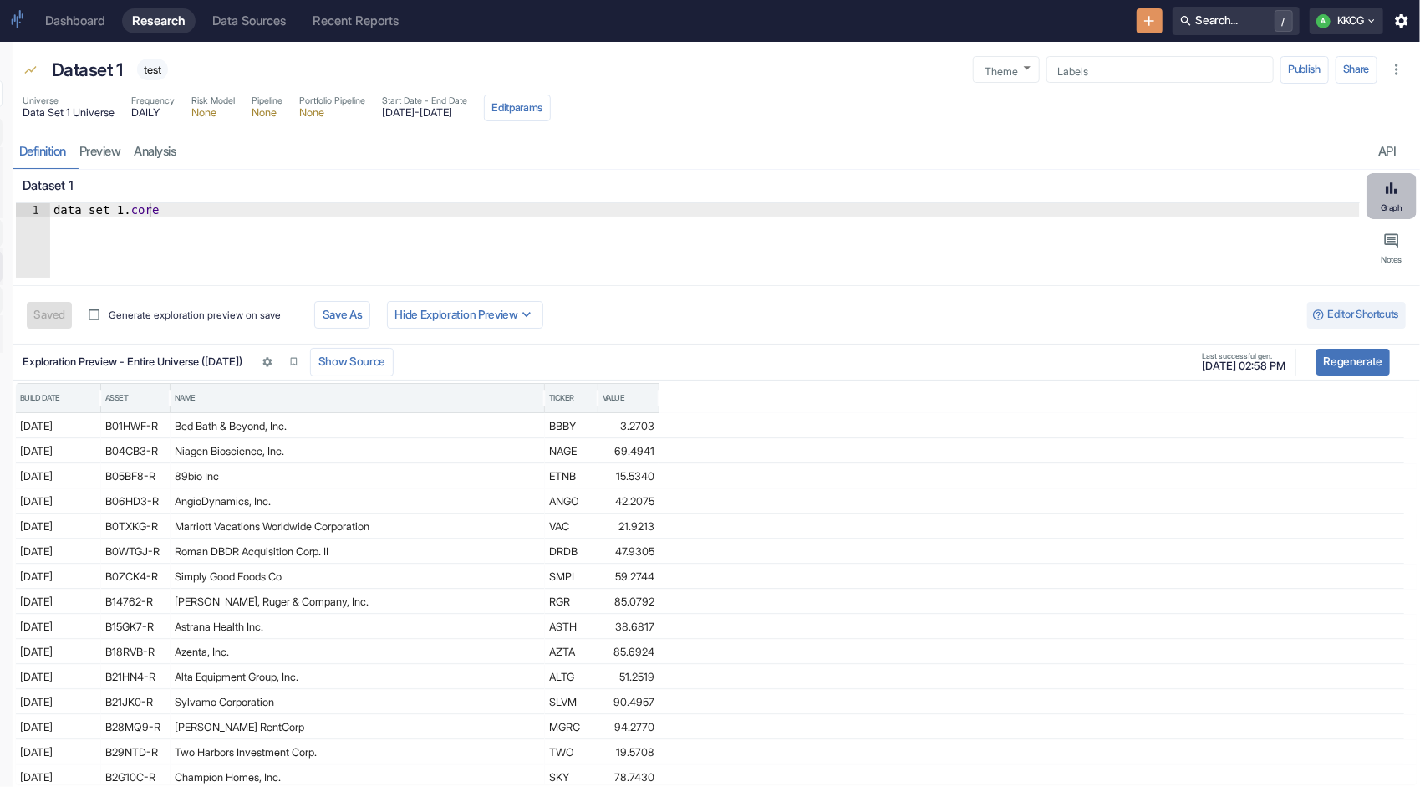
click at [1374, 204] on button "Graph" at bounding box center [1392, 196] width 50 height 46
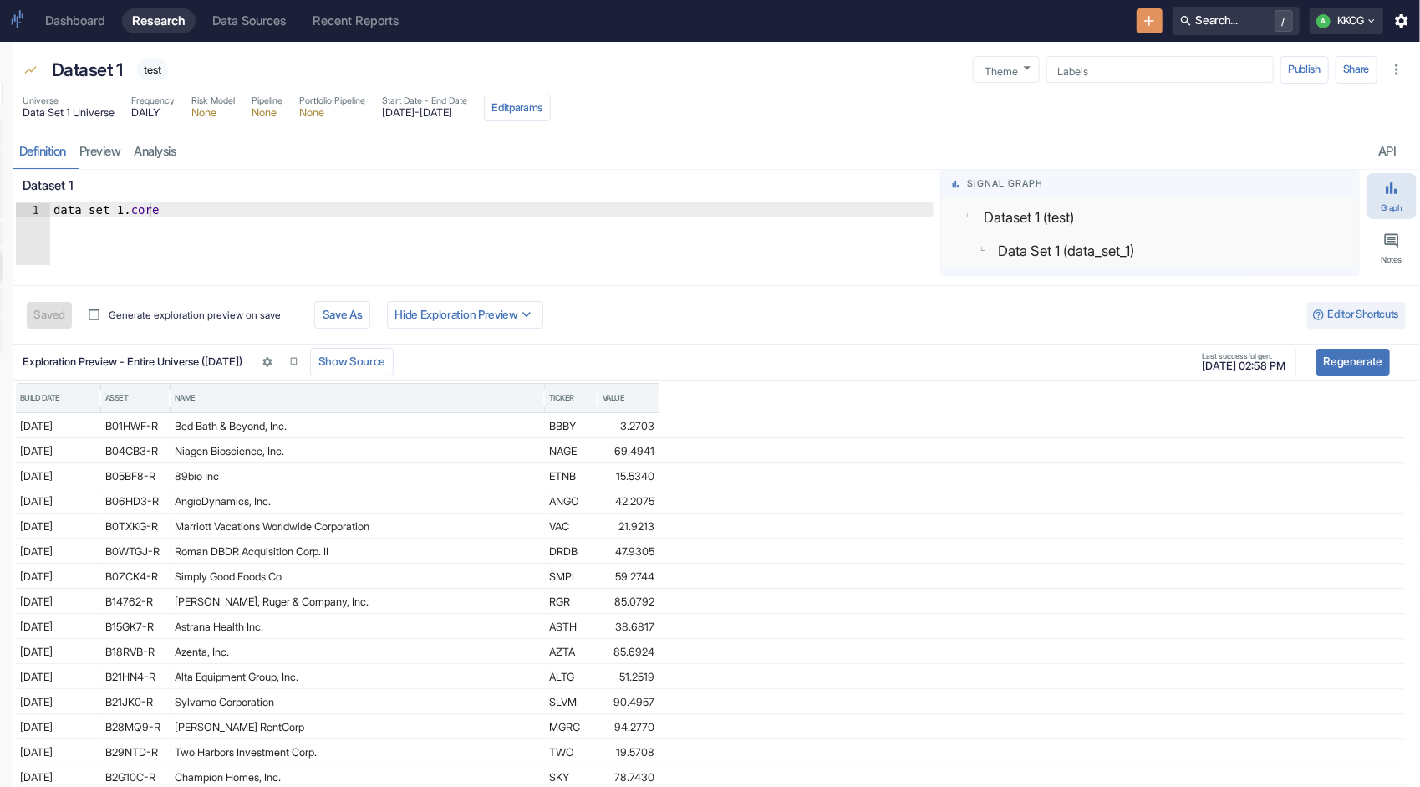
scroll to position [6, 0]
click at [1177, 247] on div "Data Set 1 (data_set_1)" at bounding box center [1167, 247] width 371 height 33
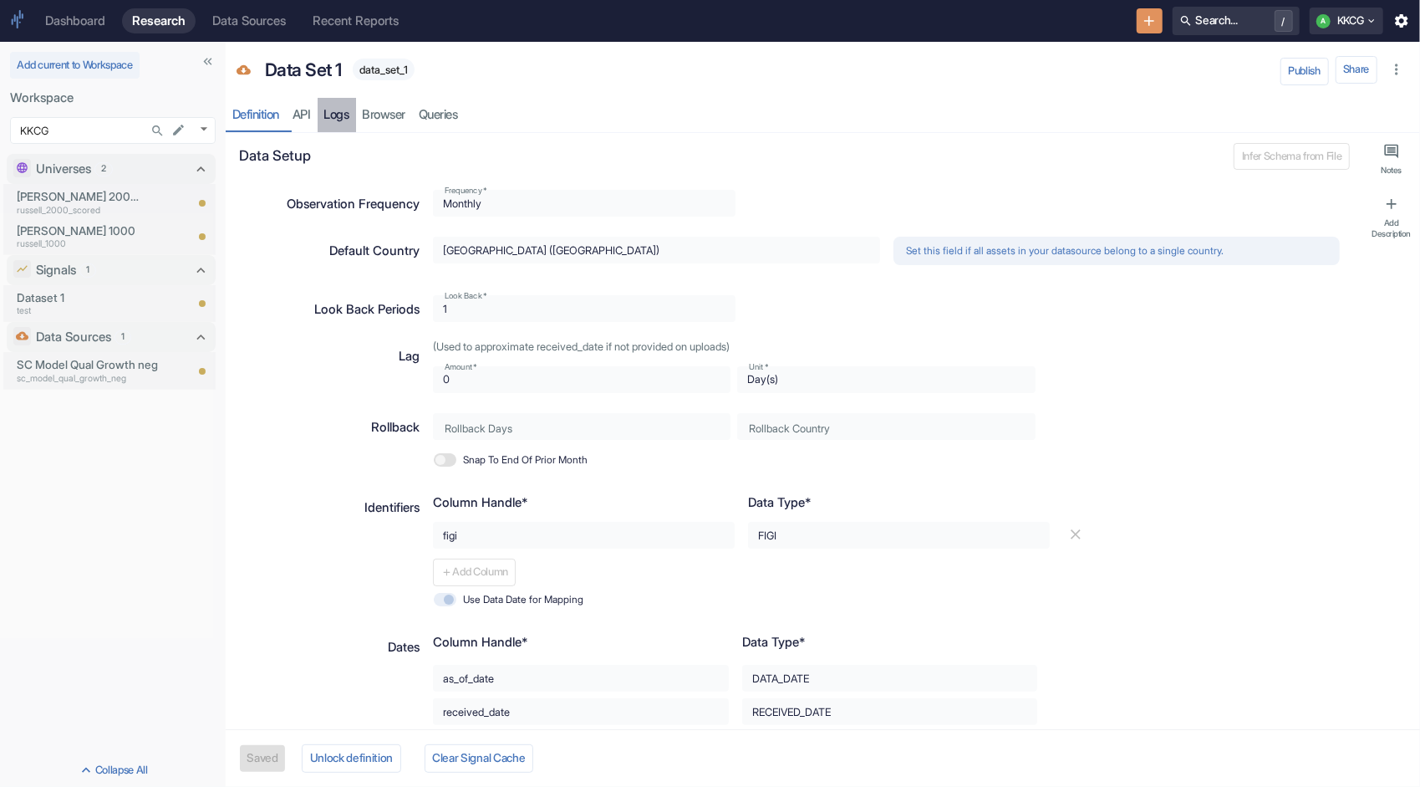
click at [339, 111] on link "Logs" at bounding box center [337, 115] width 38 height 34
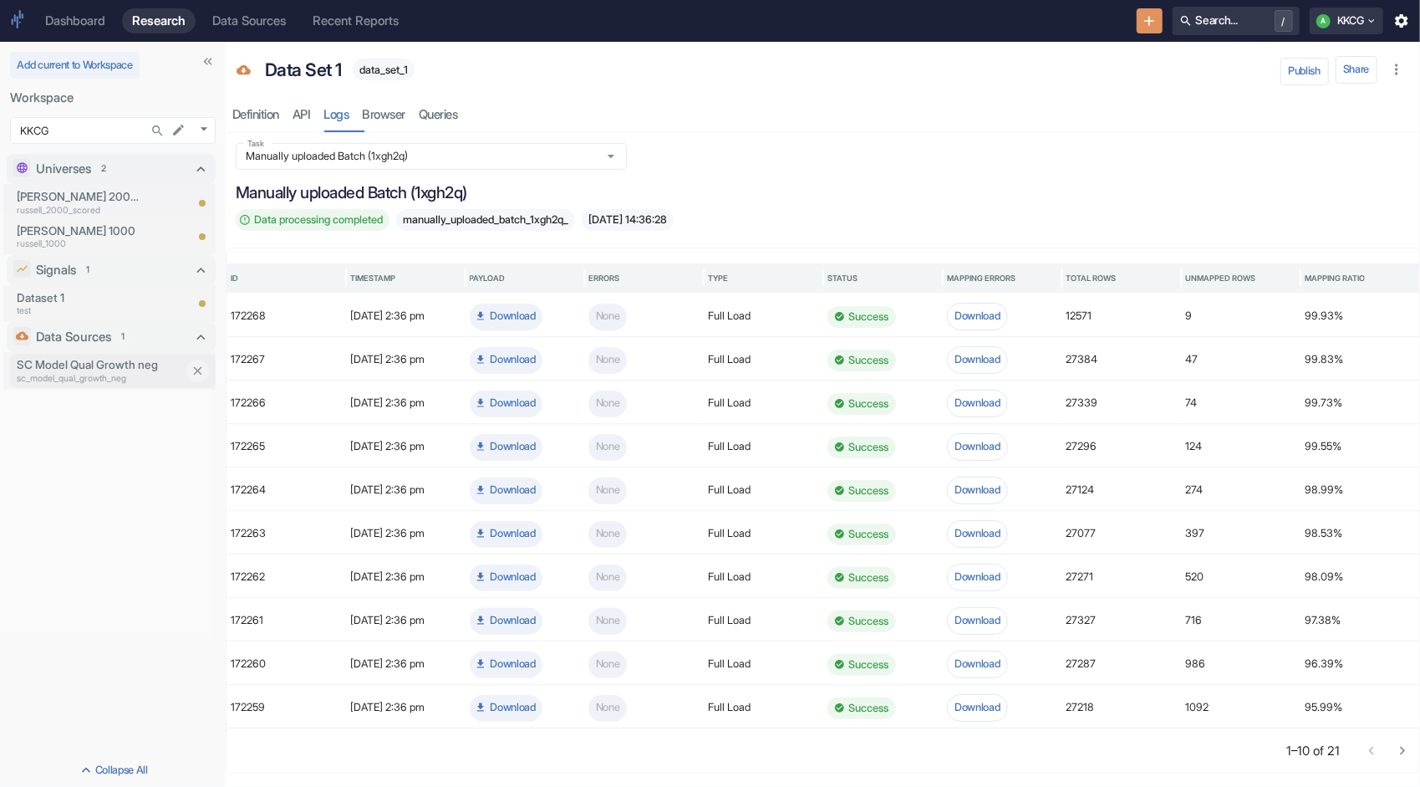
click at [125, 373] on p "sc_model_qual_growth_neg" at bounding box center [100, 378] width 167 height 13
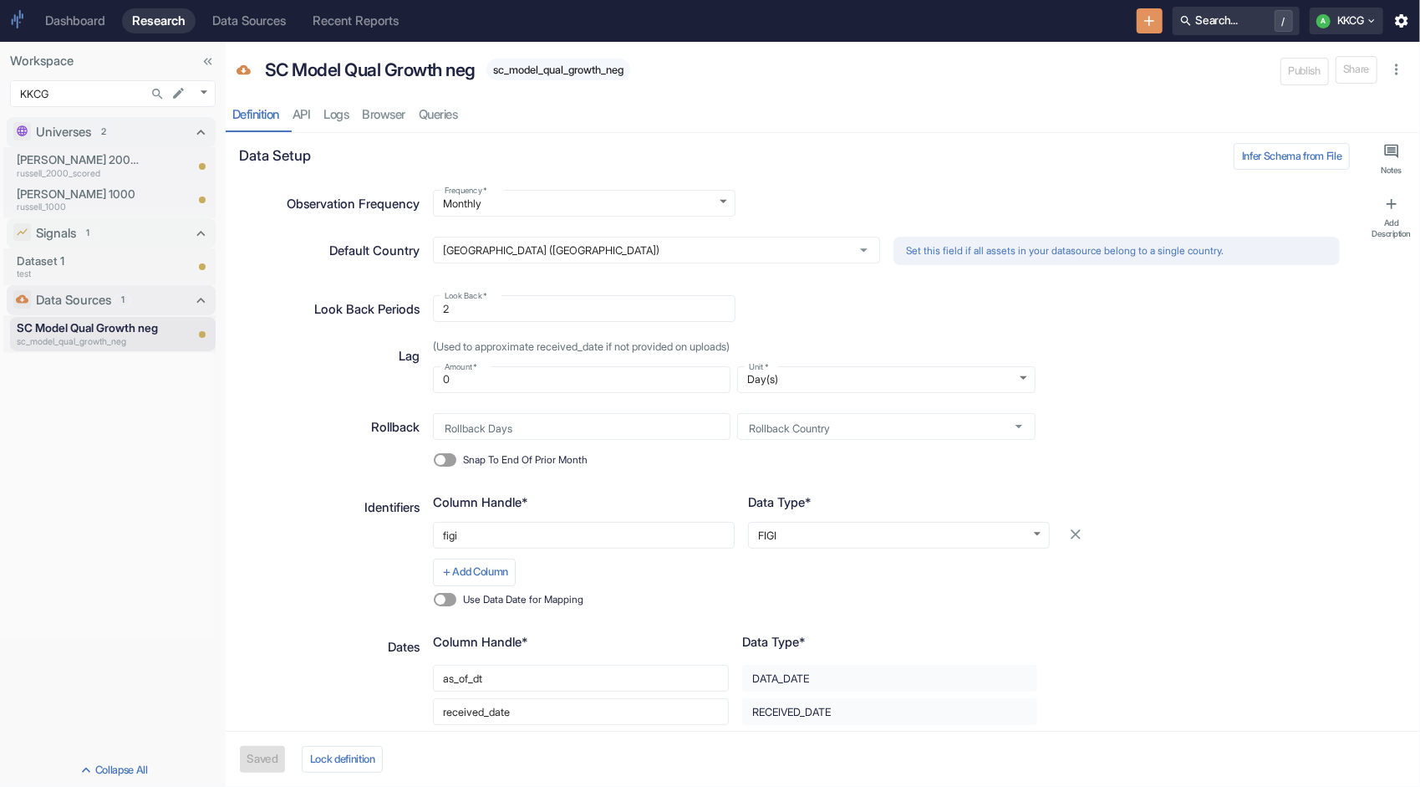
click at [109, 304] on p "Data Sources" at bounding box center [73, 300] width 75 height 18
click at [110, 303] on p "Data Sources" at bounding box center [73, 302] width 75 height 18
click at [95, 329] on p "SC Model Qual Growth neg" at bounding box center [100, 327] width 167 height 17
click at [99, 258] on p "Dataset 1" at bounding box center [100, 260] width 167 height 17
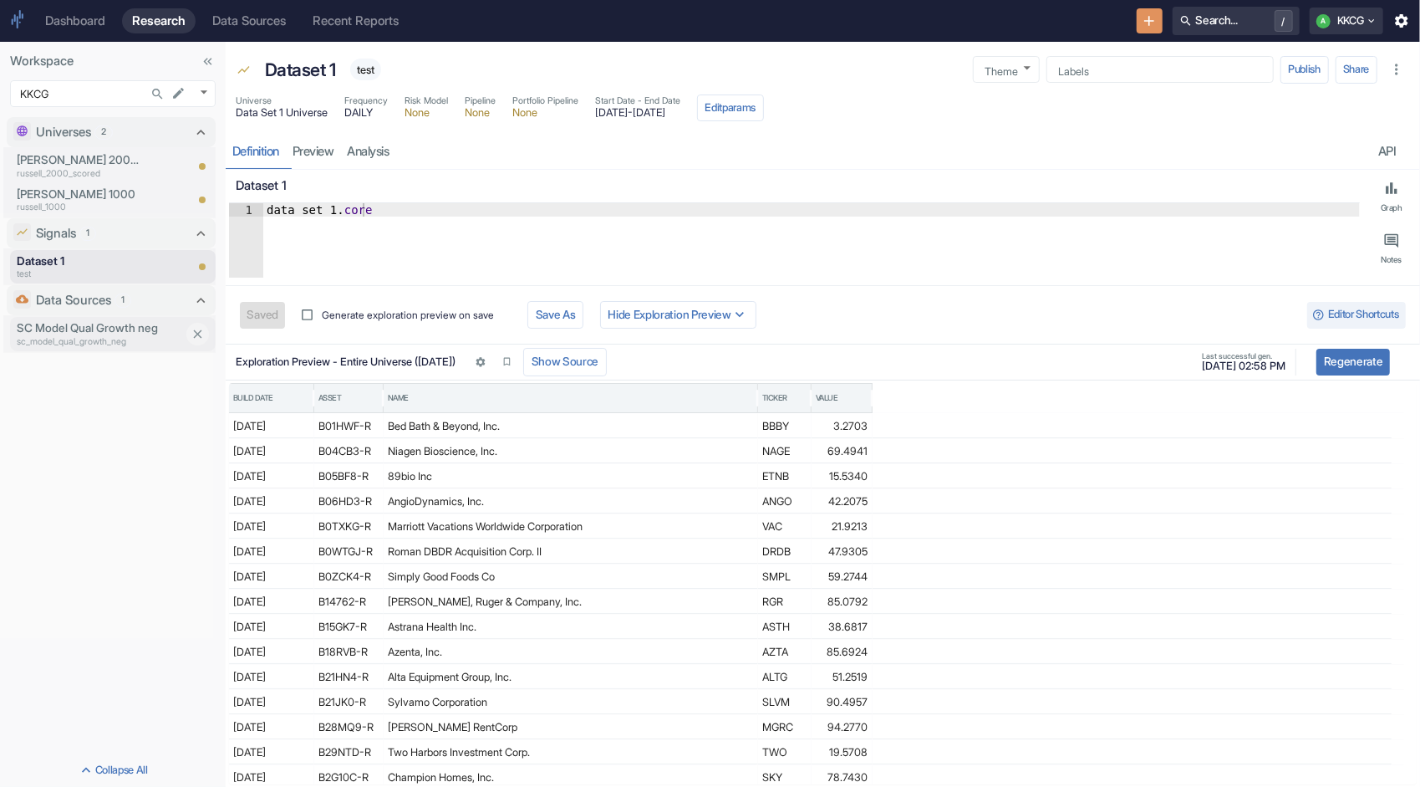
click at [75, 338] on p "sc_model_qual_growth_neg" at bounding box center [100, 341] width 167 height 13
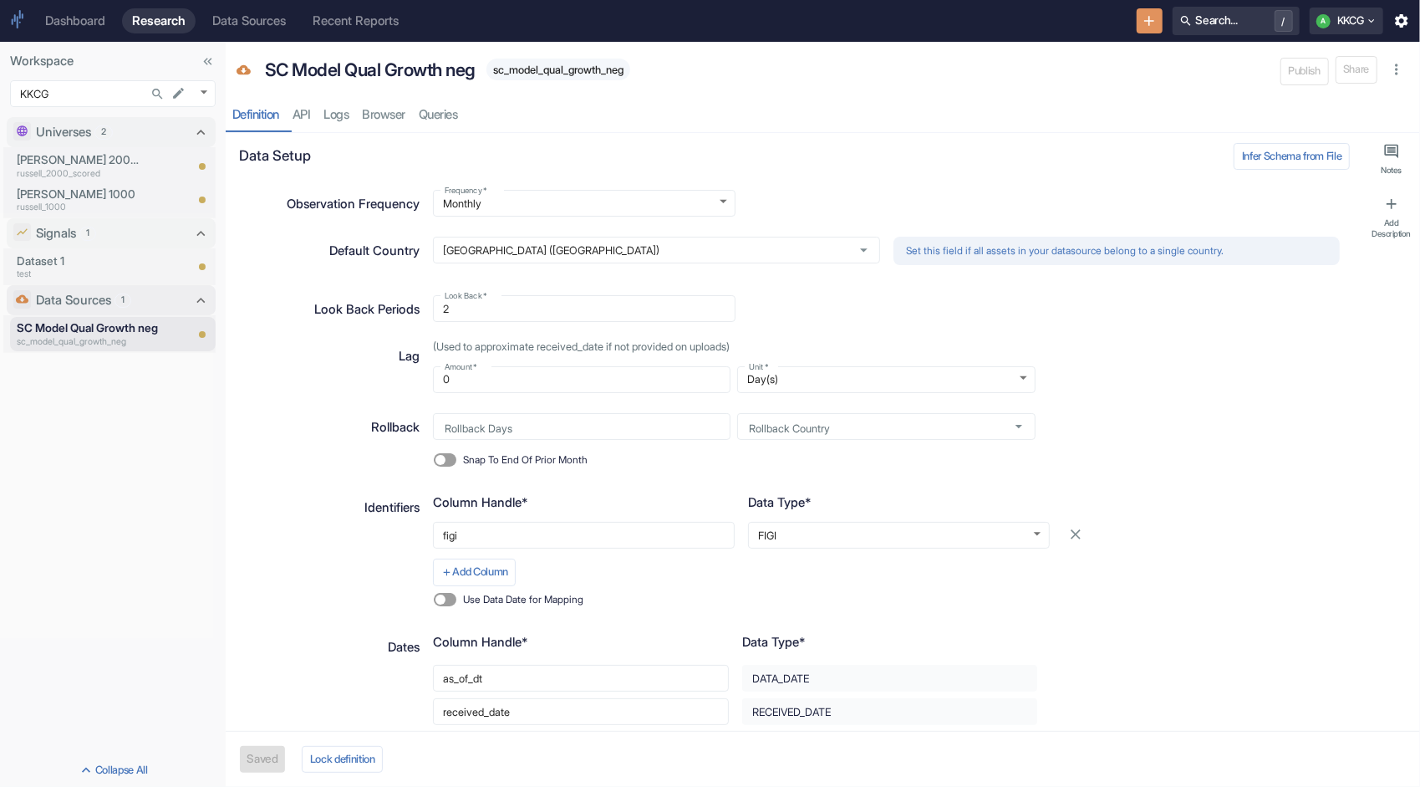
click at [78, 303] on p "Data Sources" at bounding box center [73, 300] width 75 height 18
click at [79, 265] on p "Dataset 1" at bounding box center [100, 260] width 167 height 17
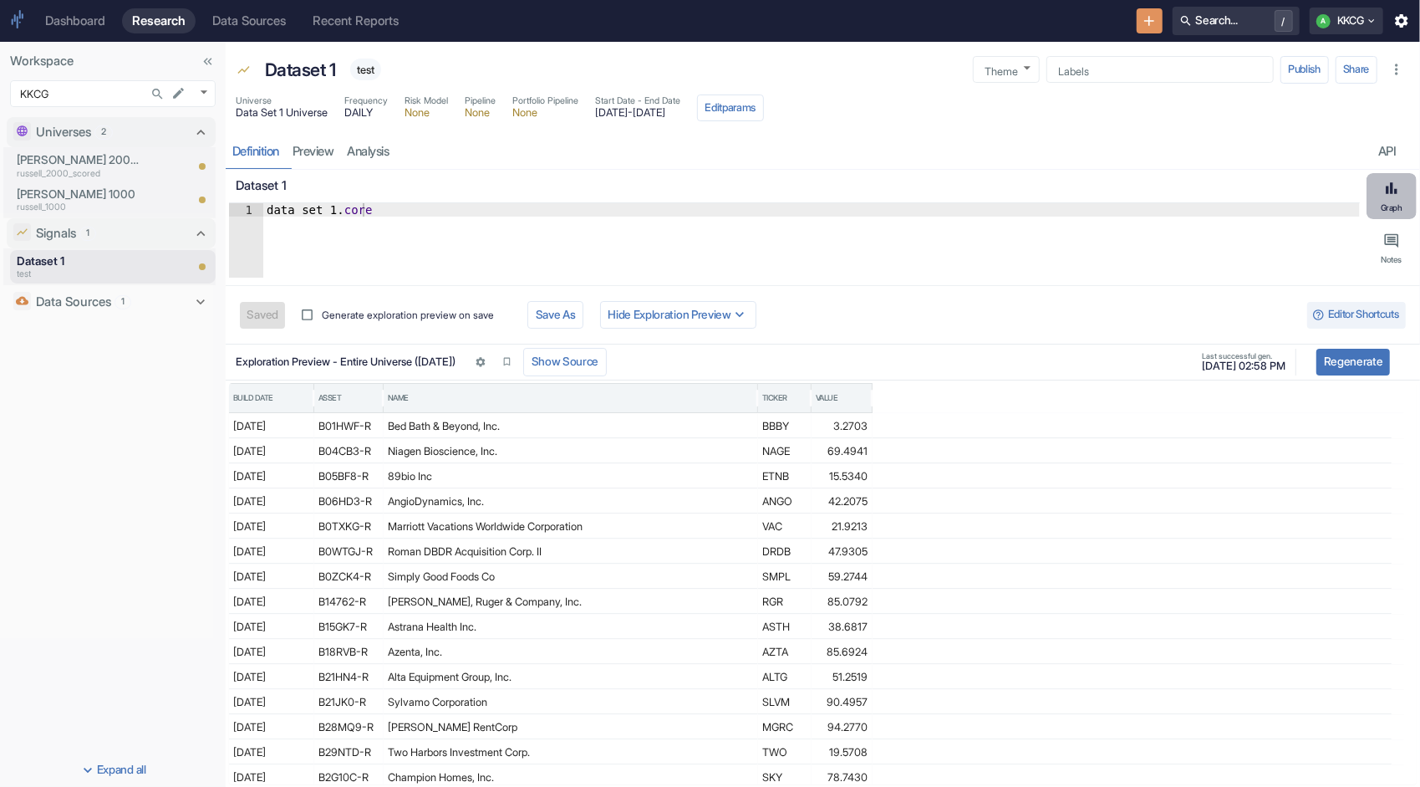
click at [1385, 199] on button "Graph" at bounding box center [1392, 196] width 50 height 46
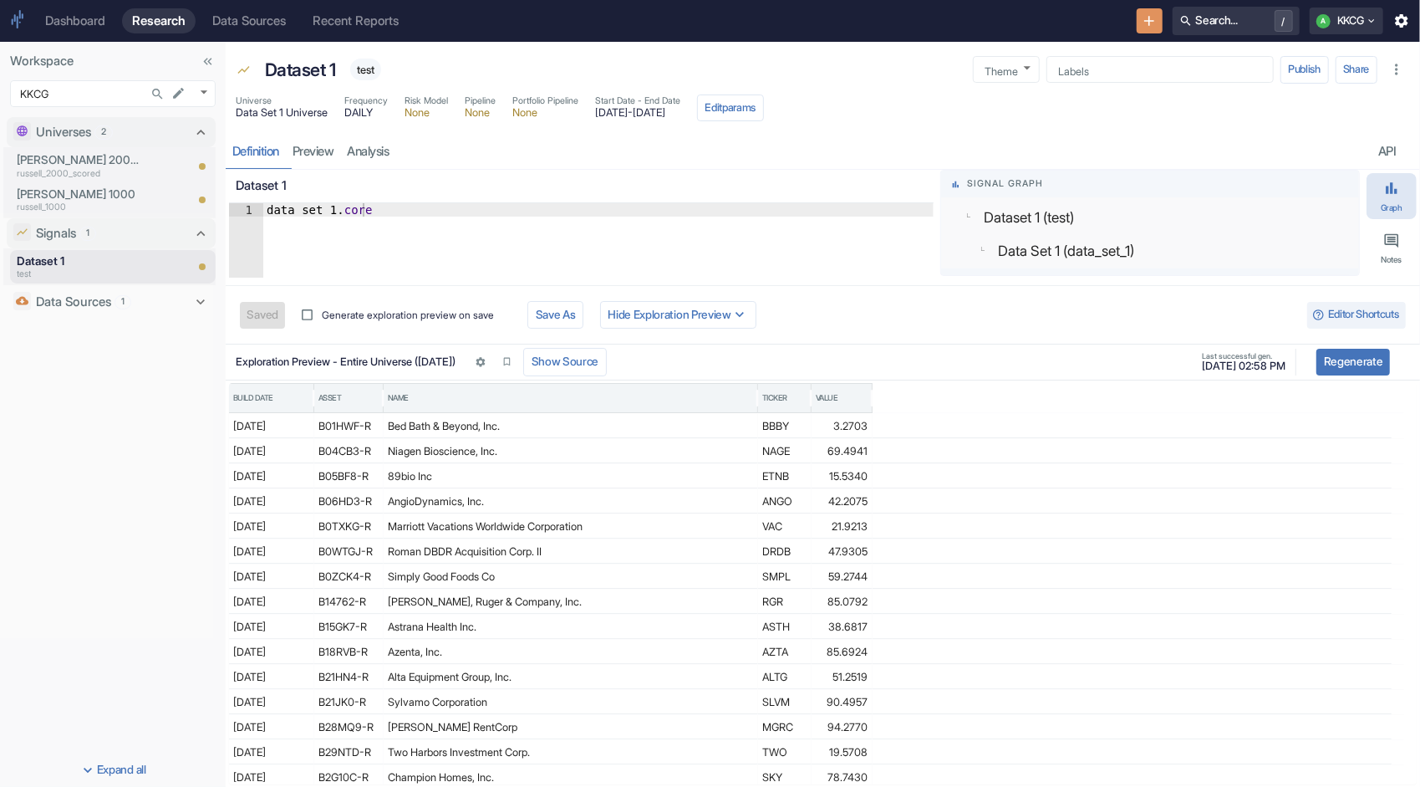
click at [1092, 255] on p "Data Set 1 (data_set_1)" at bounding box center [1066, 252] width 136 height 23
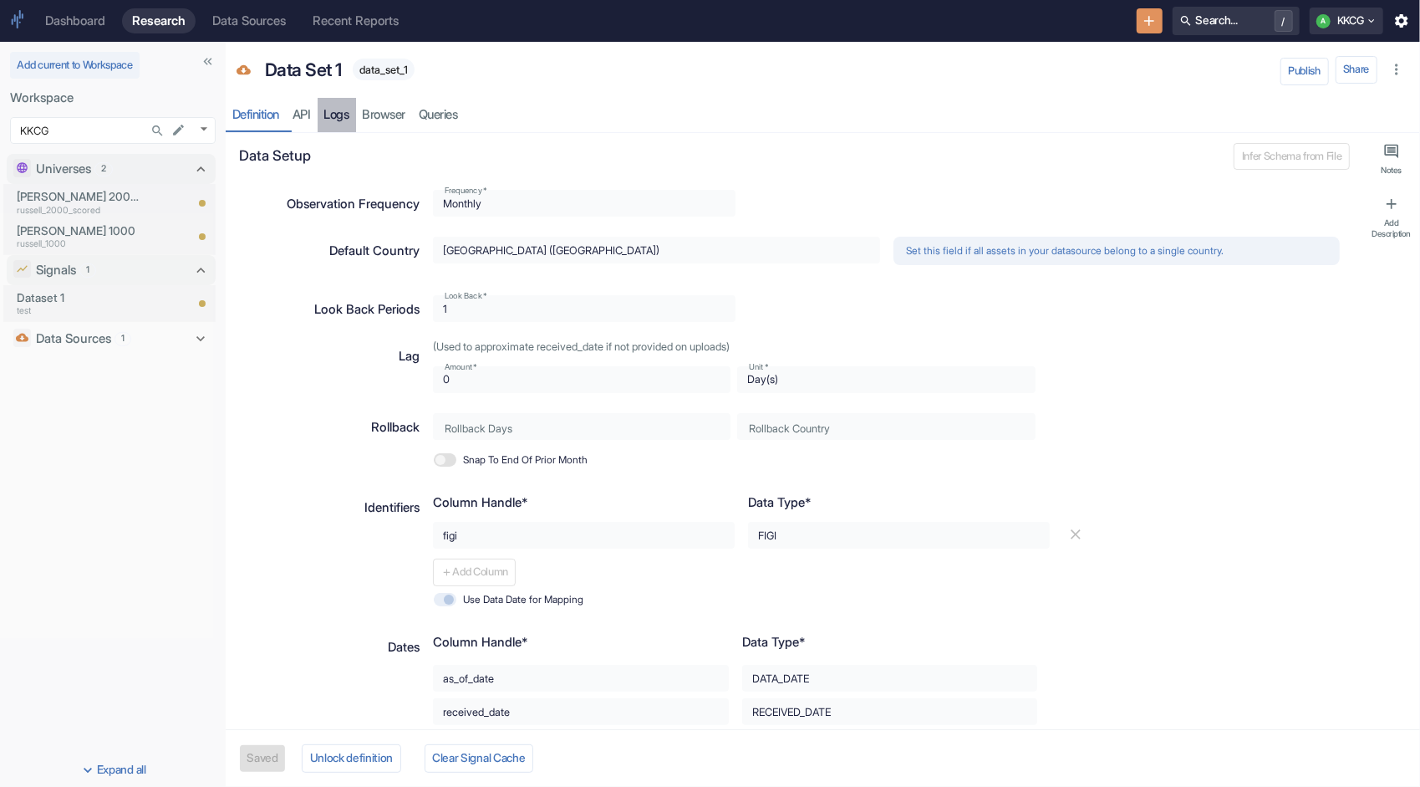
click at [343, 110] on link "Logs" at bounding box center [337, 115] width 38 height 34
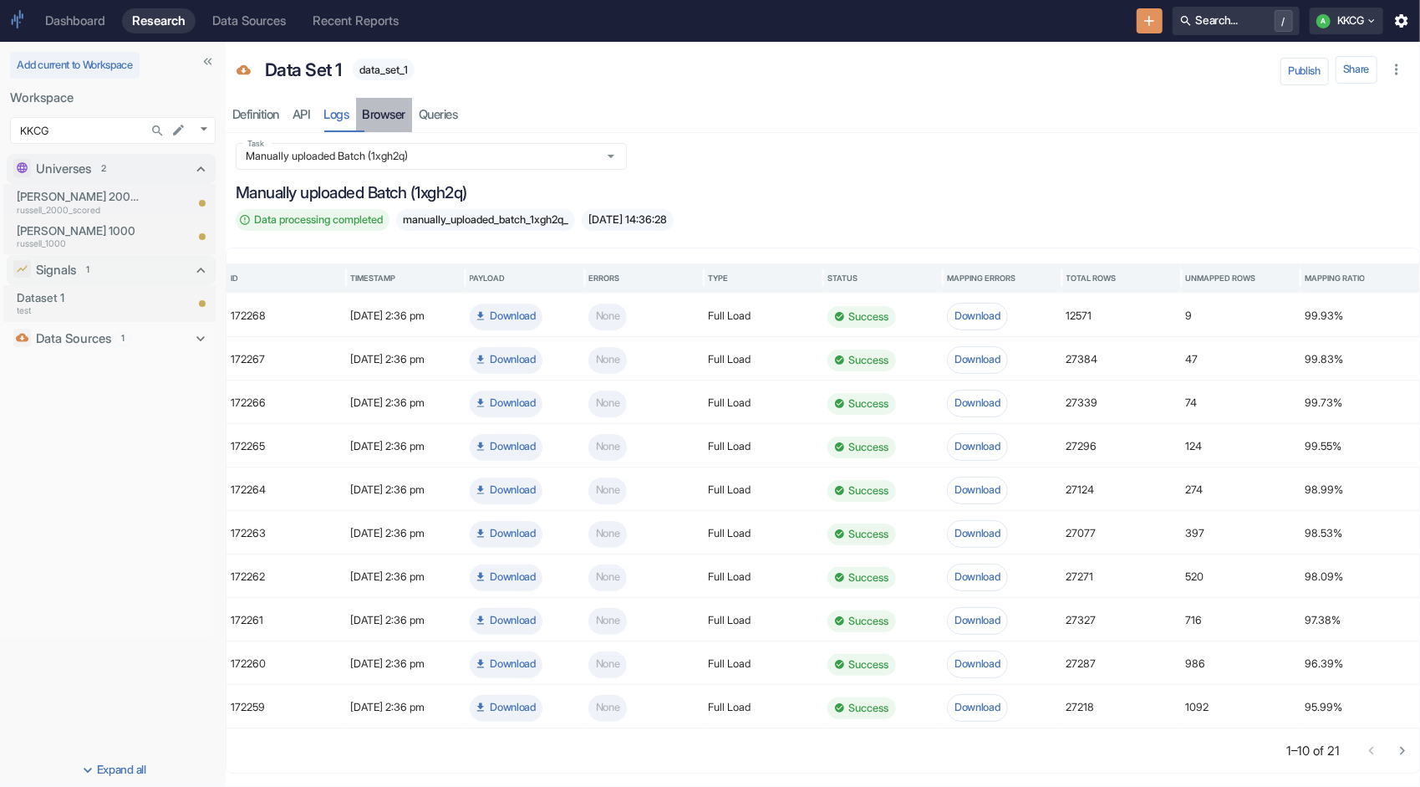
click at [385, 114] on link "Browser" at bounding box center [384, 115] width 57 height 34
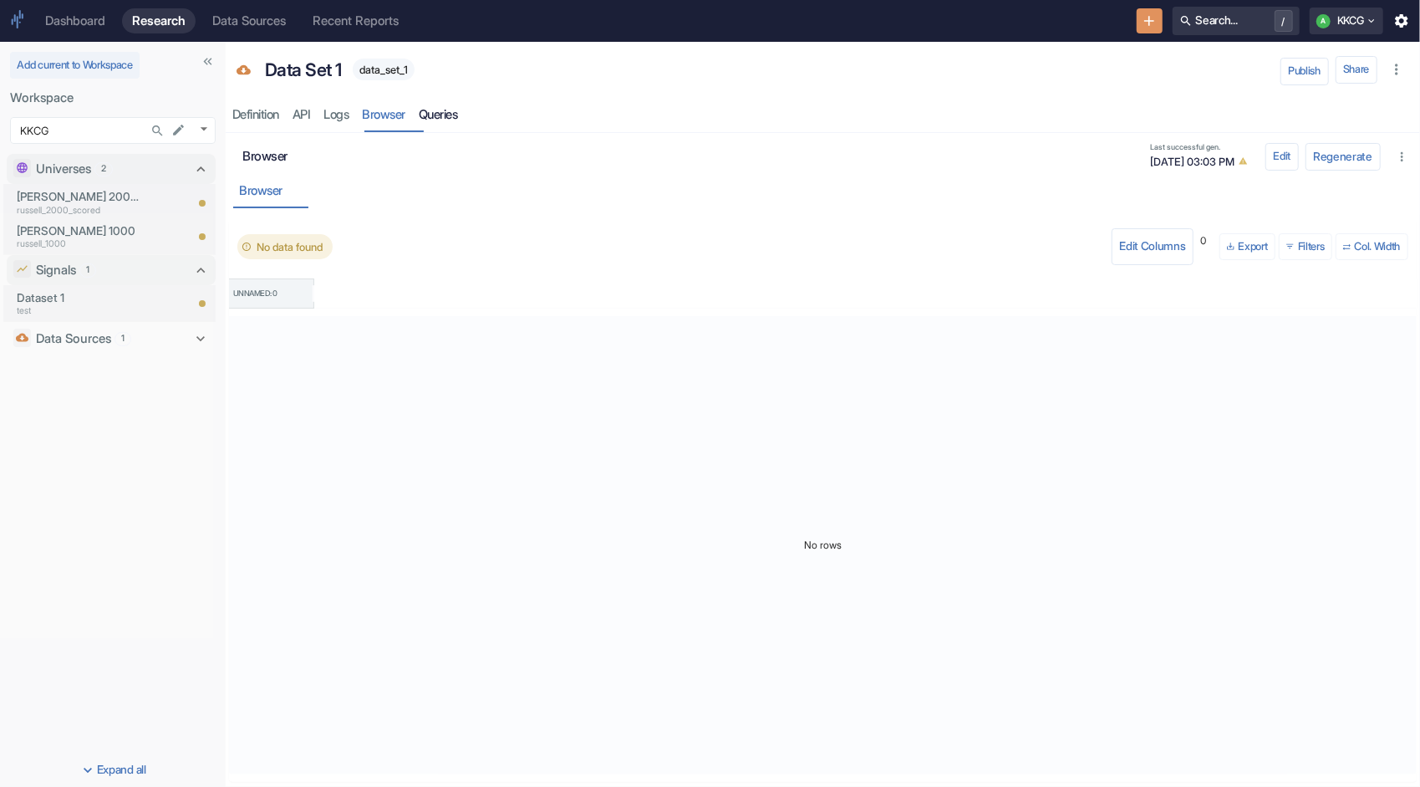
click at [451, 115] on link "Queries" at bounding box center [438, 115] width 53 height 34
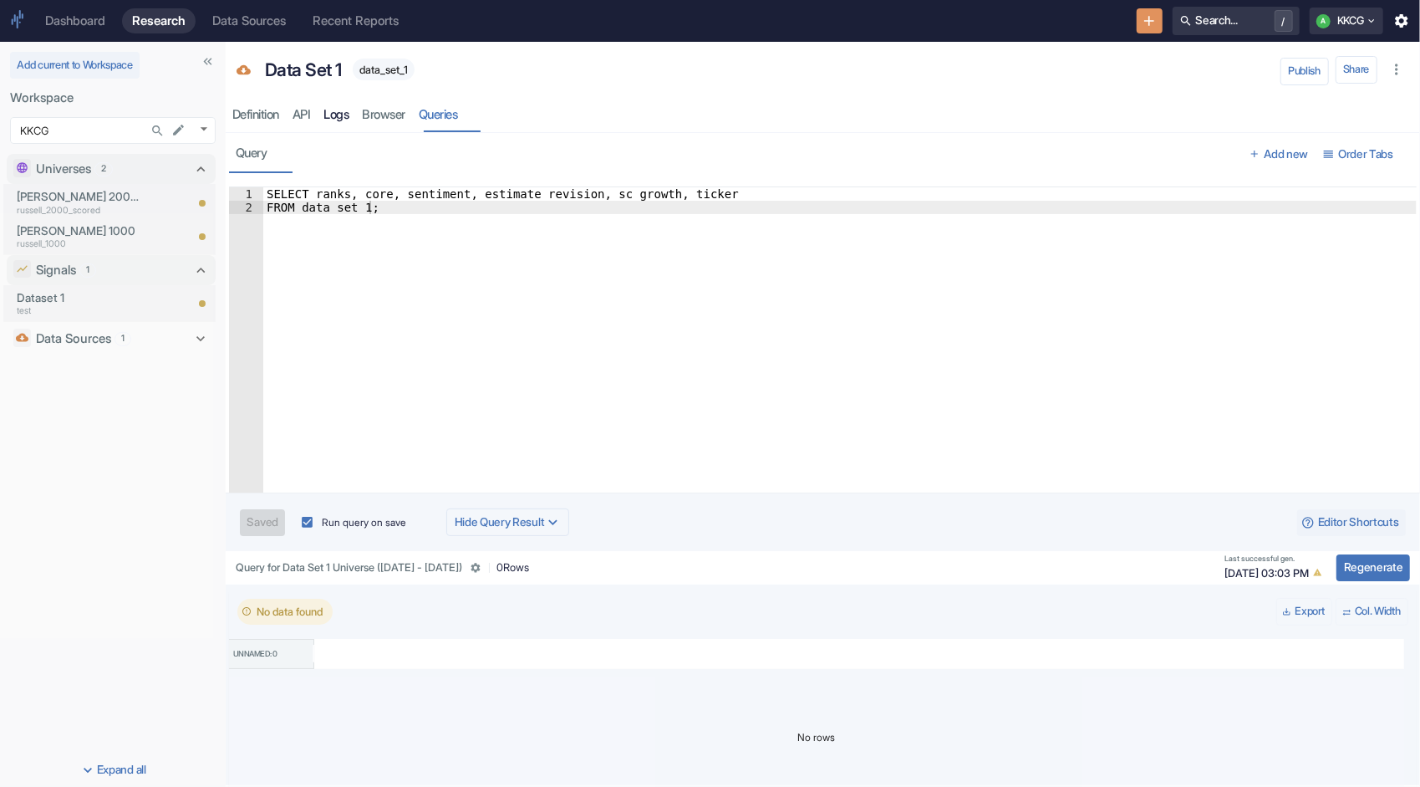
click at [334, 110] on link "Logs" at bounding box center [337, 115] width 38 height 34
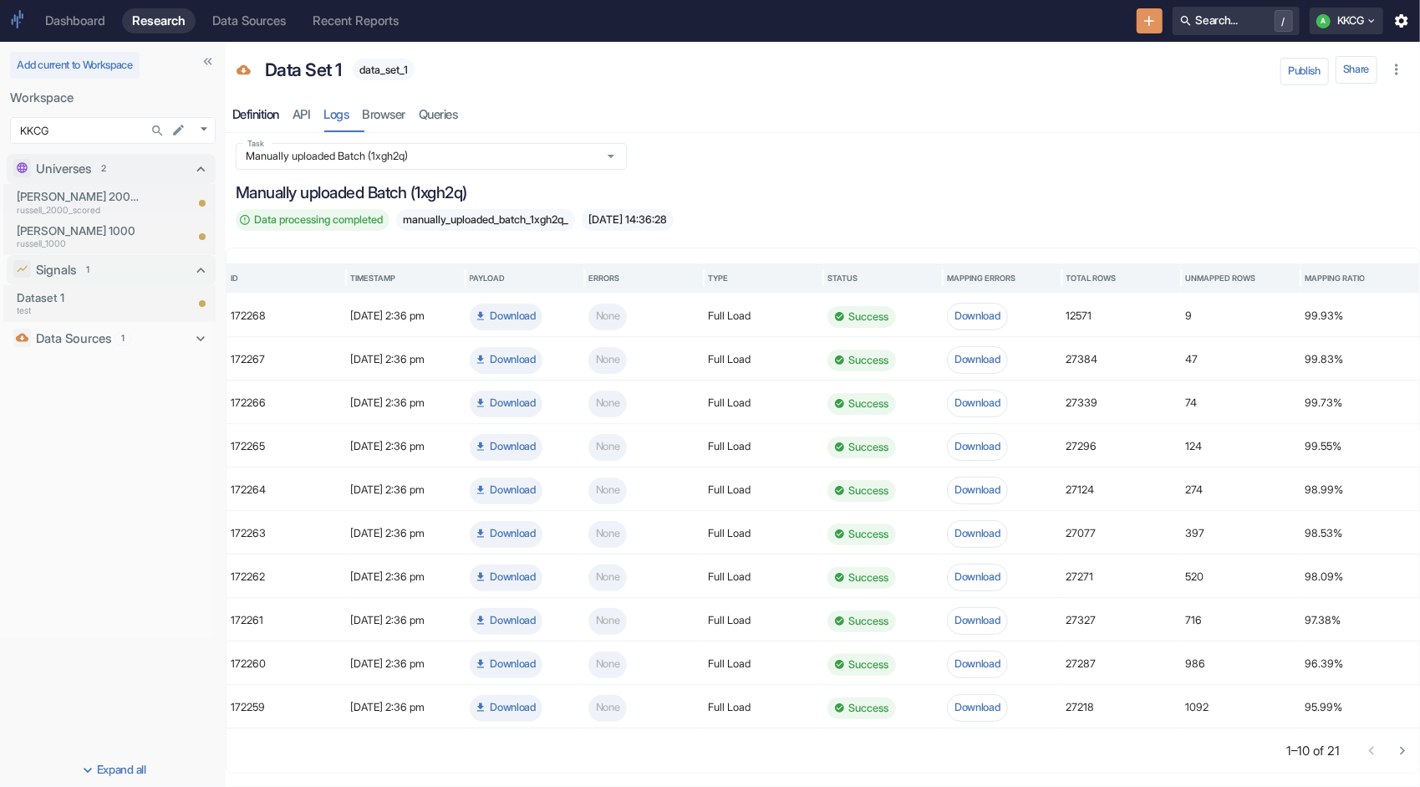
click at [274, 110] on div "Definition" at bounding box center [255, 115] width 47 height 16
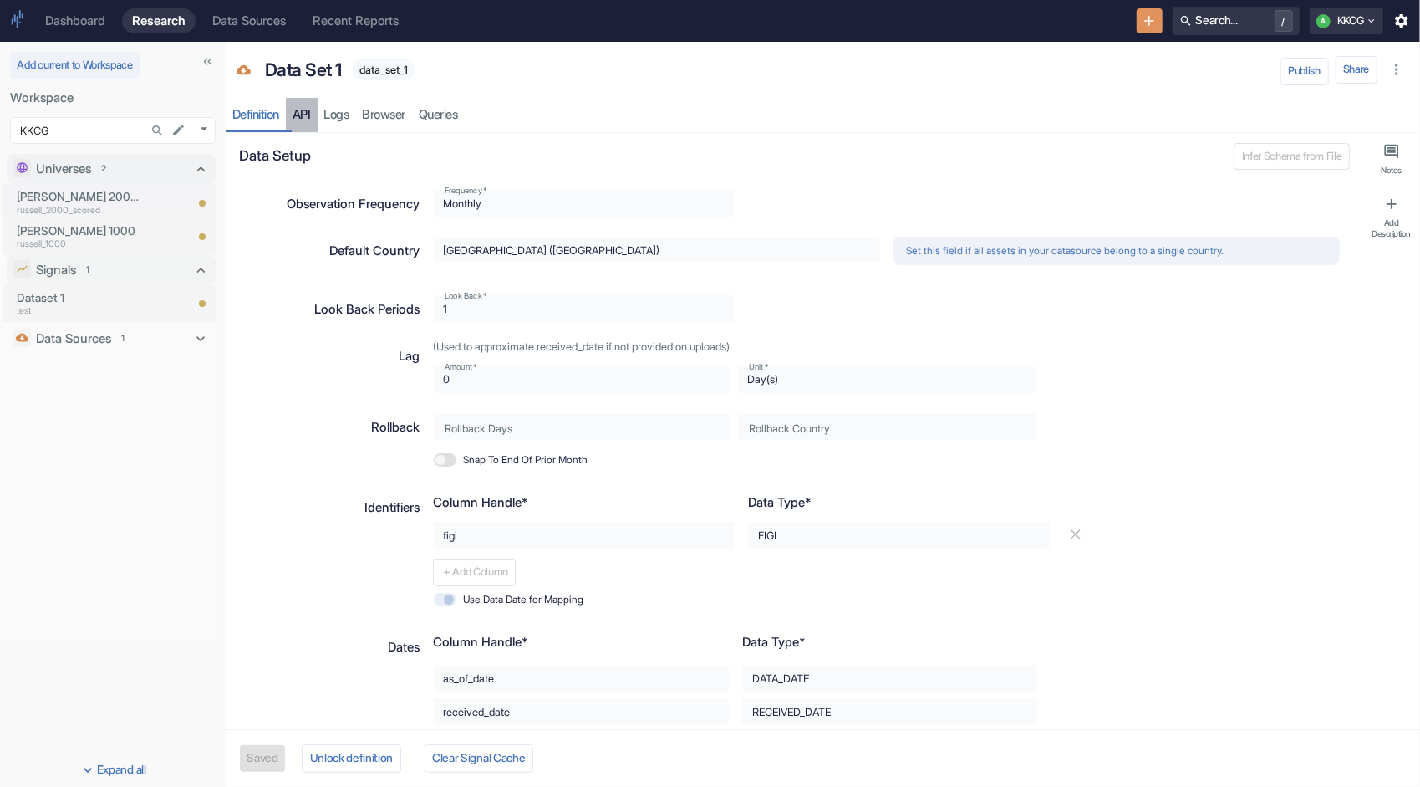
click at [314, 112] on link "API" at bounding box center [302, 115] width 32 height 34
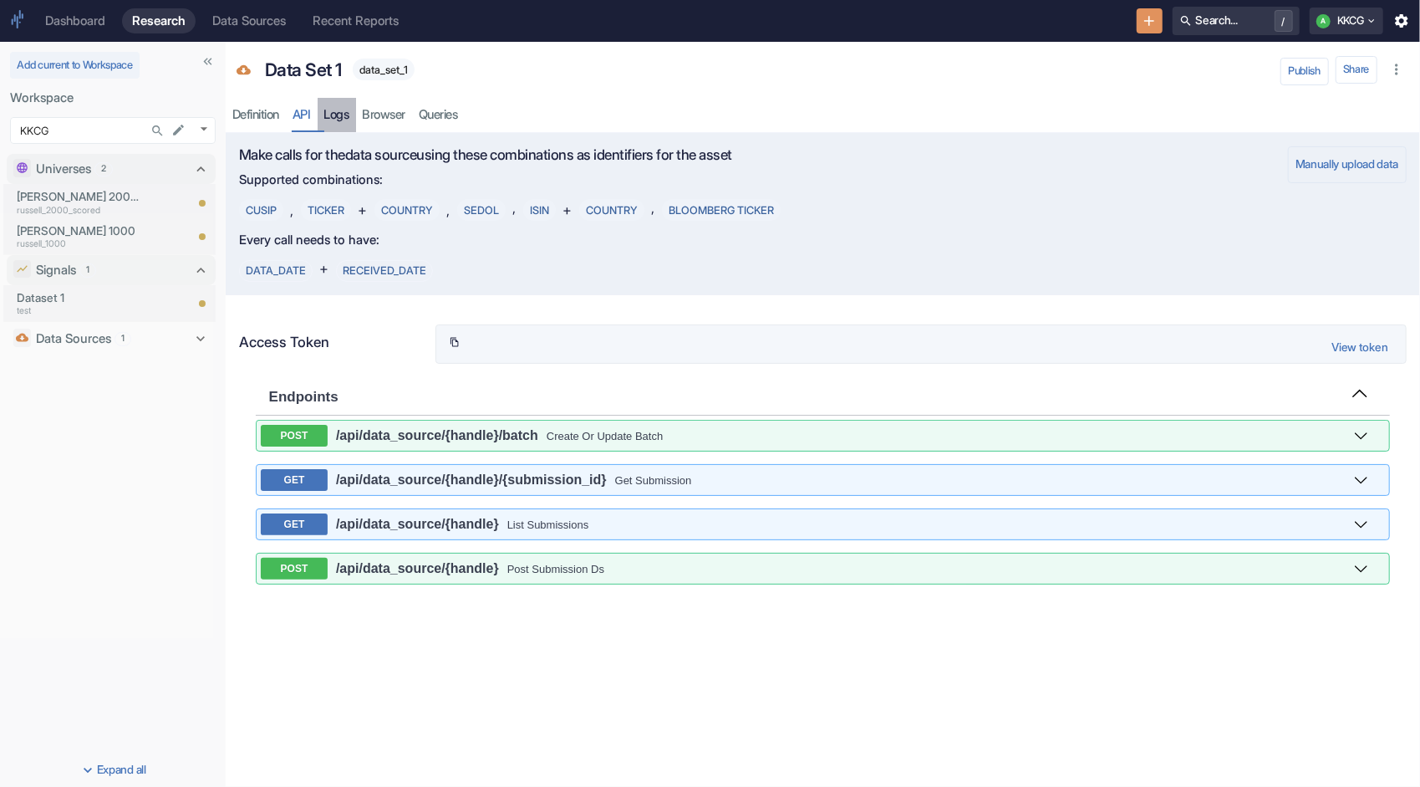
click at [348, 111] on link "Logs" at bounding box center [337, 115] width 38 height 34
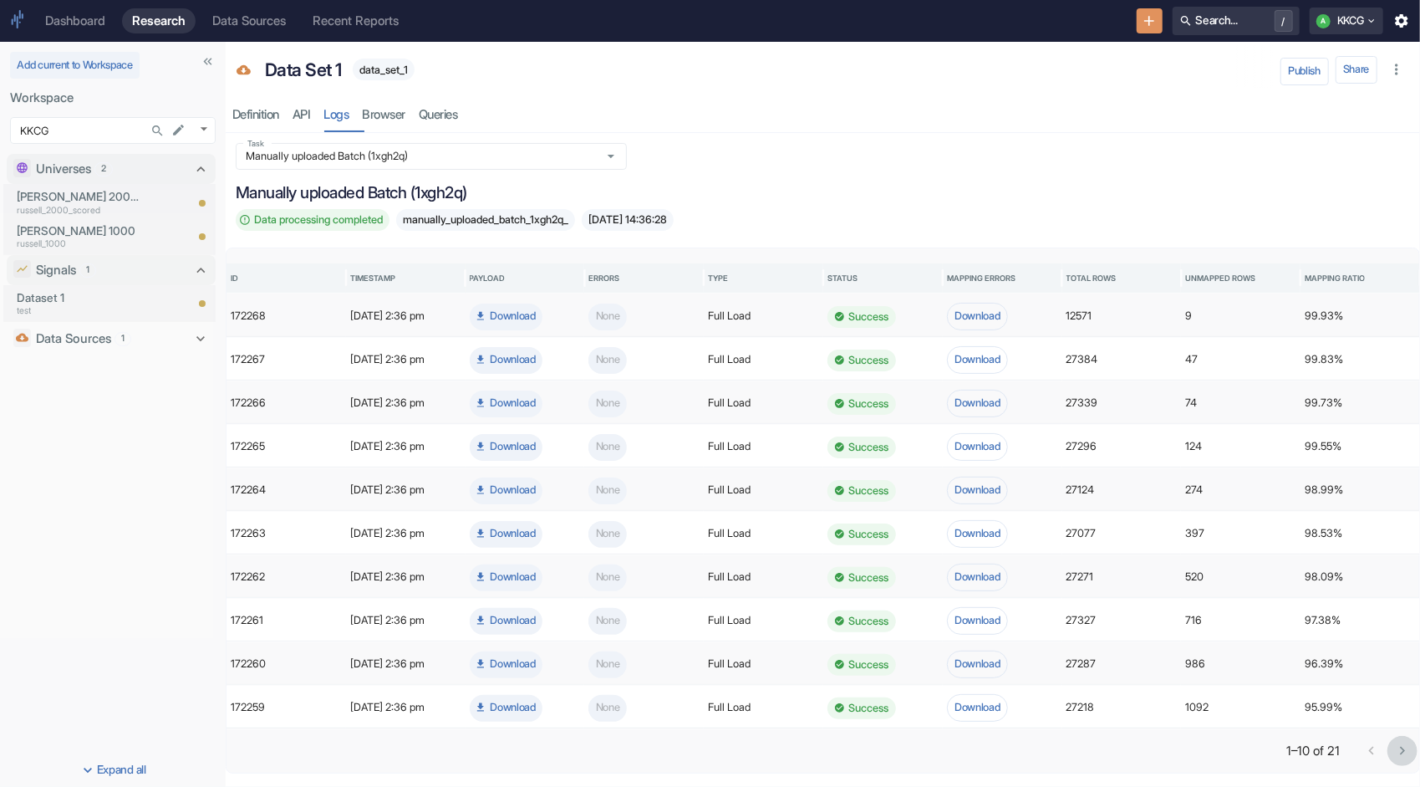
click at [1401, 747] on icon "Go to next page" at bounding box center [1402, 751] width 5 height 8
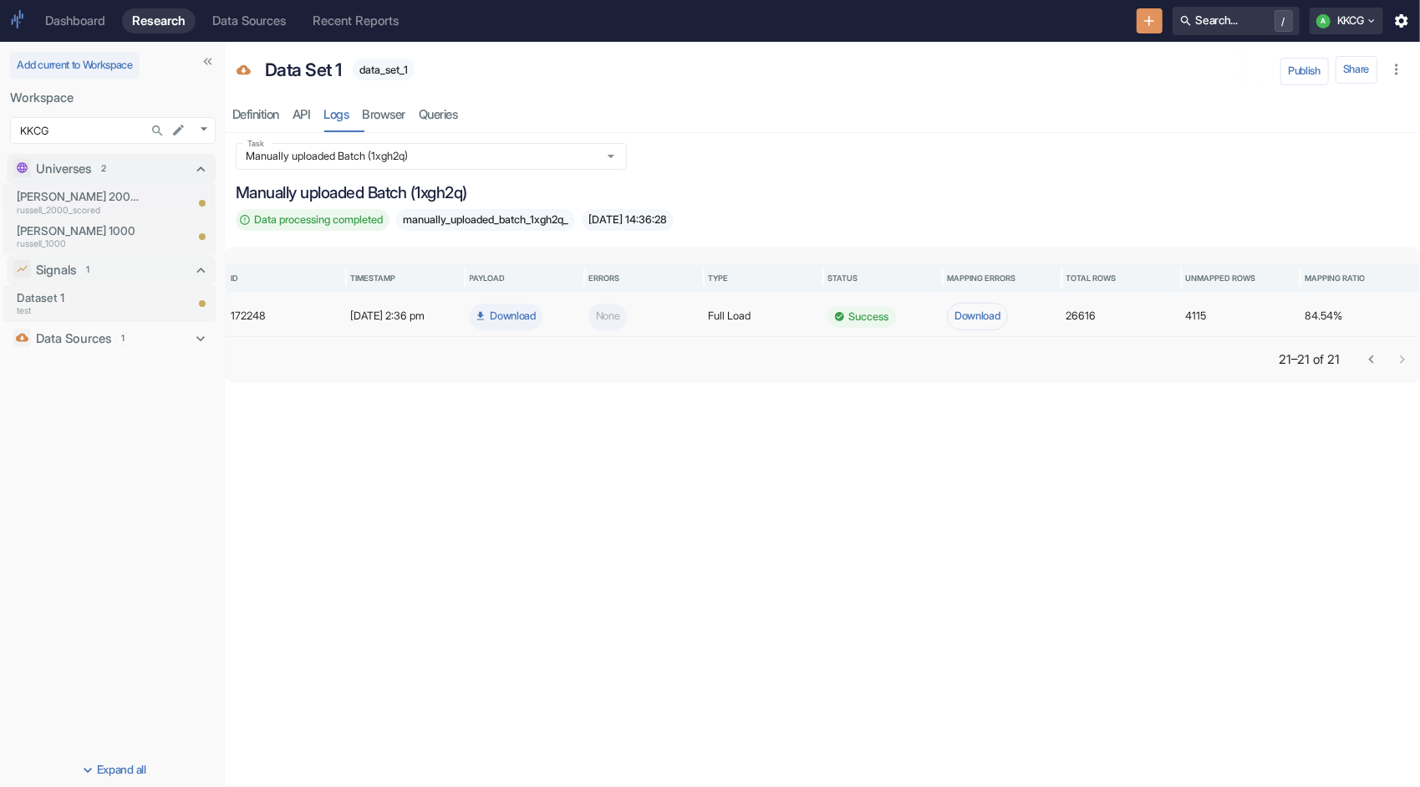
click at [1401, 746] on div "Task Manually uploaded Batch (1xgh2q) Task Manually uploaded Batch (1xgh2q) Dat…" at bounding box center [823, 460] width 1195 height 654
click at [1368, 354] on icon "Go to previous page" at bounding box center [1372, 359] width 17 height 17
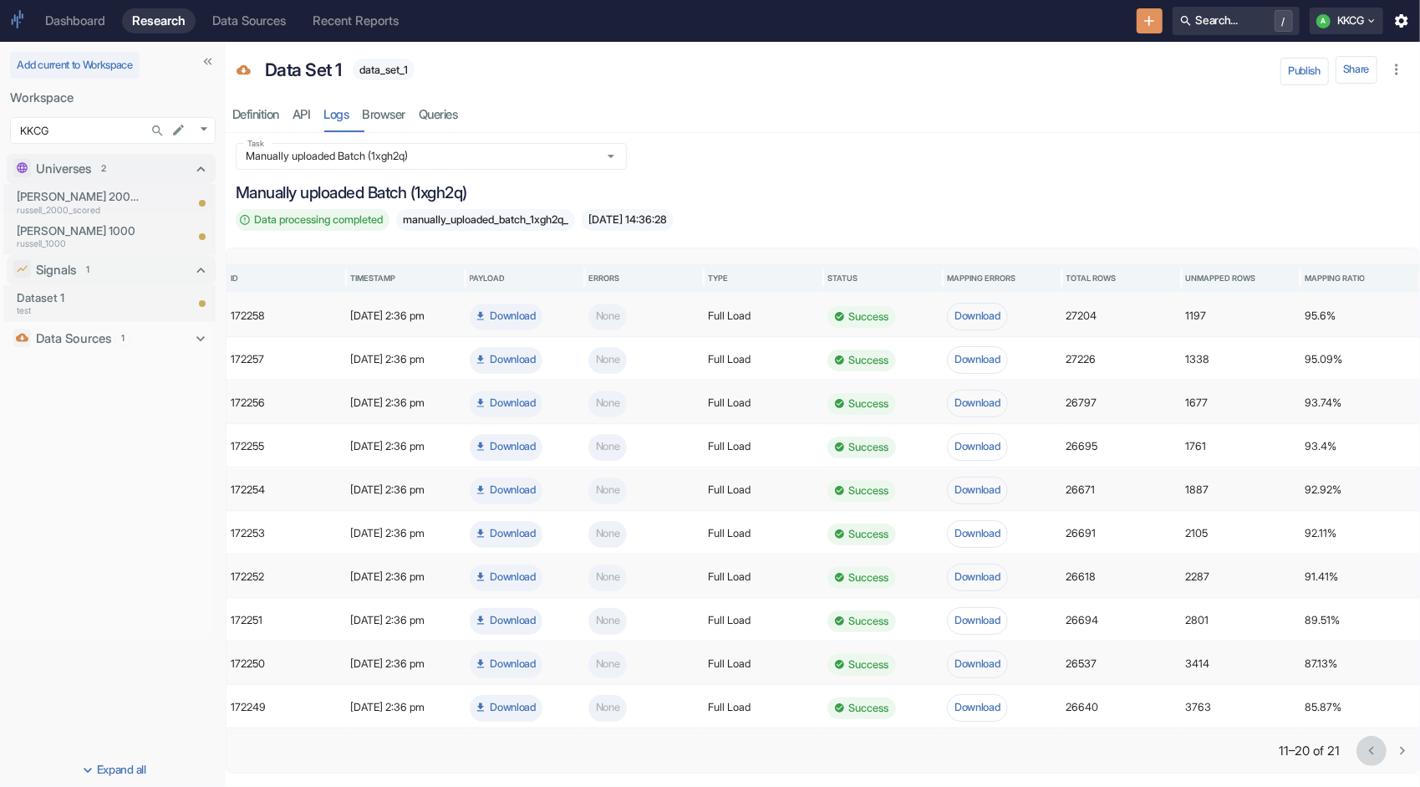
click at [1376, 745] on icon "Go to previous page" at bounding box center [1372, 750] width 17 height 17
click at [1376, 745] on div at bounding box center [1387, 751] width 61 height 30
click at [1400, 749] on icon "Go to next page" at bounding box center [1403, 750] width 17 height 17
click at [978, 704] on button "Download" at bounding box center [977, 707] width 61 height 27
